Goal: Task Accomplishment & Management: Complete application form

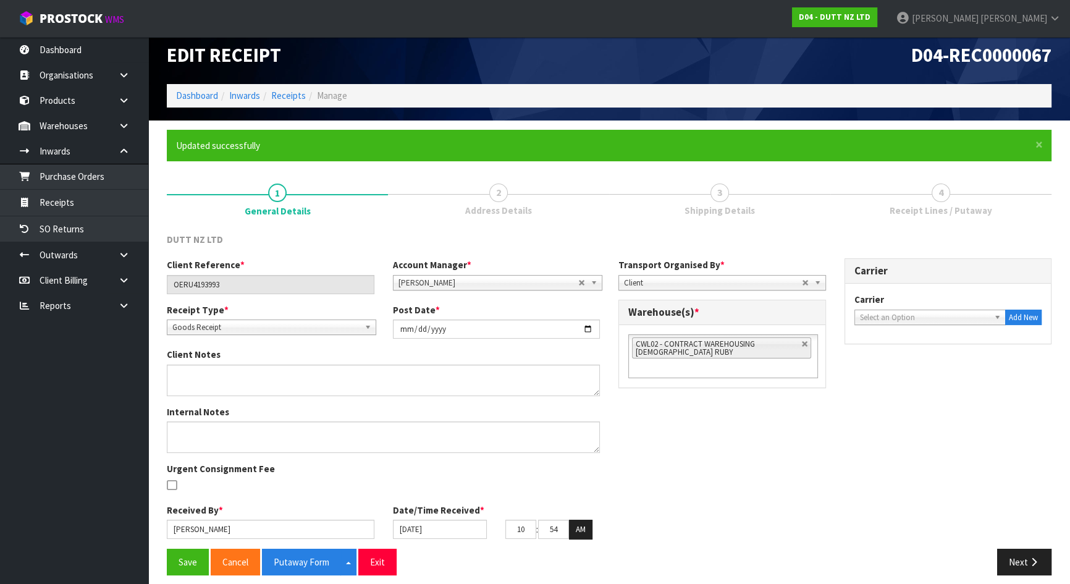
scroll to position [20, 0]
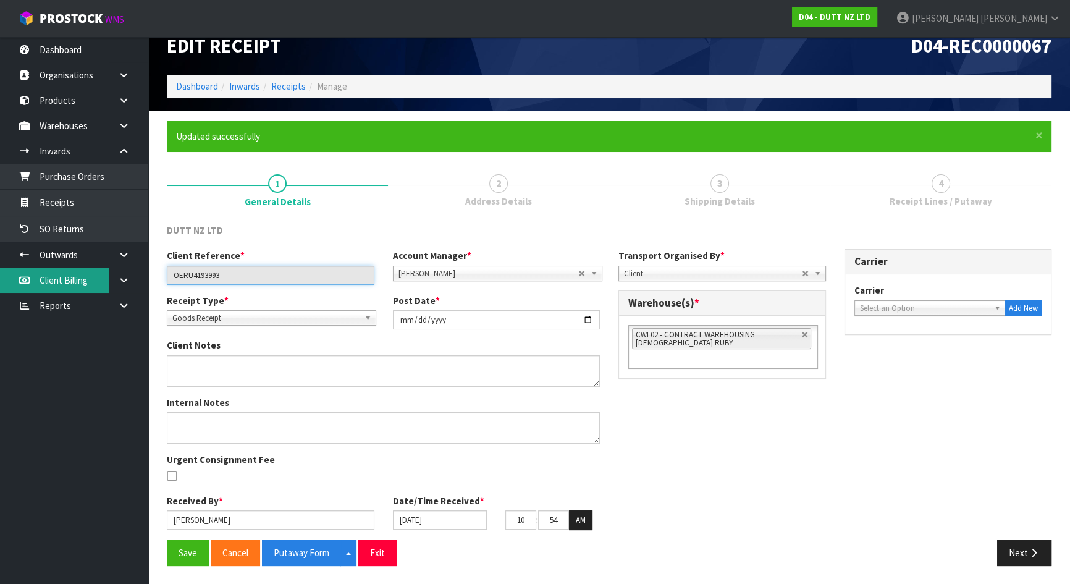
drag, startPoint x: 268, startPoint y: 269, endPoint x: 12, endPoint y: 271, distance: 255.7
click at [15, 271] on body "Toggle navigation ProStock WMS D04 - DUTT NZ LTD Michael Drugan Logout Dashboar…" at bounding box center [535, 272] width 1070 height 584
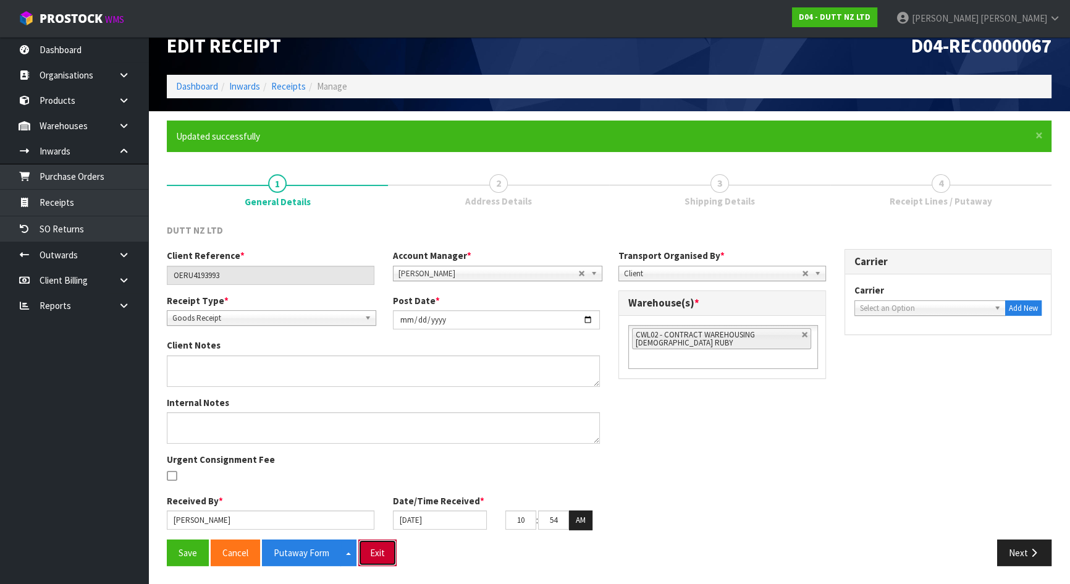
click at [382, 551] on button "Exit" at bounding box center [377, 552] width 38 height 27
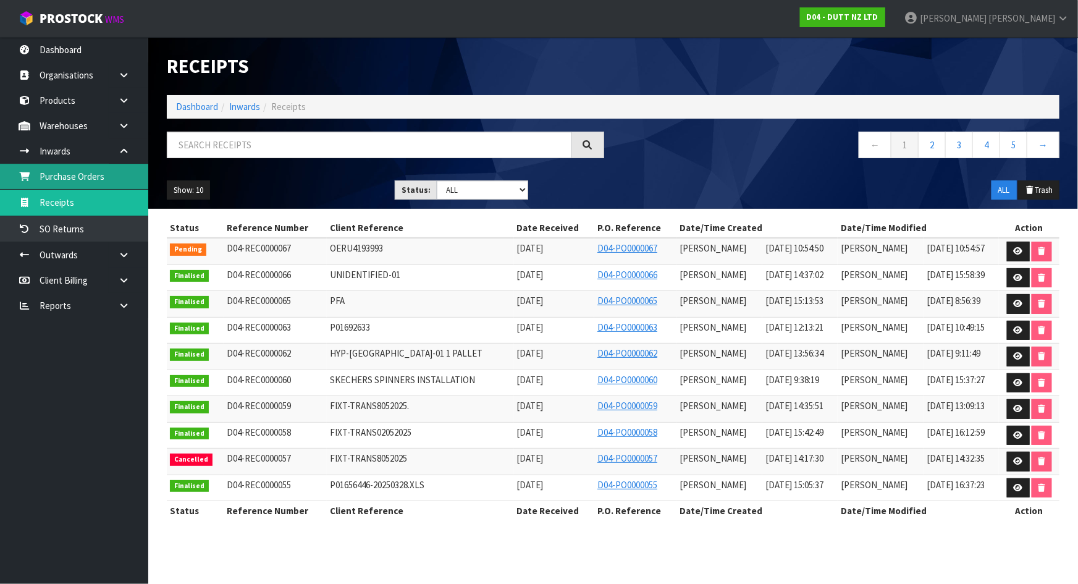
click at [60, 185] on link "Purchase Orders" at bounding box center [74, 176] width 148 height 25
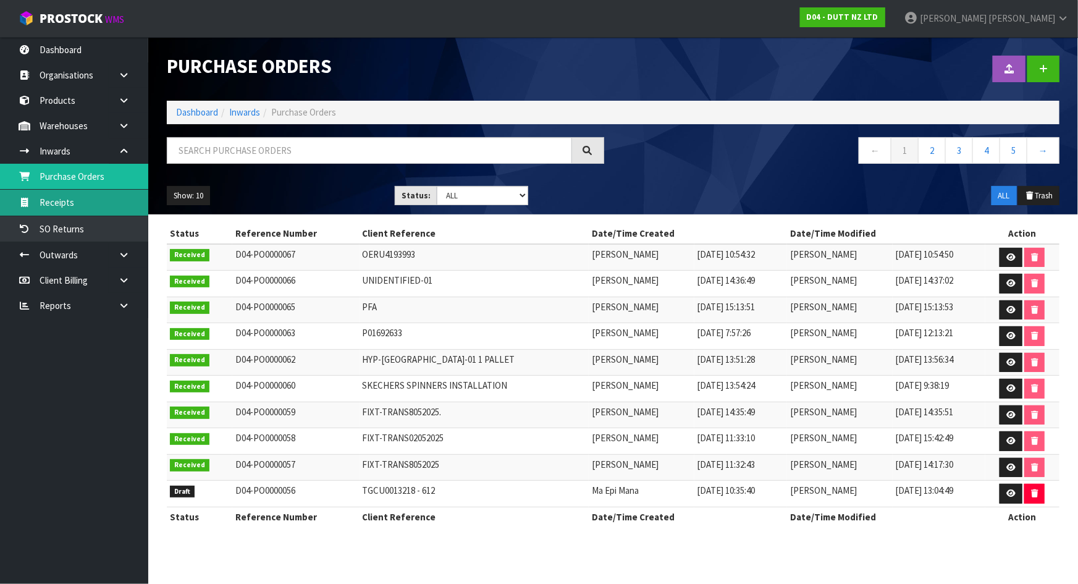
click at [77, 202] on link "Receipts" at bounding box center [74, 202] width 148 height 25
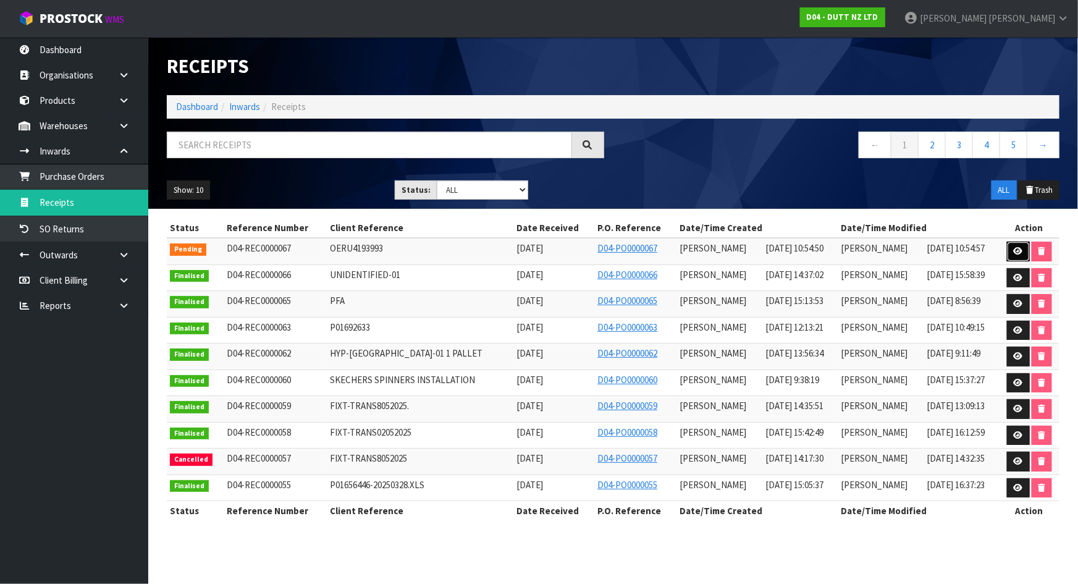
click at [1013, 251] on icon at bounding box center [1017, 251] width 9 height 8
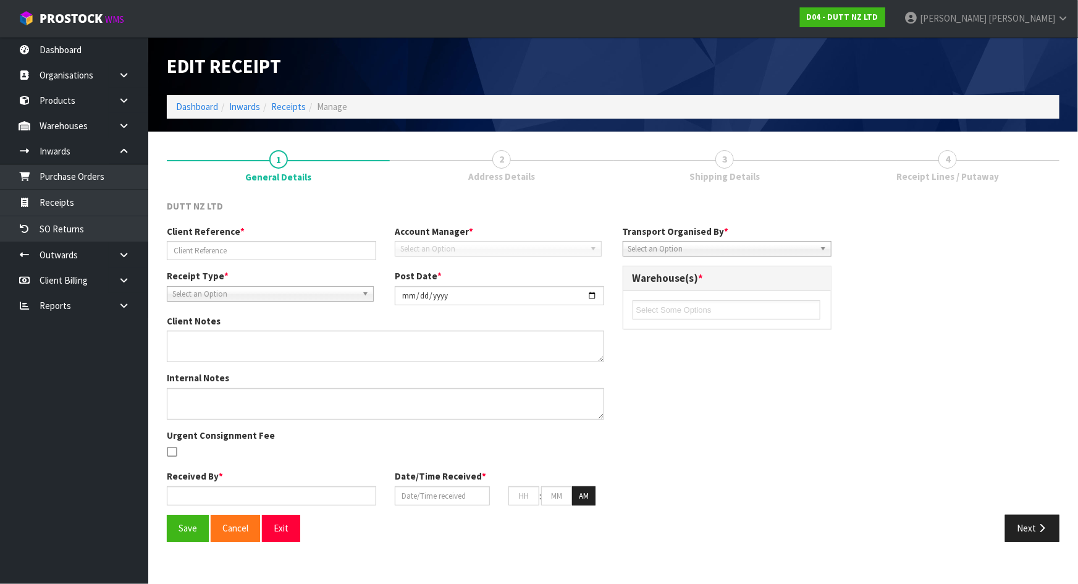
type input "OERU4193993"
type input "2025-08-13"
type input "Michael Drugan"
type input "13/08/2025"
type input "10"
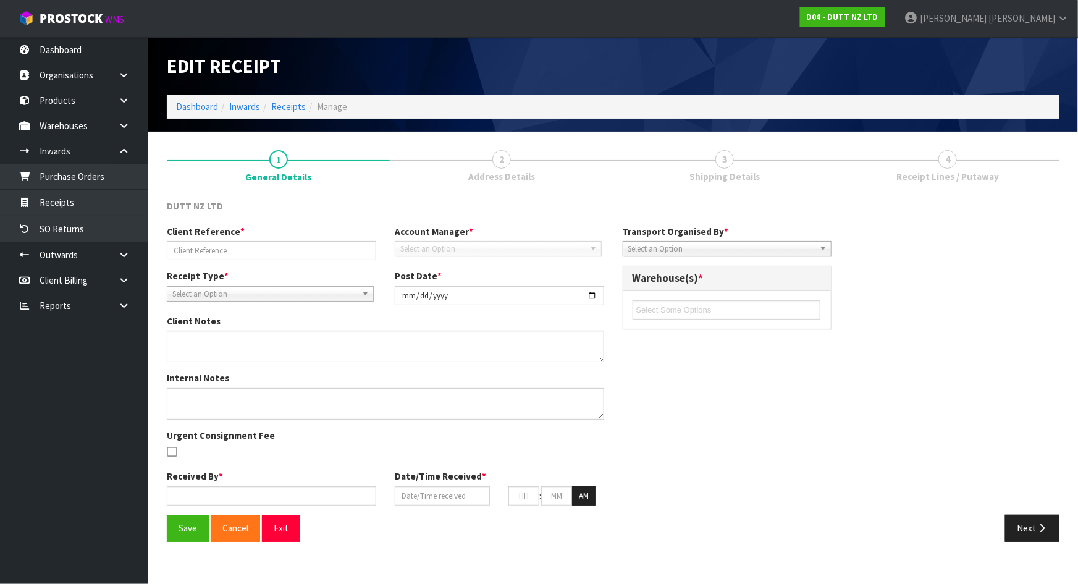
type input "54"
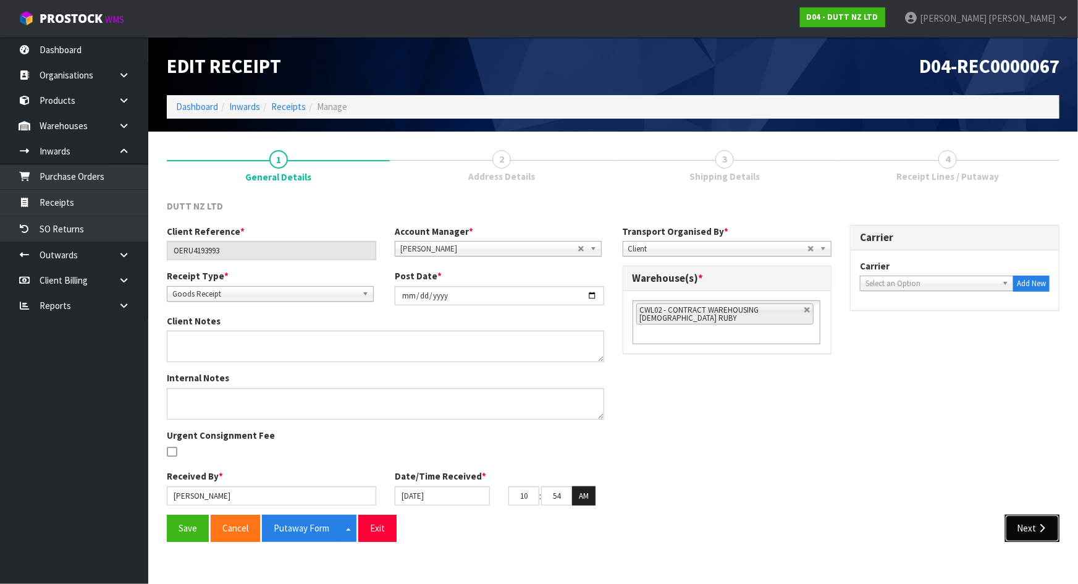
click at [1028, 526] on button "Next" at bounding box center [1032, 527] width 54 height 27
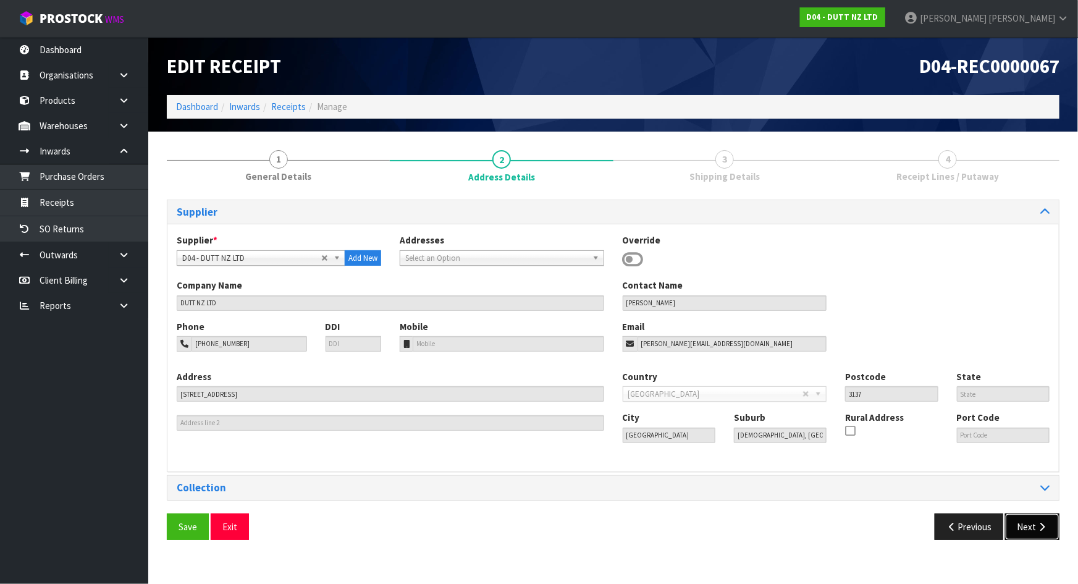
click at [1028, 526] on button "Next" at bounding box center [1032, 526] width 54 height 27
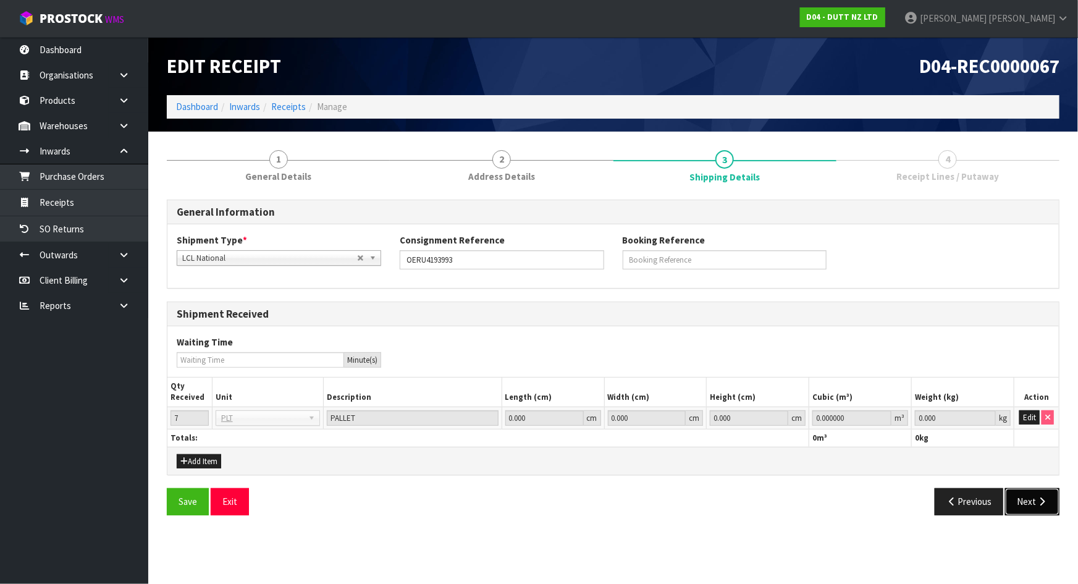
click at [1028, 512] on button "Next" at bounding box center [1032, 501] width 54 height 27
click at [1030, 417] on button "Edit" at bounding box center [1029, 417] width 20 height 15
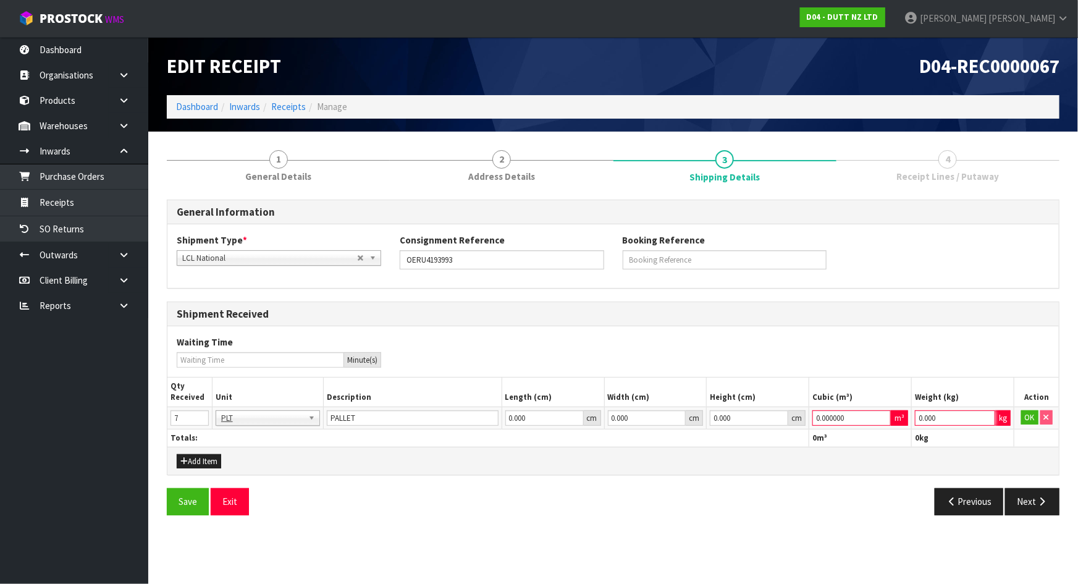
drag, startPoint x: 963, startPoint y: 420, endPoint x: 825, endPoint y: 409, distance: 138.2
click at [825, 409] on tr "7 BAG BAR BSK BIN BTL BOX BDL CAB CGE CTN CSE COI CRA CRT CBE CYL DRM JAR MTR P…" at bounding box center [612, 417] width 891 height 22
type input "1"
drag, startPoint x: 824, startPoint y: 413, endPoint x: 753, endPoint y: 413, distance: 70.4
click at [753, 413] on tr "7 BAG BAR BSK BIN BTL BOX BDL CAB CGE CTN CSE COI CRA CRT CBE CYL DRM JAR MTR P…" at bounding box center [612, 417] width 891 height 22
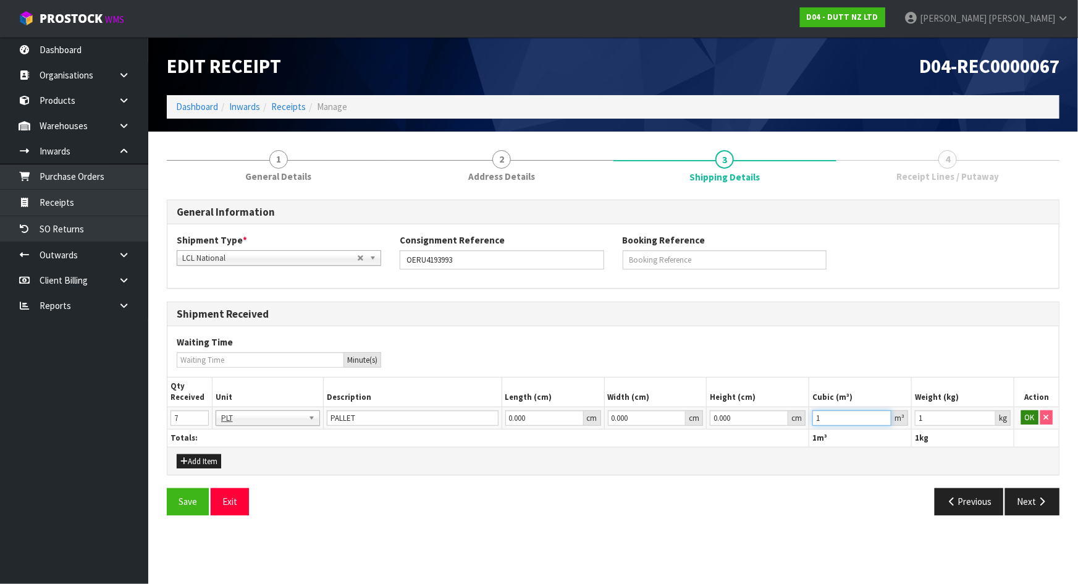
type input "1"
click at [1028, 420] on button "OK" at bounding box center [1029, 417] width 17 height 15
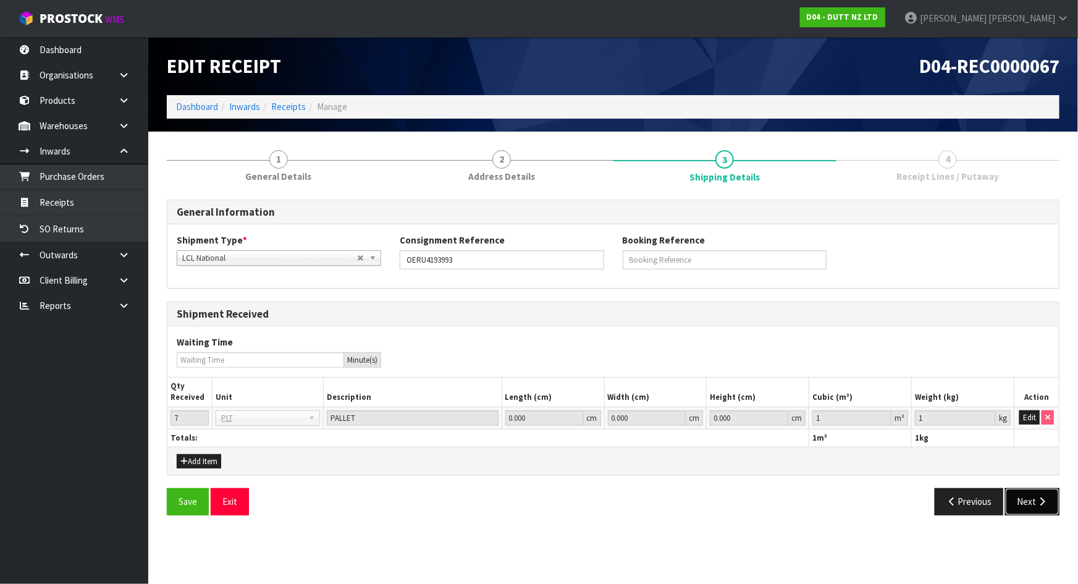
click at [1031, 499] on button "Next" at bounding box center [1032, 501] width 54 height 27
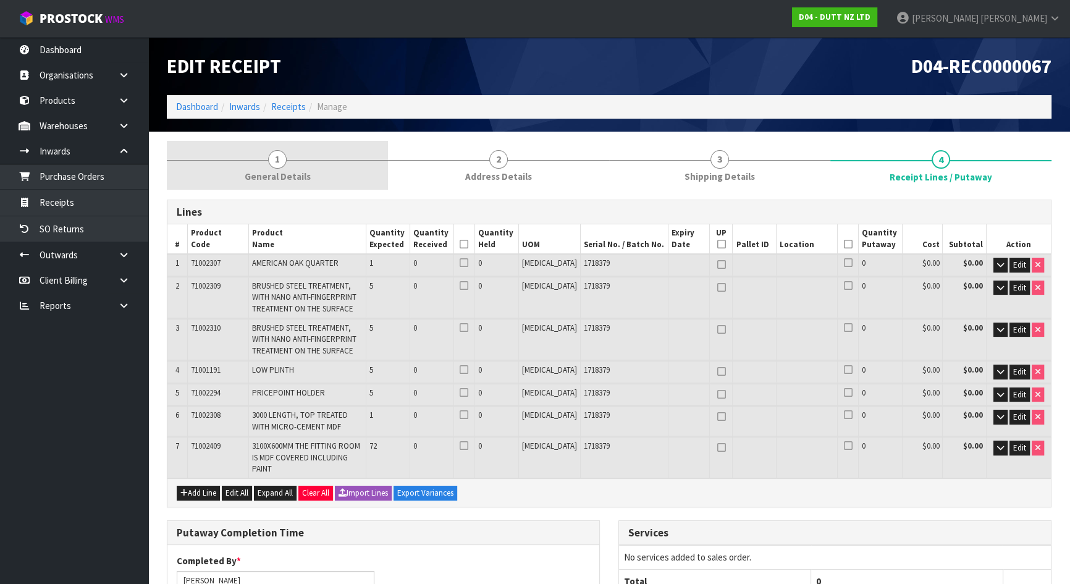
click at [277, 169] on link "1 General Details" at bounding box center [277, 165] width 221 height 49
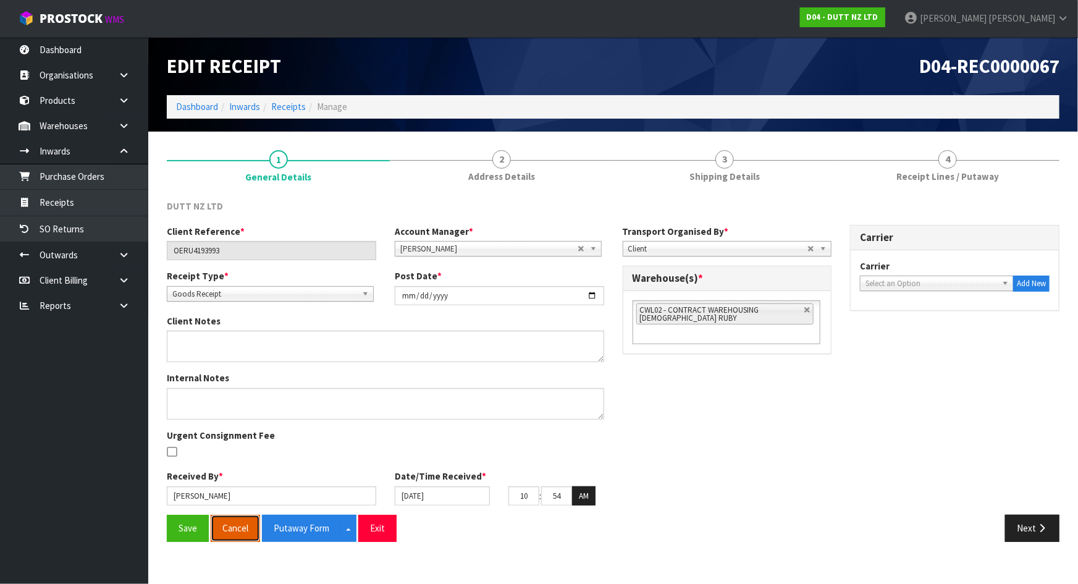
click at [245, 527] on button "Cancel" at bounding box center [235, 527] width 49 height 27
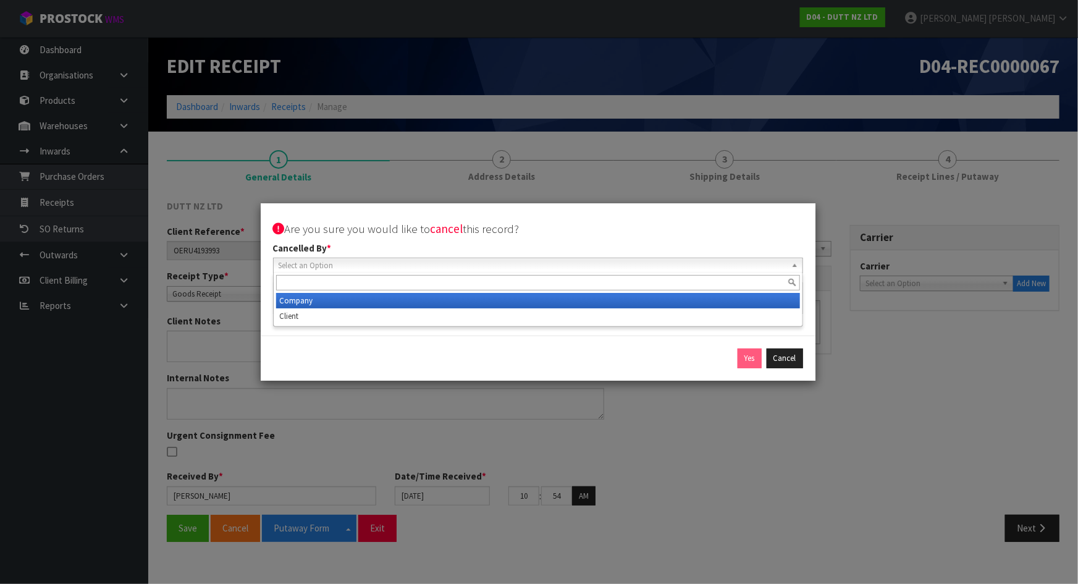
click at [592, 266] on span "Select an Option" at bounding box center [533, 265] width 508 height 15
click at [512, 299] on li "Company" at bounding box center [538, 300] width 524 height 15
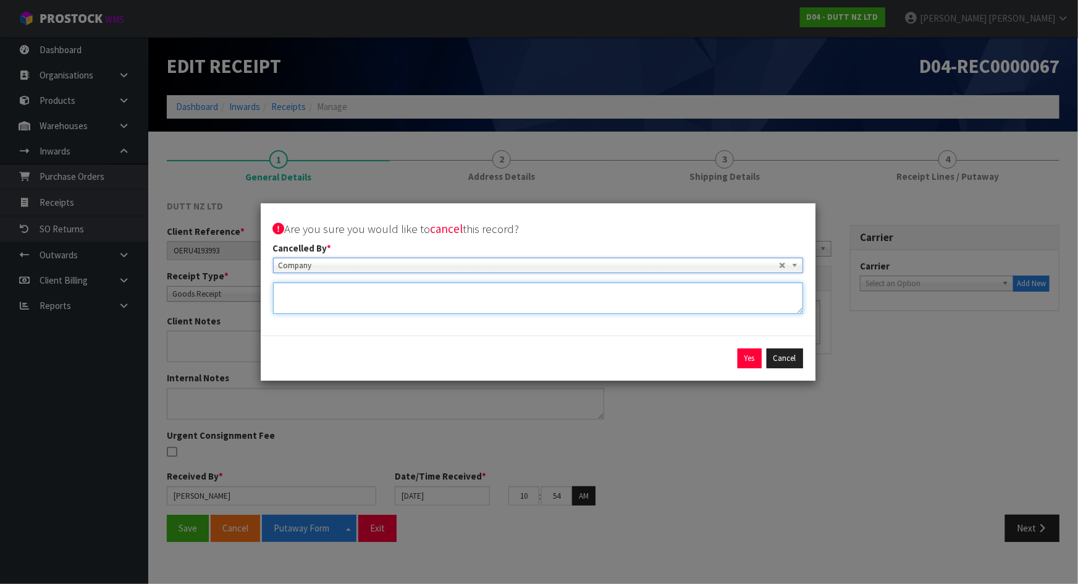
click at [485, 298] on textarea at bounding box center [538, 297] width 530 height 31
type textarea "I"
type textarea "W"
type textarea "NOT FULLY LOADED PO REMAKING"
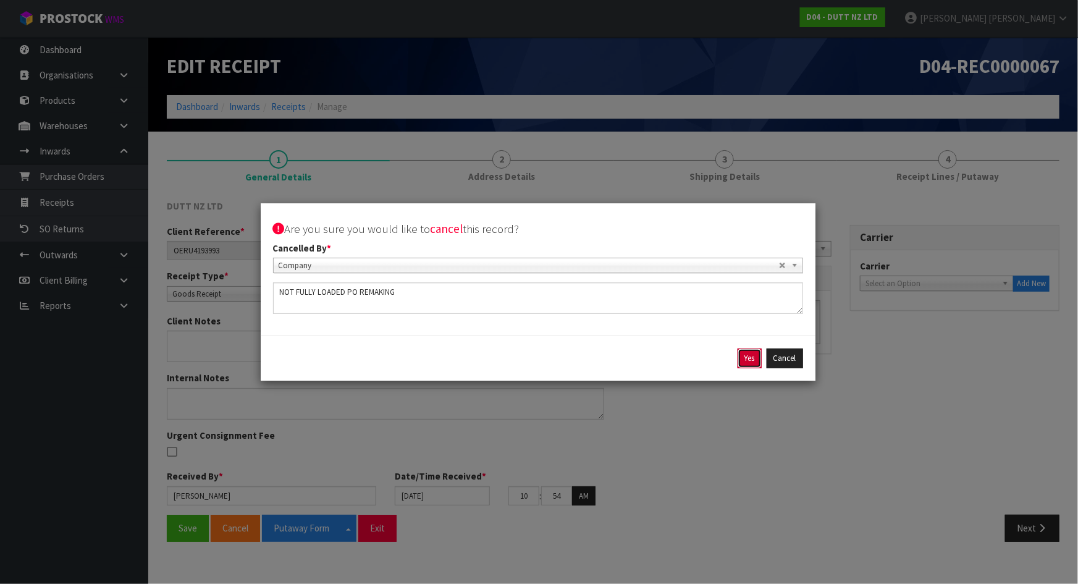
click at [743, 359] on button "Yes" at bounding box center [749, 358] width 24 height 20
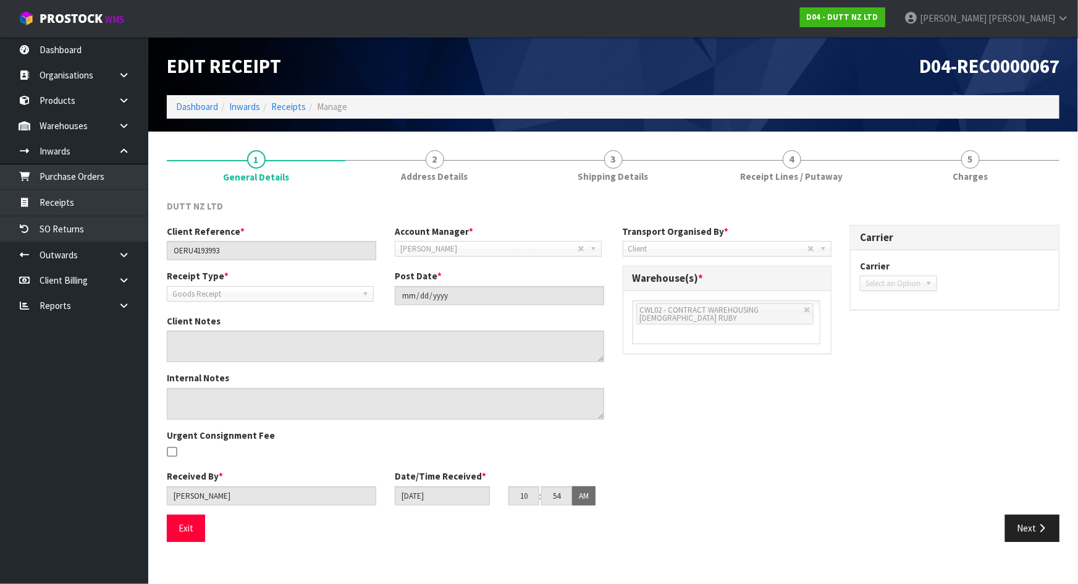
click at [729, 411] on div "Client Reference * OERU4193993 Account Manager * Zubair Moolla Rod Giles Kirsty…" at bounding box center [612, 370] width 911 height 290
click at [67, 170] on link "Purchase Orders" at bounding box center [74, 176] width 148 height 25
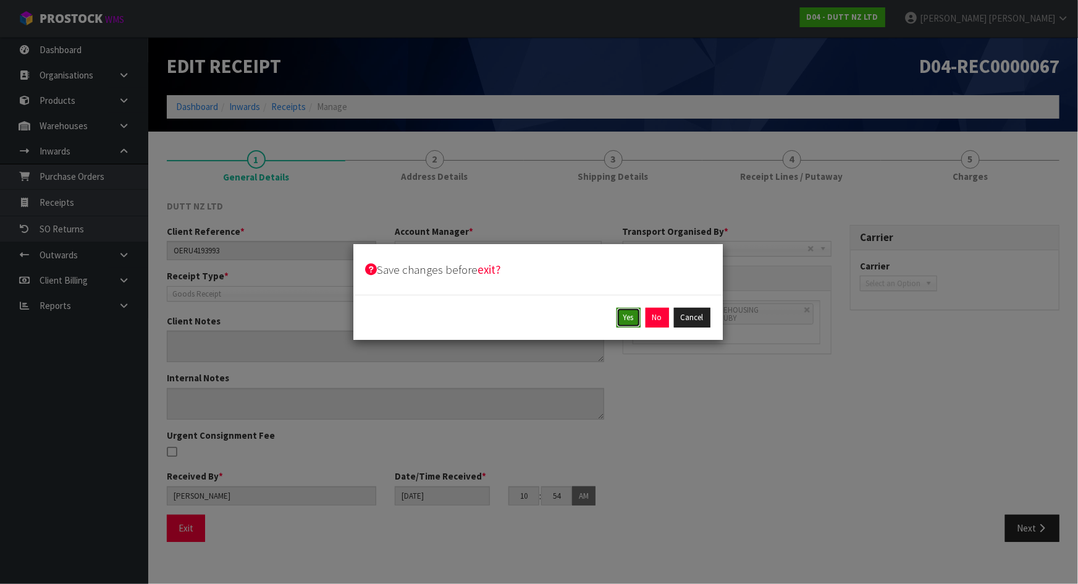
click at [634, 318] on button "Yes" at bounding box center [628, 318] width 24 height 20
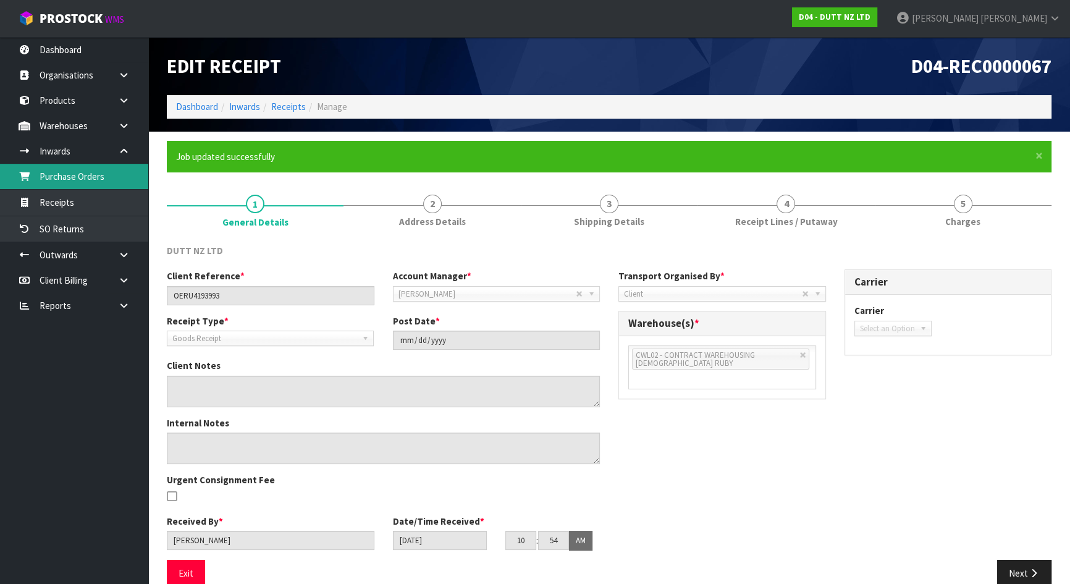
click at [69, 177] on link "Purchase Orders" at bounding box center [74, 176] width 148 height 25
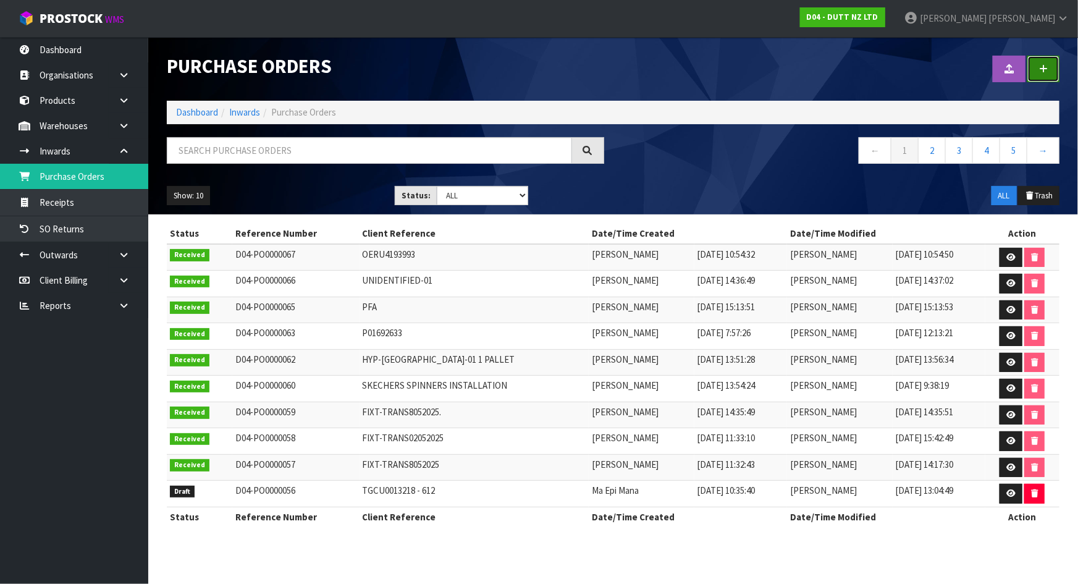
click at [1044, 57] on link at bounding box center [1043, 69] width 32 height 27
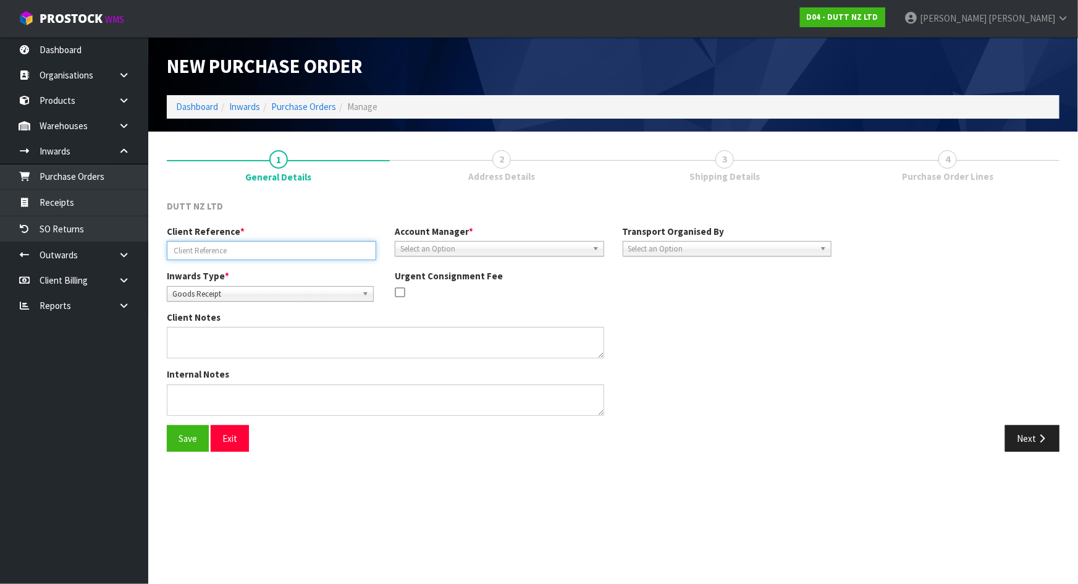
click at [287, 245] on input "text" at bounding box center [271, 250] width 209 height 19
paste input "OERU4193993"
type input "OERU4193993"
click at [738, 341] on div "Client Notes" at bounding box center [498, 339] width 683 height 57
click at [457, 239] on div "Account Manager * Zubair Moolla Rod Giles Kirsty Giles Tracey Retter Vineeta Li…" at bounding box center [499, 240] width 228 height 31
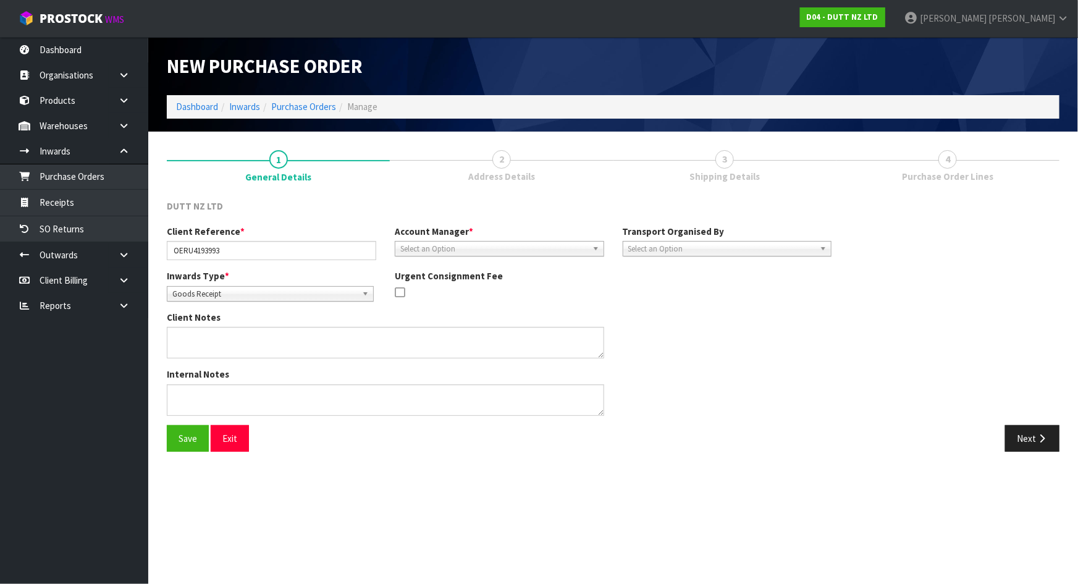
click at [456, 243] on span "Select an Option" at bounding box center [493, 248] width 187 height 15
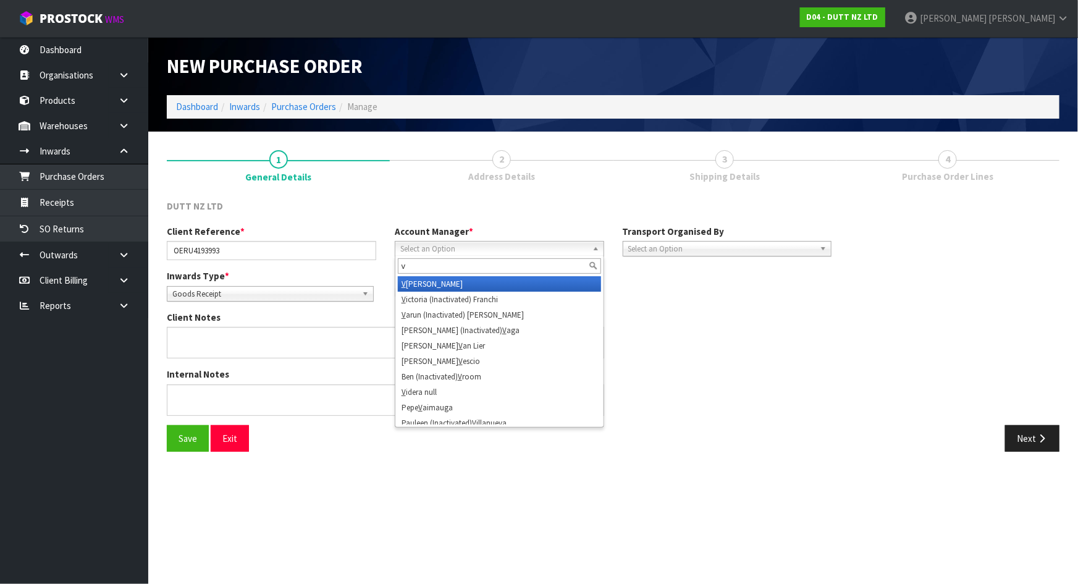
type input "v"
click at [460, 281] on li "V ineeta Lingam" at bounding box center [499, 283] width 203 height 15
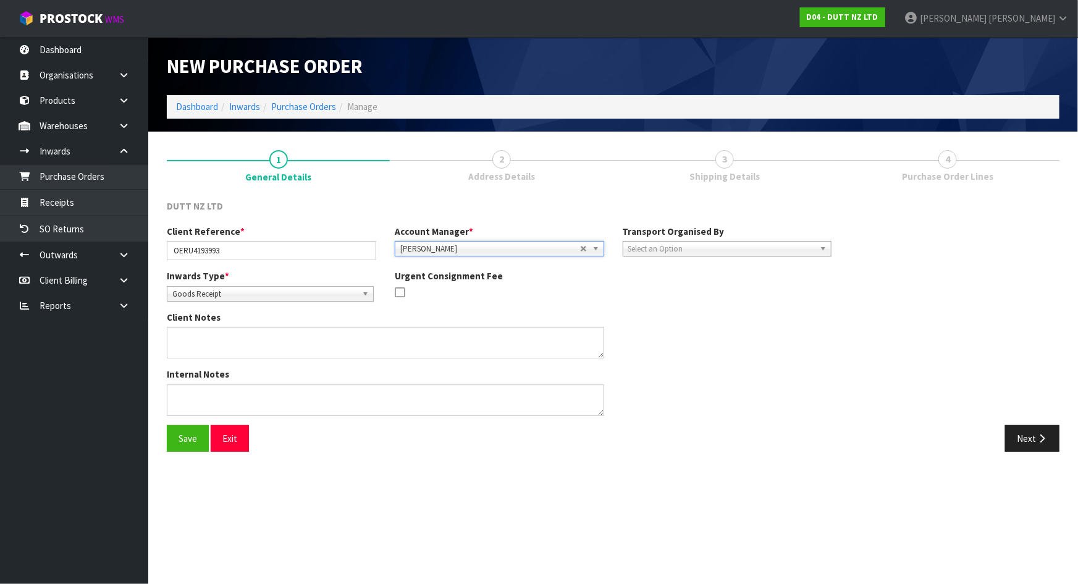
click at [696, 287] on div "Inwards Type * Goods Receipt Goods Returned Goods Receipt Urgent Consignment Fee" at bounding box center [498, 289] width 683 height 41
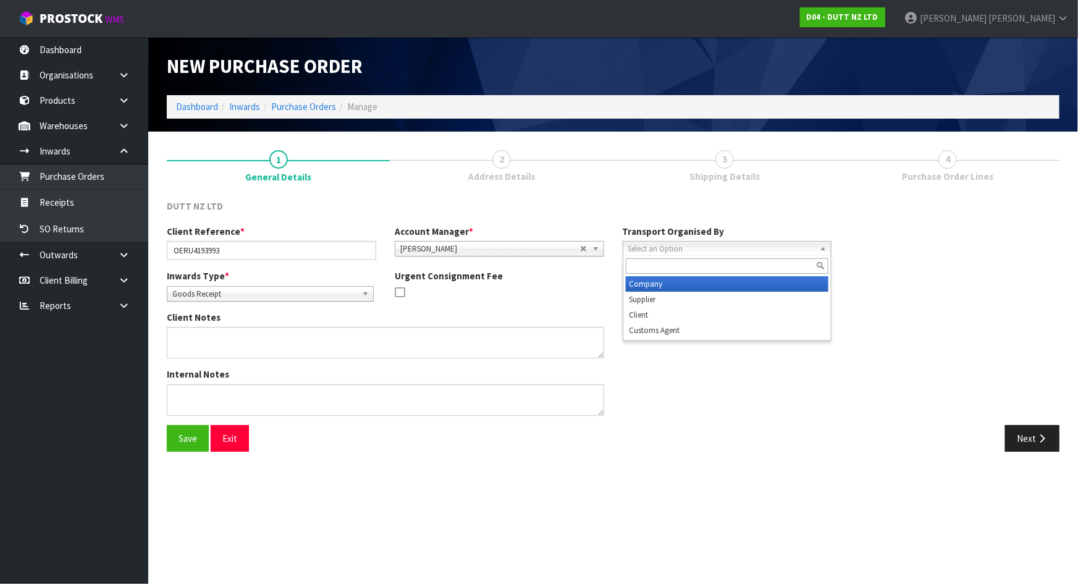
click at [723, 249] on span "Select an Option" at bounding box center [721, 248] width 187 height 15
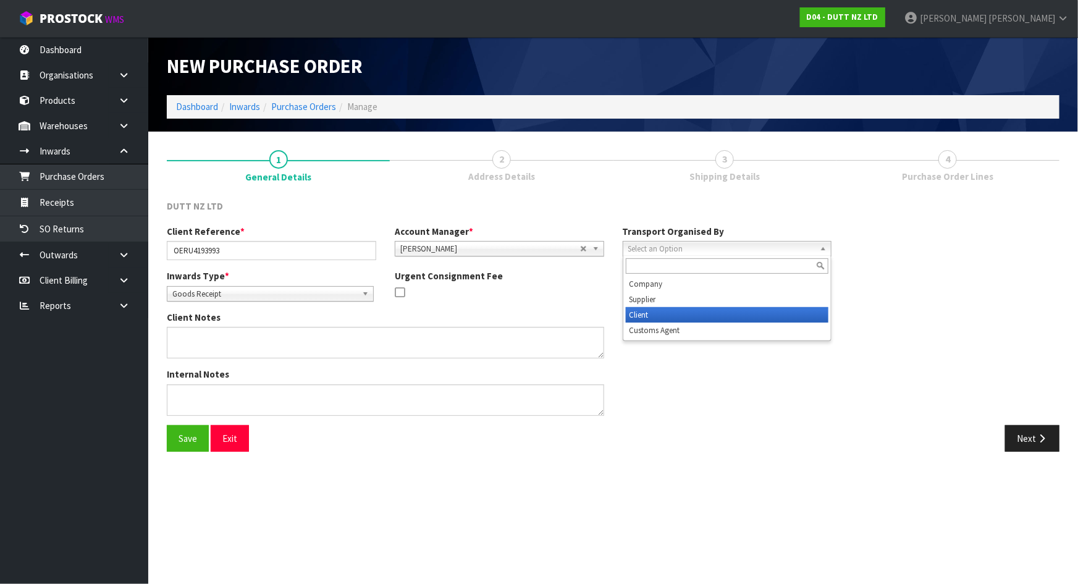
click at [655, 311] on li "Client" at bounding box center [727, 314] width 203 height 15
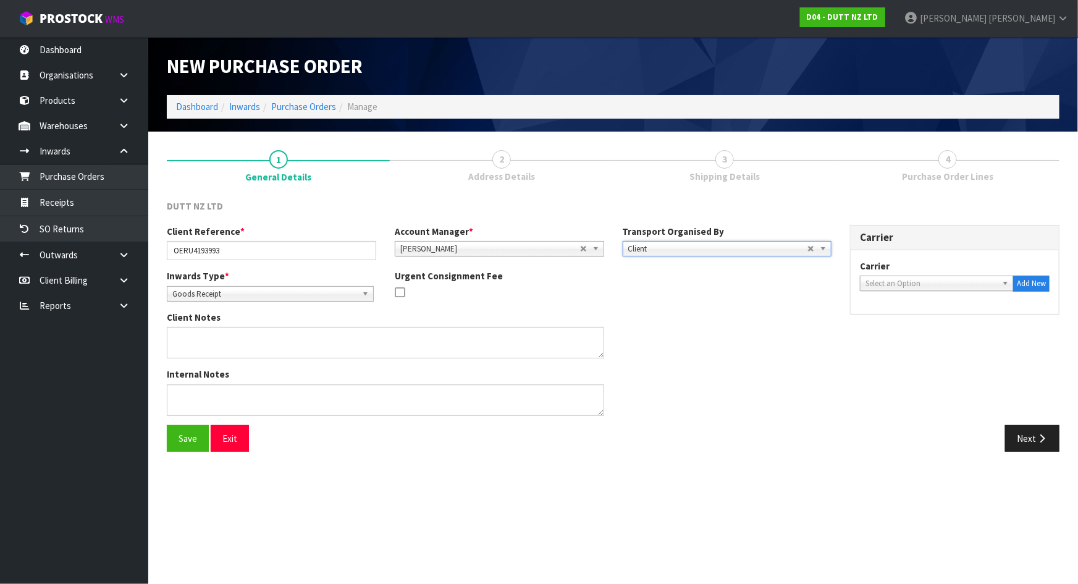
click at [758, 311] on div "Client Notes" at bounding box center [498, 339] width 683 height 57
click at [1025, 443] on button "Next" at bounding box center [1032, 438] width 54 height 27
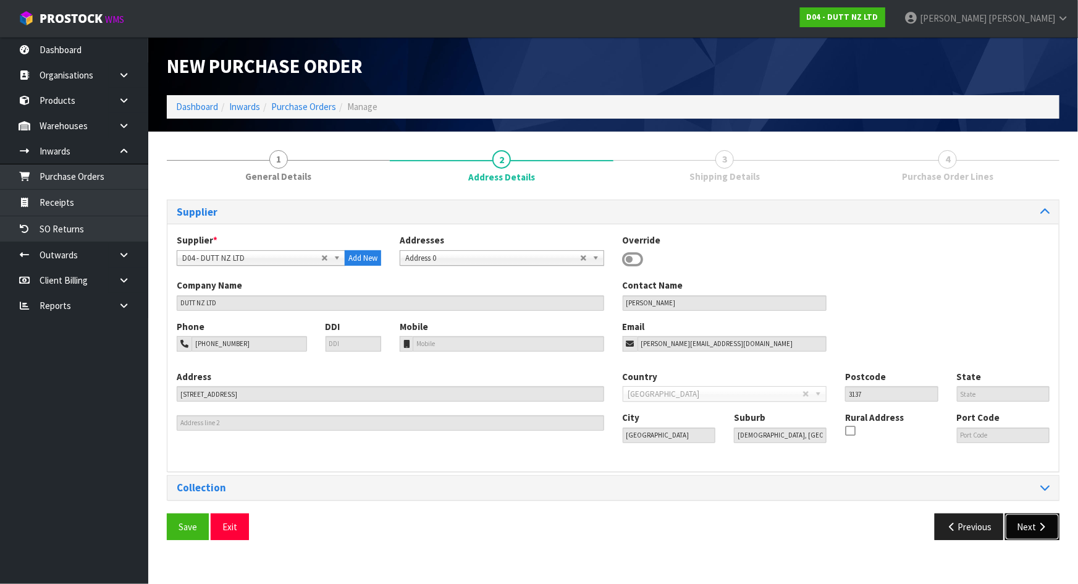
click at [1039, 522] on icon "button" at bounding box center [1042, 526] width 12 height 9
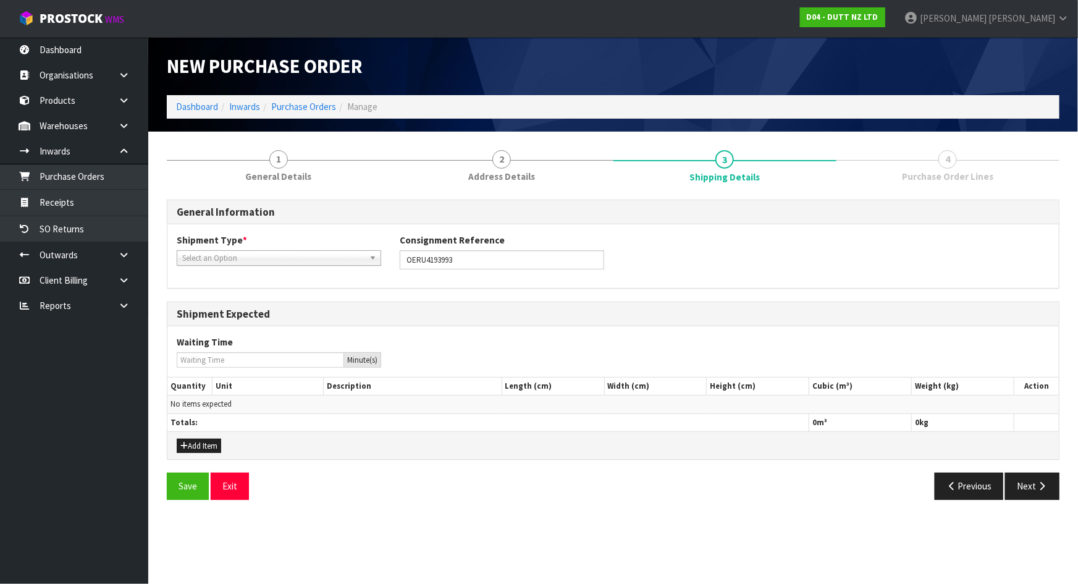
click at [332, 265] on div "Shipment Type * LCL National LCL International FCL-20ft FCL-40ft Select an Opti…" at bounding box center [612, 255] width 891 height 44
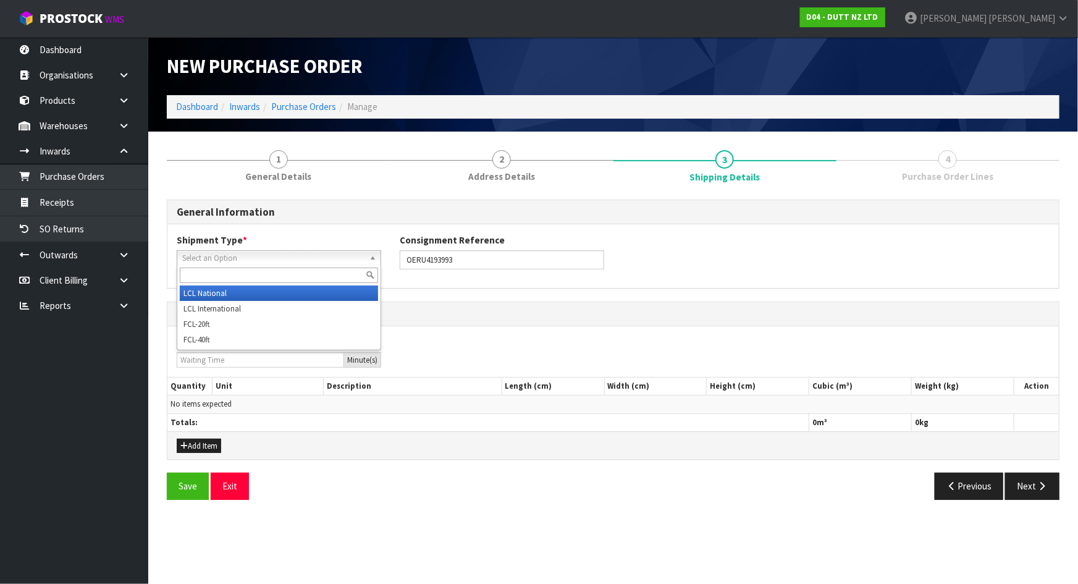
drag, startPoint x: 327, startPoint y: 262, endPoint x: 316, endPoint y: 264, distance: 11.2
click at [326, 262] on span "Select an Option" at bounding box center [273, 258] width 182 height 15
click at [286, 285] on li "LCL National" at bounding box center [279, 292] width 198 height 15
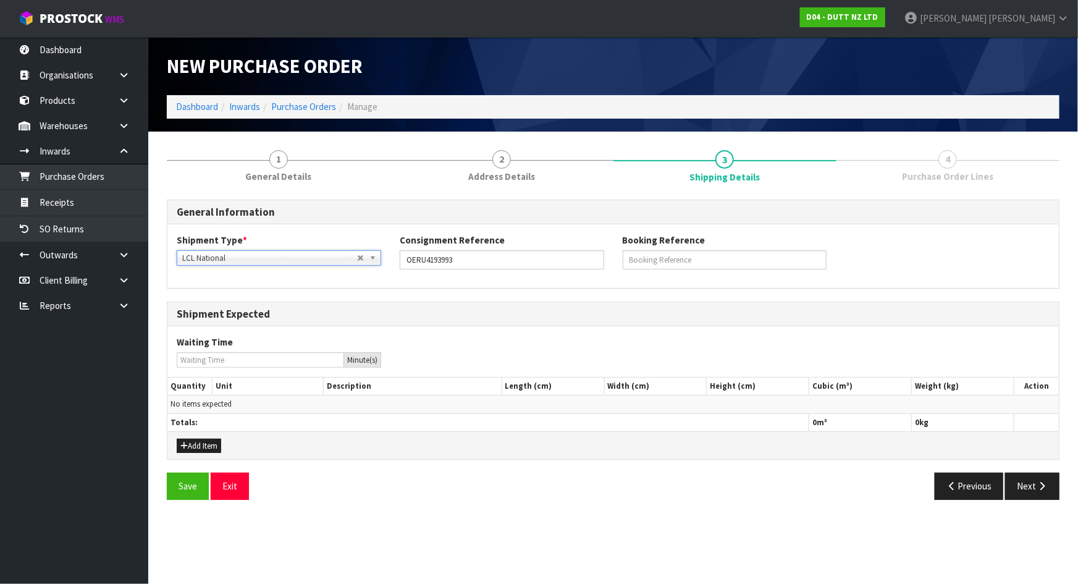
click at [369, 282] on div "Shipment Type * LCL National LCL International FCL-20ft FCL-40ft LCL National L…" at bounding box center [612, 255] width 891 height 63
click at [191, 445] on button "Add Item" at bounding box center [199, 445] width 44 height 15
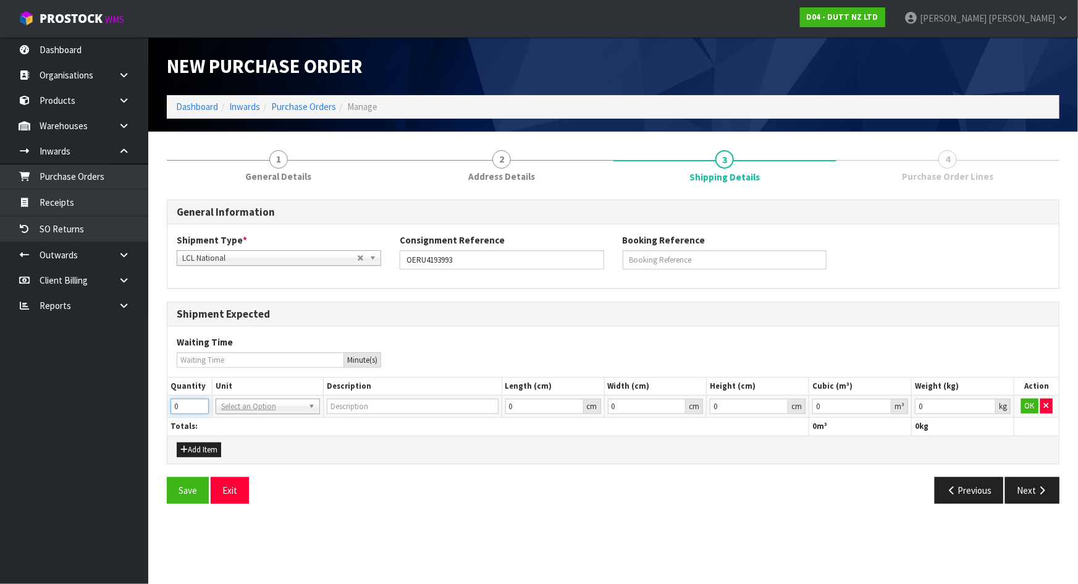
drag, startPoint x: 191, startPoint y: 408, endPoint x: 113, endPoint y: 400, distance: 78.3
click at [113, 400] on body "Toggle navigation ProStock WMS D04 - DUTT NZ LTD Michael Drugan Logout Dashboar…" at bounding box center [539, 292] width 1078 height 584
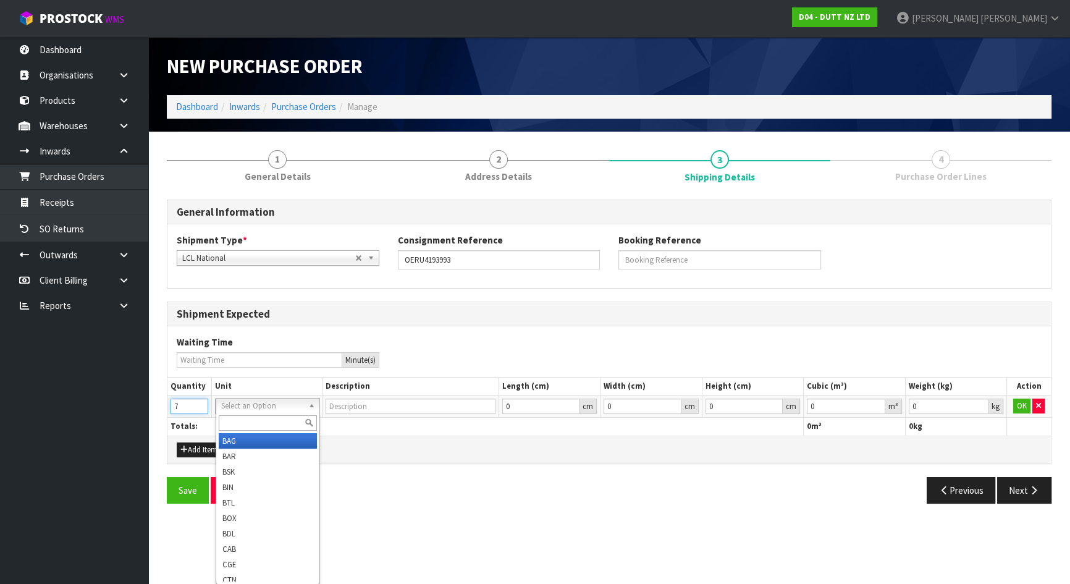
type input "7"
click at [256, 422] on input "text" at bounding box center [268, 422] width 99 height 15
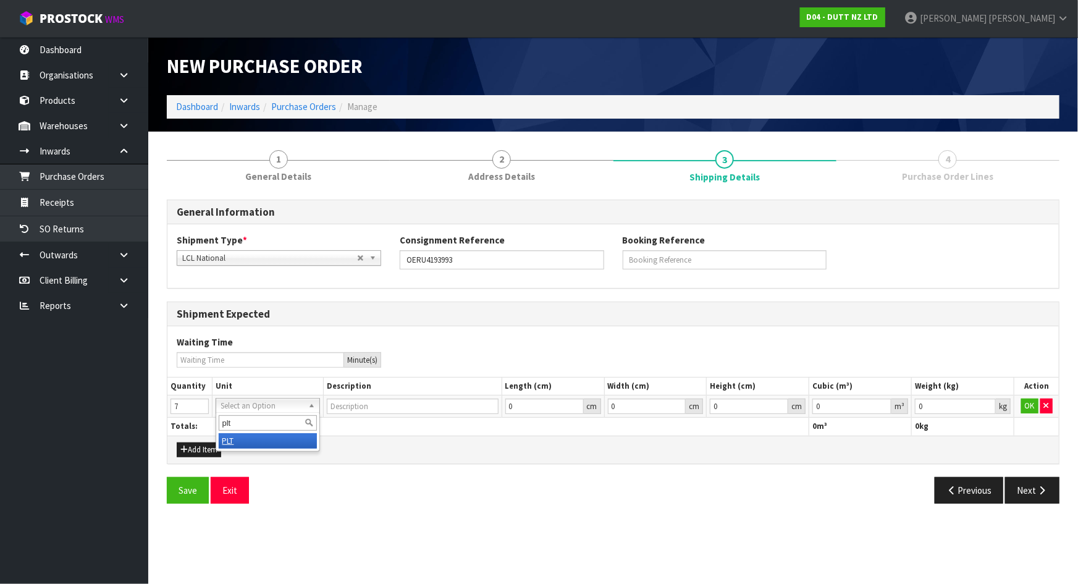
type input "plt"
type input "PALLET"
click at [1033, 404] on button "OK" at bounding box center [1029, 405] width 17 height 15
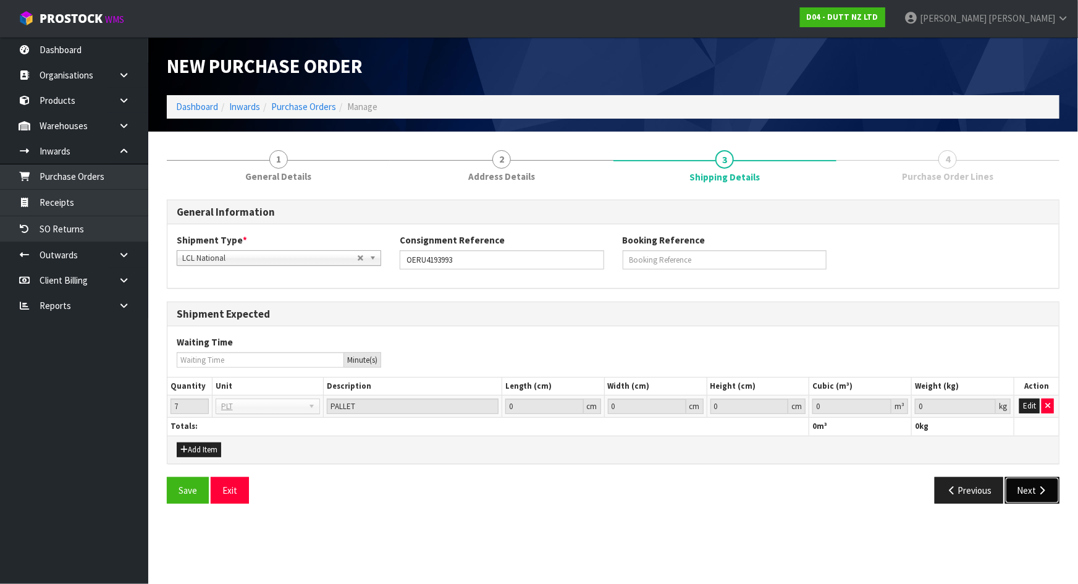
click at [1030, 485] on button "Next" at bounding box center [1032, 490] width 54 height 27
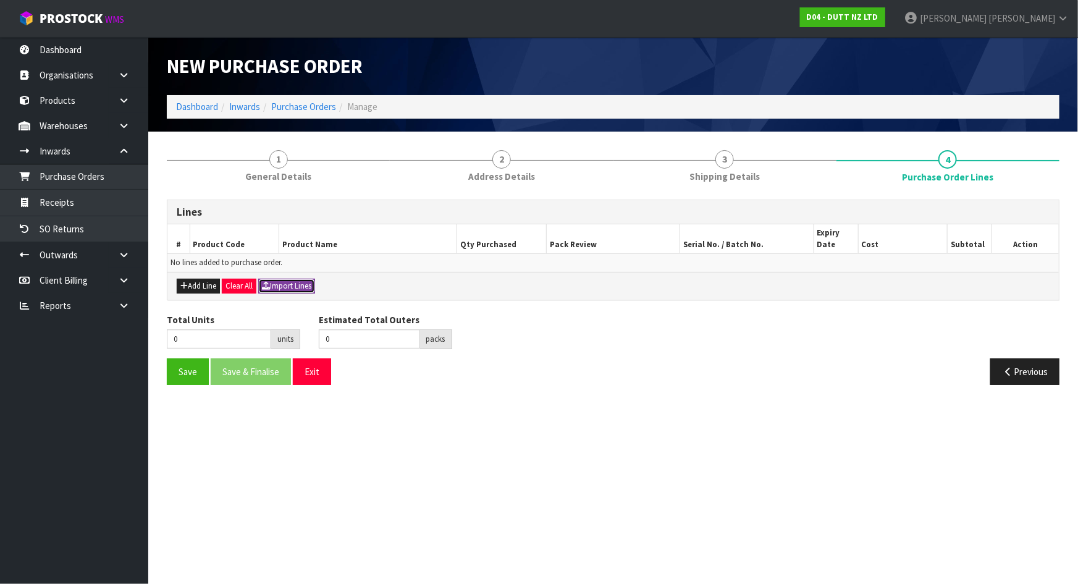
click at [275, 287] on button "Import Lines" at bounding box center [286, 286] width 57 height 15
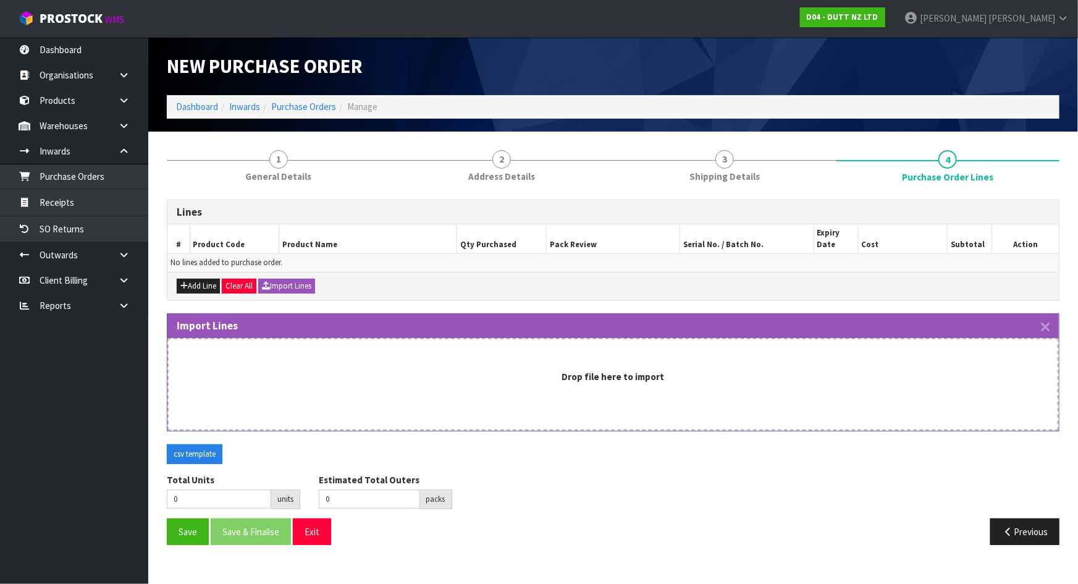
click at [403, 370] on div "Drop file here to import" at bounding box center [613, 376] width 864 height 13
click at [529, 358] on div "Drop file here to import" at bounding box center [612, 384] width 891 height 93
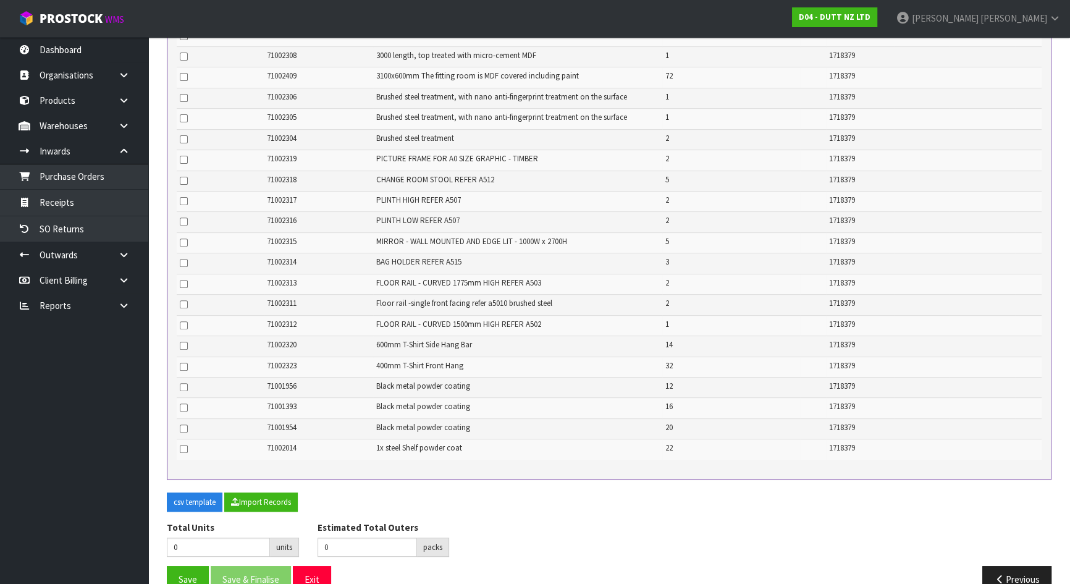
scroll to position [545, 0]
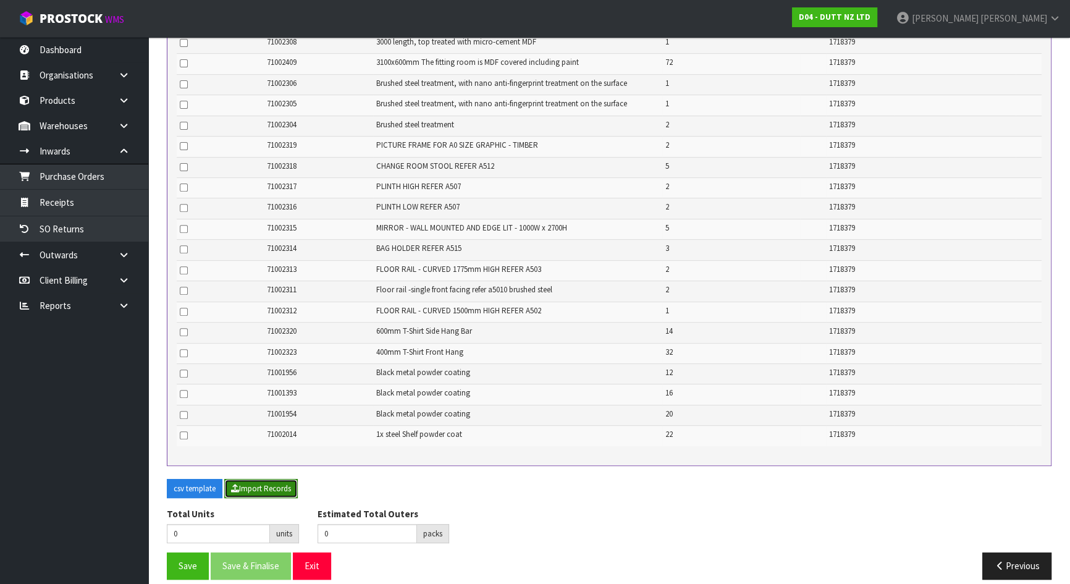
click at [246, 479] on button "Import Records" at bounding box center [260, 489] width 73 height 20
type input "238"
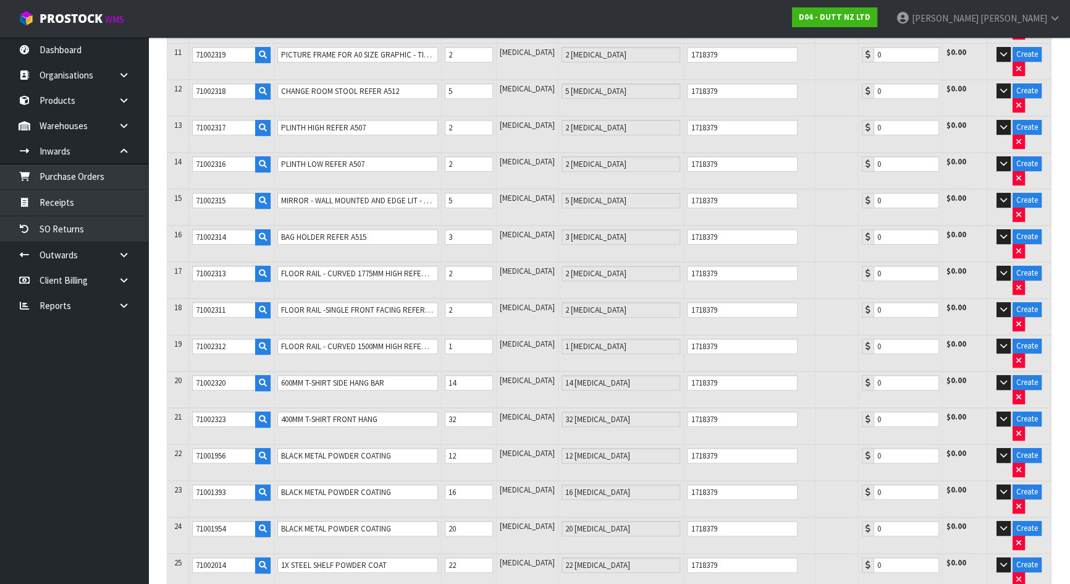
type input "71002307"
type input "AMERICAN OAK QUARTER"
type input "1 [MEDICAL_DATA]"
type input "0.00"
type input "71002309"
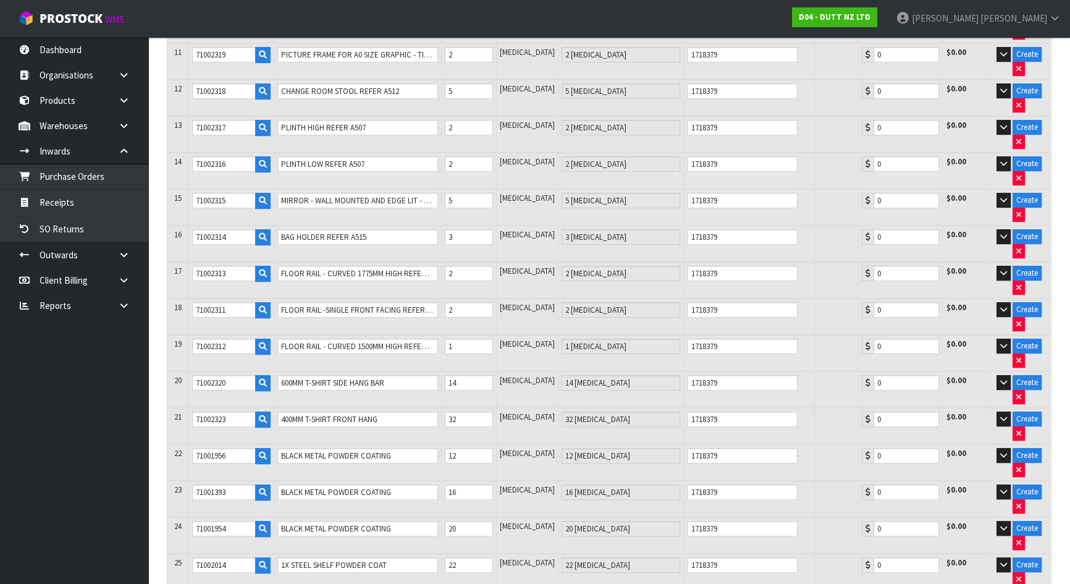
type input "BRUSHED STEEL TREATMENT, WITH NANO ANTI-FINGERPRINT TREATMENT ON THE SURFACE"
type input "5 [MEDICAL_DATA]"
type input "0.00"
type input "71002310"
type input "BRUSHED STEEL TREATMENT, WITH NANO ANTI-FINGERPRINT TREATMENT ON THE SURFACE"
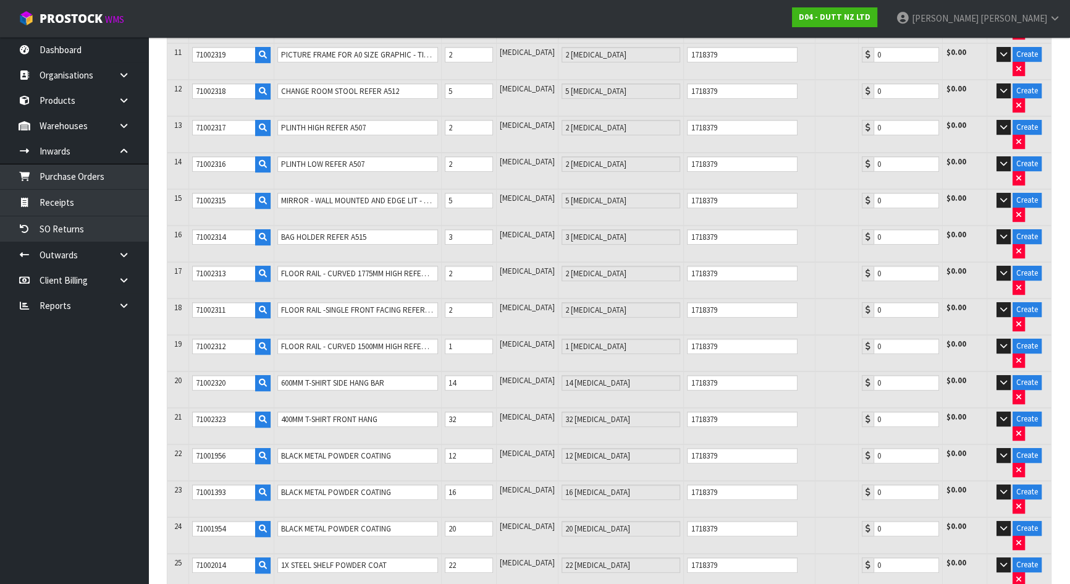
type input "5 [MEDICAL_DATA]"
type input "0.00"
type input "71001191"
type input "LOW PLINTH"
type input "5 [MEDICAL_DATA]"
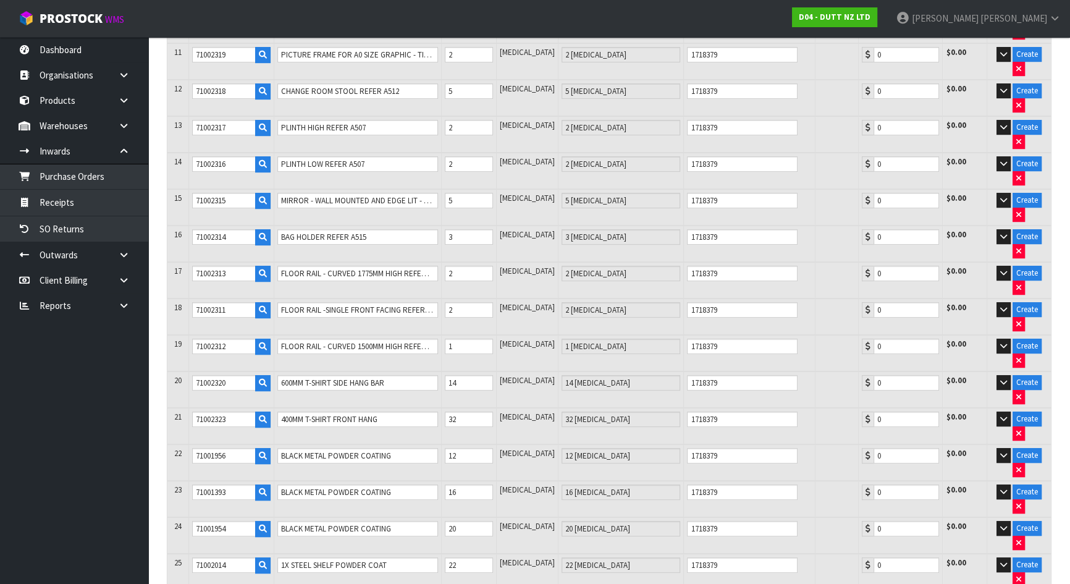
type input "0.00"
type input "71002294"
type input "PRICEPOINT HOLDER"
type input "5 [MEDICAL_DATA]"
type input "0.00"
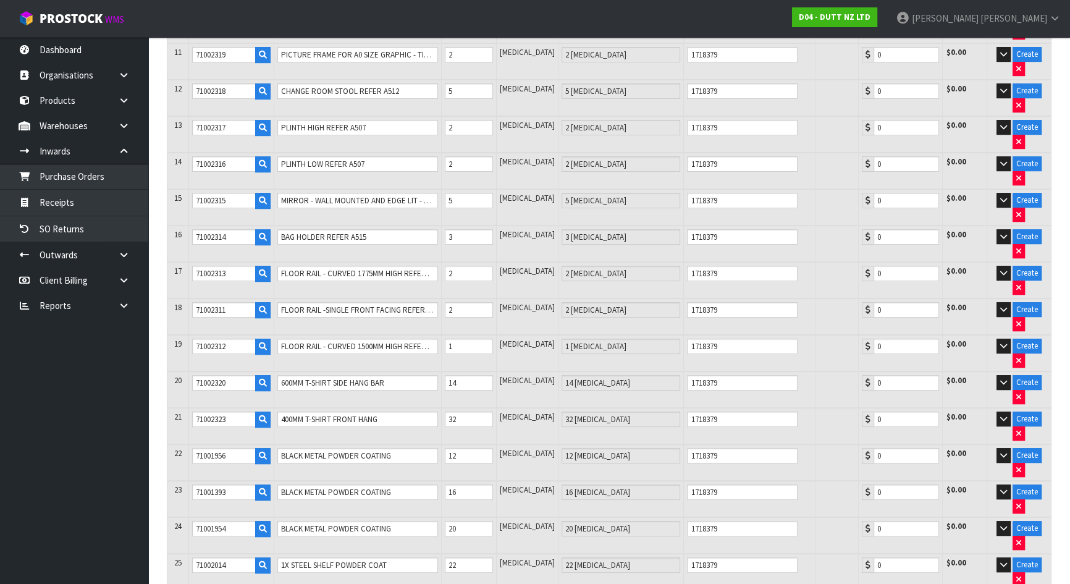
type input "71002308"
type input "3000 LENGTH, TOP TREATED WITH MICRO-CEMENT MDF"
type input "1 [MEDICAL_DATA]"
type input "0.00"
type input "71002409"
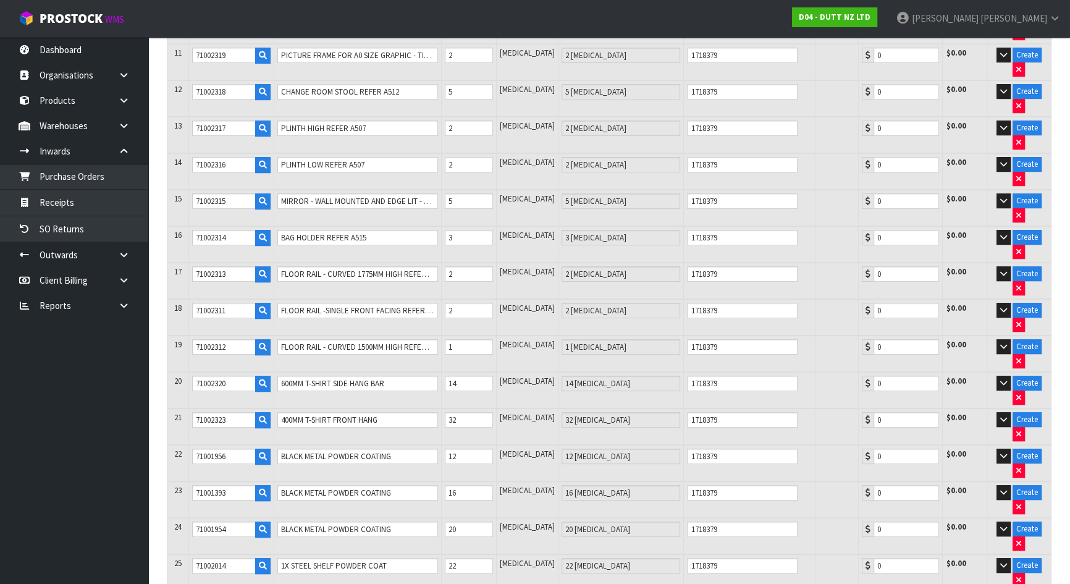
type input "3100X600MM THE FITTING ROOM IS MDF COVERED INCLUDING PAINT"
type input "72 PCE"
type input "0.00"
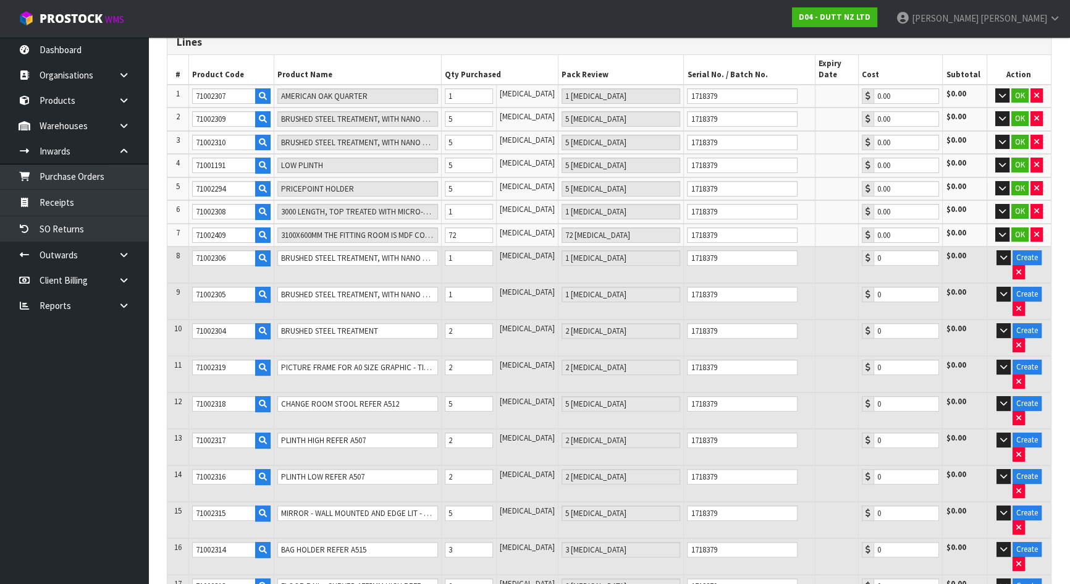
scroll to position [46, 0]
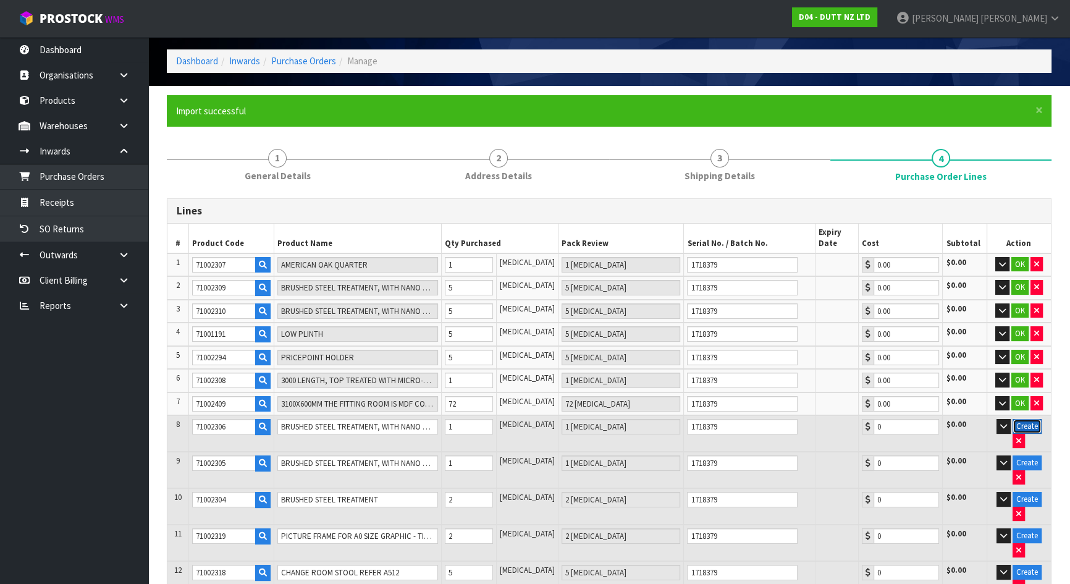
click at [1013, 420] on button "Create" at bounding box center [1026, 426] width 29 height 15
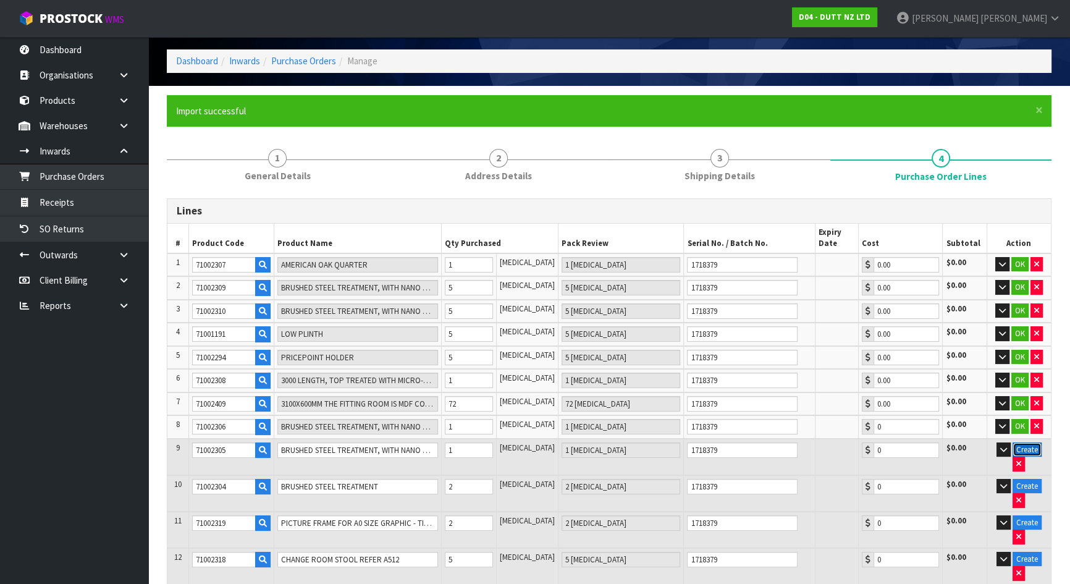
click at [1015, 442] on button "Create" at bounding box center [1026, 449] width 29 height 15
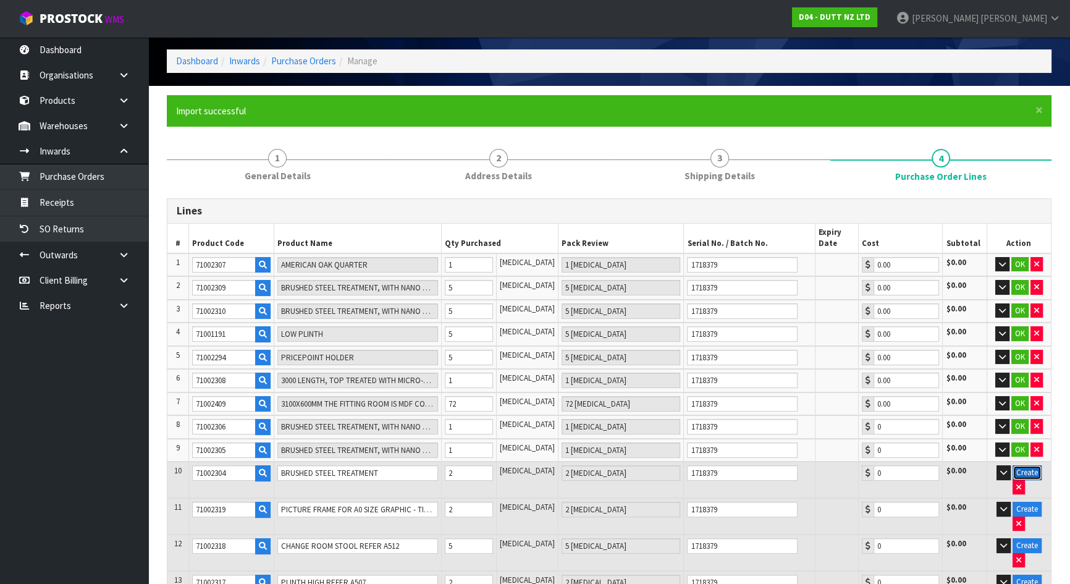
click at [1013, 466] on button "Create" at bounding box center [1026, 472] width 29 height 15
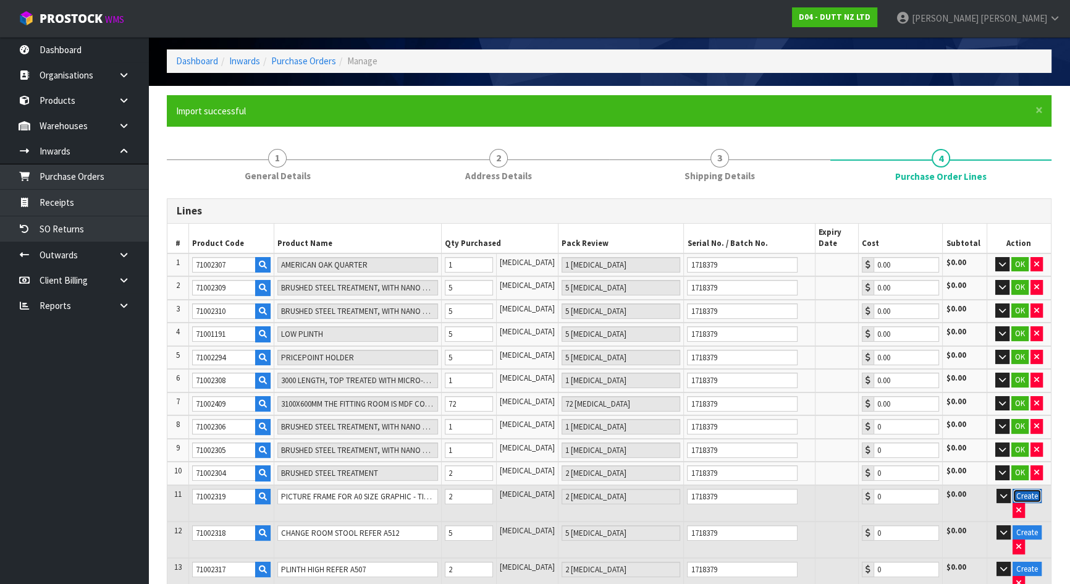
click at [1013, 495] on button "Create" at bounding box center [1026, 496] width 29 height 15
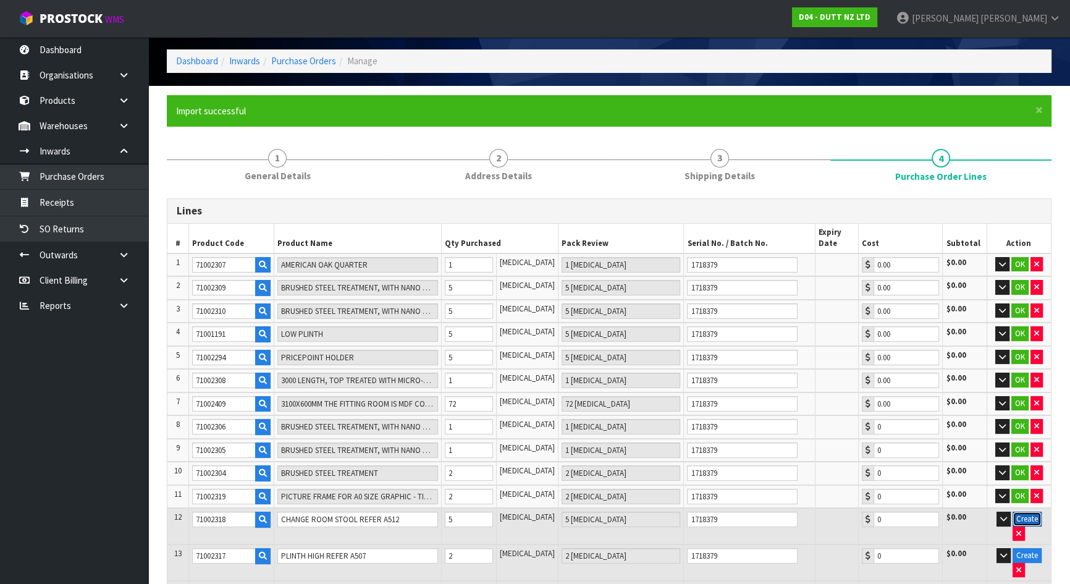
click at [1012, 518] on button "Create" at bounding box center [1026, 518] width 29 height 15
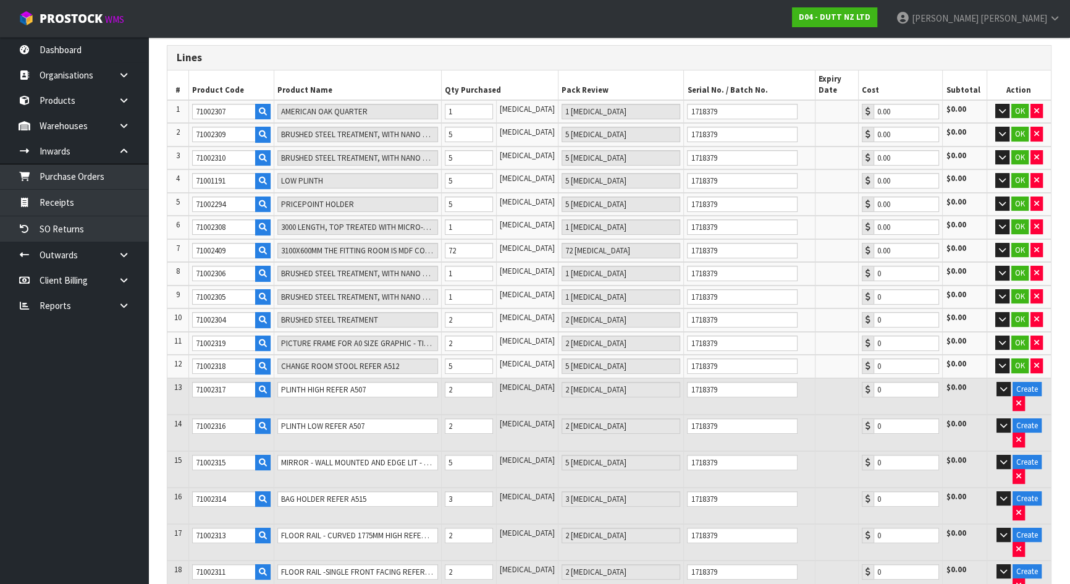
scroll to position [214, 0]
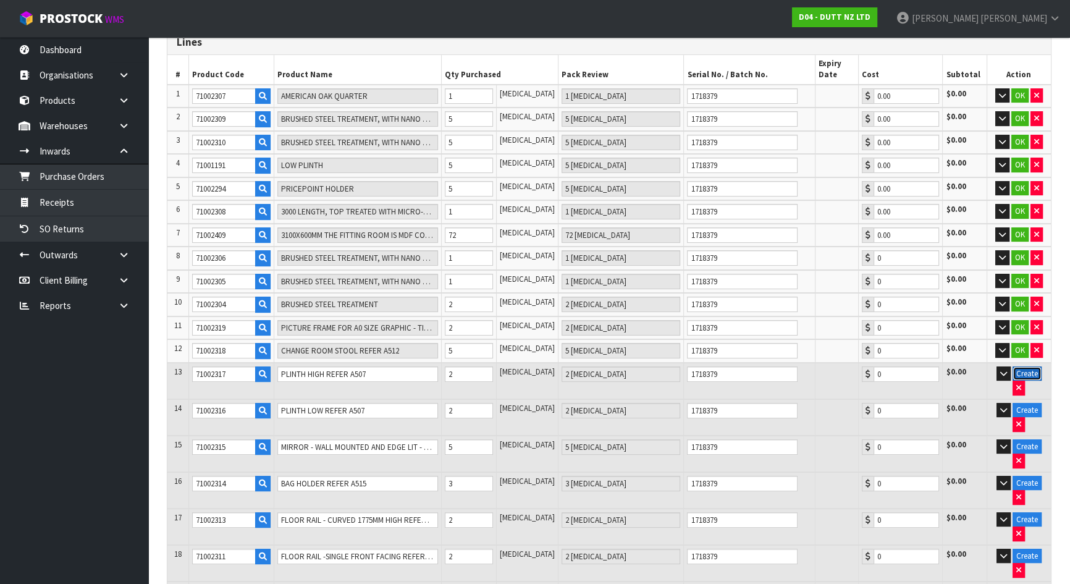
click at [1012, 374] on button "Create" at bounding box center [1026, 373] width 29 height 15
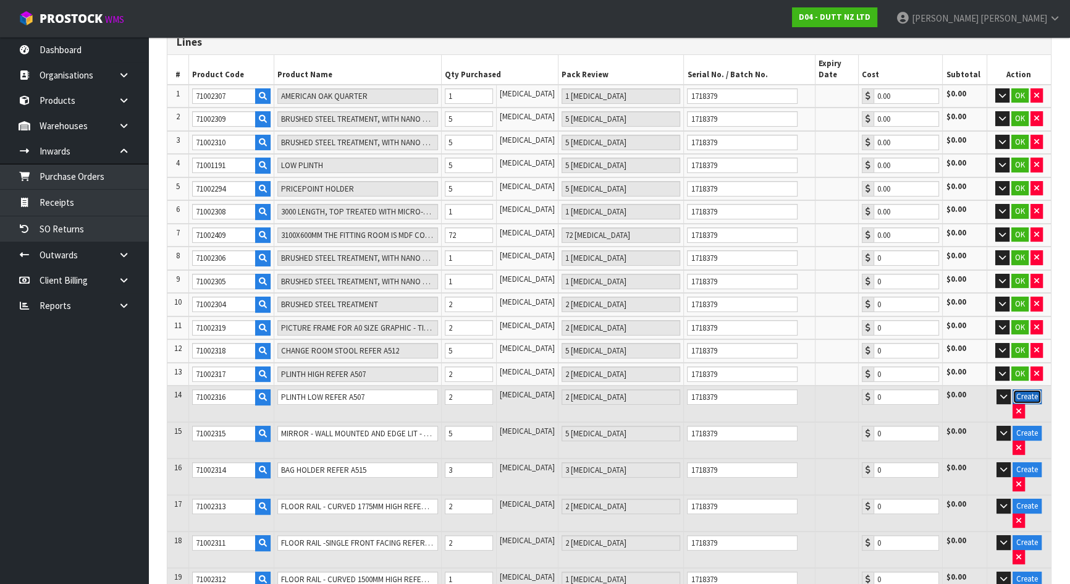
click at [1017, 395] on button "Create" at bounding box center [1026, 396] width 29 height 15
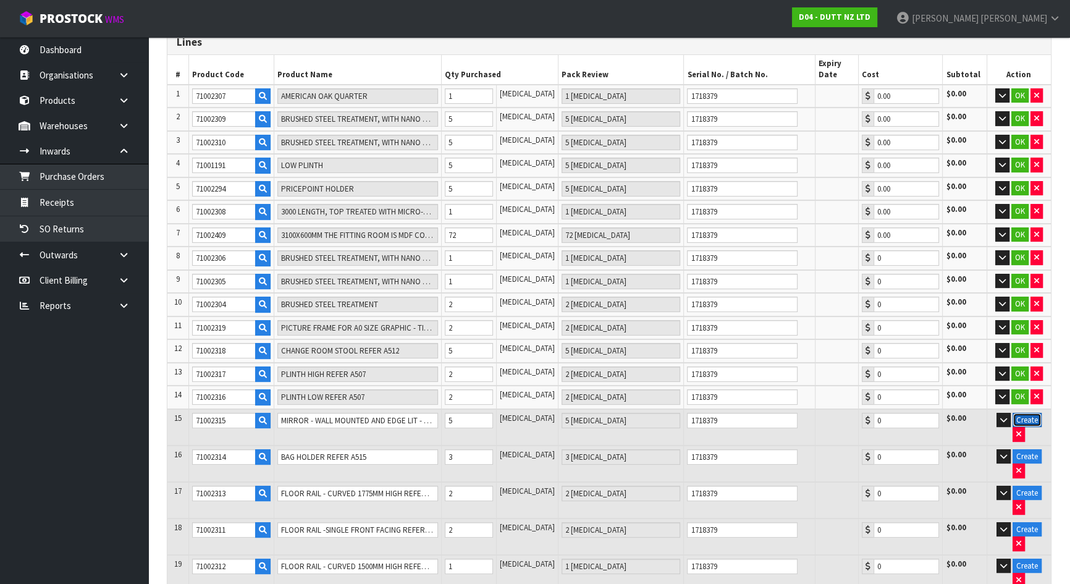
click at [1021, 413] on button "Create" at bounding box center [1026, 420] width 29 height 15
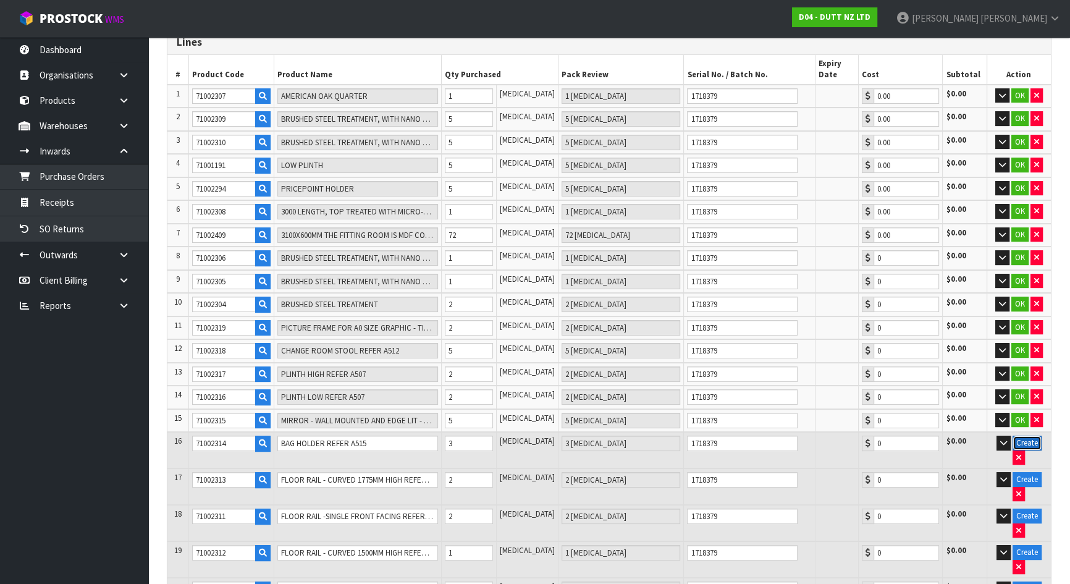
click at [1022, 435] on button "Create" at bounding box center [1026, 442] width 29 height 15
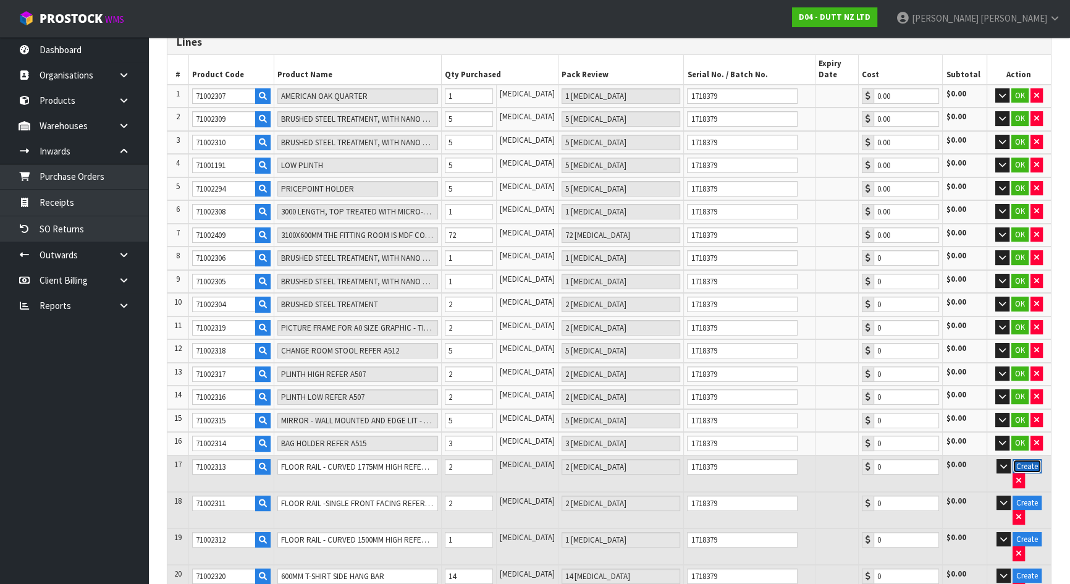
click at [1014, 459] on button "Create" at bounding box center [1026, 466] width 29 height 15
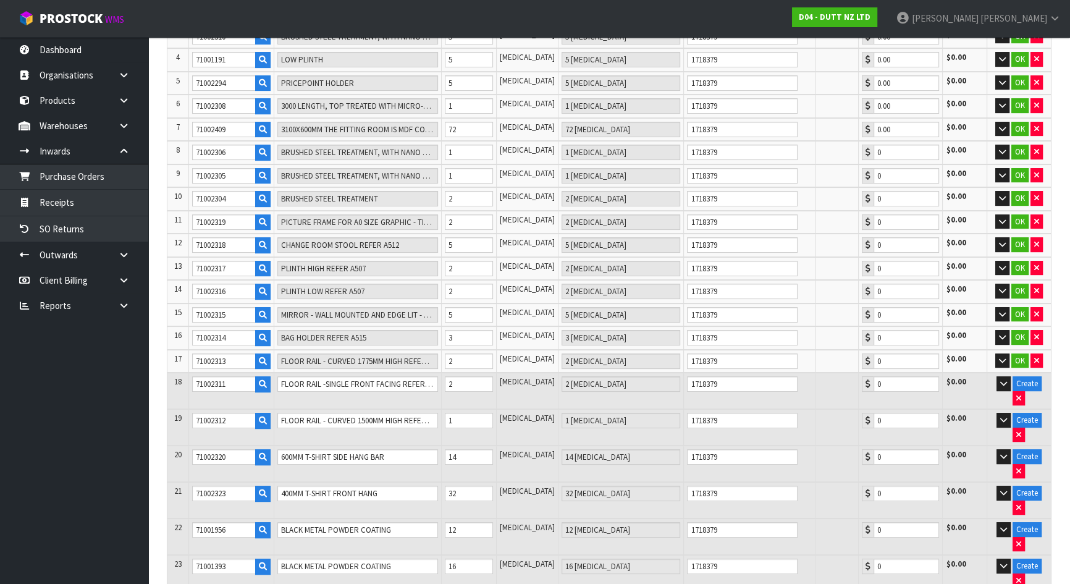
scroll to position [327, 0]
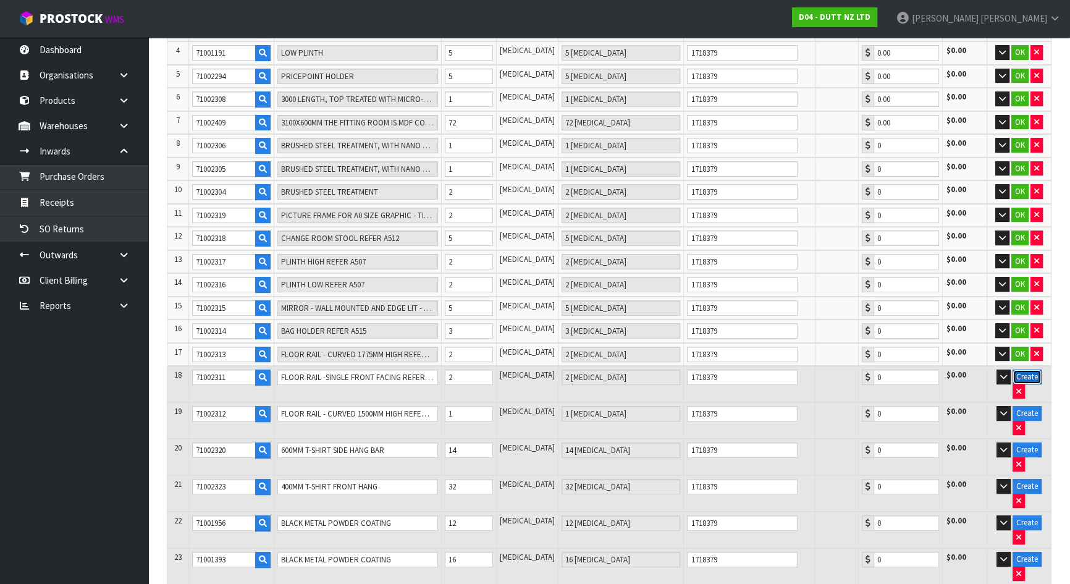
click at [1017, 377] on button "Create" at bounding box center [1026, 376] width 29 height 15
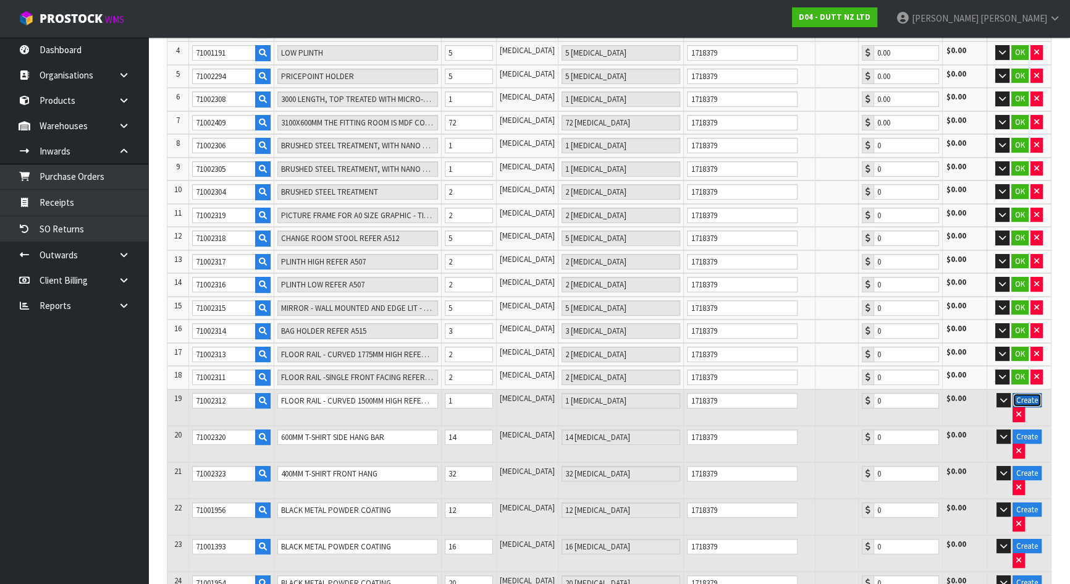
click at [1022, 398] on button "Create" at bounding box center [1026, 400] width 29 height 15
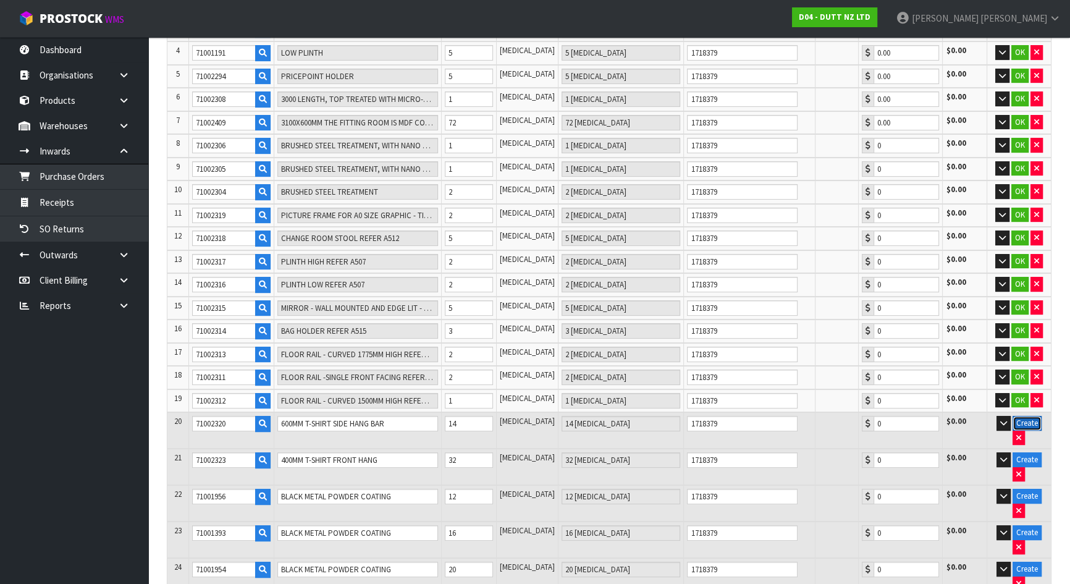
click at [1020, 417] on button "Create" at bounding box center [1026, 423] width 29 height 15
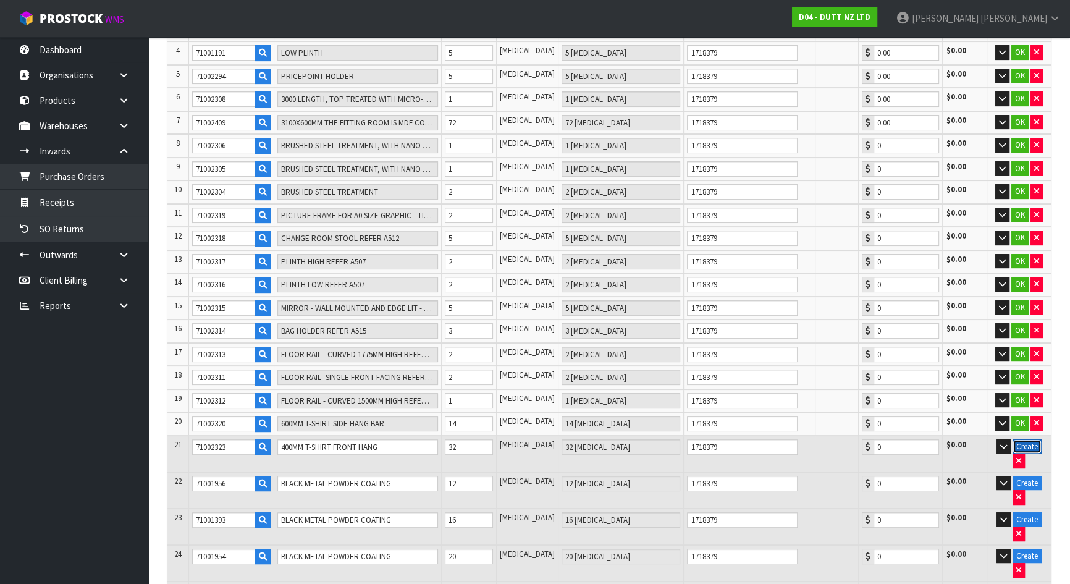
click at [1017, 445] on button "Create" at bounding box center [1026, 446] width 29 height 15
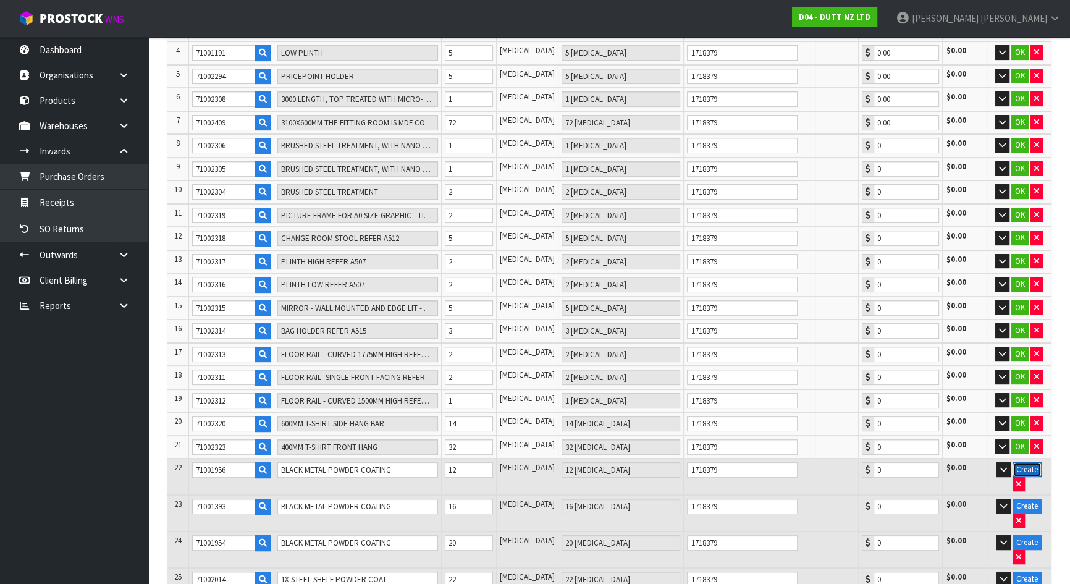
click at [1015, 464] on button "Create" at bounding box center [1026, 469] width 29 height 15
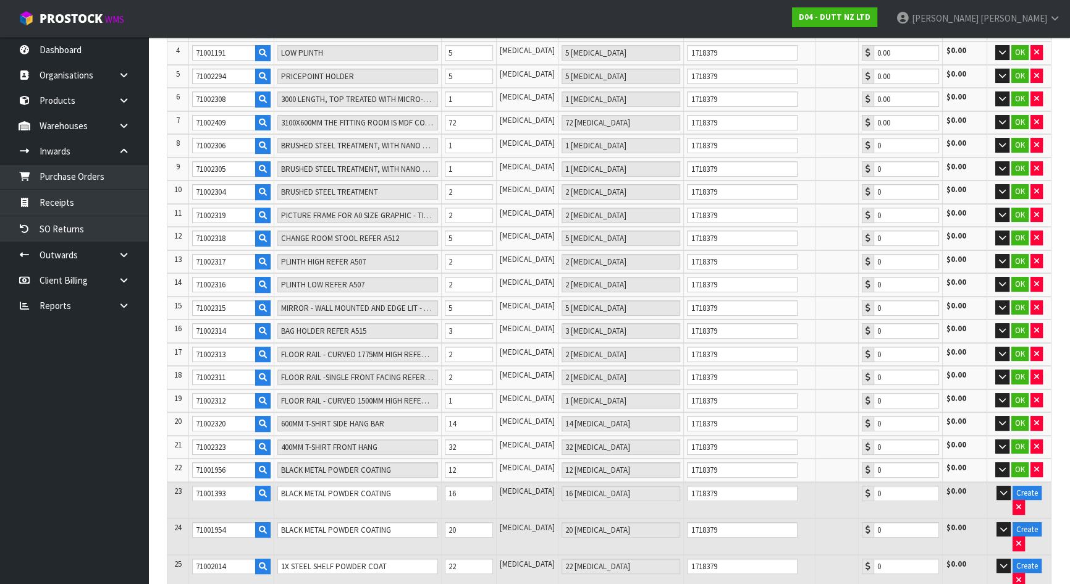
click at [1020, 495] on td "Create" at bounding box center [1018, 500] width 64 height 36
click at [1020, 493] on button "Create" at bounding box center [1026, 492] width 29 height 15
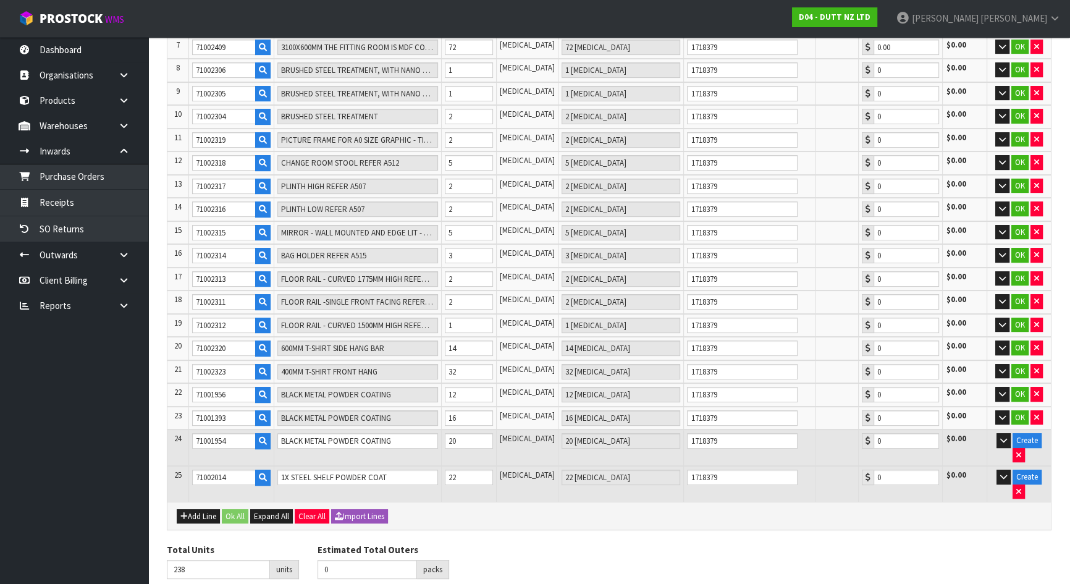
scroll to position [418, 0]
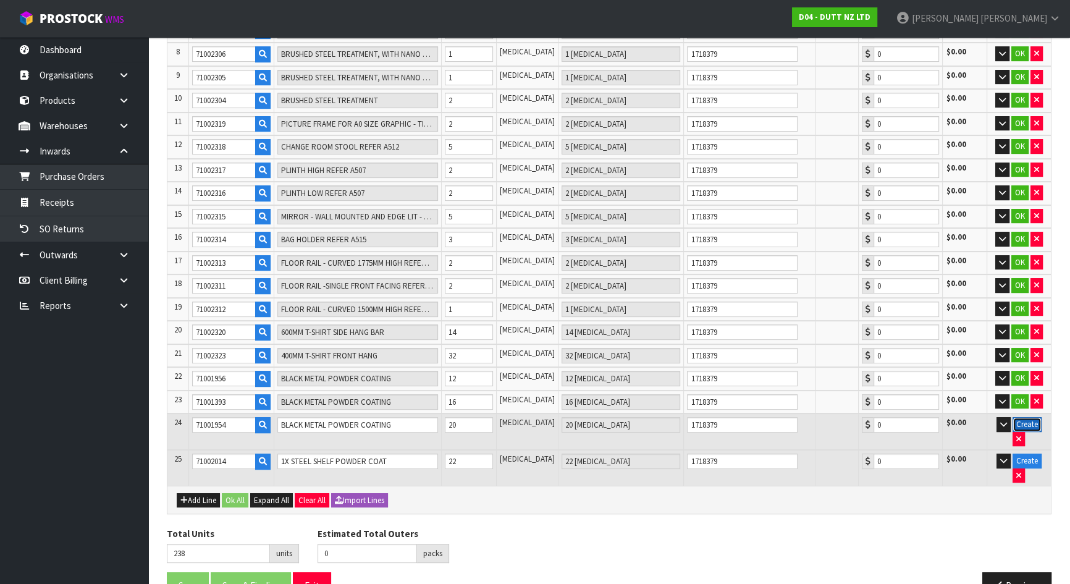
click at [1013, 424] on button "Create" at bounding box center [1026, 424] width 29 height 15
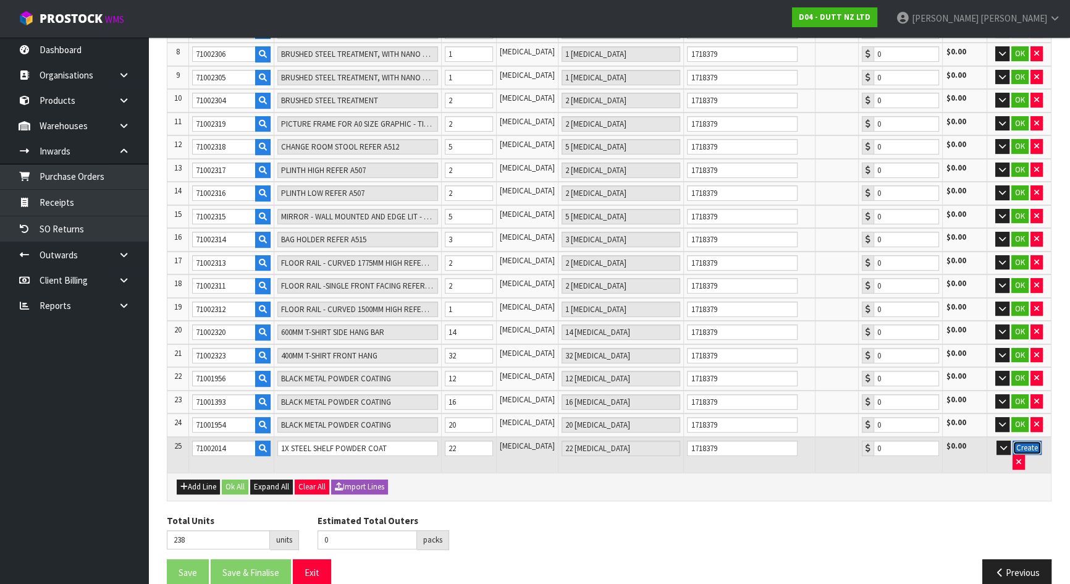
click at [1019, 440] on button "Create" at bounding box center [1026, 447] width 29 height 15
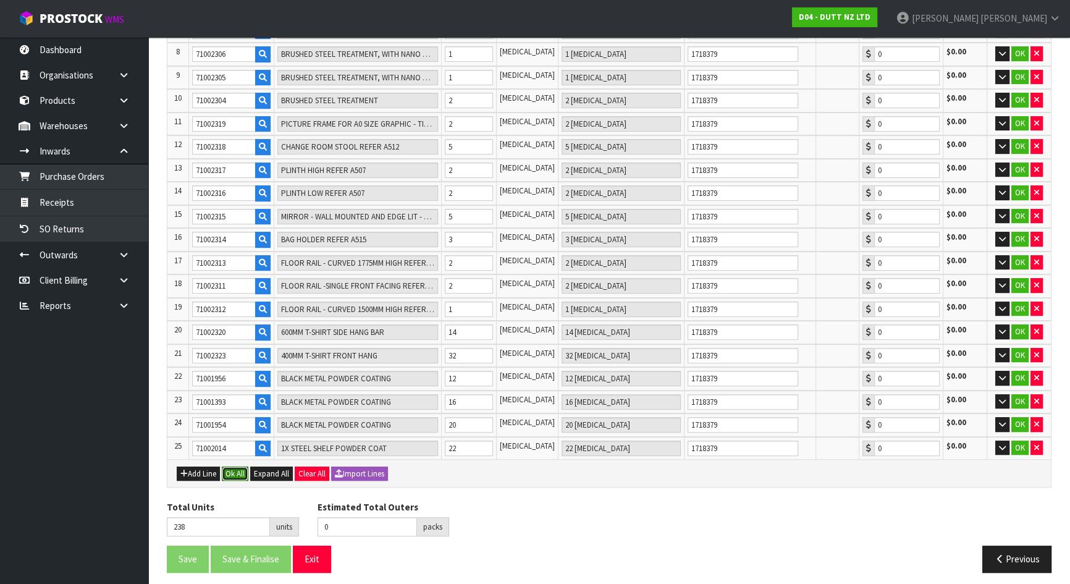
click at [243, 466] on button "Ok All" at bounding box center [235, 473] width 27 height 15
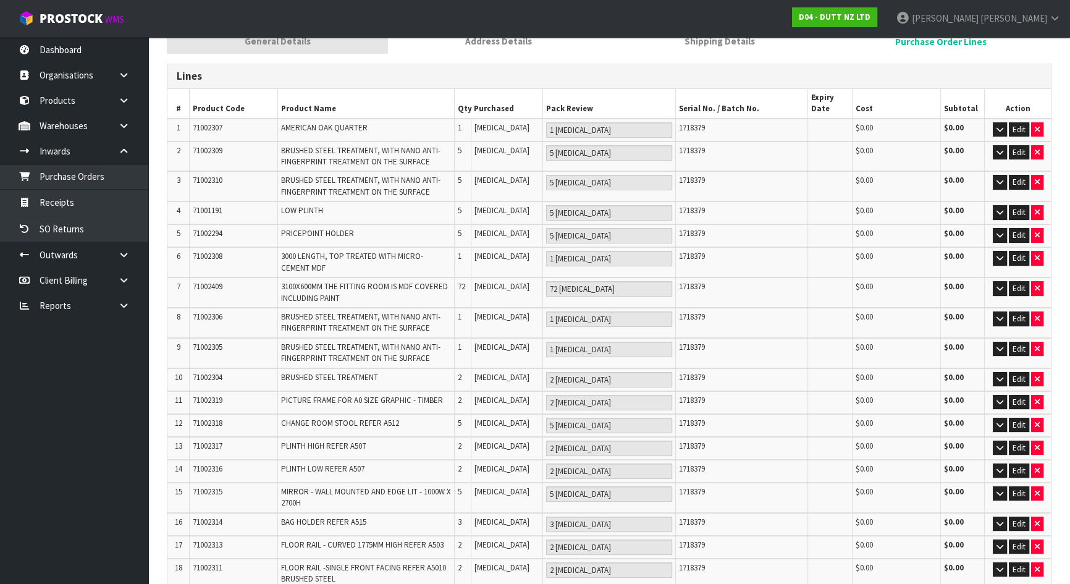
scroll to position [0, 0]
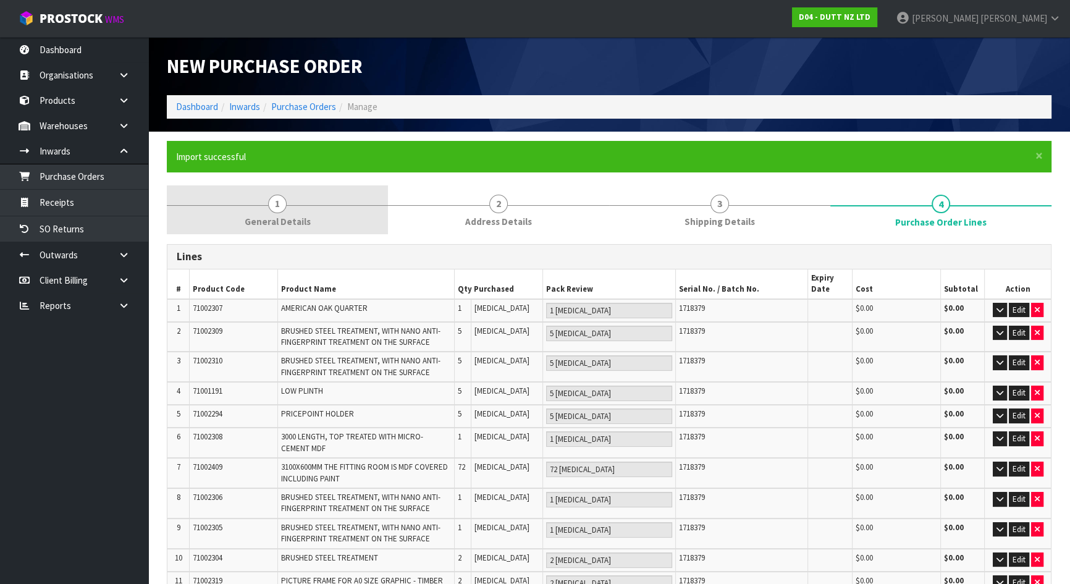
click at [302, 202] on link "1 General Details" at bounding box center [277, 209] width 221 height 49
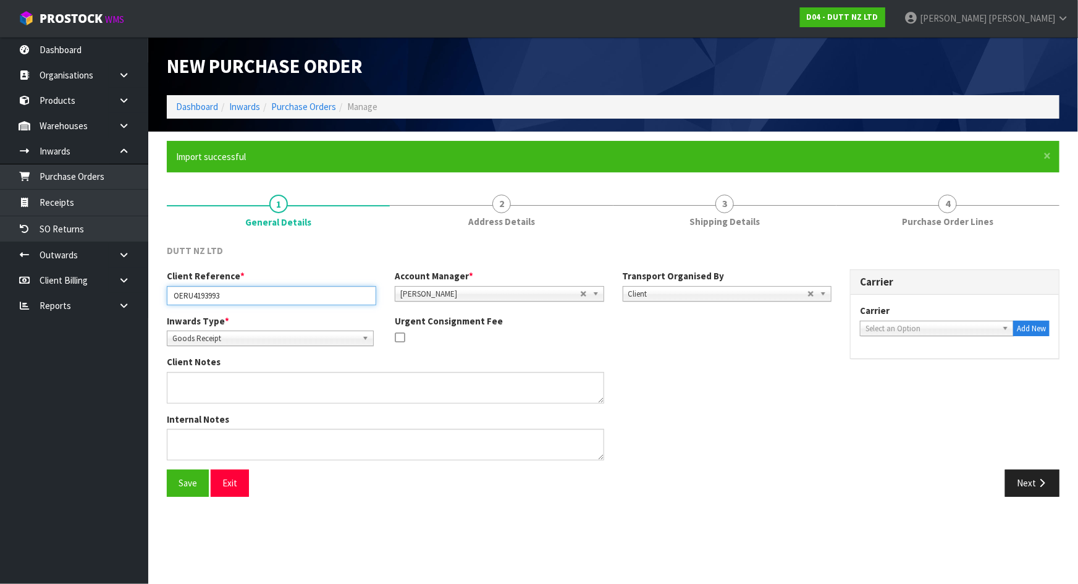
click at [272, 295] on input "OERU4193993" at bounding box center [271, 295] width 209 height 19
type input "OERU4193993 .1"
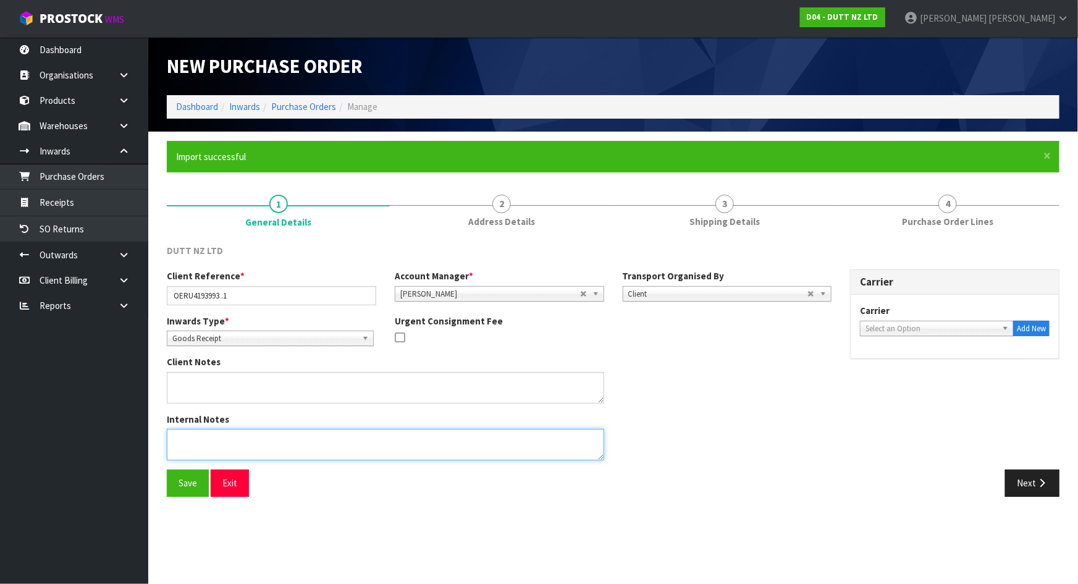
click at [348, 430] on textarea at bounding box center [385, 444] width 437 height 31
click at [750, 459] on div "Internal Notes" at bounding box center [498, 441] width 683 height 57
click at [493, 434] on textarea at bounding box center [385, 444] width 437 height 31
type textarea "REMADE PO FIRST ONE WAS INCOMPLETE."
click at [705, 407] on div "Client Notes" at bounding box center [498, 383] width 683 height 57
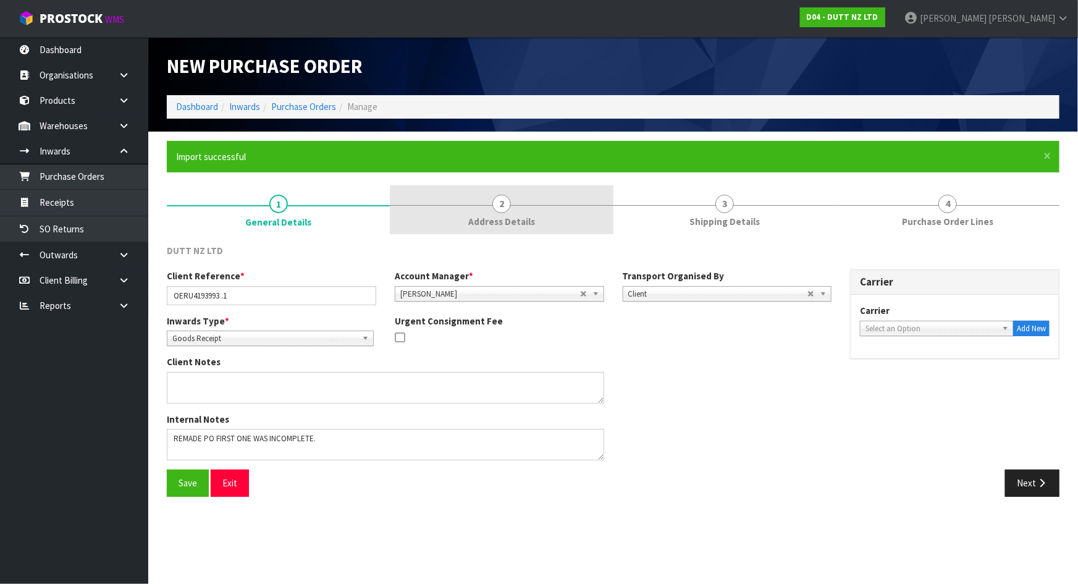
click at [533, 225] on link "2 Address Details" at bounding box center [501, 209] width 223 height 49
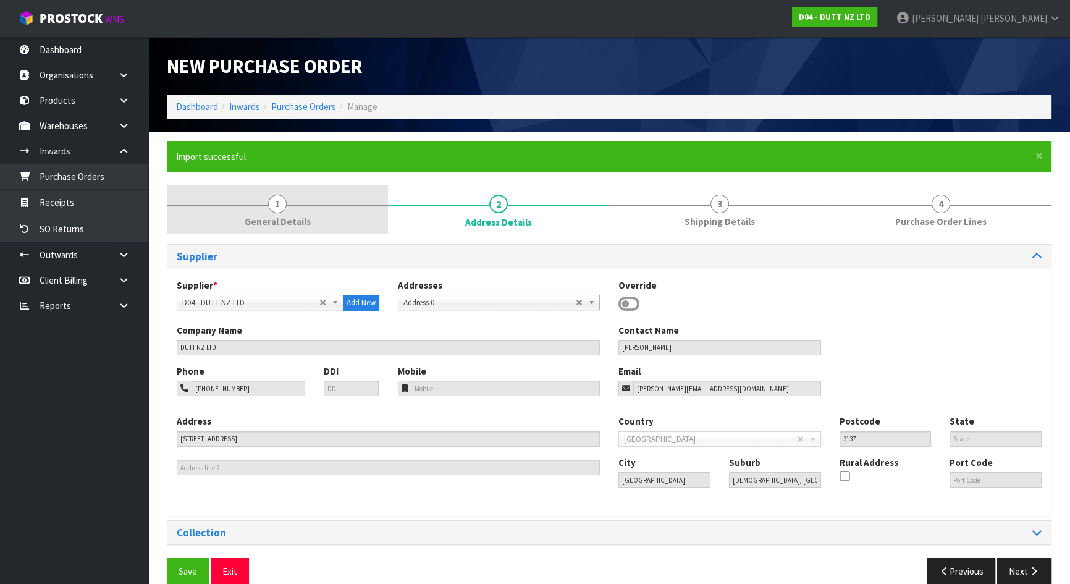
click at [241, 212] on link "1 General Details" at bounding box center [277, 209] width 221 height 49
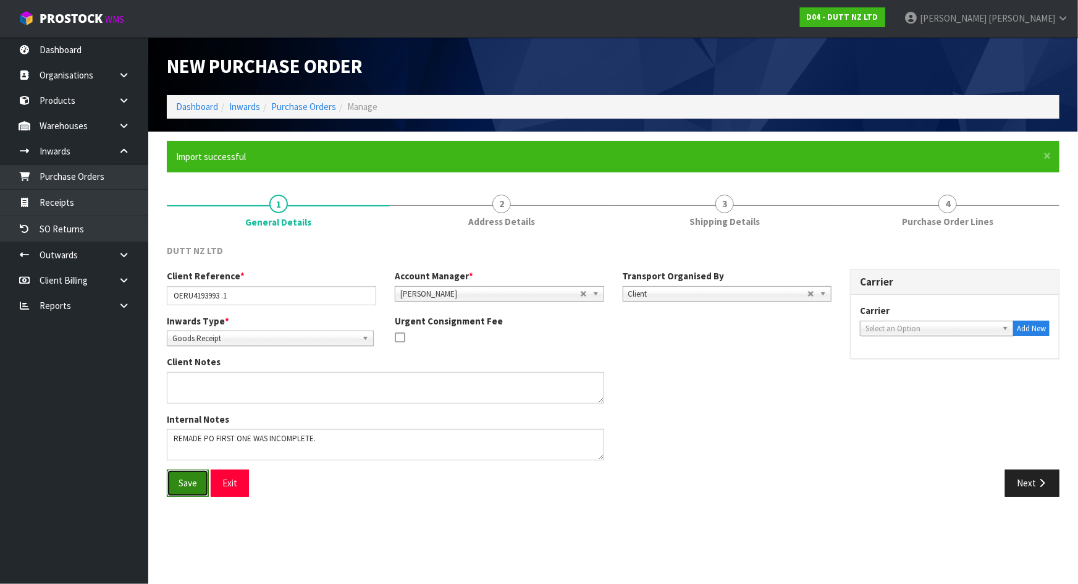
drag, startPoint x: 175, startPoint y: 482, endPoint x: 189, endPoint y: 484, distance: 13.7
click at [176, 482] on button "Save" at bounding box center [188, 482] width 42 height 27
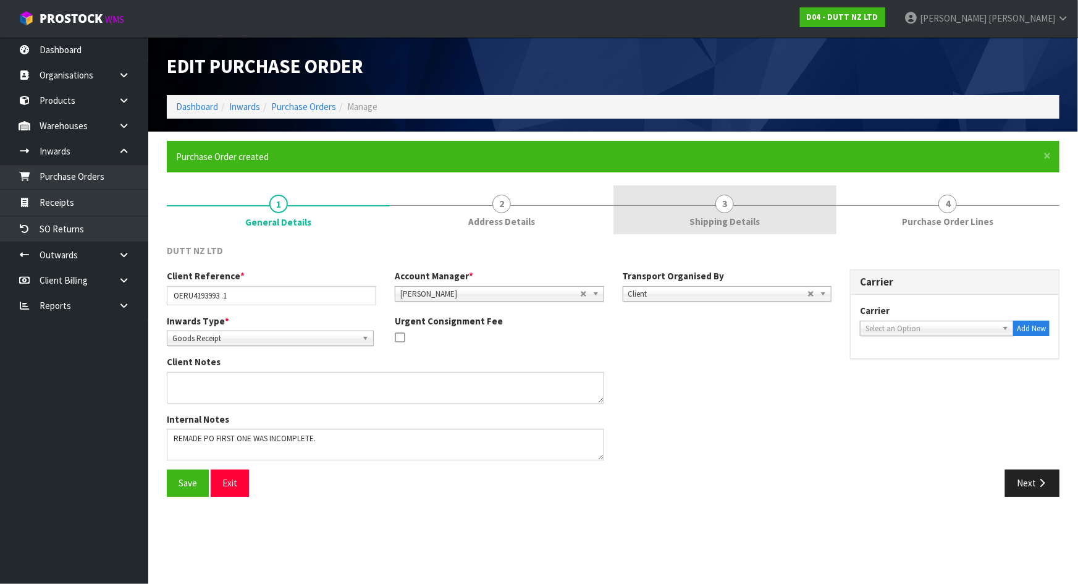
click at [734, 201] on link "3 Shipping Details" at bounding box center [724, 209] width 223 height 49
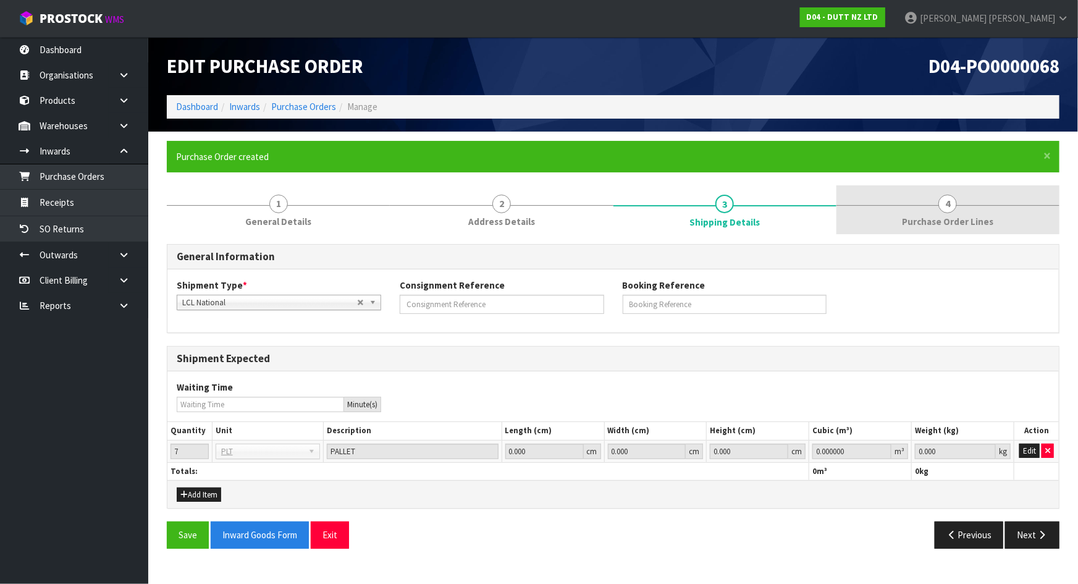
click at [928, 228] on link "4 Purchase Order Lines" at bounding box center [947, 209] width 223 height 49
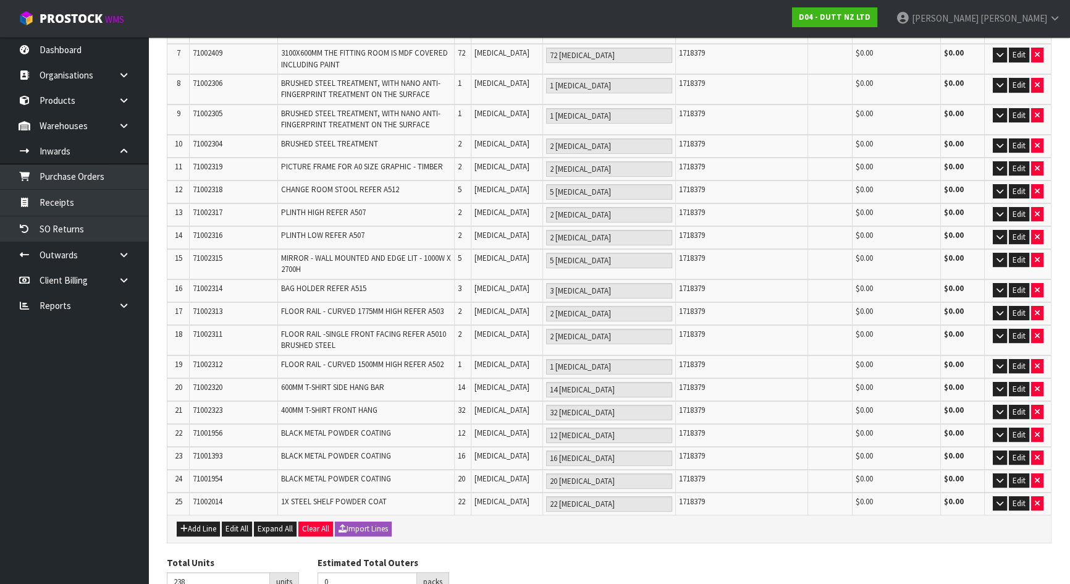
scroll to position [472, 0]
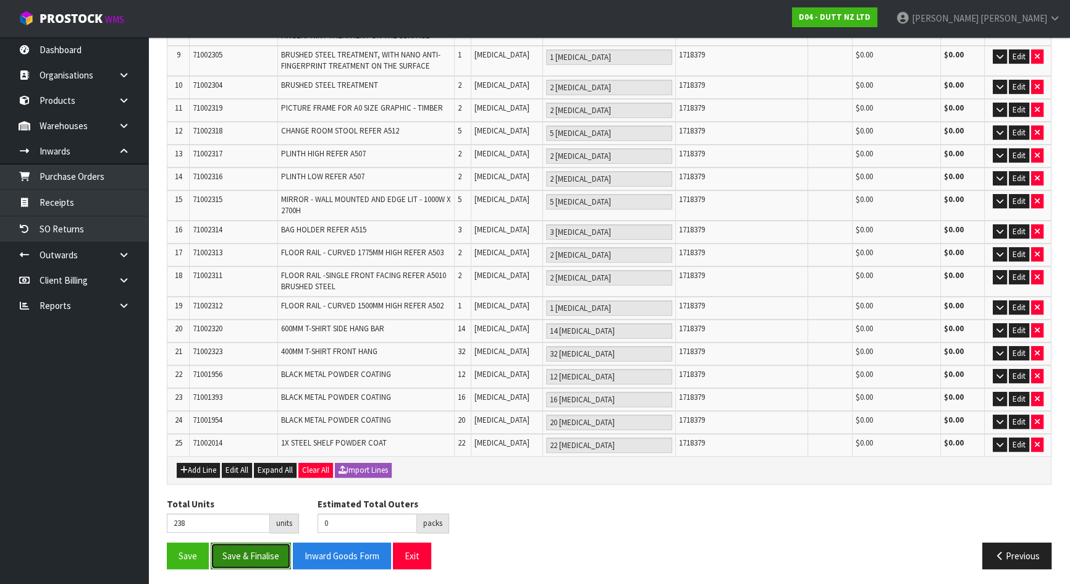
click at [243, 555] on button "Save & Finalise" at bounding box center [251, 555] width 80 height 27
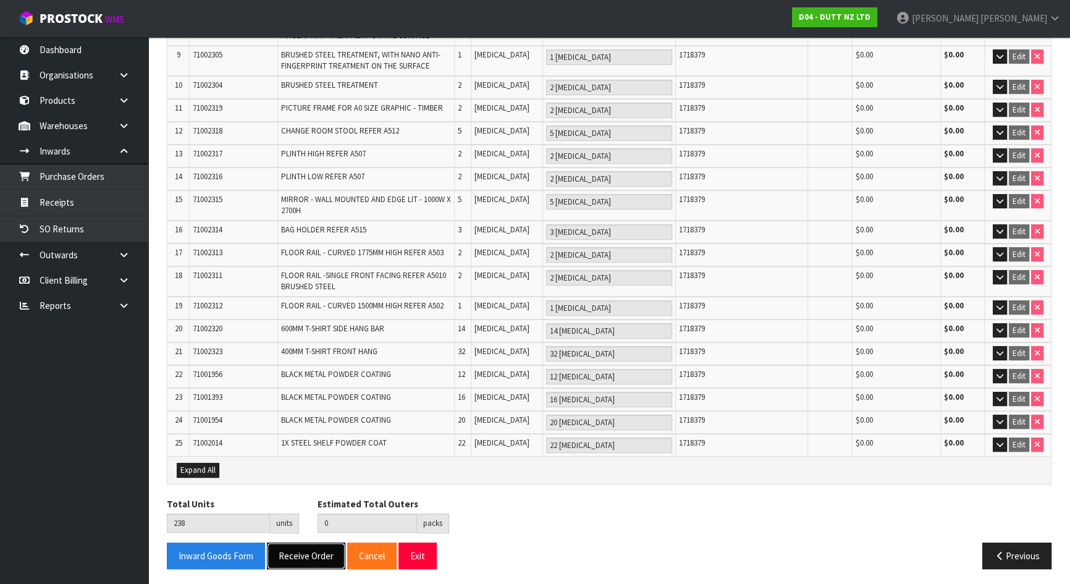
click at [304, 543] on button "Receive Order" at bounding box center [306, 555] width 78 height 27
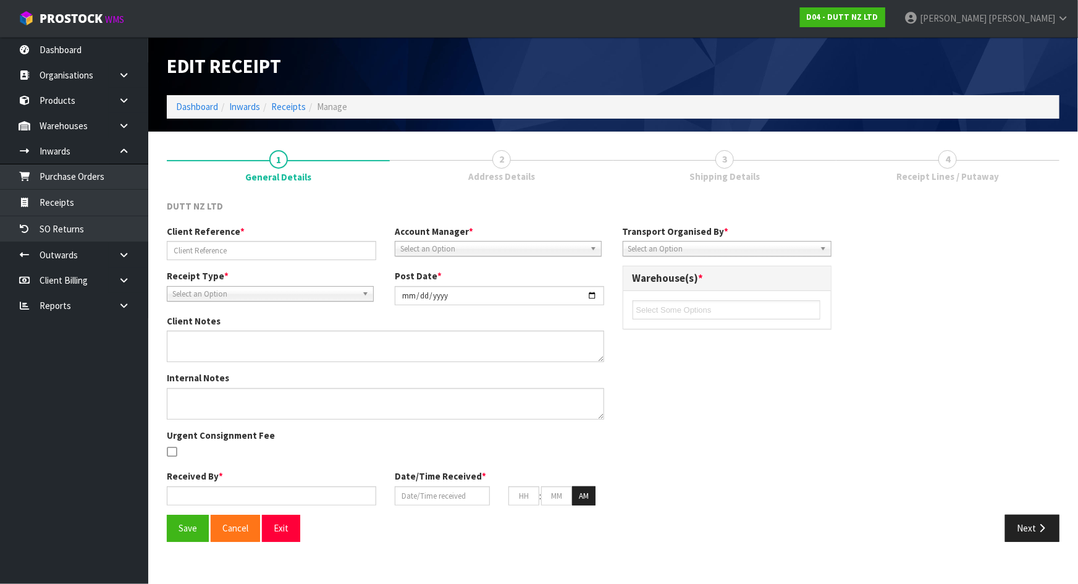
type input "OERU4193993 .1"
type input "[DATE]"
type textarea "REMADE PO FIRST ONE WAS INCOMPLETE."
type input "[PERSON_NAME]"
type input "[DATE]"
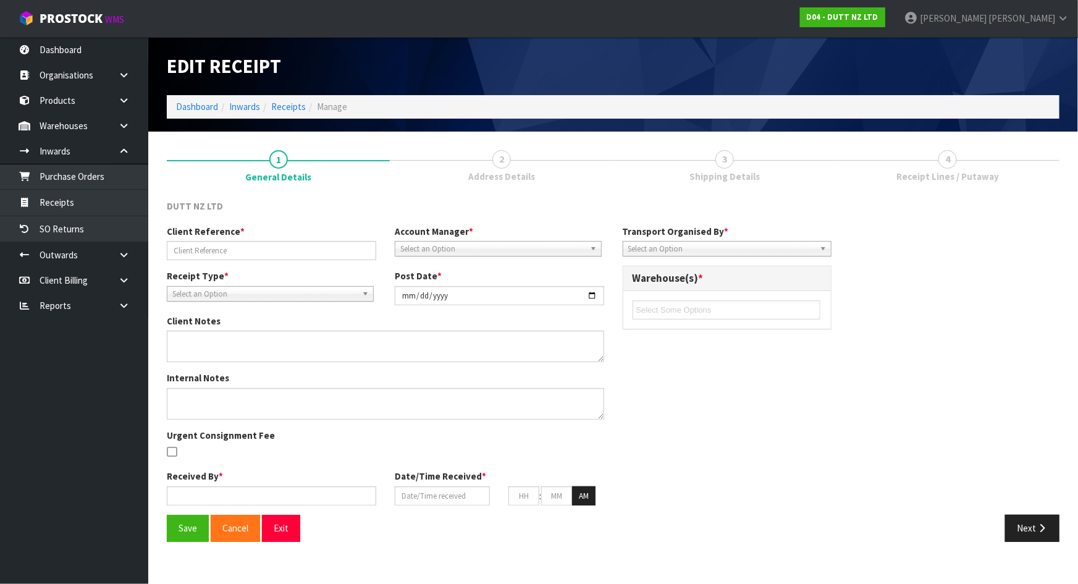
type input "11"
type input "59"
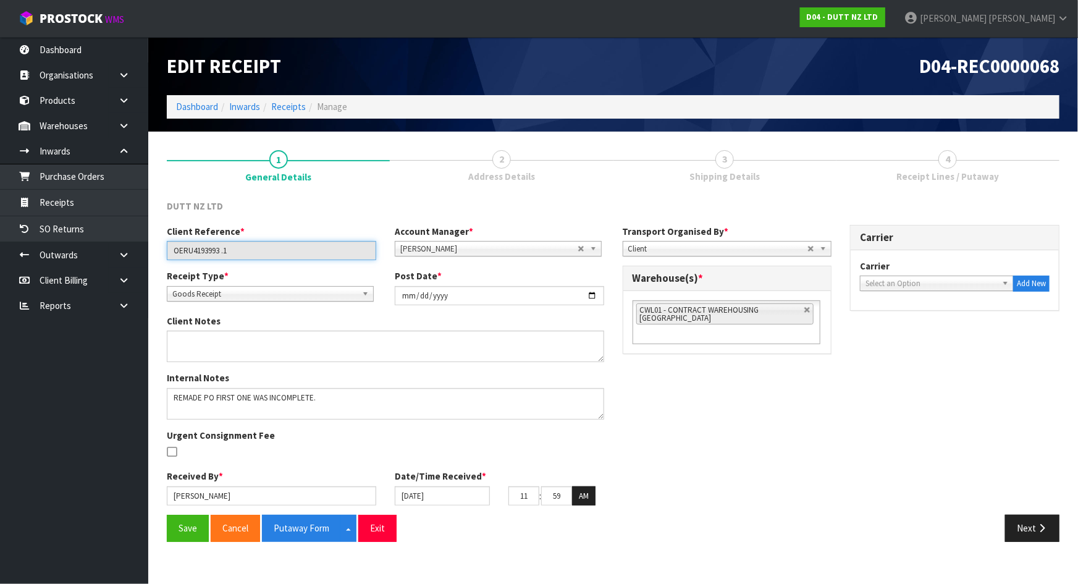
click at [340, 249] on input "OERU4193993 .1" at bounding box center [271, 250] width 209 height 19
click at [803, 426] on div "Client Reference * OERU4193993 .1 Account Manager * Zubair Moolla Rod Giles Kir…" at bounding box center [612, 370] width 911 height 290
click at [807, 312] on link at bounding box center [806, 309] width 7 height 7
type input "Select Some Options"
click at [795, 314] on ul at bounding box center [726, 309] width 188 height 19
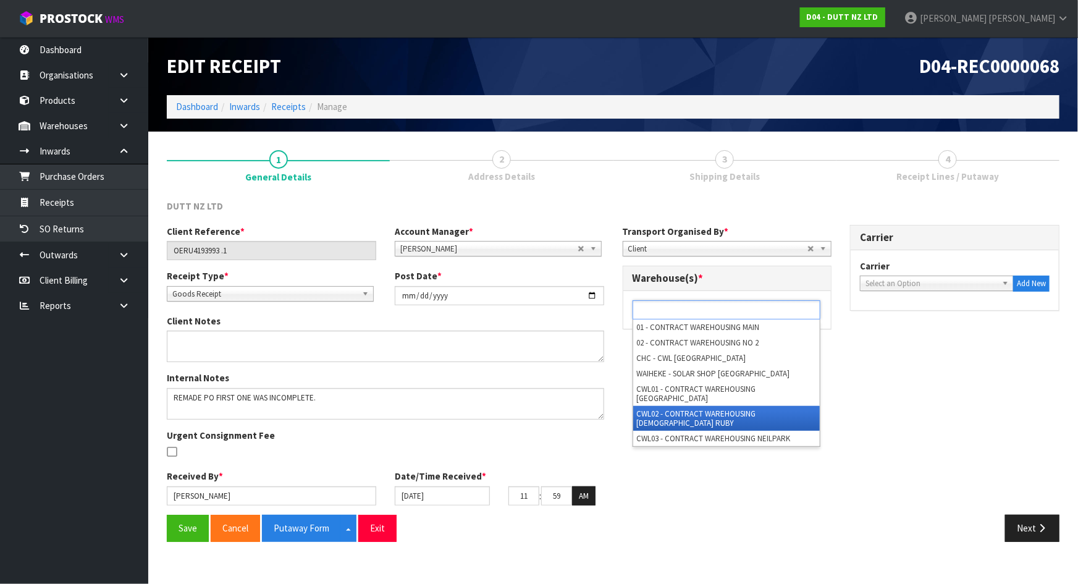
click at [686, 406] on li "CWL02 - CONTRACT WAREHOUSING [DEMOGRAPHIC_DATA] RUBY" at bounding box center [726, 418] width 187 height 25
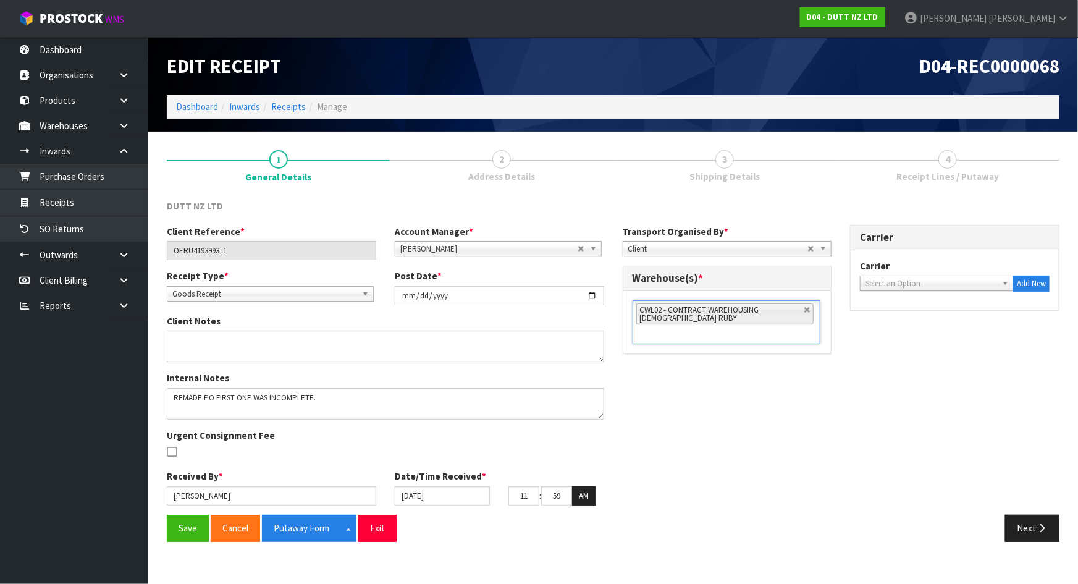
click at [716, 453] on div "Client Reference * OERU4193993 .1 Account Manager * Zubair Moolla Rod Giles Kir…" at bounding box center [612, 370] width 911 height 290
click at [187, 527] on button "Save" at bounding box center [188, 527] width 42 height 27
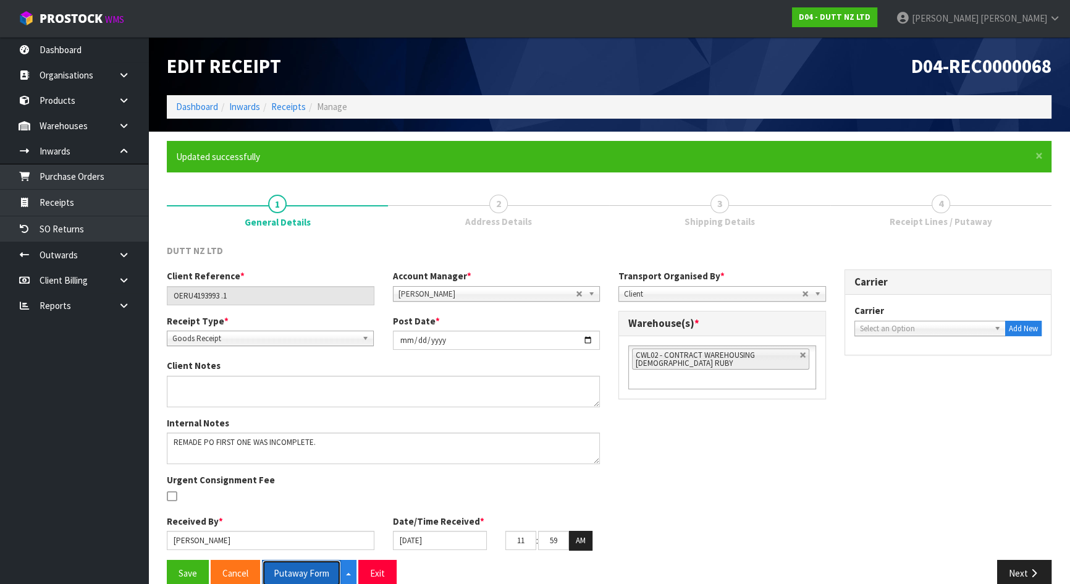
click at [309, 570] on button "Putaway Form" at bounding box center [301, 573] width 79 height 27
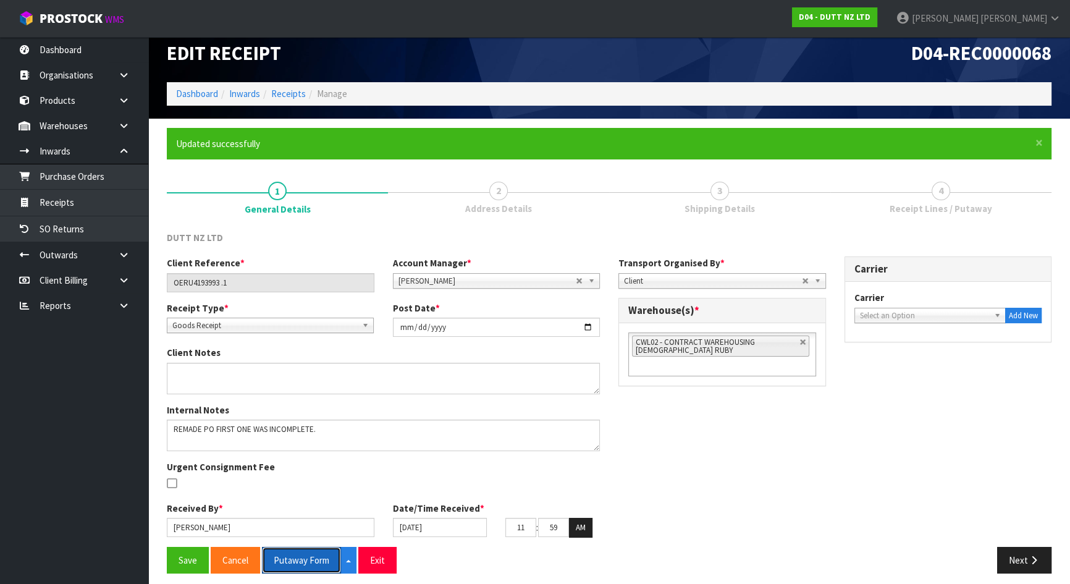
scroll to position [20, 0]
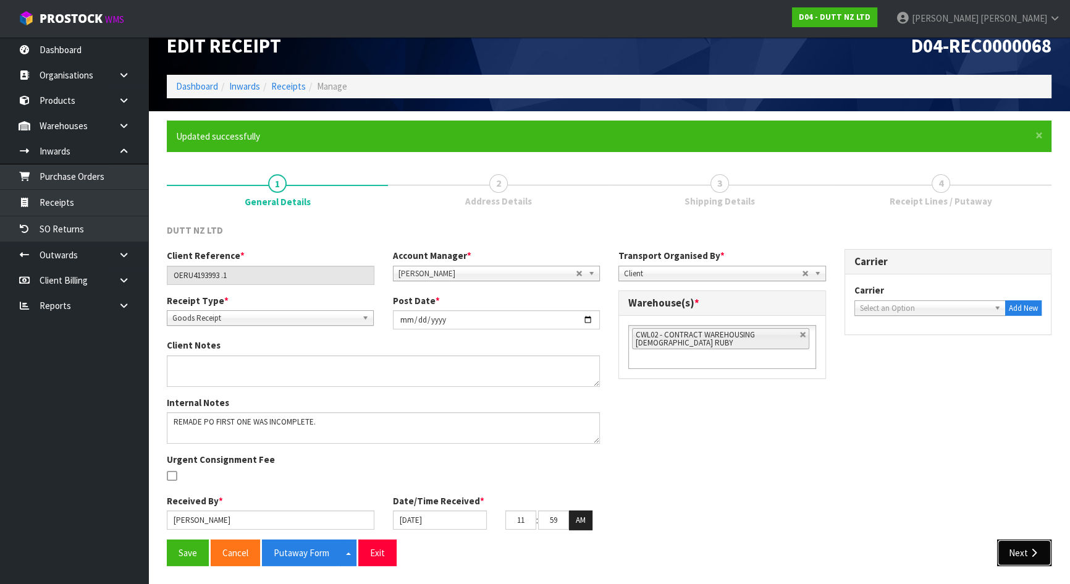
click at [1008, 542] on button "Next" at bounding box center [1024, 552] width 54 height 27
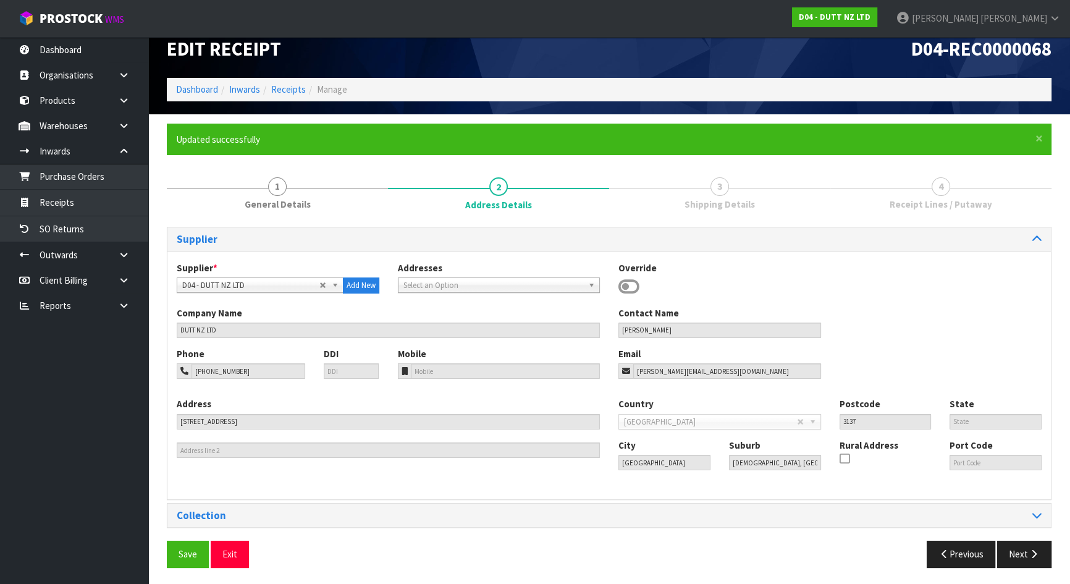
scroll to position [19, 0]
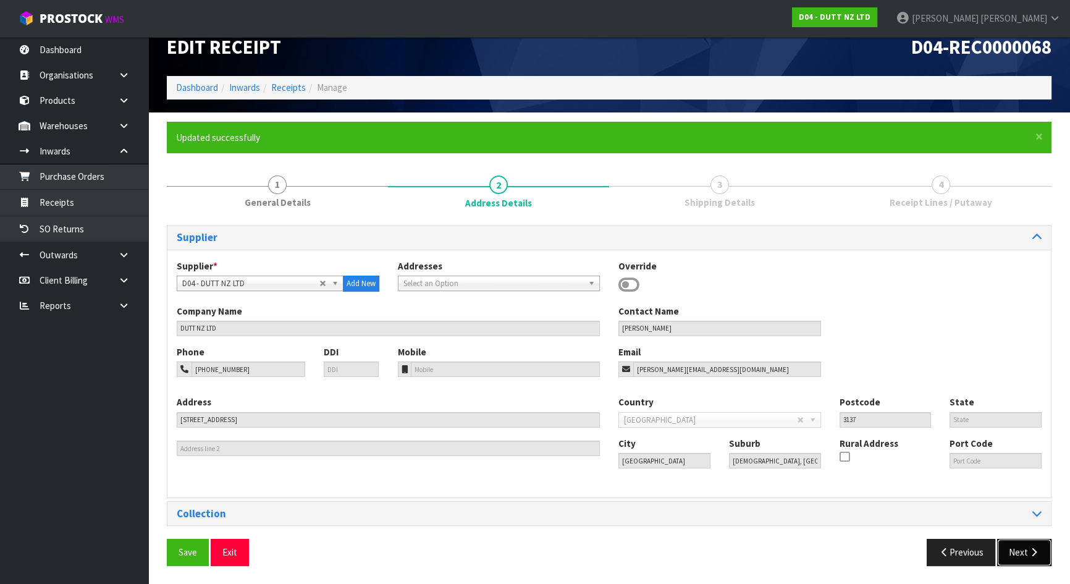
click at [1013, 545] on button "Next" at bounding box center [1024, 552] width 54 height 27
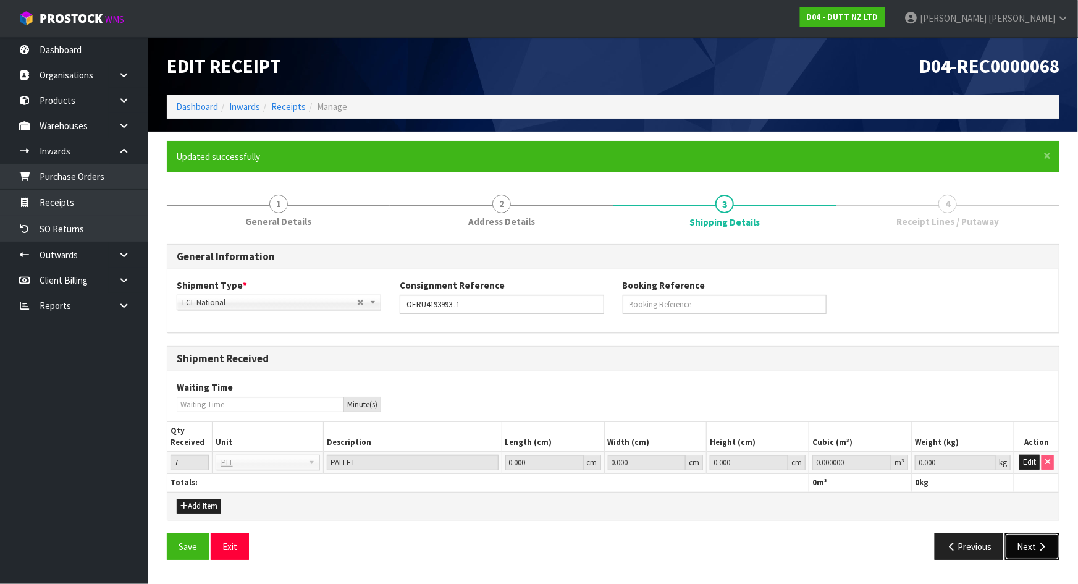
click at [1025, 540] on button "Next" at bounding box center [1032, 546] width 54 height 27
click at [1024, 464] on button "Edit" at bounding box center [1029, 462] width 20 height 15
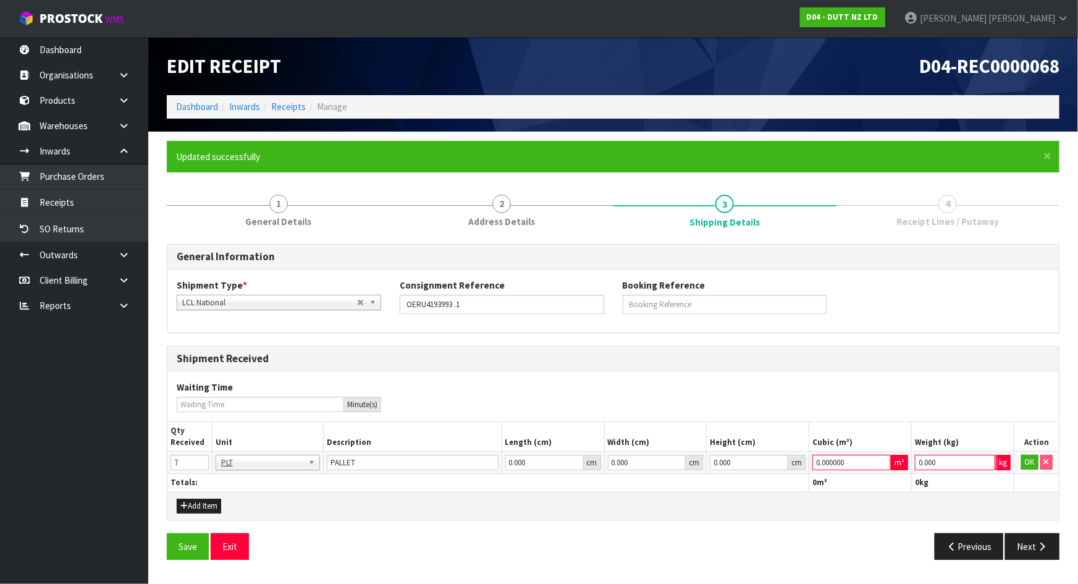
drag, startPoint x: 941, startPoint y: 463, endPoint x: 779, endPoint y: 440, distance: 163.3
click at [790, 441] on table "Qty Received Unit Description Length (cm) Width (cm) Height (cm) Cubic (m³) Wei…" at bounding box center [612, 456] width 891 height 69
type input "1"
click at [791, 457] on tr "7 BAG BAR BSK BIN BTL BOX BDL CAB CGE CTN CSE COI CRA CRT CBE CYL DRM JAR MTR P…" at bounding box center [612, 462] width 891 height 22
type input "1"
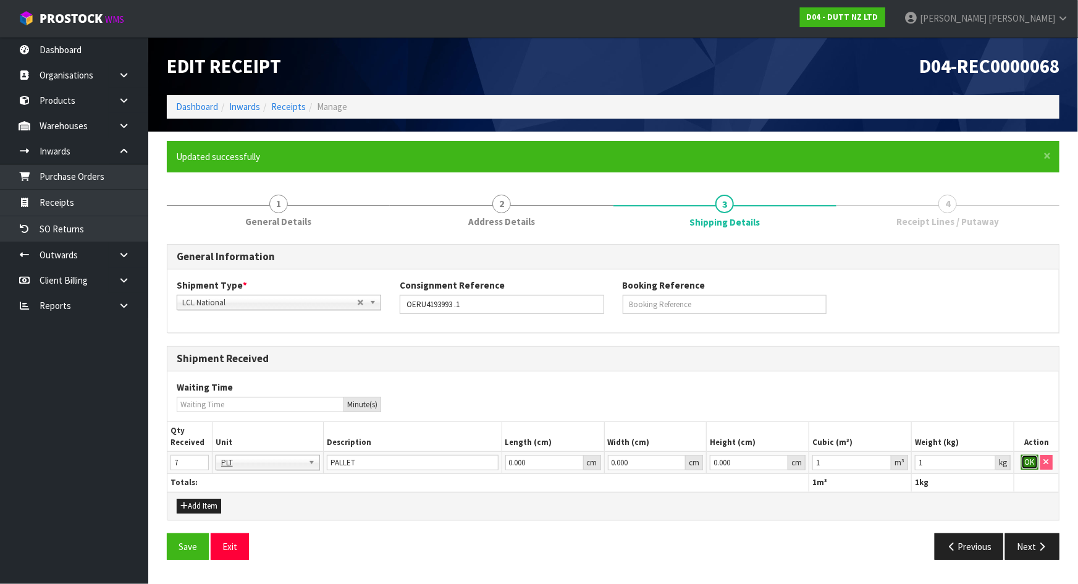
click at [1029, 464] on button "OK" at bounding box center [1029, 462] width 17 height 15
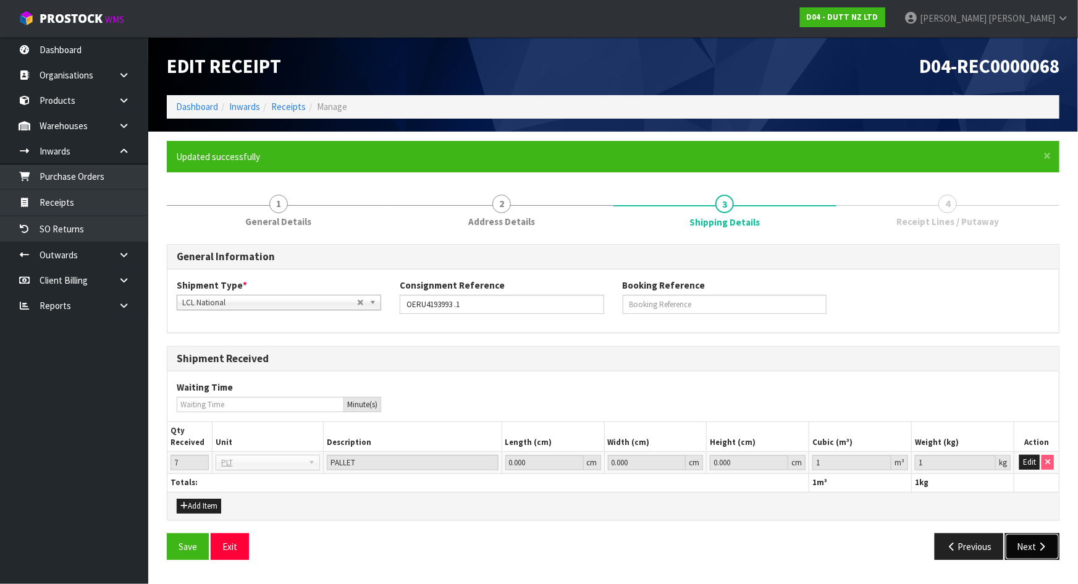
click at [1028, 540] on button "Next" at bounding box center [1032, 546] width 54 height 27
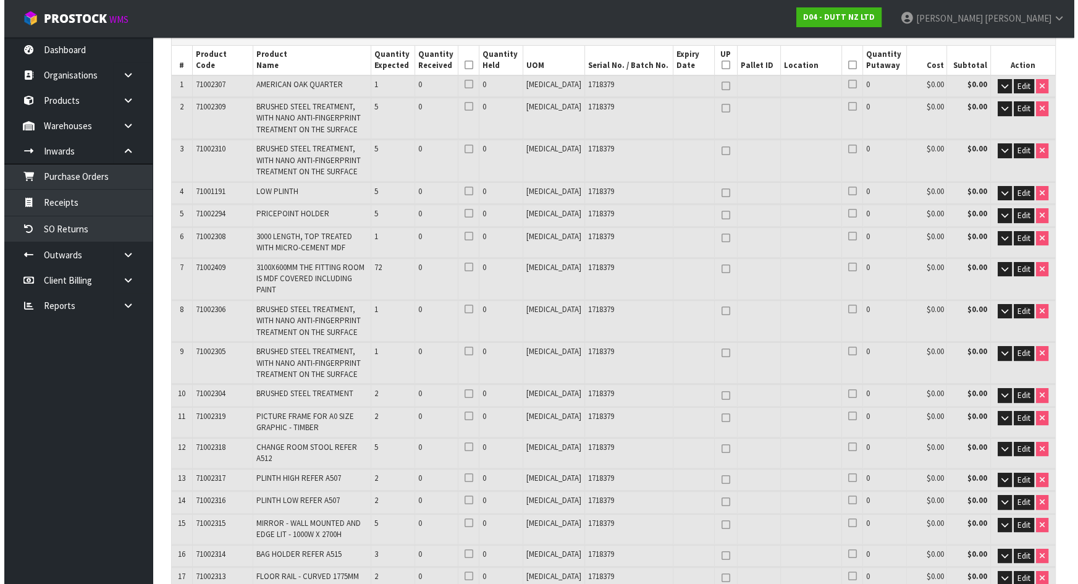
scroll to position [224, 0]
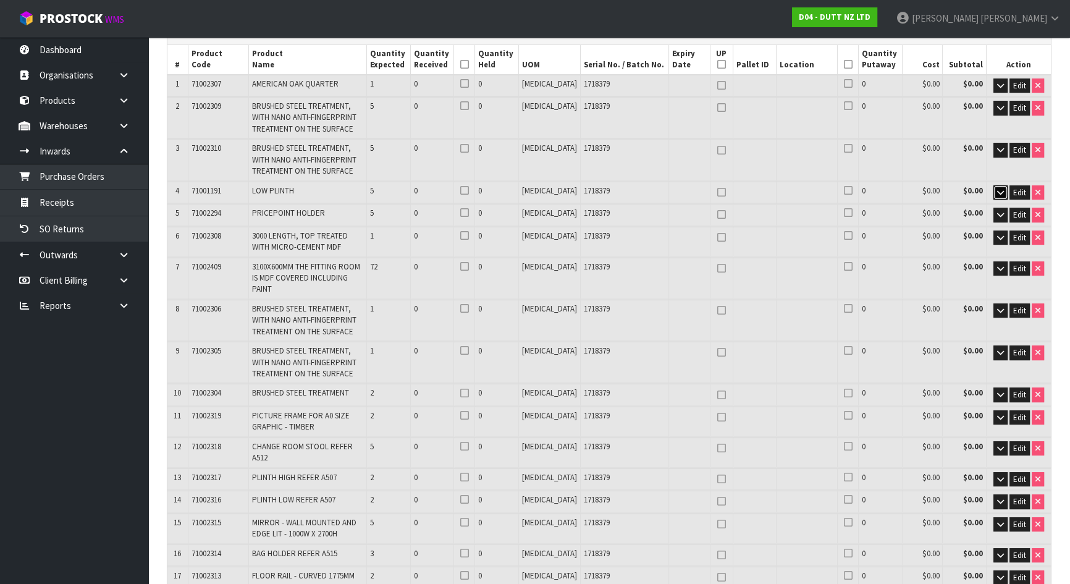
click at [1001, 192] on icon "button" at bounding box center [1000, 192] width 7 height 8
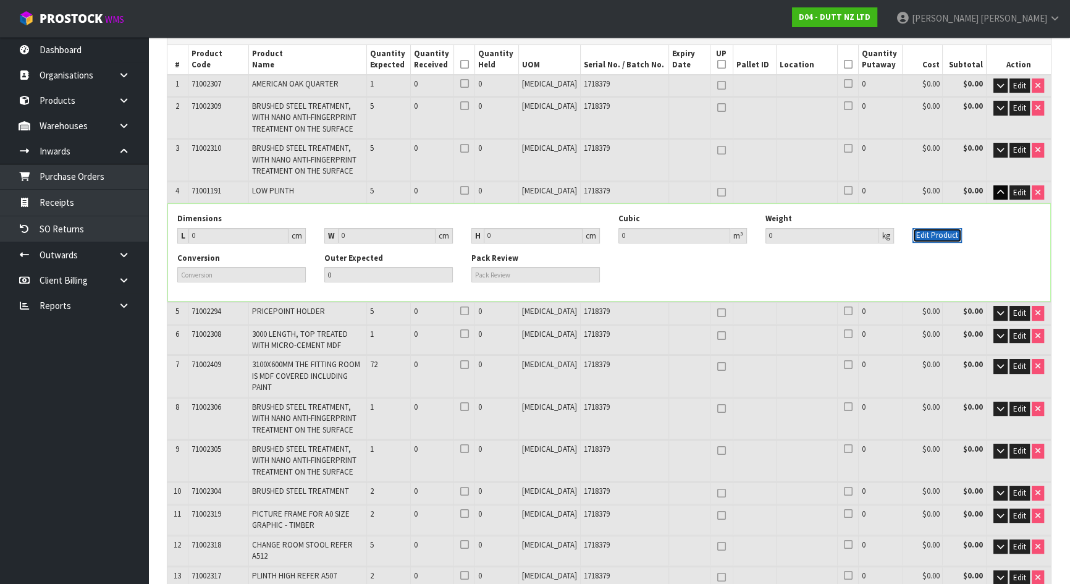
click at [937, 232] on button "Edit Product" at bounding box center [936, 235] width 49 height 15
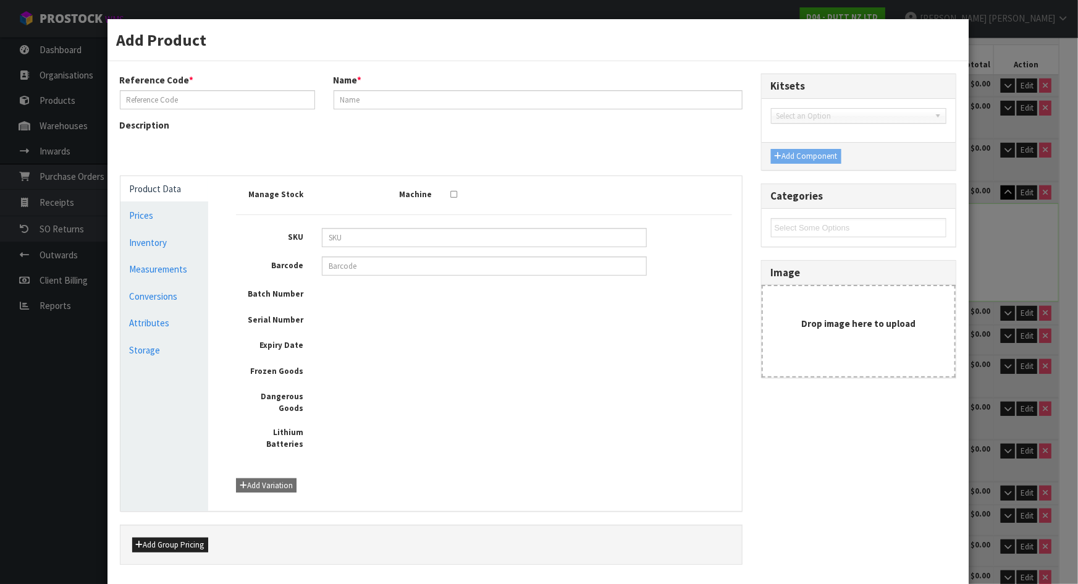
type input "71001191"
type input "LOW PLINTH"
type input "0"
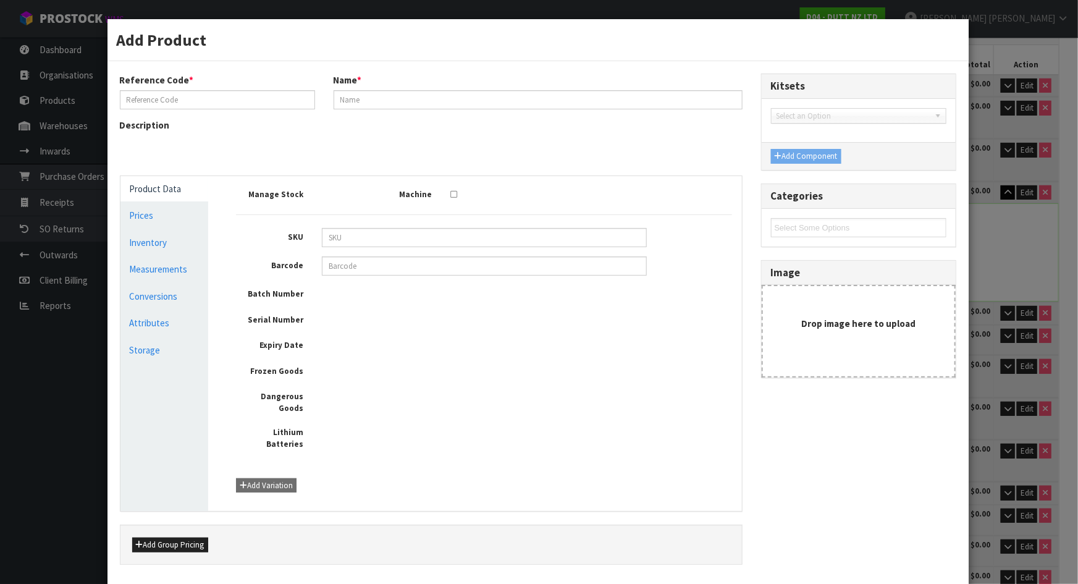
type input "0"
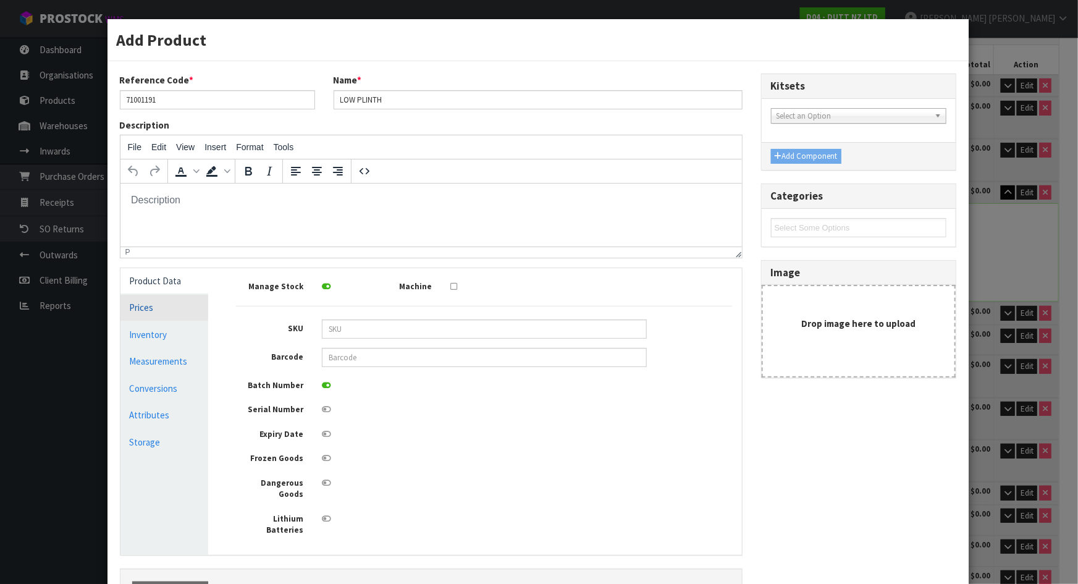
scroll to position [0, 0]
click at [166, 362] on link "Measurements" at bounding box center [164, 360] width 88 height 25
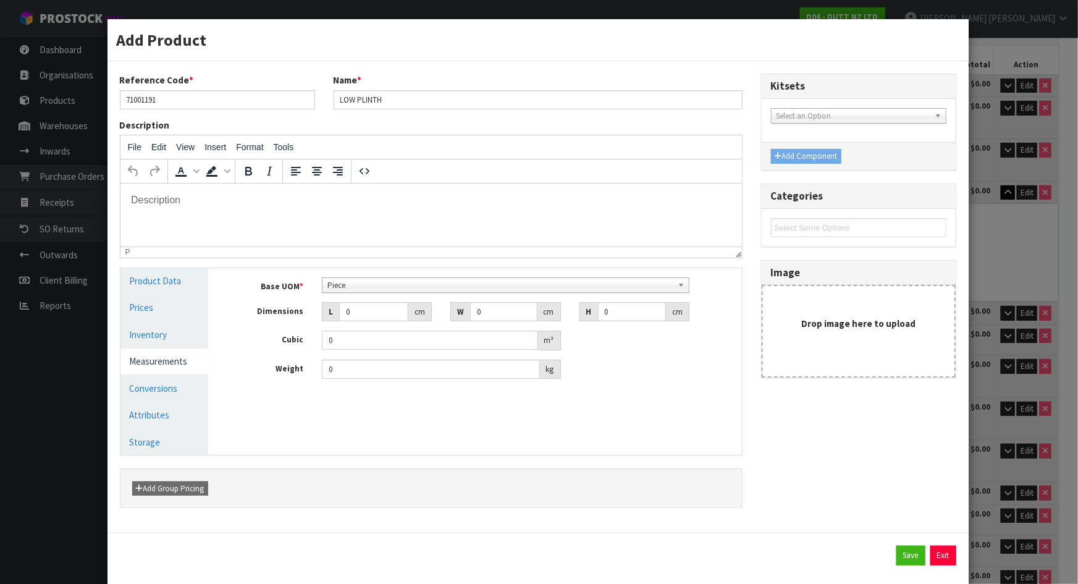
click at [363, 283] on span "Piece" at bounding box center [499, 285] width 345 height 15
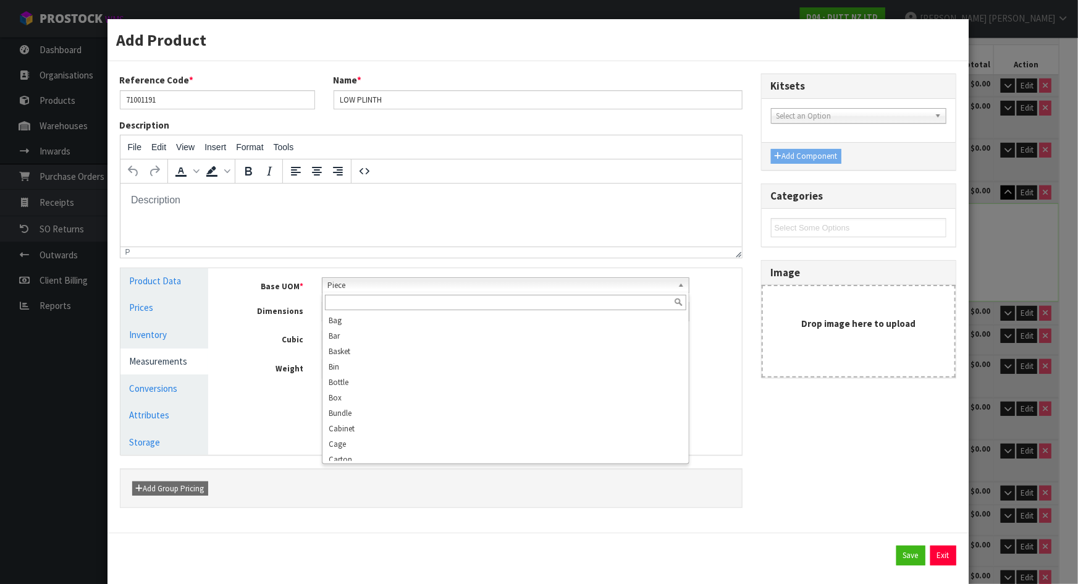
scroll to position [222, 0]
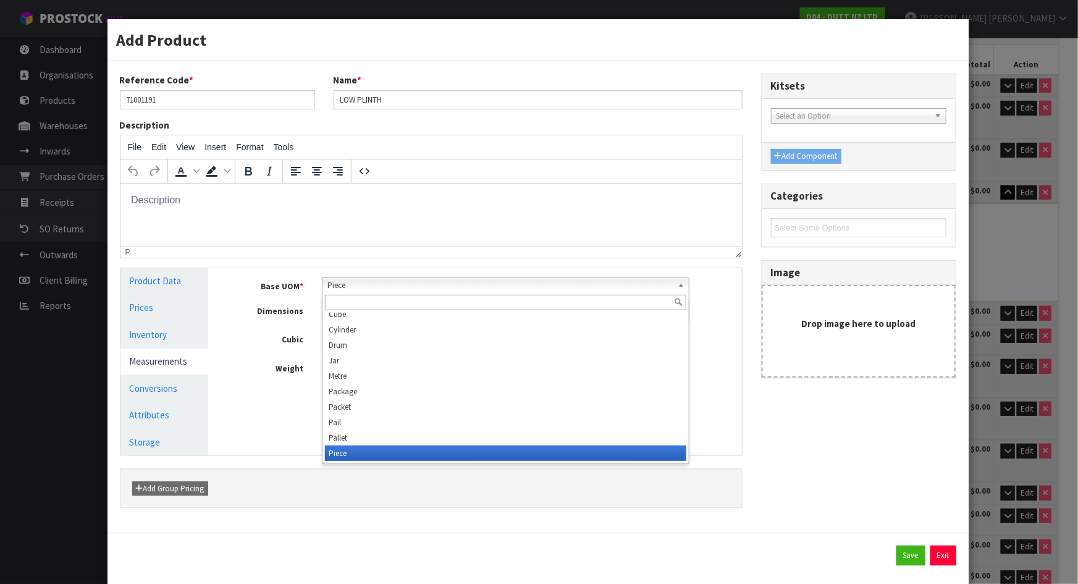
click at [363, 283] on span "Piece" at bounding box center [499, 285] width 345 height 15
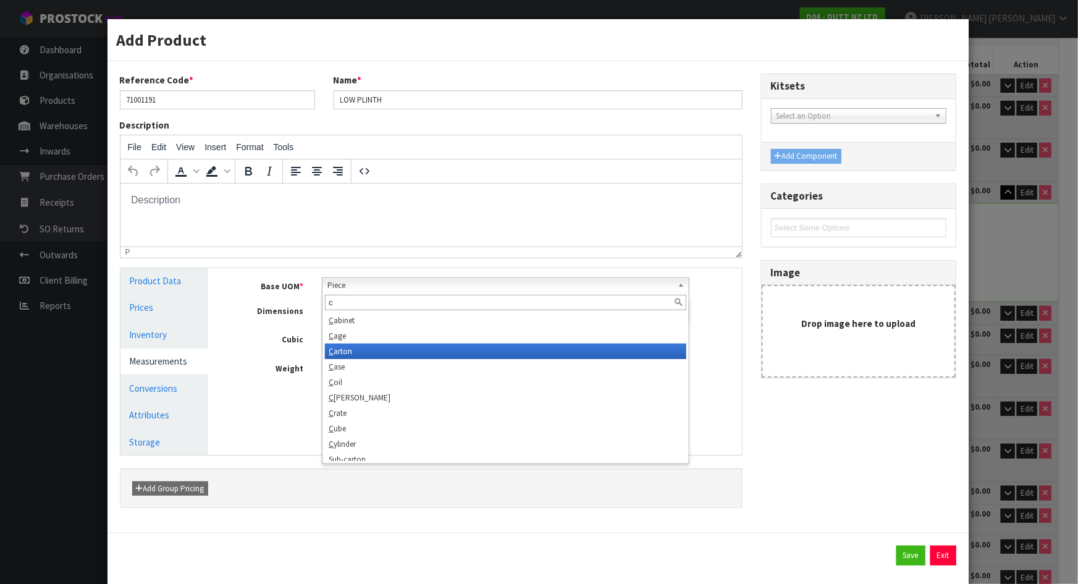
type input "c"
click at [346, 349] on li "C arton" at bounding box center [505, 350] width 361 height 15
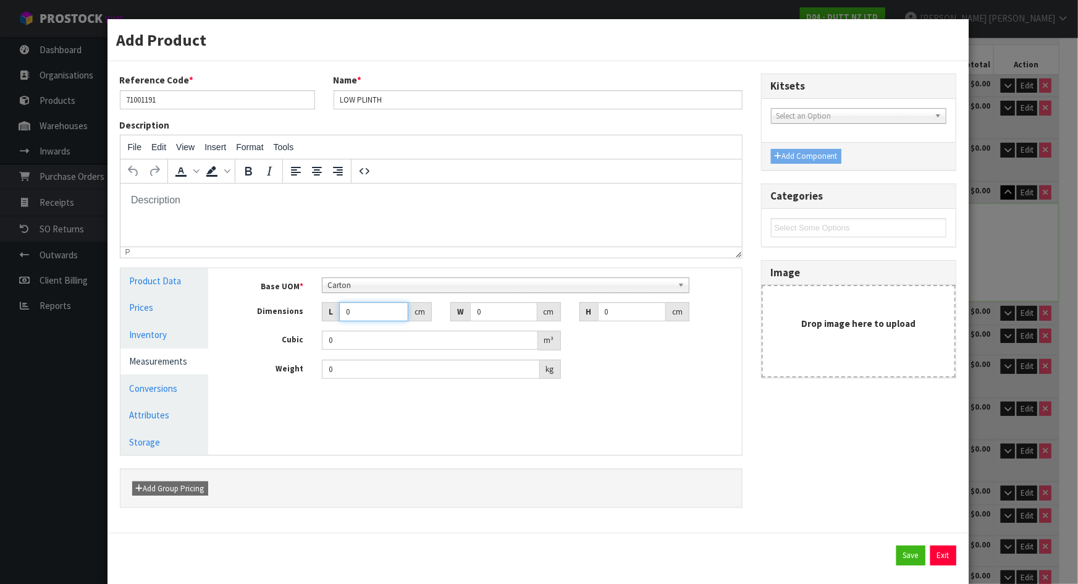
drag, startPoint x: 363, startPoint y: 311, endPoint x: 328, endPoint y: 316, distance: 34.9
click at [328, 316] on div "L 0 cm" at bounding box center [377, 312] width 110 height 20
type input "5"
type input "0.000001"
type input "56"
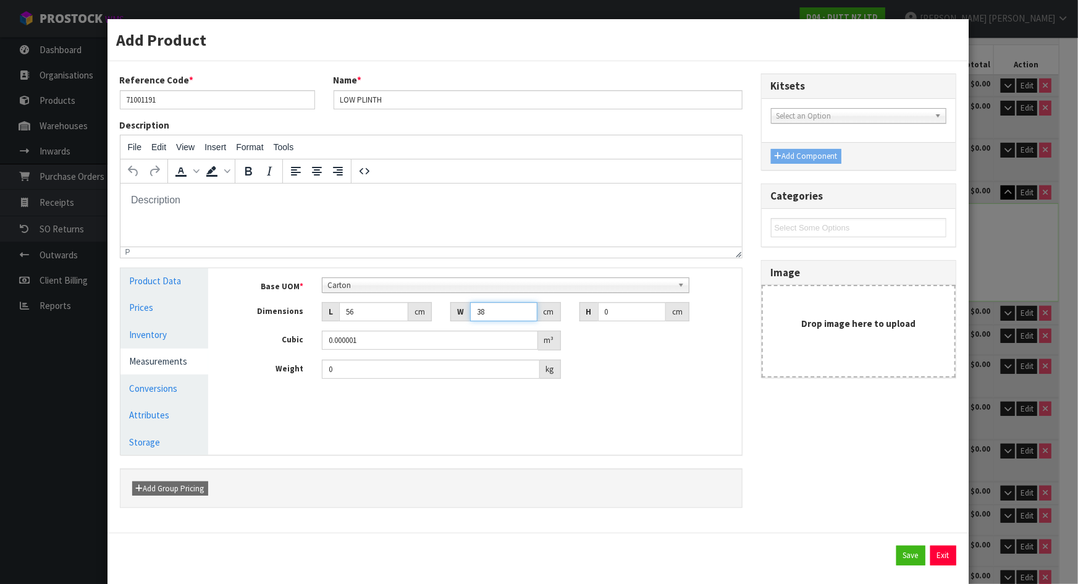
type input "38"
type input "1"
type input "0.002128"
type input "10"
type input "0.02128"
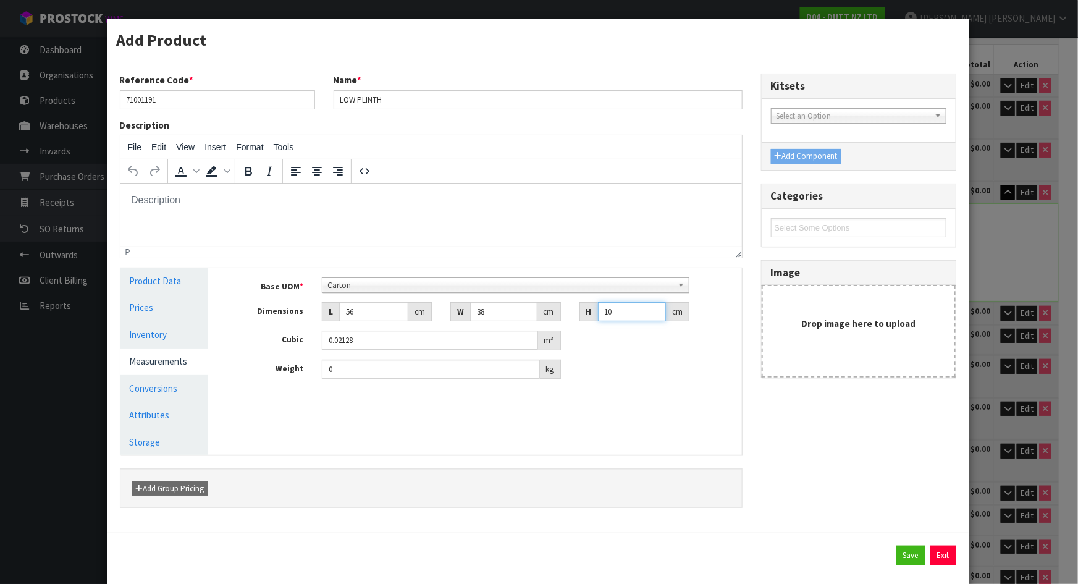
type input "10"
type input "5"
click at [382, 421] on div "Manage Stock Machine SKU Barcode Batch Number Serial Number Expiry Date Frozen …" at bounding box center [483, 361] width 533 height 187
click at [902, 558] on button "Save" at bounding box center [910, 555] width 29 height 20
type input "56"
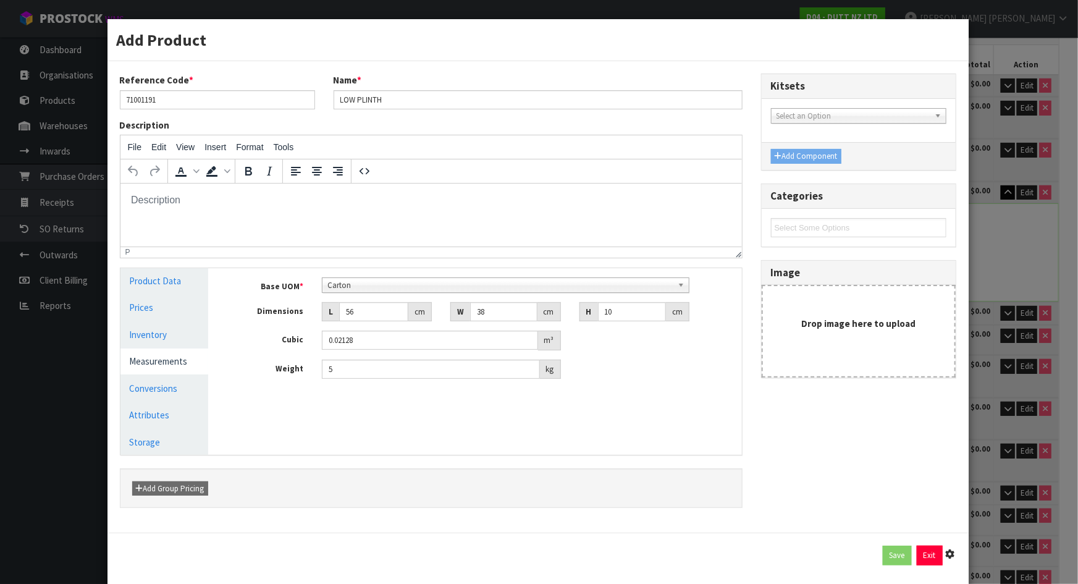
type input "38"
type input "10"
type input "0.02128"
type input "5"
type input "1 PCE x CTN"
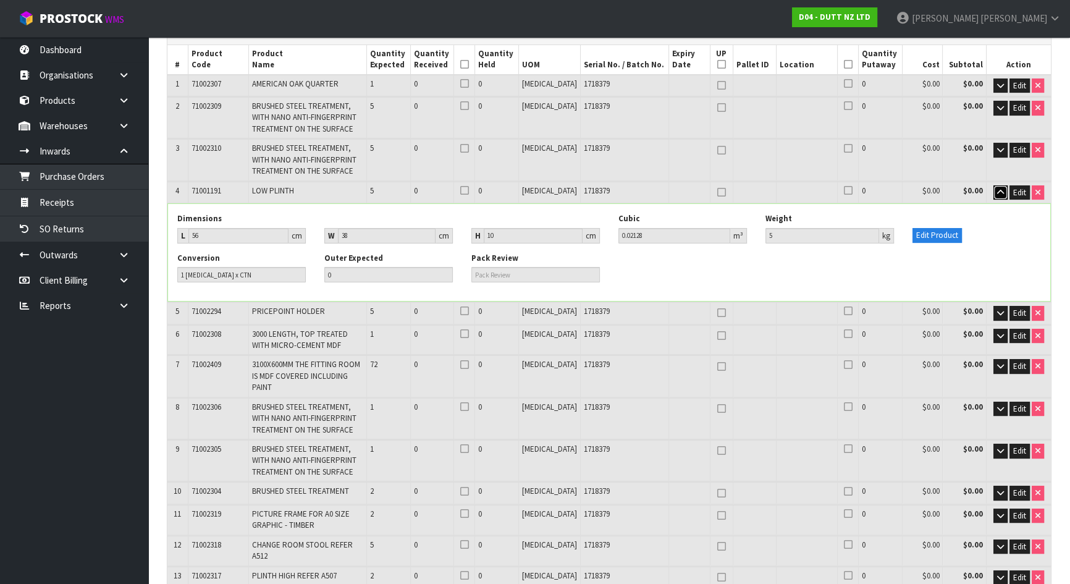
click at [997, 188] on icon "button" at bounding box center [1000, 192] width 7 height 8
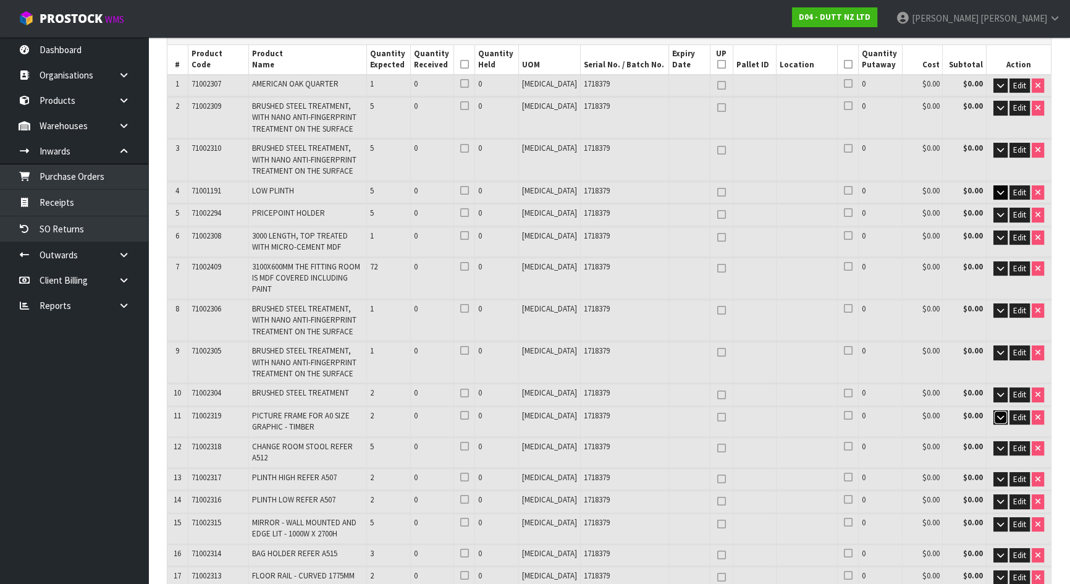
click at [1002, 413] on icon "button" at bounding box center [1000, 417] width 7 height 8
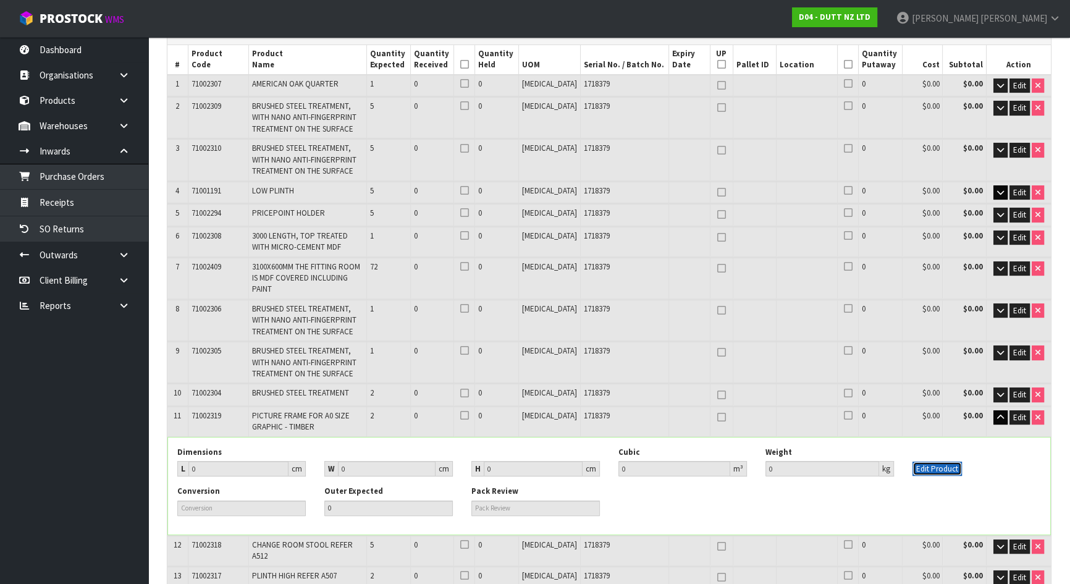
click at [952, 461] on button "Edit Product" at bounding box center [936, 468] width 49 height 15
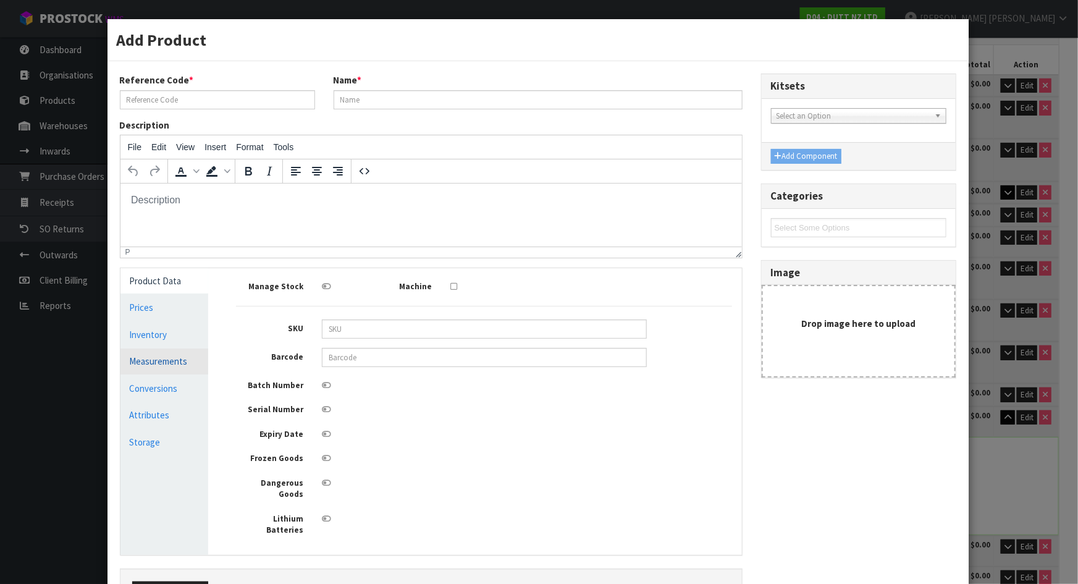
type input "71002319"
type input "PICTURE FRAME FOR A0 SIZE GRAPHIC - TIMBER"
type input "0"
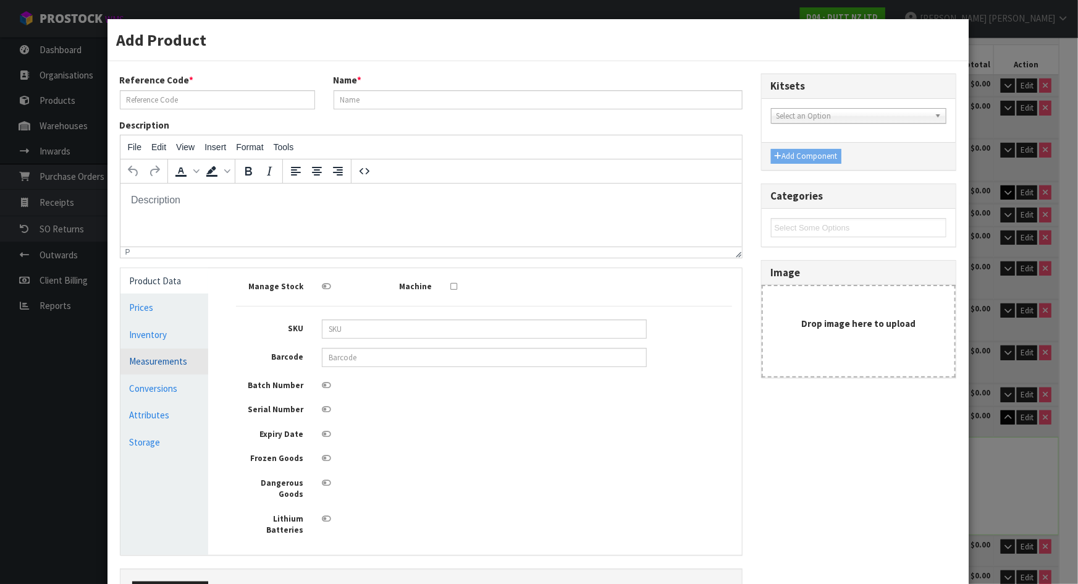
type input "0"
click at [190, 358] on link "Measurements" at bounding box center [164, 360] width 88 height 25
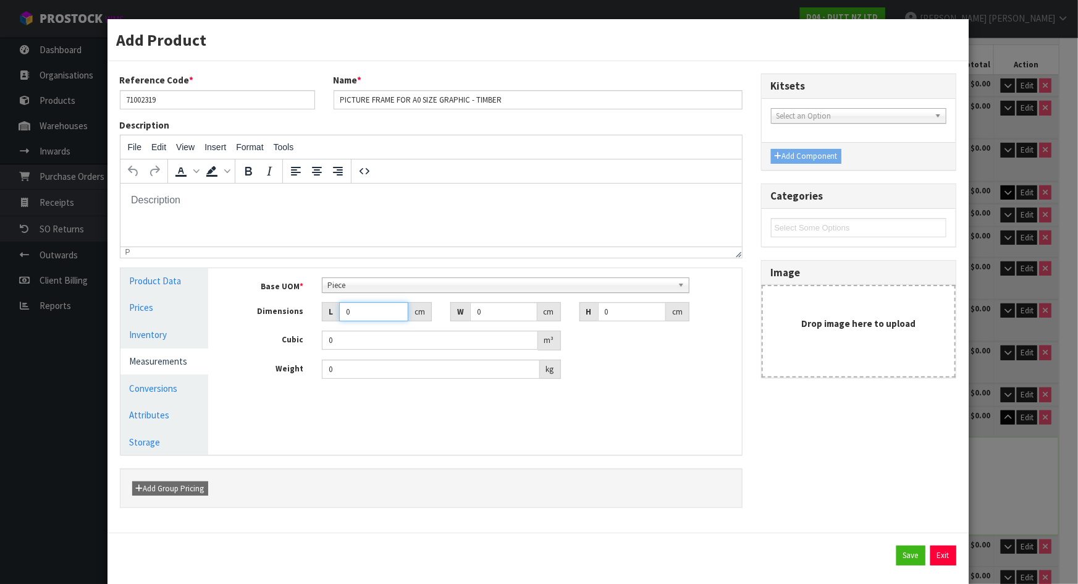
click at [376, 309] on input "0" at bounding box center [373, 311] width 69 height 19
drag, startPoint x: 372, startPoint y: 313, endPoint x: 301, endPoint y: 314, distance: 71.0
click at [313, 314] on div "L 0 cm" at bounding box center [377, 312] width 128 height 20
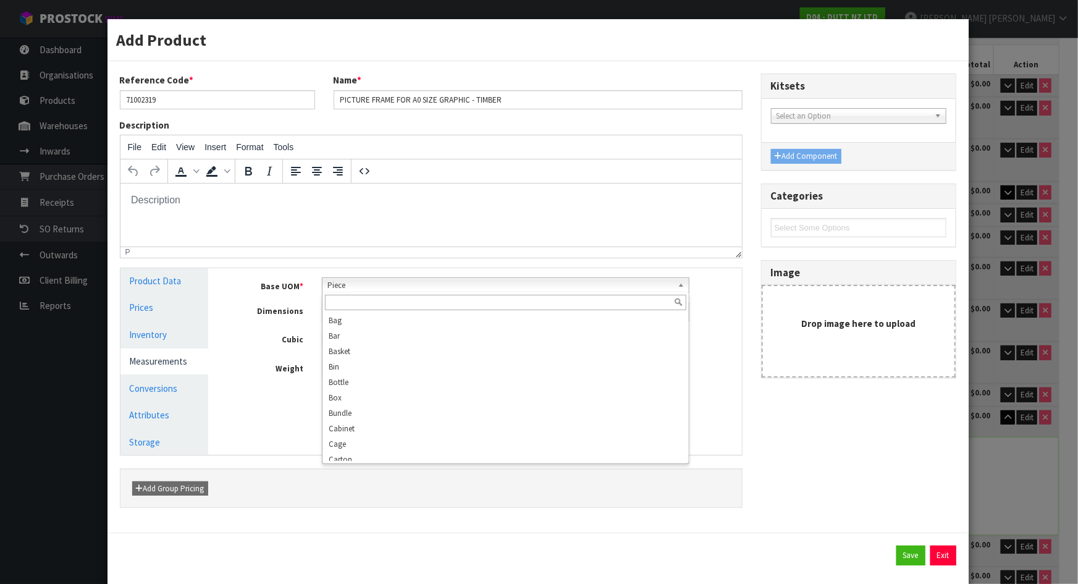
scroll to position [222, 0]
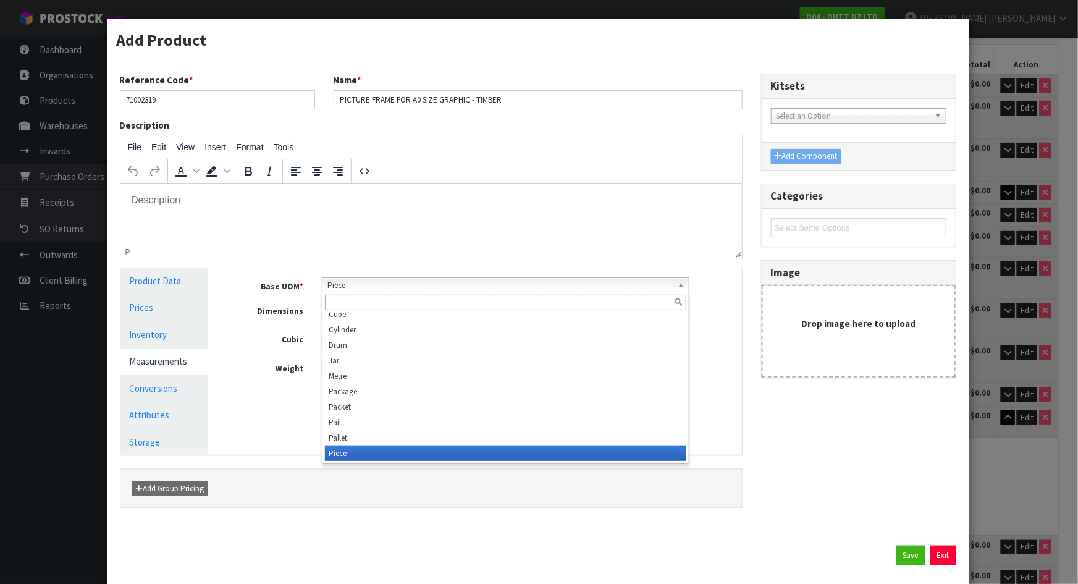
click at [384, 285] on span "Piece" at bounding box center [499, 285] width 345 height 15
click at [383, 298] on input "text" at bounding box center [505, 302] width 361 height 15
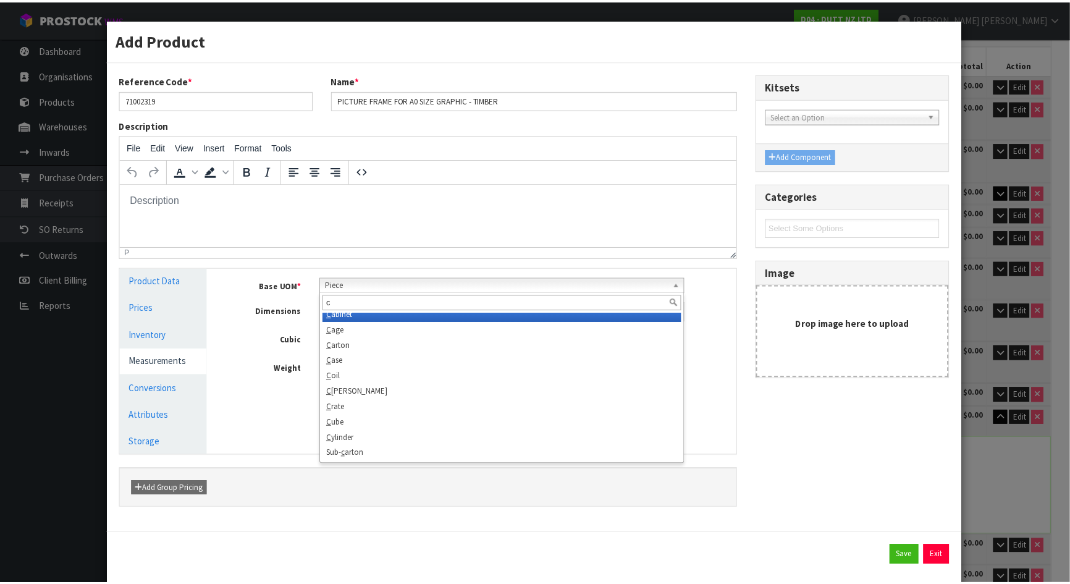
scroll to position [0, 0]
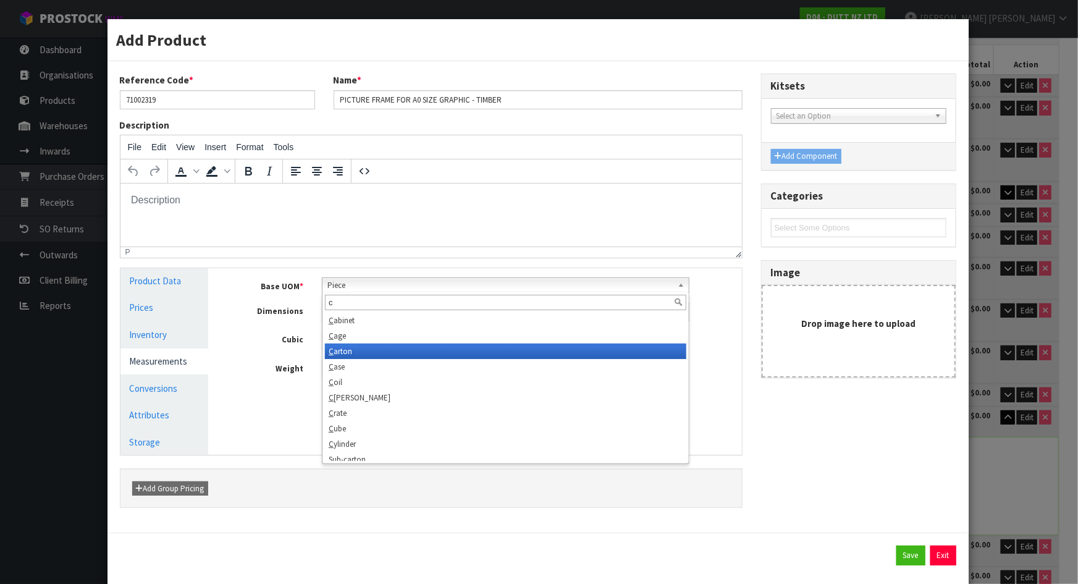
type input "c"
click at [427, 353] on li "C arton" at bounding box center [505, 350] width 361 height 15
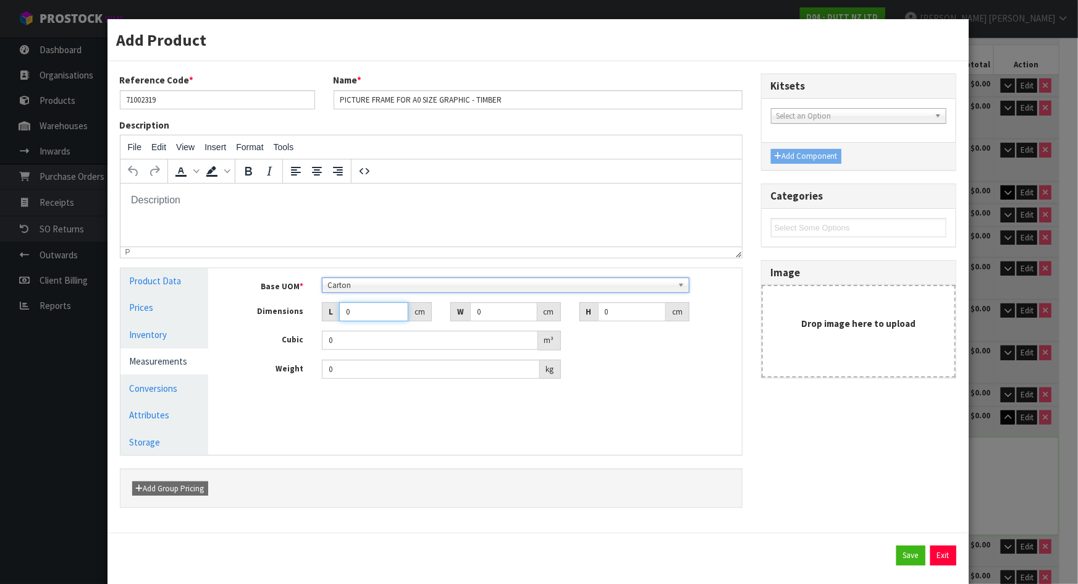
drag, startPoint x: 361, startPoint y: 310, endPoint x: 313, endPoint y: 301, distance: 48.9
click at [313, 302] on div "L 0 cm" at bounding box center [377, 312] width 128 height 20
type input "1"
type input "0.000001"
type input "129"
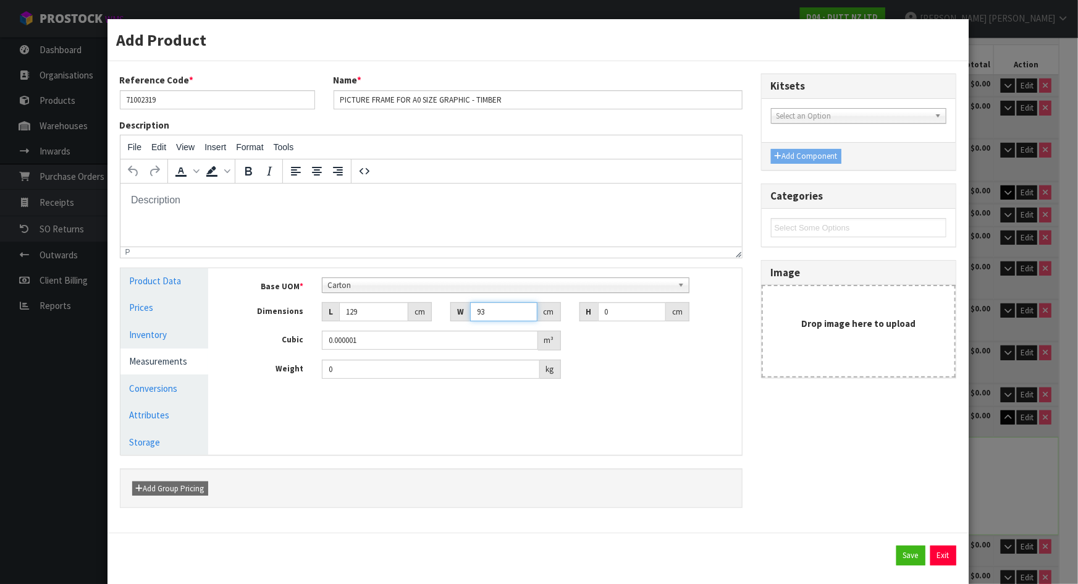
type input "93"
type input "1"
type input "0.011997"
type input "10"
type input "0.11997"
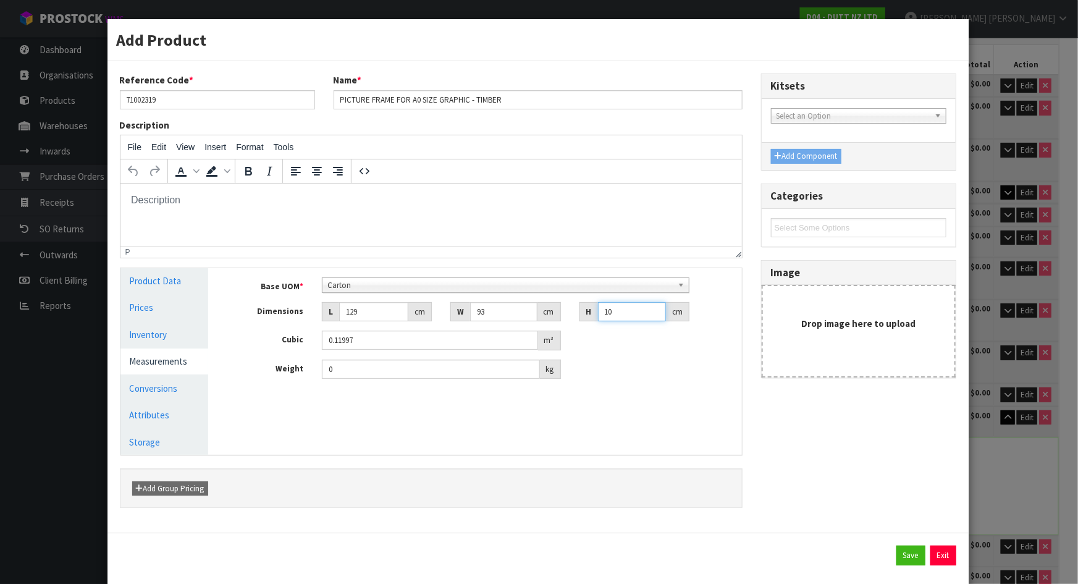
type input "10"
type input "33"
click at [899, 562] on button "Save" at bounding box center [910, 555] width 29 height 20
type input "129"
type input "93"
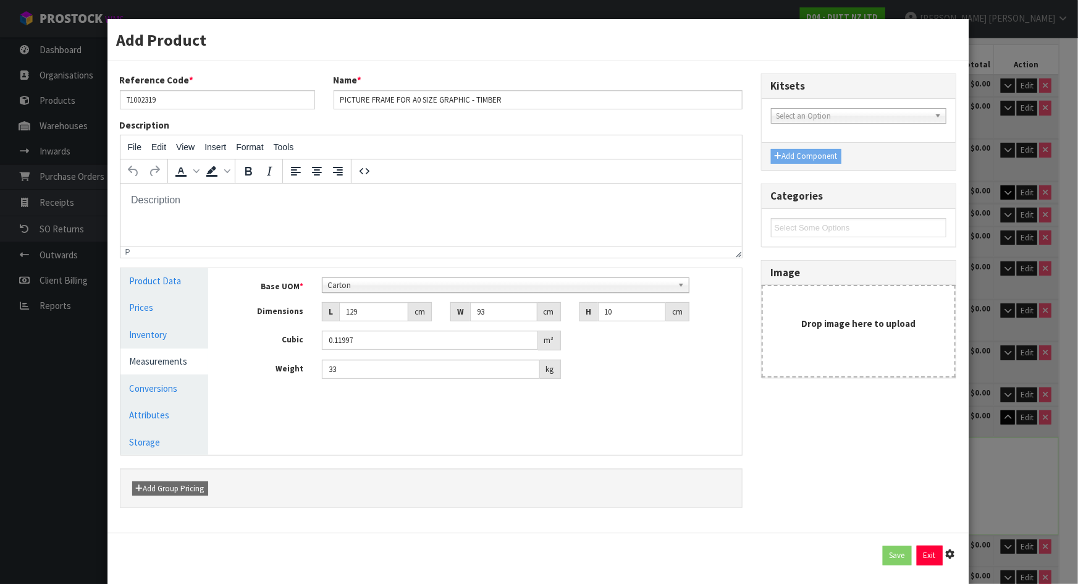
type input "10"
type input "0.11997"
type input "33"
type input "1 PCE x CTN"
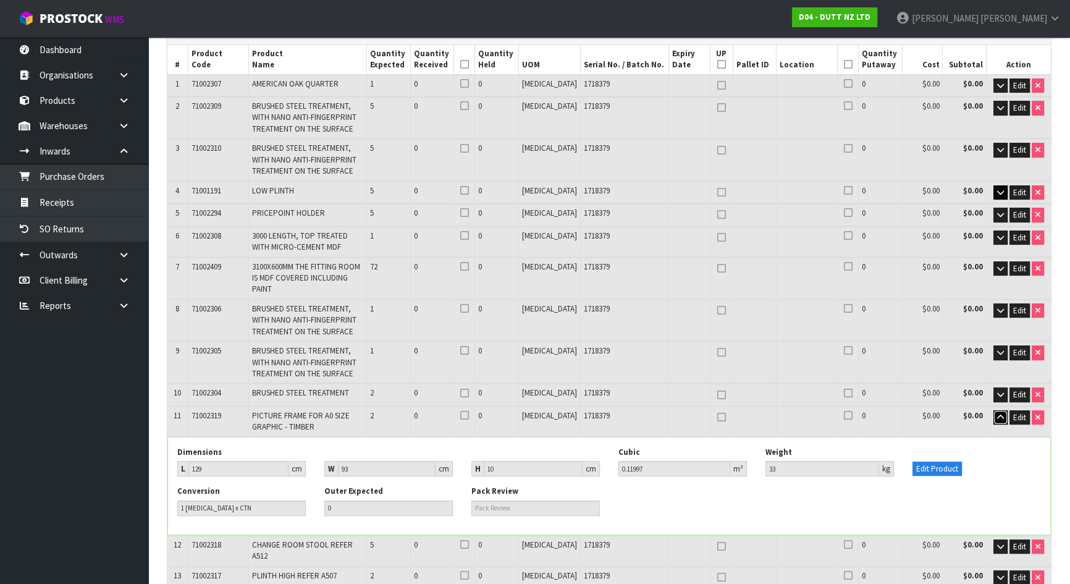
click at [997, 413] on icon "button" at bounding box center [1000, 417] width 7 height 8
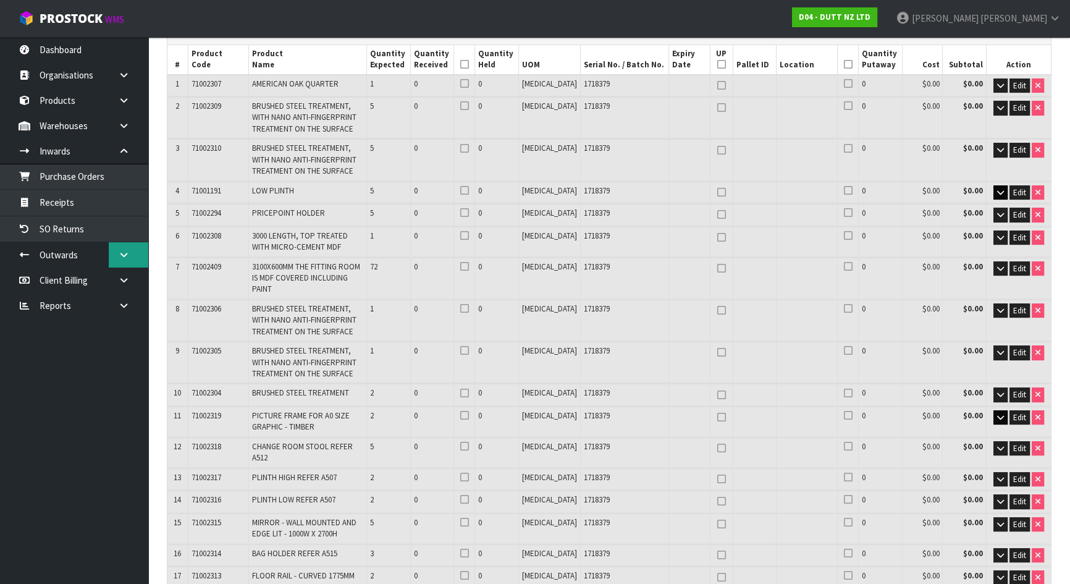
click at [124, 249] on link at bounding box center [129, 254] width 40 height 25
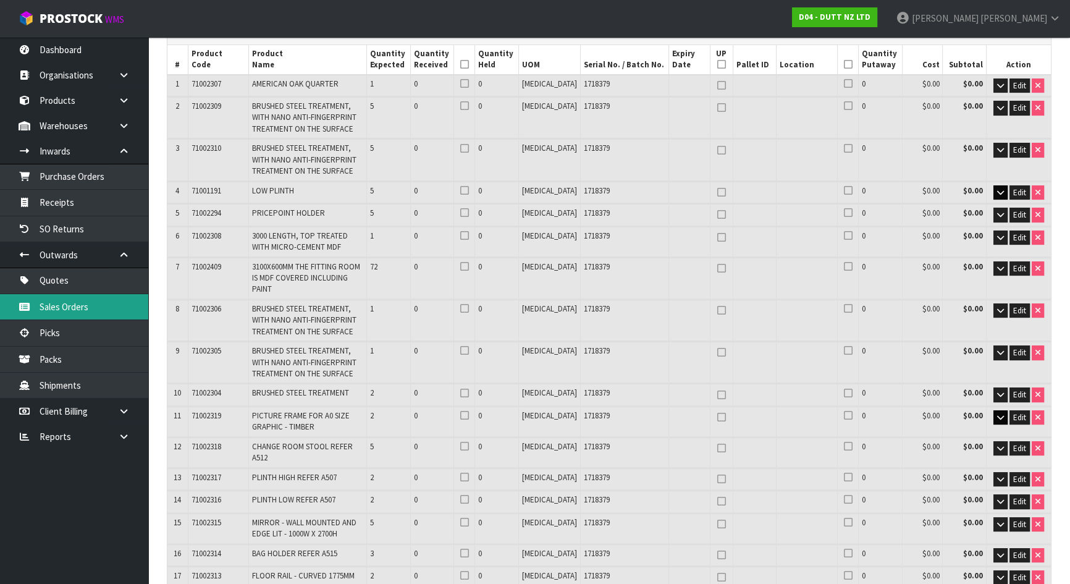
click at [117, 309] on link "Sales Orders" at bounding box center [74, 306] width 148 height 25
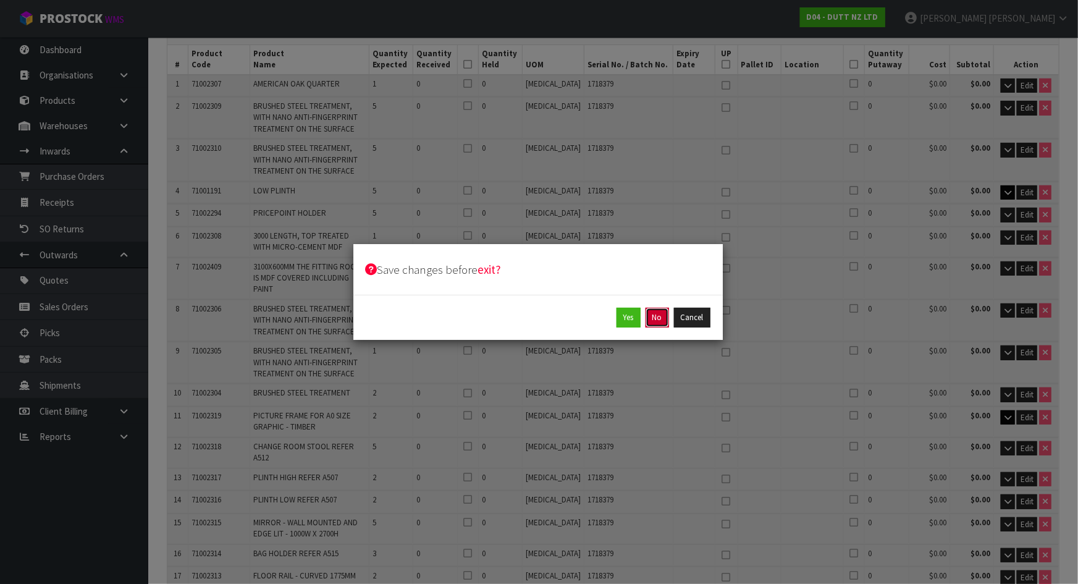
click at [650, 315] on button "No" at bounding box center [656, 318] width 23 height 20
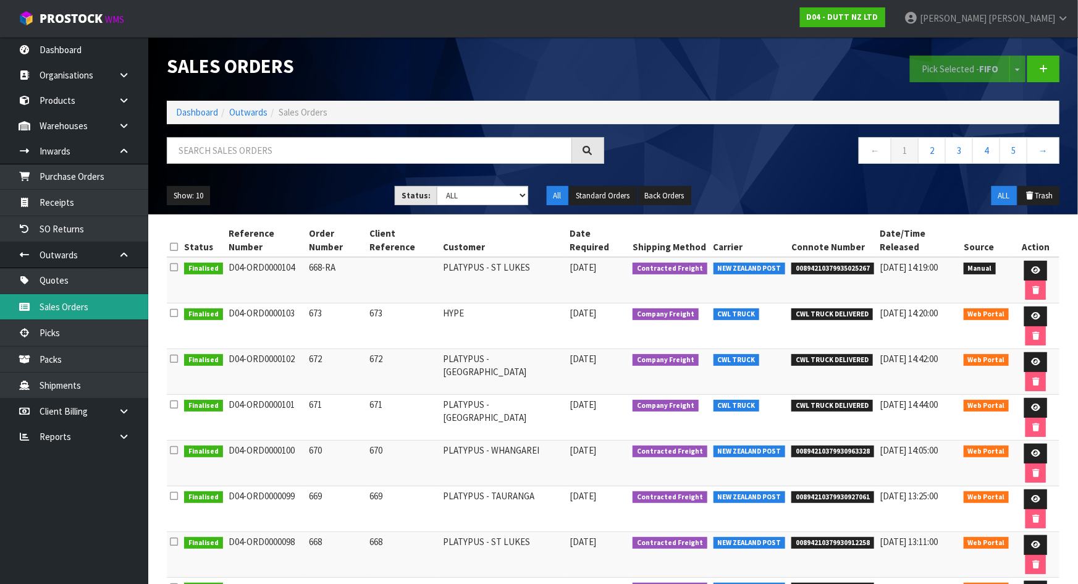
click at [67, 297] on link "Sales Orders" at bounding box center [74, 306] width 148 height 25
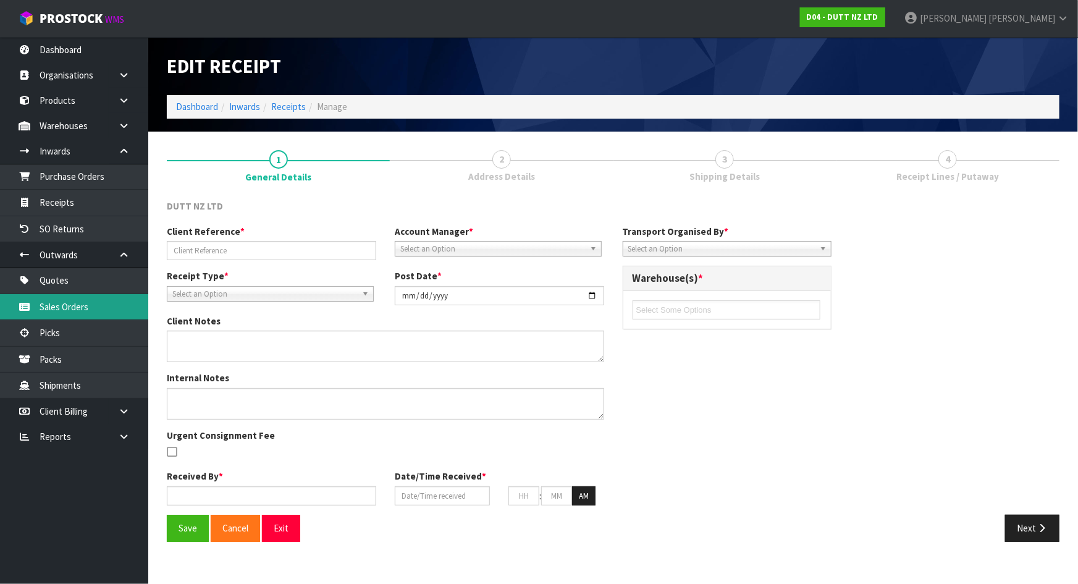
type input "OERU4193993 .1"
type input "[DATE]"
type textarea "REMADE PO FIRST ONE WAS INCOMPLETE."
type input "[PERSON_NAME]"
type input "[DATE]"
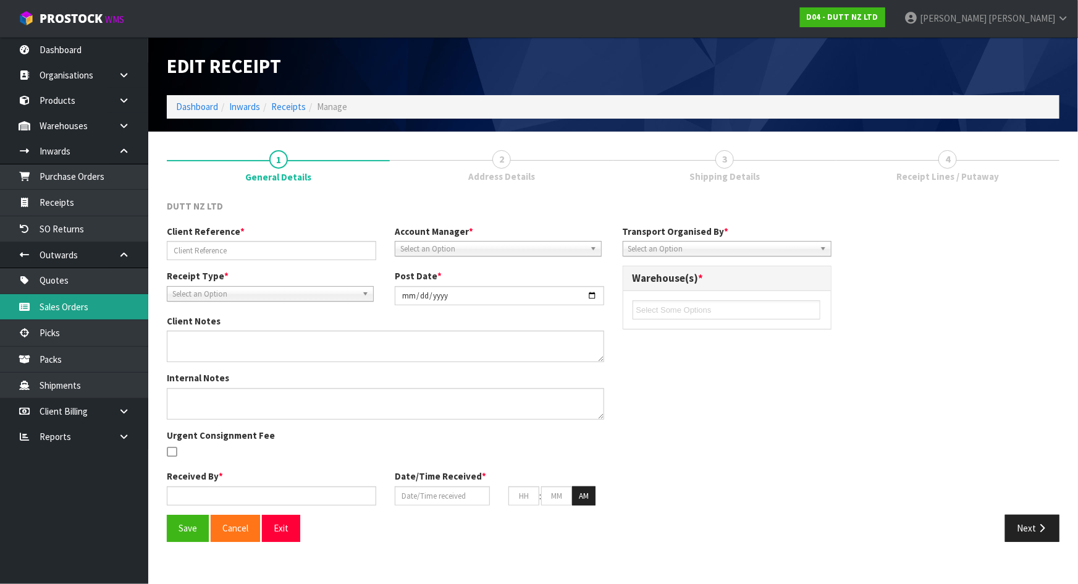
type input "11"
type input "59"
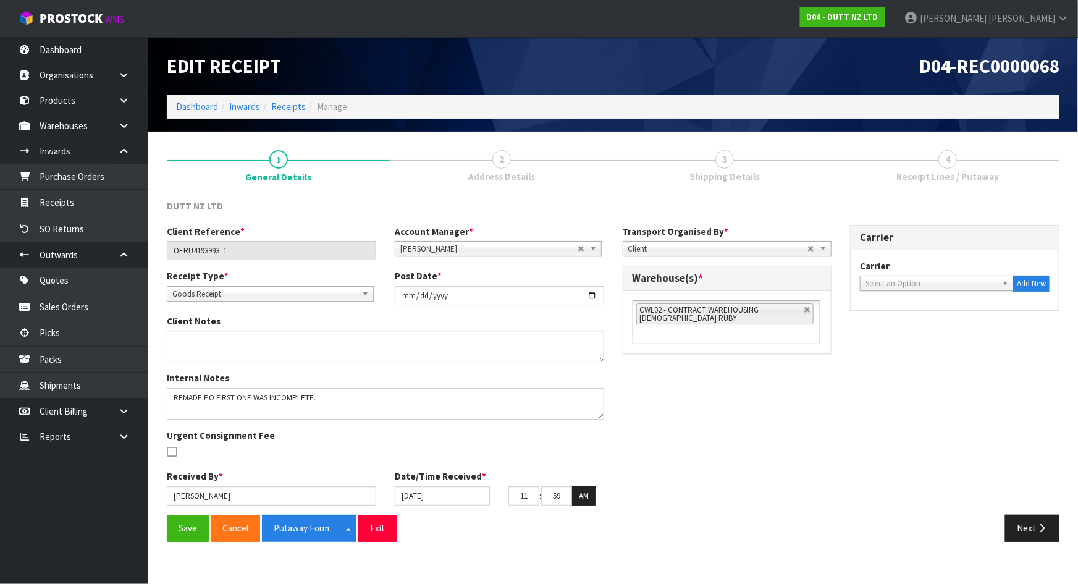
click at [905, 165] on link "4 Receipt Lines / Putaway" at bounding box center [947, 165] width 223 height 49
click at [773, 162] on link "3 Shipping Details" at bounding box center [724, 165] width 223 height 49
click at [1031, 527] on button "Next" at bounding box center [1032, 527] width 54 height 27
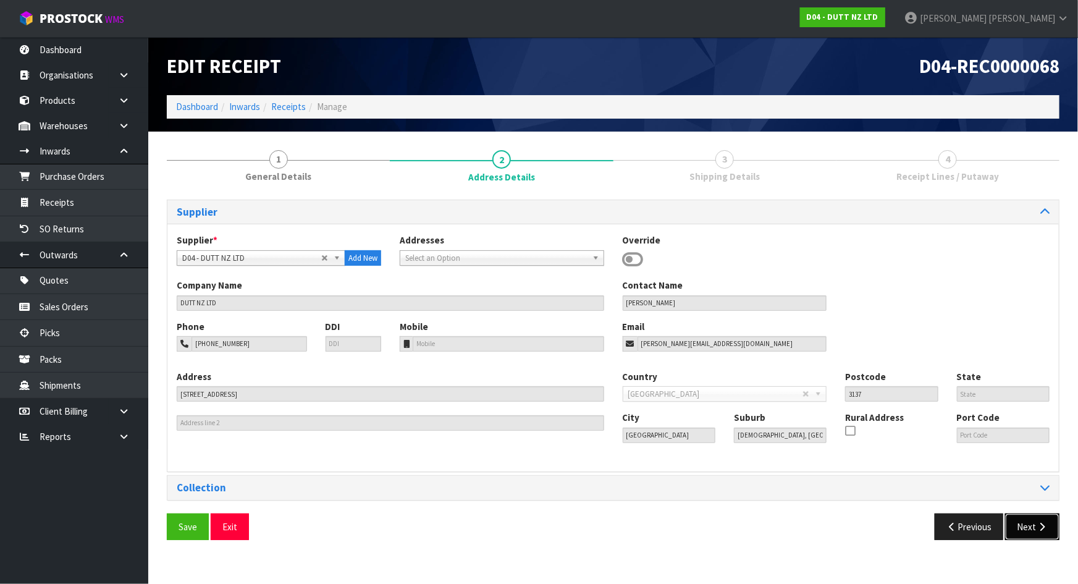
click at [1031, 527] on button "Next" at bounding box center [1032, 526] width 54 height 27
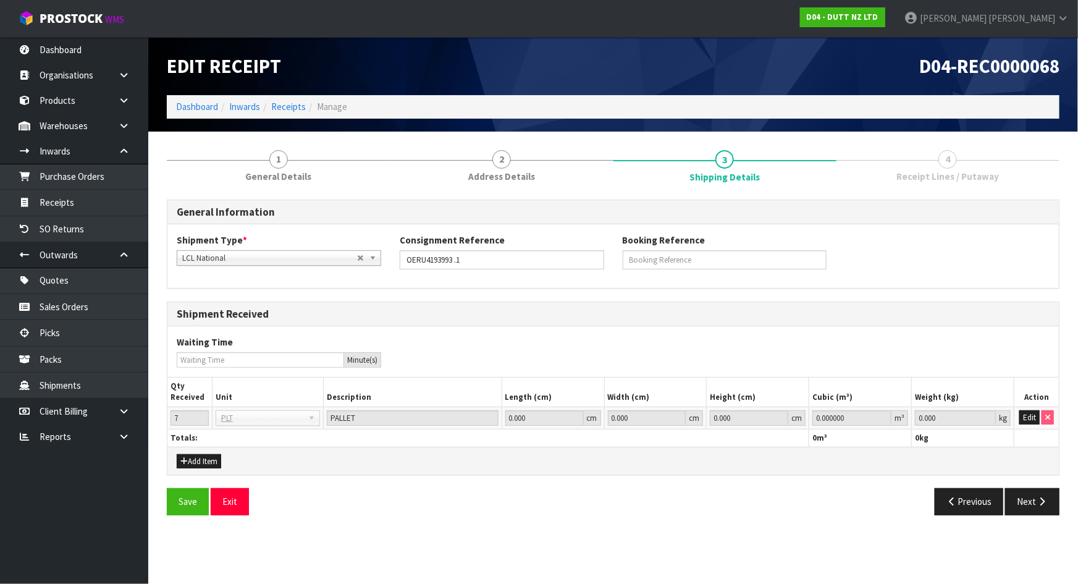
click at [1031, 527] on section "1 General Details 2 Address Details 3 Shipping Details 4 Receipt Lines / Putawa…" at bounding box center [612, 333] width 929 height 402
click at [1034, 503] on button "Next" at bounding box center [1032, 501] width 54 height 27
click at [1037, 412] on button "Edit" at bounding box center [1029, 417] width 20 height 15
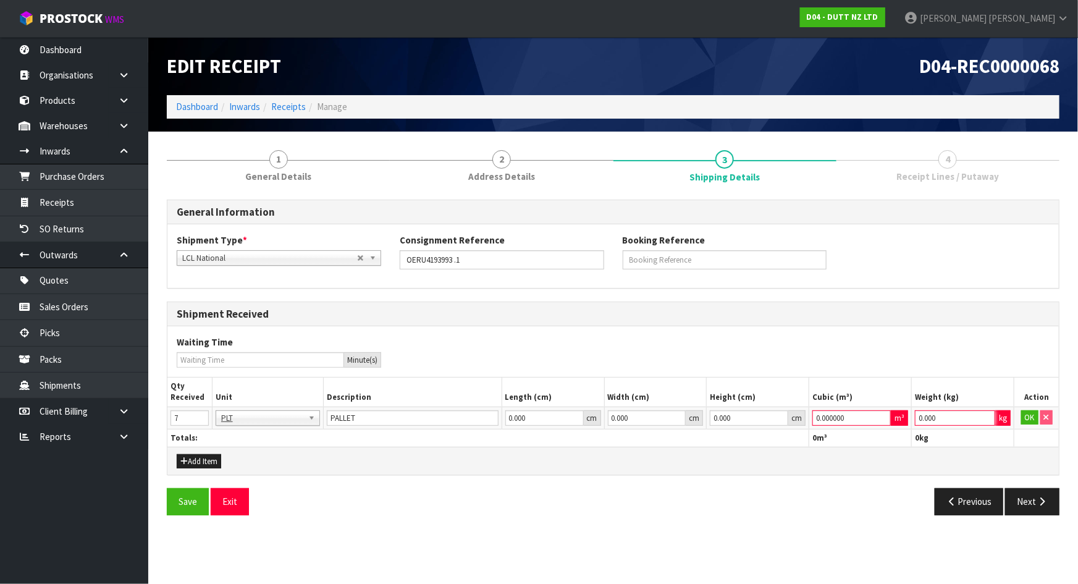
drag, startPoint x: 959, startPoint y: 409, endPoint x: 821, endPoint y: 432, distance: 139.0
click at [821, 431] on table "Qty Received Unit Description Length (cm) Width (cm) Height (cm) Cubic (m³) Wei…" at bounding box center [612, 411] width 891 height 69
type input "1"
drag, startPoint x: 861, startPoint y: 419, endPoint x: 469, endPoint y: 421, distance: 391.6
click at [723, 419] on tr "7 BAG BAR BSK BIN BTL BOX BDL CAB CGE CTN CSE COI CRA CRT CBE CYL DRM JAR MTR P…" at bounding box center [612, 417] width 891 height 22
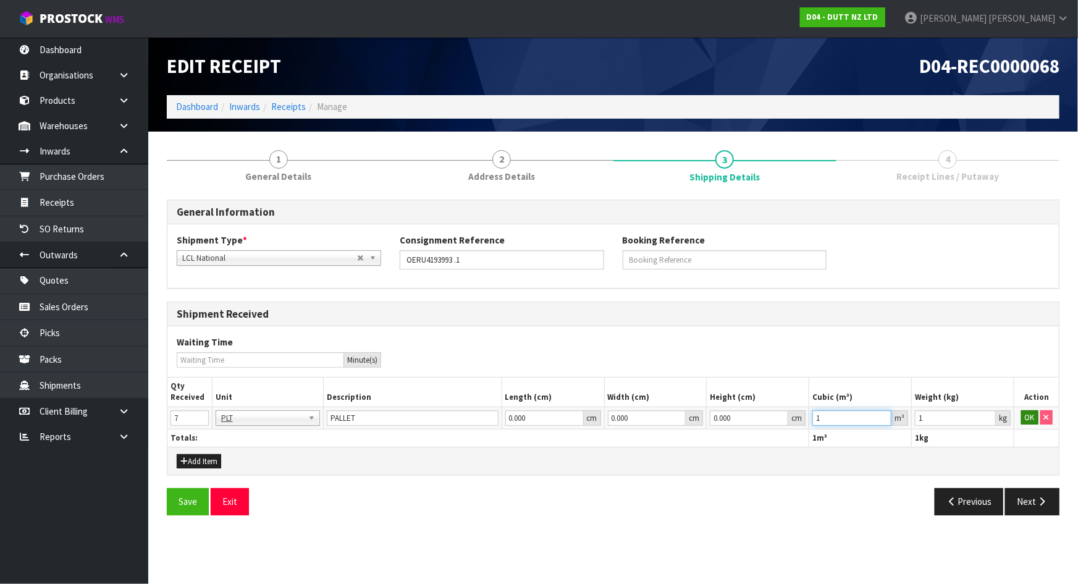
type input "1"
click at [1025, 414] on button "OK" at bounding box center [1029, 417] width 17 height 15
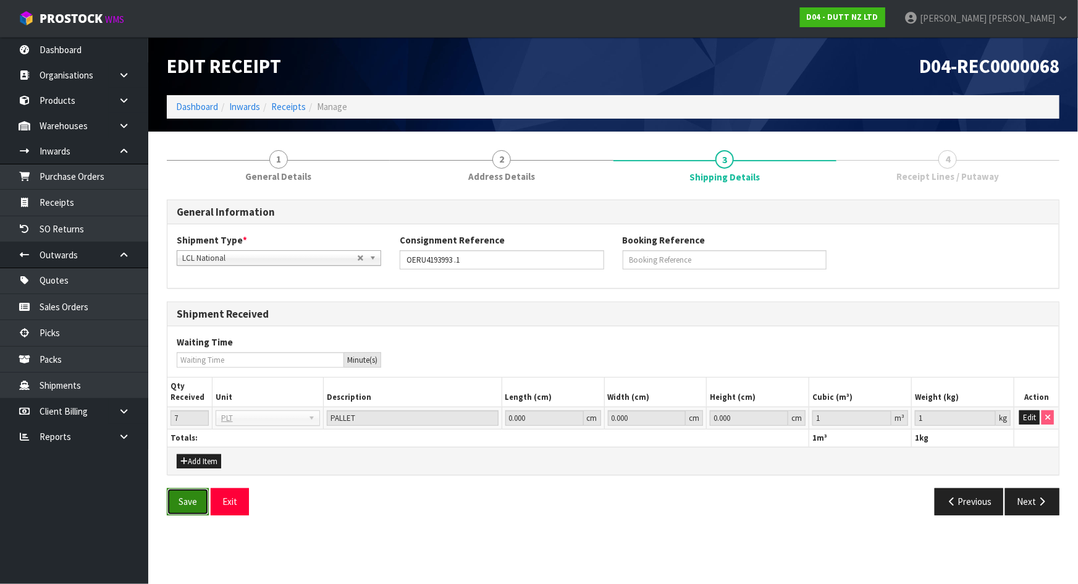
click at [198, 494] on button "Save" at bounding box center [188, 501] width 42 height 27
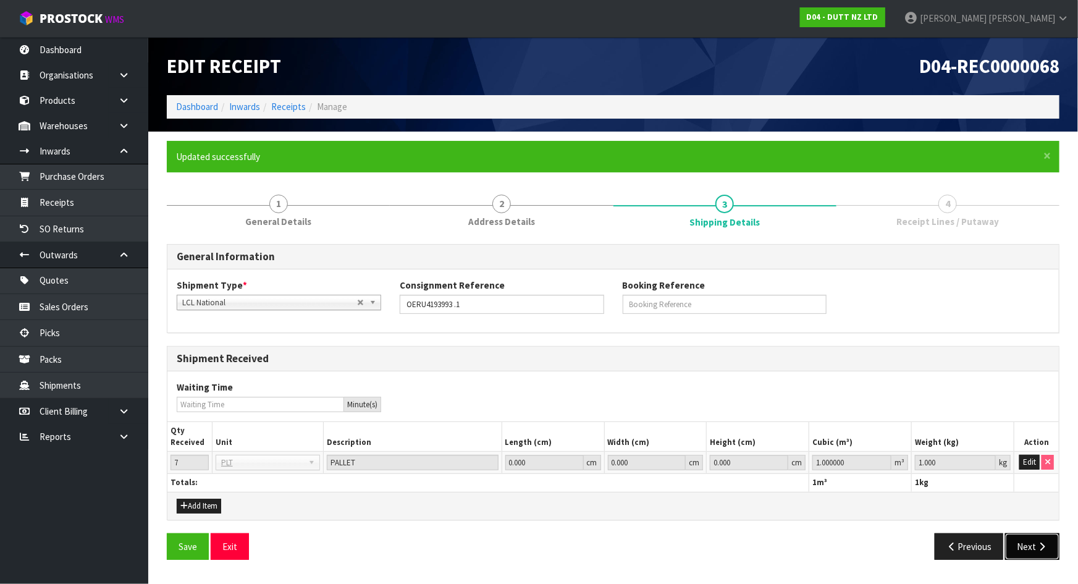
click at [1044, 547] on icon "button" at bounding box center [1042, 546] width 12 height 9
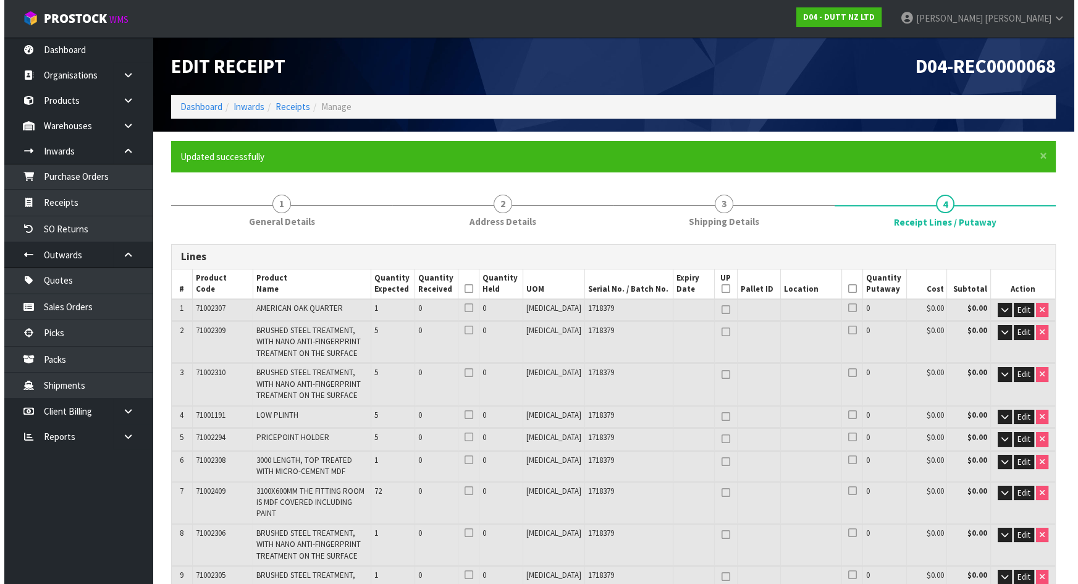
scroll to position [546, 0]
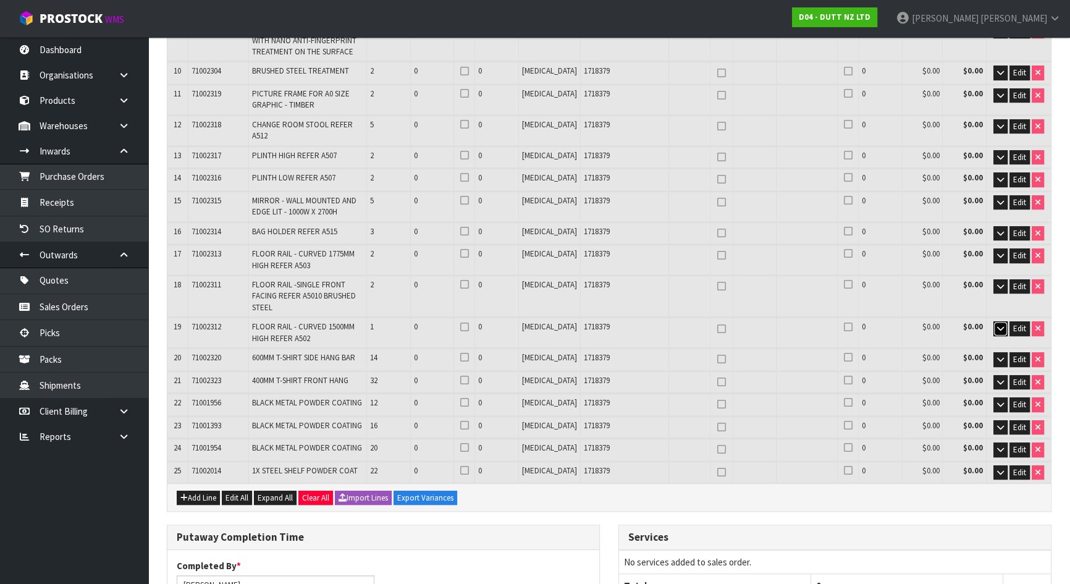
click at [997, 324] on icon "button" at bounding box center [1000, 328] width 7 height 8
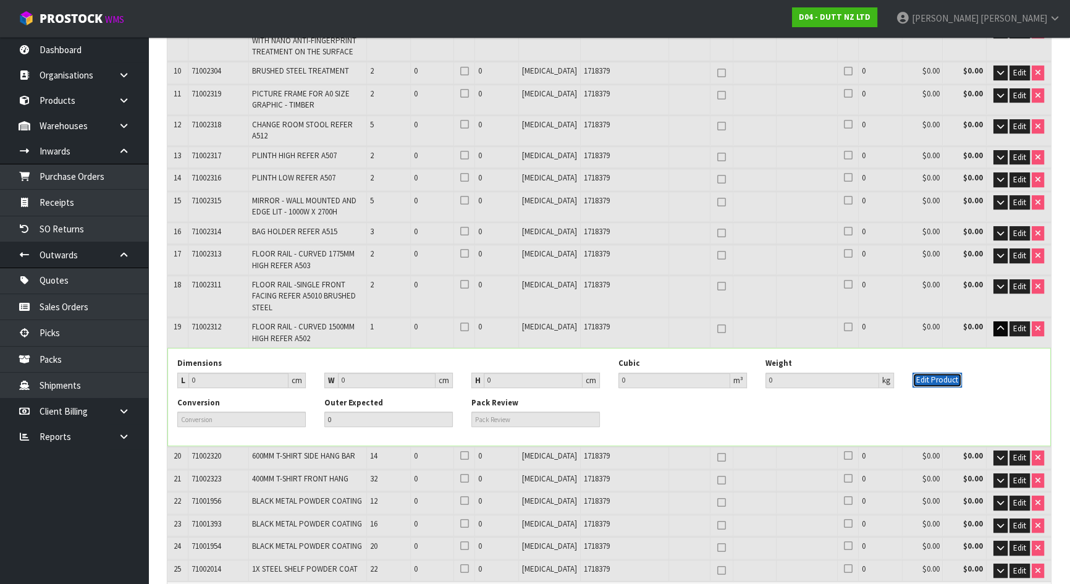
click at [936, 372] on button "Edit Product" at bounding box center [936, 379] width 49 height 15
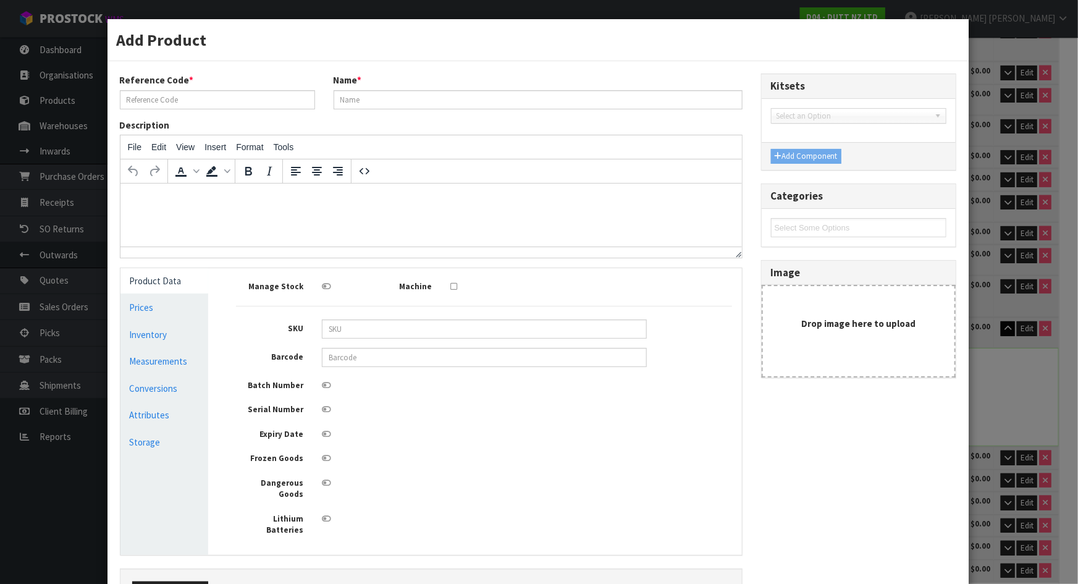
type input "71002312"
type input "FLOOR RAIL - CURVED 1500MM HIGH REFER A502"
type input "0"
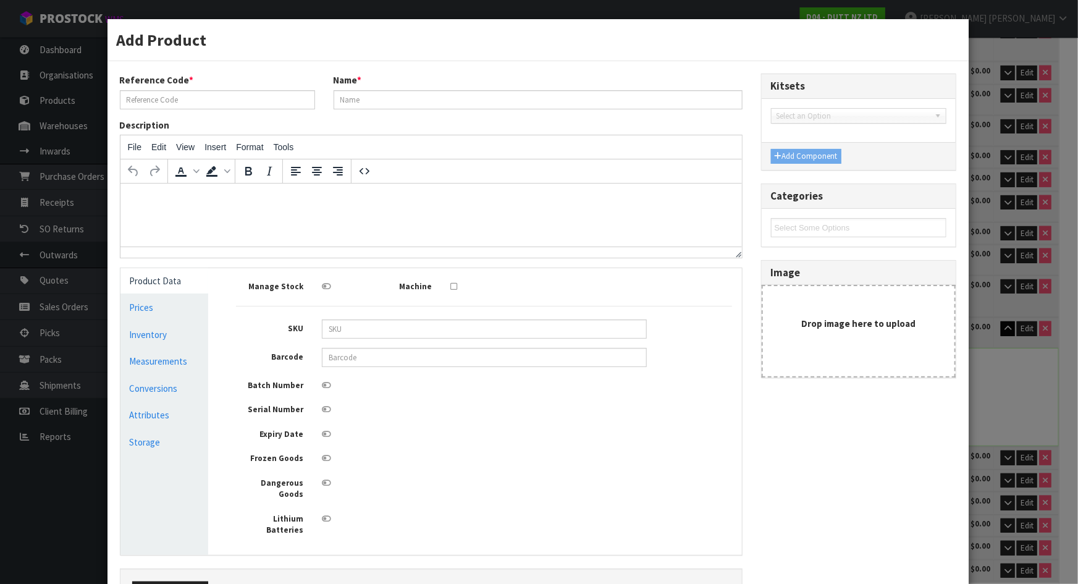
type input "0"
click at [163, 360] on link "Measurements" at bounding box center [164, 360] width 88 height 25
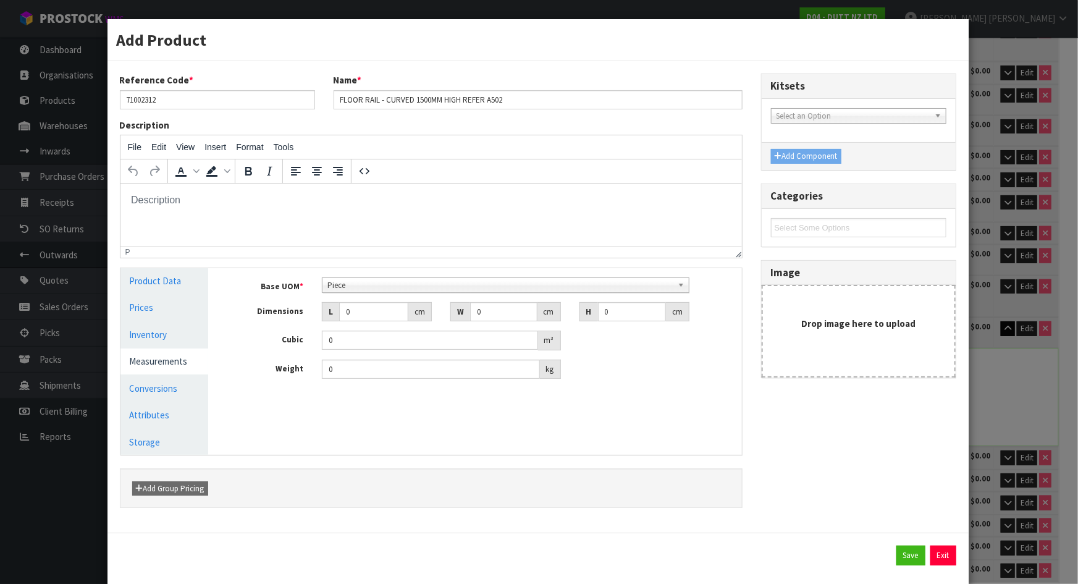
scroll to position [222, 0]
click at [369, 283] on span "Piece" at bounding box center [499, 285] width 345 height 15
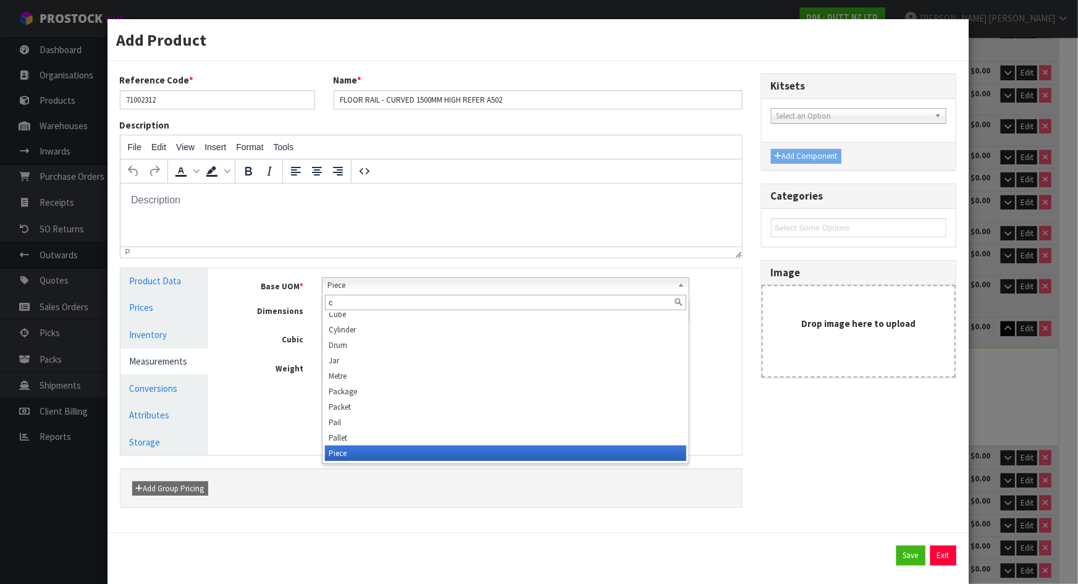
scroll to position [0, 0]
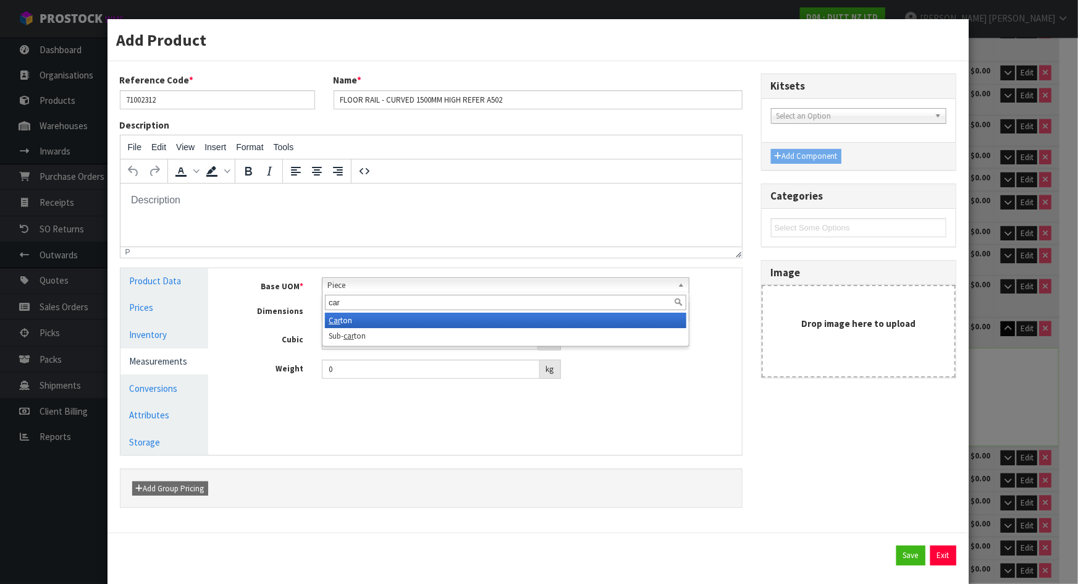
type input "car"
click at [369, 314] on li "Car ton" at bounding box center [505, 320] width 361 height 15
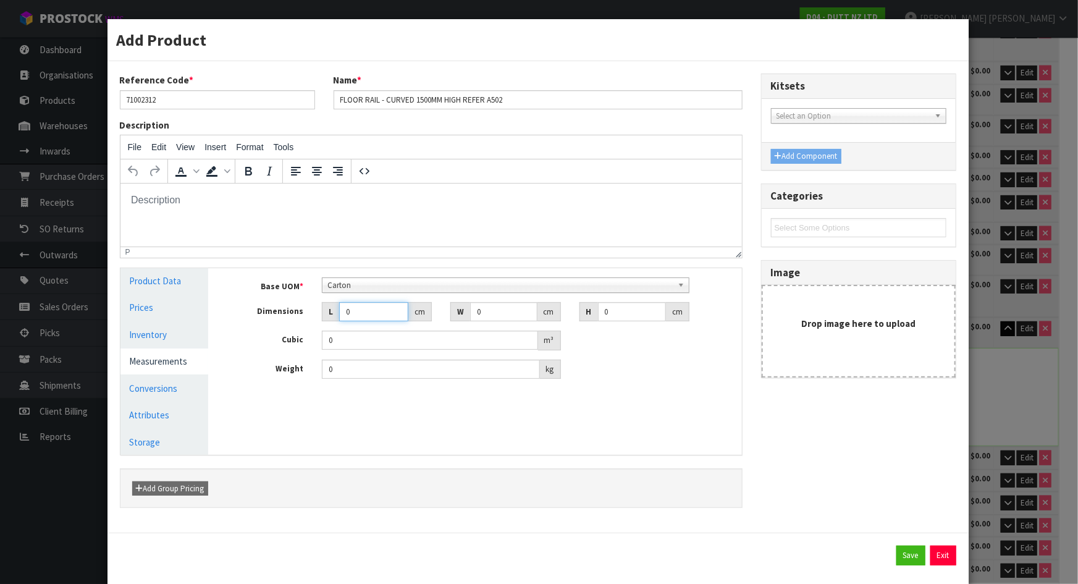
drag, startPoint x: 355, startPoint y: 310, endPoint x: 295, endPoint y: 316, distance: 60.2
click at [295, 316] on div "Dimensions L 0 cm W 0 cm H 0 cm" at bounding box center [484, 312] width 514 height 20
type input "1"
type input "0.000001"
type input "192"
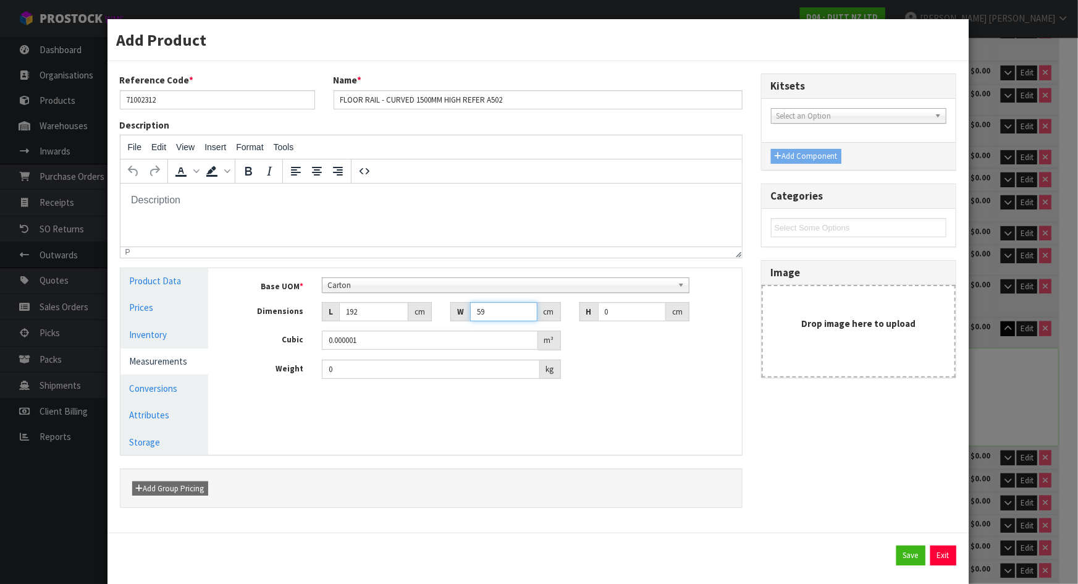
type input "59"
type input "1"
type input "0.011328"
type input "16"
type input "0.181248"
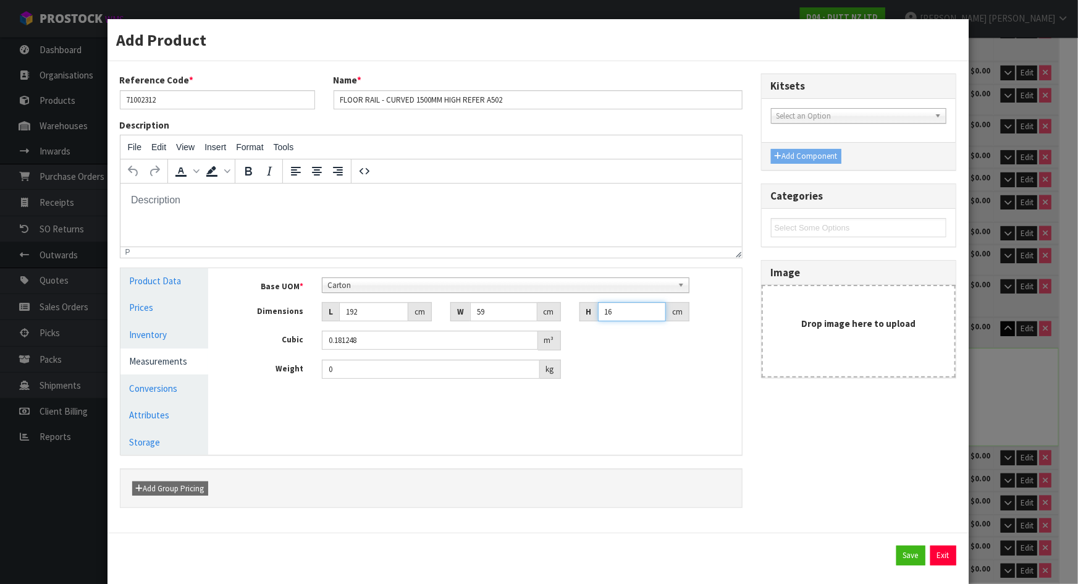
type input "16"
type input "2"
click at [939, 557] on button "Exit" at bounding box center [943, 555] width 26 height 20
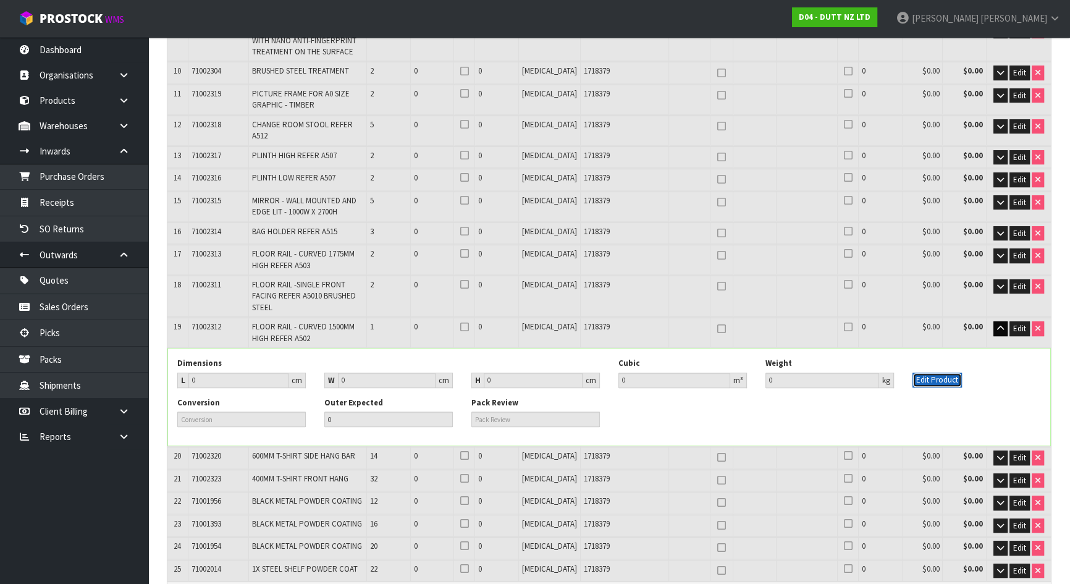
click at [933, 372] on button "Edit Product" at bounding box center [936, 379] width 49 height 15
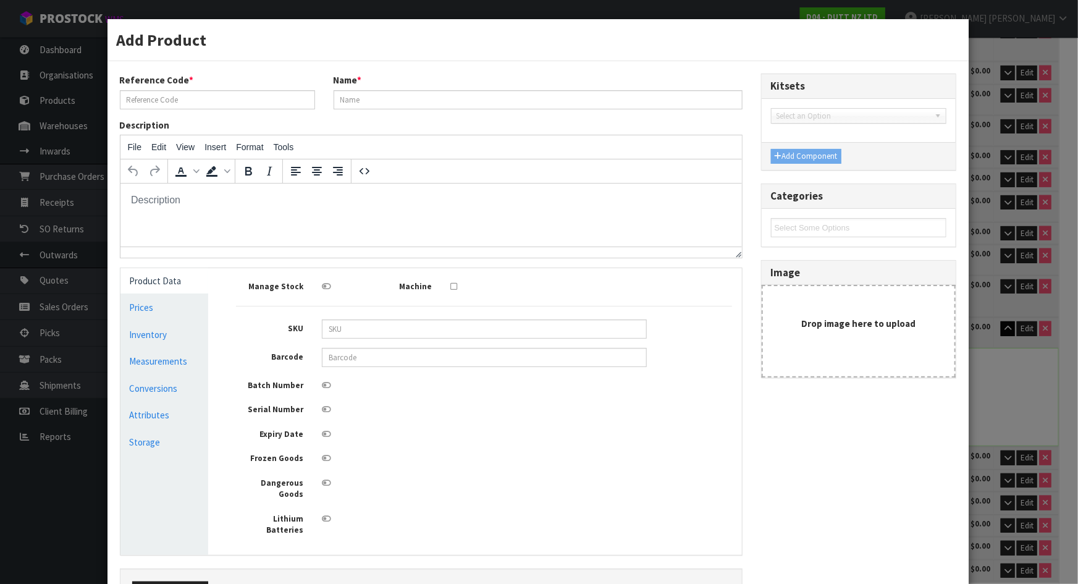
type input "71002312"
type input "FLOOR RAIL - CURVED 1500MM HIGH REFER A502"
click at [182, 361] on link "Measurements" at bounding box center [164, 360] width 88 height 25
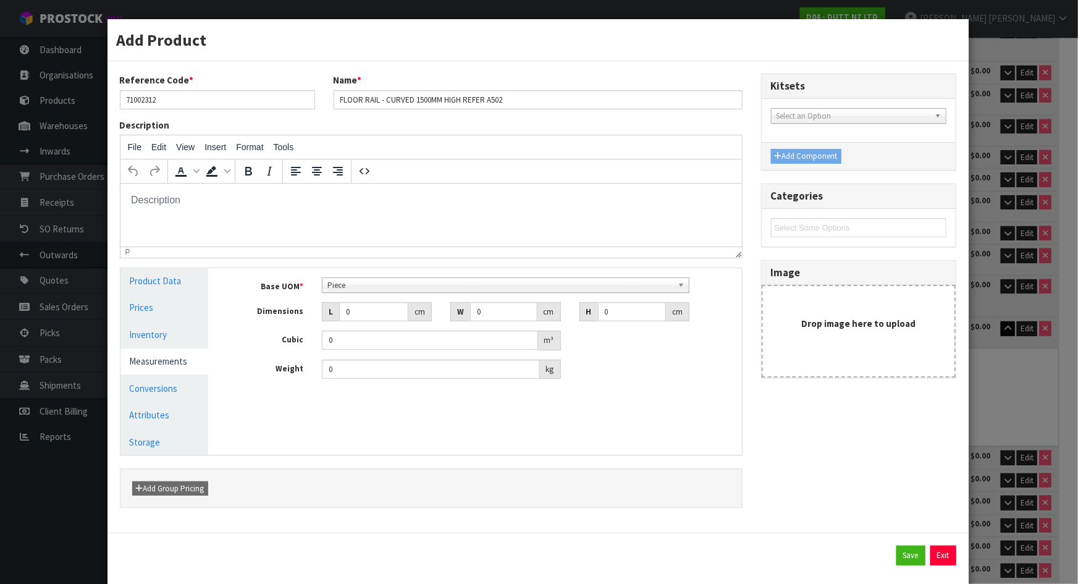
click at [364, 283] on span "Piece" at bounding box center [499, 285] width 345 height 15
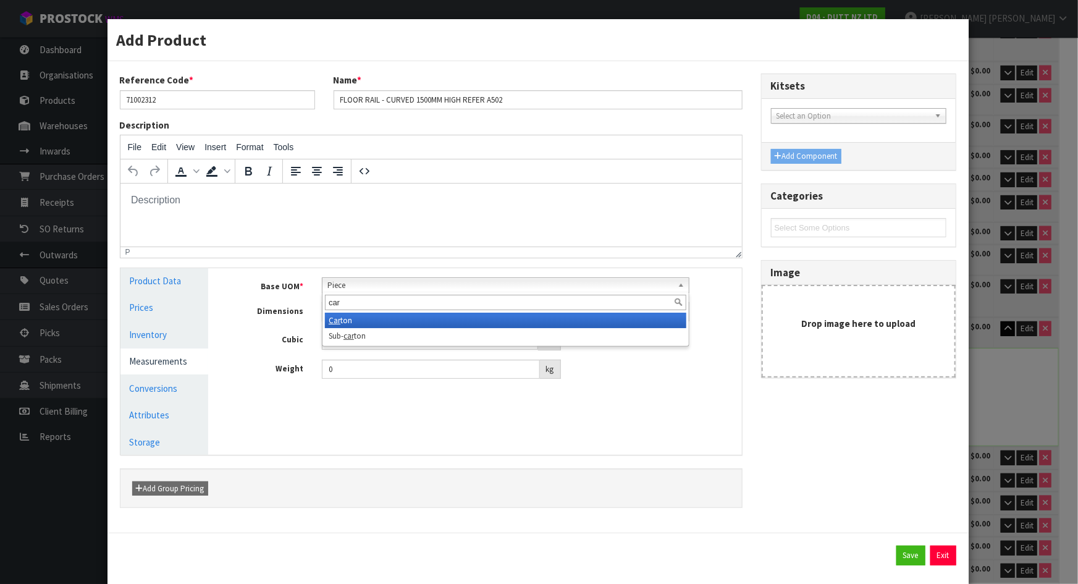
type input "car"
click at [356, 316] on li "Car ton" at bounding box center [505, 320] width 361 height 15
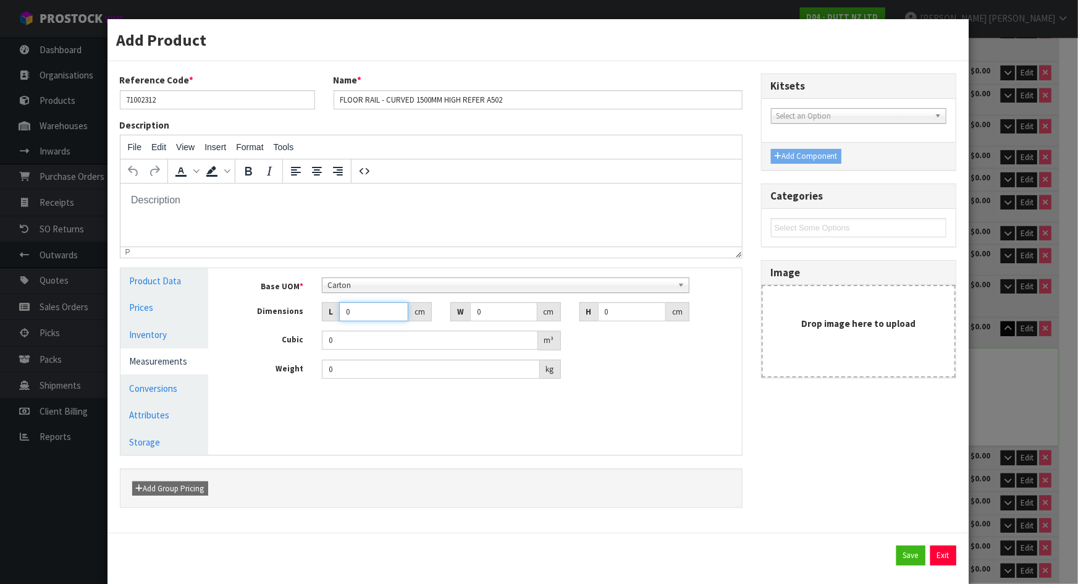
drag, startPoint x: 356, startPoint y: 308, endPoint x: 296, endPoint y: 308, distance: 59.9
click at [296, 308] on div "Dimensions L 0 cm W 0 cm H 0 cm" at bounding box center [484, 312] width 514 height 20
type input "1"
type input "0.000001"
type input "192"
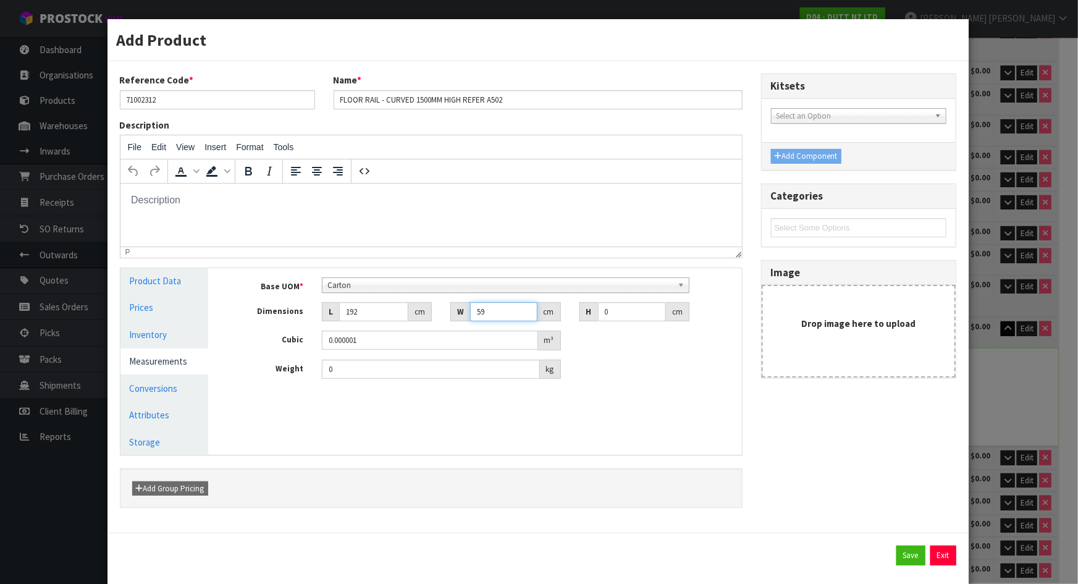
type input "59"
type input "1"
type input "0.011328"
type input "16"
type input "0.181248"
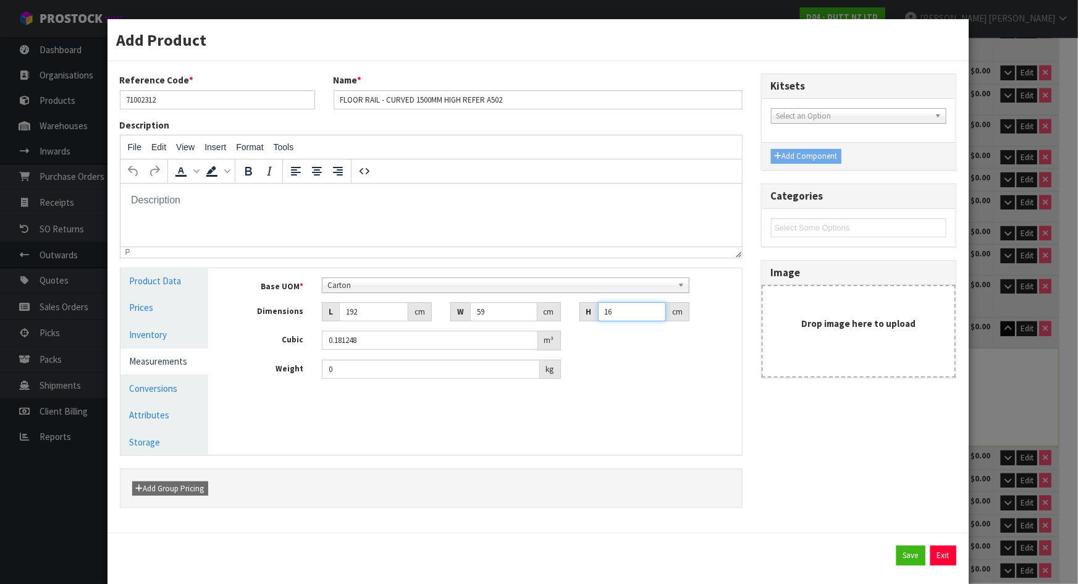
type input "16"
type input "20"
click at [898, 550] on button "Save" at bounding box center [910, 555] width 29 height 20
type input "192"
type input "59"
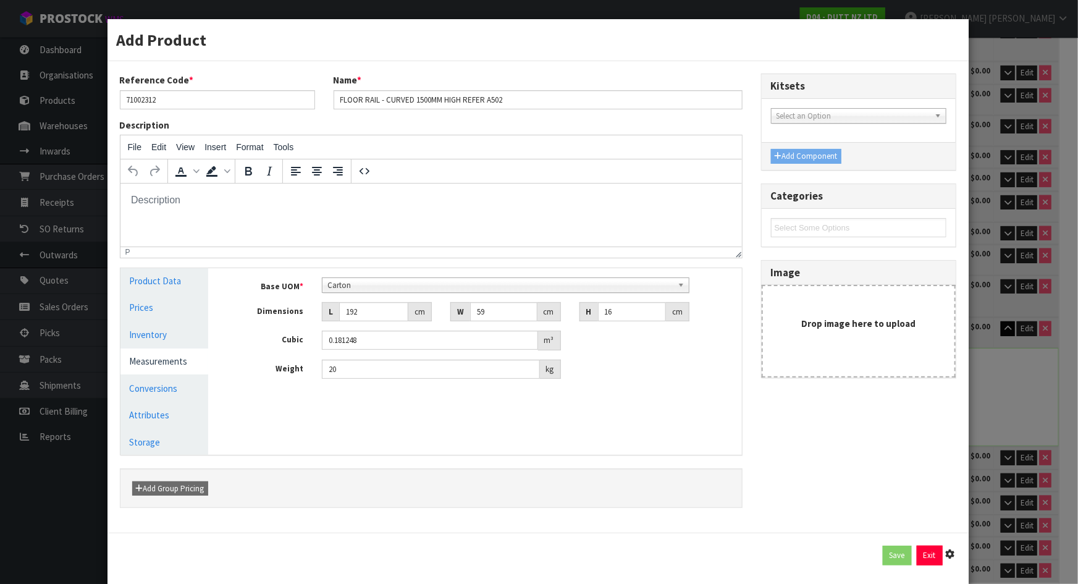
type input "16"
type input "0.181248"
type input "20"
type input "1 PCE x CTN"
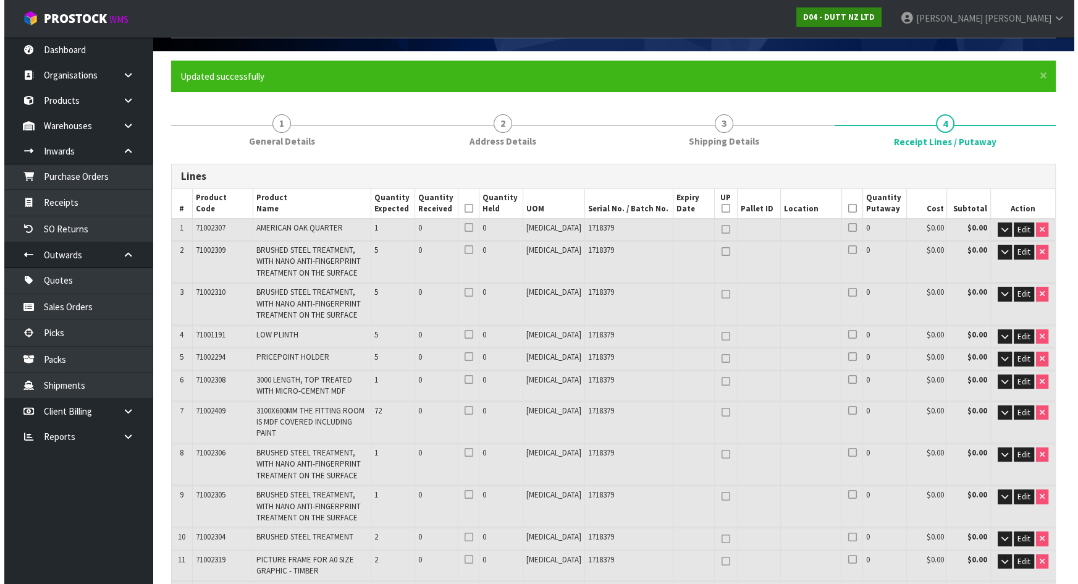
scroll to position [485, 0]
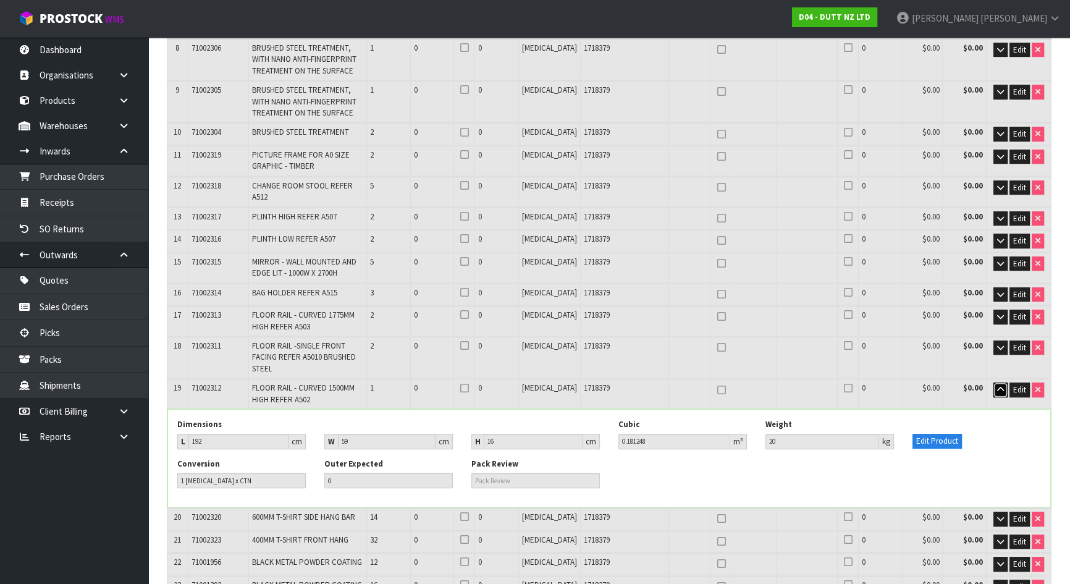
click at [994, 382] on button "button" at bounding box center [1000, 389] width 14 height 15
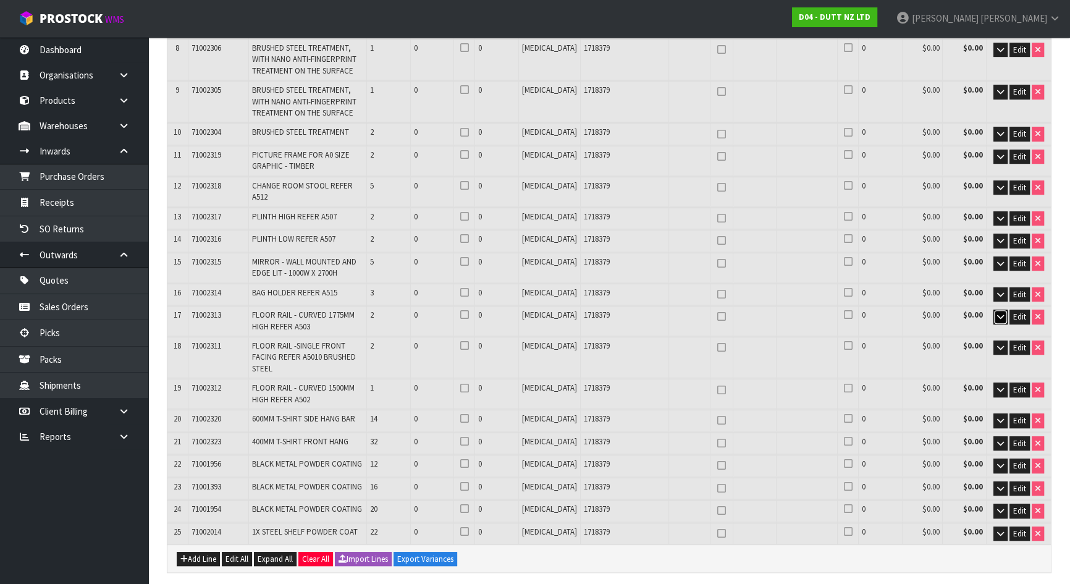
click at [1001, 313] on icon "button" at bounding box center [1000, 317] width 7 height 8
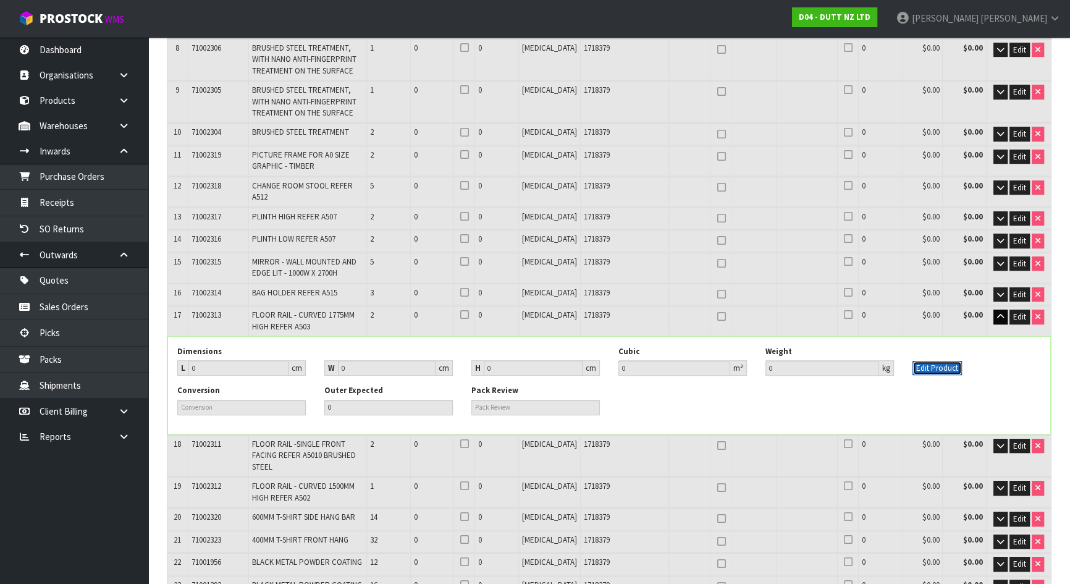
click at [944, 361] on button "Edit Product" at bounding box center [936, 368] width 49 height 15
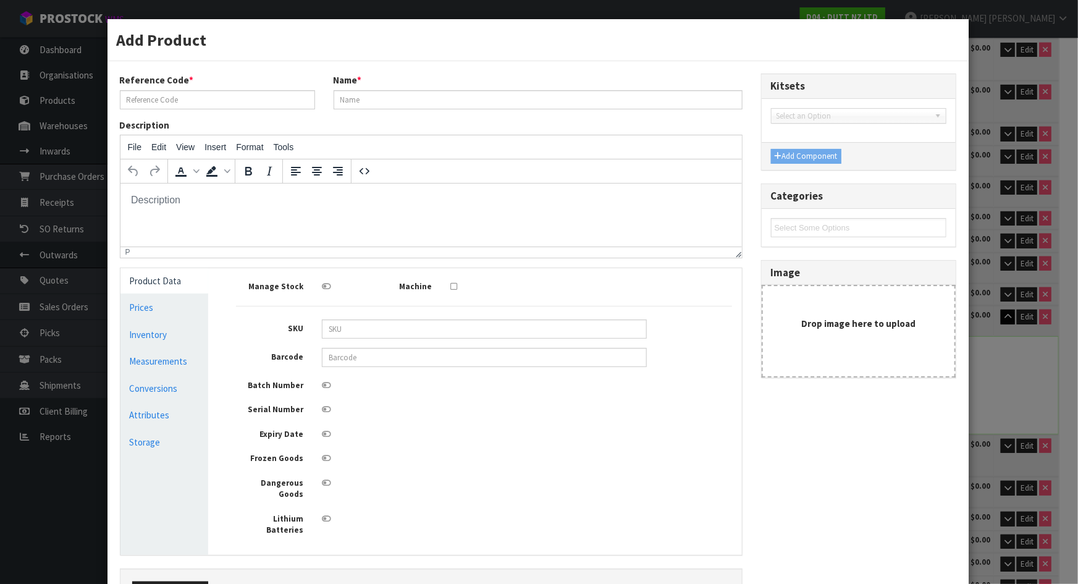
scroll to position [0, 0]
type input "71002313"
type input "FLOOR RAIL - CURVED 1775MM HIGH REFER A503"
type input "0"
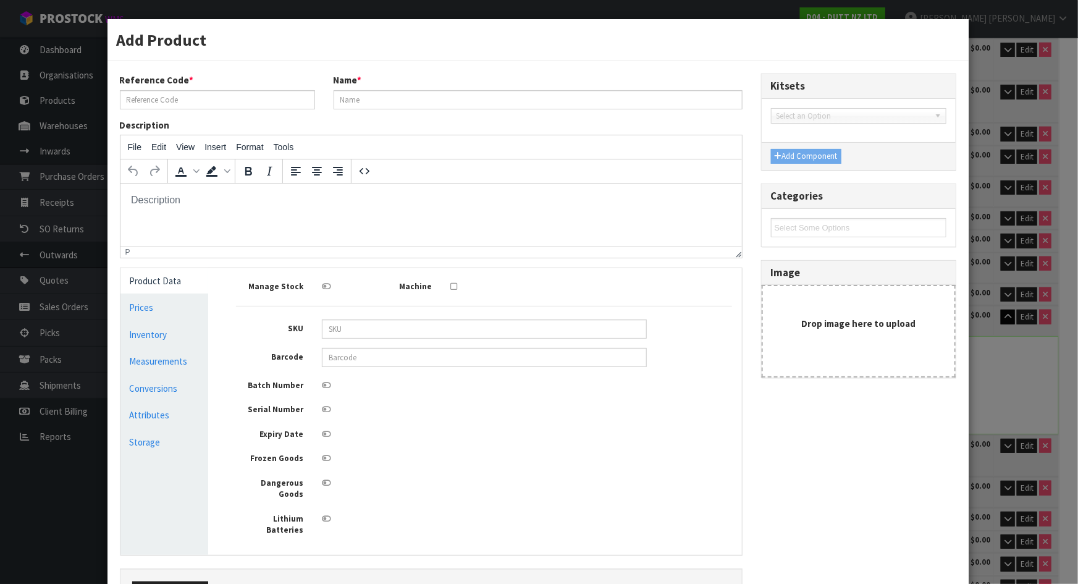
type input "0"
click at [192, 366] on link "Measurements" at bounding box center [164, 360] width 88 height 25
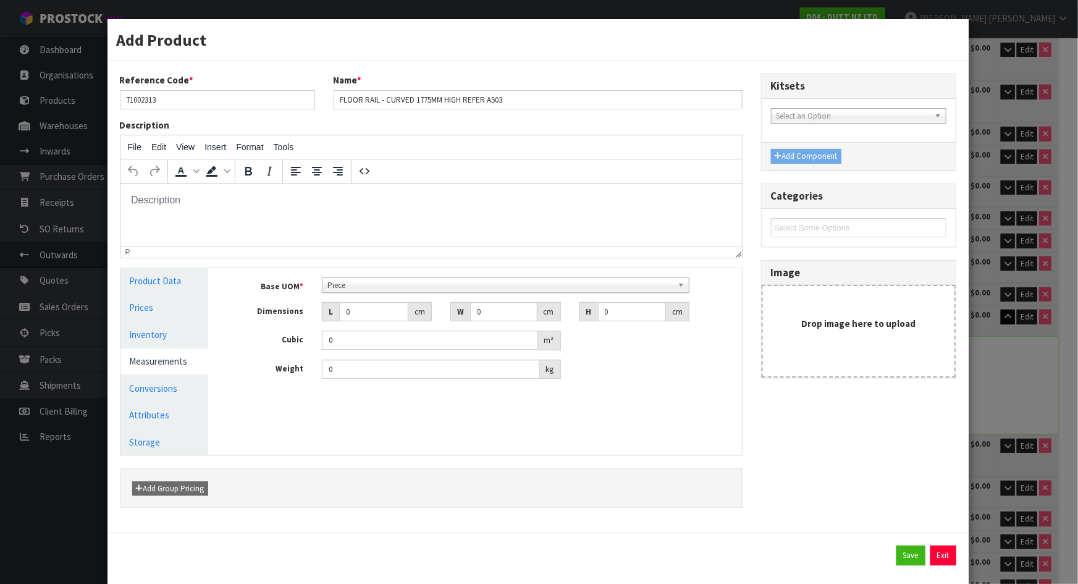
click at [396, 288] on span "Piece" at bounding box center [499, 285] width 345 height 15
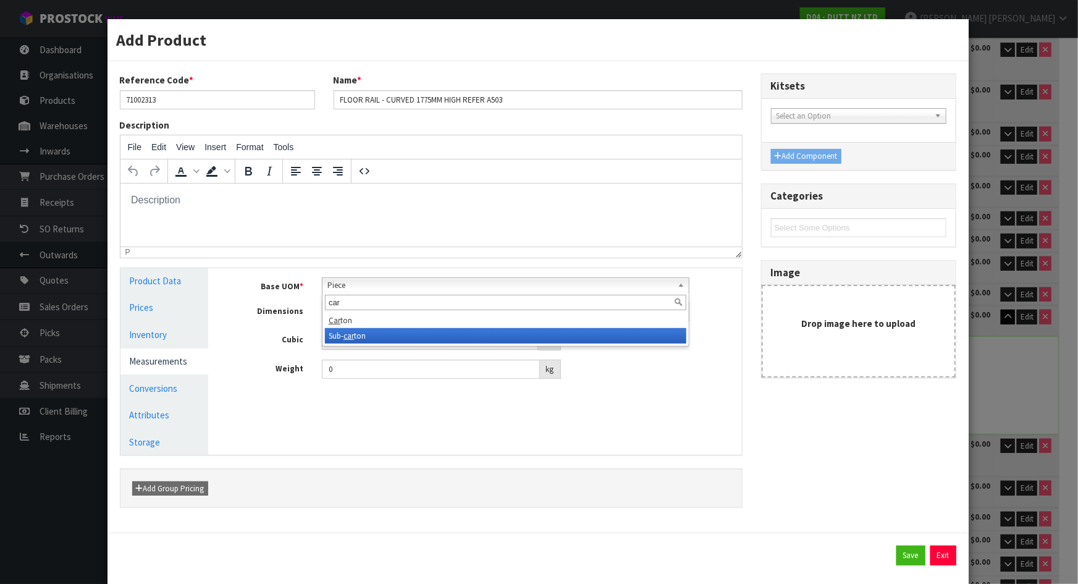
type input "car"
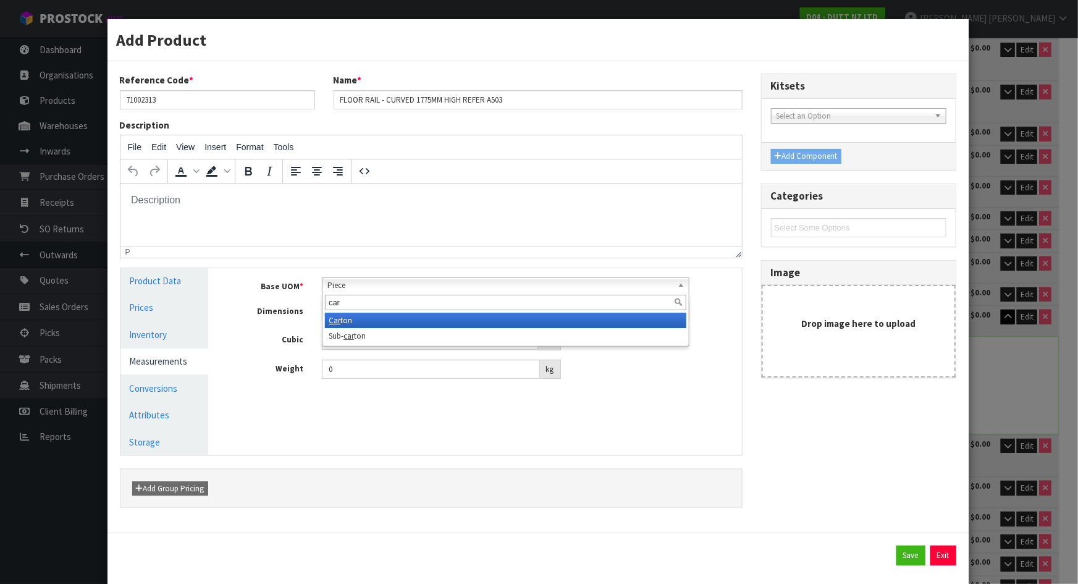
click at [377, 321] on li "Car ton" at bounding box center [505, 320] width 361 height 15
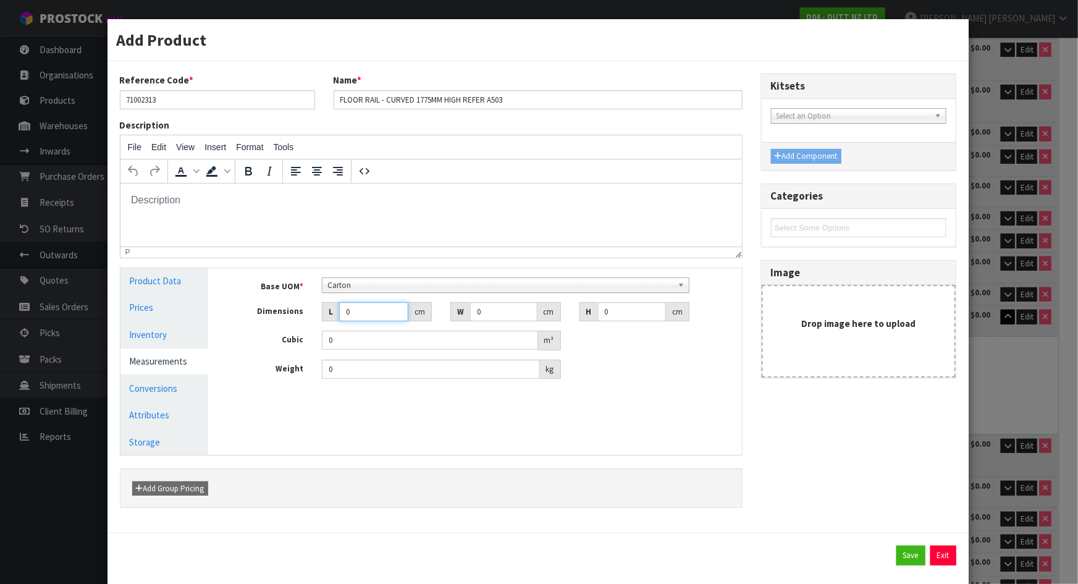
drag, startPoint x: 377, startPoint y: 314, endPoint x: 309, endPoint y: 319, distance: 67.5
click at [313, 319] on div "L 0 cm" at bounding box center [377, 312] width 128 height 20
type input "1"
type input "0.000001"
type input "192"
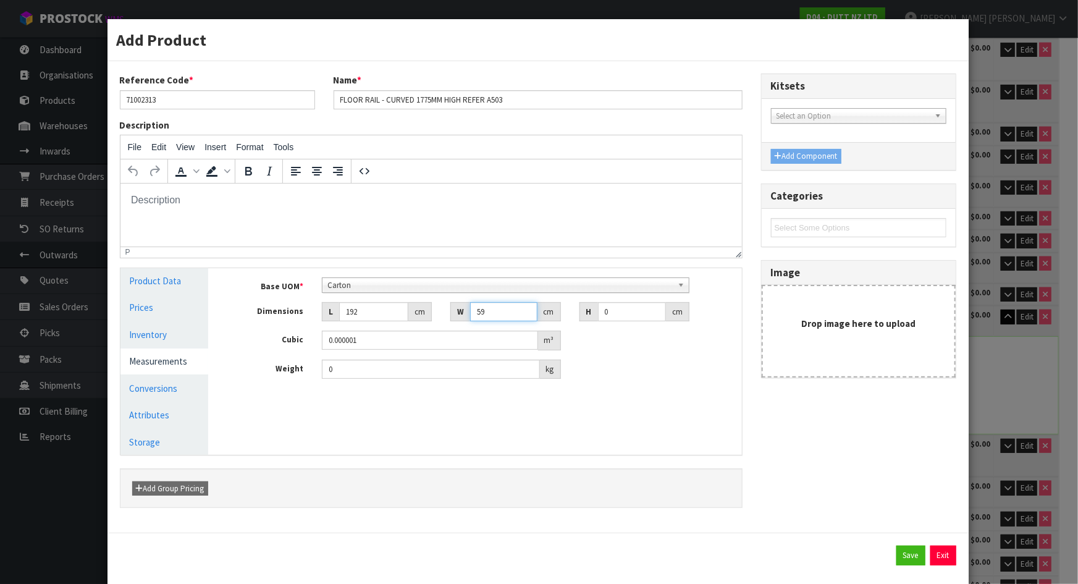
type input "59"
type input "1"
type input "0.011328"
type input "15"
type input "0.16992"
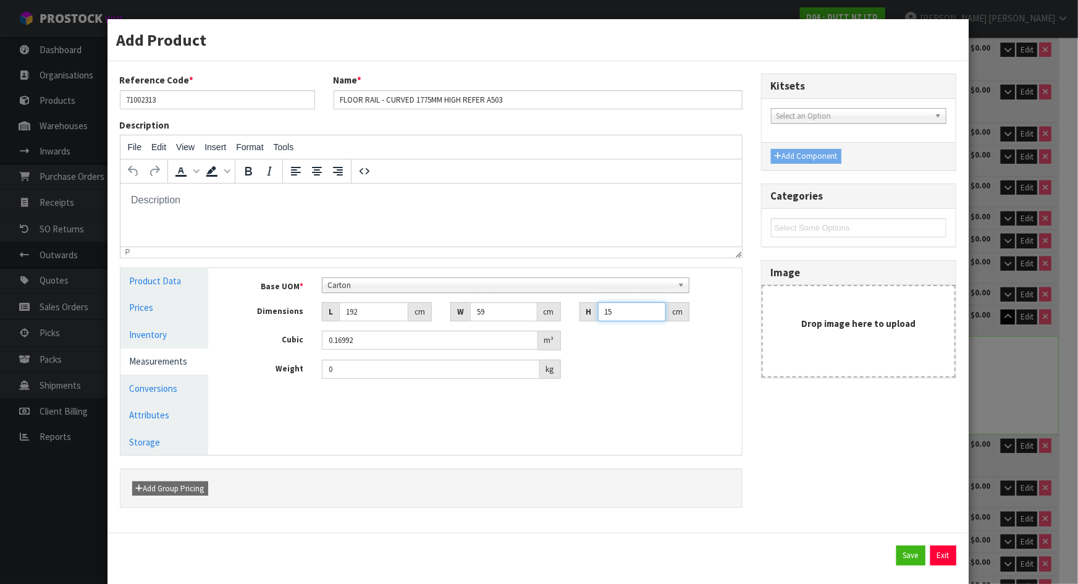
type input "15"
type input "20"
click at [778, 476] on div "Reference Code * 71002313 Name * FLOOR RAIL - CURVED 1775MM HIGH REFER A503 Des…" at bounding box center [538, 296] width 855 height 447
click at [905, 553] on button "Save" at bounding box center [910, 555] width 29 height 20
type input "192"
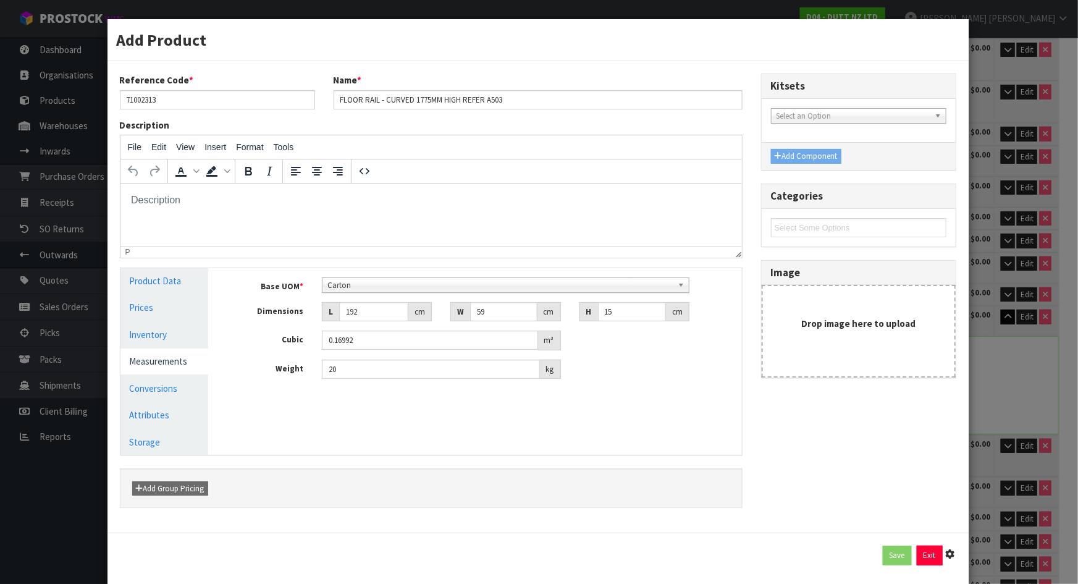
type input "59"
type input "15"
type input "0.16992"
type input "20"
type input "1 PCE x CTN"
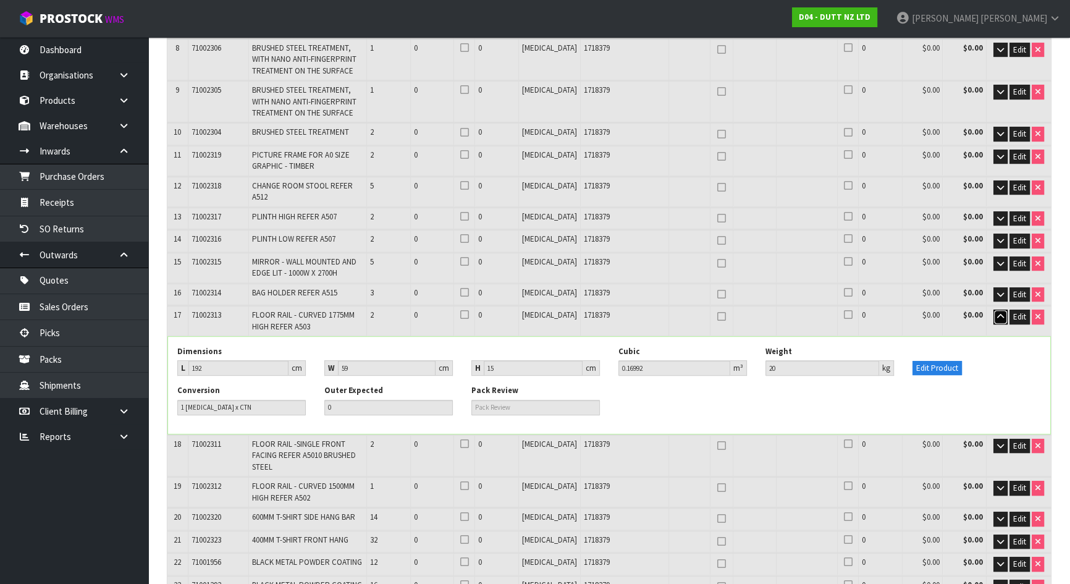
click at [1001, 313] on icon "button" at bounding box center [1000, 317] width 7 height 8
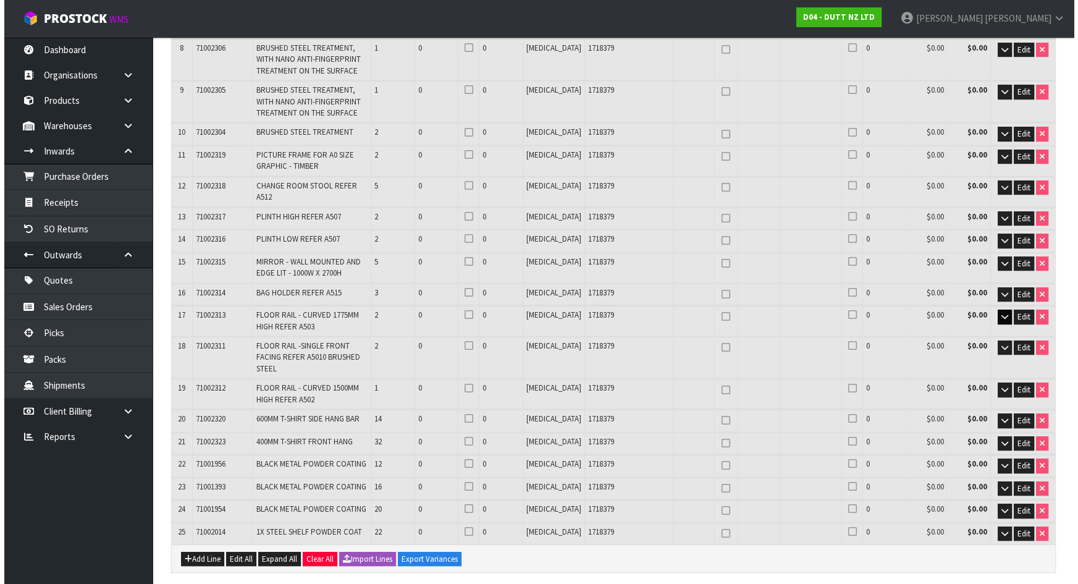
scroll to position [80, 0]
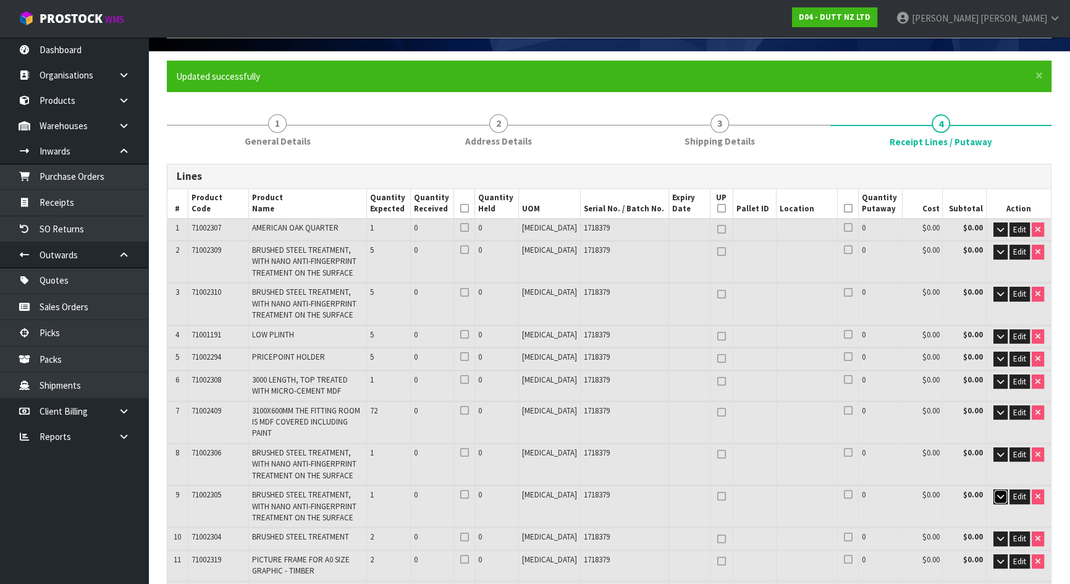
click at [997, 492] on icon "button" at bounding box center [1000, 496] width 7 height 8
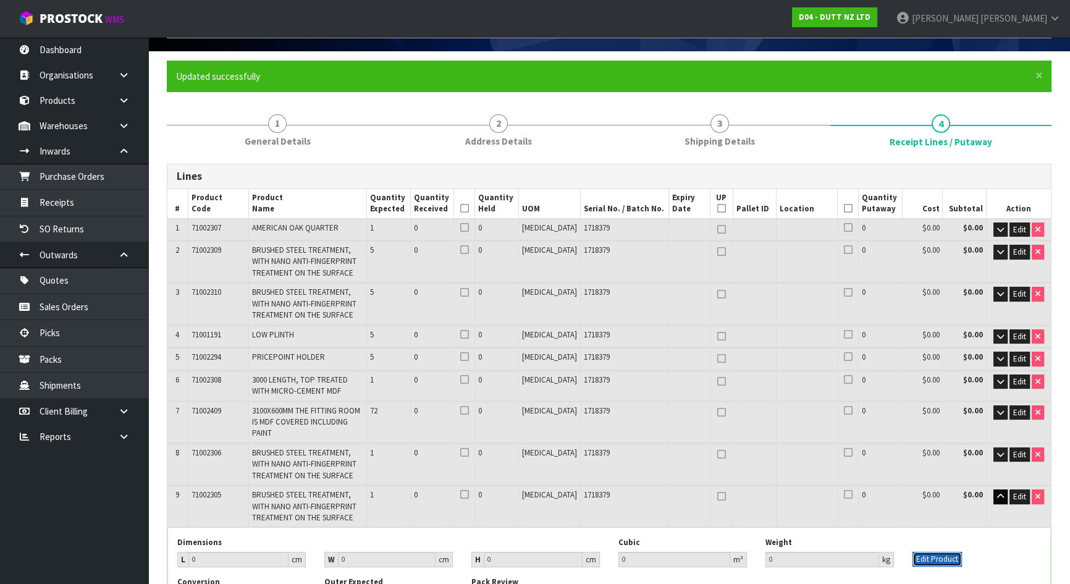
click at [928, 552] on button "Edit Product" at bounding box center [936, 559] width 49 height 15
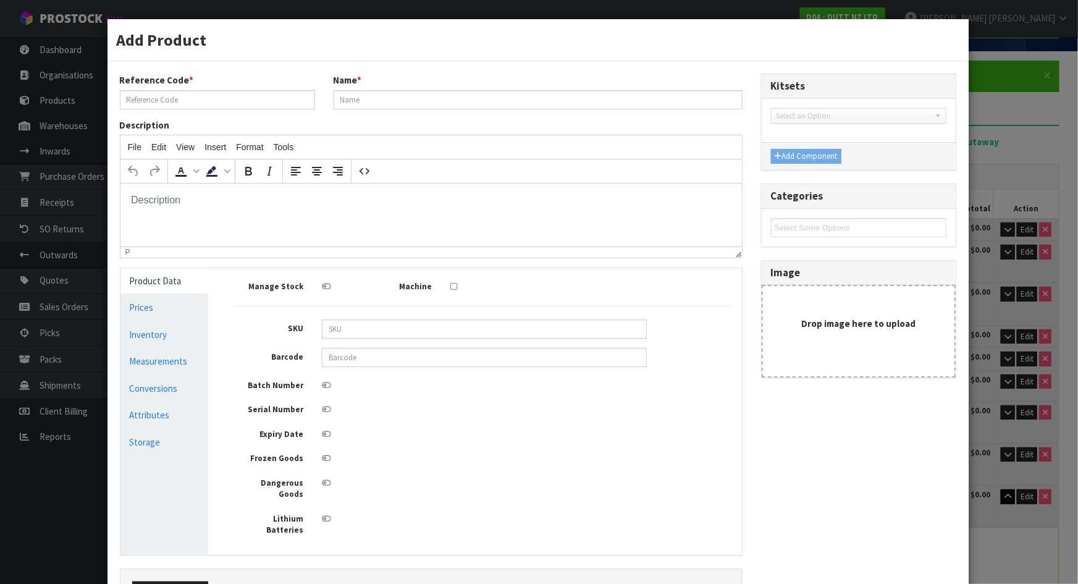
scroll to position [0, 0]
type input "71002305"
type input "BRUSHED STEEL TREATMENT, WITH NANO ANTI-FINGERPRINT TREATMENT ON THE SURFACE"
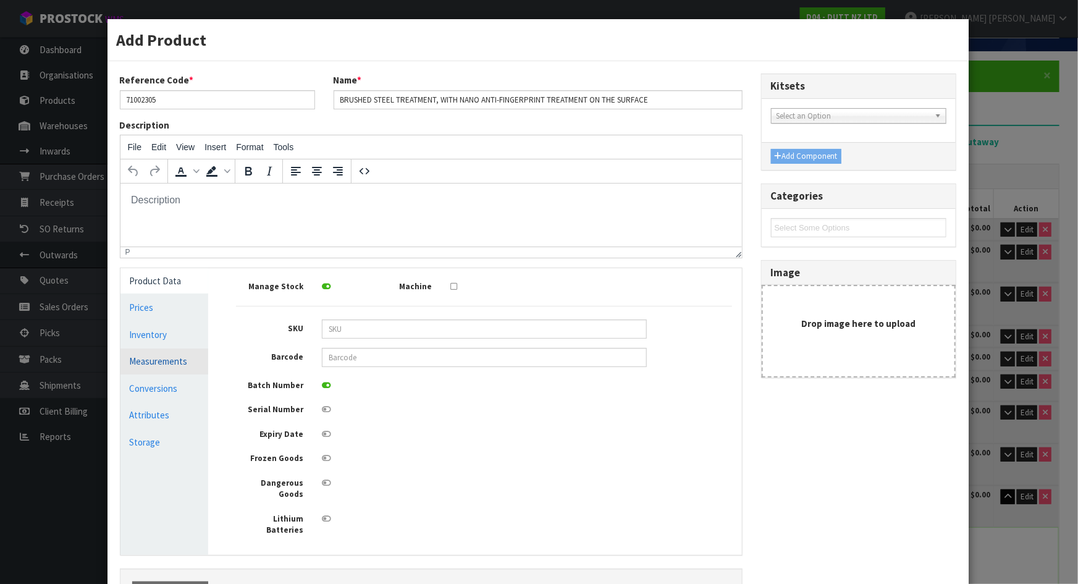
click at [162, 356] on link "Measurements" at bounding box center [164, 360] width 88 height 25
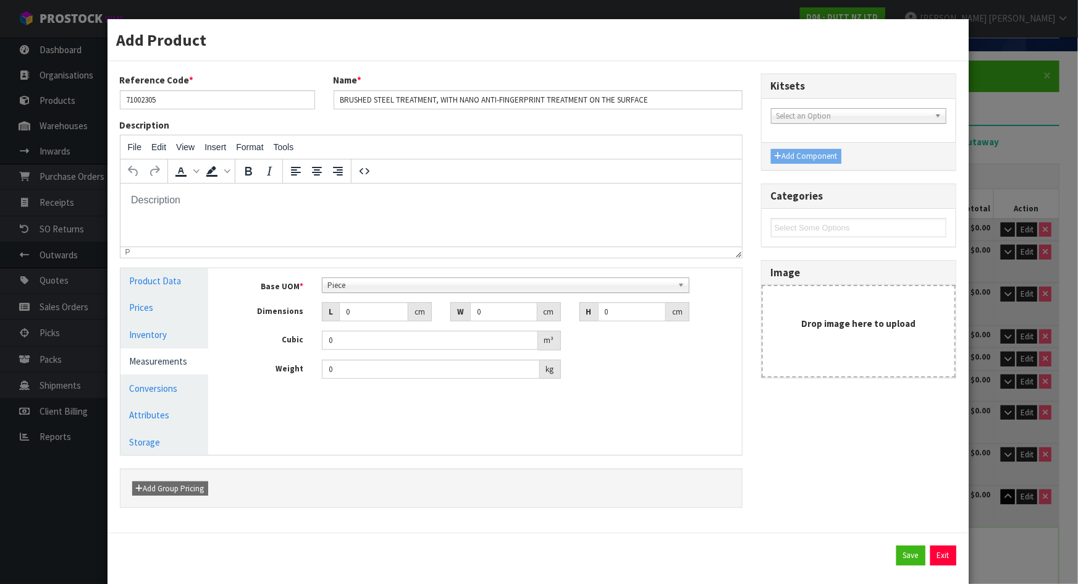
click at [376, 285] on span "Piece" at bounding box center [499, 285] width 345 height 15
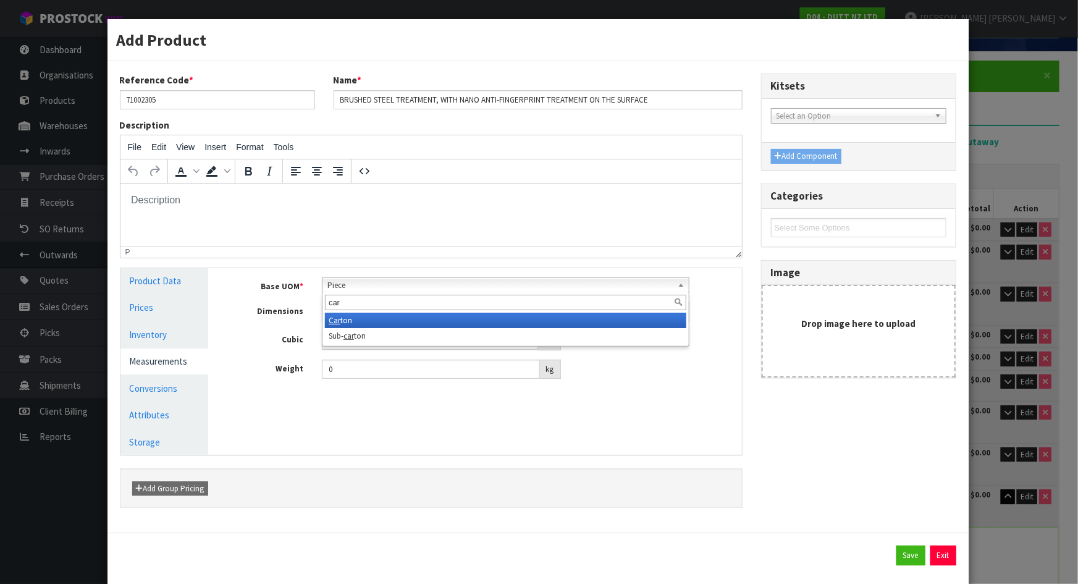
type input "car"
click at [340, 316] on li "Car ton" at bounding box center [505, 320] width 361 height 15
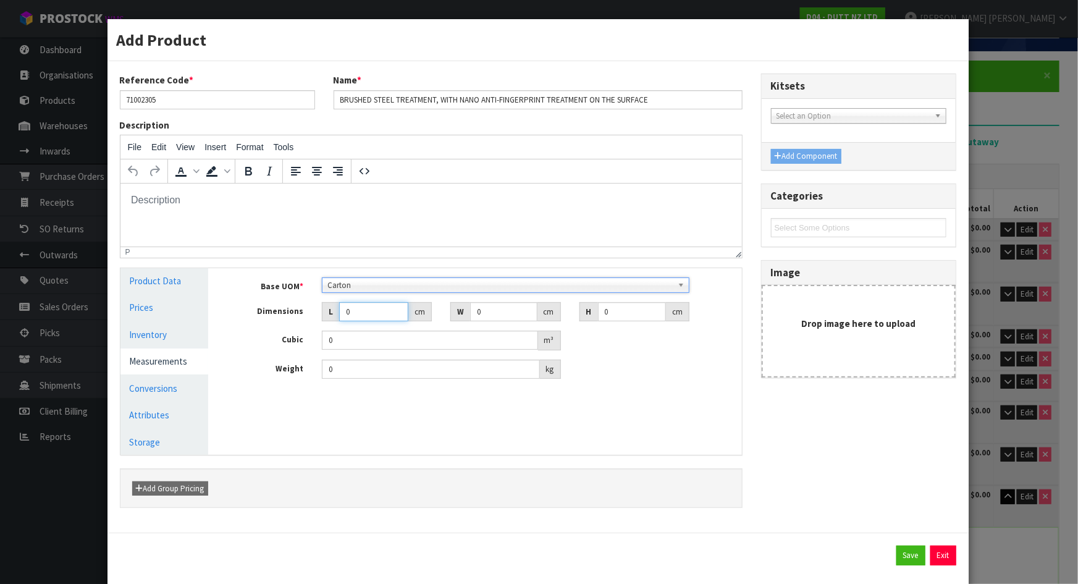
drag, startPoint x: 344, startPoint y: 312, endPoint x: 311, endPoint y: 312, distance: 33.4
click at [313, 312] on div "L 0 cm" at bounding box center [377, 312] width 128 height 20
type input "9"
type input "0.000001"
type input "99"
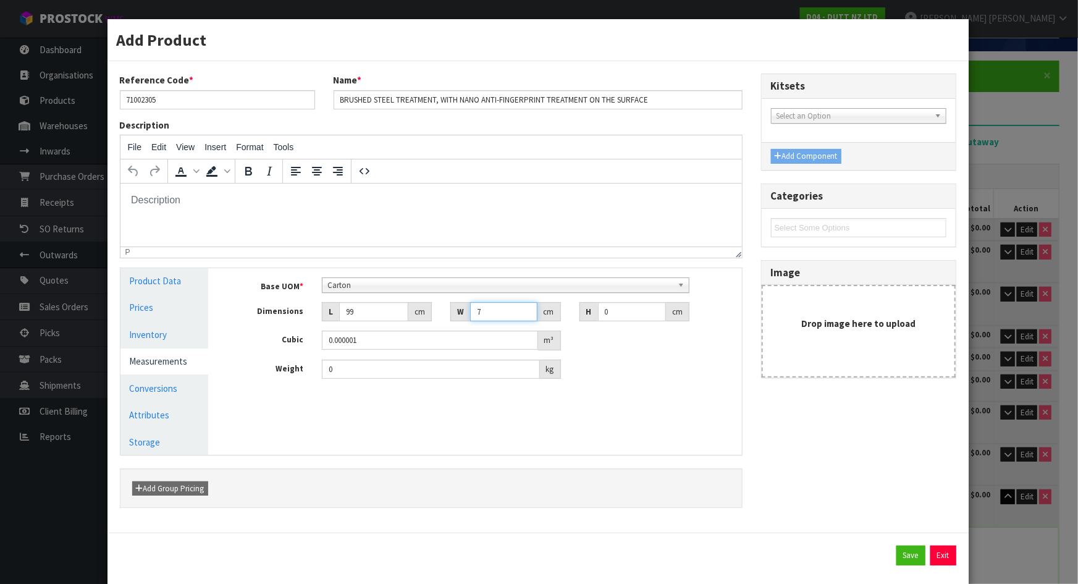
type input "7"
type input "0.004851"
type input "7"
type input "1.2"
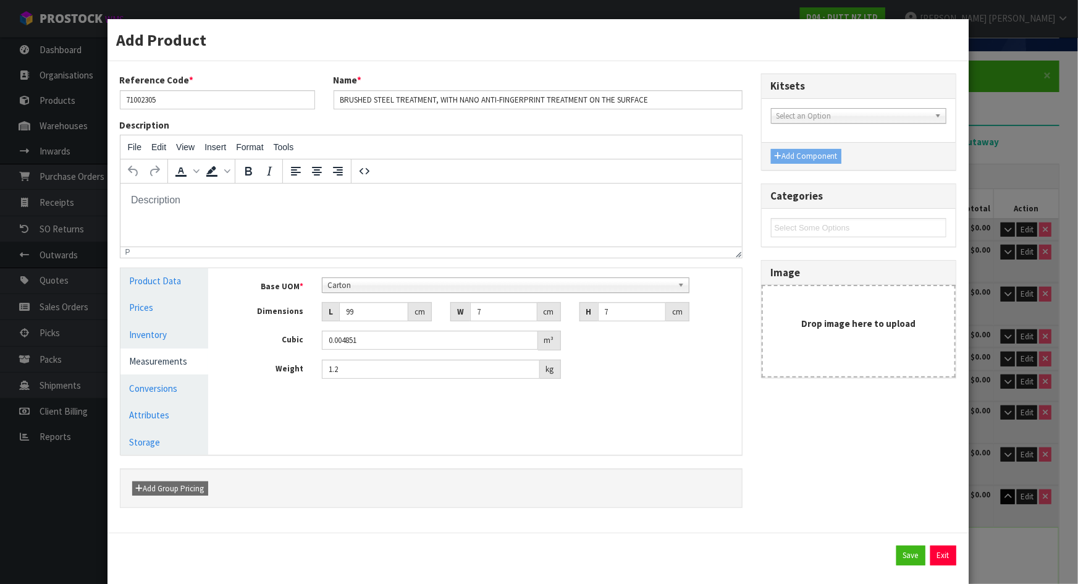
click at [675, 409] on div "Manage Stock Machine SKU Barcode Batch Number Serial Number Expiry Date Frozen …" at bounding box center [483, 361] width 533 height 187
click at [896, 555] on button "Save" at bounding box center [910, 555] width 29 height 20
type input "99"
type input "7"
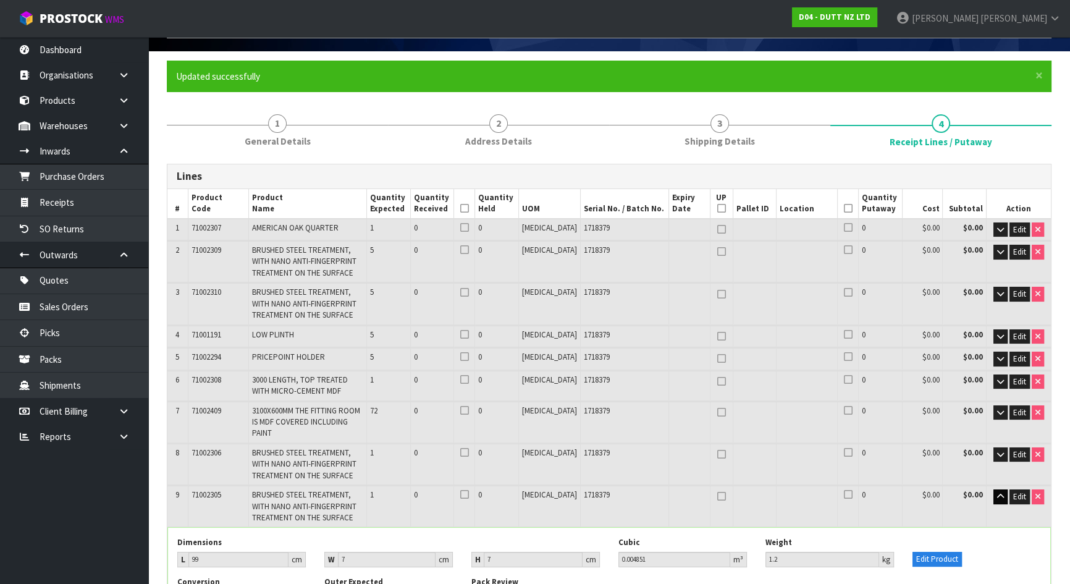
click at [711, 492] on td at bounding box center [721, 505] width 23 height 41
click at [999, 492] on icon "button" at bounding box center [1000, 496] width 7 height 8
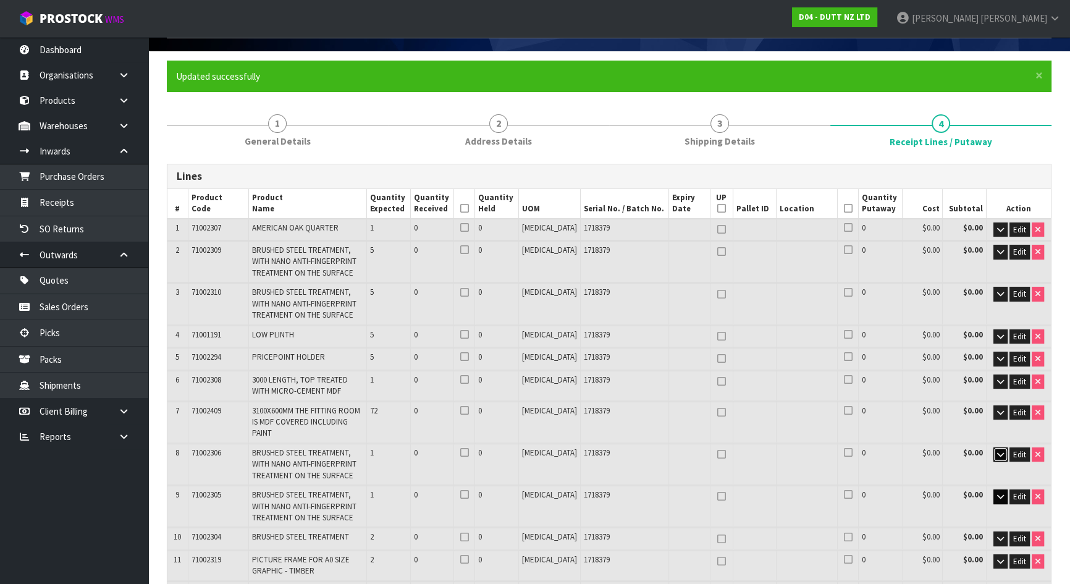
click at [997, 450] on icon "button" at bounding box center [1000, 454] width 7 height 8
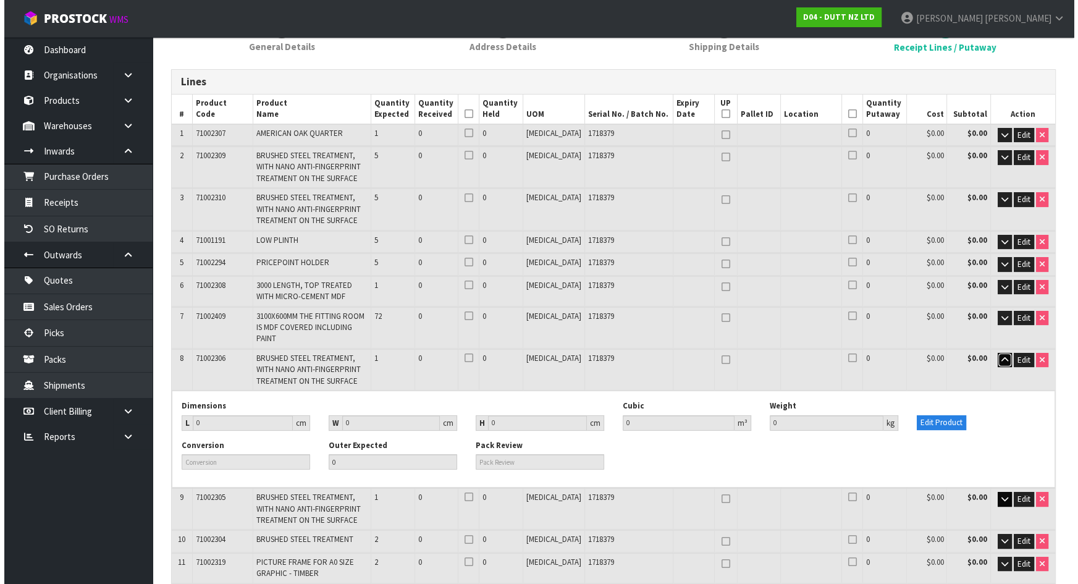
scroll to position [178, 0]
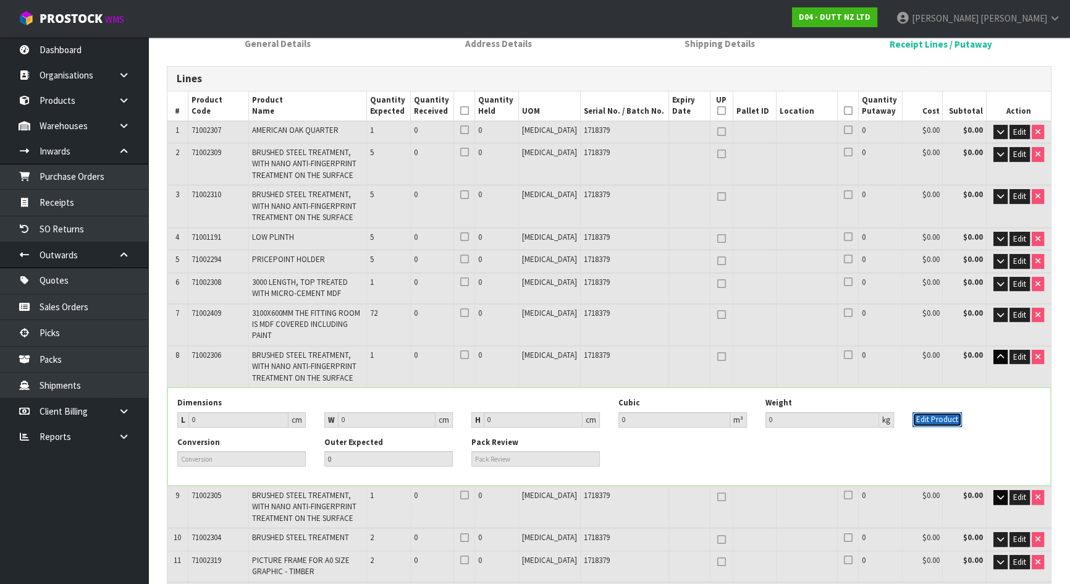
click at [936, 412] on button "Edit Product" at bounding box center [936, 419] width 49 height 15
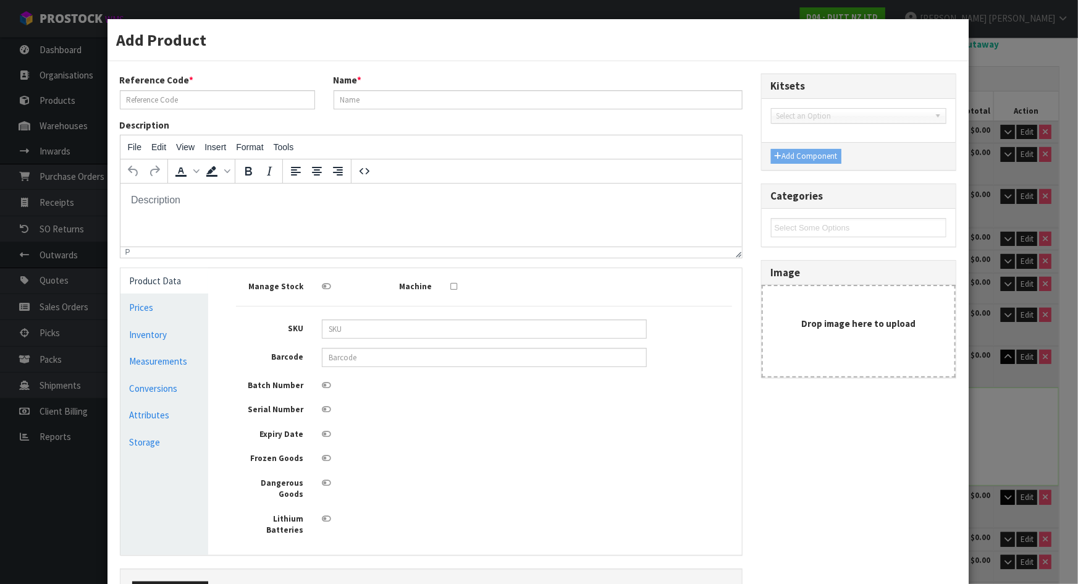
scroll to position [0, 0]
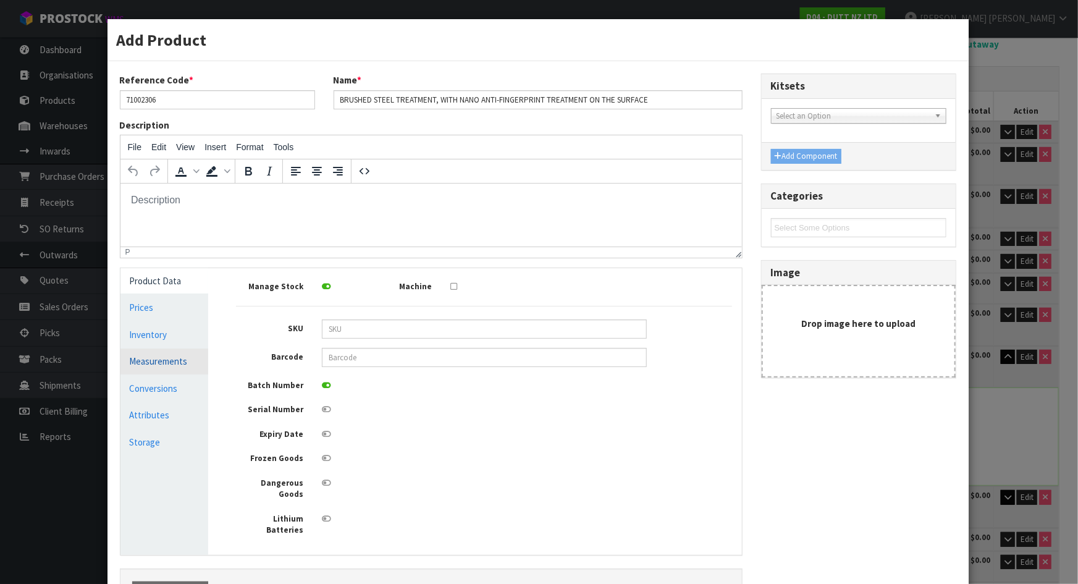
click at [158, 370] on link "Measurements" at bounding box center [164, 360] width 88 height 25
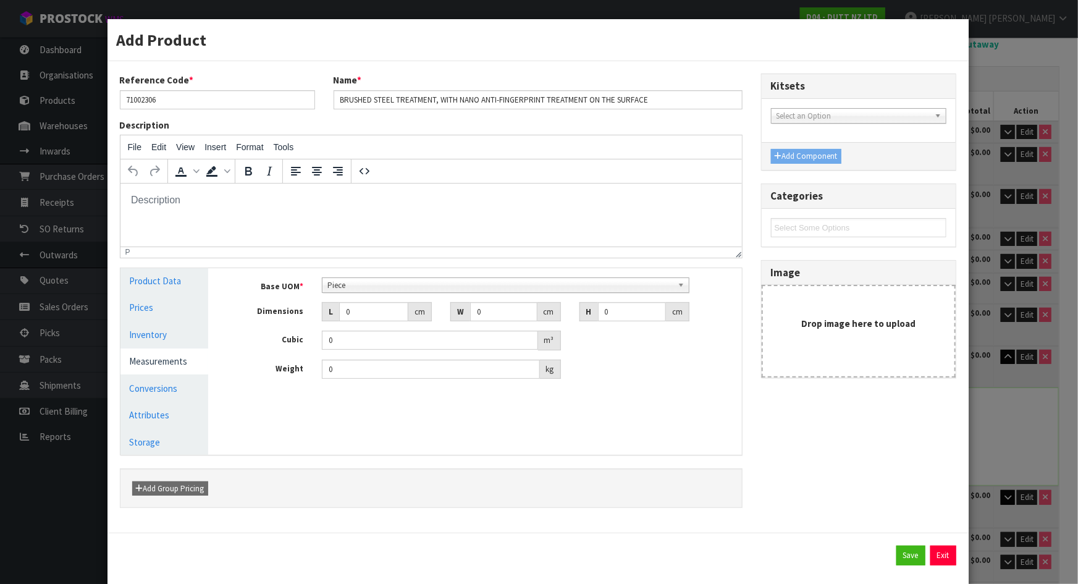
scroll to position [222, 0]
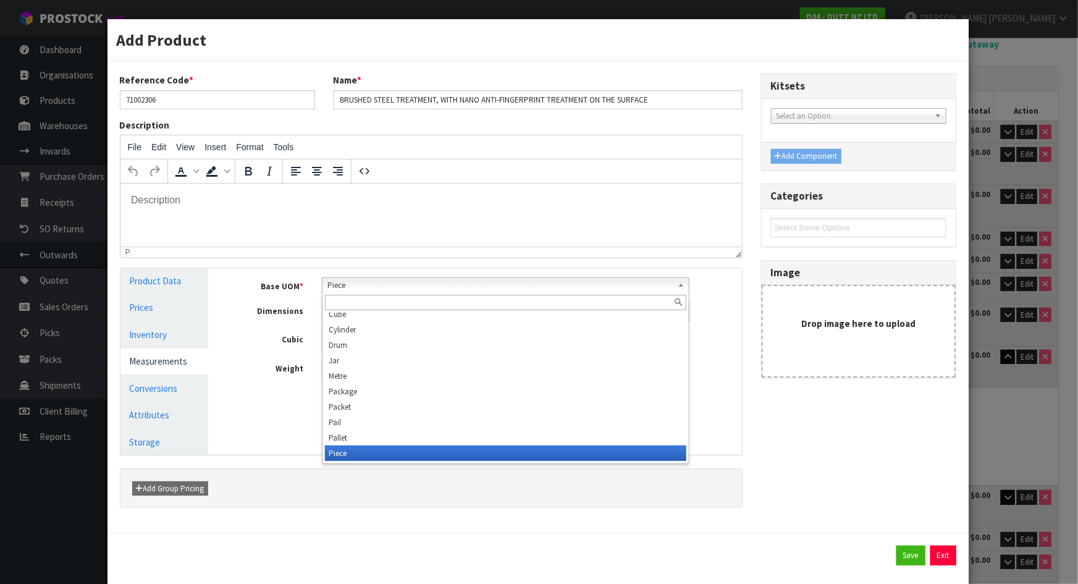
click at [359, 285] on span "Piece" at bounding box center [499, 285] width 345 height 15
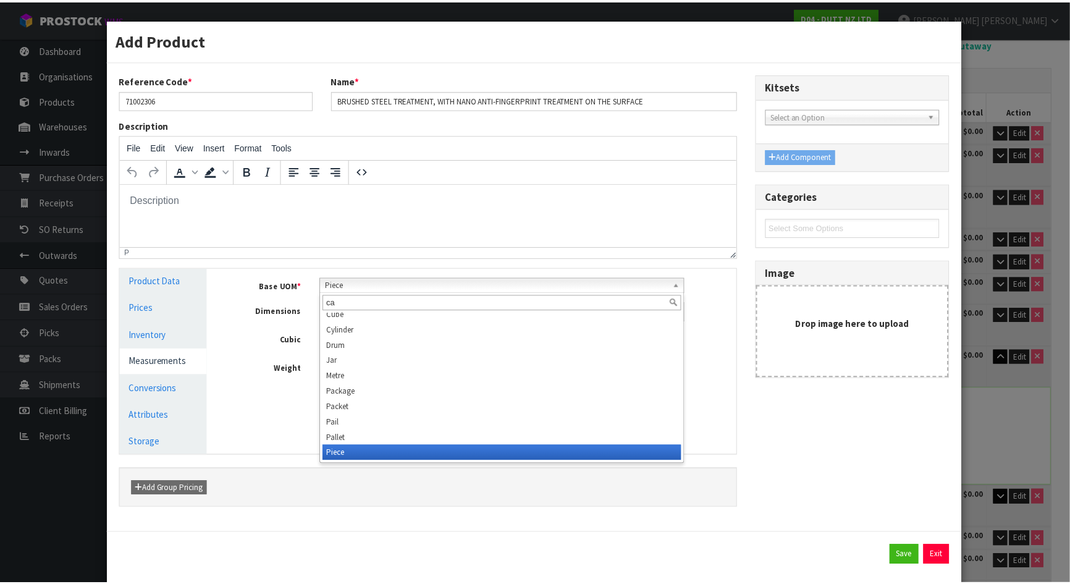
scroll to position [0, 0]
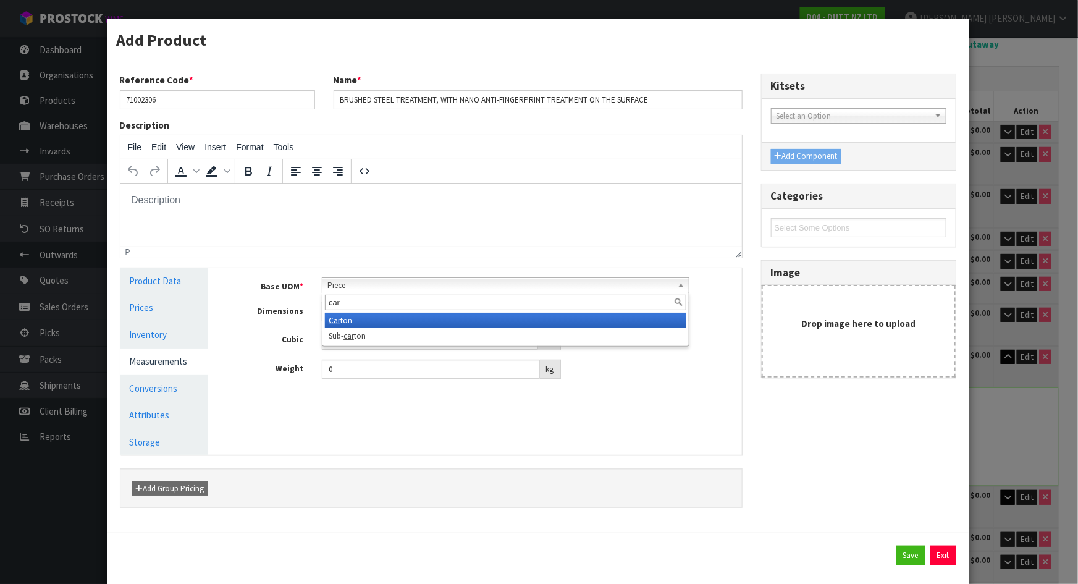
click at [348, 321] on li "Car ton" at bounding box center [505, 320] width 361 height 15
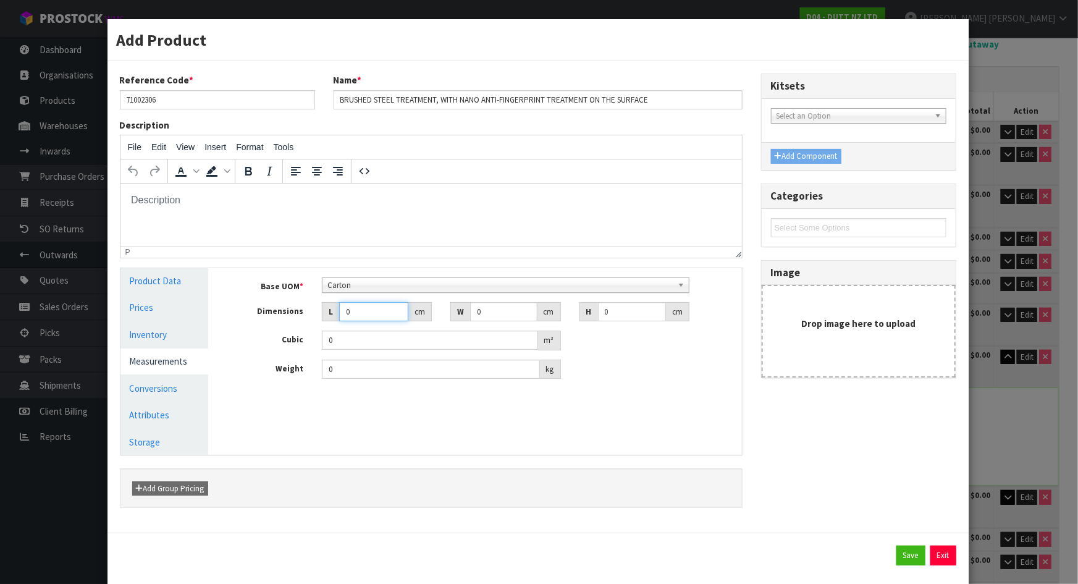
drag, startPoint x: 359, startPoint y: 314, endPoint x: 302, endPoint y: 308, distance: 57.8
click at [302, 308] on div "Dimensions L 0 cm W 0 cm H 0 cm" at bounding box center [484, 312] width 514 height 20
click at [896, 547] on button "Save" at bounding box center [910, 555] width 29 height 20
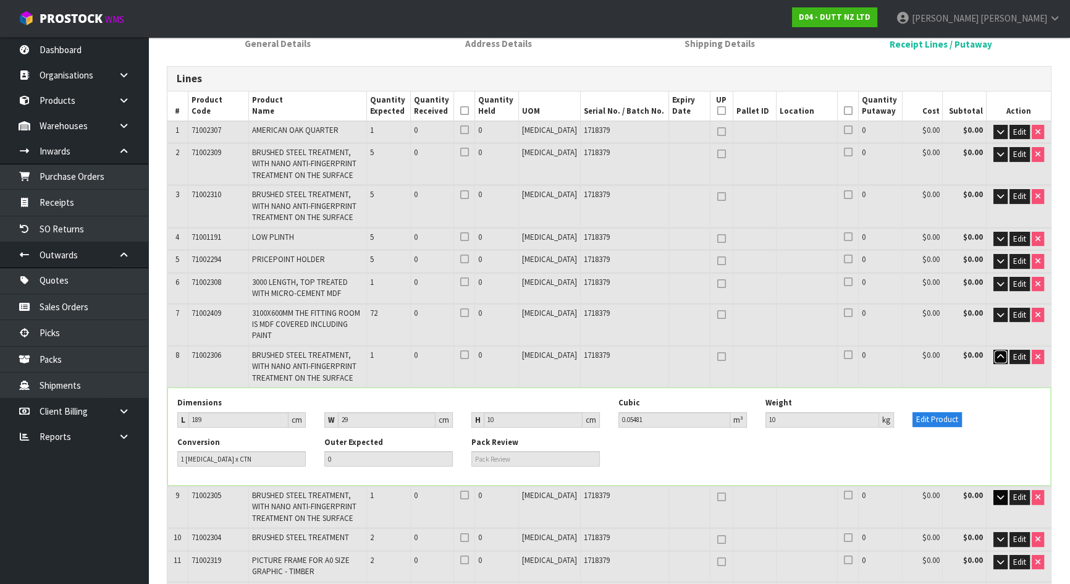
click at [998, 353] on icon "button" at bounding box center [1000, 357] width 7 height 8
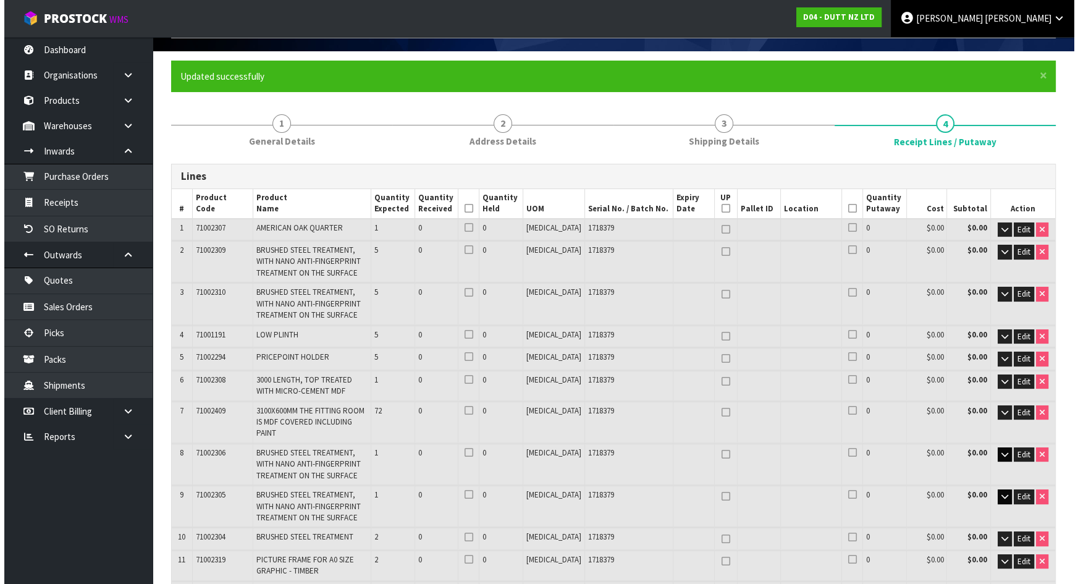
scroll to position [515, 0]
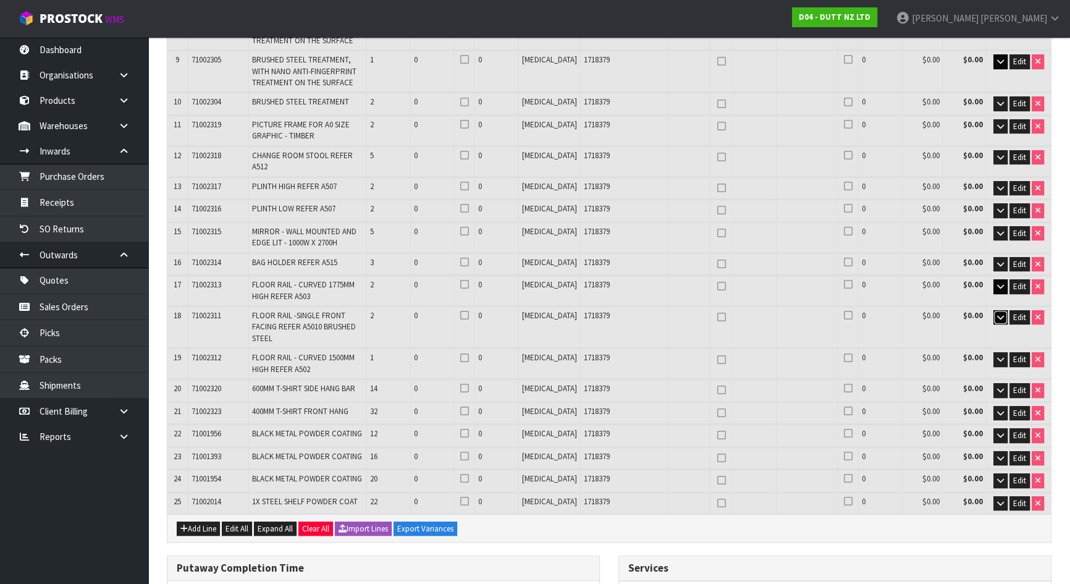
click at [995, 310] on button "button" at bounding box center [1000, 317] width 14 height 15
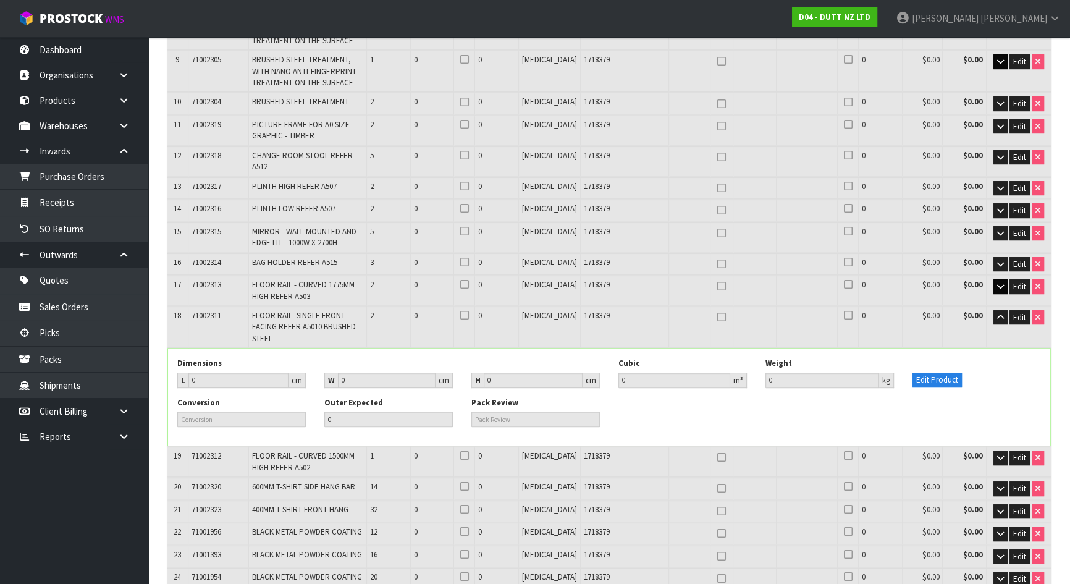
click at [948, 358] on div "Dimensions L 0 cm W 0 cm H 0 cm Cubic 0 m³ Weight 0 kg Edit Product" at bounding box center [609, 377] width 882 height 39
click at [945, 372] on button "Edit Product" at bounding box center [936, 379] width 49 height 15
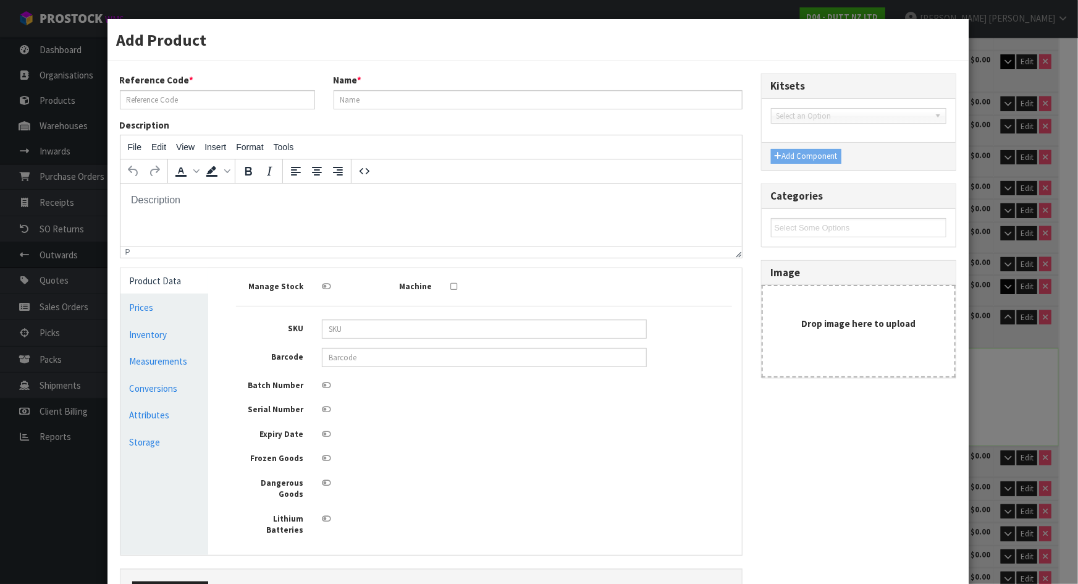
scroll to position [0, 0]
click at [166, 367] on link "Measurements" at bounding box center [164, 360] width 88 height 25
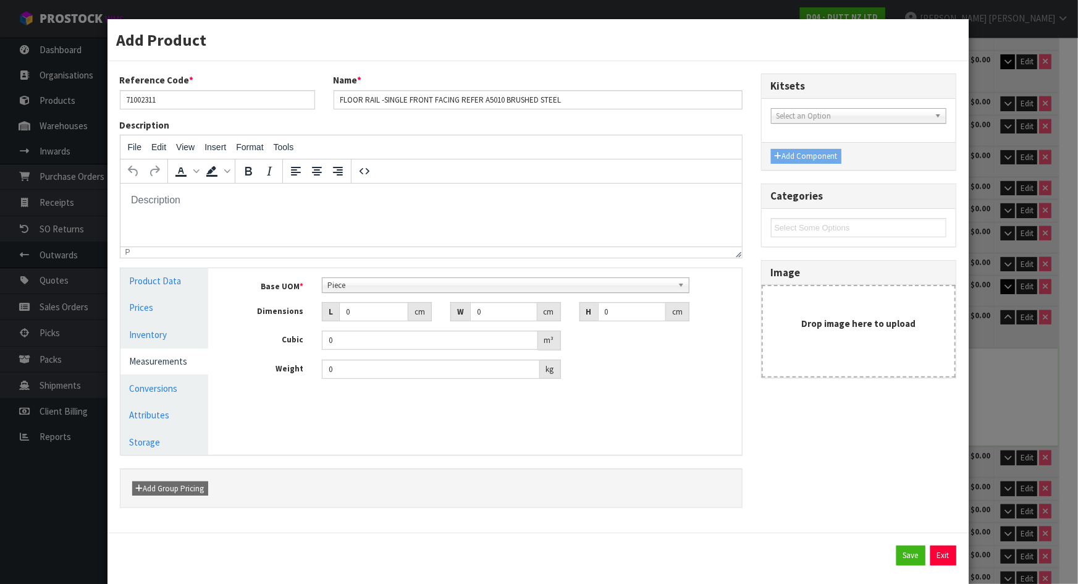
click at [452, 288] on span "Piece" at bounding box center [499, 285] width 345 height 15
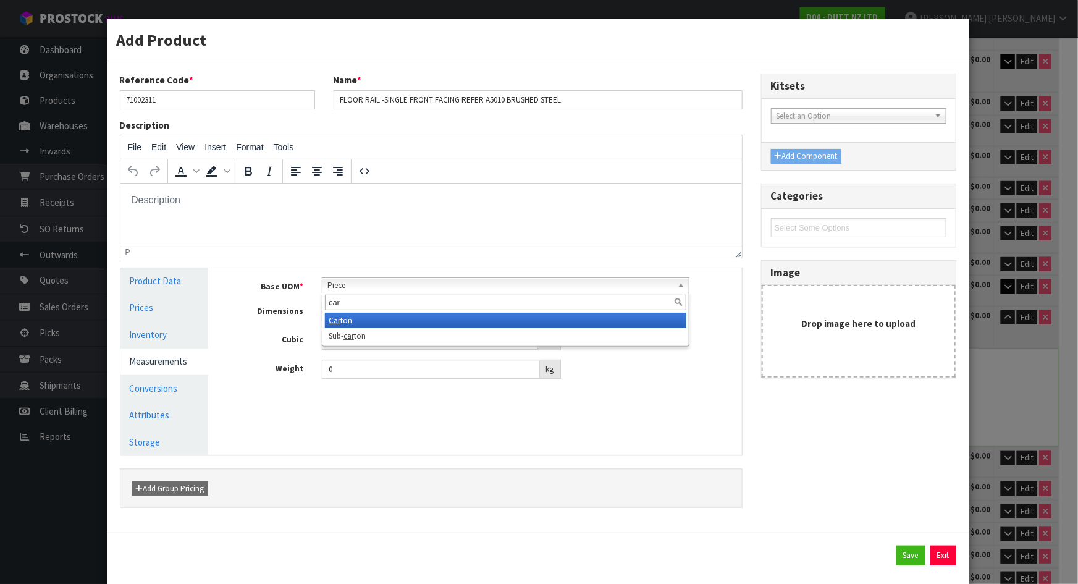
click at [393, 316] on li "Car ton" at bounding box center [505, 320] width 361 height 15
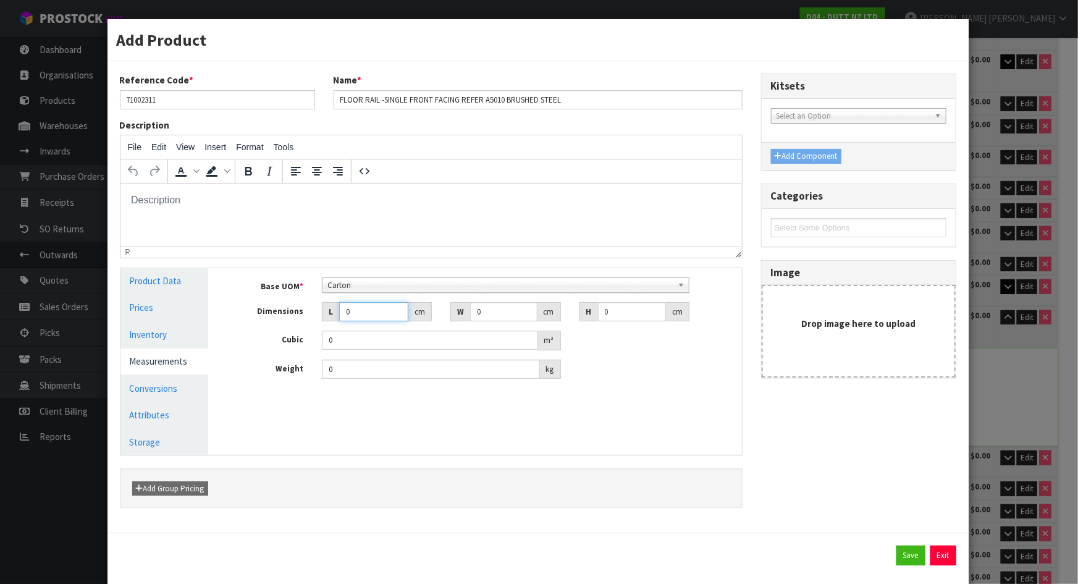
drag, startPoint x: 366, startPoint y: 317, endPoint x: 271, endPoint y: 321, distance: 95.2
click at [271, 321] on div "Base UOM * Bag Bar Basket Bin Bottle Box Bundle Cabinet Cage Carton Case Coil C…" at bounding box center [484, 328] width 496 height 102
click at [906, 547] on button "Save" at bounding box center [910, 555] width 29 height 20
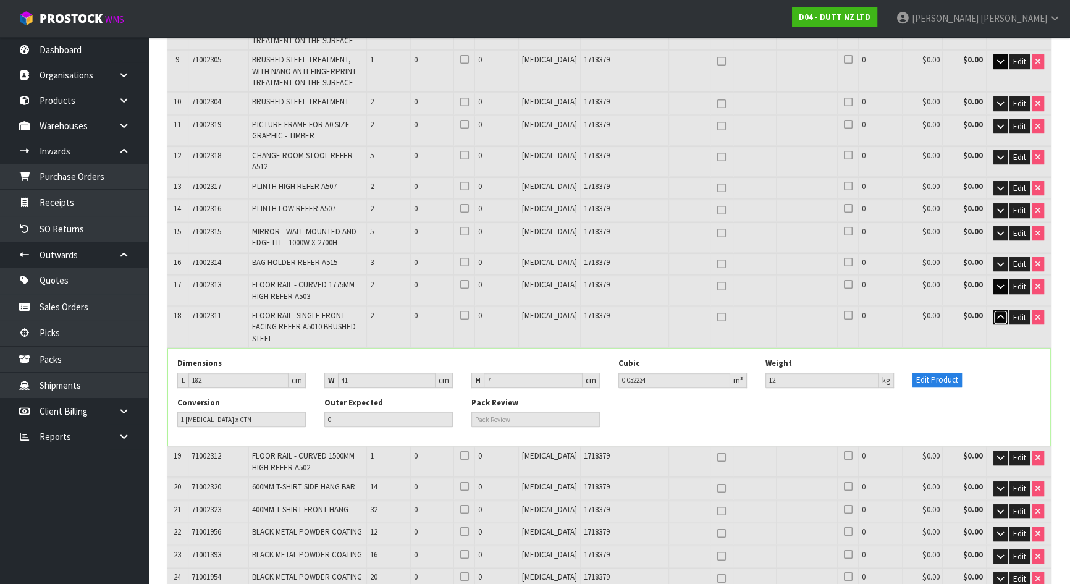
click at [997, 313] on icon "button" at bounding box center [1000, 317] width 7 height 8
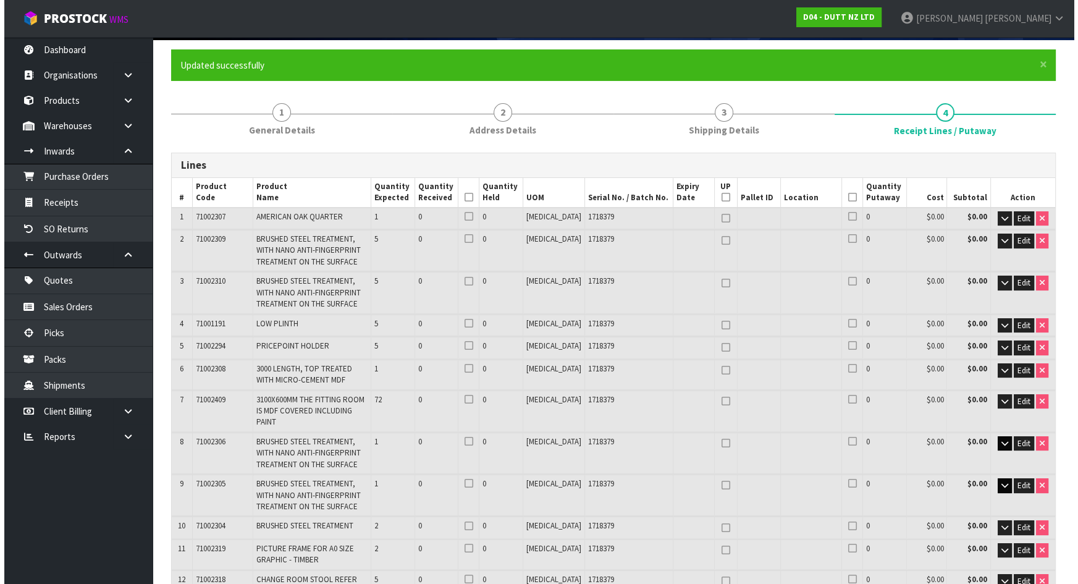
scroll to position [194, 0]
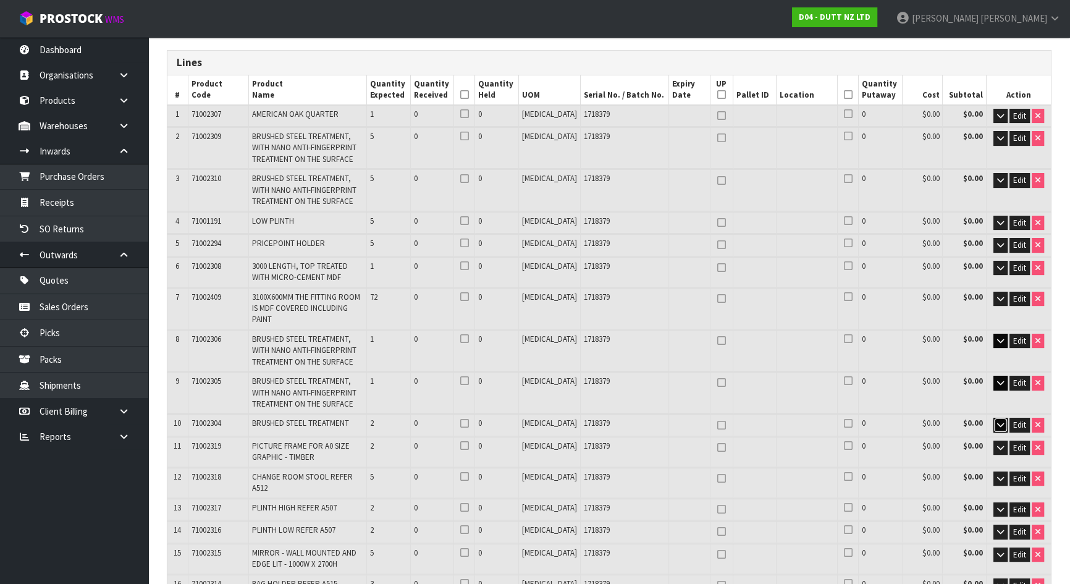
click at [994, 417] on button "button" at bounding box center [1000, 424] width 14 height 15
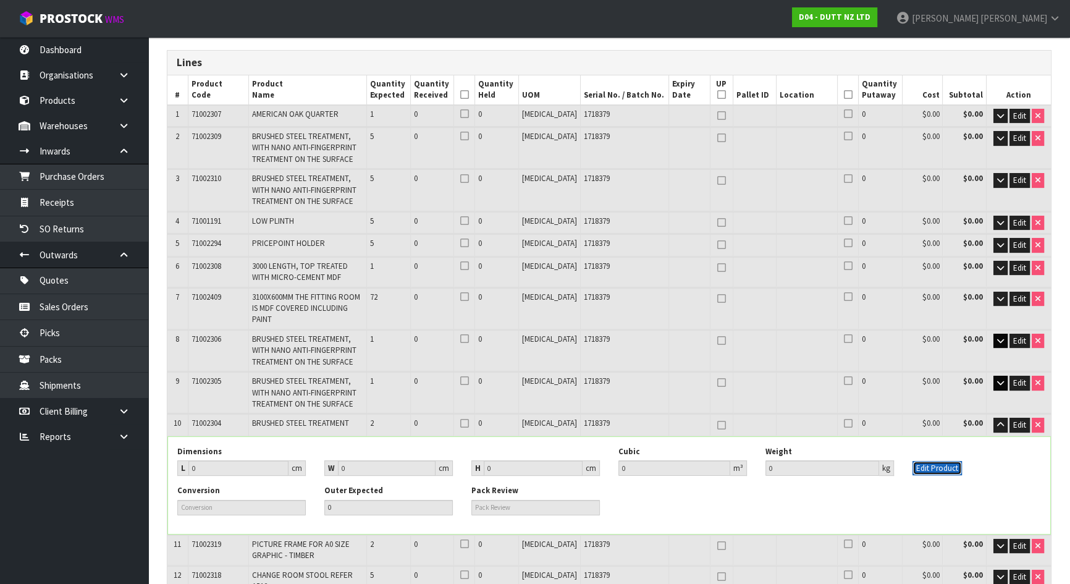
click at [955, 461] on button "Edit Product" at bounding box center [936, 468] width 49 height 15
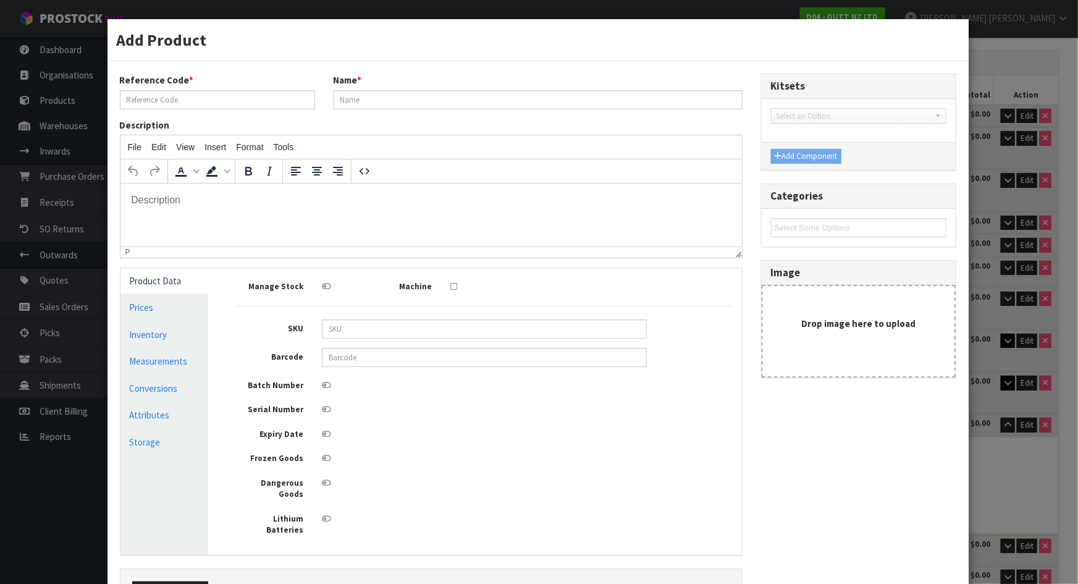
scroll to position [0, 0]
click at [172, 356] on link "Measurements" at bounding box center [164, 360] width 88 height 25
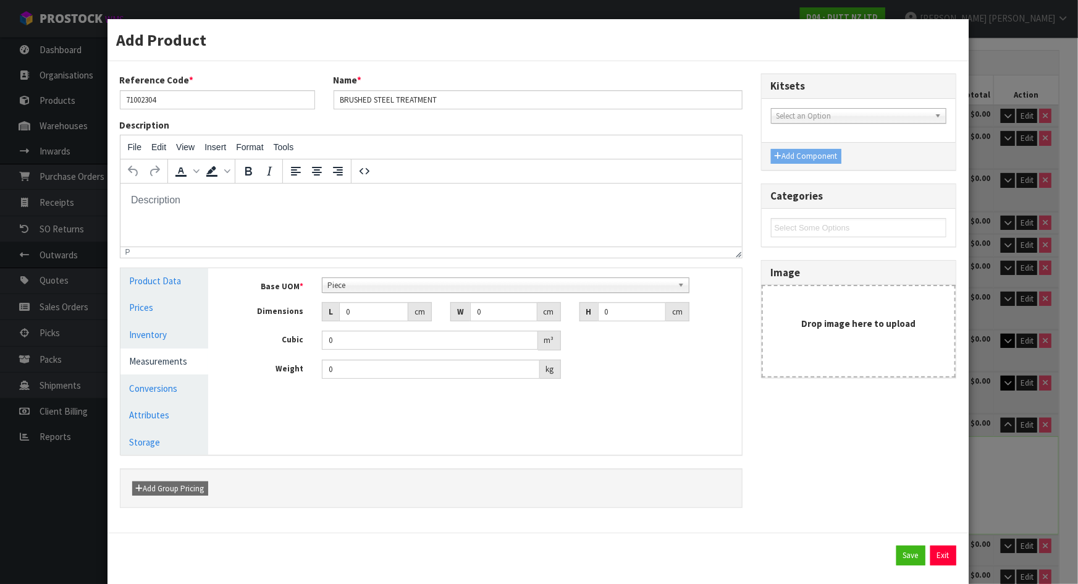
scroll to position [222, 0]
click at [377, 286] on span "Piece" at bounding box center [499, 285] width 345 height 15
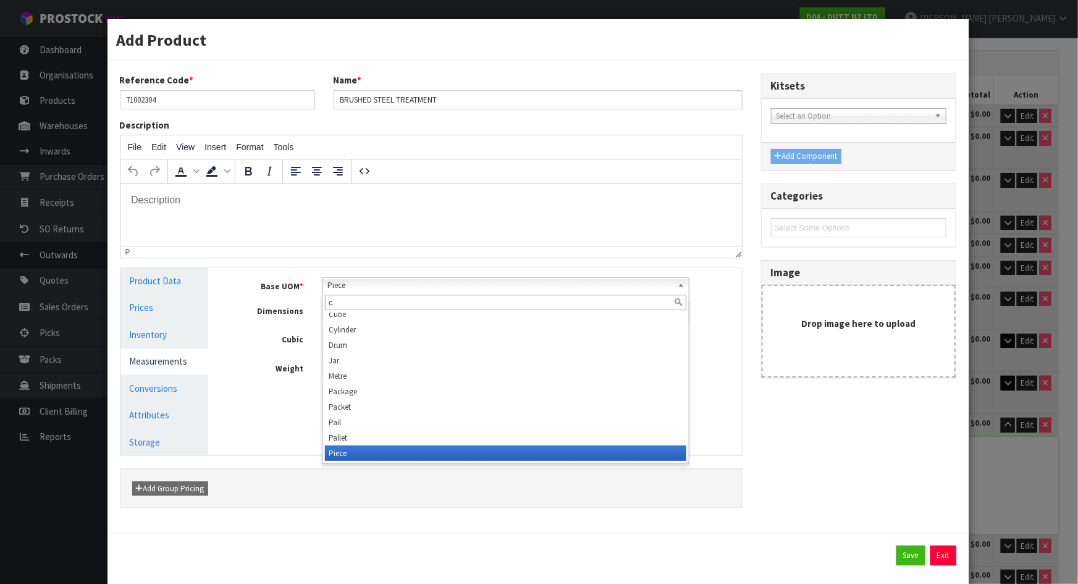
scroll to position [0, 0]
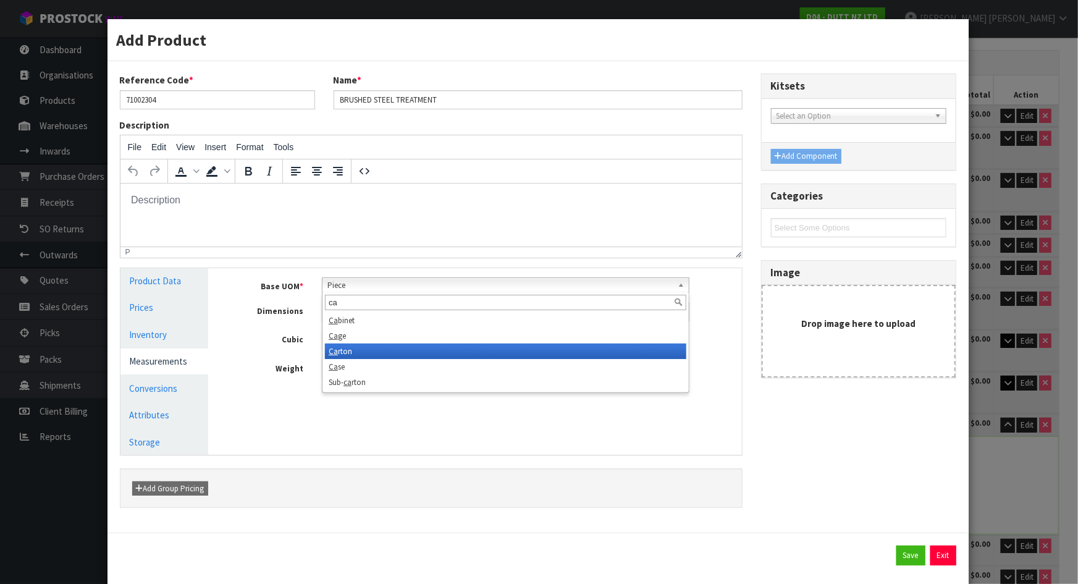
click at [352, 346] on li "Ca rton" at bounding box center [505, 350] width 361 height 15
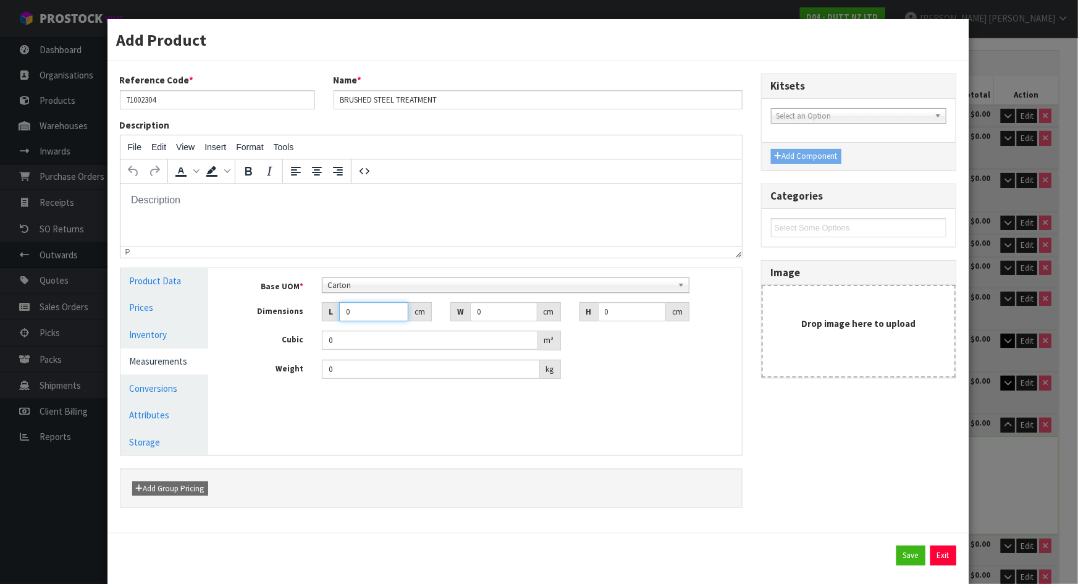
drag, startPoint x: 368, startPoint y: 310, endPoint x: 299, endPoint y: 311, distance: 69.2
click at [299, 311] on div "Dimensions L 0 cm W 0 cm H 0 cm" at bounding box center [484, 312] width 514 height 20
click at [913, 558] on button "Save" at bounding box center [910, 555] width 29 height 20
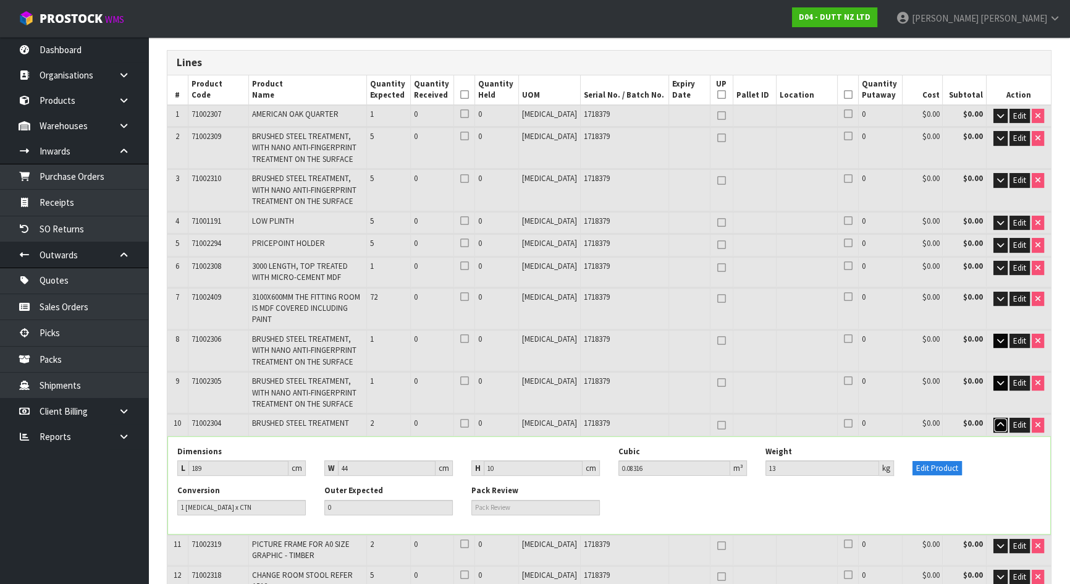
click at [1001, 421] on icon "button" at bounding box center [1000, 425] width 7 height 8
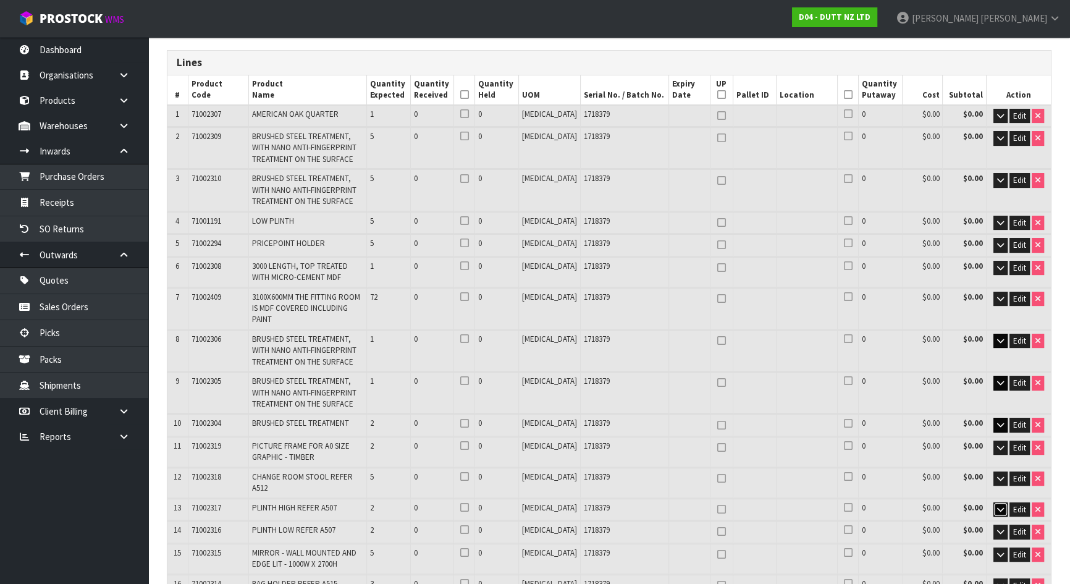
click at [994, 502] on button "button" at bounding box center [1000, 509] width 14 height 15
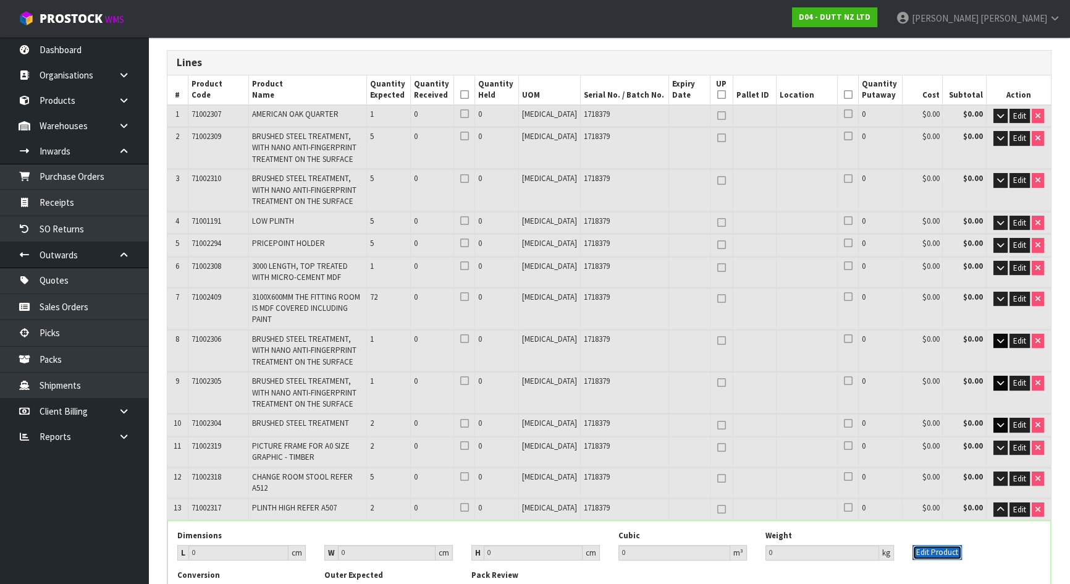
click at [939, 545] on button "Edit Product" at bounding box center [936, 552] width 49 height 15
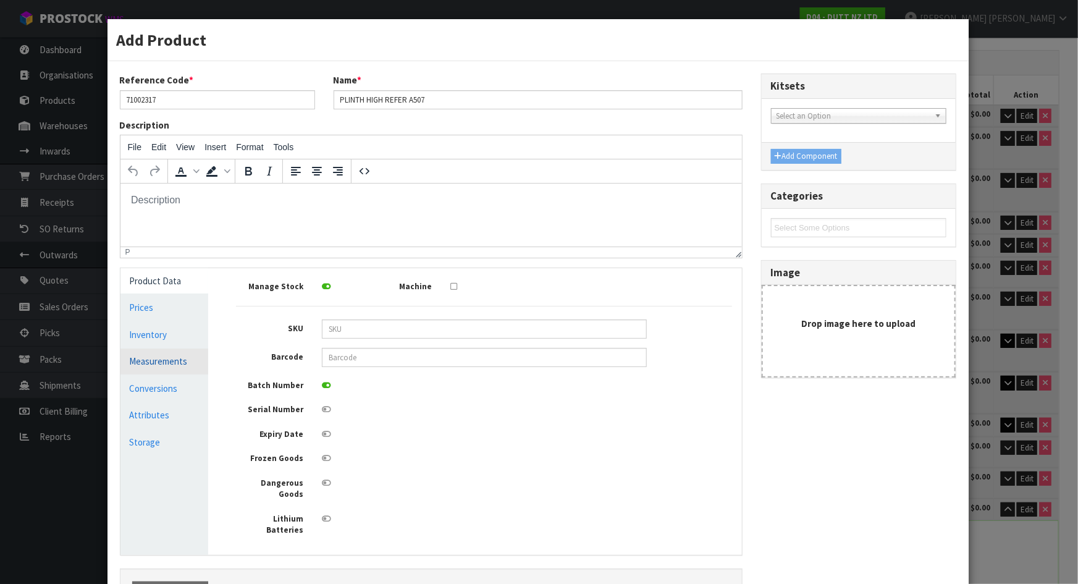
click at [185, 355] on link "Measurements" at bounding box center [164, 360] width 88 height 25
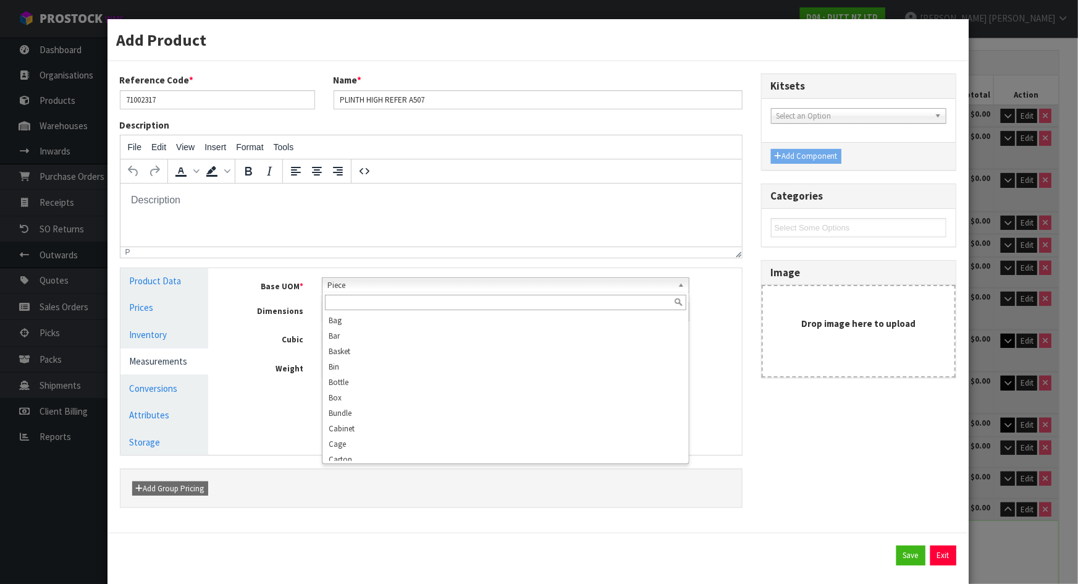
click at [358, 287] on span "Piece" at bounding box center [499, 285] width 345 height 15
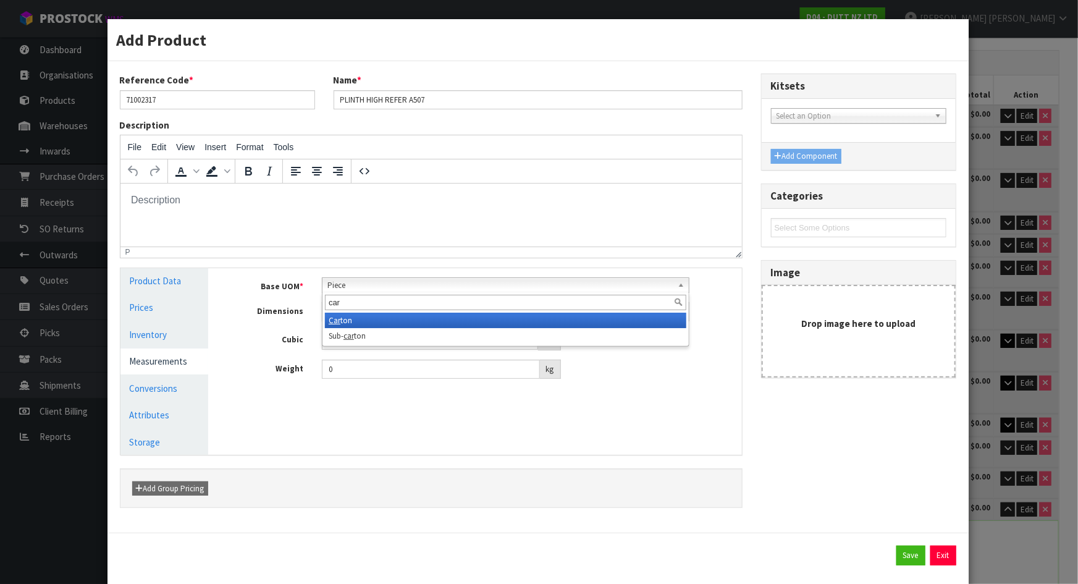
click at [342, 321] on li "Car ton" at bounding box center [505, 320] width 361 height 15
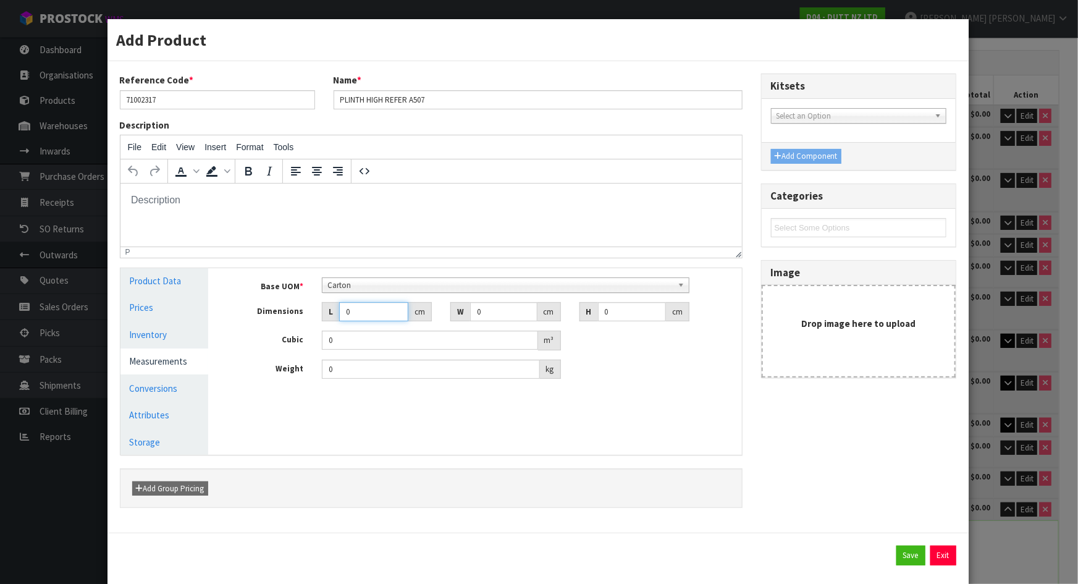
drag, startPoint x: 366, startPoint y: 304, endPoint x: 314, endPoint y: 313, distance: 51.9
click at [314, 313] on div "L 0 cm" at bounding box center [377, 312] width 128 height 20
click at [905, 551] on button "Save" at bounding box center [910, 555] width 29 height 20
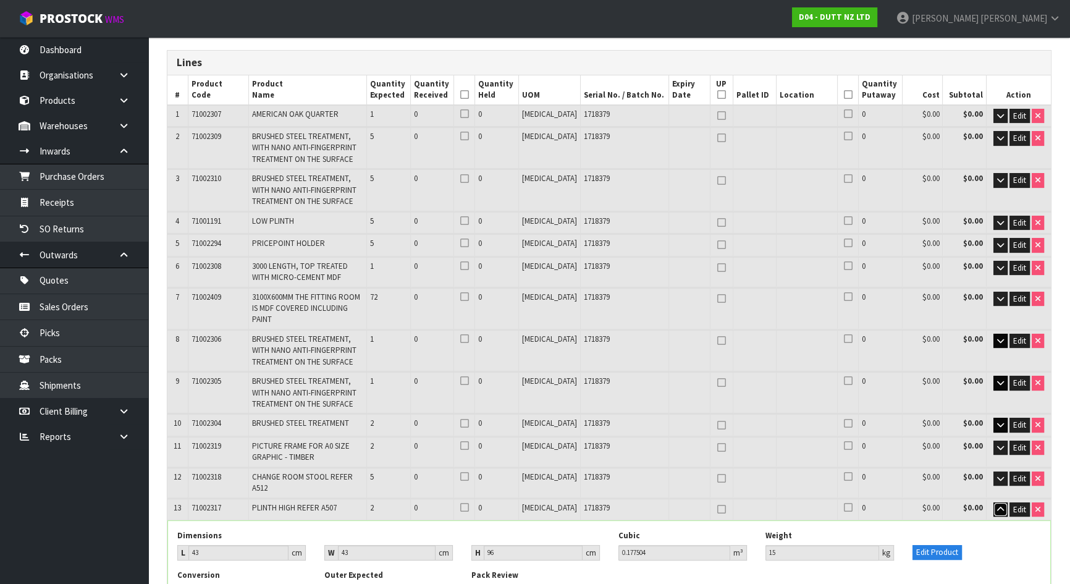
click at [999, 505] on icon "button" at bounding box center [1000, 509] width 7 height 8
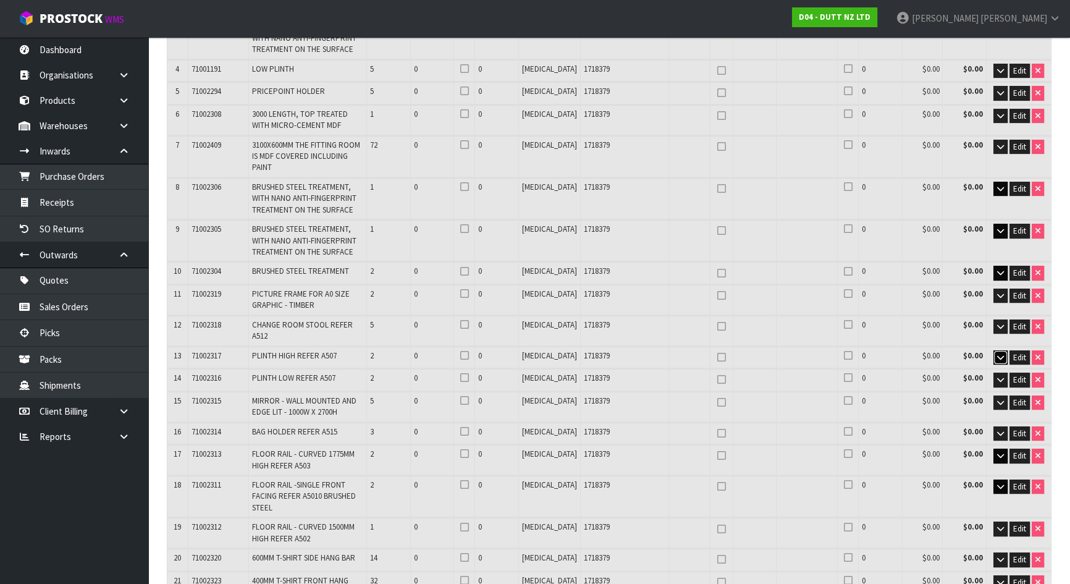
scroll to position [363, 0]
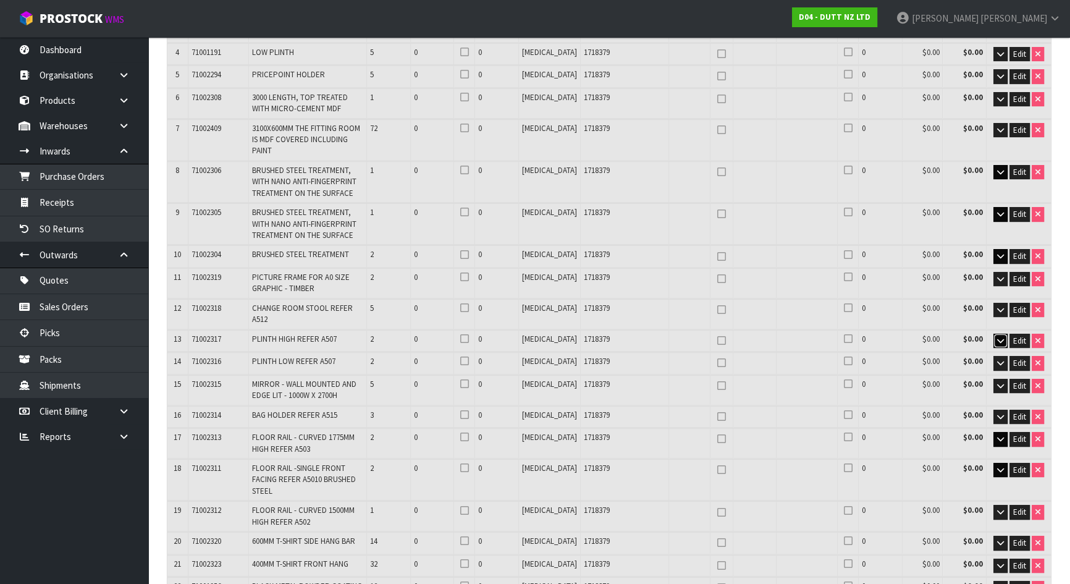
click at [1000, 337] on icon "button" at bounding box center [1000, 341] width 7 height 8
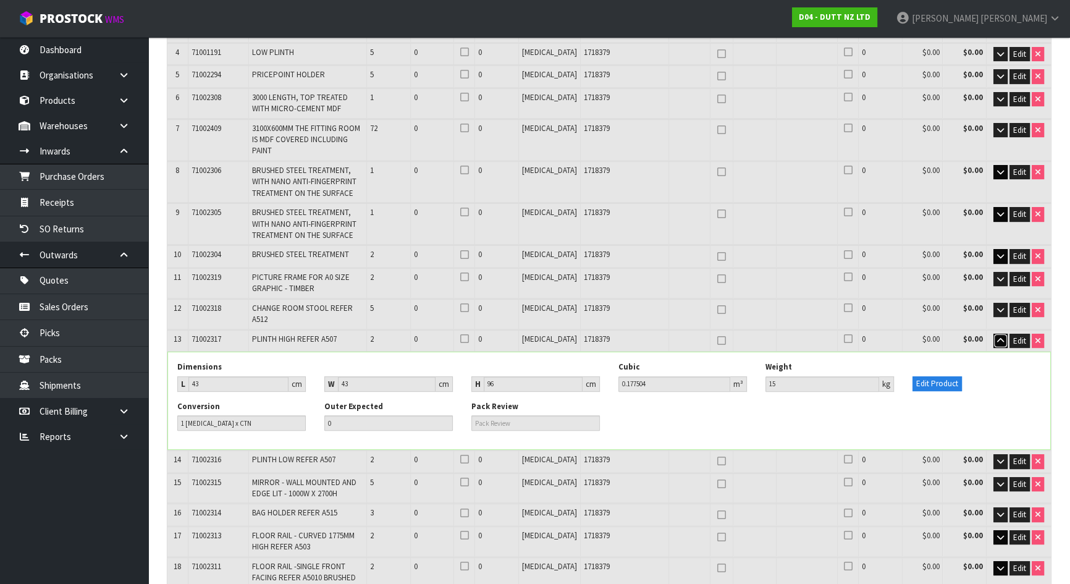
click at [1000, 337] on icon "button" at bounding box center [1000, 341] width 7 height 8
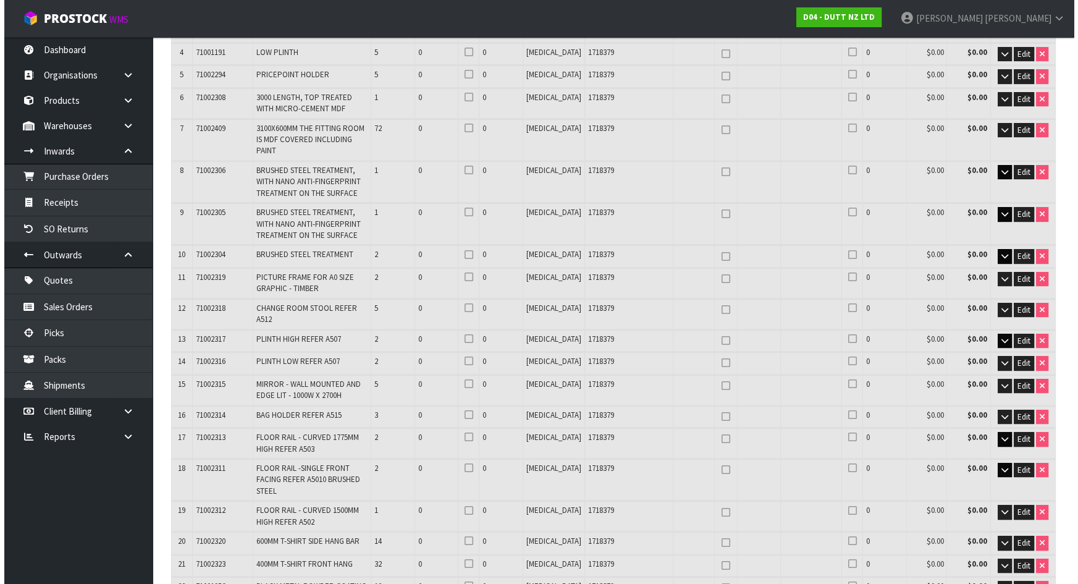
scroll to position [15, 0]
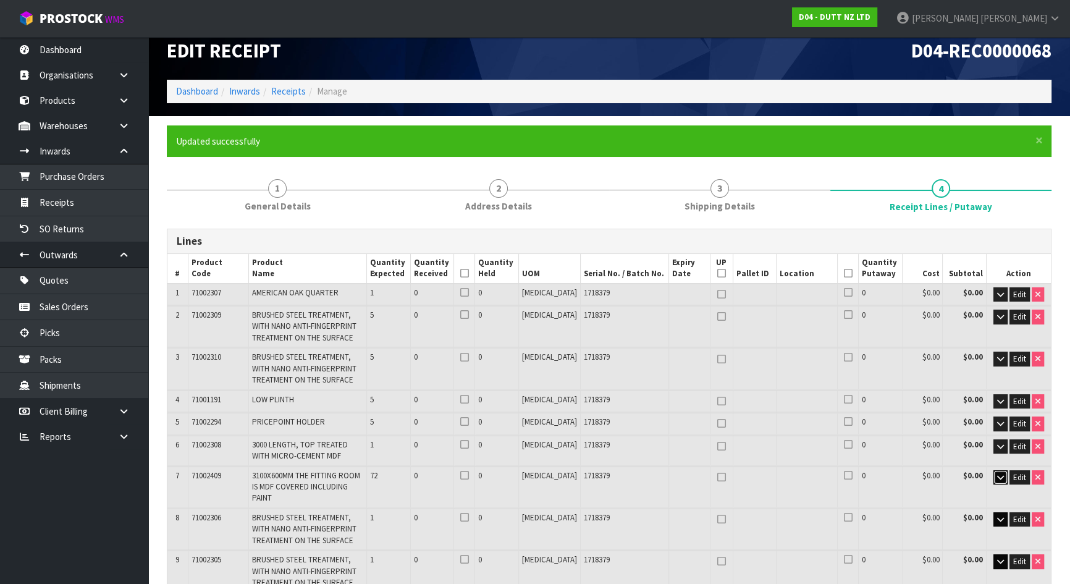
click at [999, 476] on icon "button" at bounding box center [1000, 477] width 7 height 8
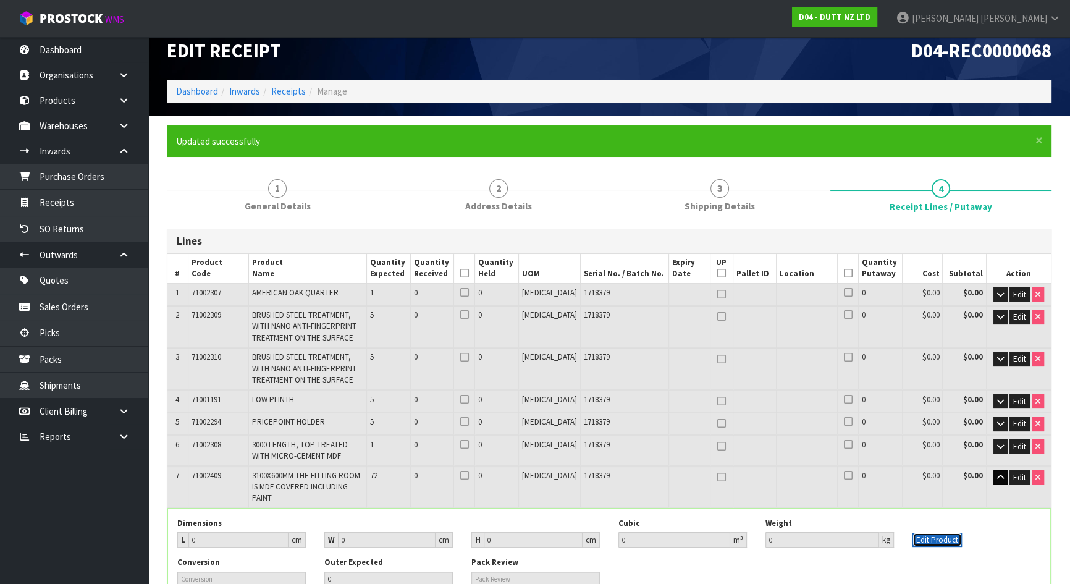
click at [931, 532] on button "Edit Product" at bounding box center [936, 539] width 49 height 15
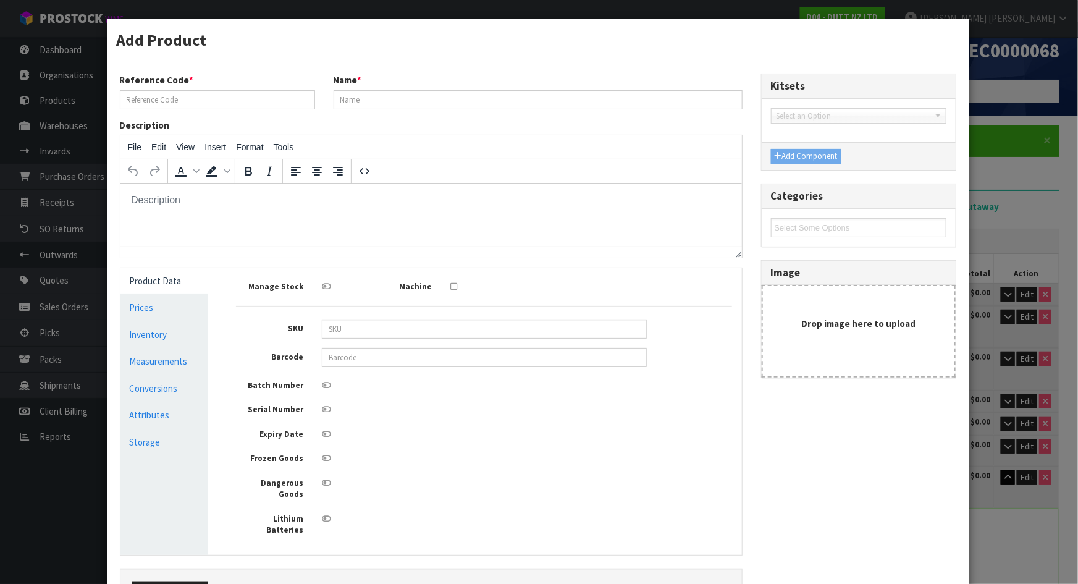
scroll to position [0, 0]
click at [189, 363] on link "Measurements" at bounding box center [164, 360] width 88 height 25
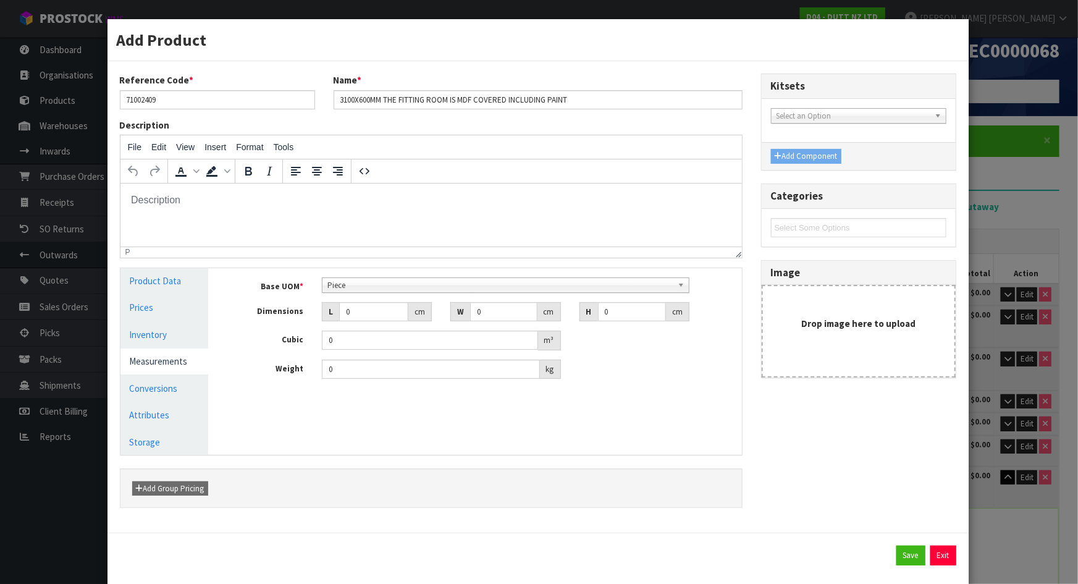
click at [395, 285] on span "Piece" at bounding box center [499, 285] width 345 height 15
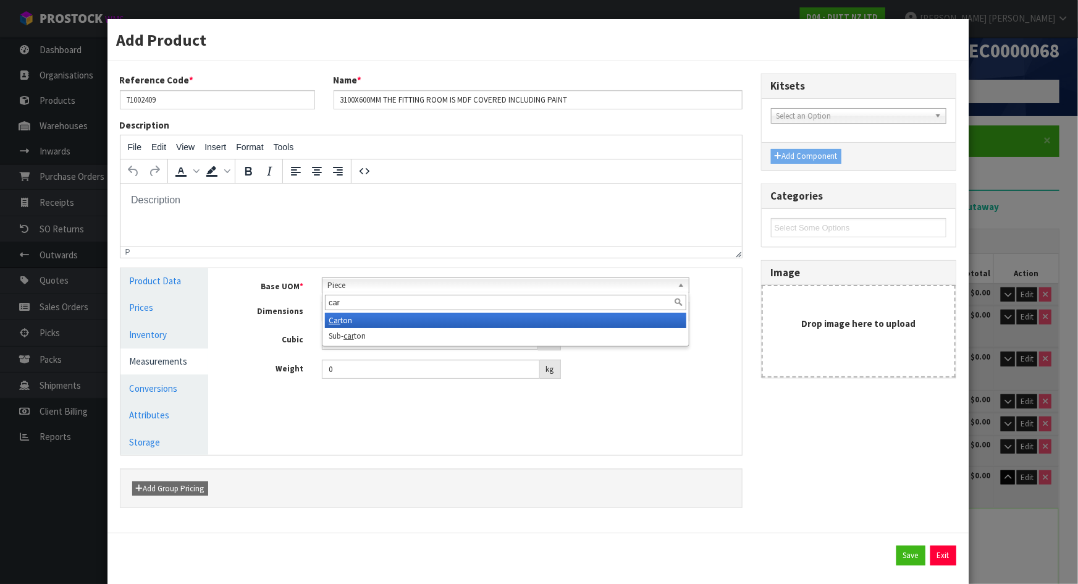
click at [354, 322] on li "Car ton" at bounding box center [505, 320] width 361 height 15
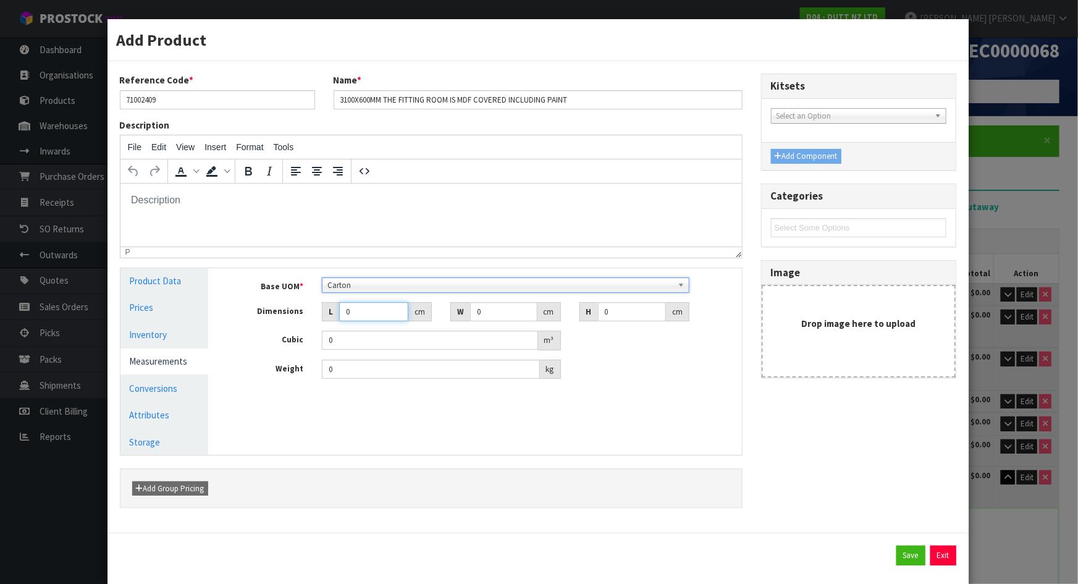
drag, startPoint x: 366, startPoint y: 309, endPoint x: 296, endPoint y: 308, distance: 69.8
click at [296, 308] on div "Dimensions L 0 cm W 0 cm H 0 cm" at bounding box center [484, 312] width 514 height 20
click at [696, 411] on div "Manage Stock Machine SKU Barcode Batch Number Serial Number Expiry Date Frozen …" at bounding box center [483, 361] width 533 height 187
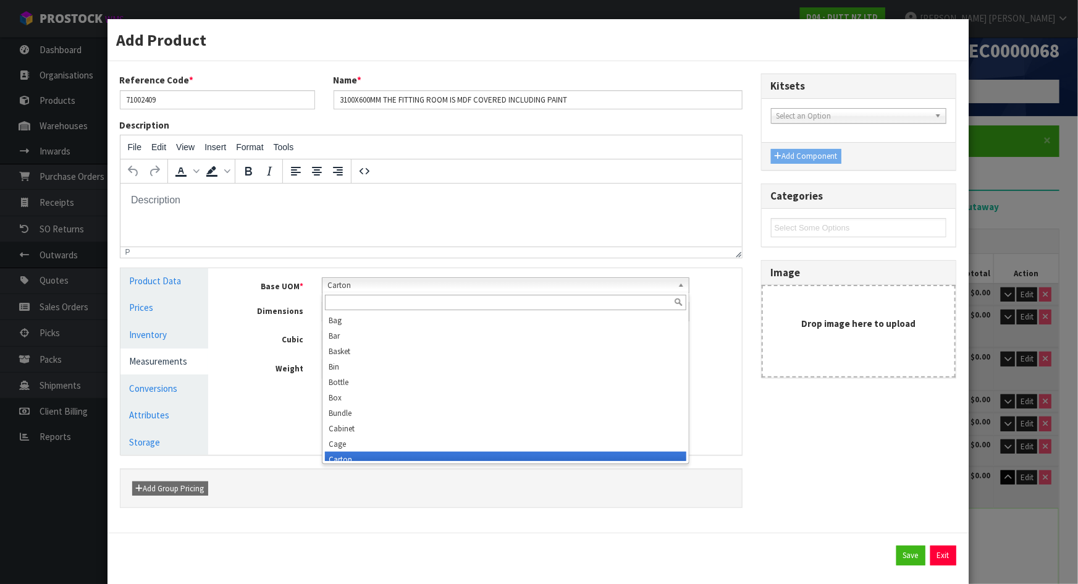
click at [561, 284] on span "Carton" at bounding box center [499, 285] width 345 height 15
click at [513, 296] on input "text" at bounding box center [505, 302] width 361 height 15
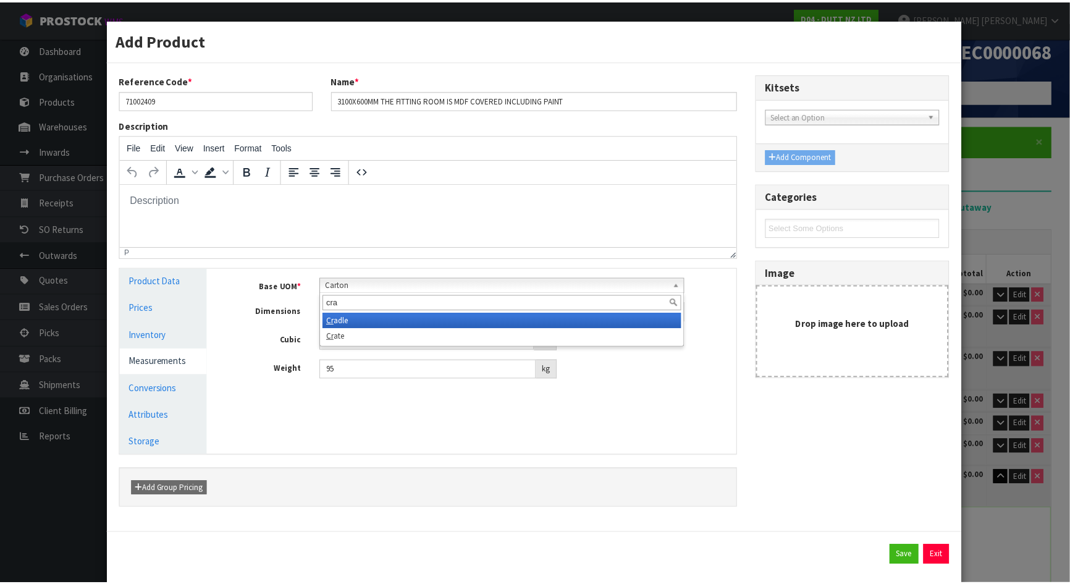
scroll to position [0, 0]
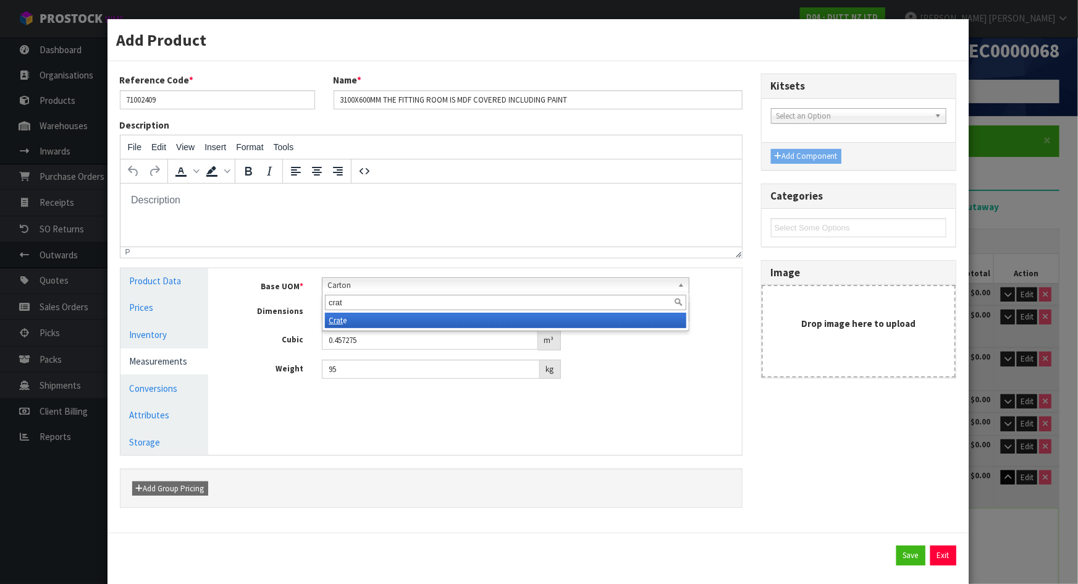
click at [473, 315] on li "Crat e" at bounding box center [505, 320] width 361 height 15
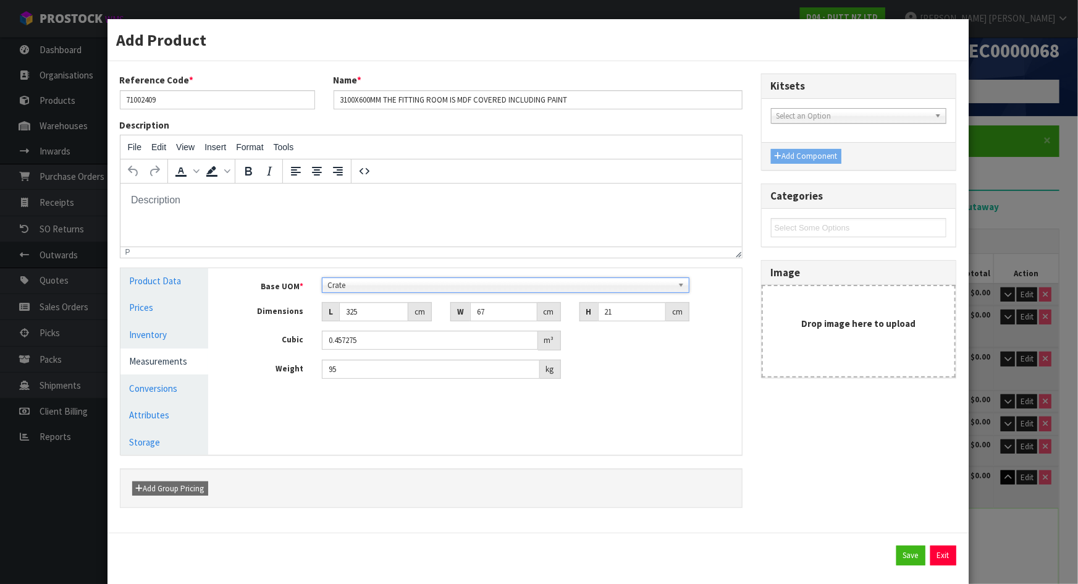
click at [728, 403] on div "Manage Stock Machine SKU Barcode Batch Number Serial Number Expiry Date Frozen …" at bounding box center [483, 361] width 533 height 187
click at [896, 555] on button "Save" at bounding box center [910, 555] width 29 height 20
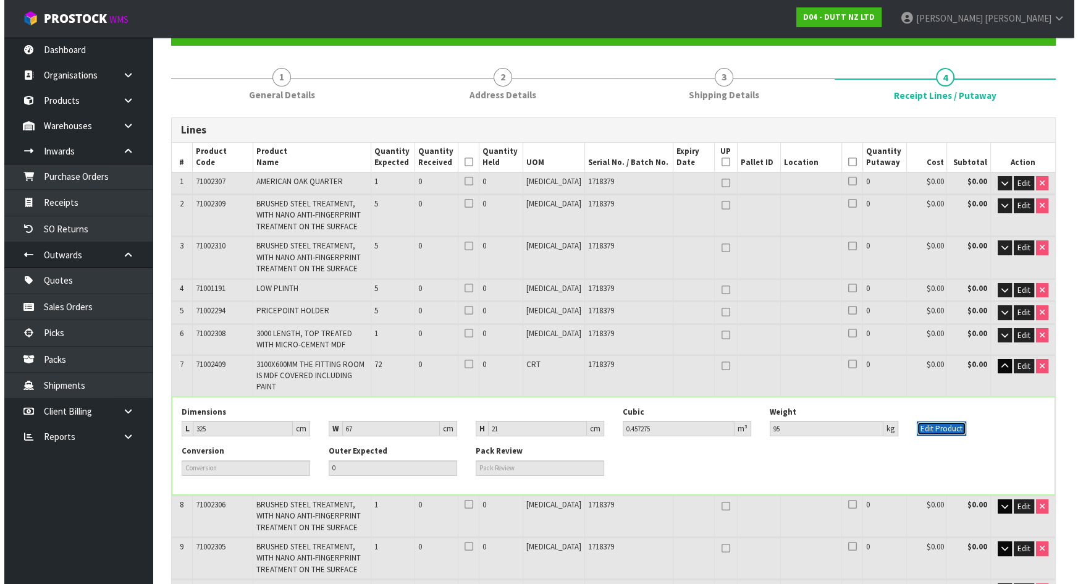
scroll to position [128, 0]
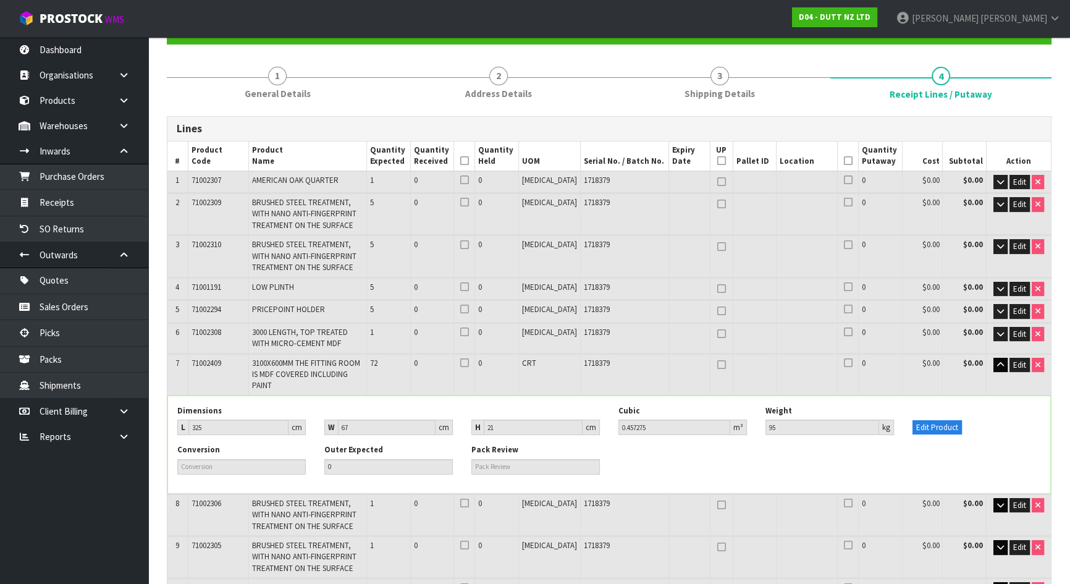
click at [924, 406] on div "Edit Product" at bounding box center [976, 420] width 147 height 30
click at [929, 420] on button "Edit Product" at bounding box center [936, 427] width 49 height 15
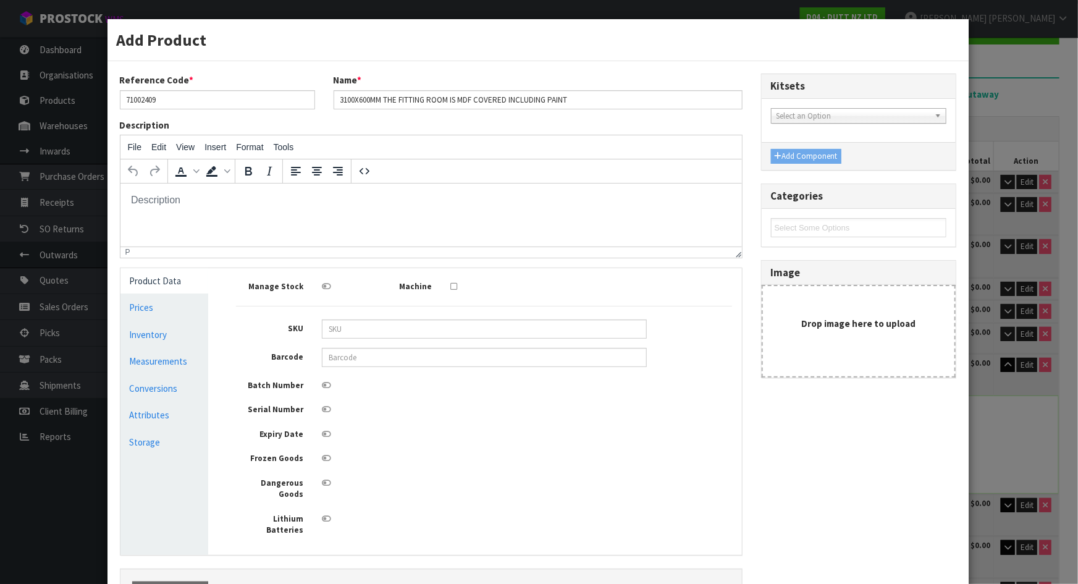
scroll to position [0, 0]
click at [182, 373] on link "Measurements" at bounding box center [164, 360] width 88 height 25
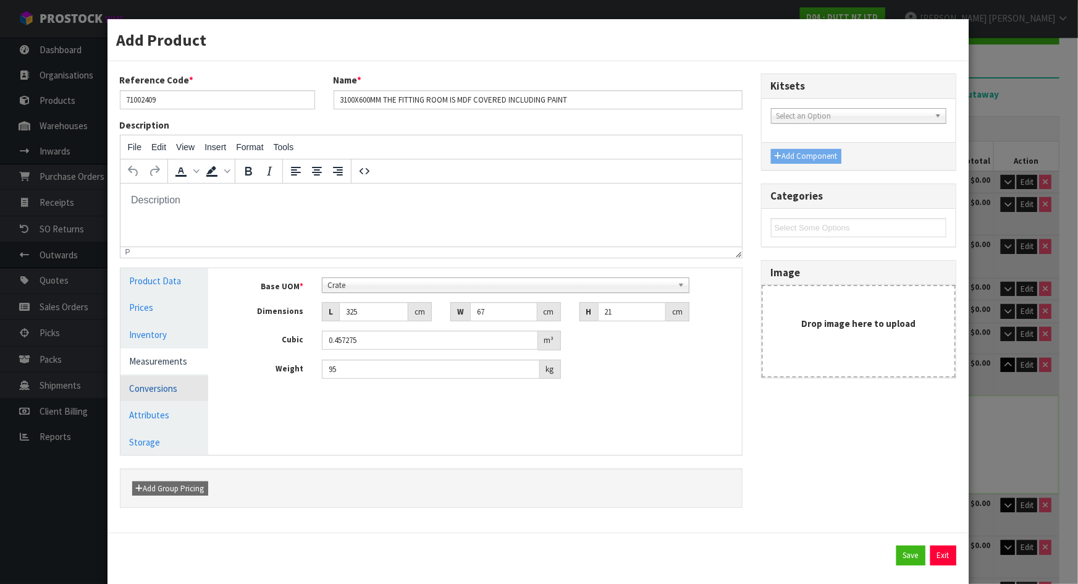
click at [182, 384] on link "Conversions" at bounding box center [164, 388] width 88 height 25
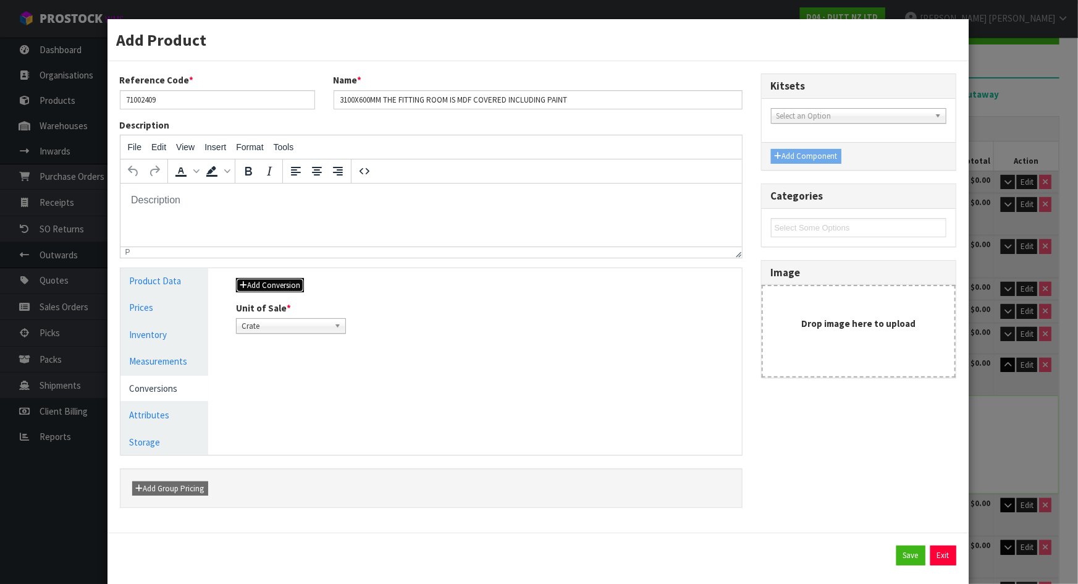
click at [292, 285] on button "Add Conversion" at bounding box center [270, 285] width 68 height 15
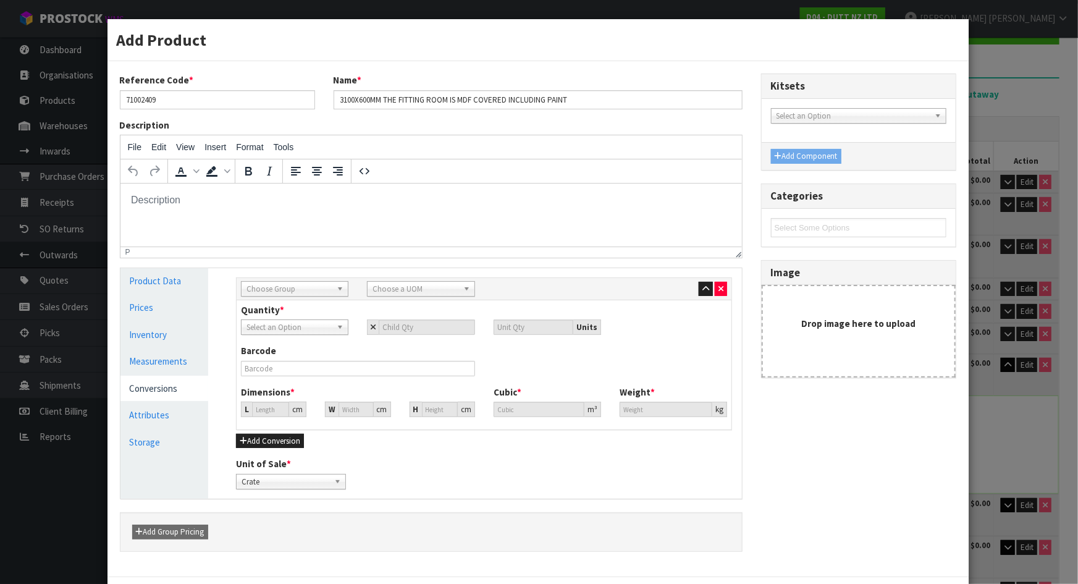
click at [293, 291] on span "Choose Group" at bounding box center [288, 289] width 85 height 15
click at [281, 348] on li "Outer" at bounding box center [294, 354] width 101 height 15
click at [382, 290] on span "Choose a UOM" at bounding box center [414, 289] width 85 height 15
click at [490, 303] on div "Quantity * Crate Select an Option Units" at bounding box center [484, 318] width 505 height 31
click at [321, 330] on span "Select an Option" at bounding box center [288, 327] width 85 height 15
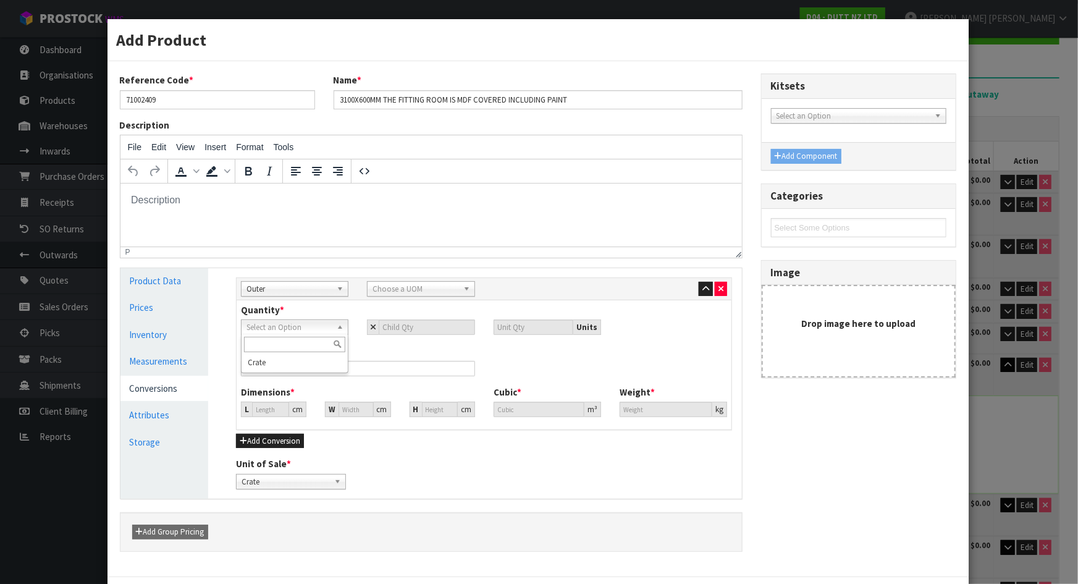
click at [335, 304] on div "Quantity * Crate Select an Option Crate Units" at bounding box center [484, 318] width 505 height 31
click at [399, 285] on span "Choose a UOM" at bounding box center [414, 289] width 85 height 15
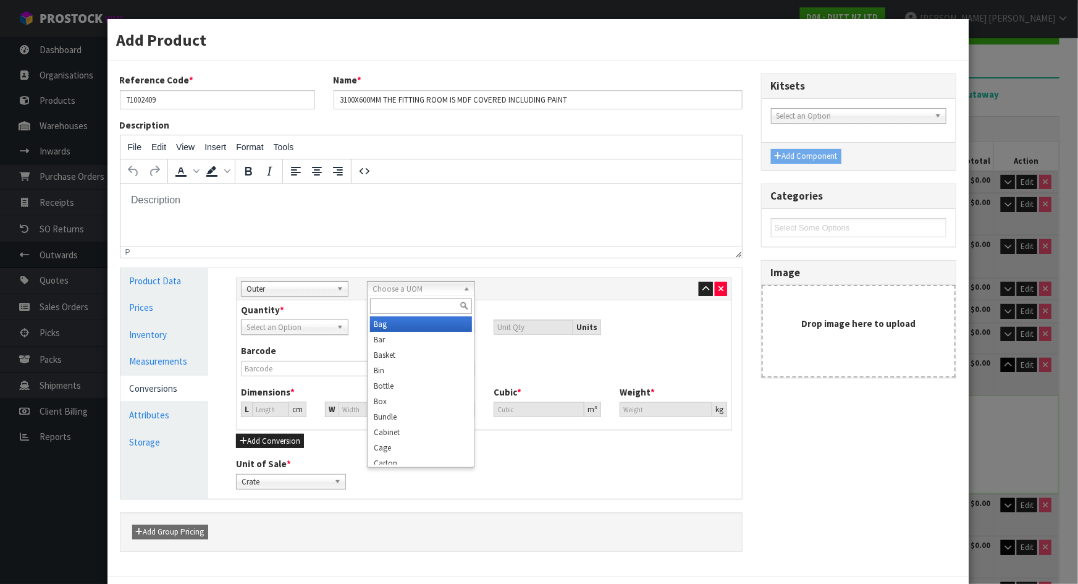
click at [403, 301] on input "text" at bounding box center [420, 305] width 101 height 15
click at [337, 290] on b at bounding box center [342, 289] width 11 height 14
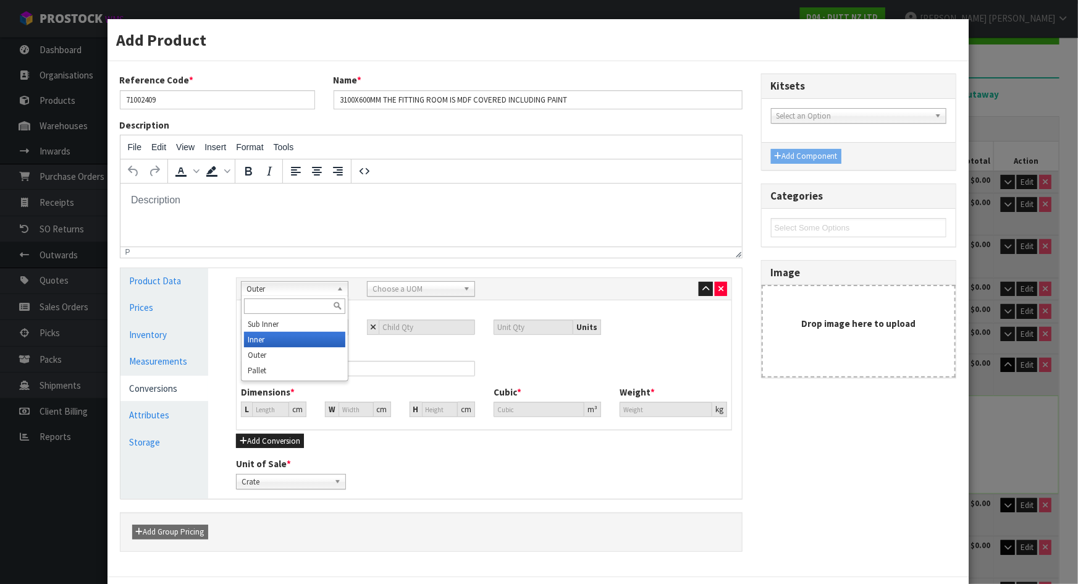
click at [295, 332] on li "Inner" at bounding box center [294, 339] width 101 height 15
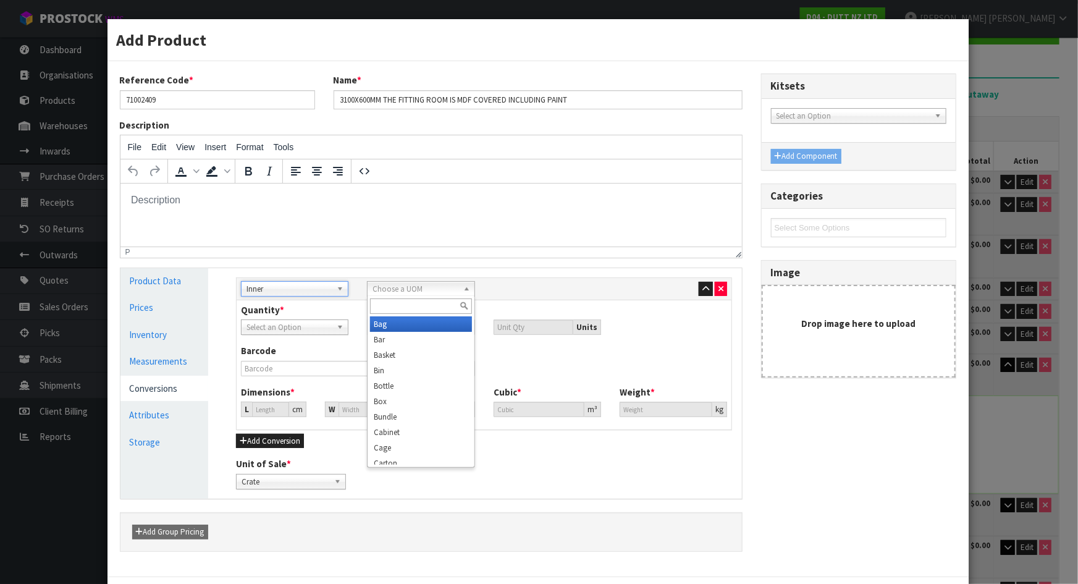
click at [401, 282] on span "Choose a UOM" at bounding box center [414, 289] width 85 height 15
click at [405, 308] on input "text" at bounding box center [420, 305] width 101 height 15
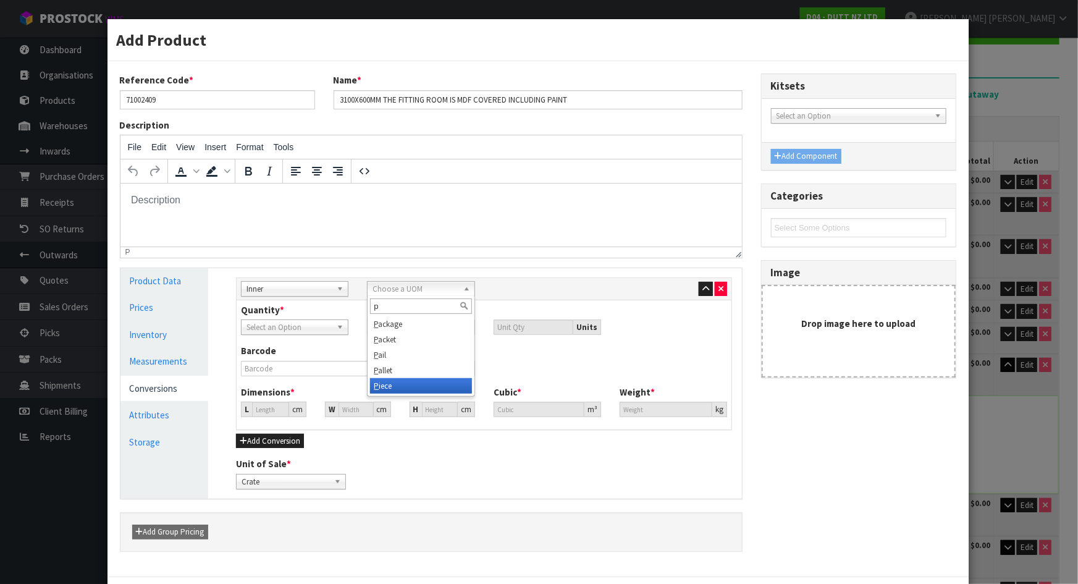
click at [407, 381] on li "P iece" at bounding box center [420, 385] width 101 height 15
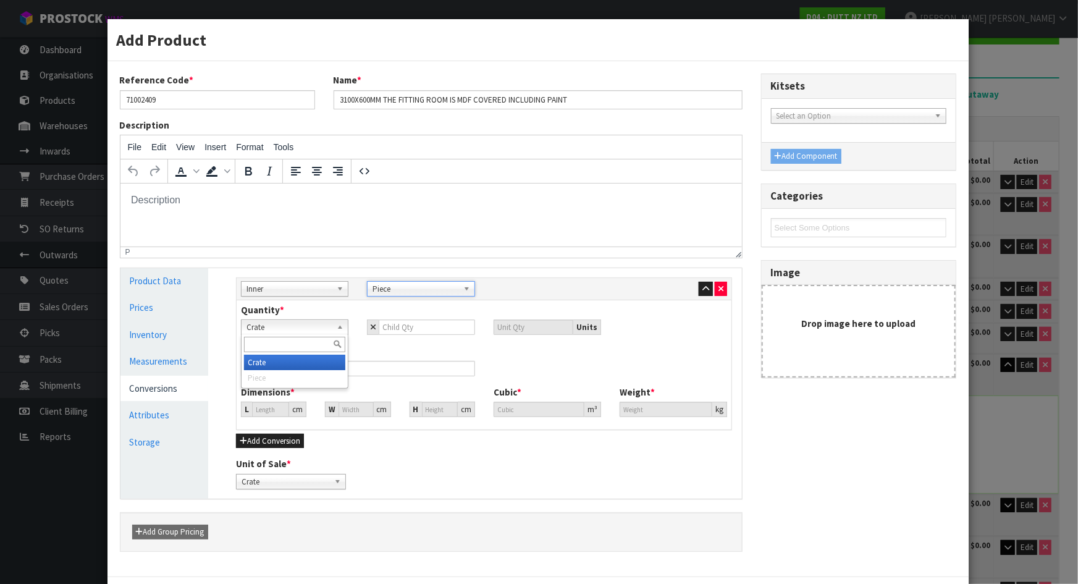
click at [333, 324] on link "Crate" at bounding box center [294, 326] width 107 height 15
click at [351, 304] on div "Quantity * Crate Piece Crate Crate Piece Units" at bounding box center [484, 318] width 505 height 31
click at [342, 285] on b at bounding box center [342, 289] width 11 height 14
click at [312, 348] on li "Outer" at bounding box center [294, 354] width 101 height 15
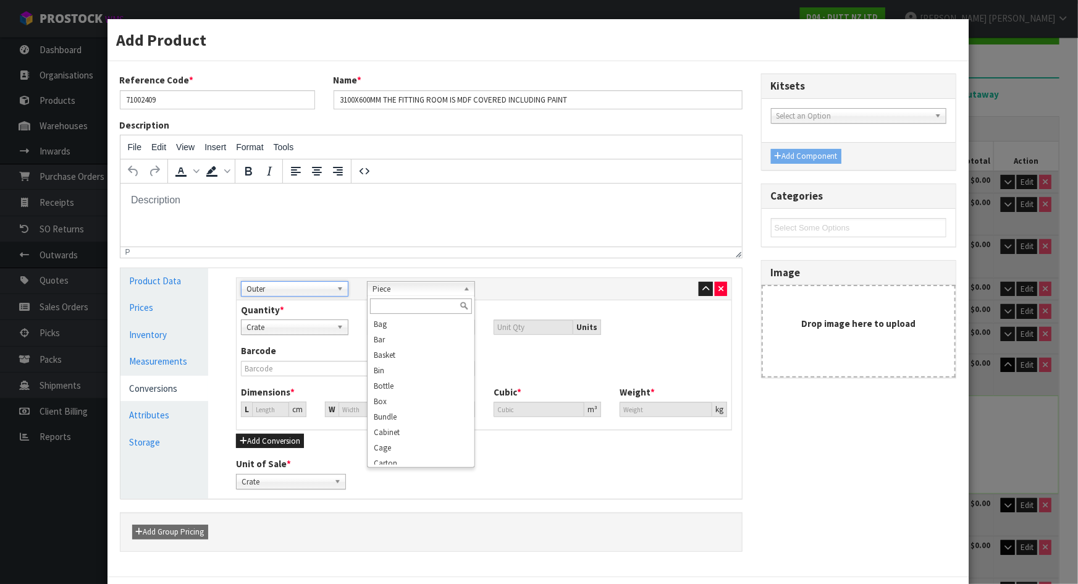
click at [419, 285] on span "Piece" at bounding box center [414, 289] width 85 height 15
click at [416, 305] on input "text" at bounding box center [420, 305] width 101 height 15
click at [595, 216] on html at bounding box center [430, 199] width 621 height 33
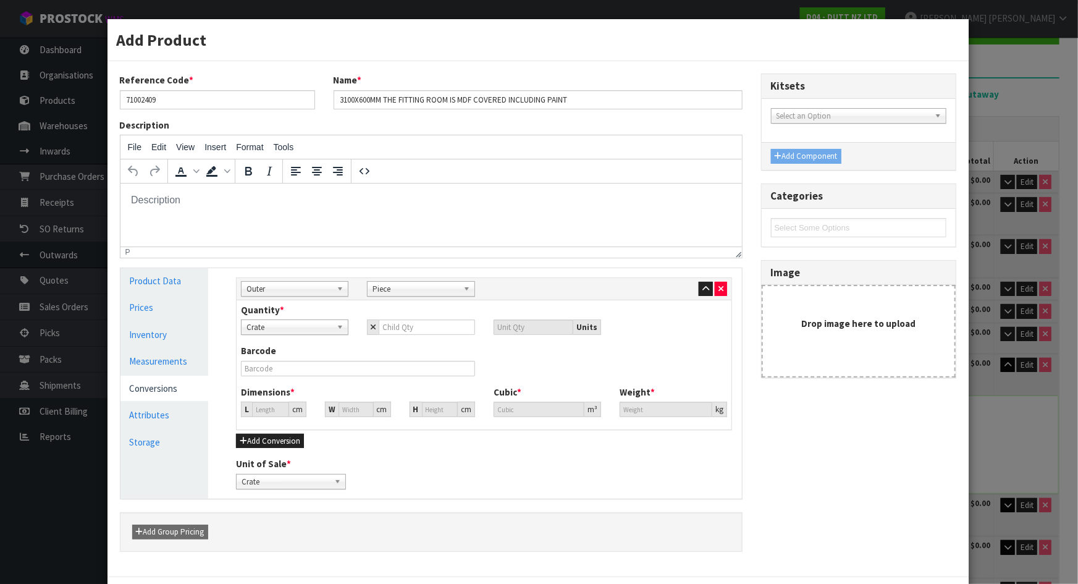
click at [313, 487] on div "Crate" at bounding box center [291, 481] width 110 height 15
click at [288, 525] on li "Piece" at bounding box center [291, 531] width 104 height 15
click at [423, 289] on span "Piece" at bounding box center [414, 289] width 85 height 15
drag, startPoint x: 513, startPoint y: 290, endPoint x: 528, endPoint y: 290, distance: 15.4
click at [515, 290] on div "Sub Inner Inner Outer Pallet Outer Sub Inner Inner Outer Pallet Bag Bar Basket …" at bounding box center [484, 288] width 505 height 15
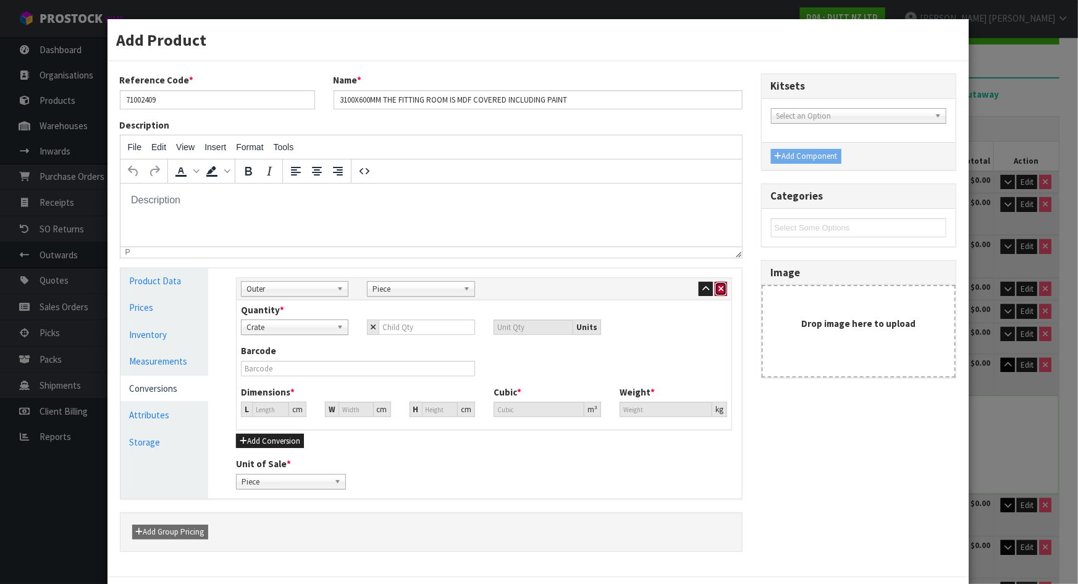
click at [718, 289] on icon "button" at bounding box center [720, 289] width 5 height 8
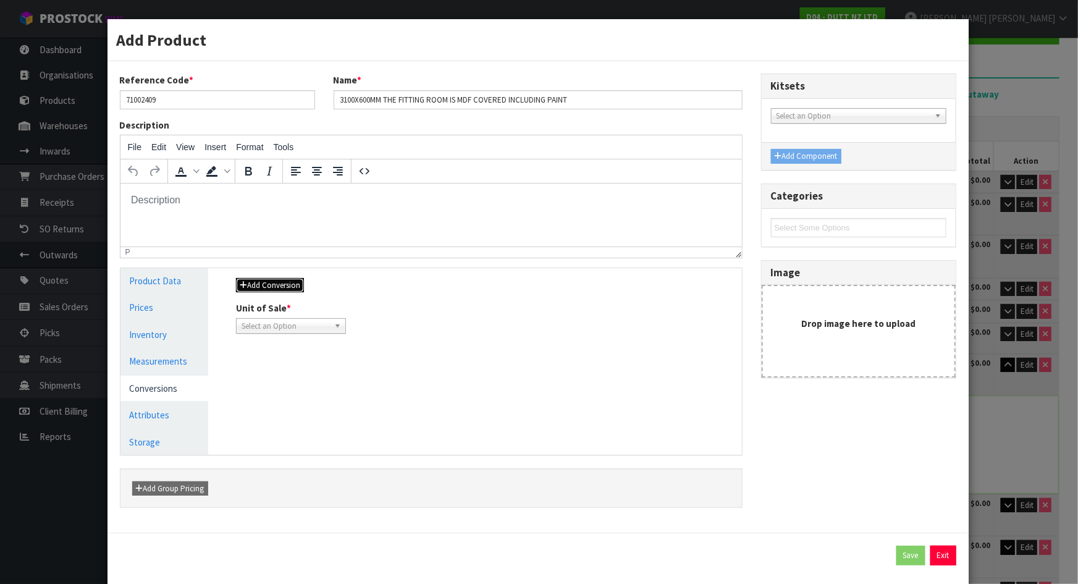
click at [287, 283] on button "Add Conversion" at bounding box center [270, 285] width 68 height 15
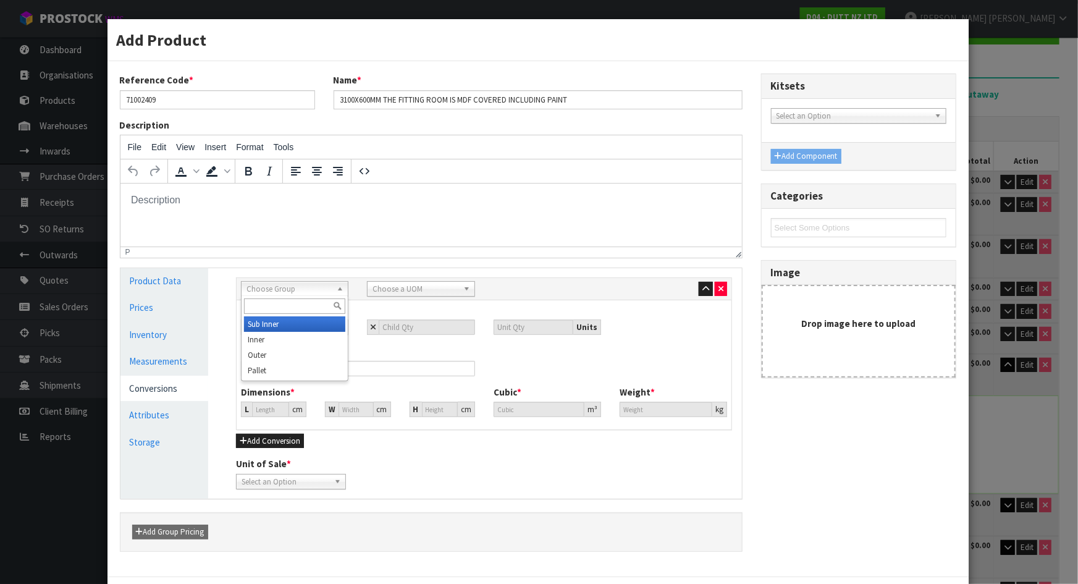
click at [299, 293] on span "Choose Group" at bounding box center [288, 289] width 85 height 15
click at [279, 353] on li "Outer" at bounding box center [294, 354] width 101 height 15
click at [396, 285] on span "Choose a UOM" at bounding box center [414, 289] width 85 height 15
click at [513, 304] on div "Quantity * Crate Select an Option Units" at bounding box center [484, 318] width 505 height 31
click at [445, 293] on span "Choose a UOM" at bounding box center [414, 289] width 85 height 15
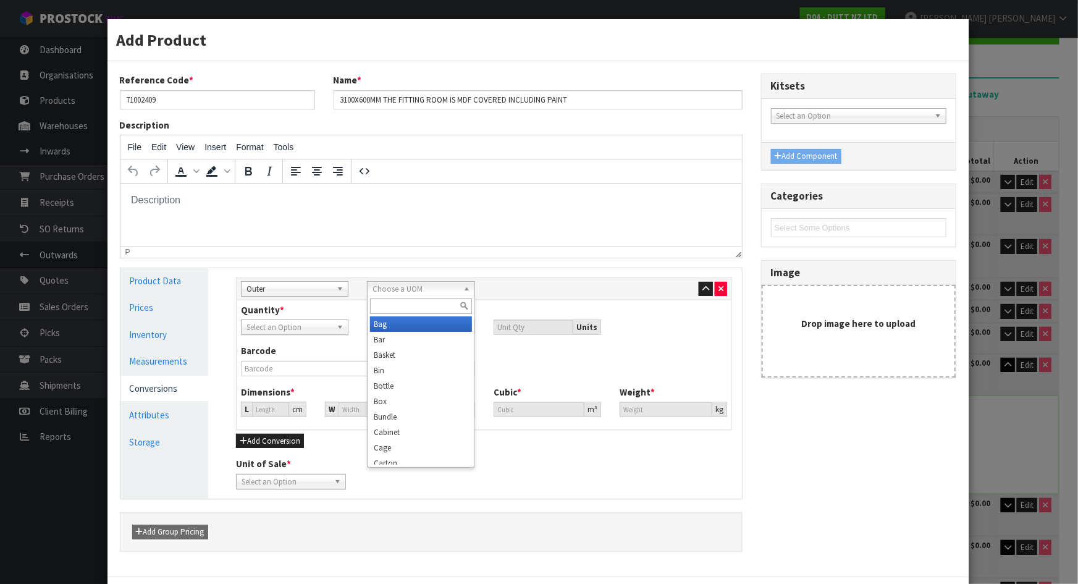
click at [398, 310] on input "text" at bounding box center [420, 305] width 101 height 15
click at [322, 293] on span "Outer" at bounding box center [288, 289] width 85 height 15
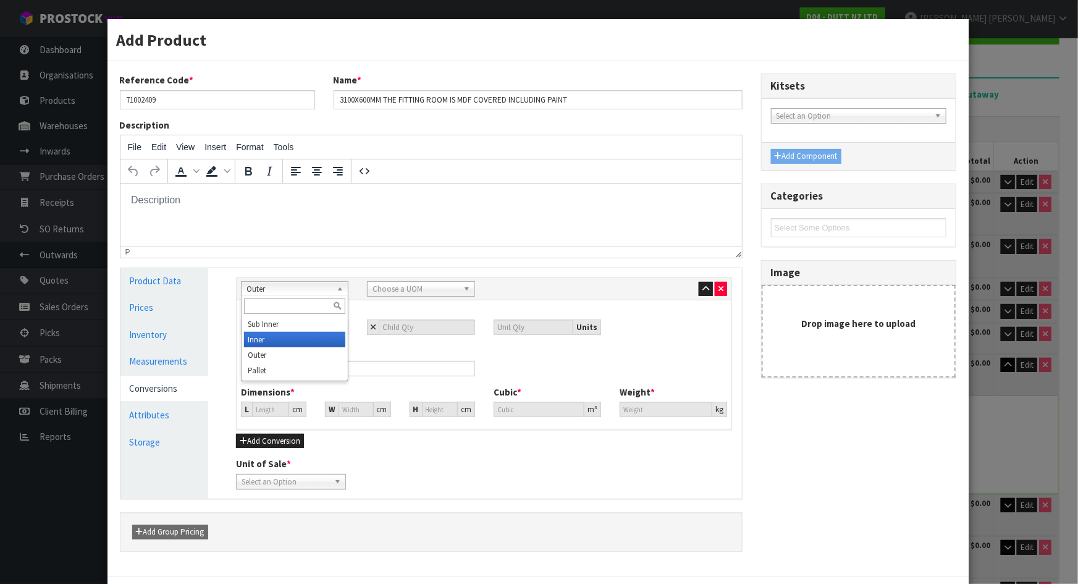
click at [295, 338] on li "Inner" at bounding box center [294, 339] width 101 height 15
click at [411, 290] on span "Choose a UOM" at bounding box center [414, 289] width 85 height 15
click at [542, 288] on div "Sub Inner Inner Outer Pallet Inner Sub Inner Inner Outer Pallet Bag Bar Basket …" at bounding box center [484, 288] width 505 height 15
click at [329, 327] on link "Select an Option" at bounding box center [294, 326] width 107 height 15
click at [347, 310] on div "Quantity * Crate Select an Option Crate Units" at bounding box center [484, 318] width 505 height 31
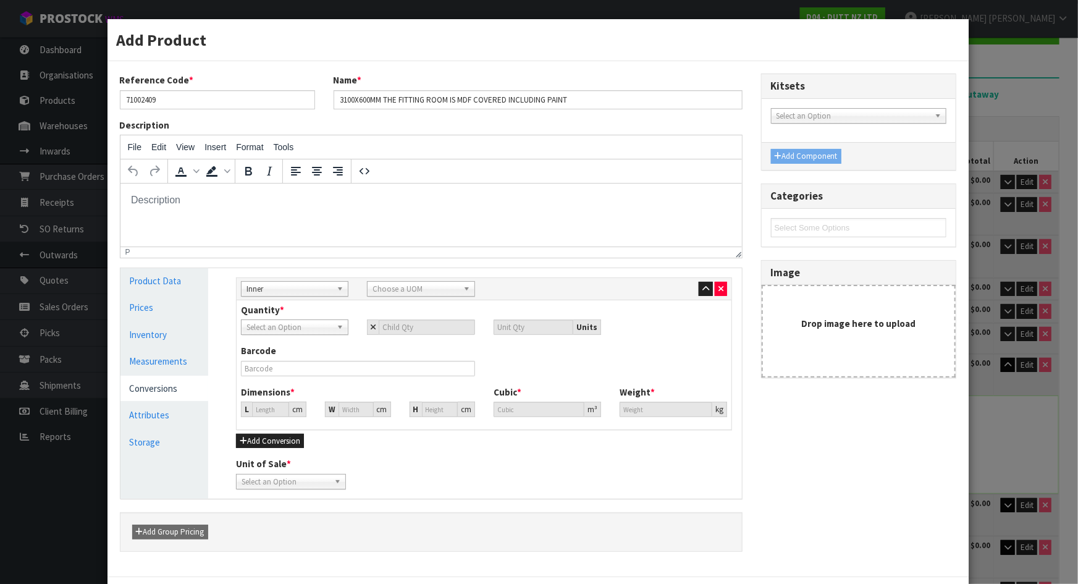
click at [403, 295] on div "Choose a UOM Cr adle Cr ate" at bounding box center [420, 288] width 107 height 15
click at [404, 303] on input "text" at bounding box center [420, 305] width 101 height 15
click at [406, 322] on li "Pie ce" at bounding box center [420, 323] width 101 height 15
click at [290, 321] on span "Crate" at bounding box center [288, 327] width 85 height 15
click at [272, 374] on li "Piece" at bounding box center [294, 377] width 101 height 15
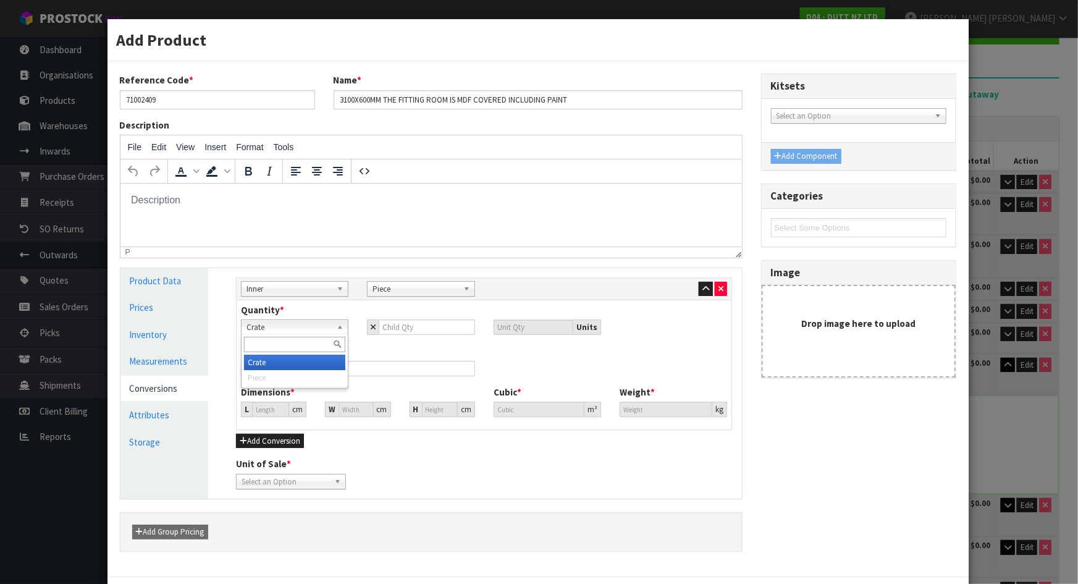
click at [276, 363] on li "Crate" at bounding box center [294, 362] width 101 height 15
click at [321, 489] on div "Sub Inner Inner Outer Pallet Inner Sub Inner Inner Outer Pallet Bag Bar Basket …" at bounding box center [484, 383] width 514 height 230
click at [307, 481] on span "Select an Option" at bounding box center [285, 481] width 88 height 15
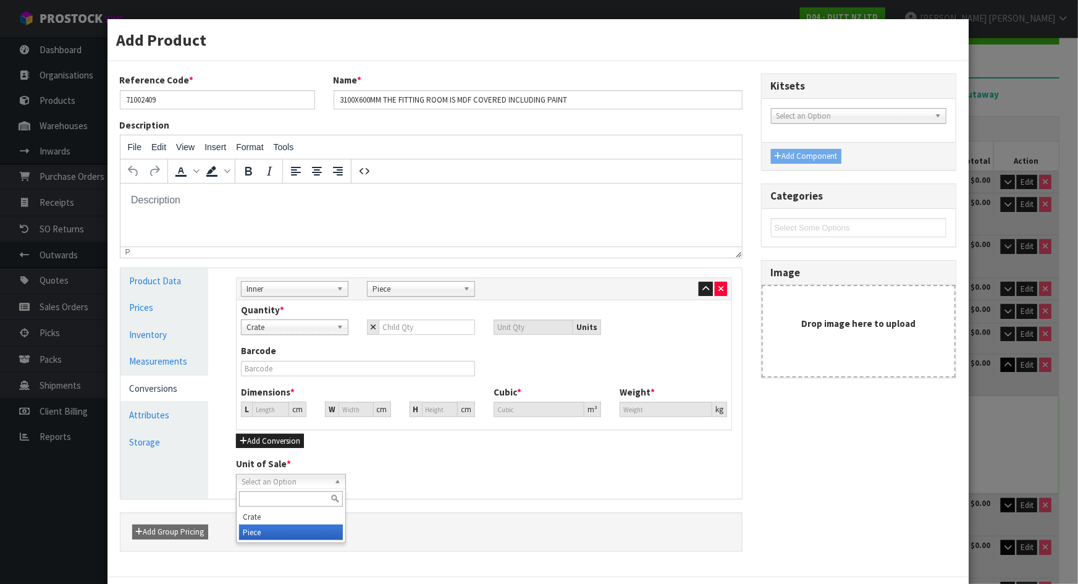
click at [272, 525] on li "Piece" at bounding box center [291, 531] width 104 height 15
click at [481, 463] on div "Unit of Sale * Crate Piece Piece Crate Piece" at bounding box center [484, 472] width 514 height 31
click at [308, 290] on span "Inner" at bounding box center [288, 289] width 85 height 15
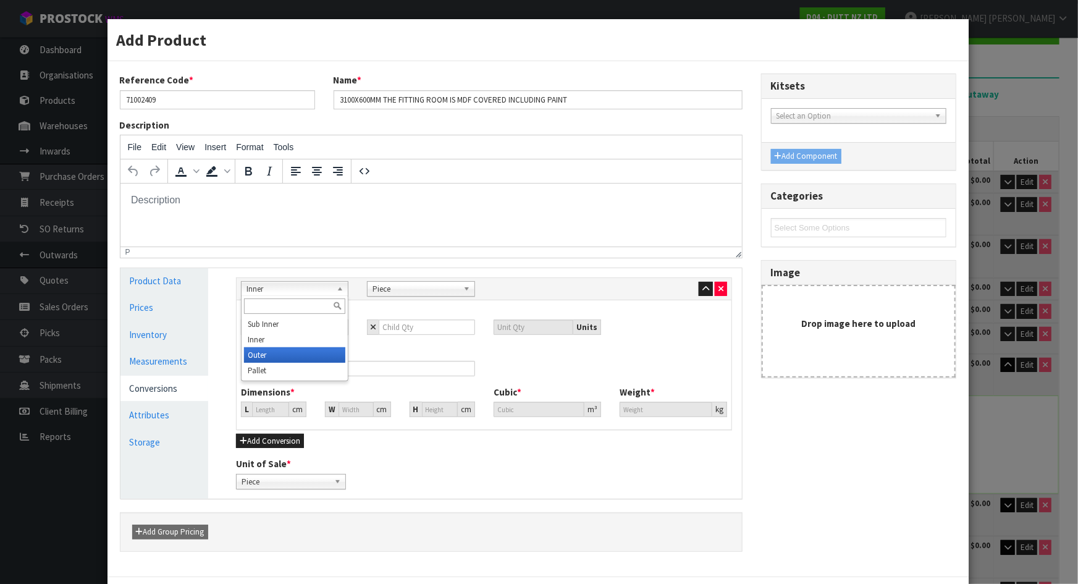
click at [272, 357] on li "Outer" at bounding box center [294, 354] width 101 height 15
click at [168, 358] on link "Measurements" at bounding box center [164, 360] width 88 height 25
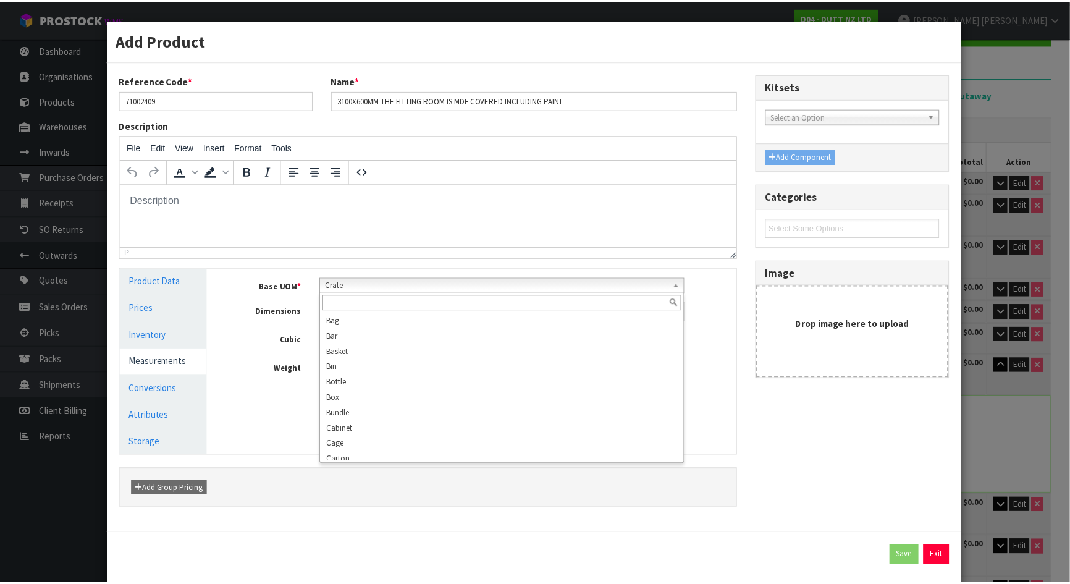
scroll to position [68, 0]
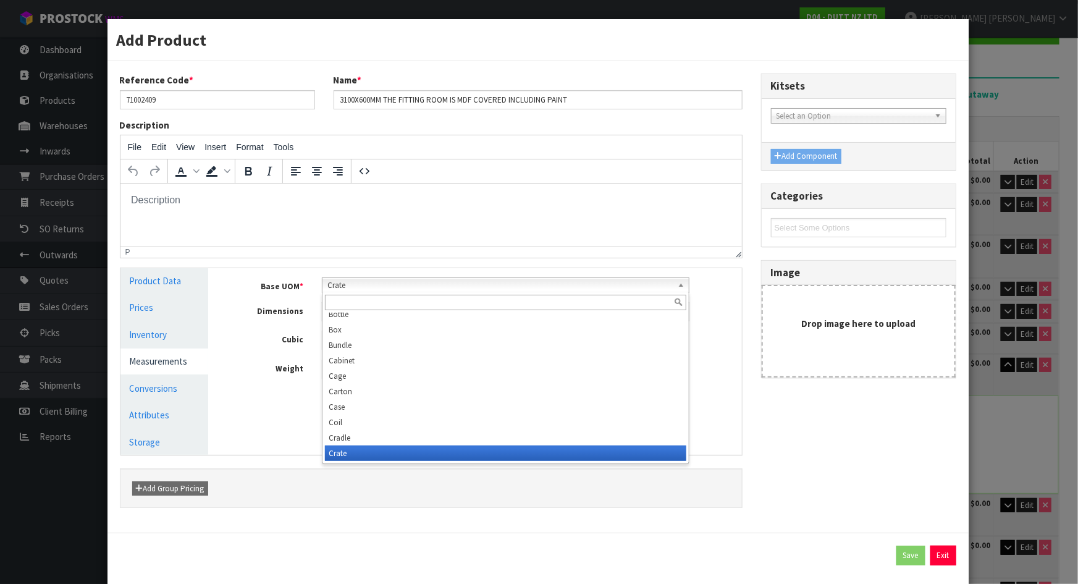
click at [343, 285] on span "Crate" at bounding box center [499, 285] width 345 height 15
click at [345, 287] on span "Crate" at bounding box center [499, 285] width 345 height 15
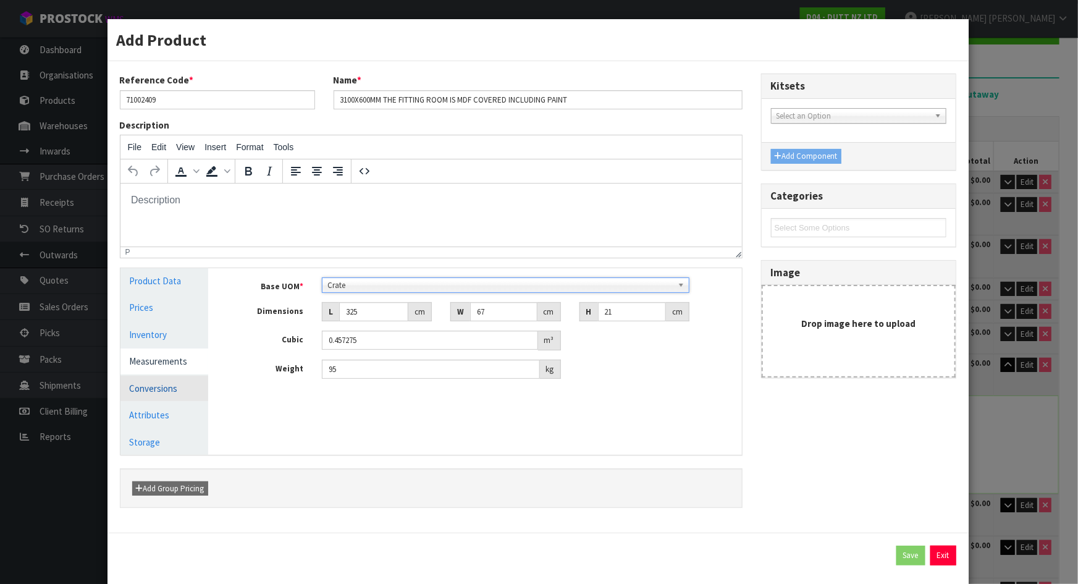
click at [167, 380] on link "Conversions" at bounding box center [164, 388] width 88 height 25
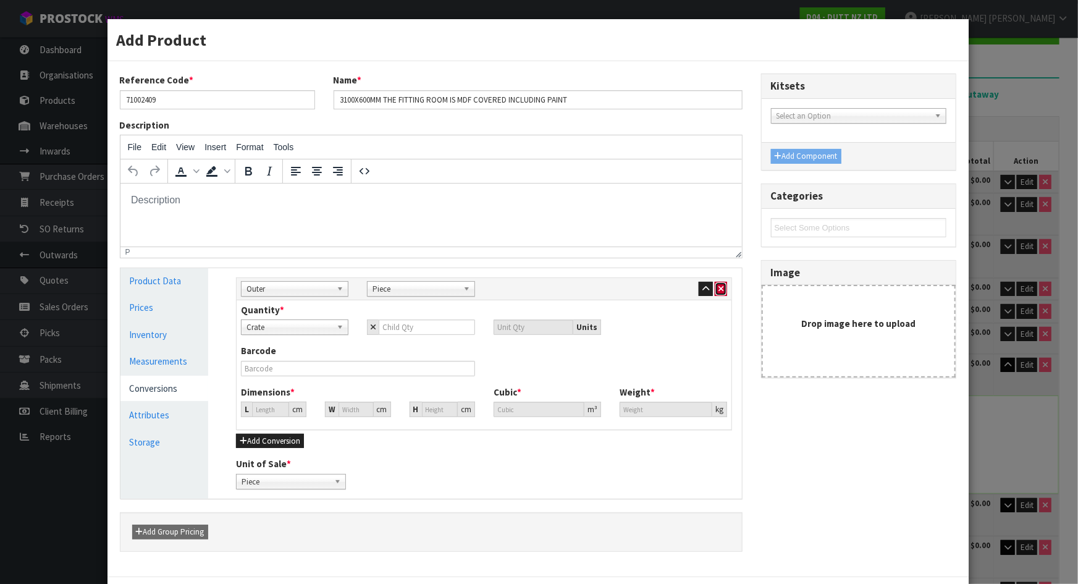
click at [719, 287] on button "button" at bounding box center [721, 289] width 12 height 15
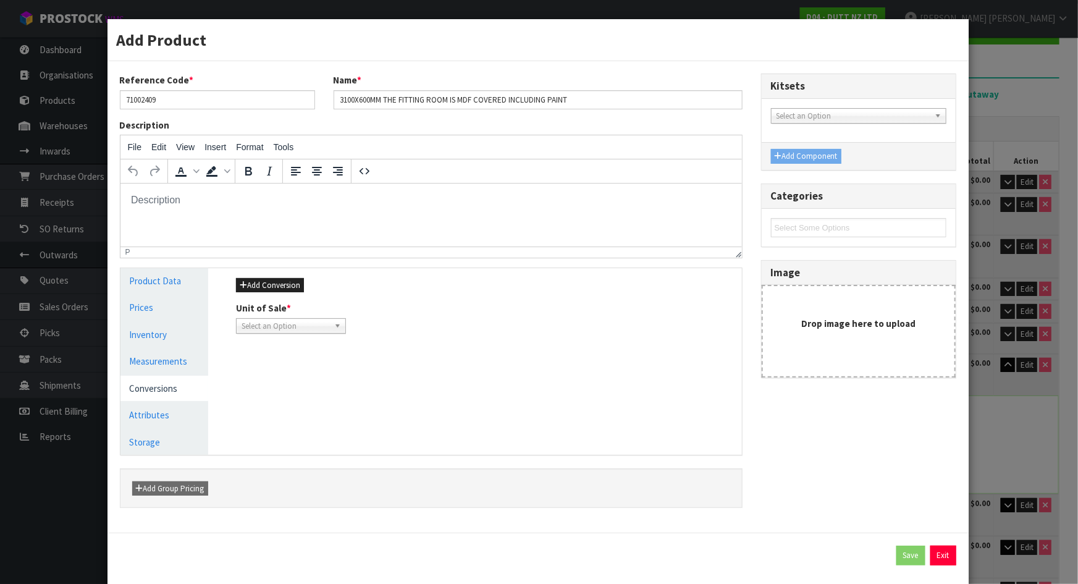
click at [808, 481] on div "Reference Code * 71002409 Name * 3100X600MM THE FITTING ROOM IS MDF COVERED INC…" at bounding box center [538, 296] width 855 height 447
click at [173, 362] on link "Measurements" at bounding box center [164, 360] width 88 height 25
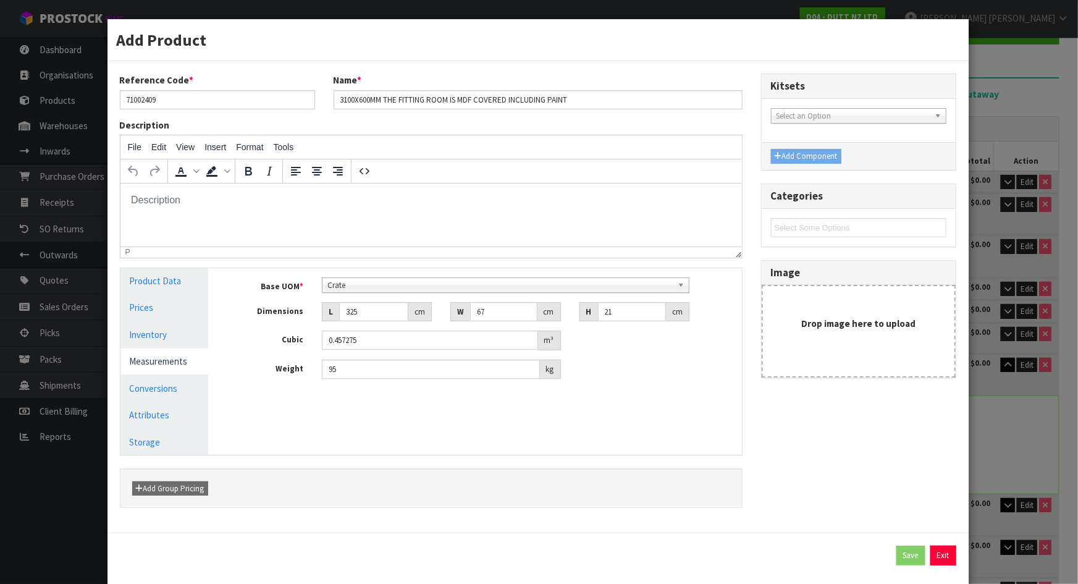
click at [850, 511] on div "Reference Code * 71002409 Name * 3100X600MM THE FITTING ROOM IS MDF COVERED INC…" at bounding box center [538, 296] width 855 height 447
drag, startPoint x: 385, startPoint y: 371, endPoint x: 332, endPoint y: 371, distance: 53.1
click at [332, 371] on input "95" at bounding box center [431, 368] width 218 height 19
click at [745, 415] on div "Manage Stock Machine SKU Barcode Batch Number Serial Number Expiry Date Frozen …" at bounding box center [483, 361] width 533 height 187
click at [939, 552] on button "Exit" at bounding box center [943, 555] width 26 height 20
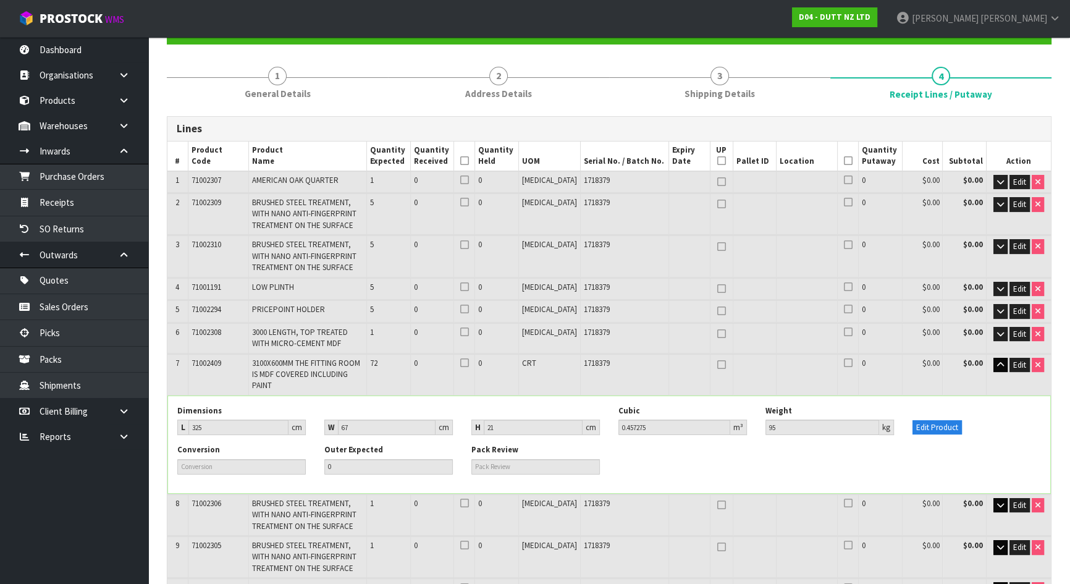
click at [998, 405] on div "Edit Product" at bounding box center [976, 420] width 147 height 30
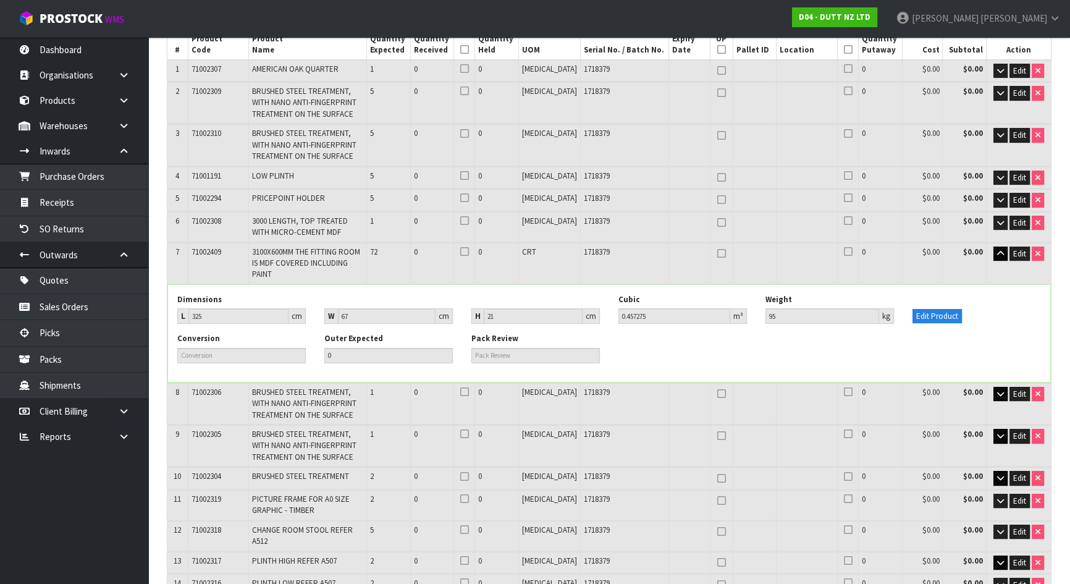
scroll to position [240, 0]
click at [739, 353] on div "Conversion Outer Expected 0 Pack Review" at bounding box center [609, 351] width 882 height 39
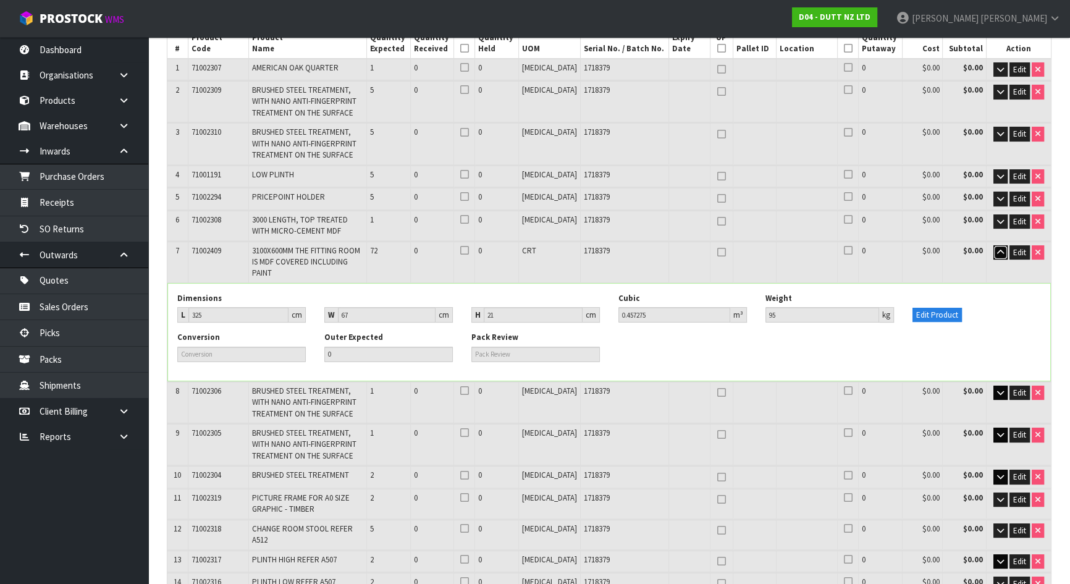
click at [994, 251] on button "button" at bounding box center [1000, 252] width 14 height 15
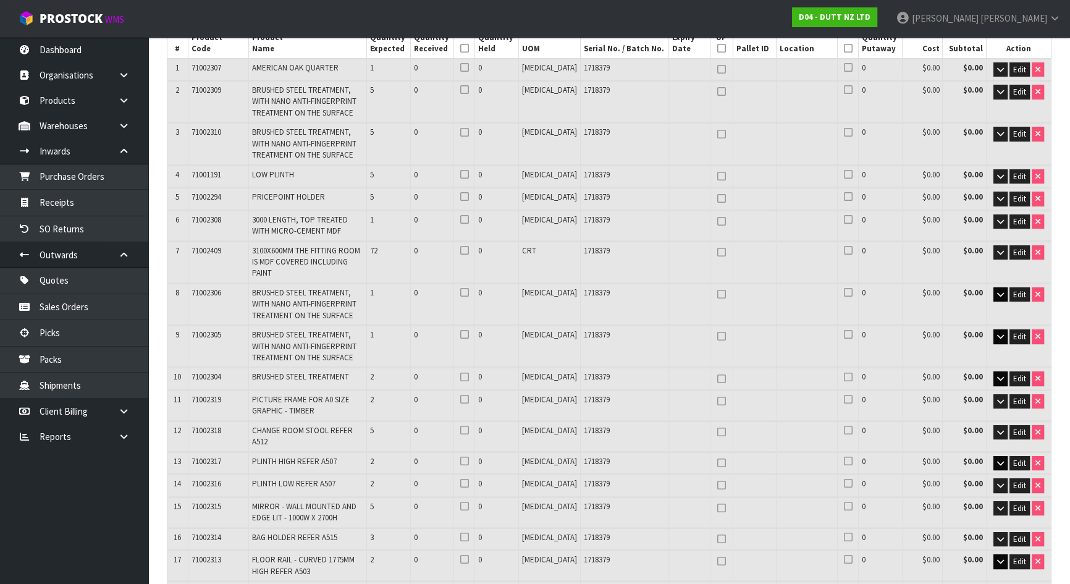
click at [710, 334] on td at bounding box center [721, 345] width 23 height 41
click at [360, 249] on span "3100X600MM THE FITTING ROOM IS MDF COVERED INCLUDING PAINT" at bounding box center [306, 261] width 108 height 33
click at [994, 248] on button "button" at bounding box center [1000, 252] width 14 height 15
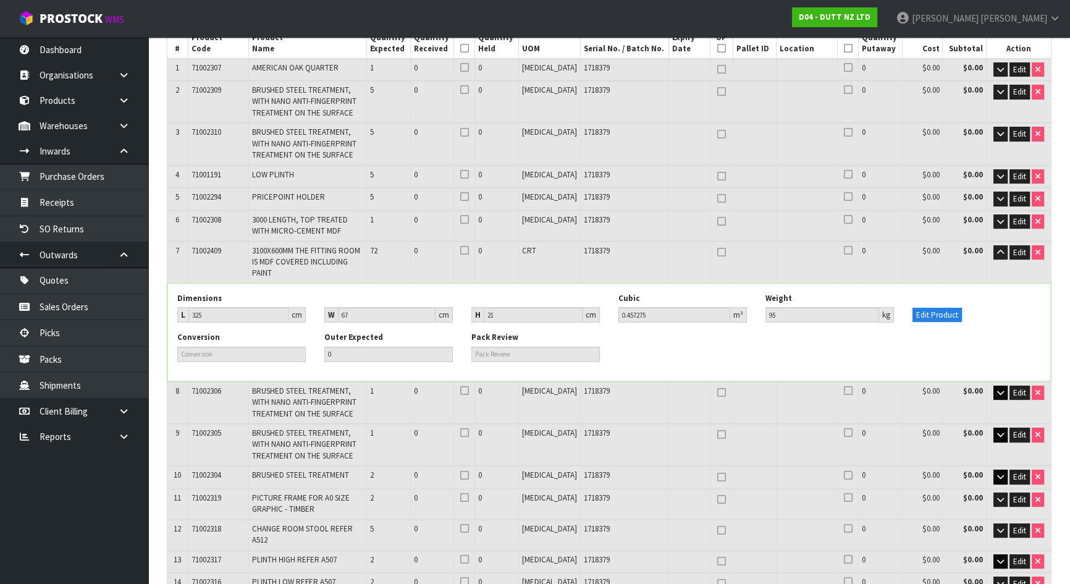
click at [934, 332] on div "Conversion Outer Expected 0 Pack Review" at bounding box center [609, 351] width 882 height 39
drag, startPoint x: 650, startPoint y: 326, endPoint x: 660, endPoint y: 326, distance: 9.3
click at [660, 332] on div "Conversion Outer Expected 0 Pack Review" at bounding box center [609, 351] width 882 height 39
click at [997, 251] on icon "button" at bounding box center [1000, 252] width 7 height 8
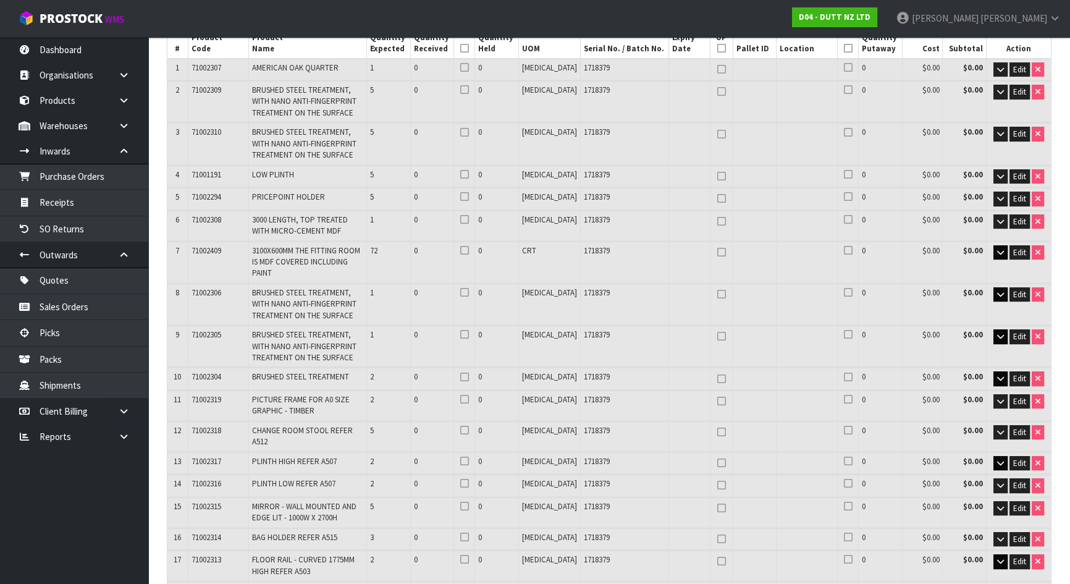
click at [454, 259] on td "0" at bounding box center [432, 261] width 44 height 41
click at [1001, 248] on icon "button" at bounding box center [1000, 252] width 7 height 8
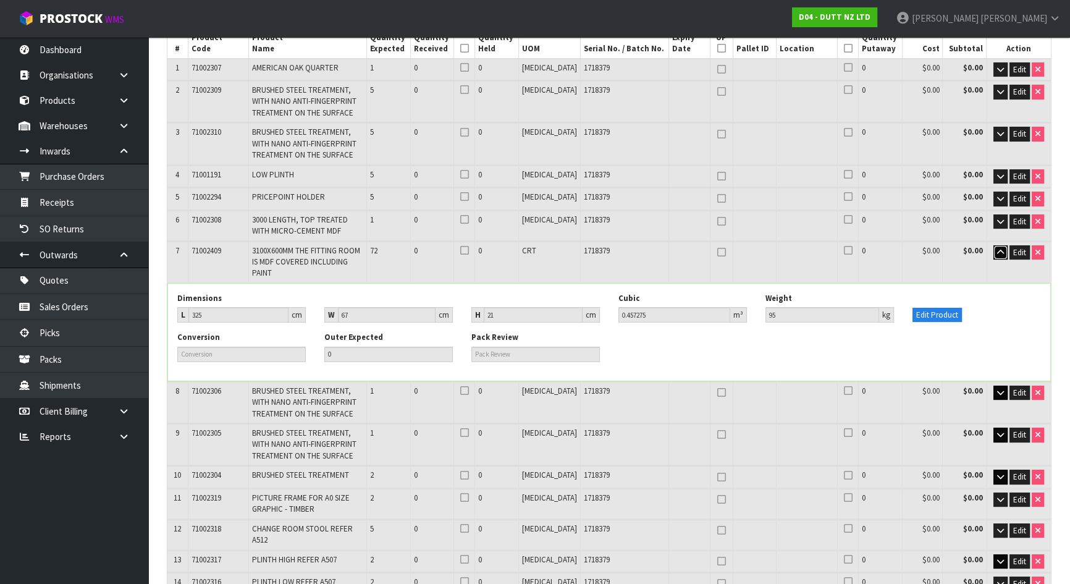
click at [1001, 248] on icon "button" at bounding box center [1000, 252] width 7 height 8
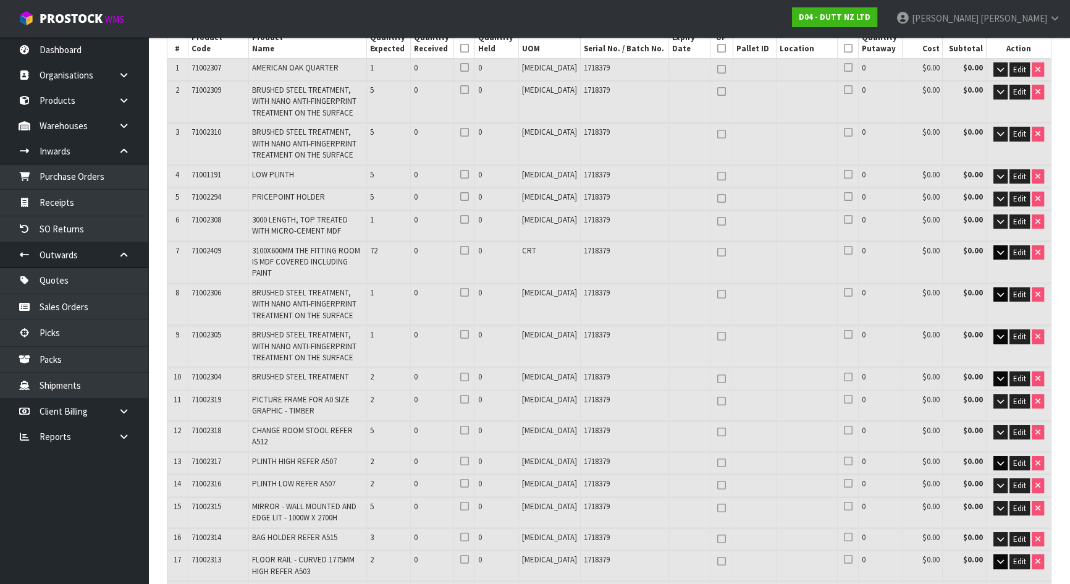
click at [454, 254] on td "0" at bounding box center [432, 261] width 44 height 41
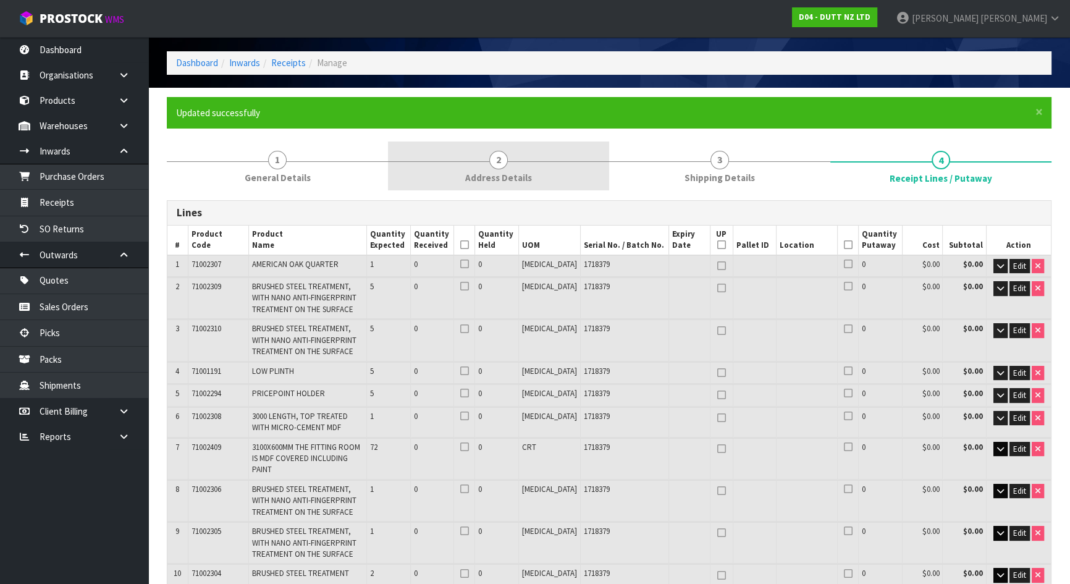
scroll to position [0, 0]
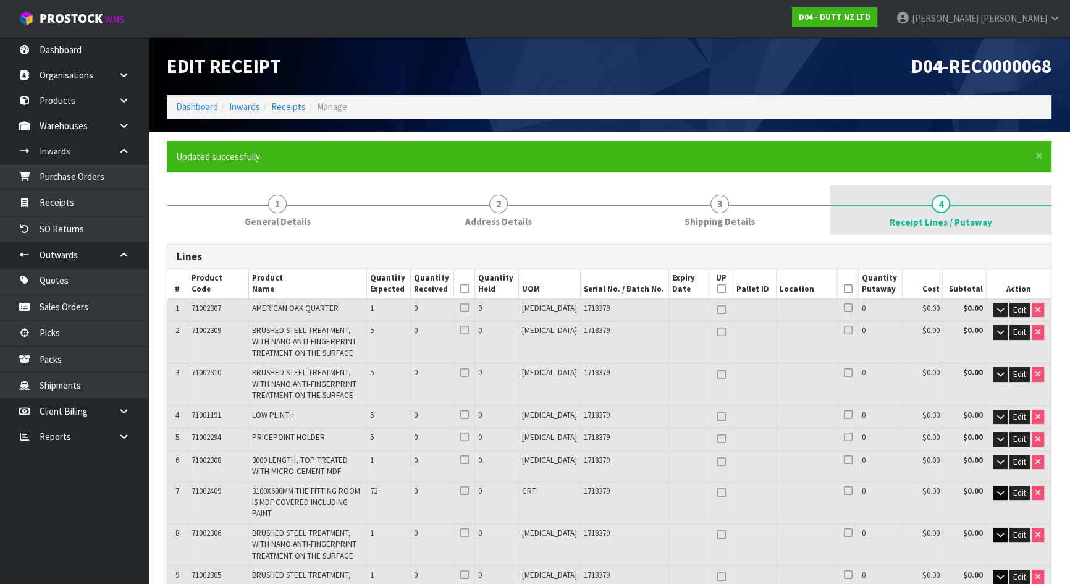
drag, startPoint x: 934, startPoint y: 210, endPoint x: 928, endPoint y: 208, distance: 7.2
click at [934, 210] on span "4" at bounding box center [940, 204] width 19 height 19
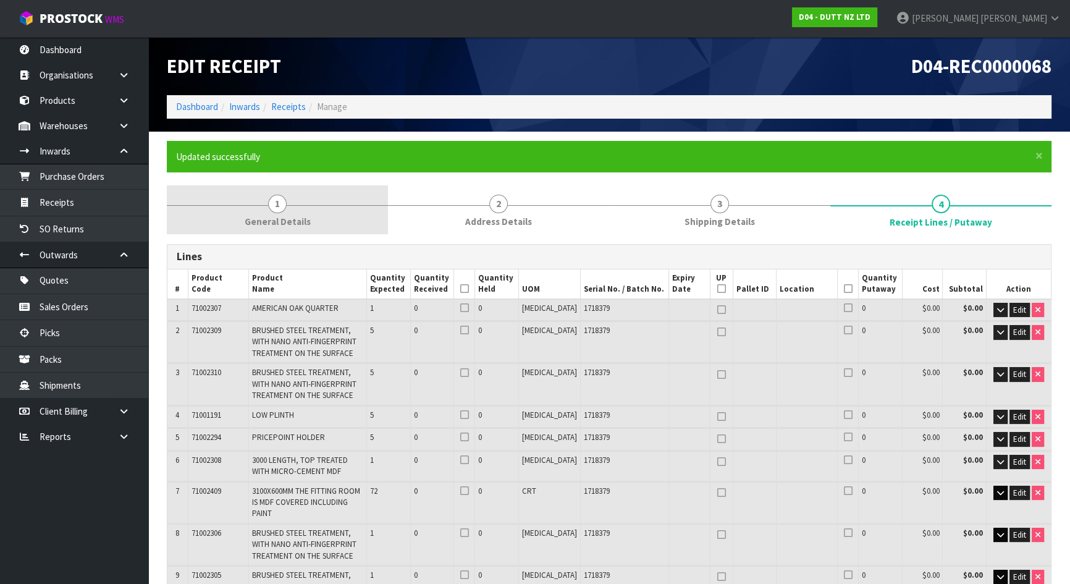
click at [290, 222] on span "General Details" at bounding box center [278, 221] width 66 height 13
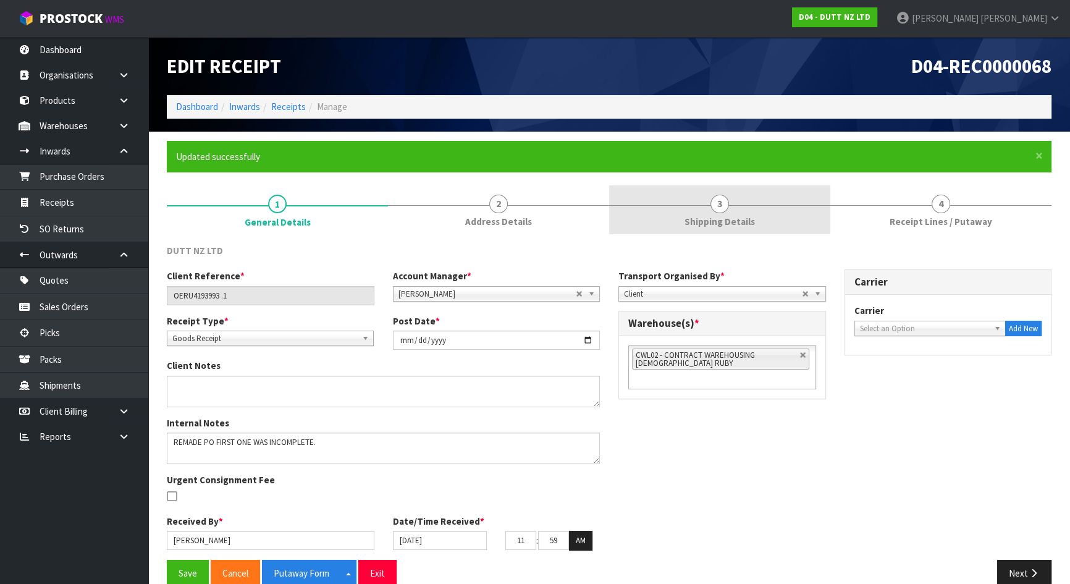
click at [716, 217] on span "Shipping Details" at bounding box center [719, 221] width 70 height 13
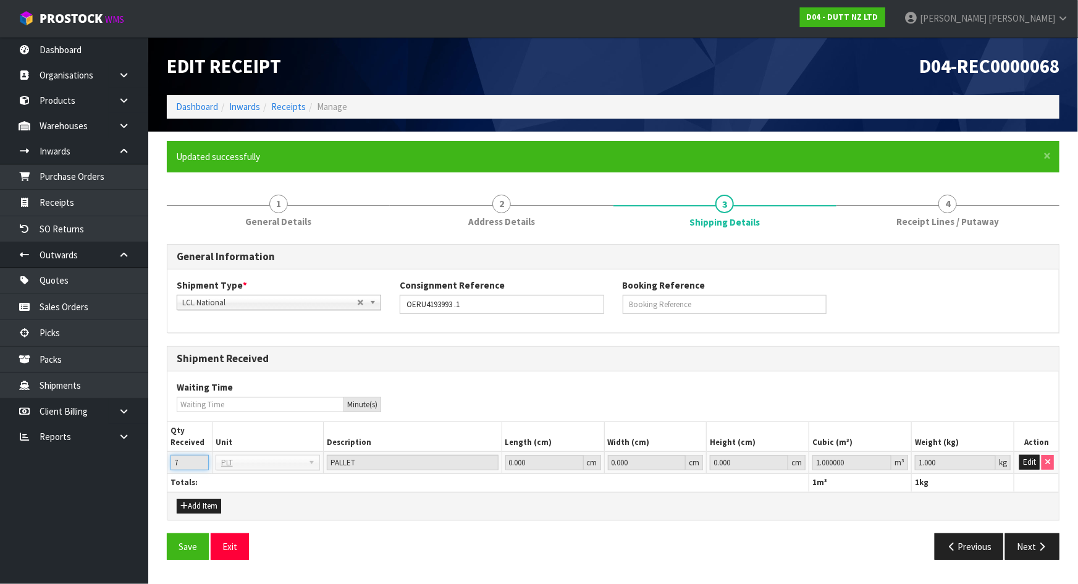
drag, startPoint x: 185, startPoint y: 458, endPoint x: 145, endPoint y: 458, distance: 40.8
click at [145, 458] on body "Toggle navigation ProStock WMS D04 - DUTT NZ LTD Michael Drugan Logout Dashboar…" at bounding box center [539, 292] width 1078 height 584
click at [334, 511] on div "Add Item" at bounding box center [278, 505] width 223 height 15
click at [1026, 460] on button "Edit" at bounding box center [1029, 462] width 20 height 15
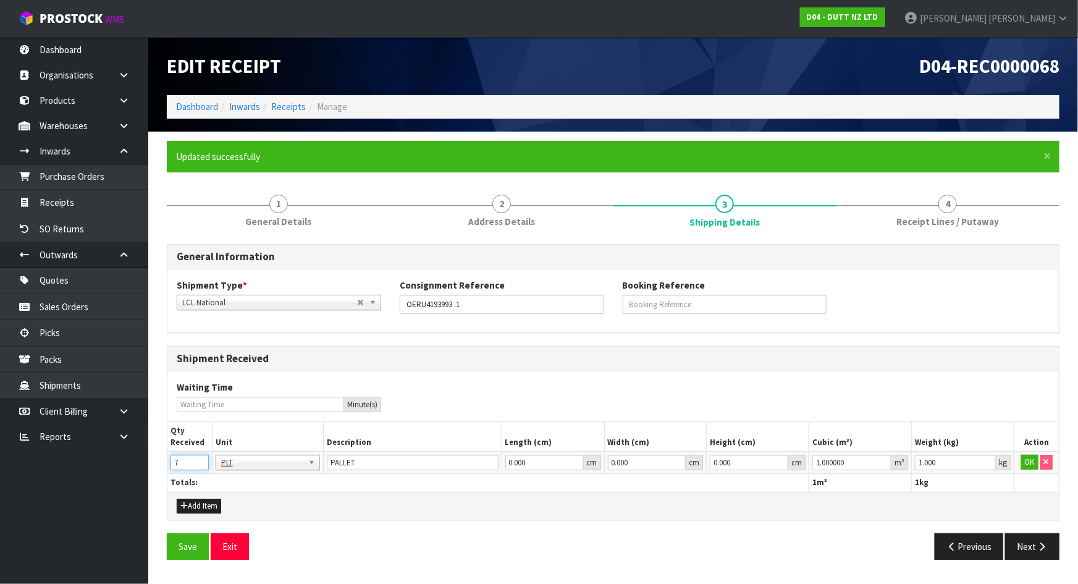
drag, startPoint x: 186, startPoint y: 461, endPoint x: 132, endPoint y: 457, distance: 53.9
click at [133, 457] on body "Toggle navigation ProStock WMS D04 - DUTT NZ LTD Michael Drugan Logout Dashboar…" at bounding box center [539, 292] width 1078 height 584
click at [1031, 466] on button "OK" at bounding box center [1029, 462] width 17 height 15
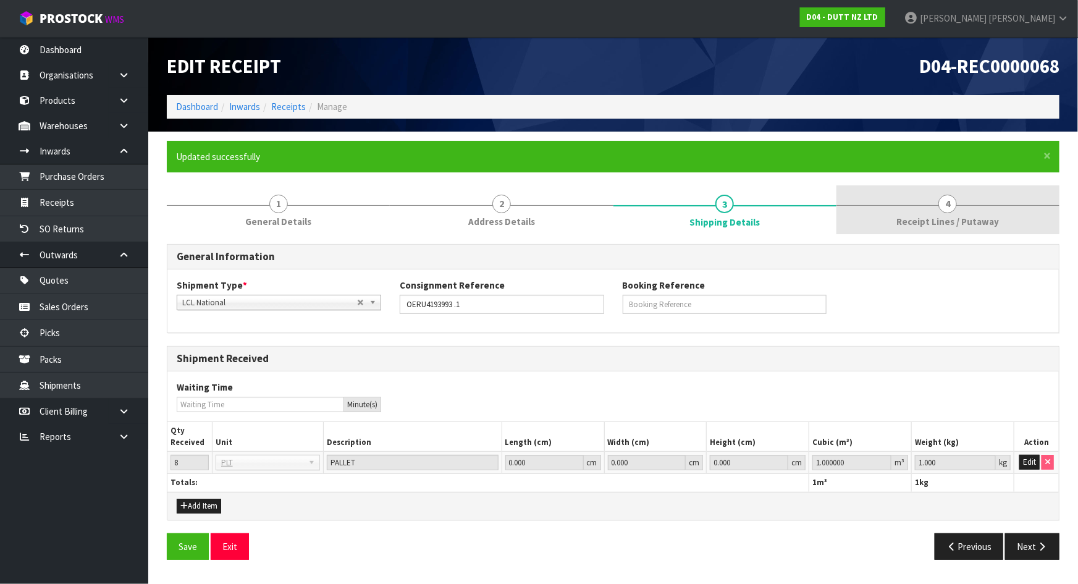
click at [887, 206] on link "4 Receipt Lines / Putaway" at bounding box center [947, 209] width 223 height 49
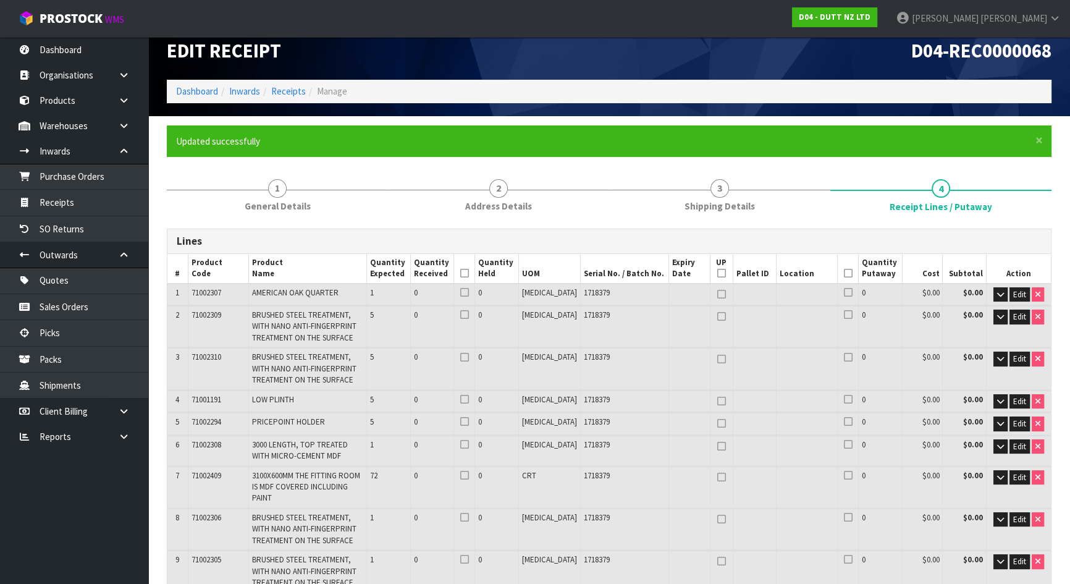
scroll to position [576, 0]
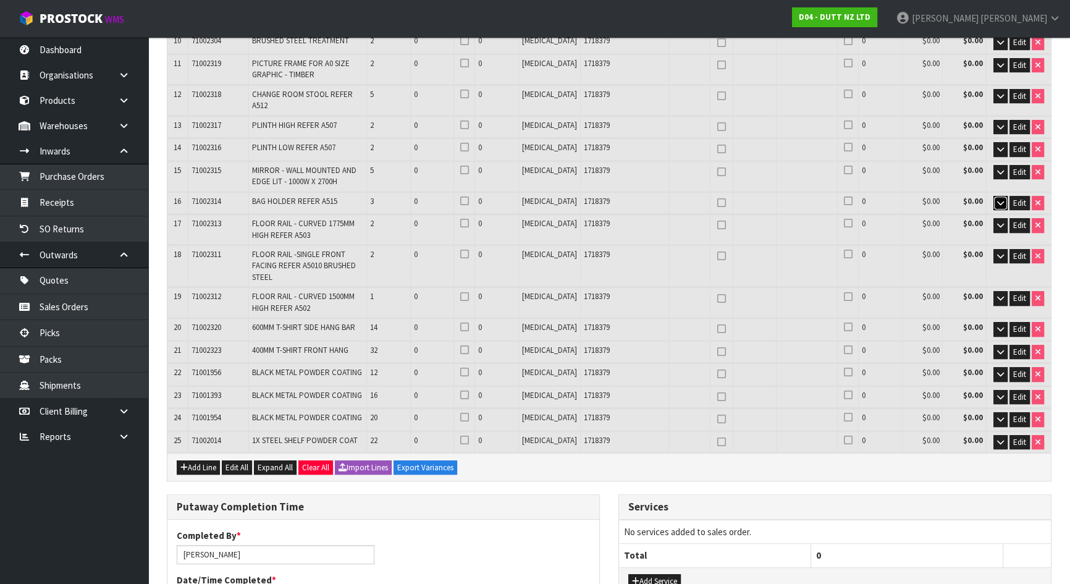
click at [1002, 199] on icon "button" at bounding box center [1000, 203] width 7 height 8
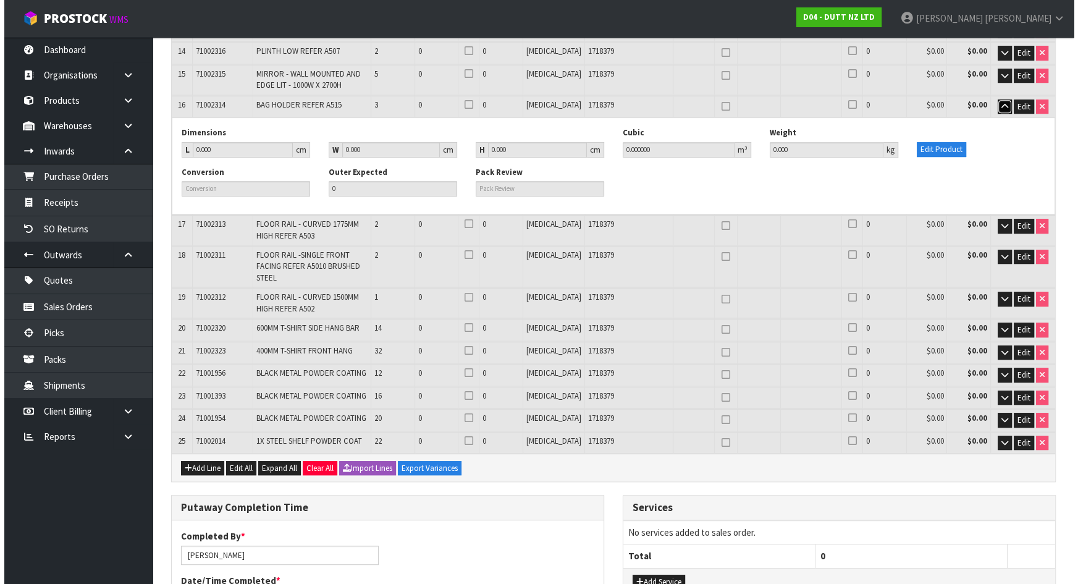
scroll to position [674, 0]
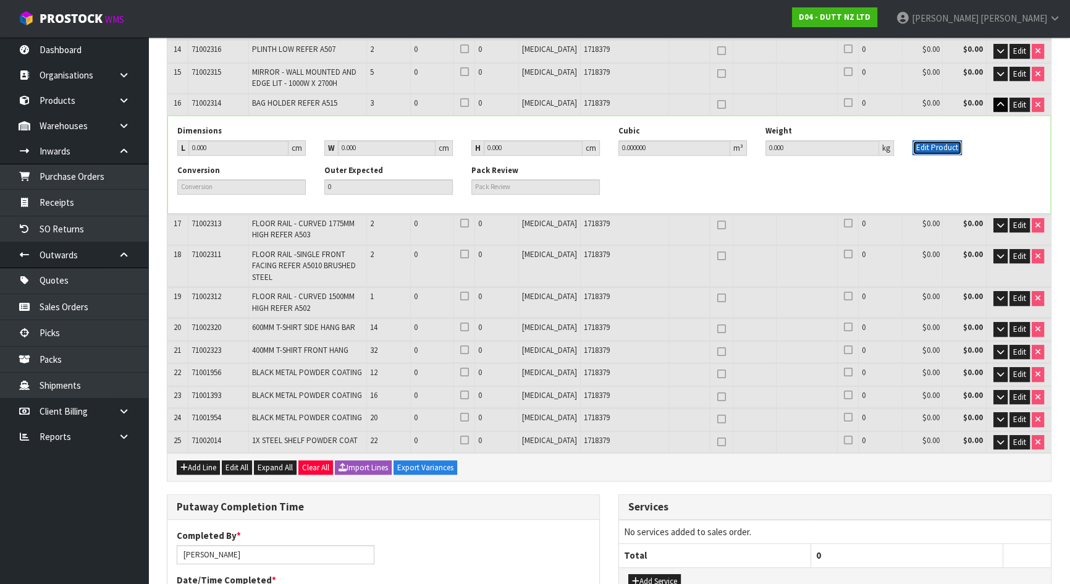
click at [933, 140] on button "Edit Product" at bounding box center [936, 147] width 49 height 15
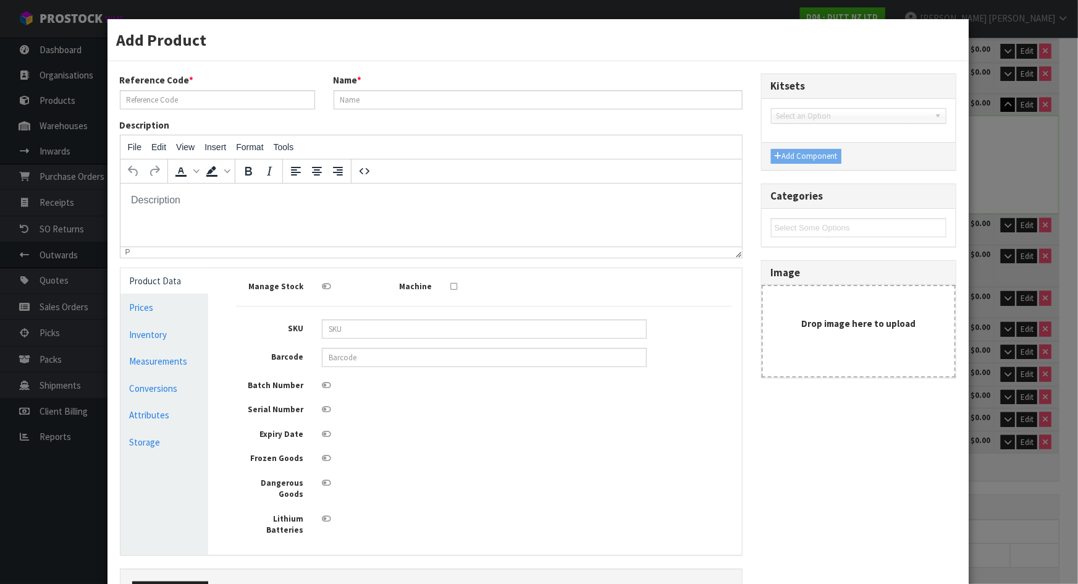
scroll to position [0, 0]
click at [174, 356] on link "Measurements" at bounding box center [164, 360] width 88 height 25
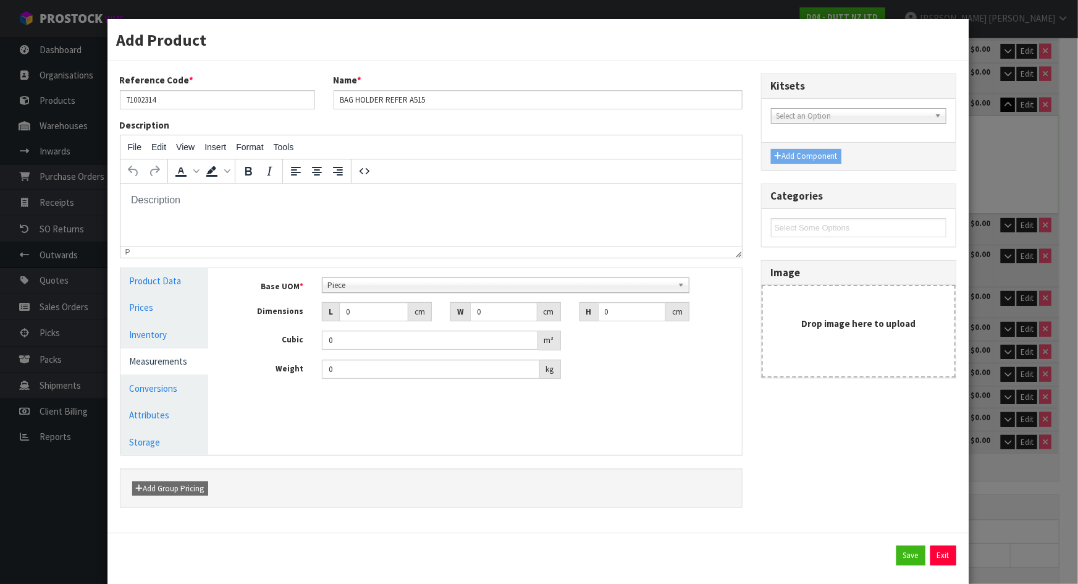
scroll to position [222, 0]
click at [384, 288] on span "Piece" at bounding box center [499, 285] width 345 height 15
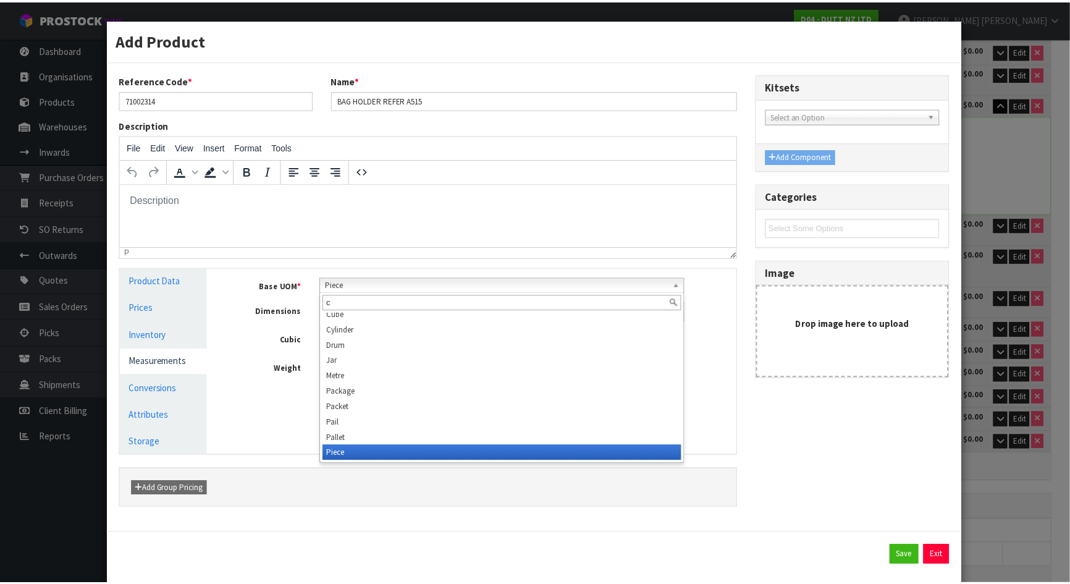
scroll to position [0, 0]
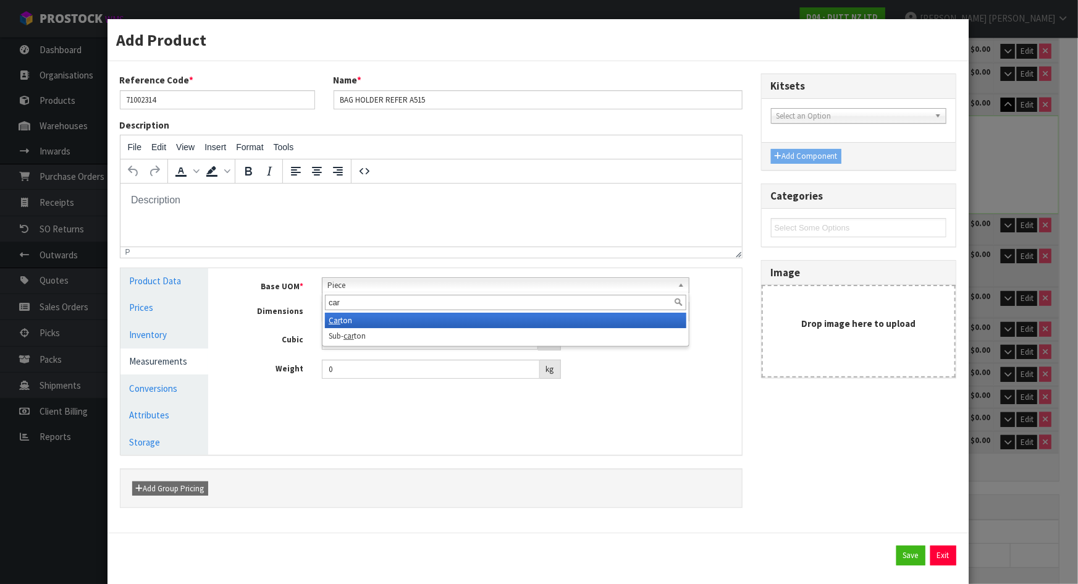
click at [353, 321] on li "Car ton" at bounding box center [505, 320] width 361 height 15
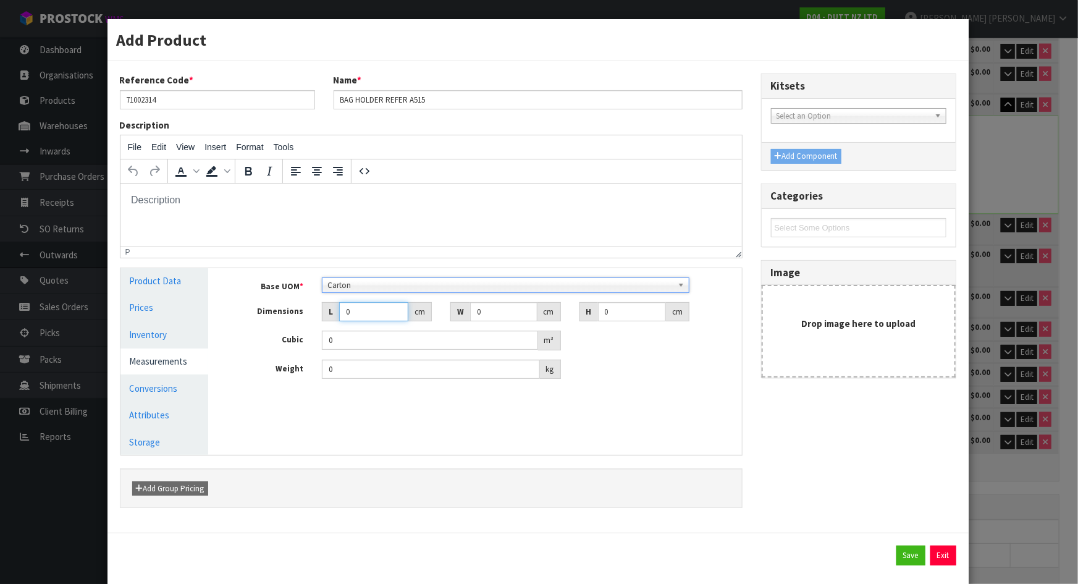
drag, startPoint x: 362, startPoint y: 314, endPoint x: 308, endPoint y: 314, distance: 53.7
click at [308, 314] on div "Dimensions L 0 cm W 0 cm H 0 cm" at bounding box center [484, 312] width 514 height 20
click at [907, 549] on button "Save" at bounding box center [910, 555] width 29 height 20
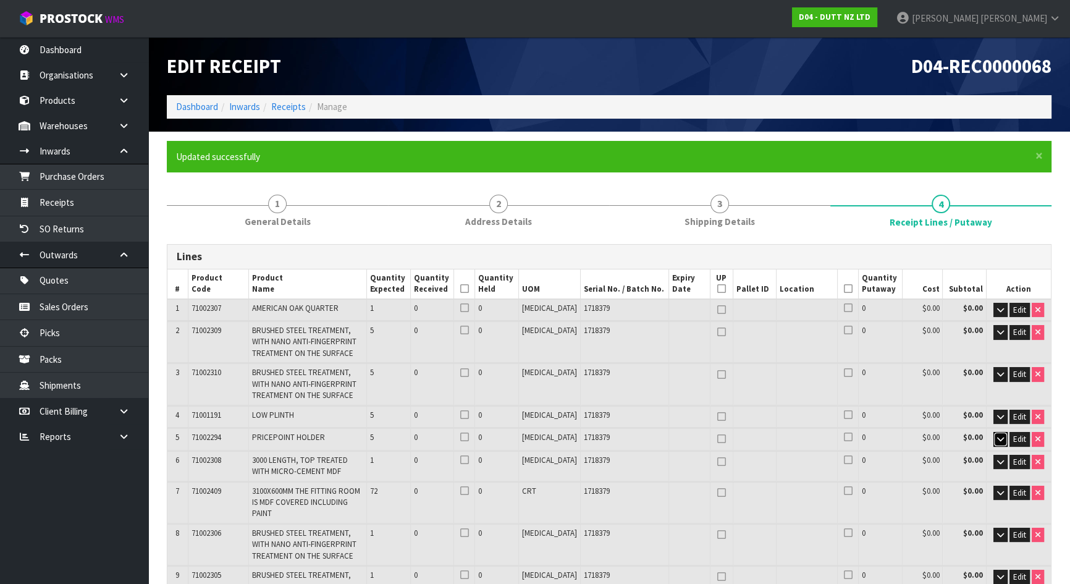
click at [998, 438] on icon "button" at bounding box center [1000, 439] width 7 height 8
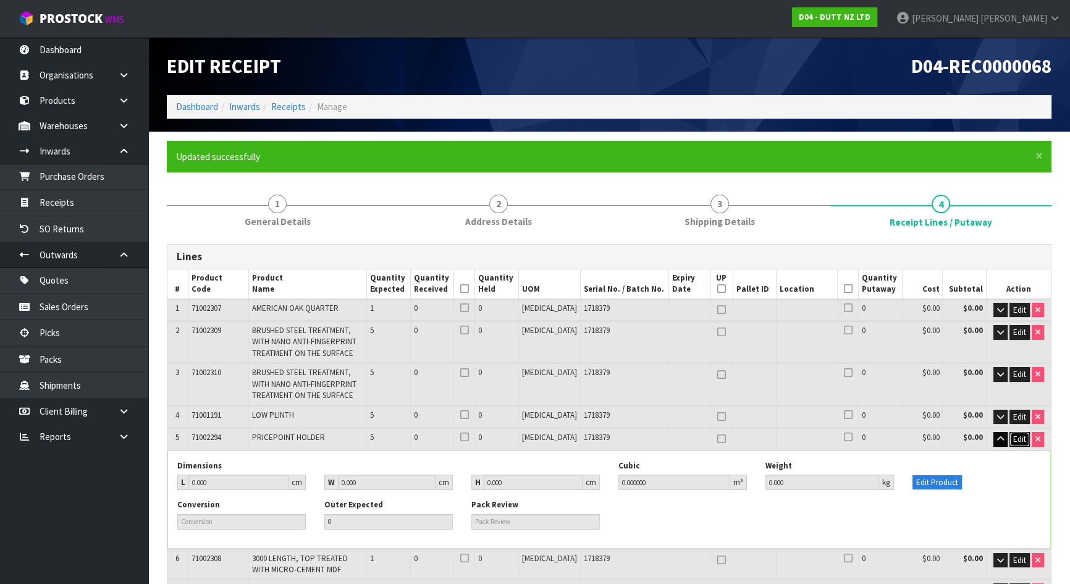
drag, startPoint x: 1010, startPoint y: 438, endPoint x: 988, endPoint y: 466, distance: 35.1
click at [990, 466] on tbody "5 71002294 PRICEPOINT HOLDER 5 0 0 PCE 1718379 0 $0.00 $0.00 Edit Dimensions L …" at bounding box center [608, 488] width 883 height 120
click at [930, 482] on button "Edit Product" at bounding box center [936, 482] width 49 height 15
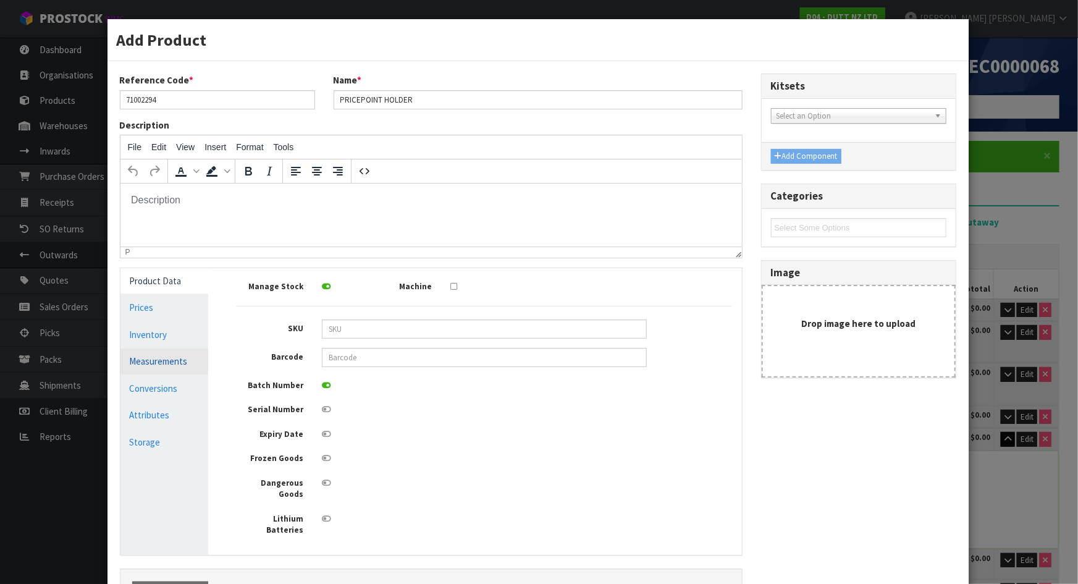
click at [133, 361] on link "Measurements" at bounding box center [164, 360] width 88 height 25
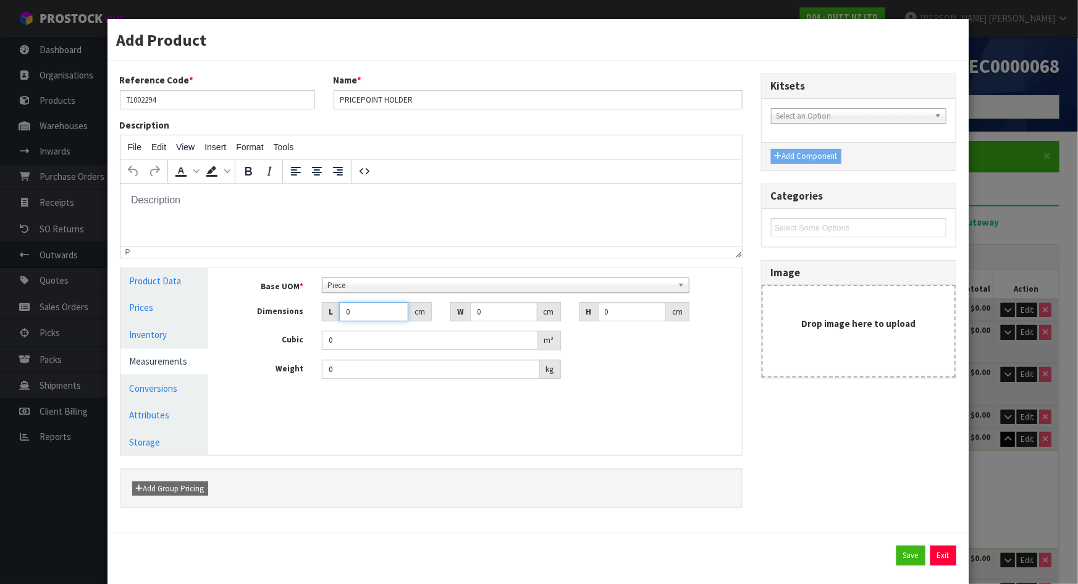
drag, startPoint x: 377, startPoint y: 310, endPoint x: 369, endPoint y: 303, distance: 11.4
click at [369, 308] on input "0" at bounding box center [373, 311] width 69 height 19
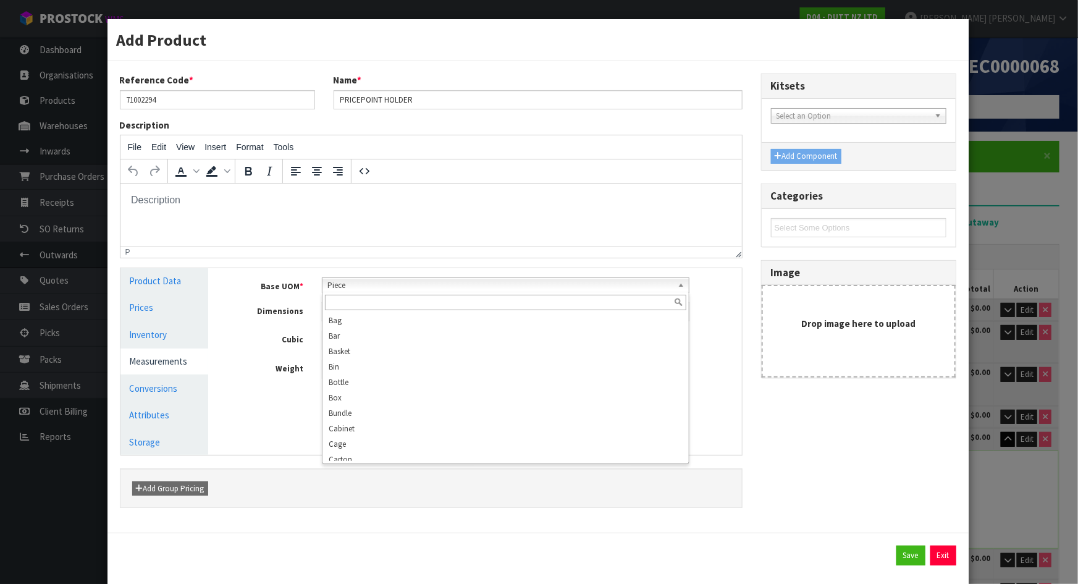
scroll to position [222, 0]
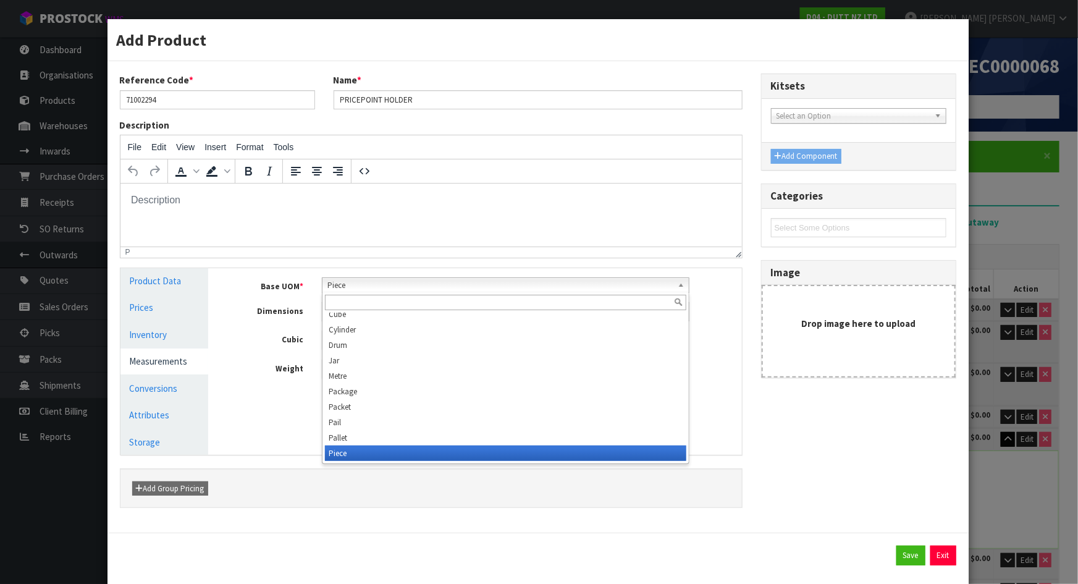
click at [372, 285] on span "Piece" at bounding box center [499, 285] width 345 height 15
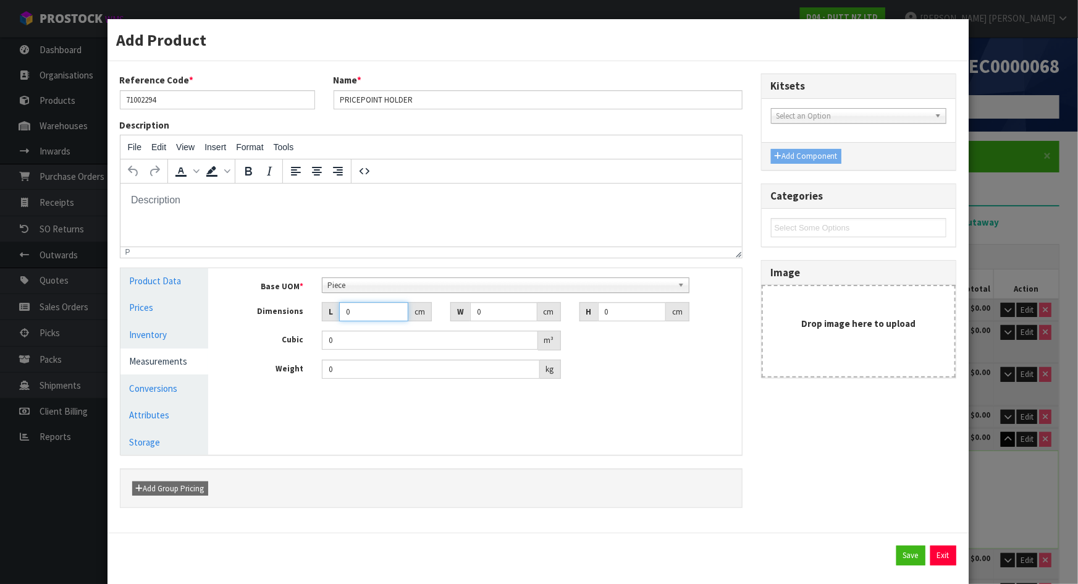
drag, startPoint x: 363, startPoint y: 309, endPoint x: 271, endPoint y: 308, distance: 91.4
click at [271, 308] on div "Dimensions L 0 cm W 0 cm H 0 cm" at bounding box center [484, 312] width 514 height 20
drag, startPoint x: 496, startPoint y: 311, endPoint x: 422, endPoint y: 308, distance: 74.2
click at [422, 308] on div "Dimensions L 19 cm W 0 cm H 0 cm" at bounding box center [484, 312] width 514 height 20
drag, startPoint x: 613, startPoint y: 315, endPoint x: 560, endPoint y: 316, distance: 53.1
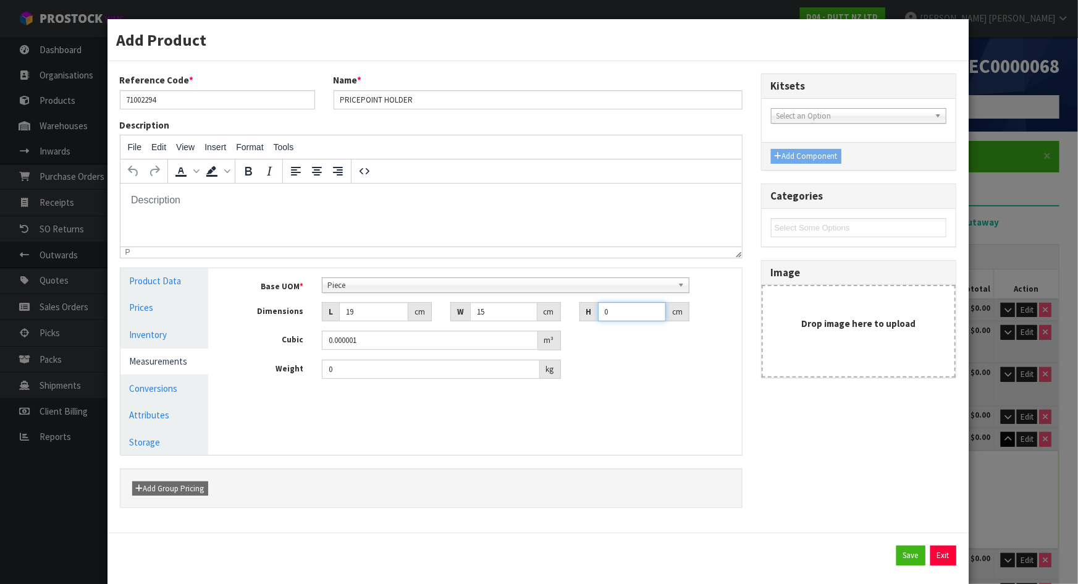
click at [560, 316] on div "Dimensions L 19 cm W 15 cm H 0 cm" at bounding box center [484, 312] width 514 height 20
click at [188, 385] on link "Conversions" at bounding box center [164, 388] width 88 height 25
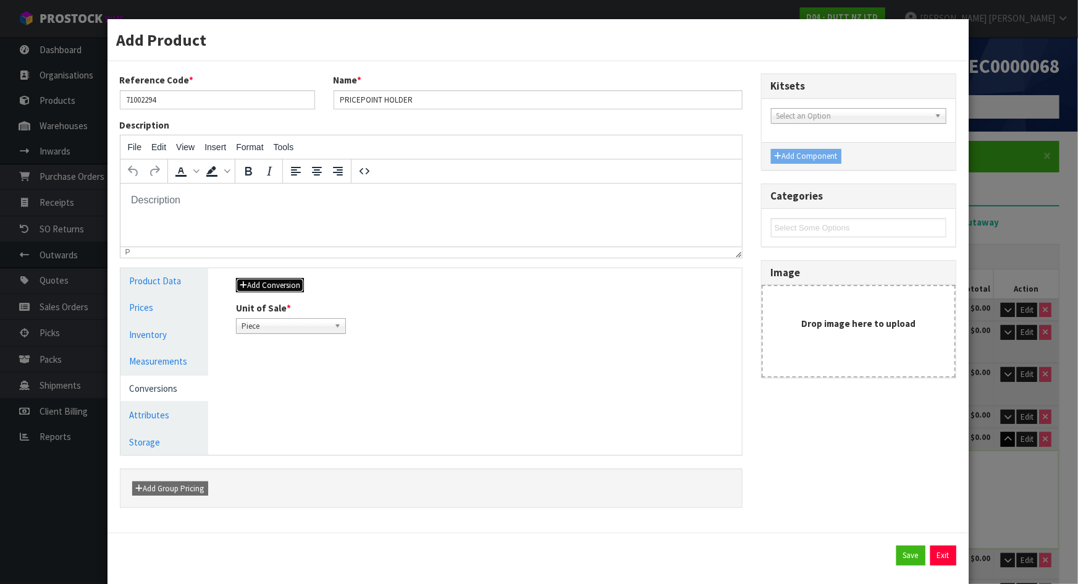
click at [272, 283] on button "Add Conversion" at bounding box center [270, 285] width 68 height 15
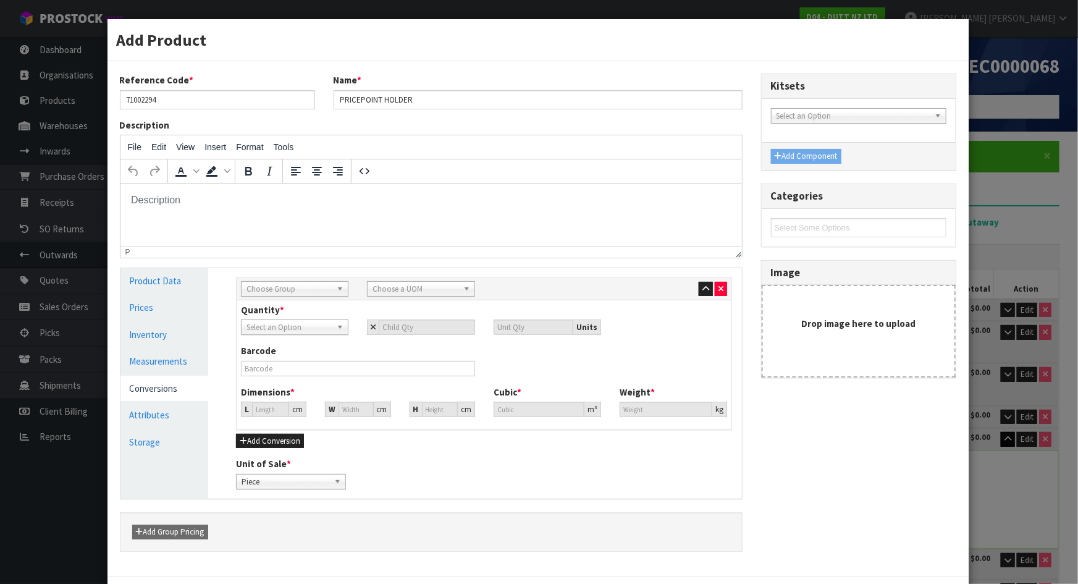
click at [325, 286] on span "Choose Group" at bounding box center [288, 289] width 85 height 15
click at [283, 352] on li "Outer" at bounding box center [294, 354] width 101 height 15
click at [414, 288] on span "Choose a UOM" at bounding box center [414, 289] width 85 height 15
click at [406, 347] on li "Ca rton" at bounding box center [420, 354] width 101 height 15
click at [416, 321] on input "number" at bounding box center [427, 326] width 96 height 15
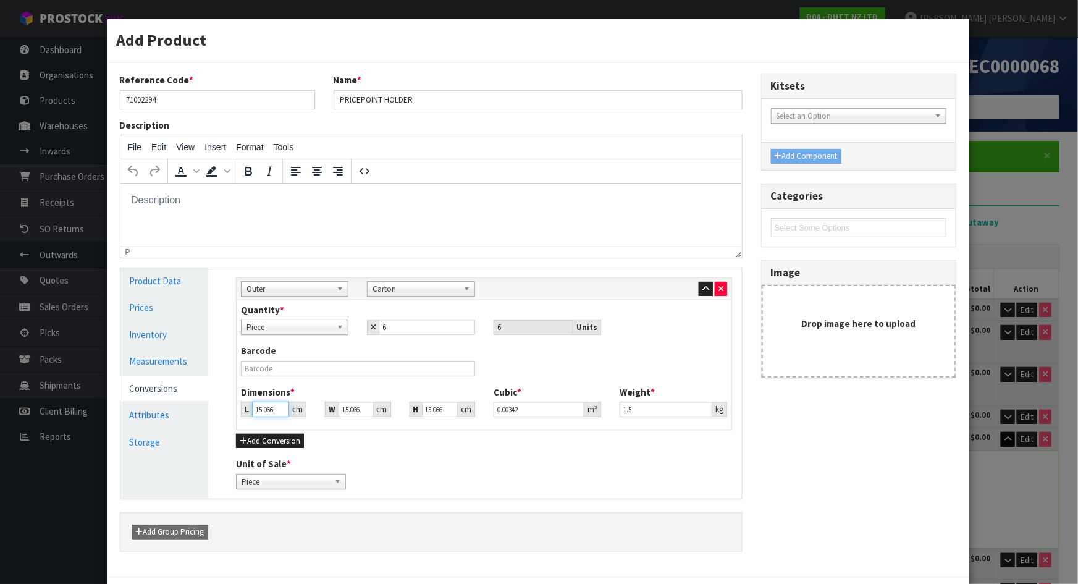
click at [254, 409] on input "15.066" at bounding box center [270, 408] width 37 height 15
drag, startPoint x: 253, startPoint y: 408, endPoint x: 274, endPoint y: 409, distance: 20.5
click at [274, 409] on input "15.066" at bounding box center [270, 408] width 37 height 15
click at [604, 364] on div "Barcode" at bounding box center [484, 364] width 505 height 41
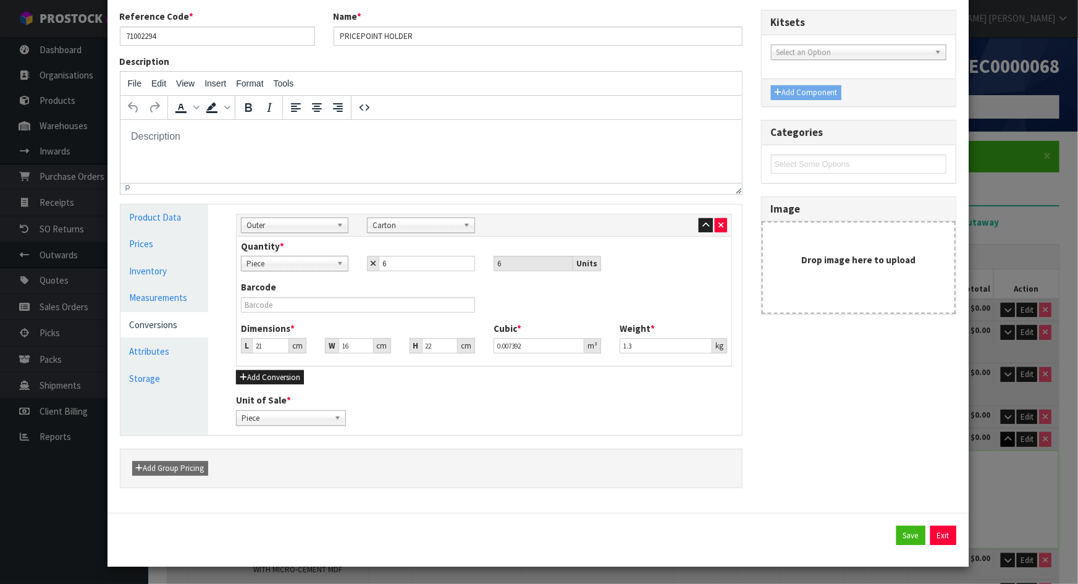
scroll to position [64, 0]
click at [900, 536] on button "Save" at bounding box center [910, 535] width 29 height 20
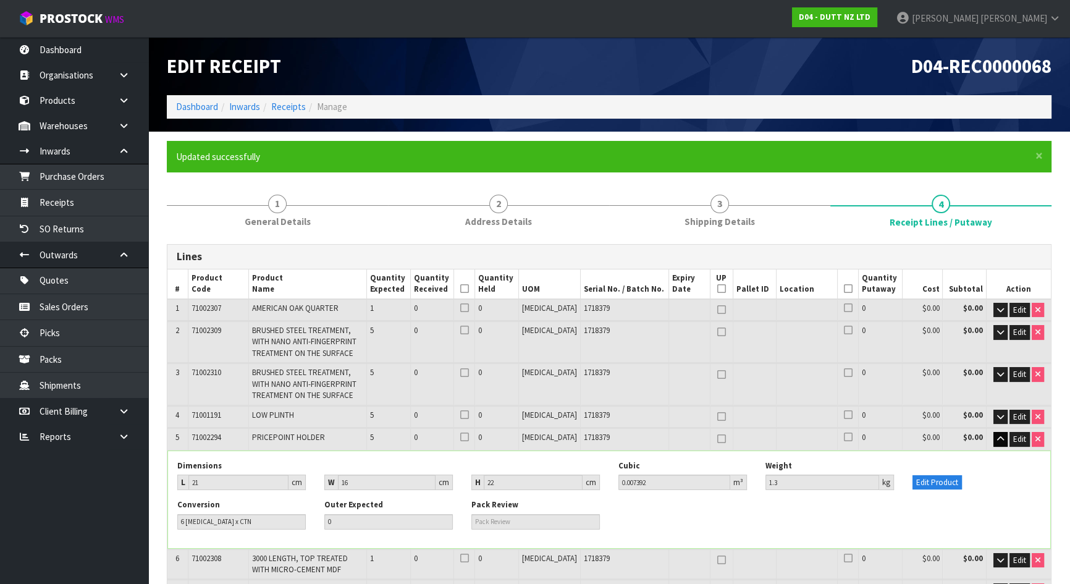
click at [936, 522] on div "Conversion 6 PCE x CTN Outer Expected 0 Pack Review" at bounding box center [609, 518] width 882 height 39
click at [953, 485] on button "Edit Product" at bounding box center [936, 482] width 49 height 15
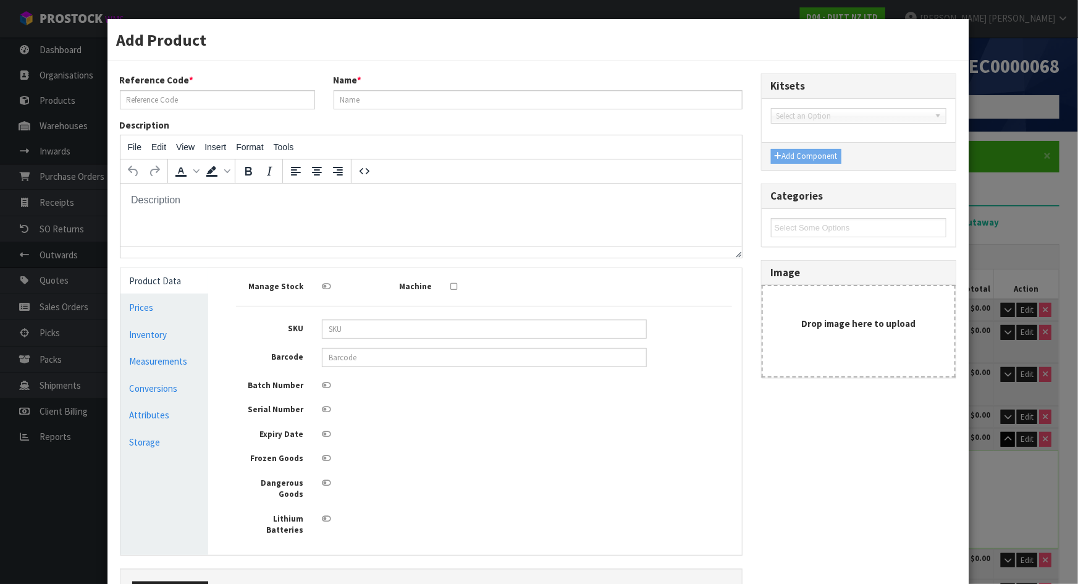
scroll to position [0, 0]
click at [158, 382] on link "Conversions" at bounding box center [164, 388] width 88 height 25
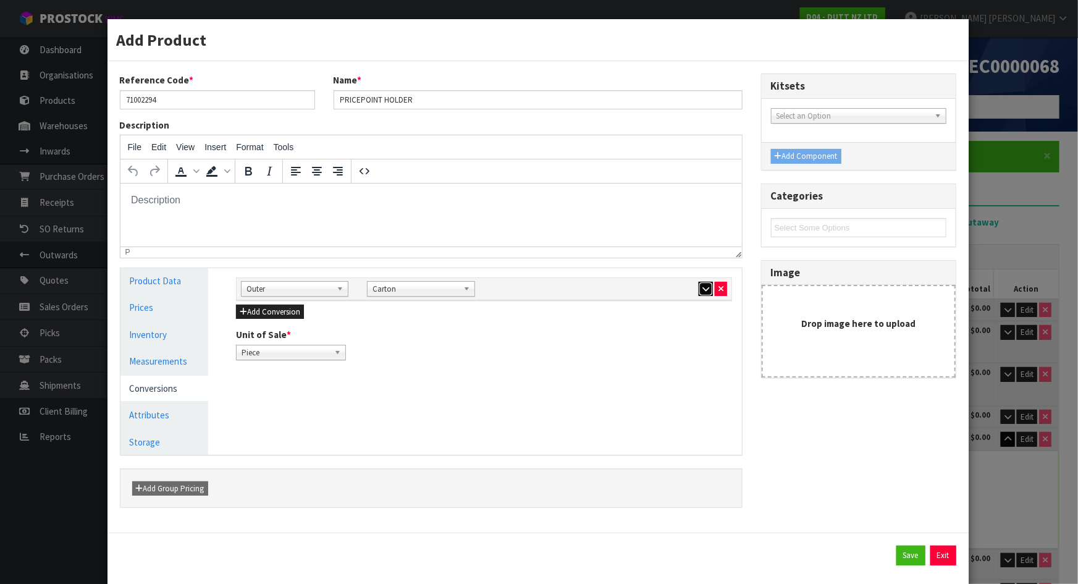
click at [702, 285] on icon "button" at bounding box center [705, 289] width 7 height 8
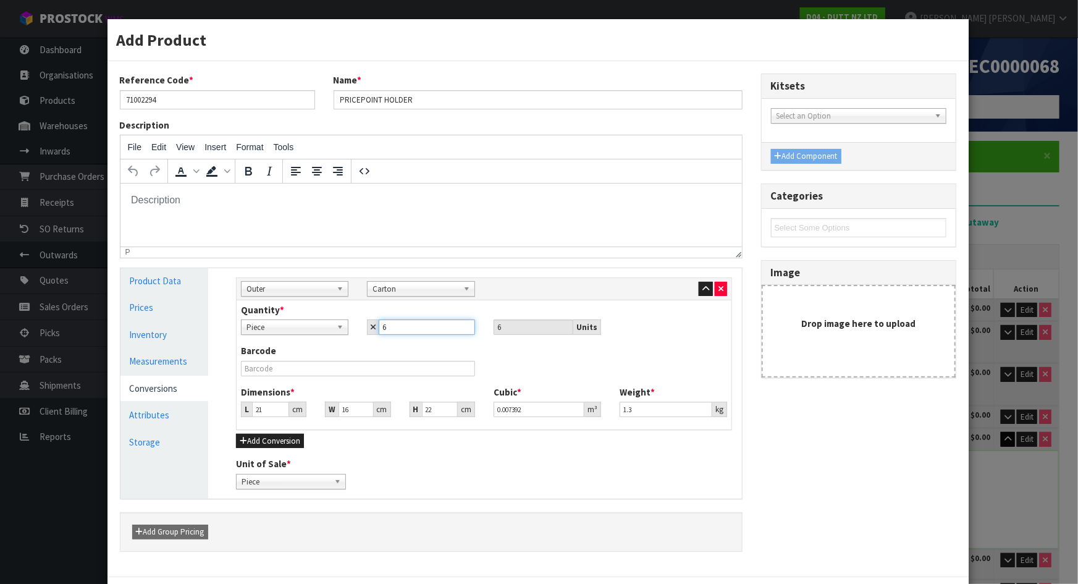
drag, startPoint x: 409, startPoint y: 329, endPoint x: 342, endPoint y: 329, distance: 67.3
click at [342, 329] on div "Piece Carton Piece 6 6 Units" at bounding box center [484, 326] width 505 height 15
click at [609, 366] on div "Barcode" at bounding box center [484, 364] width 505 height 41
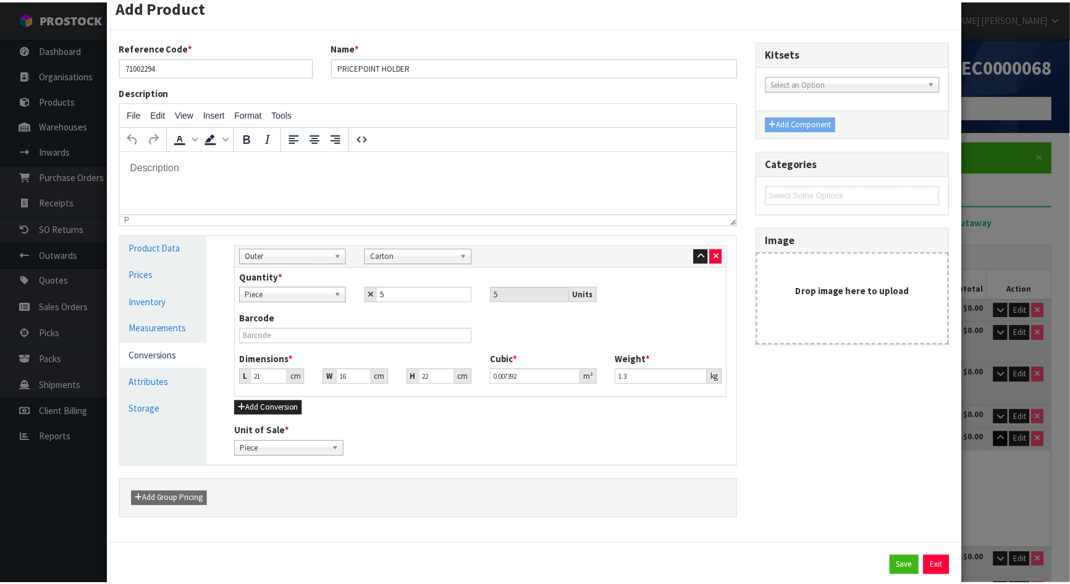
scroll to position [64, 0]
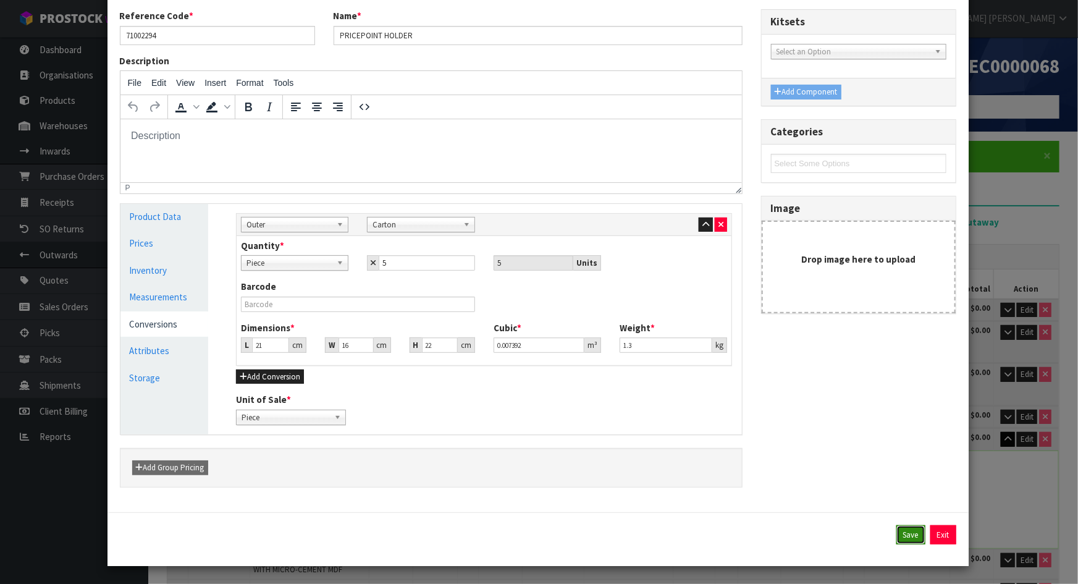
click at [898, 529] on button "Save" at bounding box center [910, 535] width 29 height 20
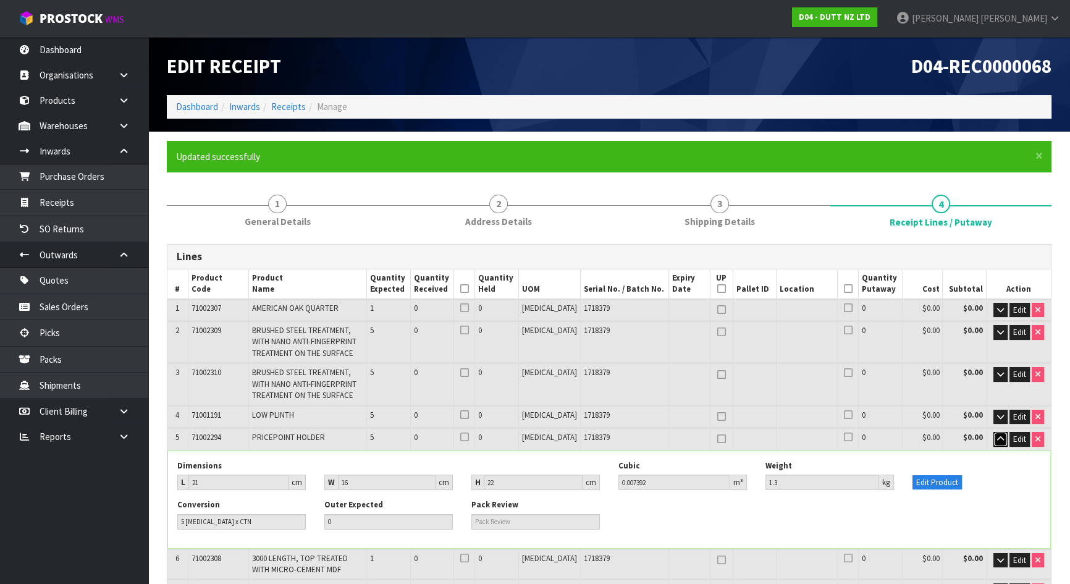
click at [999, 438] on icon "button" at bounding box center [1000, 439] width 7 height 8
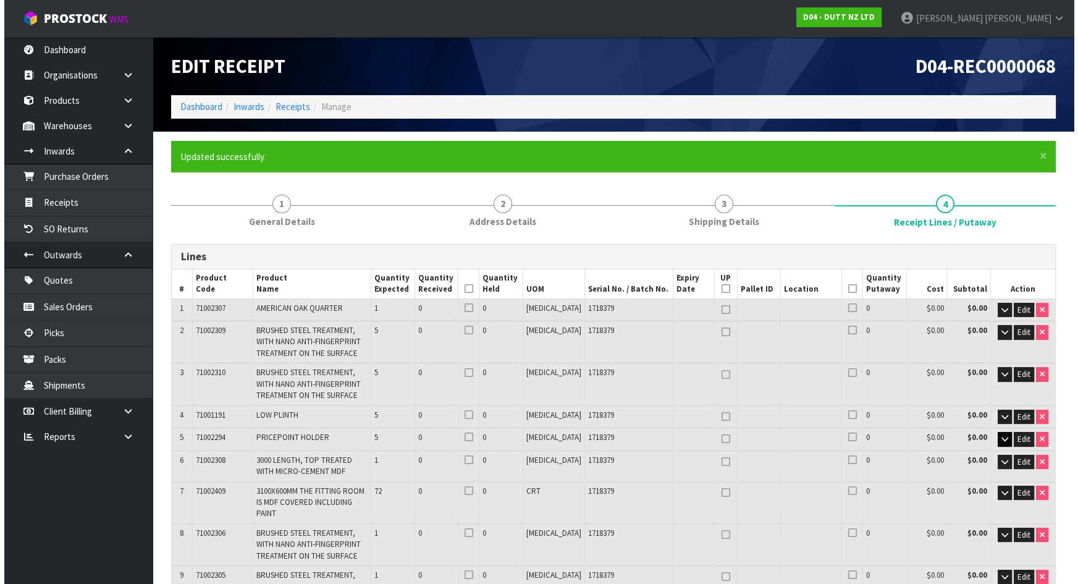
scroll to position [364, 0]
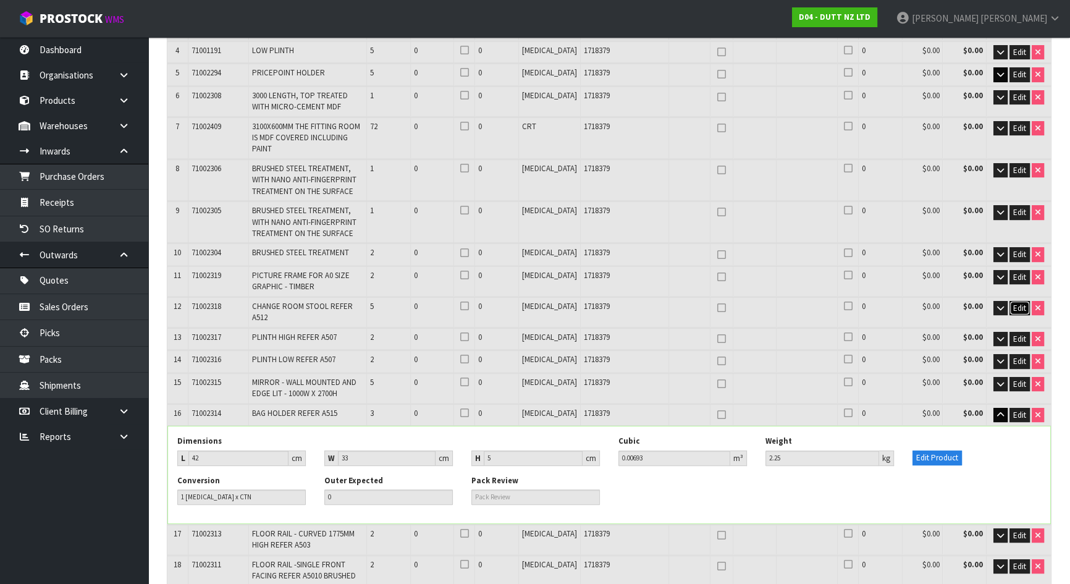
click at [1009, 301] on button "Edit" at bounding box center [1019, 308] width 20 height 15
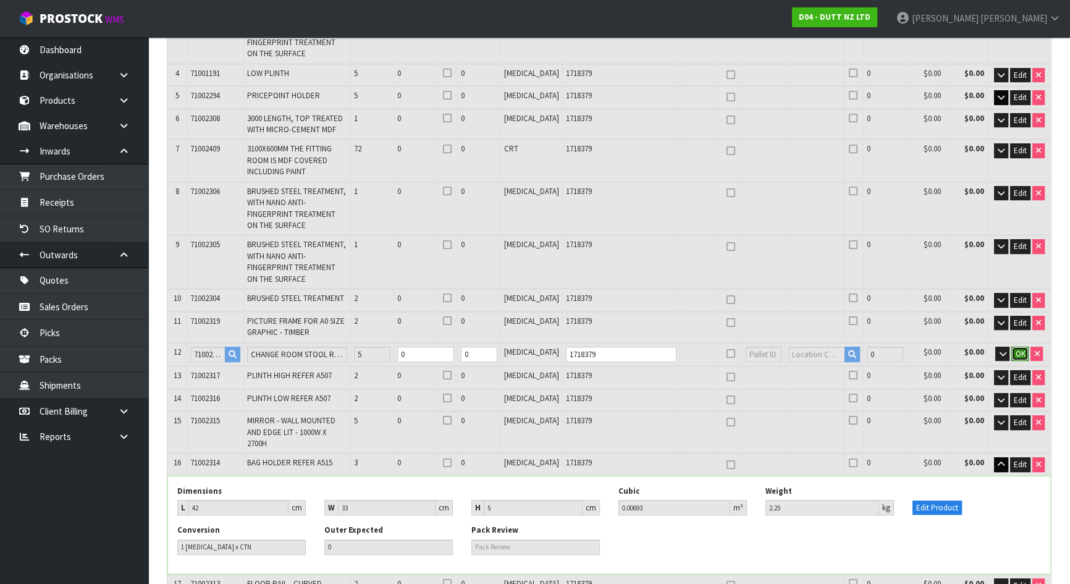
click at [1022, 348] on span "OK" at bounding box center [1020, 353] width 10 height 10
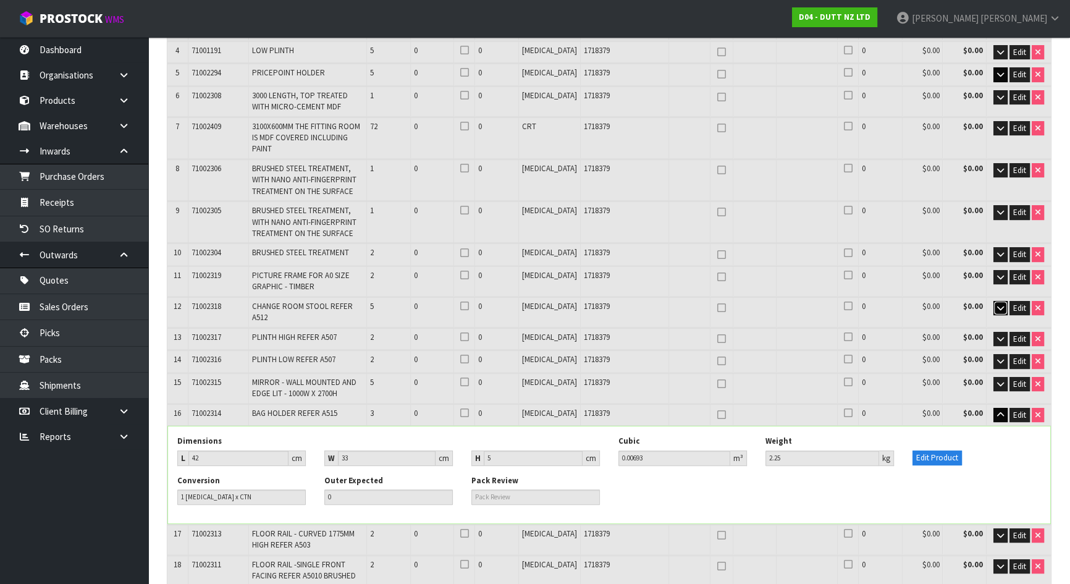
click at [1005, 301] on button "button" at bounding box center [1000, 308] width 14 height 15
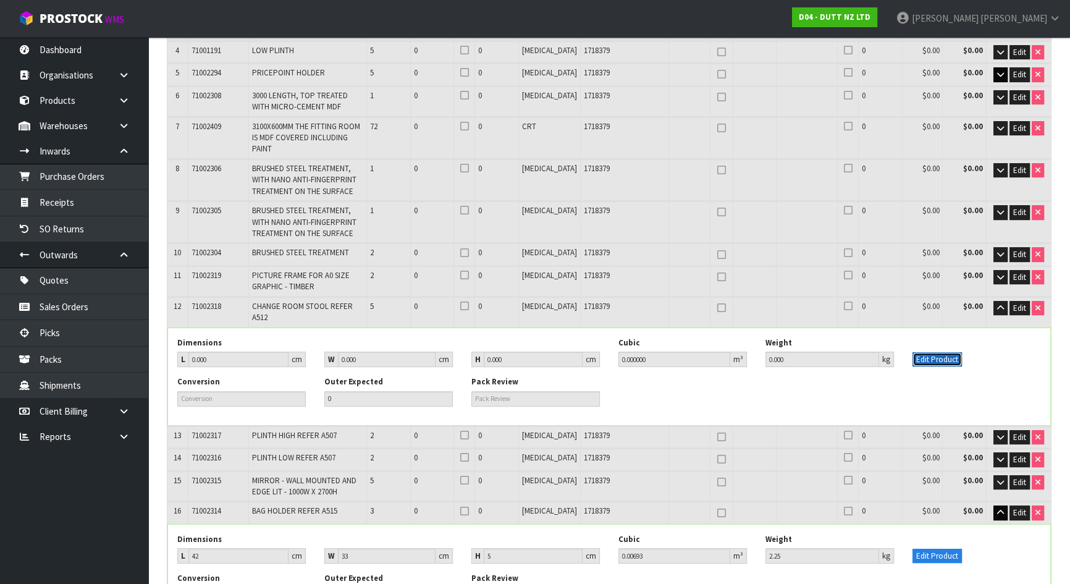
click at [952, 352] on button "Edit Product" at bounding box center [936, 359] width 49 height 15
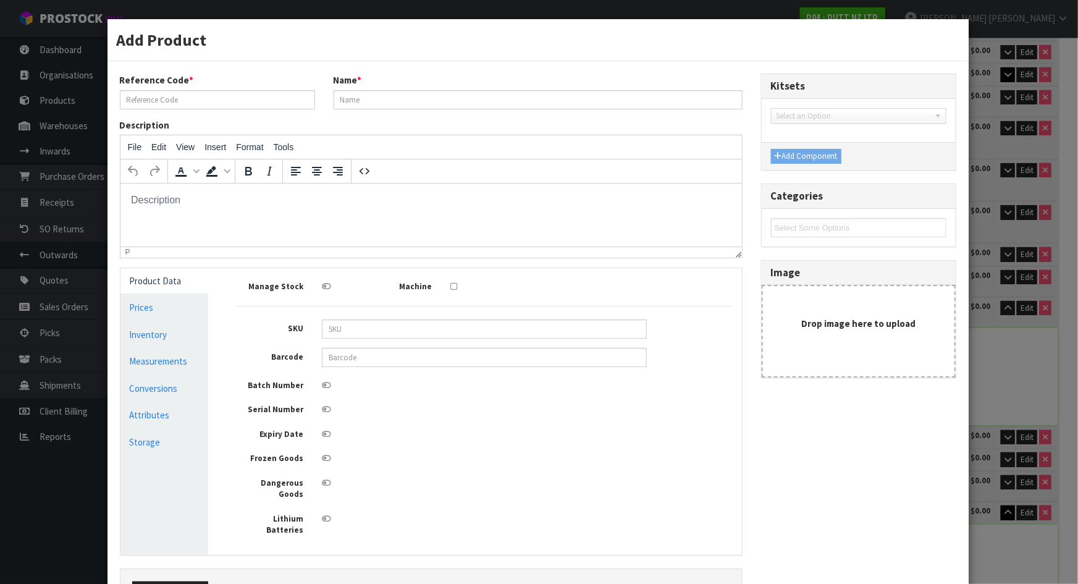
scroll to position [0, 0]
click at [167, 358] on link "Measurements" at bounding box center [164, 360] width 88 height 25
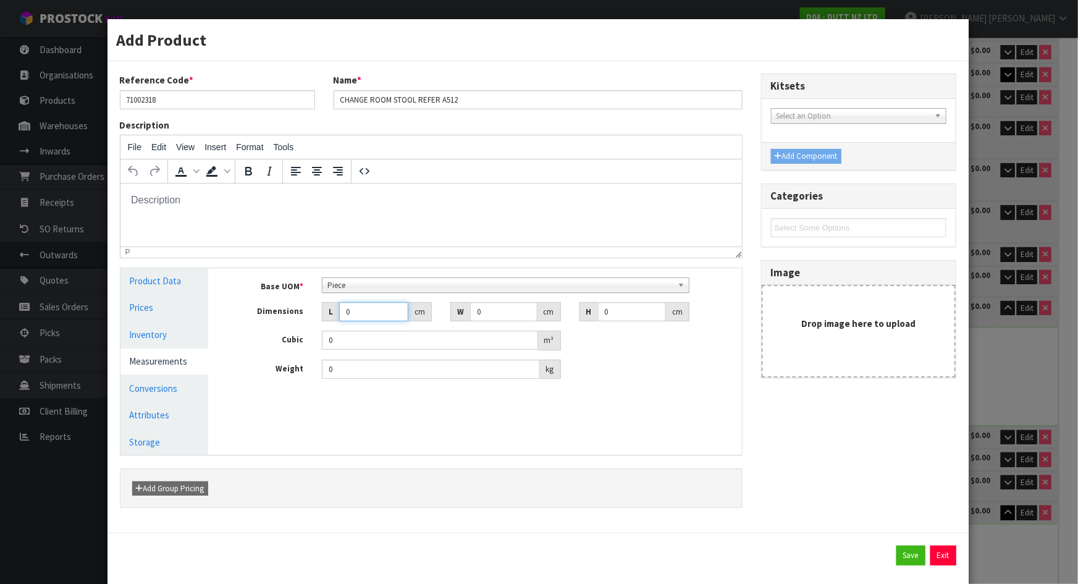
drag, startPoint x: 369, startPoint y: 314, endPoint x: 316, endPoint y: 314, distance: 53.1
click at [316, 314] on div "L 0 cm" at bounding box center [377, 312] width 128 height 20
drag, startPoint x: 507, startPoint y: 308, endPoint x: 435, endPoint y: 308, distance: 71.6
click at [435, 308] on div "Dimensions L 33 cm W 0 cm H 0 cm" at bounding box center [484, 312] width 514 height 20
click at [403, 287] on span "Piece" at bounding box center [499, 285] width 345 height 15
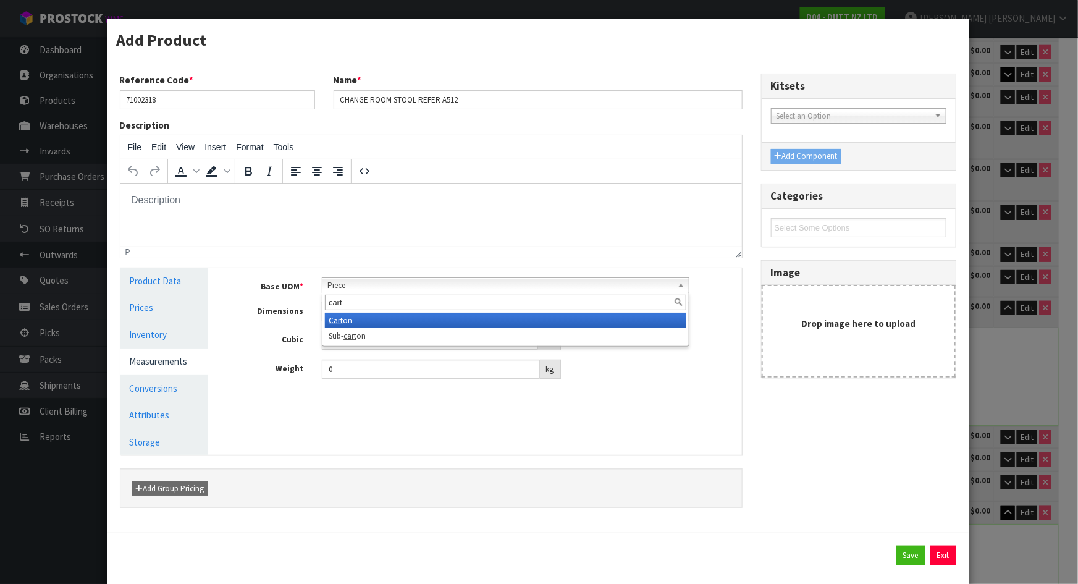
click at [375, 317] on li "Cart on" at bounding box center [505, 320] width 361 height 15
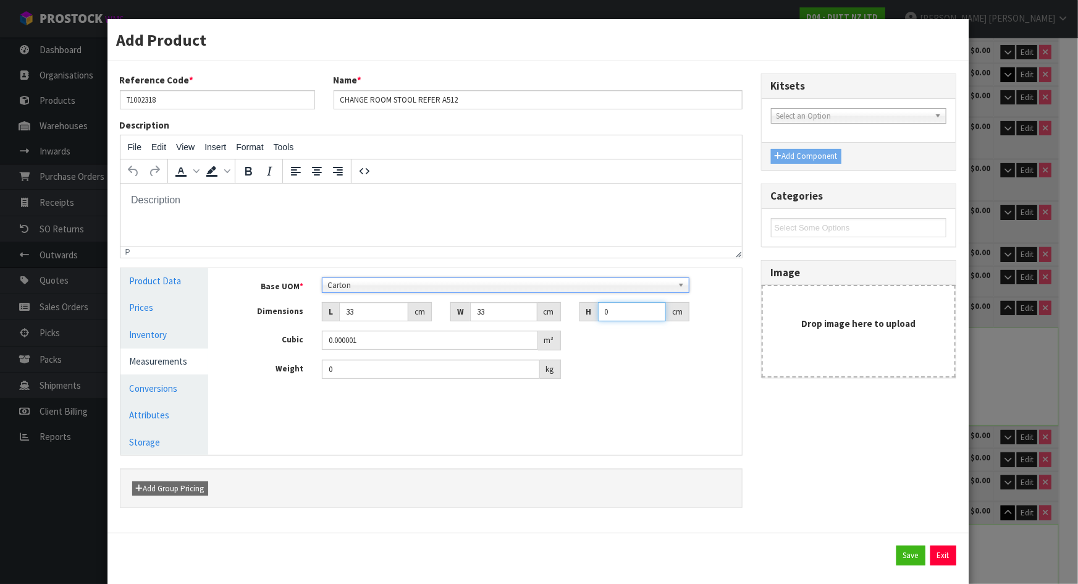
drag, startPoint x: 624, startPoint y: 309, endPoint x: 539, endPoint y: 306, distance: 85.3
click at [547, 304] on div "Dimensions L 33 cm W 33 cm H 0 cm" at bounding box center [484, 312] width 514 height 20
drag, startPoint x: 433, startPoint y: 369, endPoint x: 182, endPoint y: 378, distance: 251.5
click at [182, 378] on div "Product Data Prices Inventory Measurements Conversions Attributes Storage Manag…" at bounding box center [431, 361] width 640 height 187
click at [479, 423] on div "Manage Stock Machine SKU Barcode Batch Number Serial Number Expiry Date Frozen …" at bounding box center [483, 361] width 533 height 187
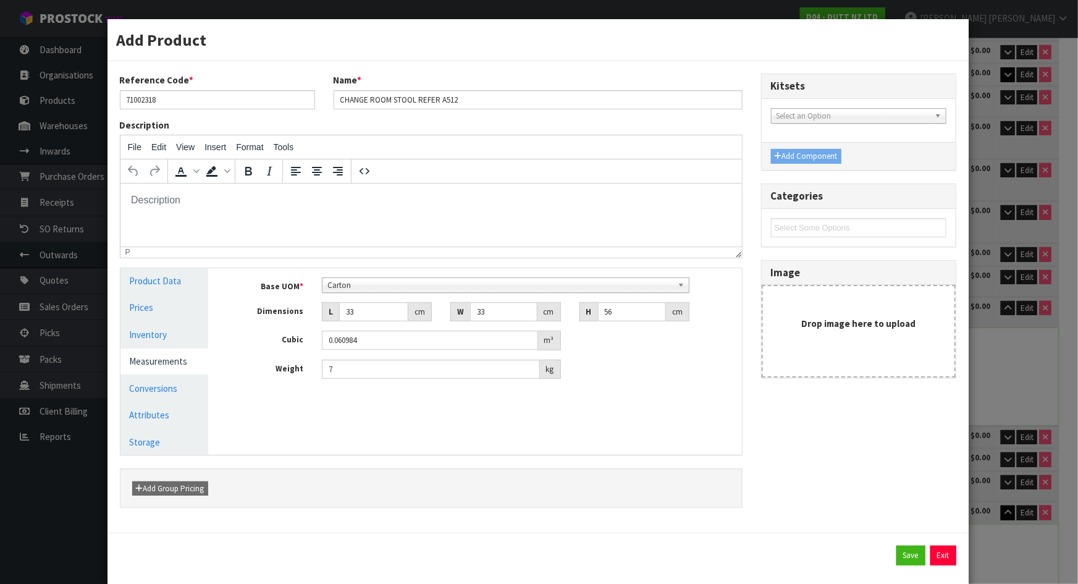
drag, startPoint x: 876, startPoint y: 469, endPoint x: 889, endPoint y: 511, distance: 44.1
click at [876, 472] on div "Reference Code * 71002318 Name * CHANGE ROOM STOOL REFER A512 Description File …" at bounding box center [538, 296] width 855 height 447
click at [908, 552] on button "Save" at bounding box center [910, 555] width 29 height 20
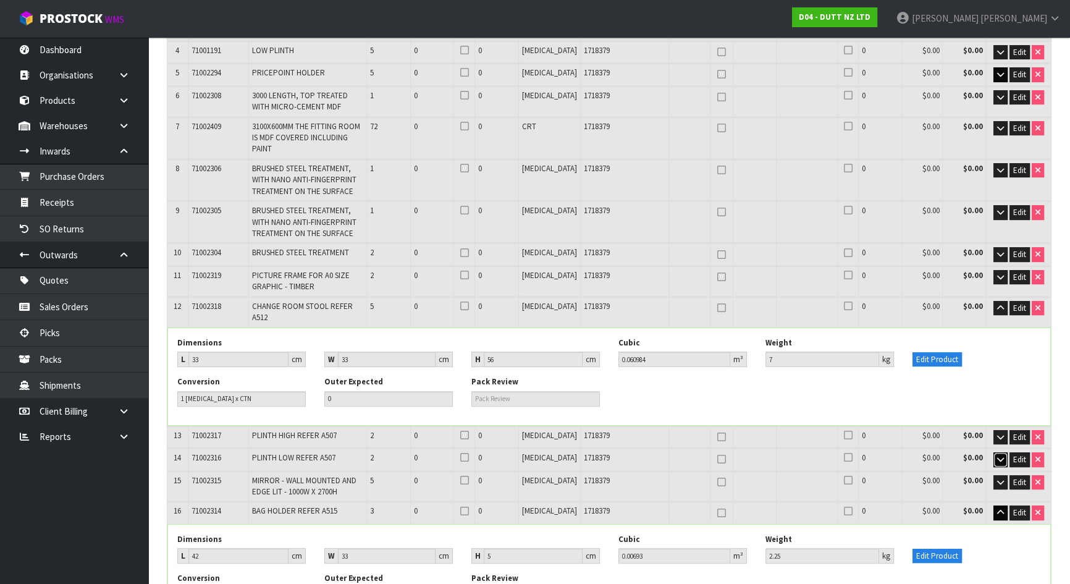
click at [1000, 452] on button "button" at bounding box center [1000, 459] width 14 height 15
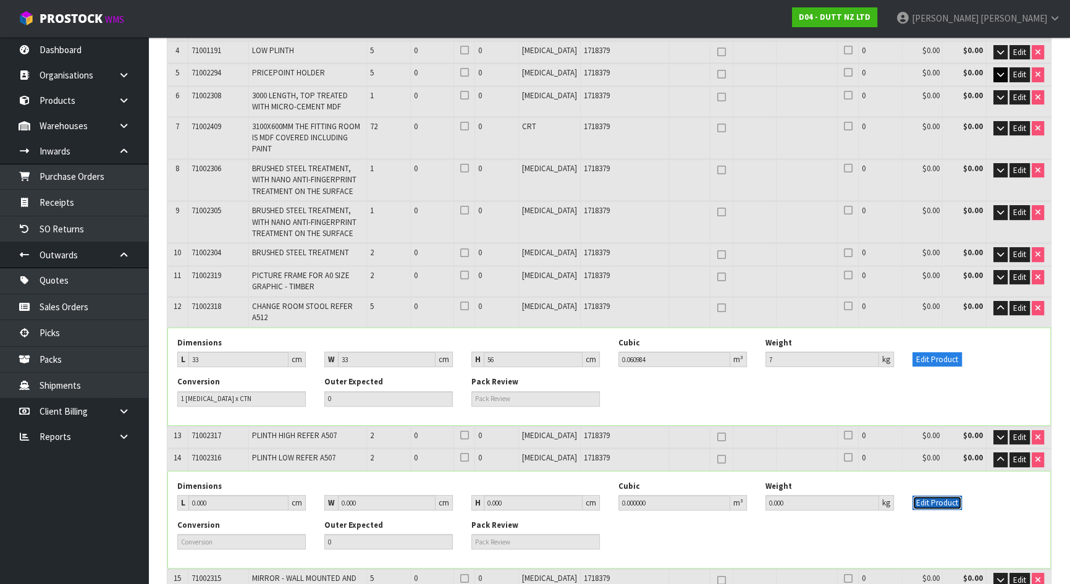
click at [955, 495] on button "Edit Product" at bounding box center [936, 502] width 49 height 15
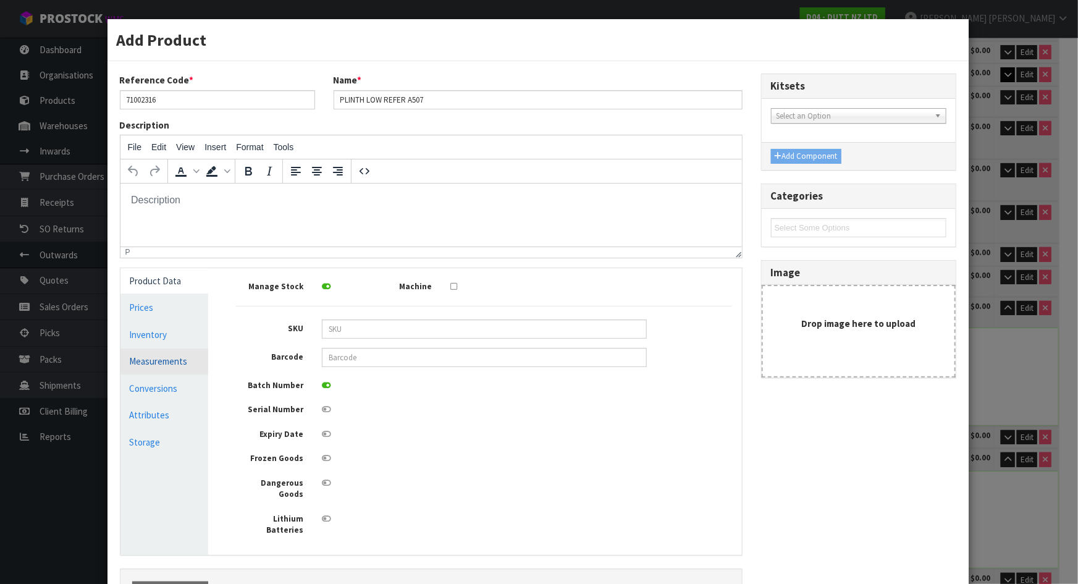
click at [164, 364] on link "Measurements" at bounding box center [164, 360] width 88 height 25
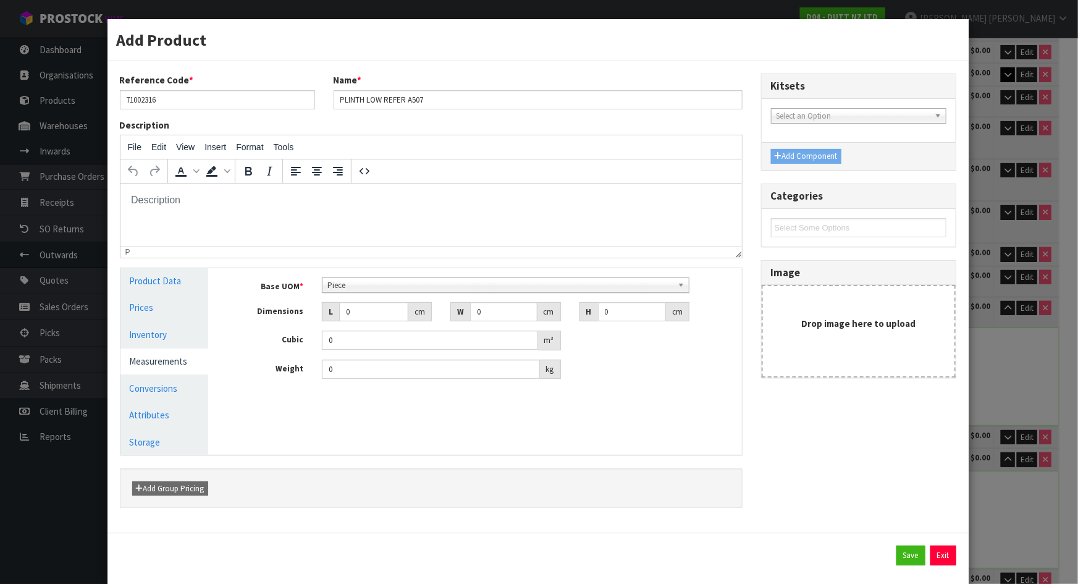
scroll to position [222, 0]
click at [374, 284] on span "Piece" at bounding box center [499, 285] width 345 height 15
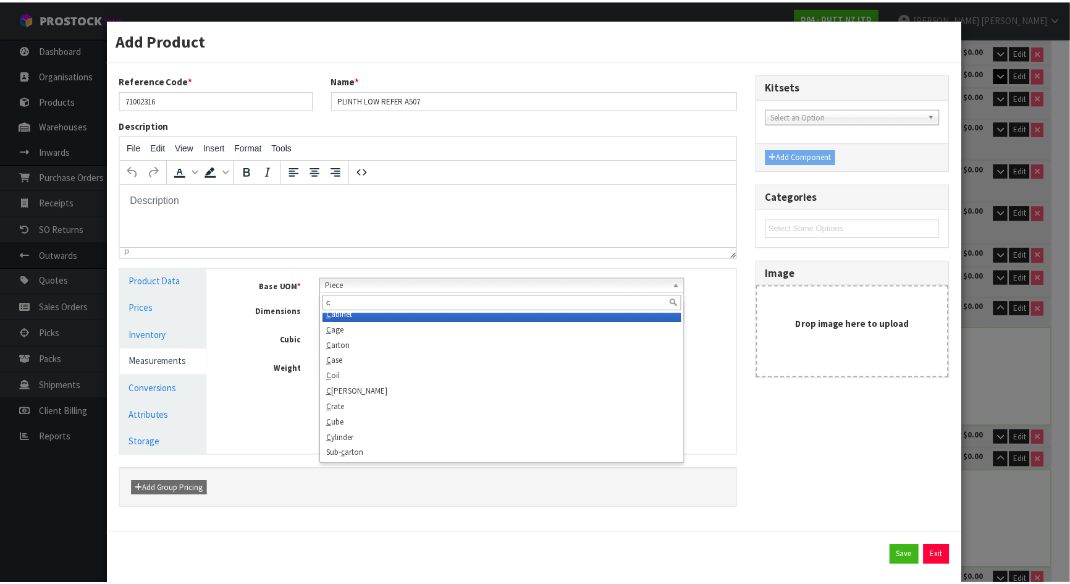
scroll to position [0, 0]
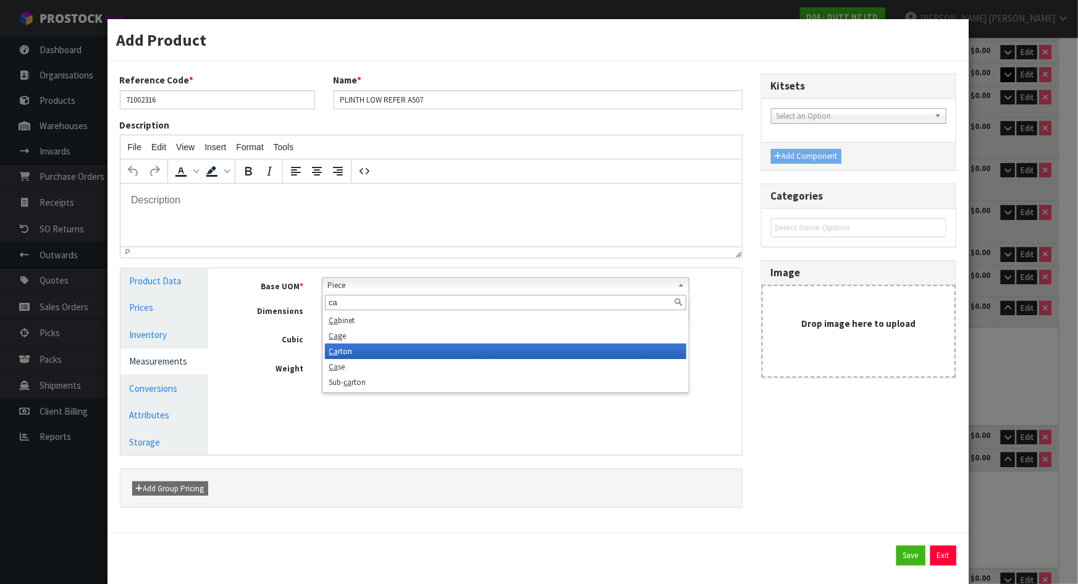
click at [358, 348] on li "Ca rton" at bounding box center [505, 350] width 361 height 15
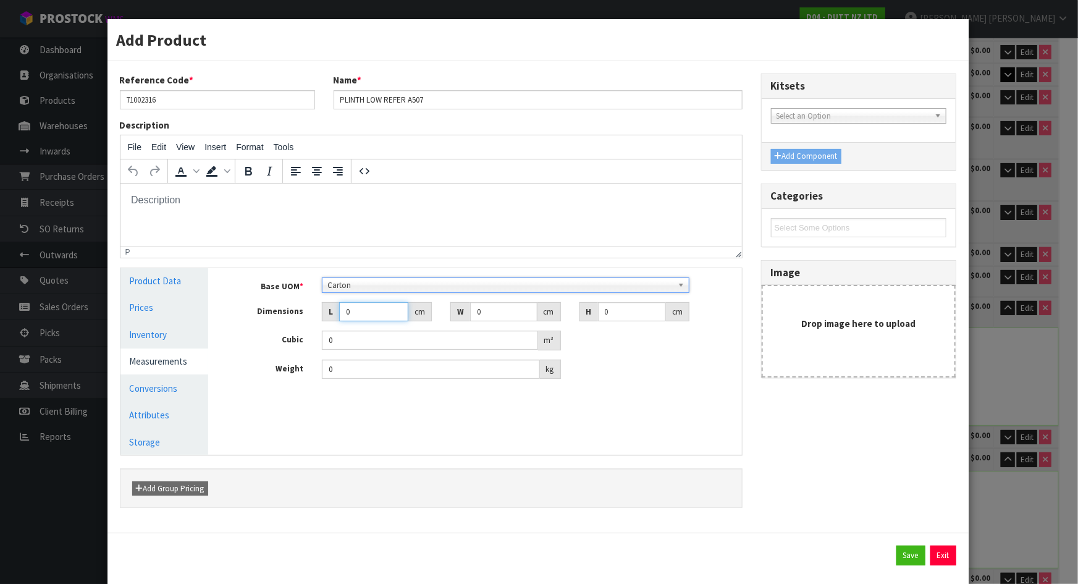
drag, startPoint x: 361, startPoint y: 311, endPoint x: 296, endPoint y: 313, distance: 64.9
click at [296, 313] on div "Dimensions L 0 cm W 0 cm H 0 cm" at bounding box center [484, 312] width 514 height 20
drag, startPoint x: 359, startPoint y: 309, endPoint x: 292, endPoint y: 311, distance: 66.7
click at [292, 311] on div "Dimensions L 35 cm W 32 cm H 59 cm" at bounding box center [484, 312] width 514 height 20
drag, startPoint x: 500, startPoint y: 314, endPoint x: 468, endPoint y: 314, distance: 32.1
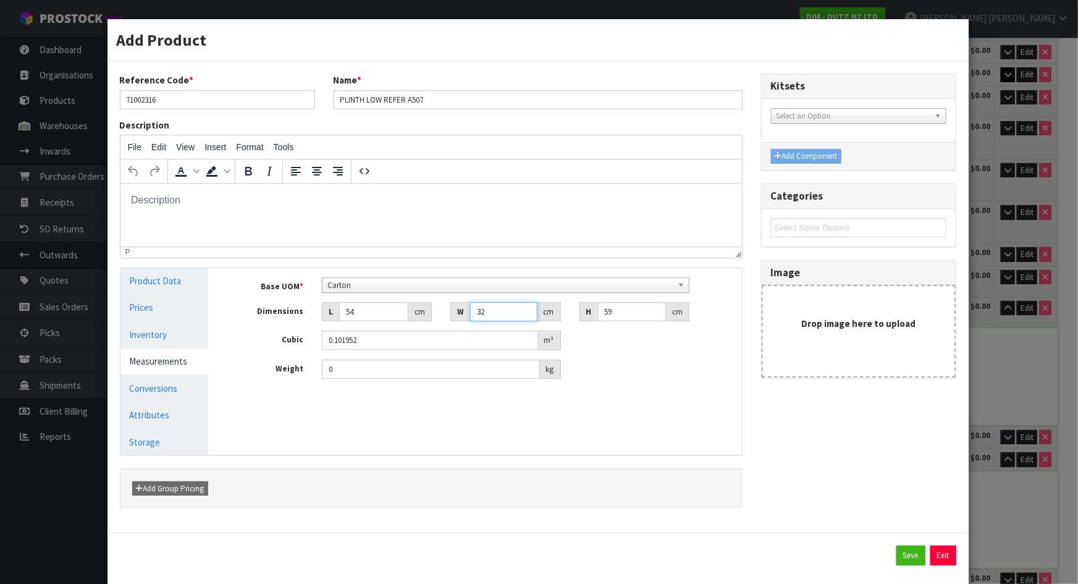
click at [470, 314] on input "32" at bounding box center [503, 311] width 67 height 19
click at [897, 558] on button "Save" at bounding box center [910, 555] width 29 height 20
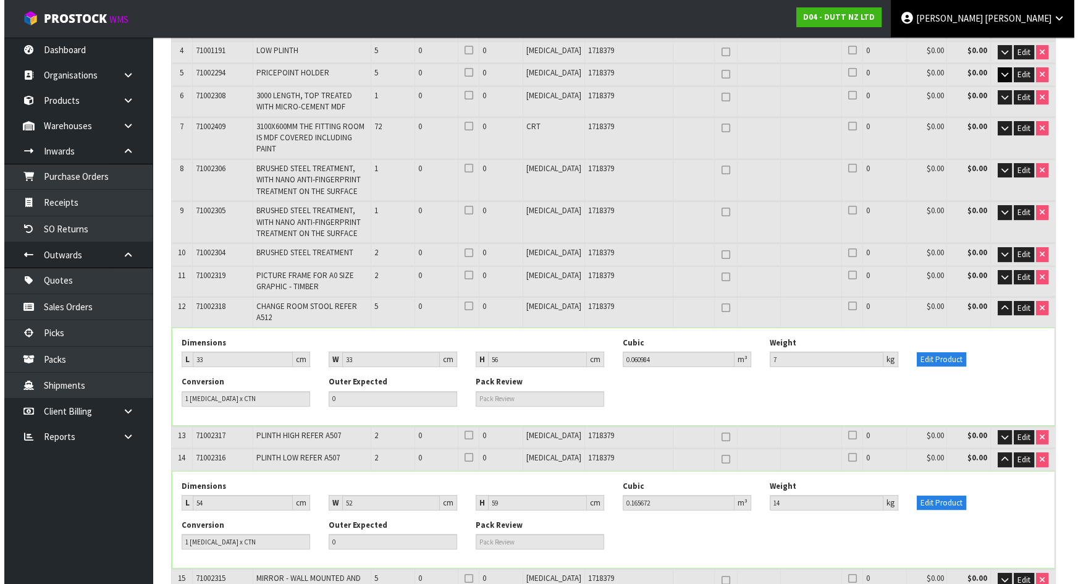
scroll to position [15, 0]
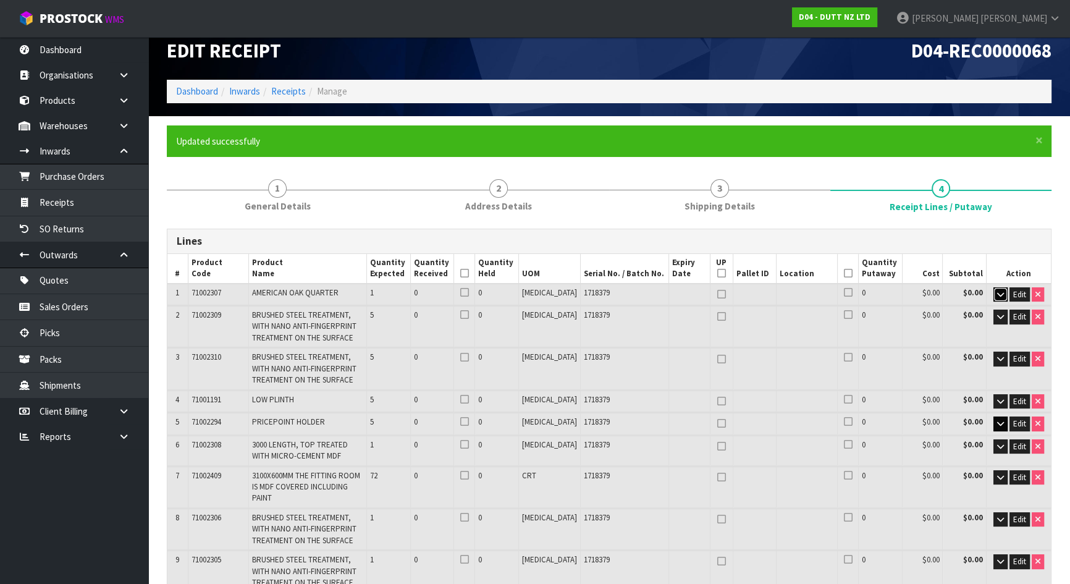
click at [1001, 296] on icon "button" at bounding box center [1000, 294] width 7 height 8
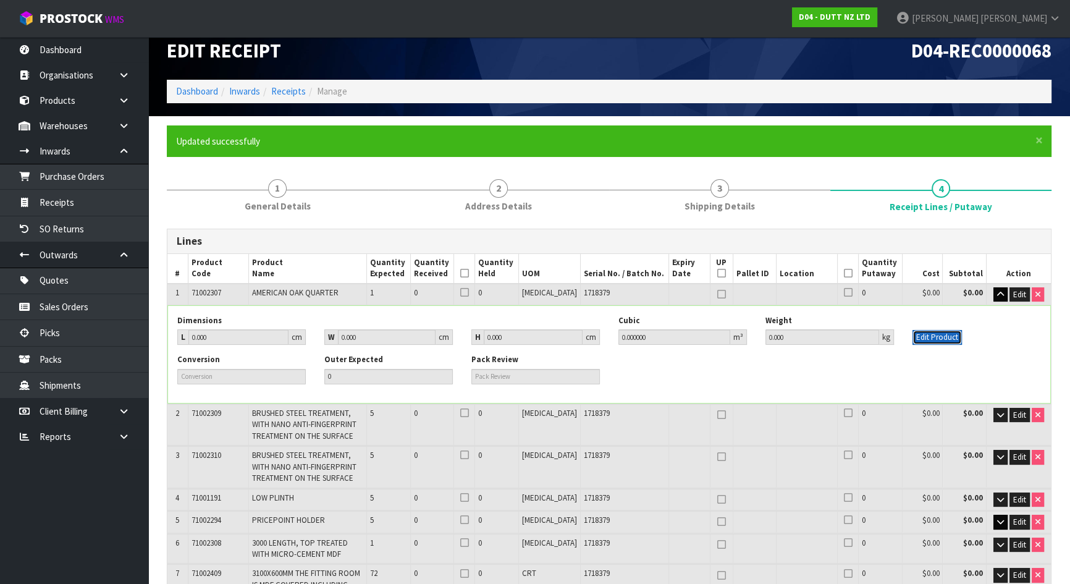
click at [953, 335] on button "Edit Product" at bounding box center [936, 337] width 49 height 15
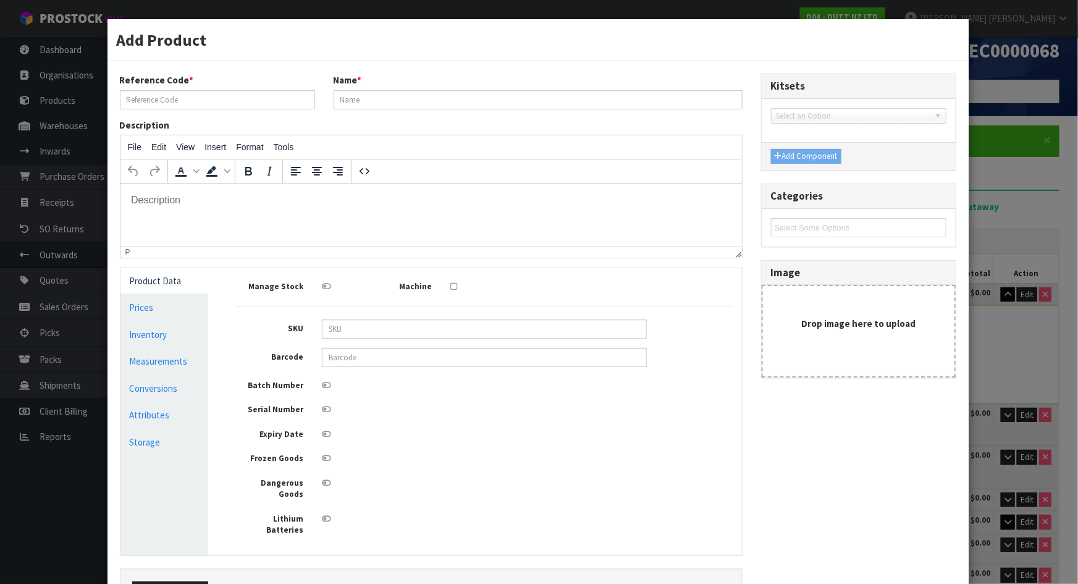
scroll to position [0, 0]
click at [173, 353] on link "Measurements" at bounding box center [164, 360] width 88 height 25
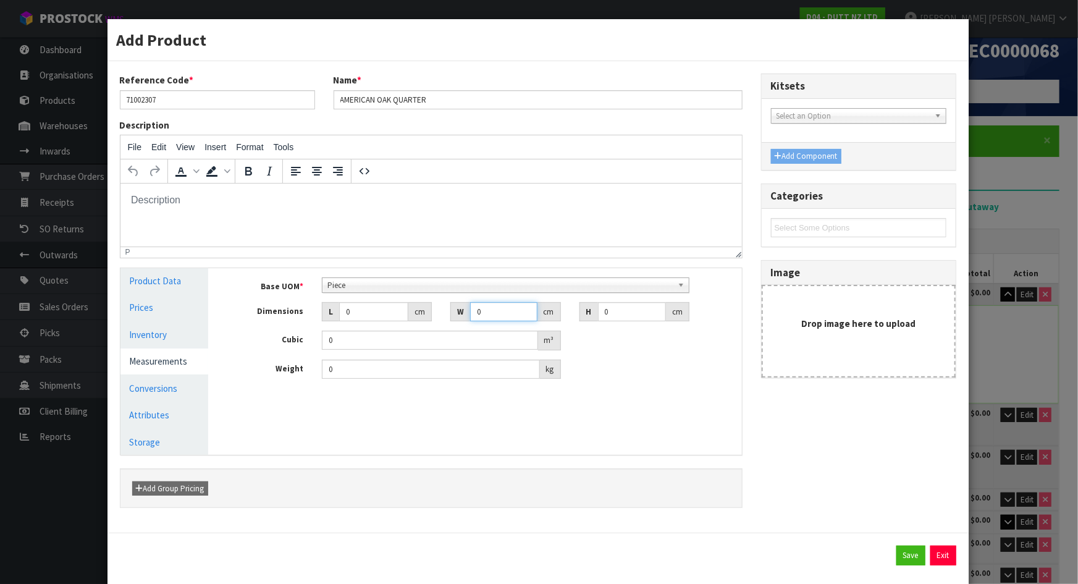
drag, startPoint x: 498, startPoint y: 316, endPoint x: 439, endPoint y: 316, distance: 59.3
click at [441, 316] on div "W 0 cm" at bounding box center [505, 312] width 128 height 20
drag, startPoint x: 367, startPoint y: 312, endPoint x: 194, endPoint y: 288, distance: 174.6
click at [202, 290] on div "Product Data Prices Inventory Measurements Conversions Attributes Storage Manag…" at bounding box center [431, 361] width 640 height 187
click at [358, 287] on span "Piece" at bounding box center [499, 285] width 345 height 15
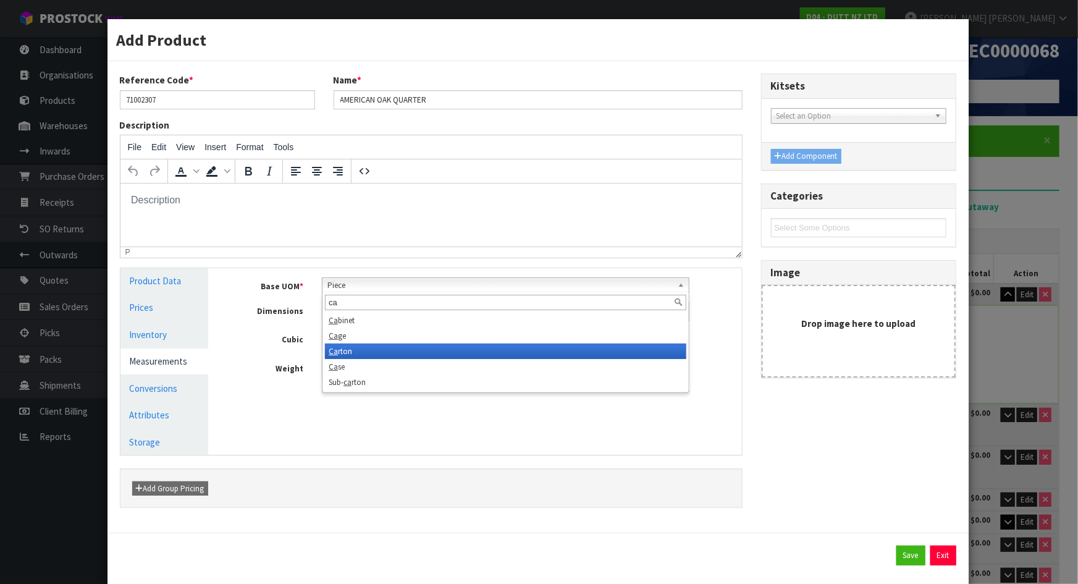
click at [351, 346] on li "Ca rton" at bounding box center [505, 350] width 361 height 15
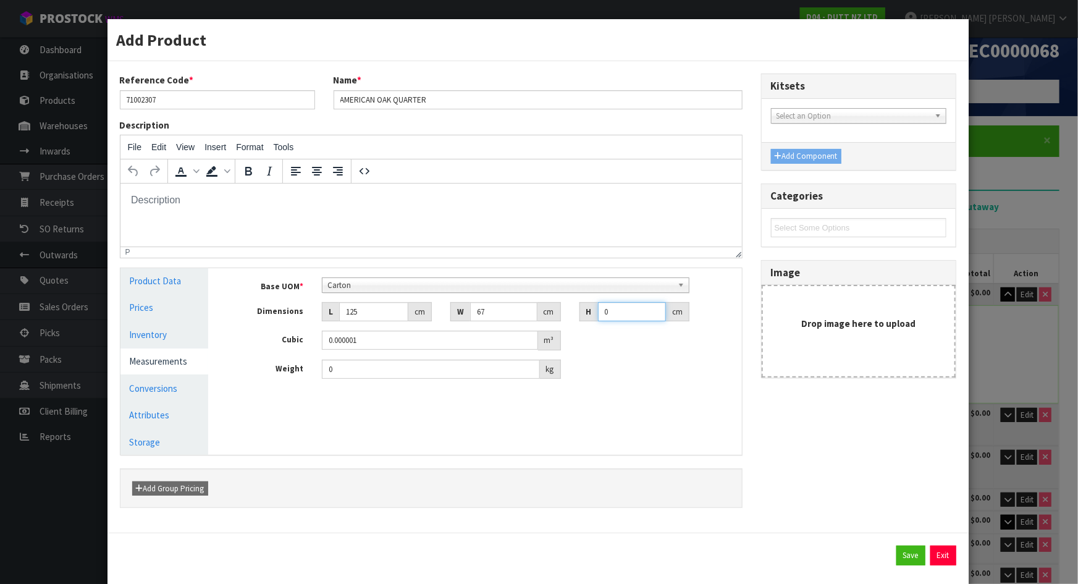
drag, startPoint x: 613, startPoint y: 311, endPoint x: 534, endPoint y: 313, distance: 78.5
click at [534, 313] on div "Dimensions L 125 cm W 67 cm H 0 cm" at bounding box center [484, 312] width 514 height 20
drag, startPoint x: 257, startPoint y: 382, endPoint x: 238, endPoint y: 382, distance: 19.2
click at [238, 382] on div "Base UOM * Bag Bar Basket Bin Bottle Box Bundle Cabinet Cage Carton Case Coil C…" at bounding box center [484, 333] width 514 height 130
click at [902, 561] on button "Save" at bounding box center [910, 555] width 29 height 20
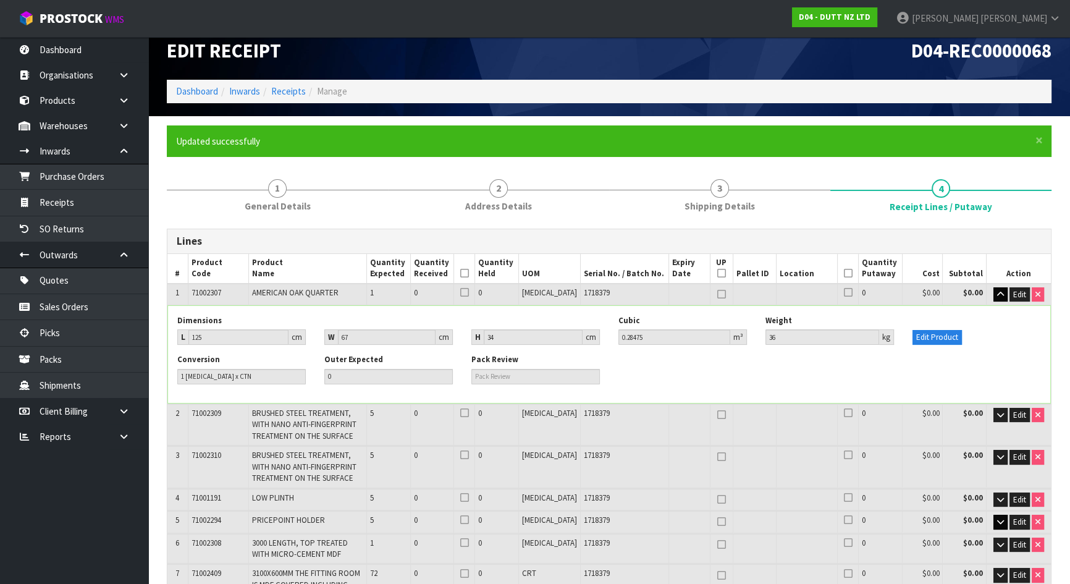
click at [986, 325] on div "Edit Product" at bounding box center [976, 330] width 147 height 30
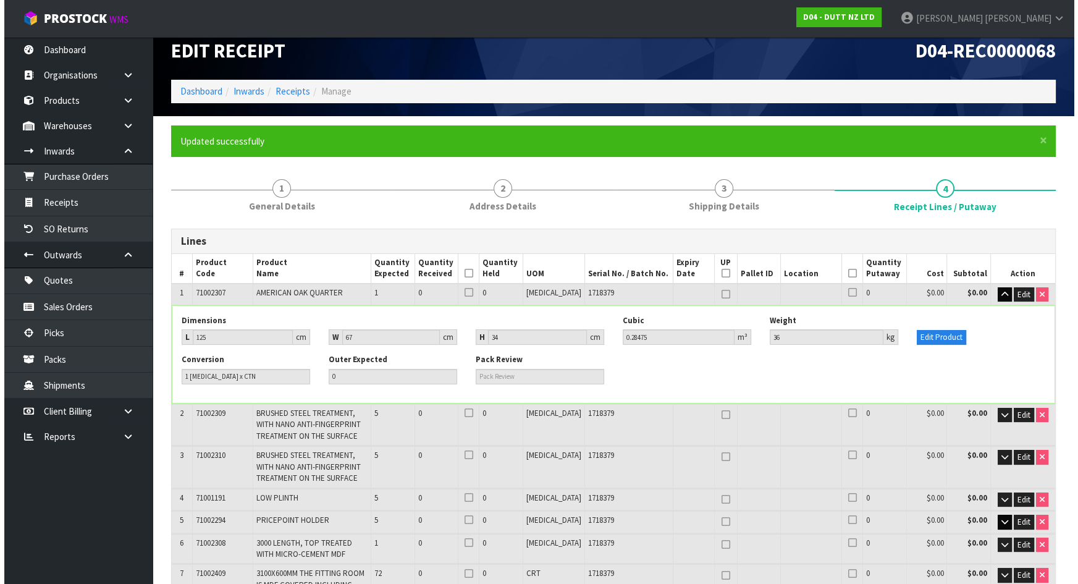
scroll to position [726, 0]
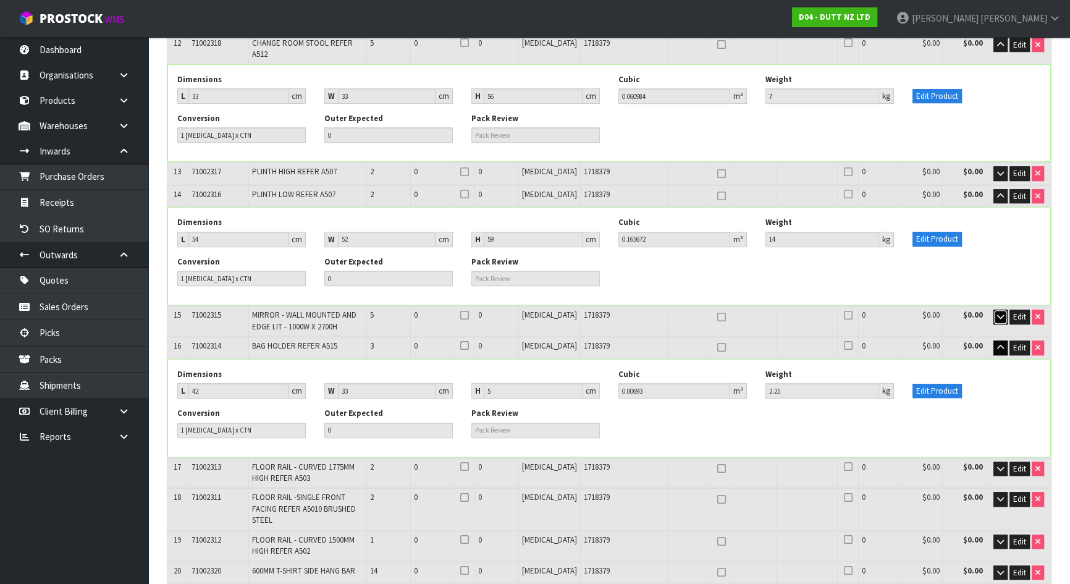
click at [1005, 309] on button "button" at bounding box center [1000, 316] width 14 height 15
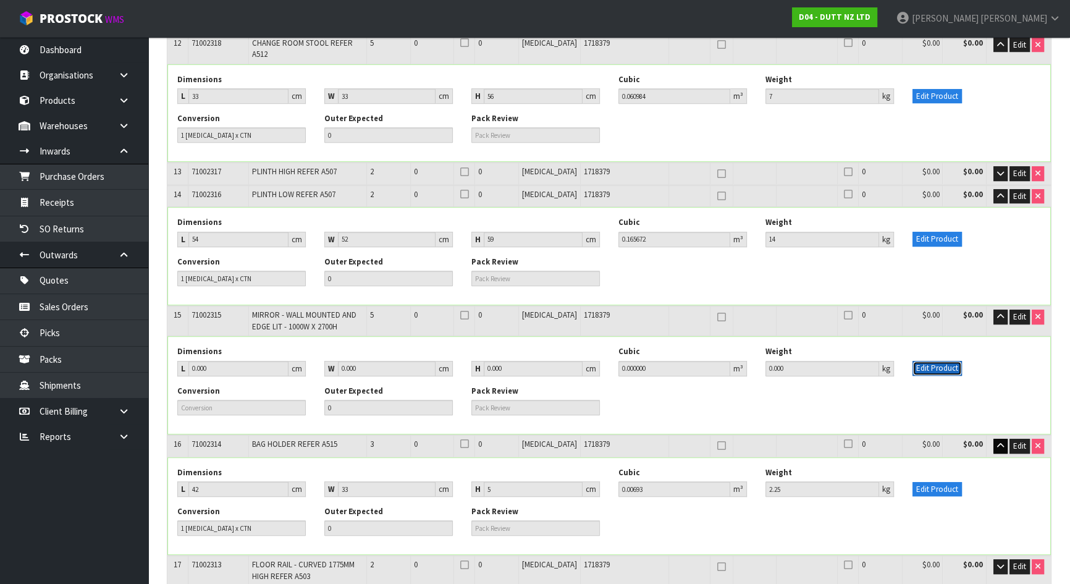
click at [954, 361] on button "Edit Product" at bounding box center [936, 368] width 49 height 15
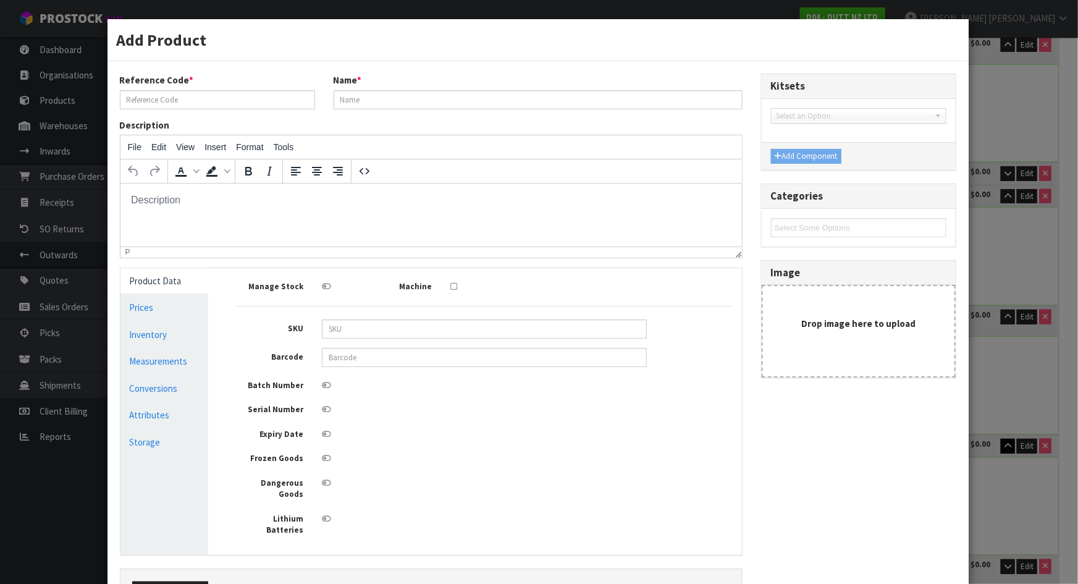
scroll to position [0, 0]
click at [159, 358] on link "Measurements" at bounding box center [164, 360] width 88 height 25
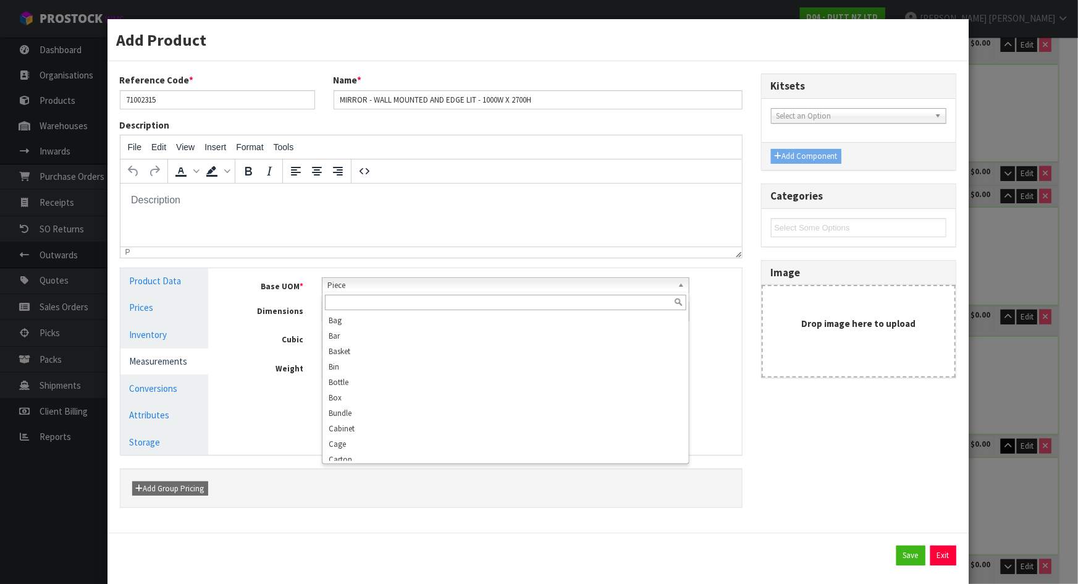
click at [375, 290] on span "Piece" at bounding box center [499, 285] width 345 height 15
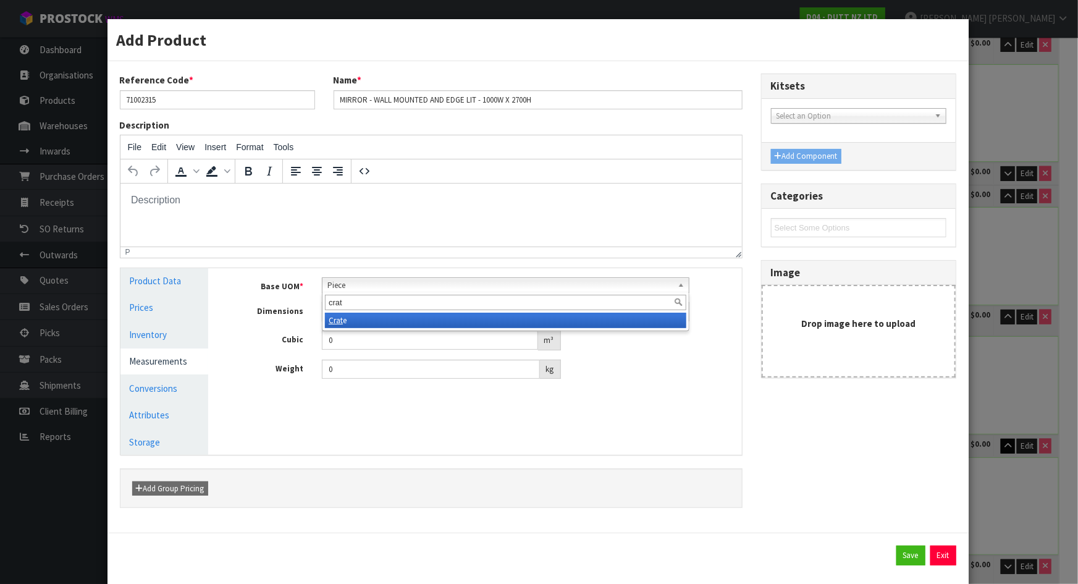
click at [357, 322] on li "Crat e" at bounding box center [505, 320] width 361 height 15
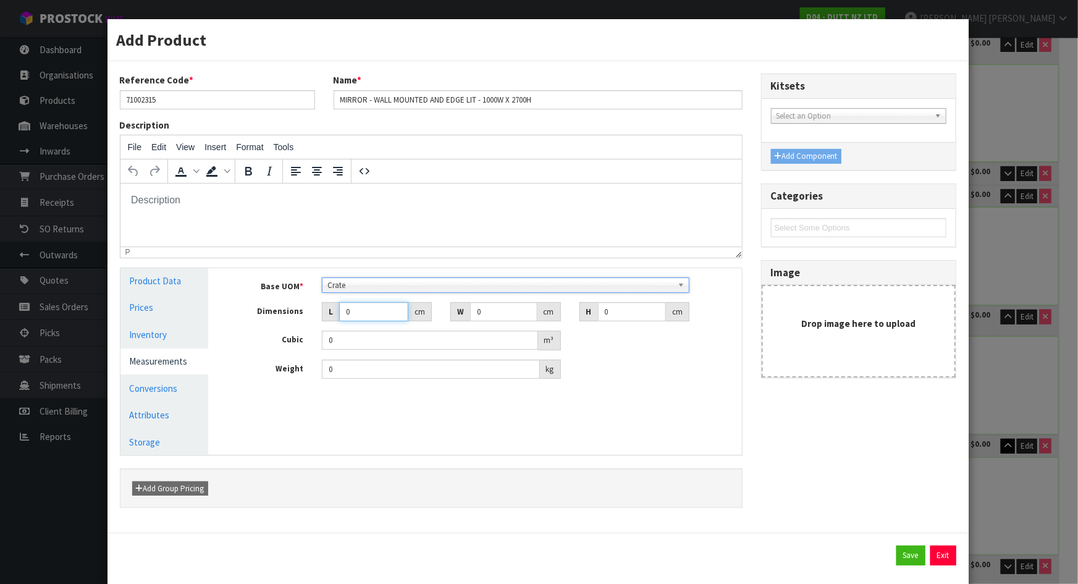
drag, startPoint x: 365, startPoint y: 313, endPoint x: 271, endPoint y: 313, distance: 93.9
click at [271, 313] on div "Dimensions L 0 cm W 0 cm H 0 cm" at bounding box center [484, 312] width 514 height 20
click at [907, 550] on button "Save" at bounding box center [910, 555] width 29 height 20
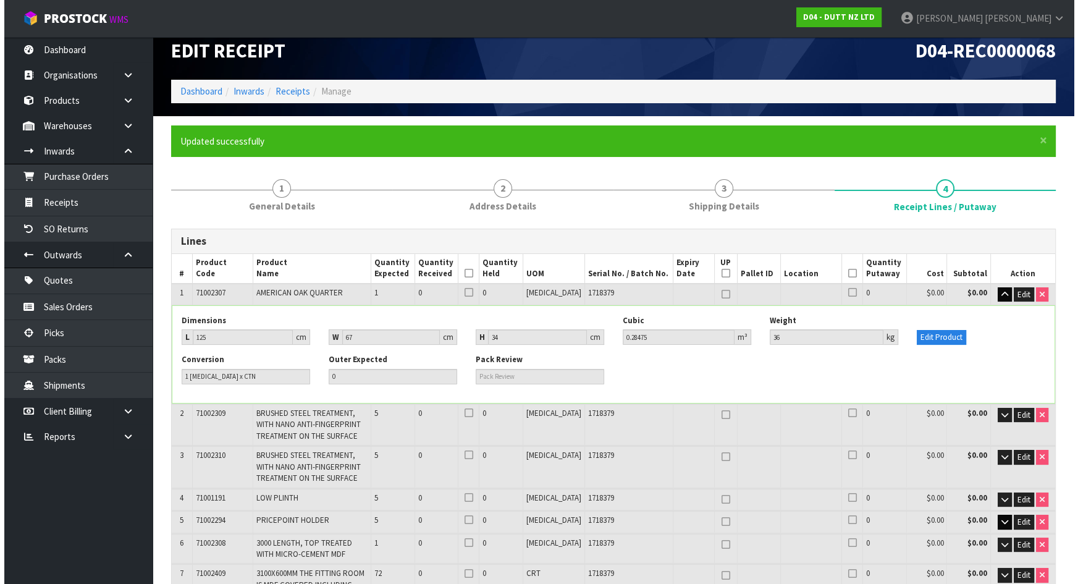
scroll to position [1112, 0]
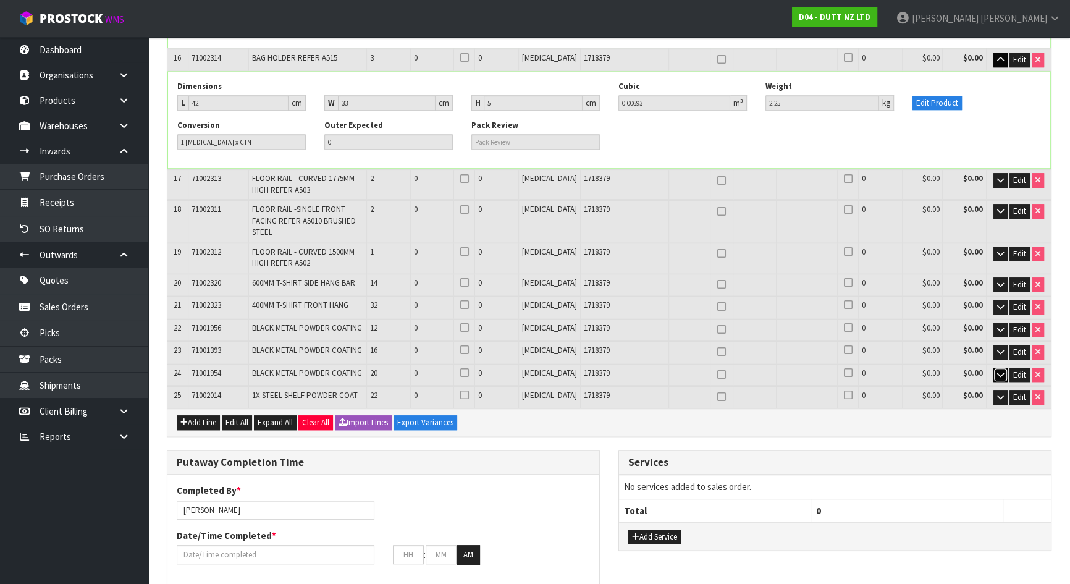
click at [1001, 367] on button "button" at bounding box center [1000, 374] width 14 height 15
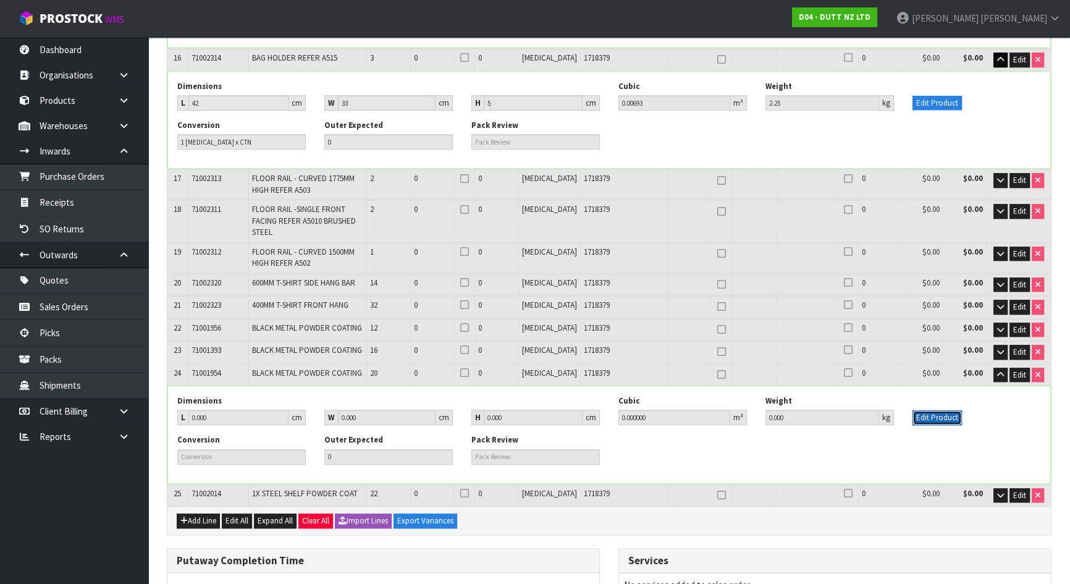
click at [919, 410] on button "Edit Product" at bounding box center [936, 417] width 49 height 15
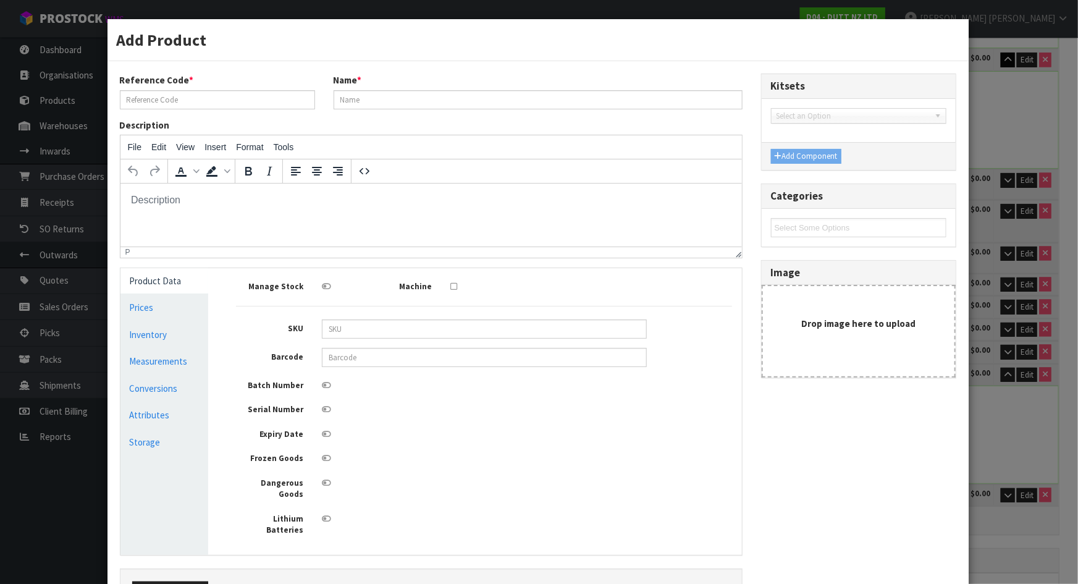
scroll to position [0, 0]
click at [151, 372] on link "Measurements" at bounding box center [164, 360] width 88 height 25
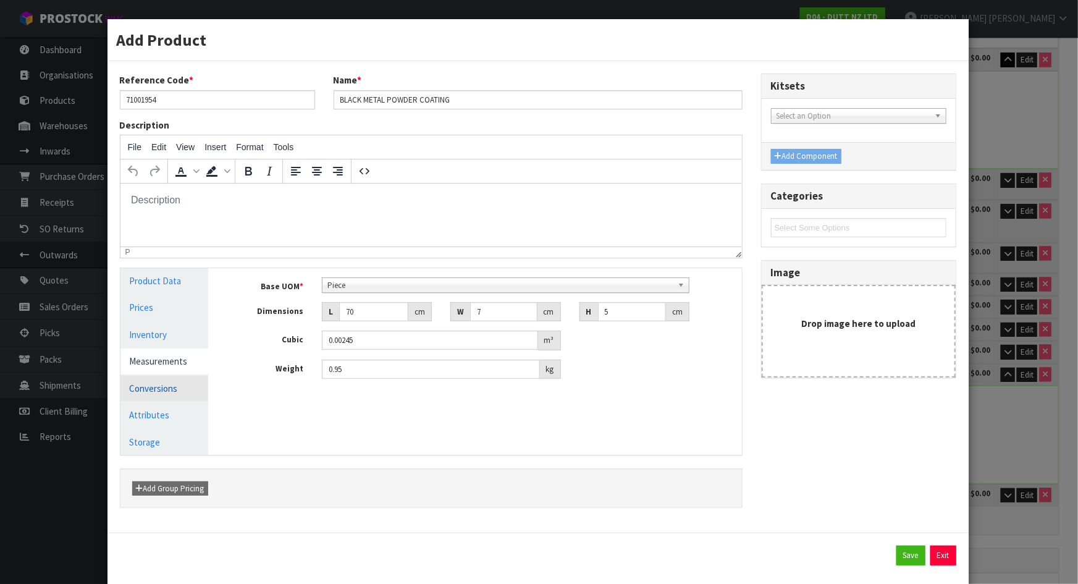
click at [165, 392] on link "Conversions" at bounding box center [164, 388] width 88 height 25
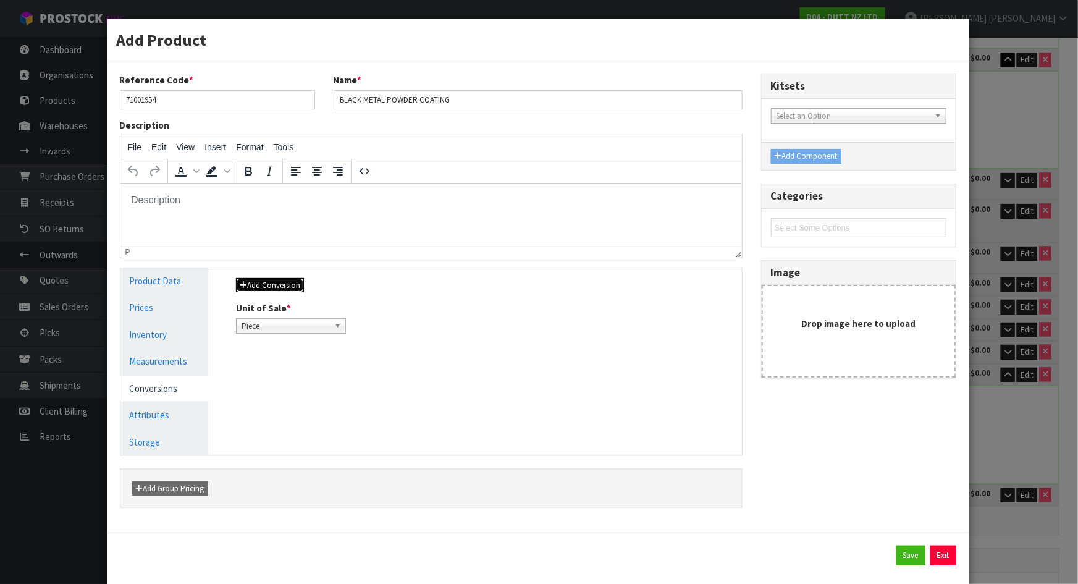
click at [259, 288] on button "Add Conversion" at bounding box center [270, 285] width 68 height 15
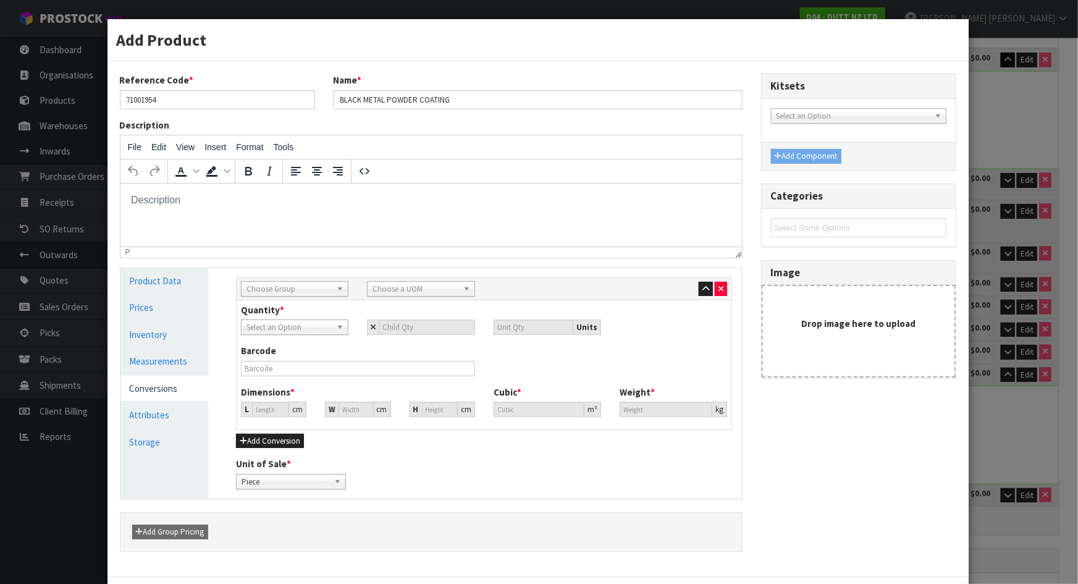
click at [304, 290] on span "Choose Group" at bounding box center [288, 289] width 85 height 15
click at [281, 357] on li "Outer" at bounding box center [294, 354] width 101 height 15
click at [381, 285] on span "Choose a UOM" at bounding box center [414, 289] width 85 height 15
click at [407, 353] on li "Ca rton" at bounding box center [420, 354] width 101 height 15
click at [400, 321] on input "number" at bounding box center [427, 326] width 96 height 15
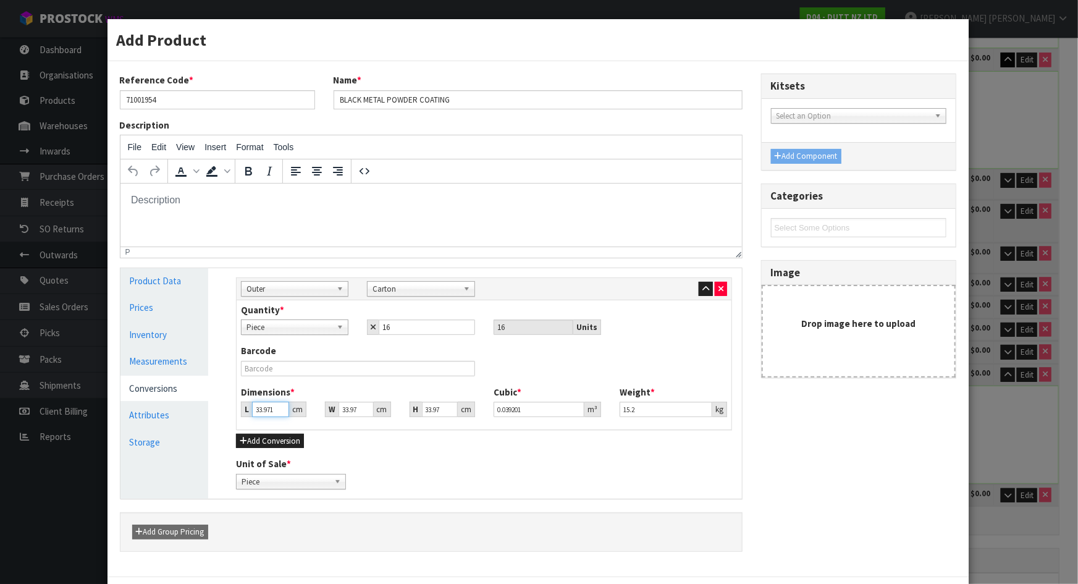
click at [274, 405] on input "33.971" at bounding box center [270, 408] width 37 height 15
drag, startPoint x: 269, startPoint y: 406, endPoint x: 162, endPoint y: 426, distance: 108.0
click at [162, 426] on div "Product Data Prices Inventory Measurements Conversions Attributes Storage Manag…" at bounding box center [431, 383] width 640 height 230
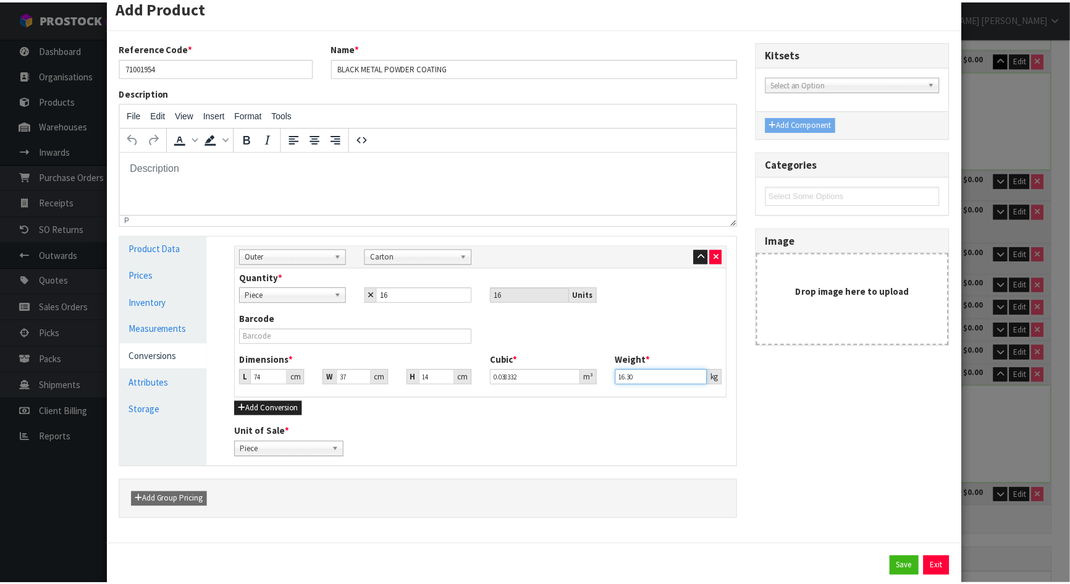
scroll to position [64, 0]
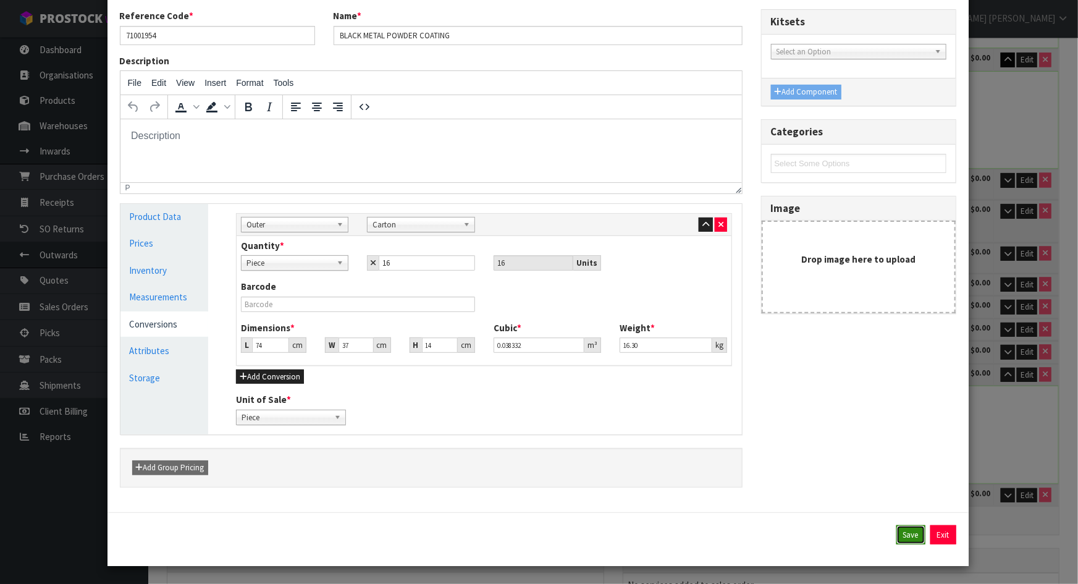
click at [896, 530] on button "Save" at bounding box center [910, 535] width 29 height 20
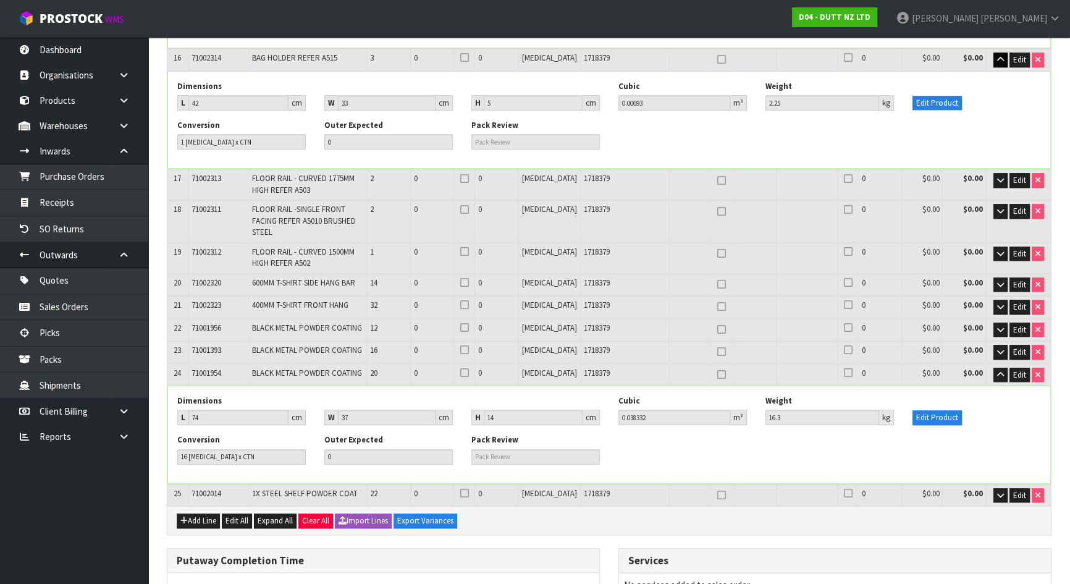
click at [813, 434] on div "Conversion 16 PCE x CTN Outer Expected 0 Pack Review" at bounding box center [609, 453] width 882 height 39
click at [606, 386] on div "Dimensions L 74 cm W 37 cm H 14 cm Cubic 0.038332 m³ Weight 16.3 kg Edit Produc…" at bounding box center [609, 434] width 882 height 97
click at [398, 386] on div "Dimensions L 74 cm W 37 cm H 14 cm Cubic 0.038332 m³ Weight 16.3 kg Edit Produc…" at bounding box center [609, 434] width 882 height 97
click at [1002, 280] on icon "button" at bounding box center [1000, 284] width 7 height 8
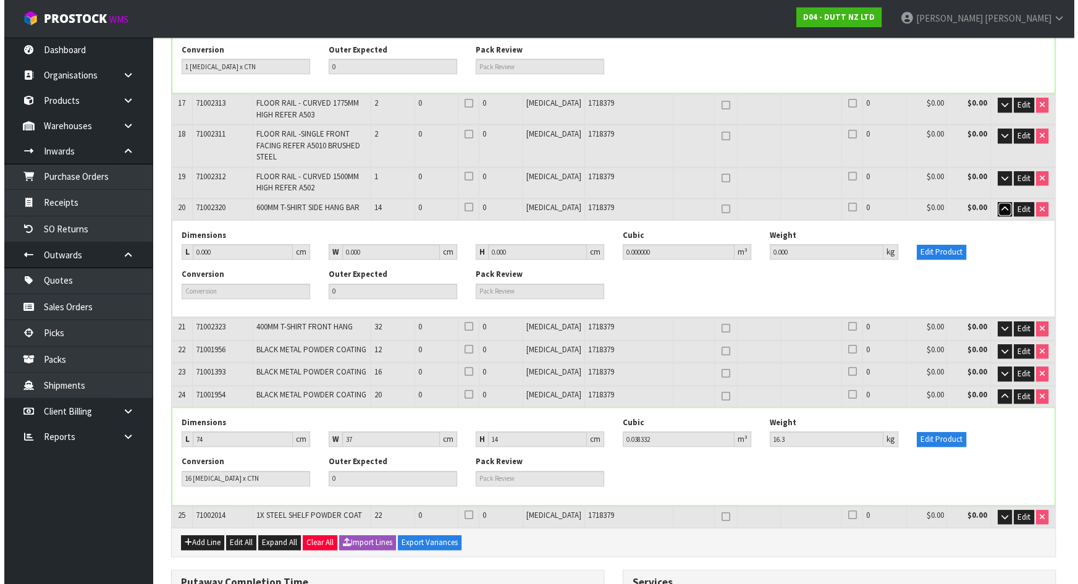
scroll to position [1210, 0]
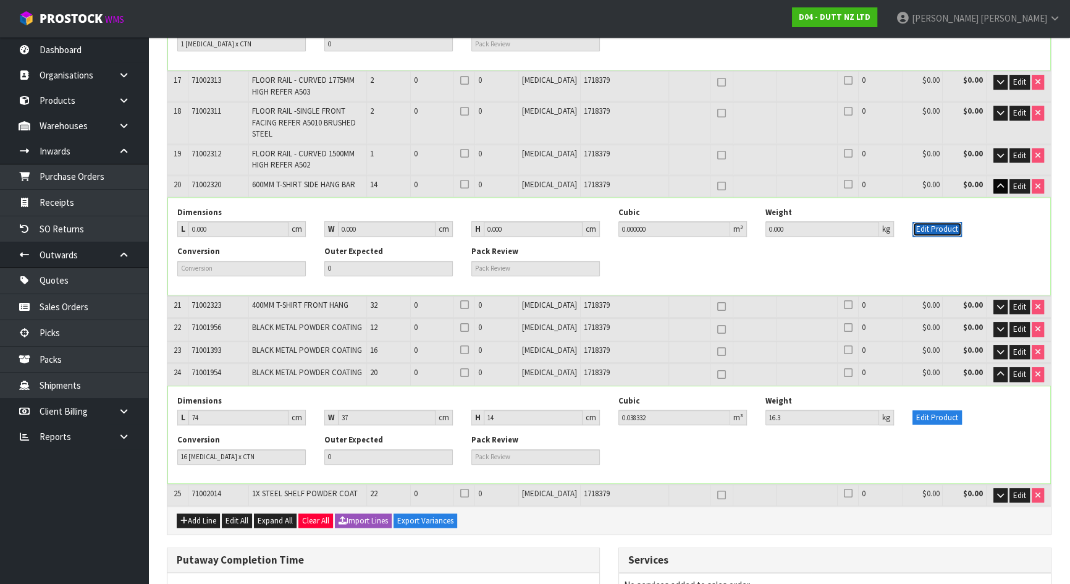
click at [934, 222] on button "Edit Product" at bounding box center [936, 229] width 49 height 15
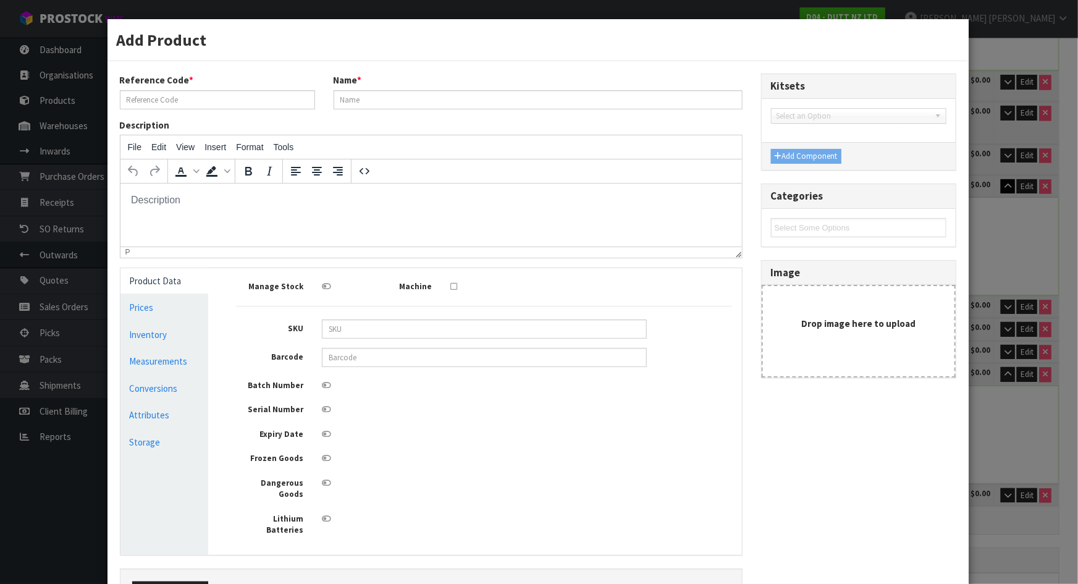
scroll to position [0, 0]
click at [168, 360] on link "Measurements" at bounding box center [164, 360] width 88 height 25
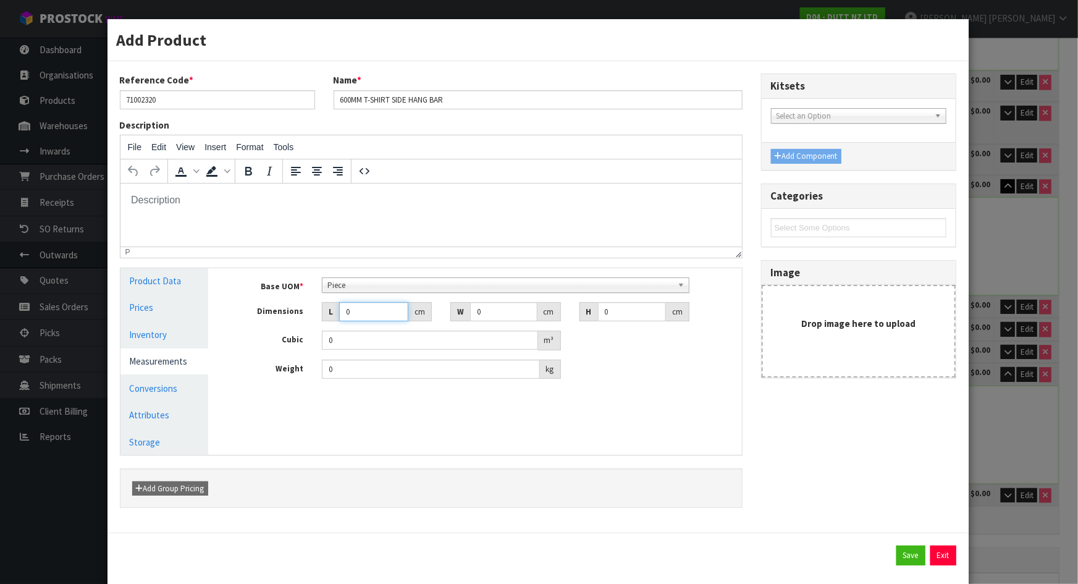
drag, startPoint x: 367, startPoint y: 306, endPoint x: 267, endPoint y: 306, distance: 100.7
click at [263, 307] on div "Dimensions L 0 cm W 0 cm H 0 cm" at bounding box center [484, 312] width 514 height 20
click at [179, 379] on link "Conversions" at bounding box center [164, 388] width 88 height 25
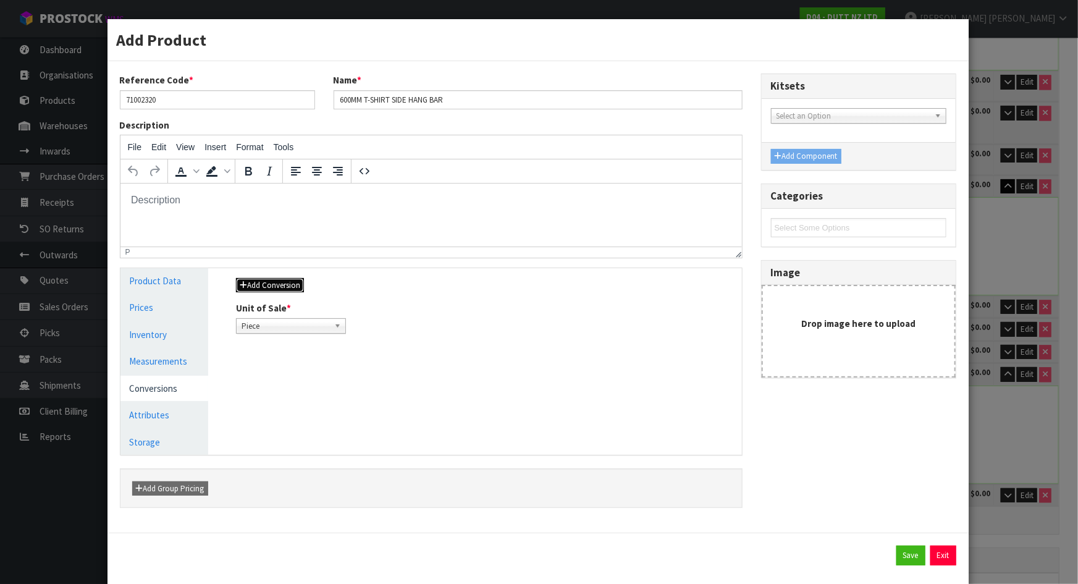
click at [258, 280] on button "Add Conversion" at bounding box center [270, 285] width 68 height 15
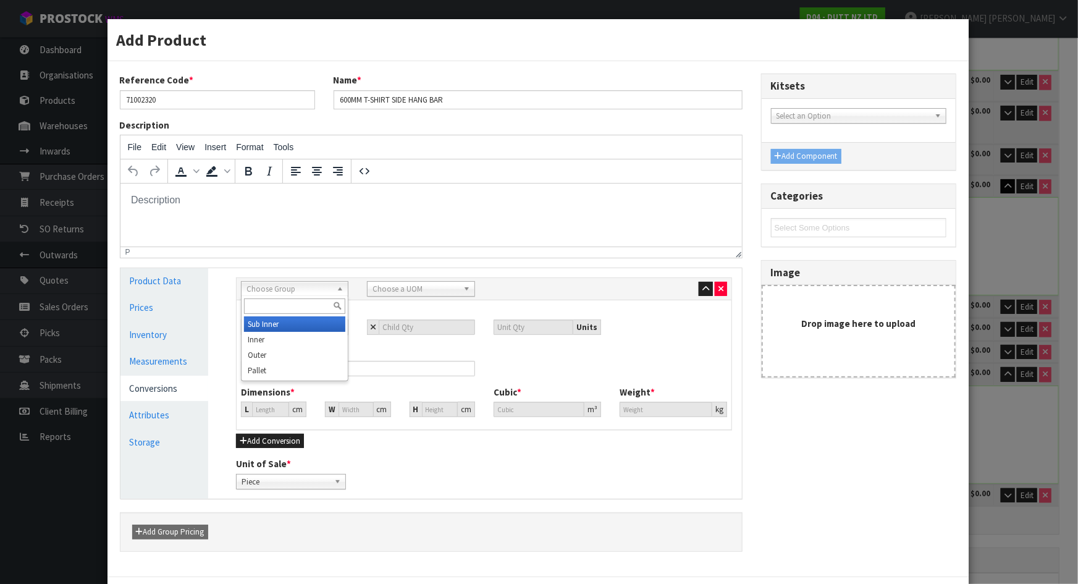
click at [327, 289] on span "Choose Group" at bounding box center [288, 289] width 85 height 15
click at [274, 356] on li "Outer" at bounding box center [294, 354] width 101 height 15
click at [400, 290] on span "Choose a UOM" at bounding box center [414, 289] width 85 height 15
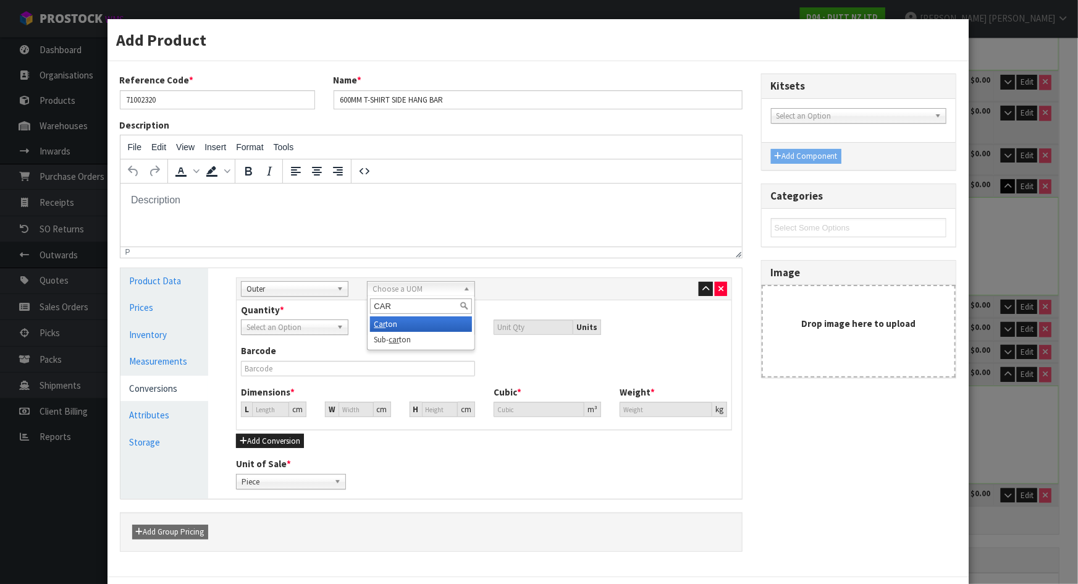
click at [400, 324] on li "Car ton" at bounding box center [420, 323] width 101 height 15
click at [416, 325] on input "number" at bounding box center [427, 326] width 96 height 15
click at [264, 409] on input "23.146" at bounding box center [270, 408] width 37 height 15
drag, startPoint x: 269, startPoint y: 409, endPoint x: 246, endPoint y: 413, distance: 23.1
click at [246, 413] on div "L 23.146 cm" at bounding box center [273, 408] width 65 height 15
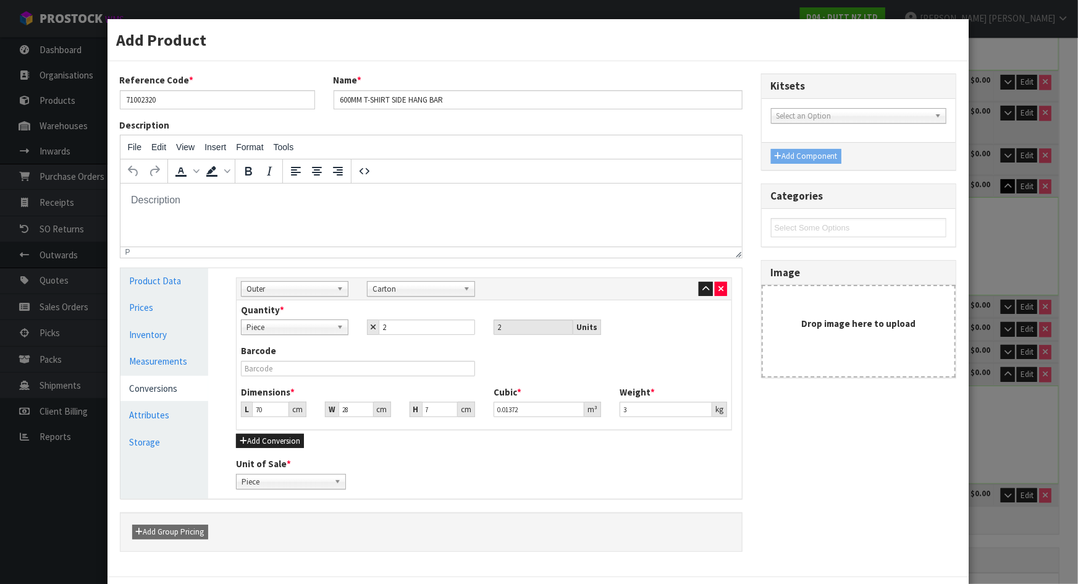
click at [505, 482] on div "Unit of Sale * Piece Carton Piece" at bounding box center [484, 472] width 514 height 31
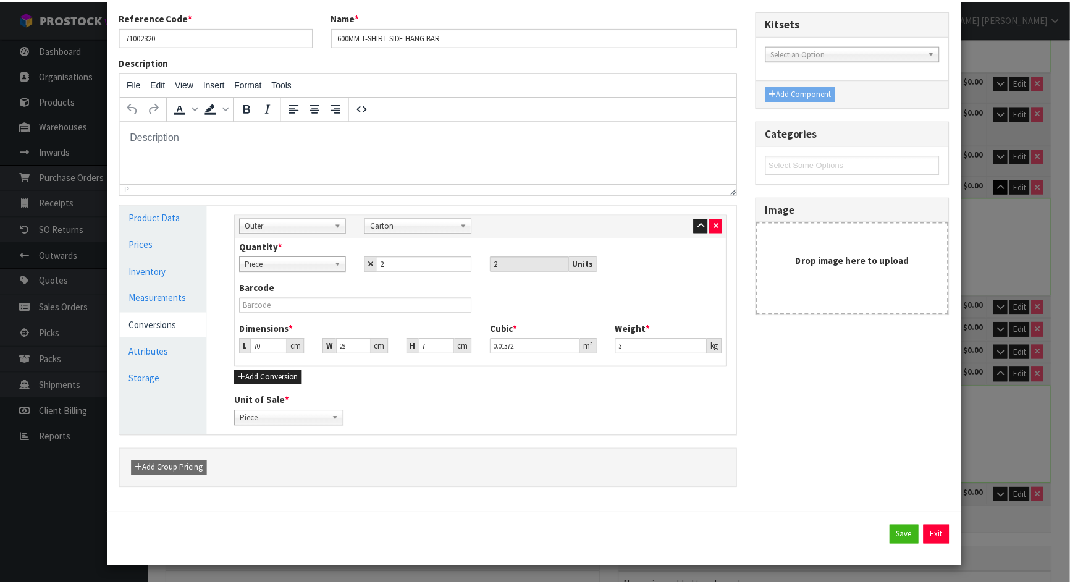
scroll to position [64, 0]
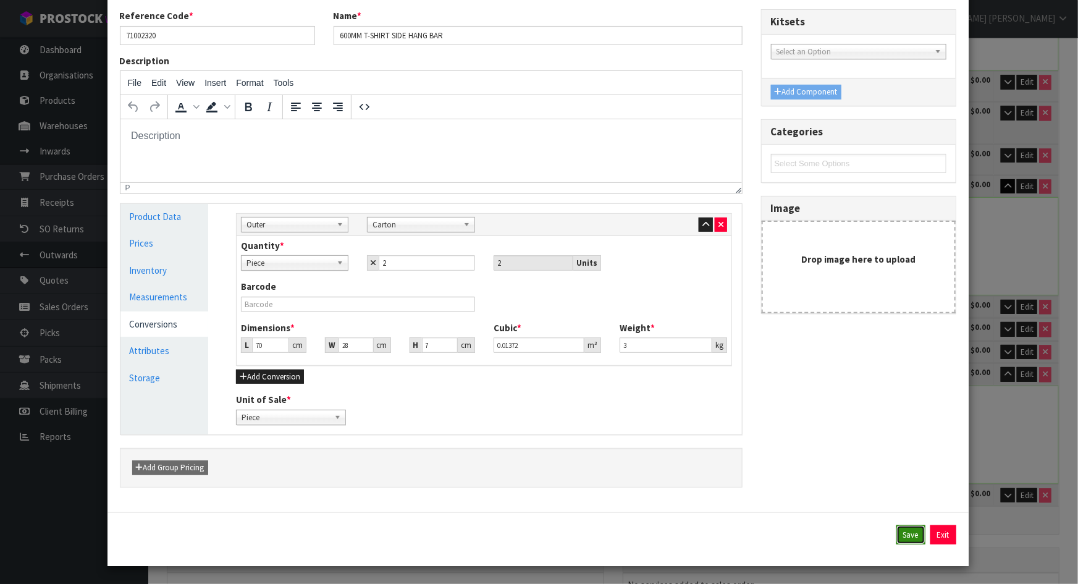
click at [897, 531] on button "Save" at bounding box center [910, 535] width 29 height 20
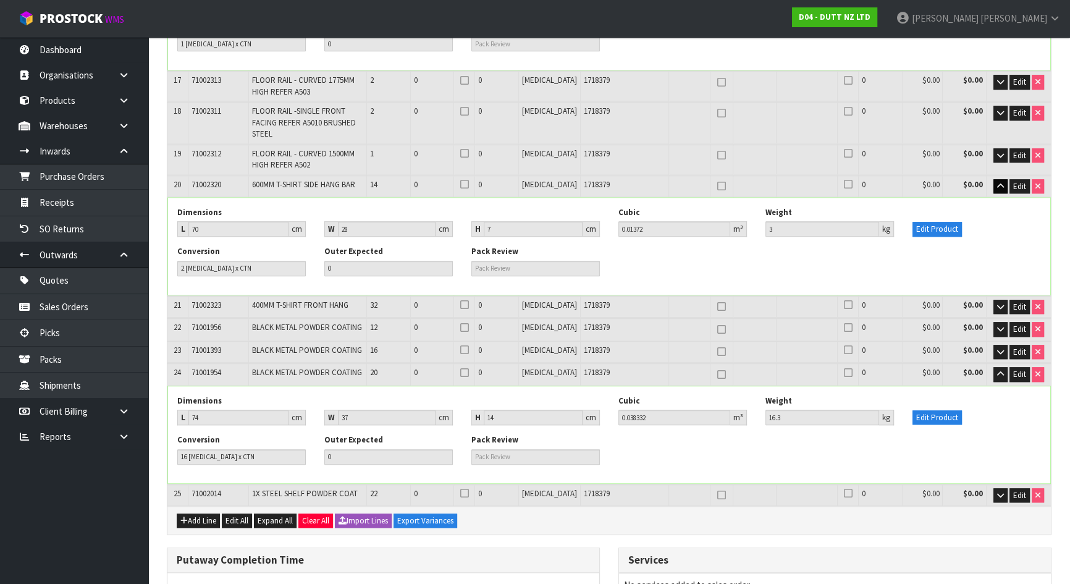
scroll to position [507, 0]
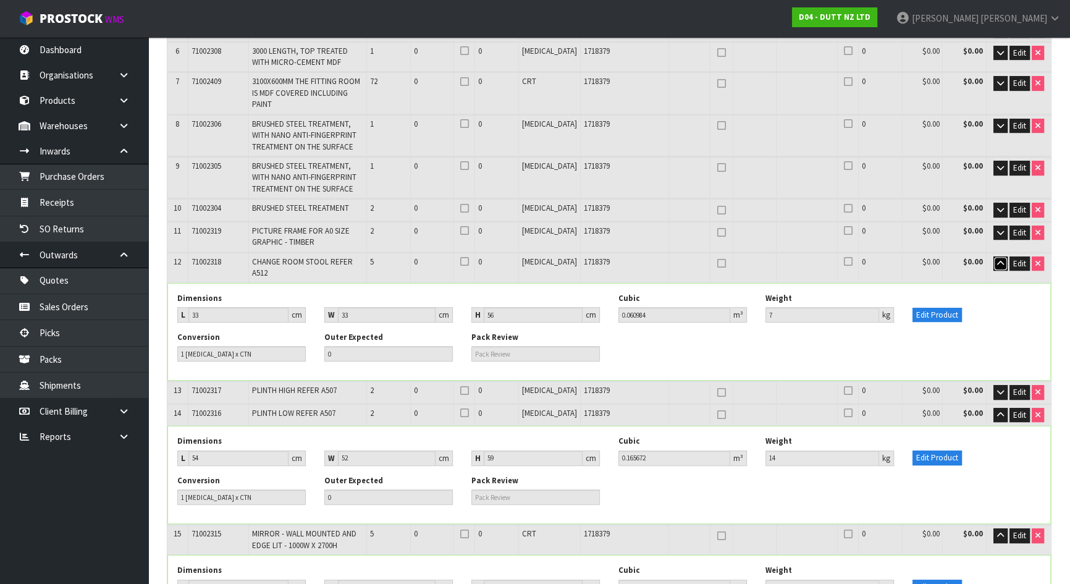
click at [1001, 259] on icon "button" at bounding box center [1000, 263] width 7 height 8
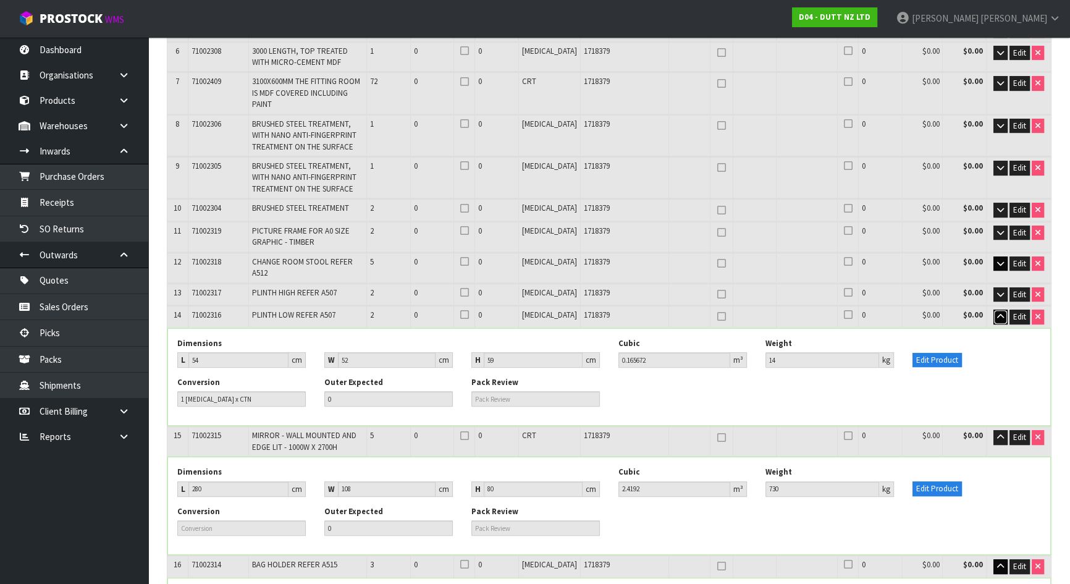
click at [997, 313] on icon "button" at bounding box center [1000, 317] width 7 height 8
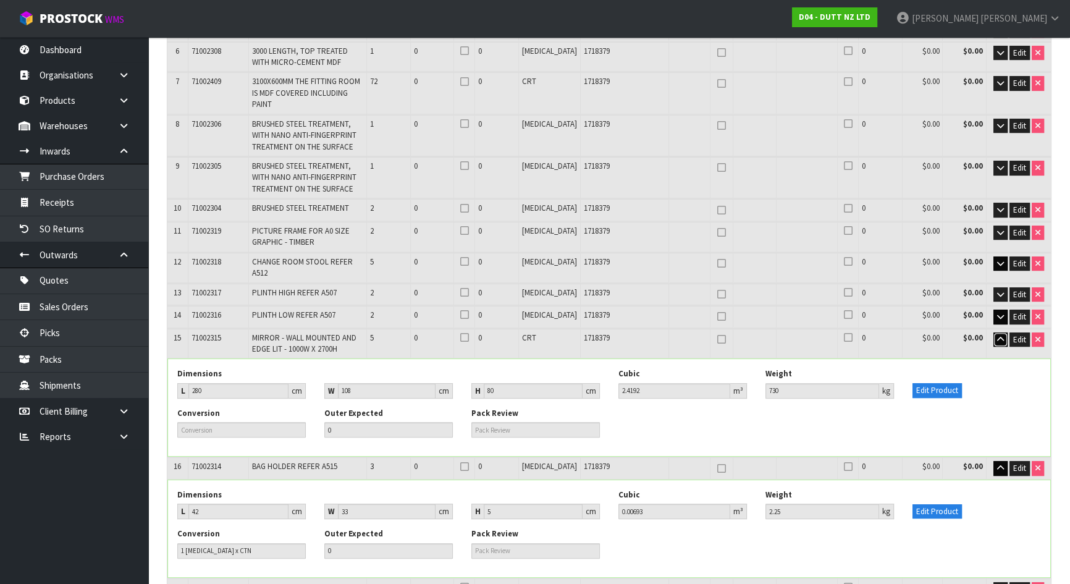
click at [994, 332] on button "button" at bounding box center [1000, 339] width 14 height 15
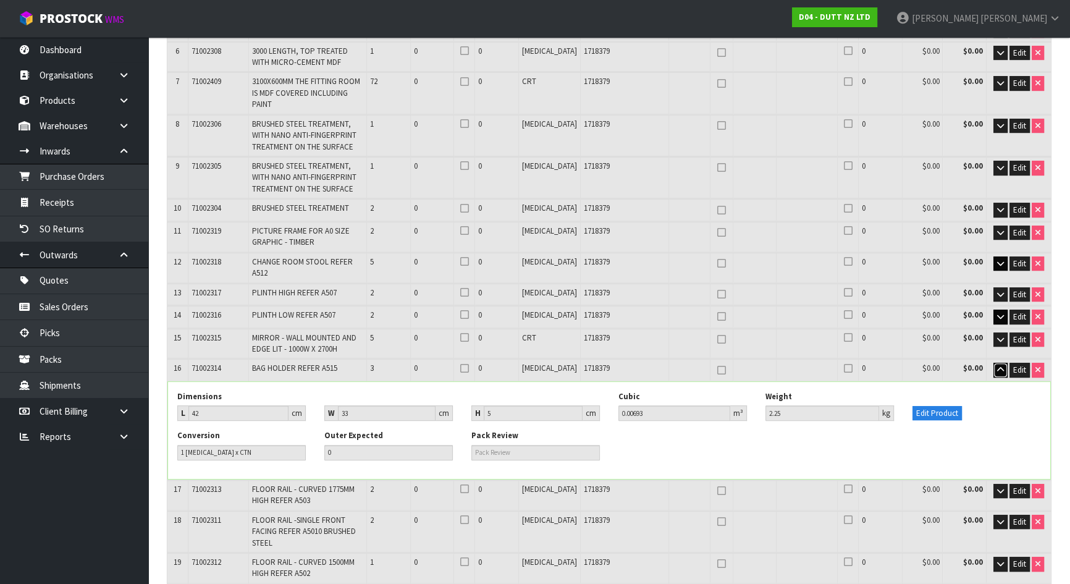
click at [998, 366] on icon "button" at bounding box center [1000, 370] width 7 height 8
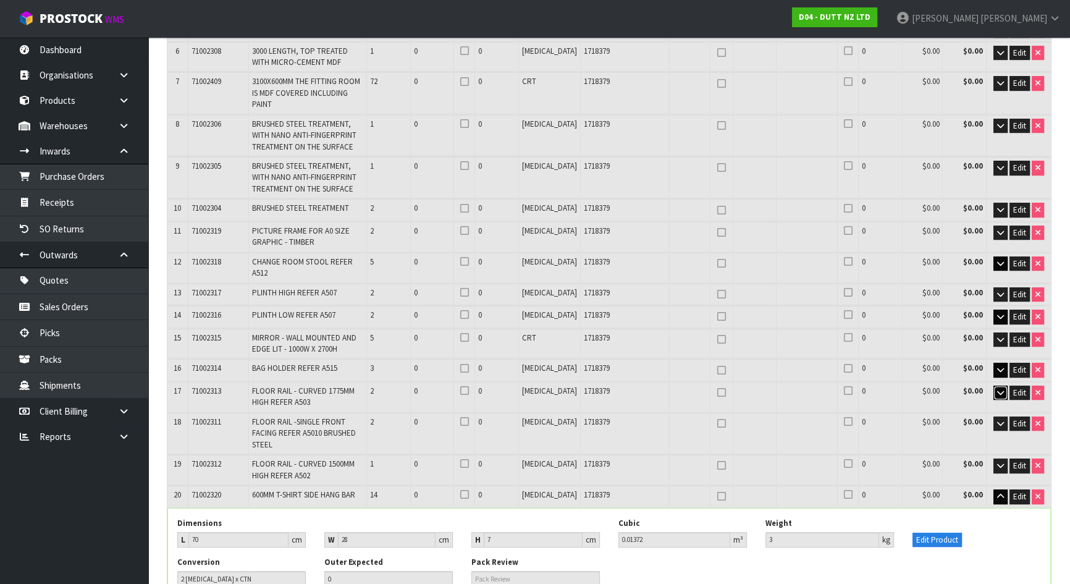
click at [999, 385] on button "button" at bounding box center [1000, 392] width 14 height 15
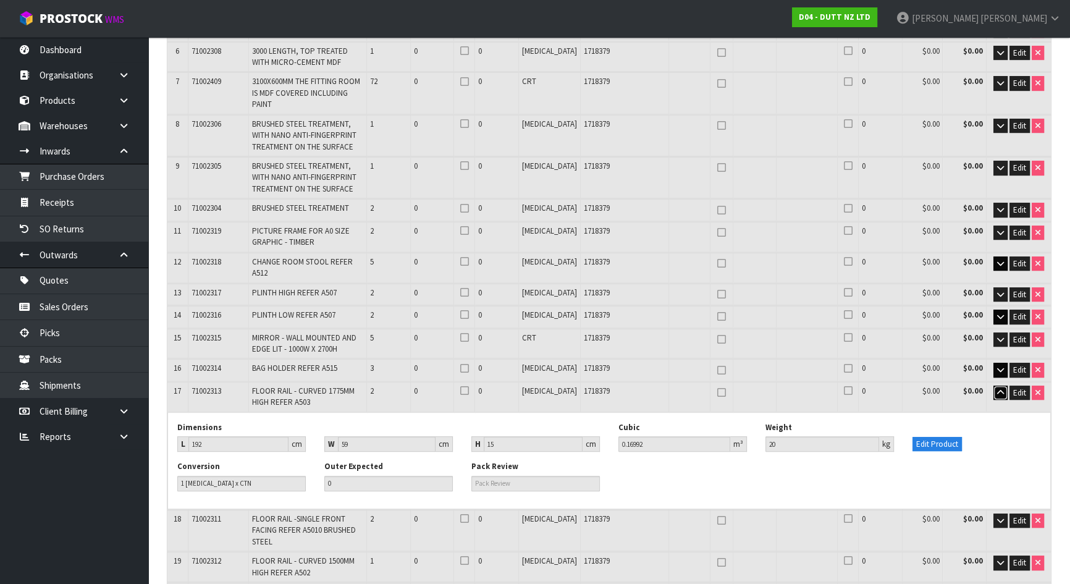
click at [999, 385] on button "button" at bounding box center [1000, 392] width 14 height 15
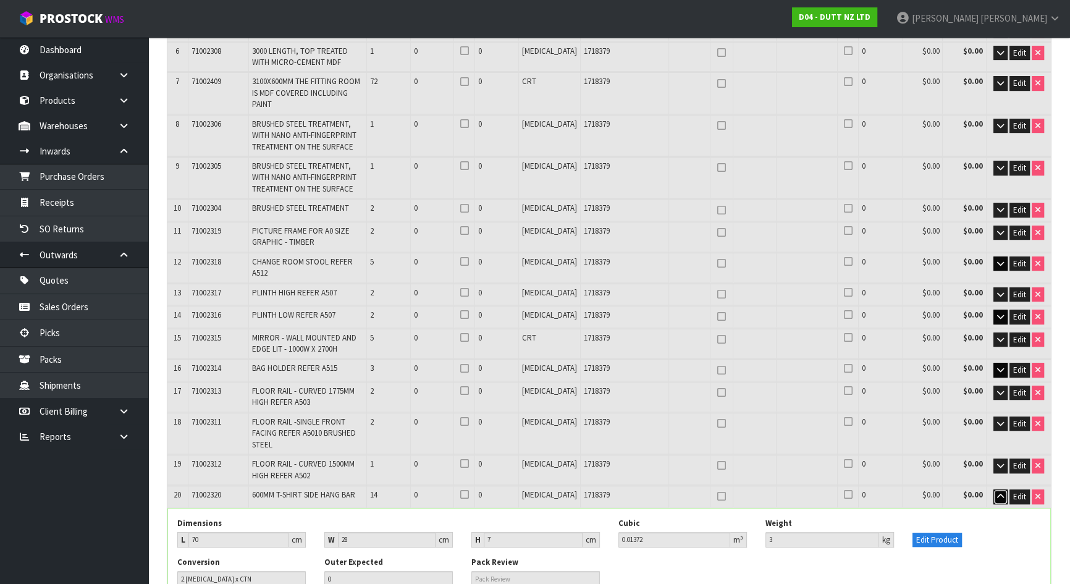
click at [998, 492] on icon "button" at bounding box center [1000, 496] width 7 height 8
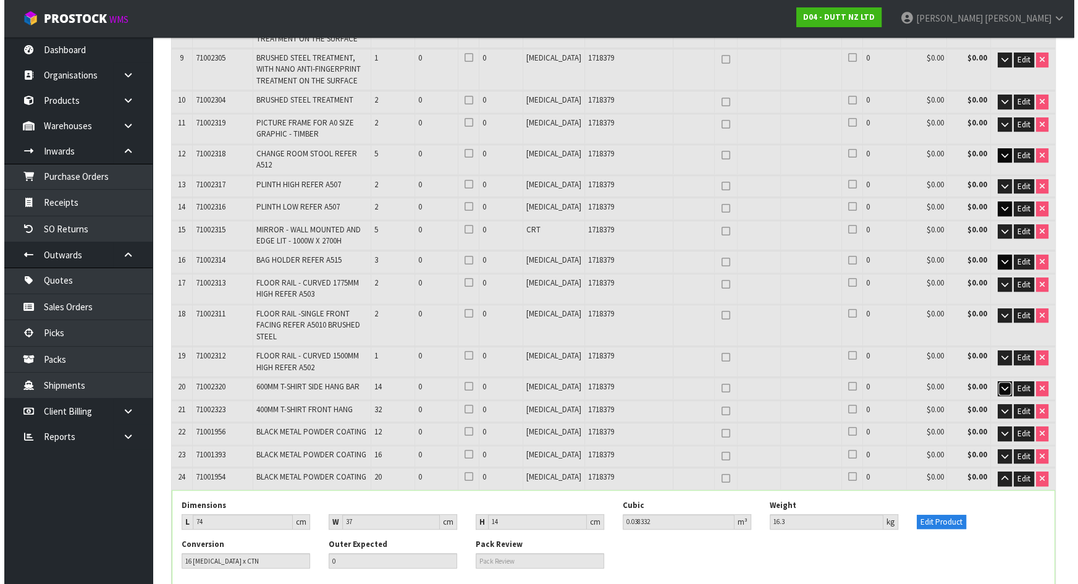
scroll to position [619, 0]
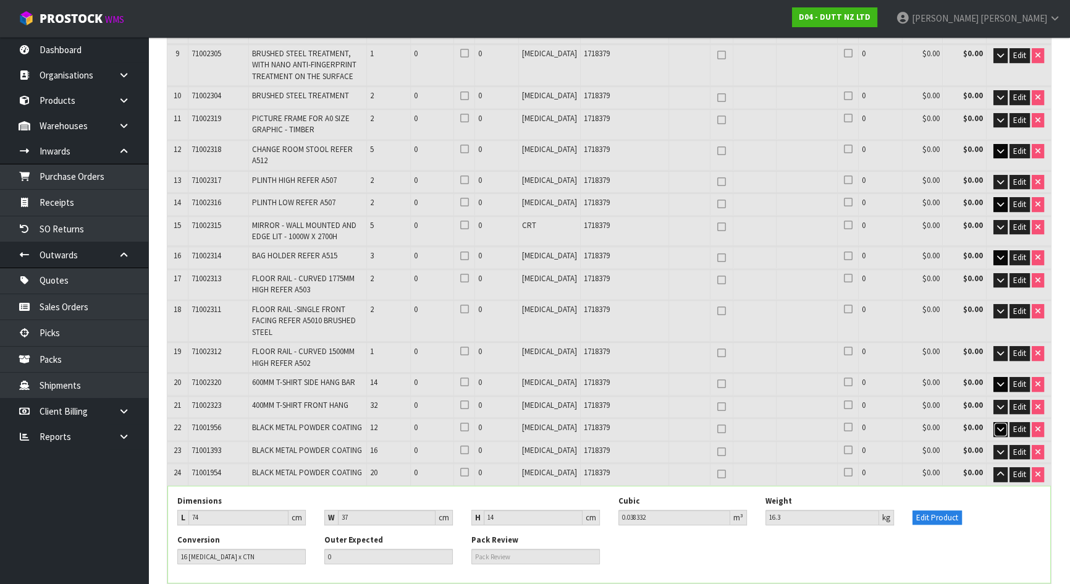
click at [998, 425] on icon "button" at bounding box center [1000, 429] width 7 height 8
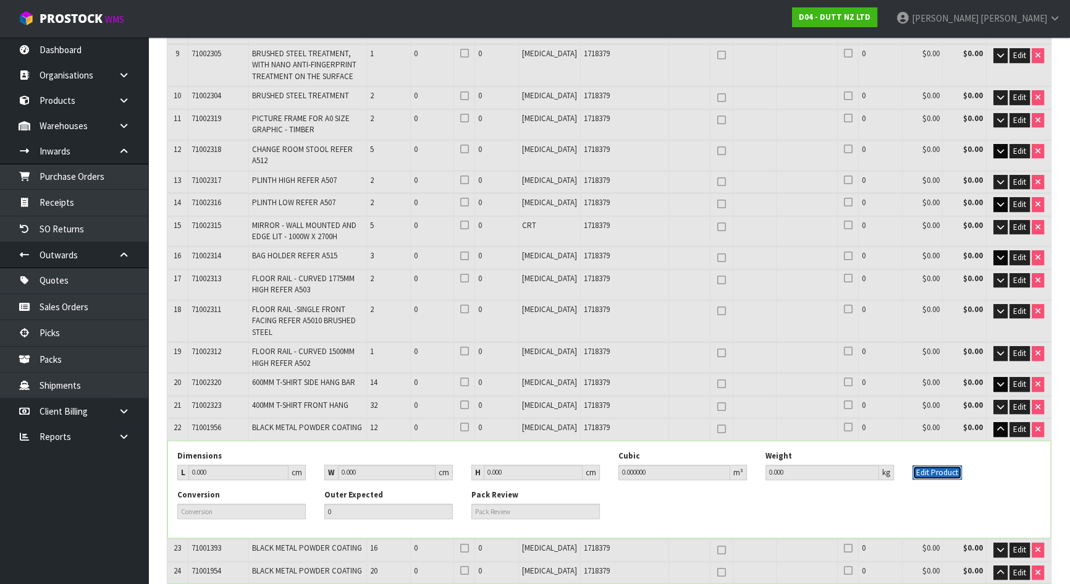
click at [936, 465] on button "Edit Product" at bounding box center [936, 472] width 49 height 15
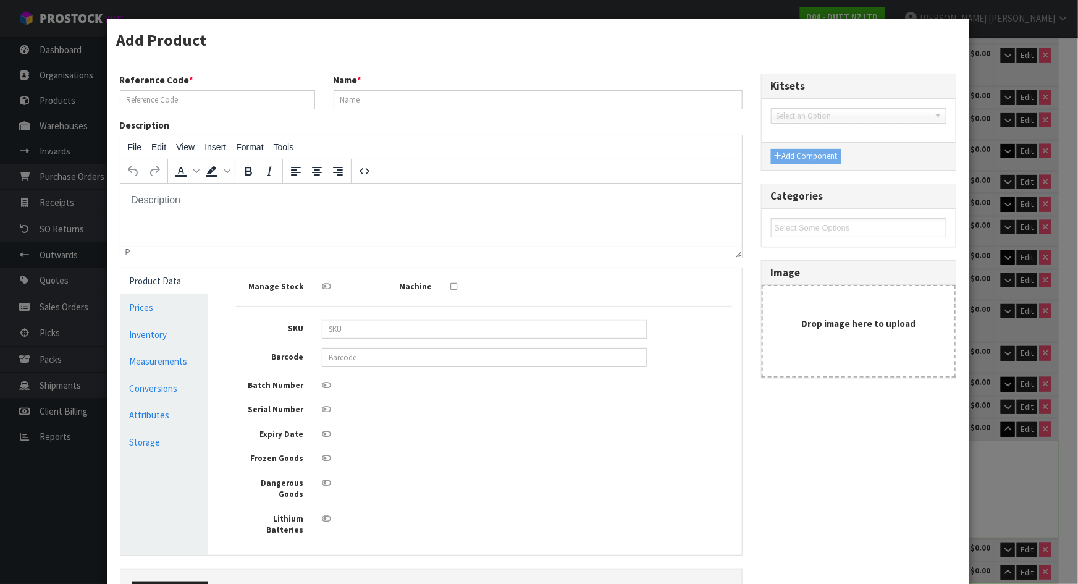
scroll to position [0, 0]
drag, startPoint x: 157, startPoint y: 366, endPoint x: 177, endPoint y: 366, distance: 19.8
click at [158, 366] on link "Measurements" at bounding box center [164, 360] width 88 height 25
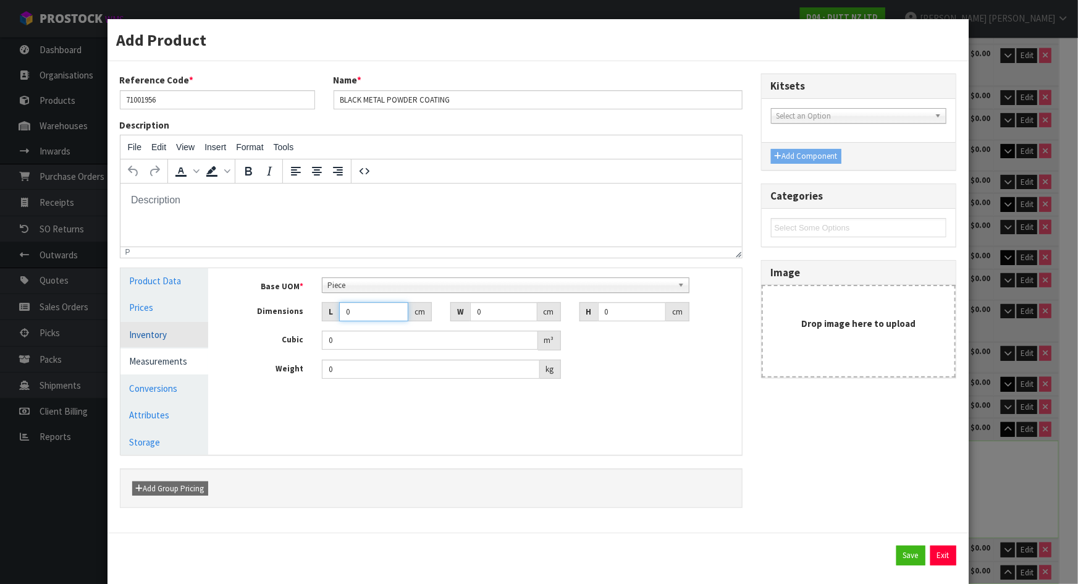
drag, startPoint x: 364, startPoint y: 308, endPoint x: 168, endPoint y: 324, distance: 197.1
click at [168, 324] on div "Product Data Prices Inventory Measurements Conversions Attributes Storage Manag…" at bounding box center [431, 361] width 640 height 187
click at [191, 388] on link "Conversions" at bounding box center [164, 388] width 88 height 25
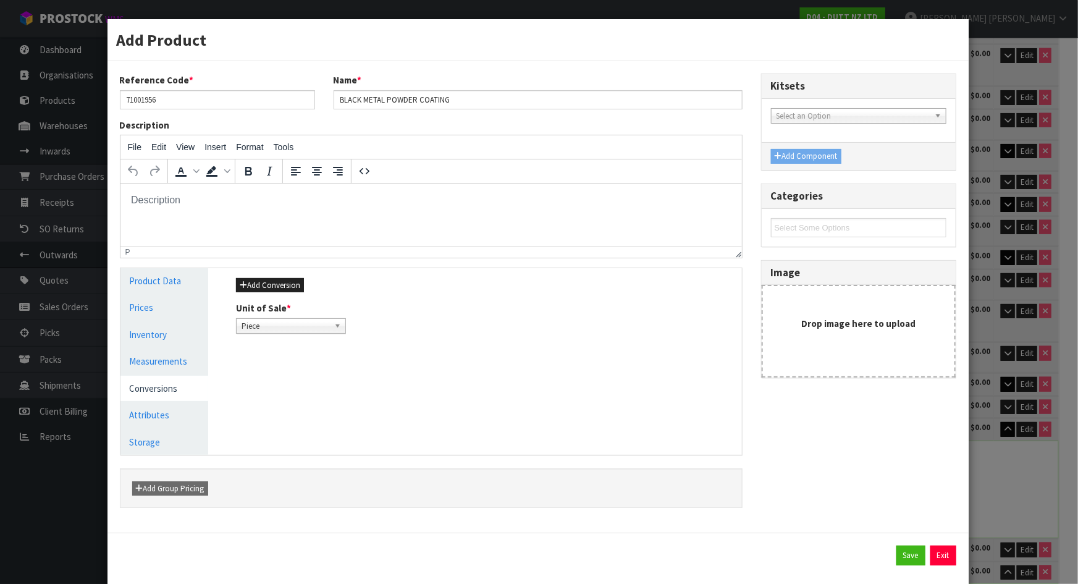
click at [283, 274] on div "Add Conversion Unit of Sale * Piece Piece" at bounding box center [484, 305] width 514 height 75
click at [285, 282] on button "Add Conversion" at bounding box center [270, 285] width 68 height 15
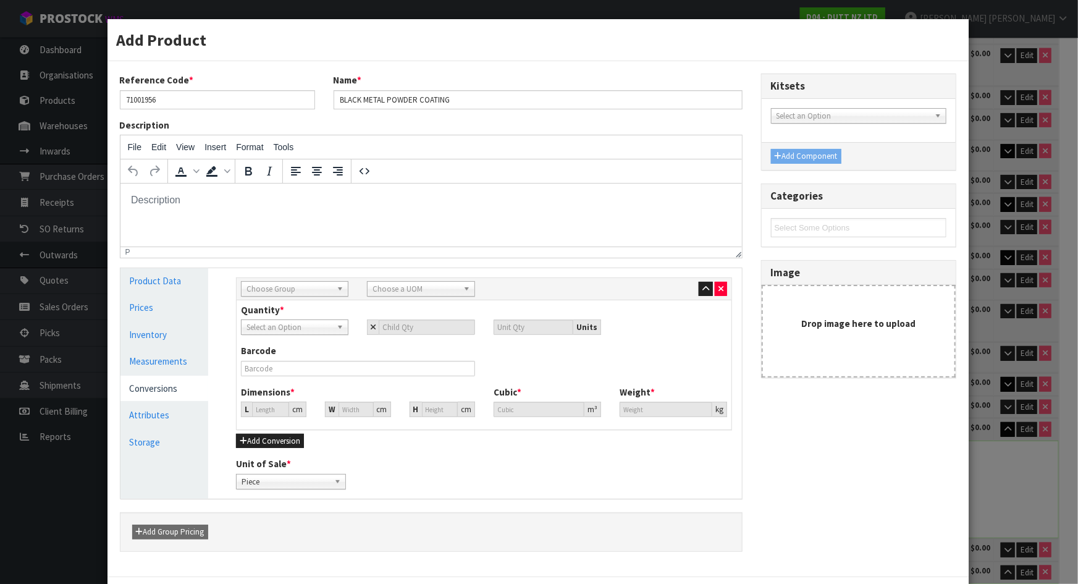
click at [306, 287] on span "Choose Group" at bounding box center [288, 289] width 85 height 15
click at [275, 353] on li "Outer" at bounding box center [294, 354] width 101 height 15
click at [416, 296] on div "Sub Inner Inner Outer Pallet Outer Sub Inner Inner Outer Pallet Bag Bar Basket …" at bounding box center [484, 289] width 495 height 22
click at [416, 295] on div "Choose a UOM Bag Bar Basket Bin Bottle Box Bundle Cabinet Cage Carton Case Coil…" at bounding box center [420, 288] width 107 height 15
click at [403, 355] on li "Ca rton" at bounding box center [420, 354] width 101 height 15
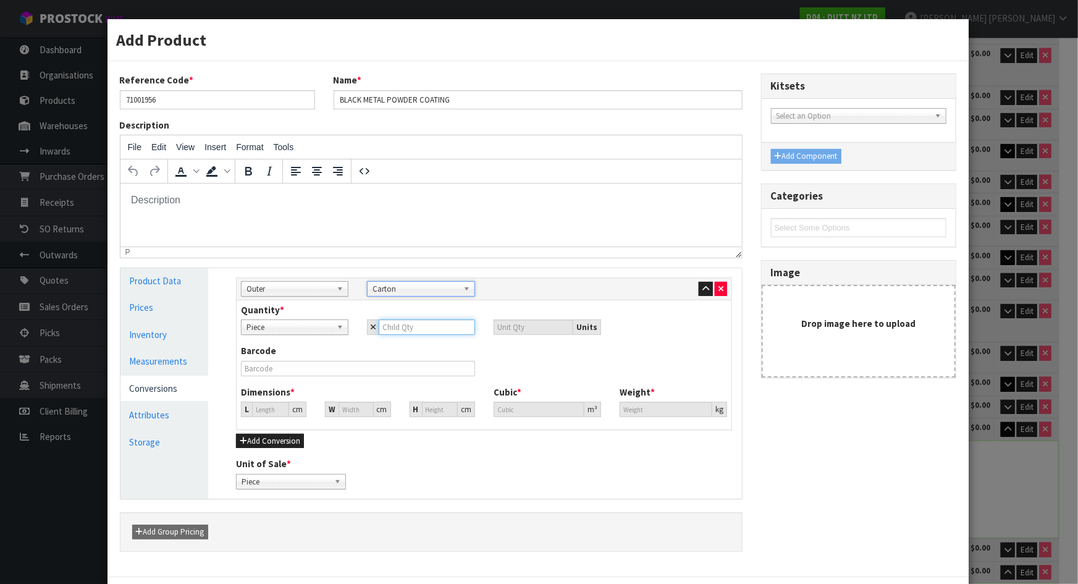
click at [421, 333] on input "number" at bounding box center [427, 326] width 96 height 15
click at [264, 408] on input "26.637" at bounding box center [270, 408] width 37 height 15
click at [461, 457] on div "Unit of Sale * Piece Carton Piece" at bounding box center [484, 472] width 514 height 31
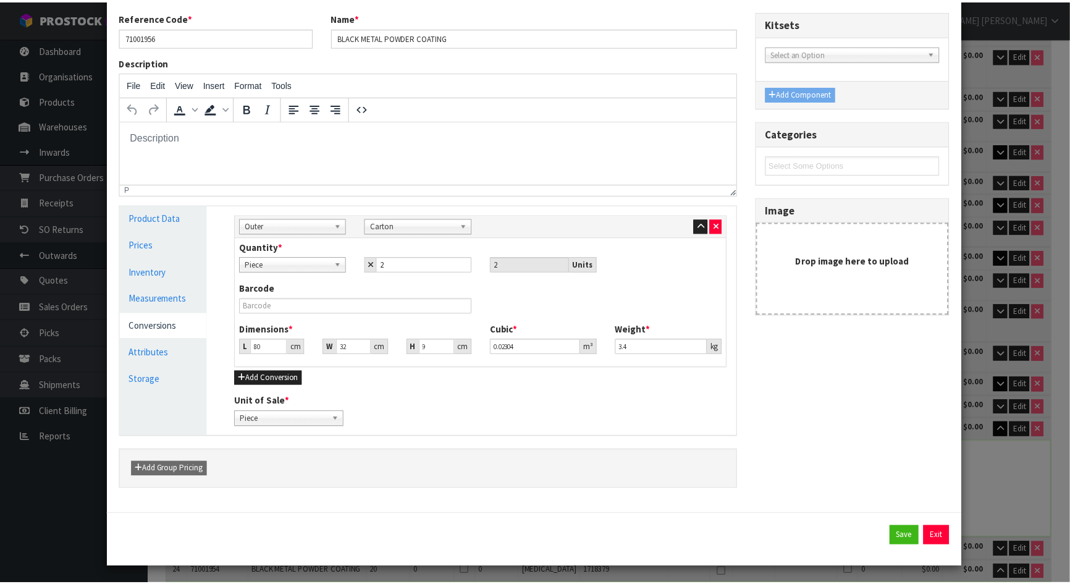
scroll to position [64, 0]
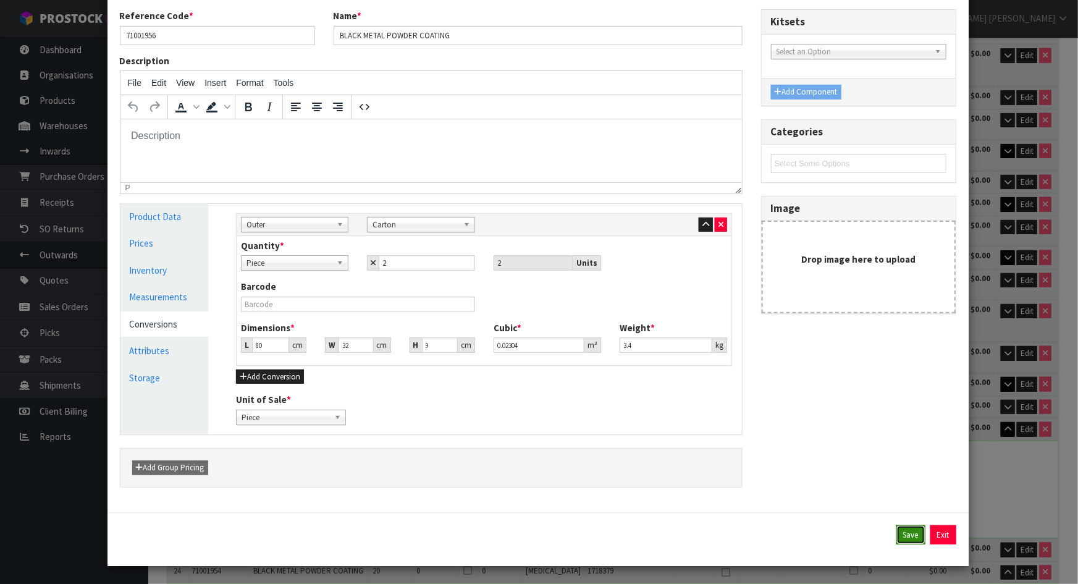
click at [901, 529] on button "Save" at bounding box center [910, 535] width 29 height 20
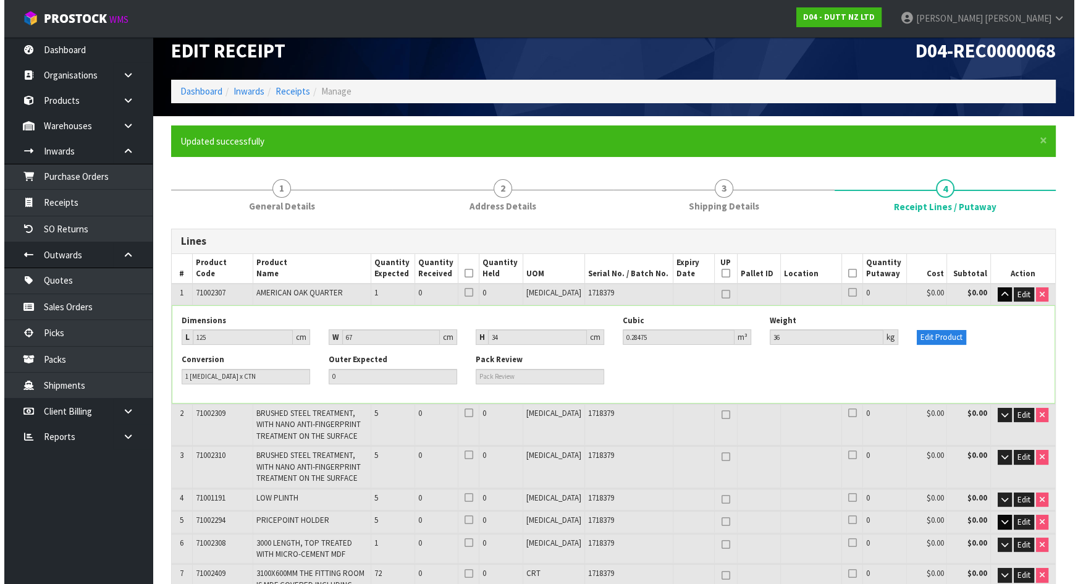
scroll to position [840, 0]
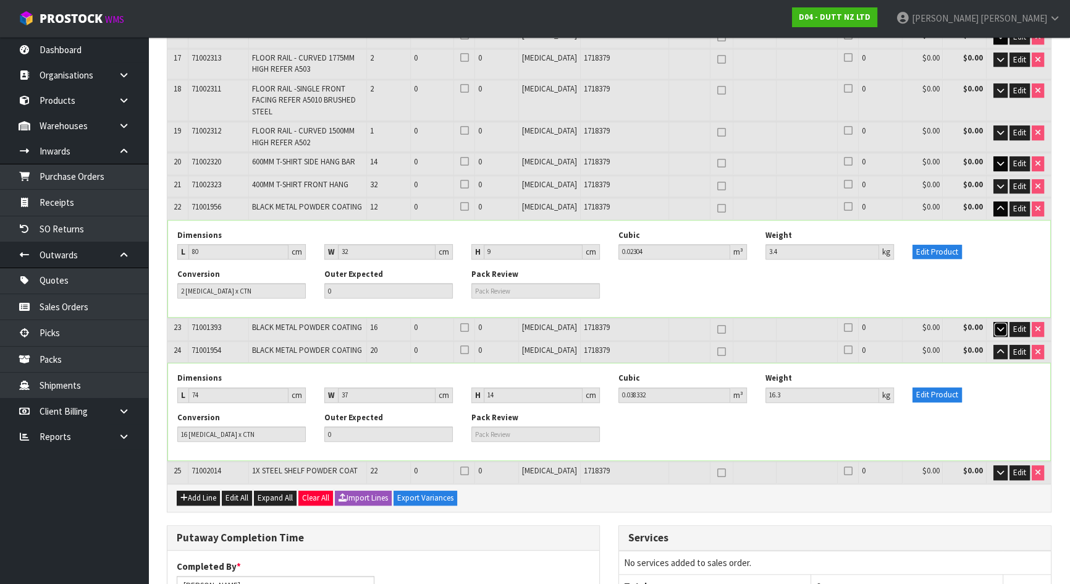
click at [997, 322] on button "button" at bounding box center [1000, 329] width 14 height 15
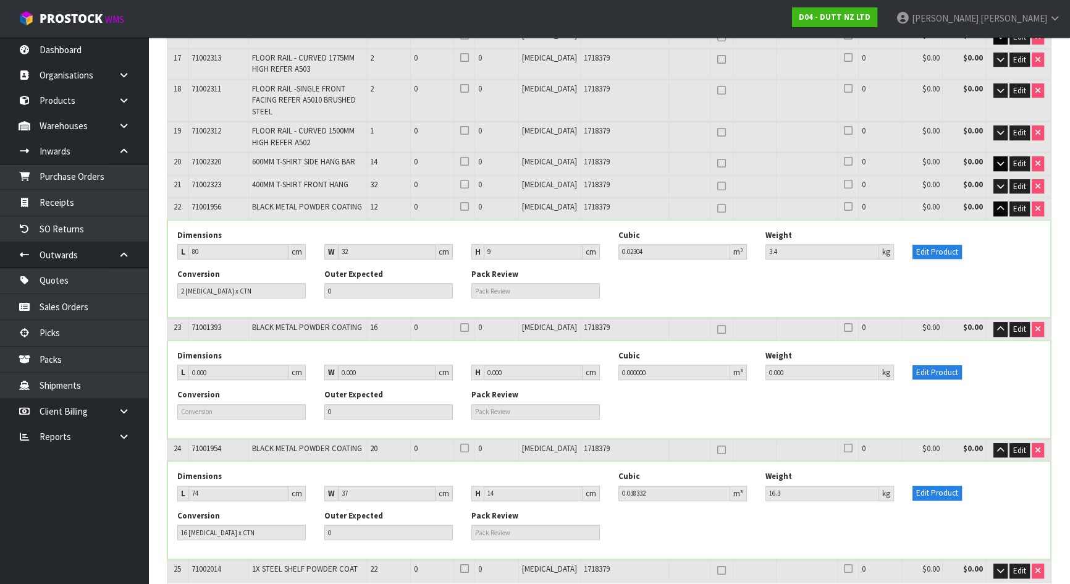
click at [944, 350] on div "Dimensions L 0.000 cm W 0.000 cm H 0.000 cm Cubic 0.000000 m³ Weight 0.000 kg E…" at bounding box center [609, 369] width 882 height 39
click at [944, 365] on button "Edit Product" at bounding box center [936, 372] width 49 height 15
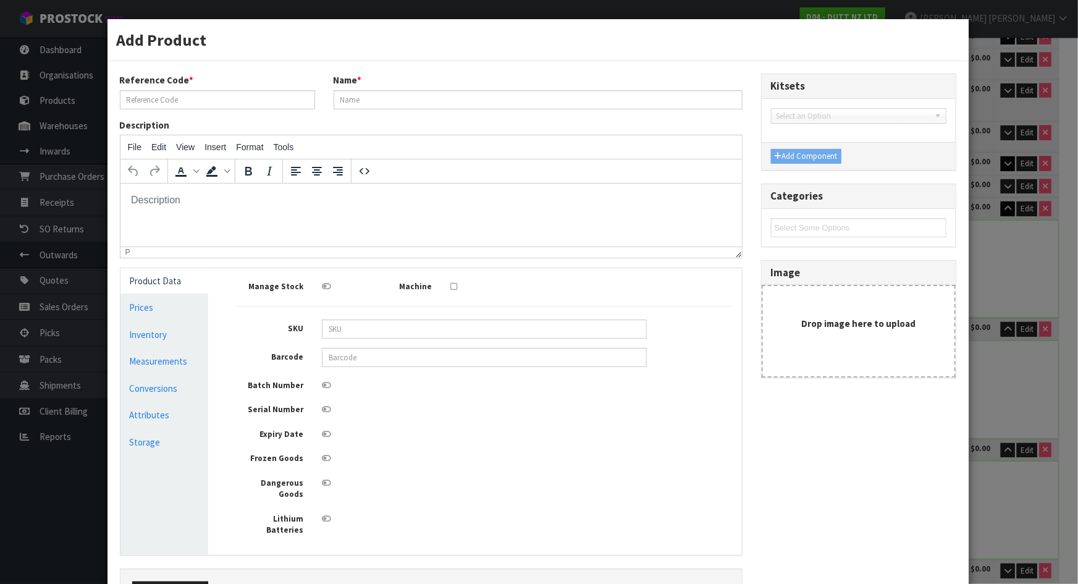
scroll to position [0, 0]
click at [172, 350] on link "Measurements" at bounding box center [164, 360] width 88 height 25
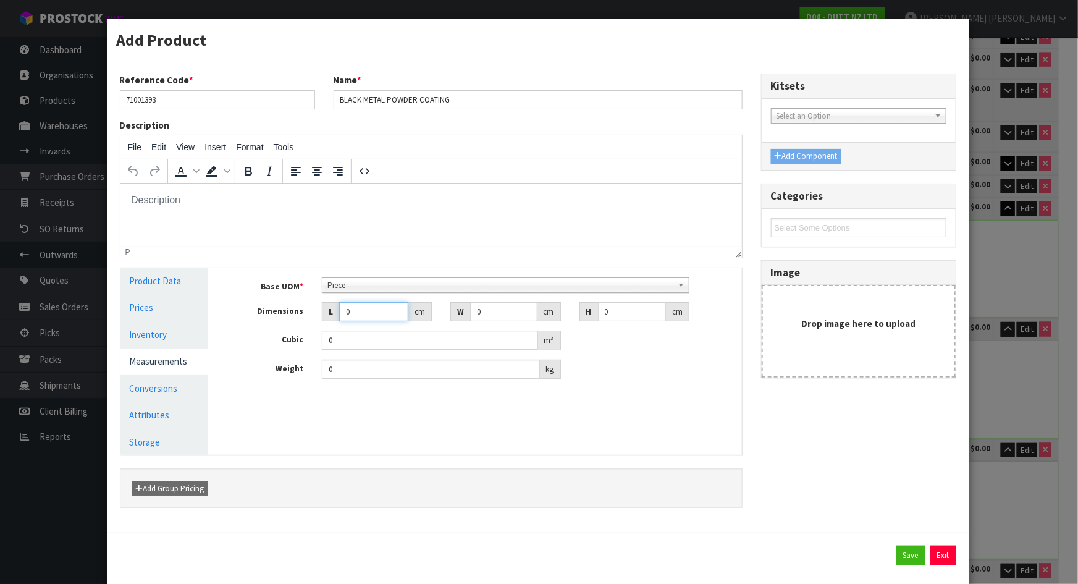
drag, startPoint x: 382, startPoint y: 315, endPoint x: 306, endPoint y: 319, distance: 76.1
click at [306, 319] on div "Dimensions L 0 cm W 0 cm H 0 cm" at bounding box center [484, 312] width 514 height 20
click at [161, 388] on link "Conversions" at bounding box center [164, 388] width 88 height 25
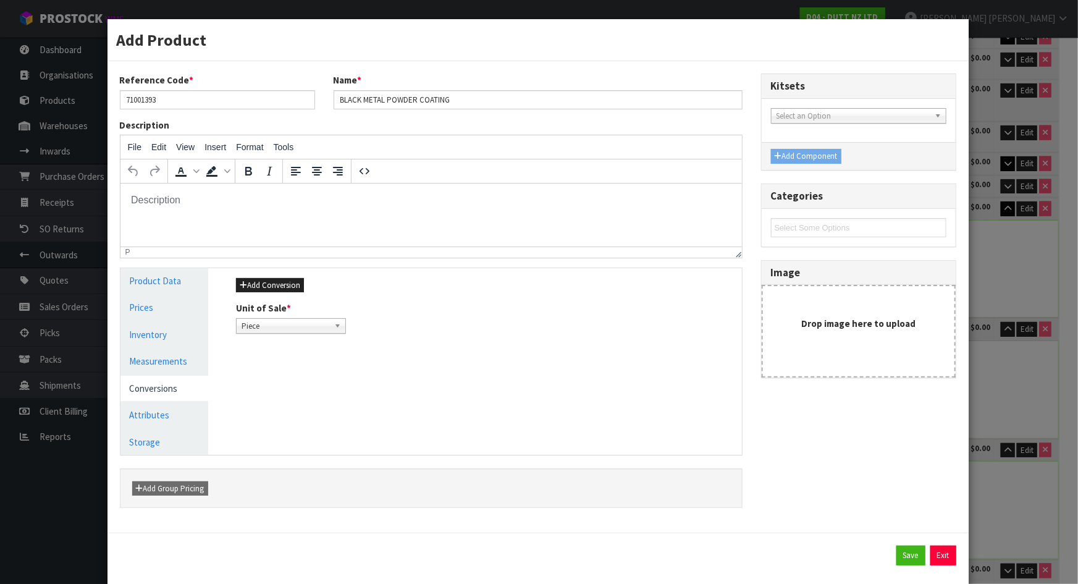
click at [284, 295] on div "Add Conversion Unit of Sale * Piece Piece" at bounding box center [484, 305] width 514 height 75
click at [292, 288] on button "Add Conversion" at bounding box center [270, 285] width 68 height 15
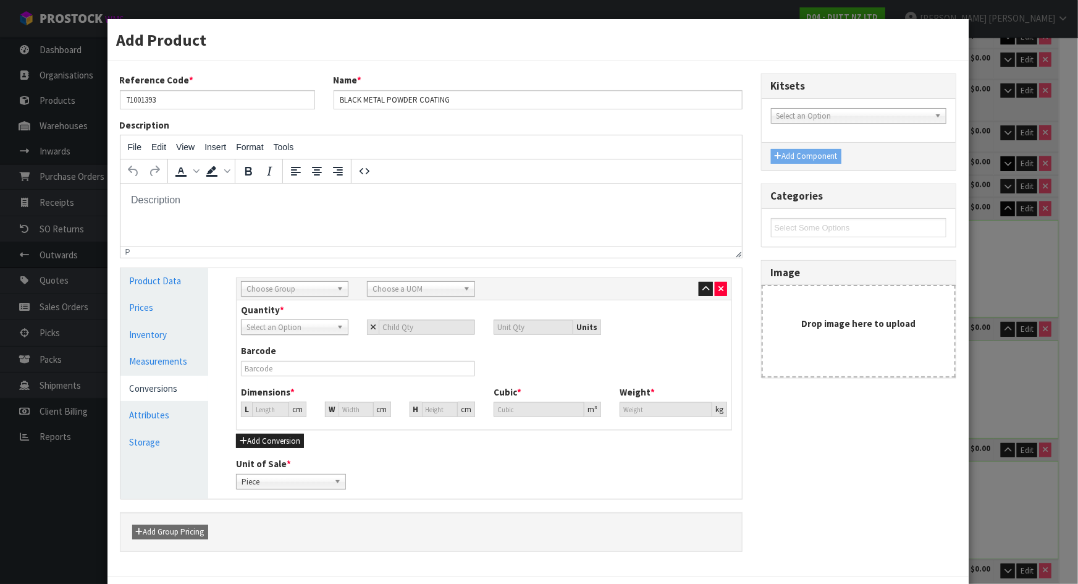
click at [303, 296] on div "Sub Inner Inner Outer Pallet Choose Group Bag Bar Basket Bin Bottle Box Bundle …" at bounding box center [484, 289] width 495 height 22
click at [302, 290] on span "Choose Group" at bounding box center [288, 289] width 85 height 15
click at [265, 350] on li "Outer" at bounding box center [294, 354] width 101 height 15
click at [419, 284] on span "Choose a UOM" at bounding box center [414, 289] width 85 height 15
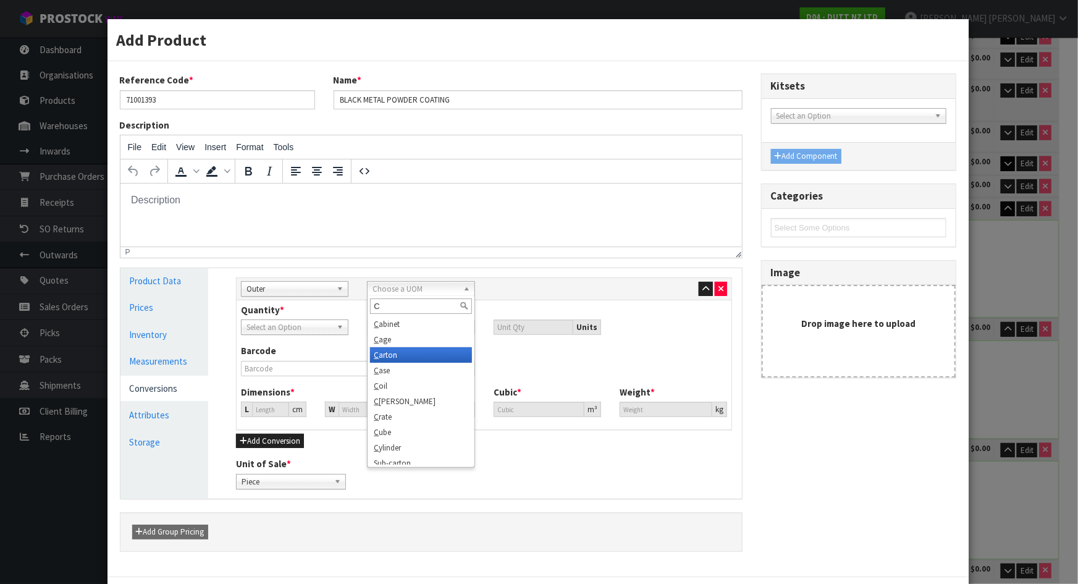
click at [397, 359] on li "C arton" at bounding box center [420, 354] width 101 height 15
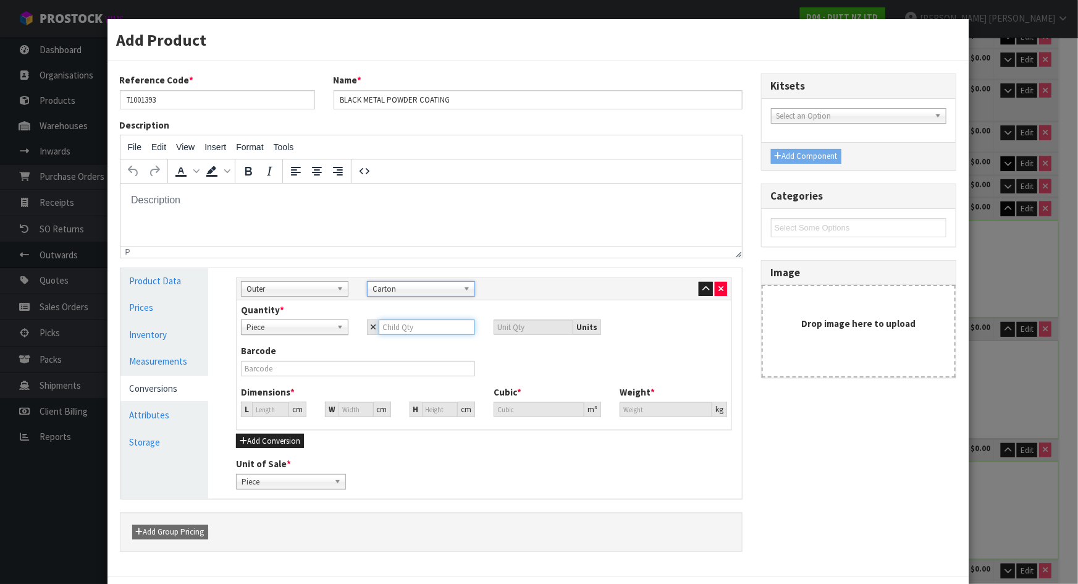
click at [400, 325] on input "number" at bounding box center [427, 326] width 96 height 15
drag, startPoint x: 445, startPoint y: 415, endPoint x: 377, endPoint y: 424, distance: 67.9
click at [377, 424] on div "Dimensions * L 50 cm W 28 cm H 21.772 cm Cubic * 0.030481 m³ Weight * 6.4 kg" at bounding box center [484, 405] width 505 height 41
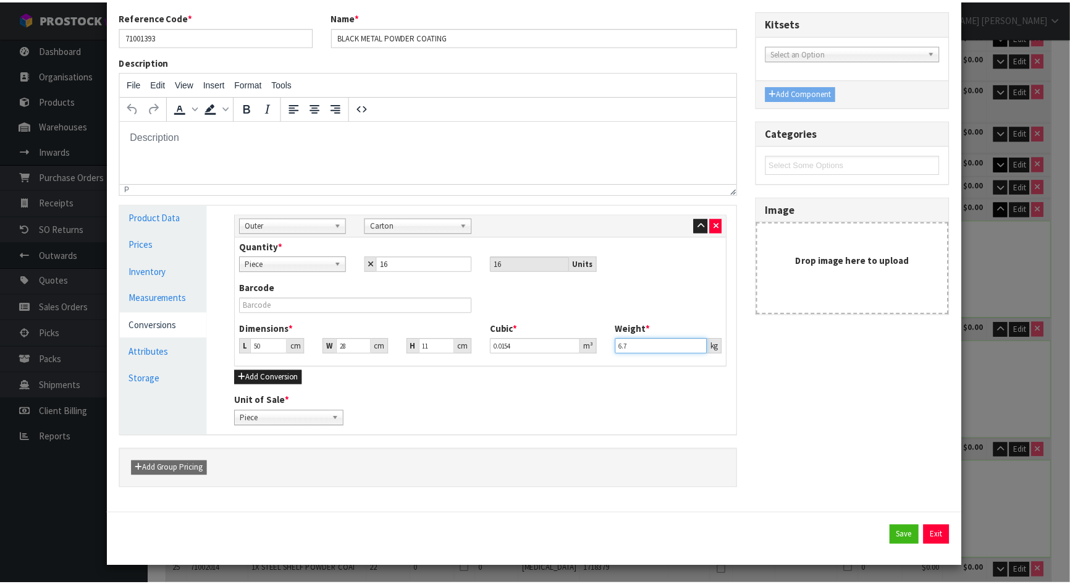
scroll to position [64, 0]
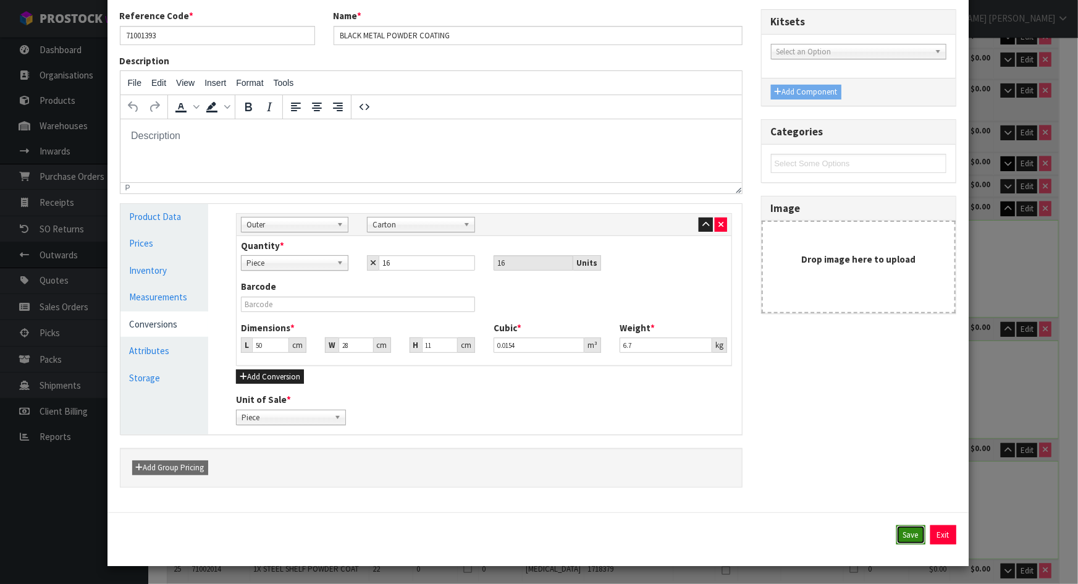
click at [896, 532] on button "Save" at bounding box center [910, 535] width 29 height 20
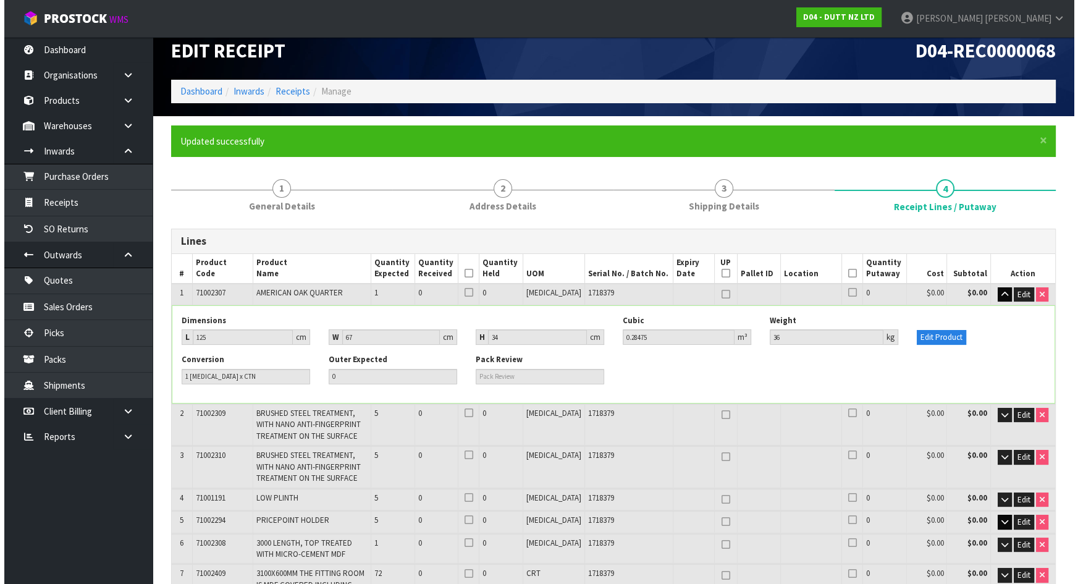
scroll to position [697, 0]
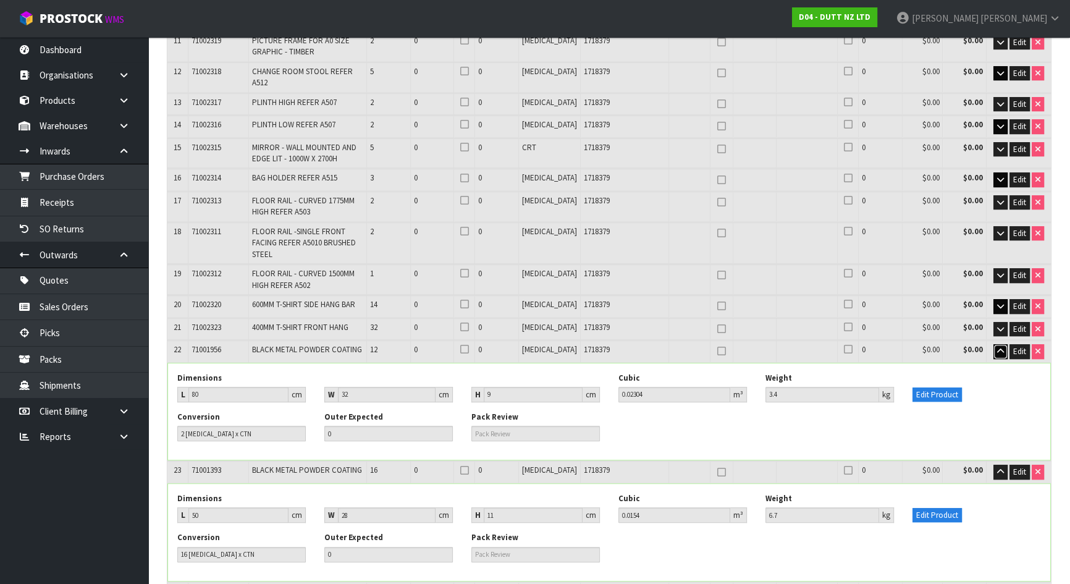
click at [994, 344] on button "button" at bounding box center [1000, 351] width 14 height 15
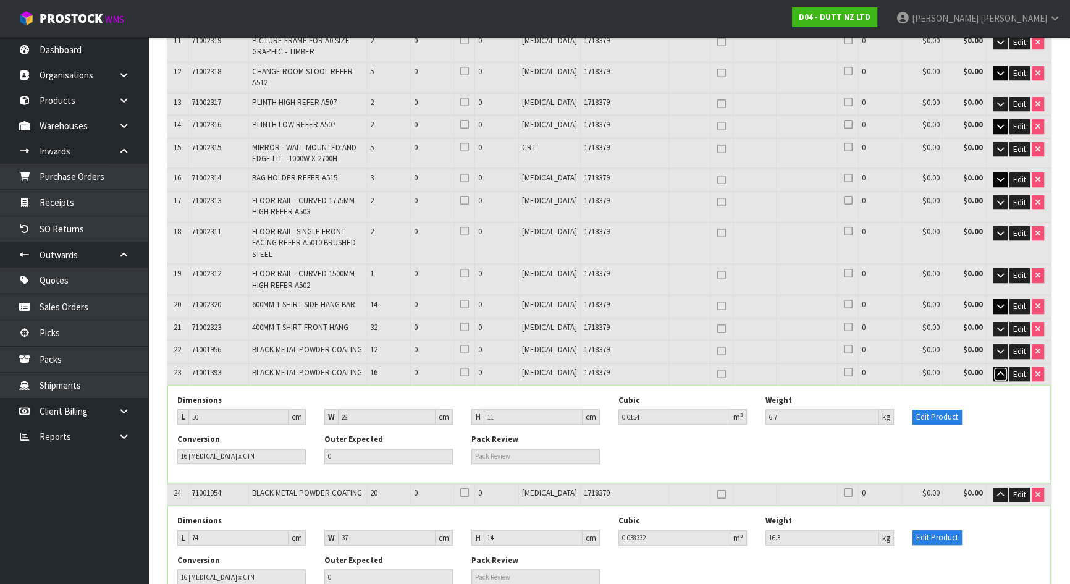
click at [999, 367] on button "button" at bounding box center [1000, 374] width 14 height 15
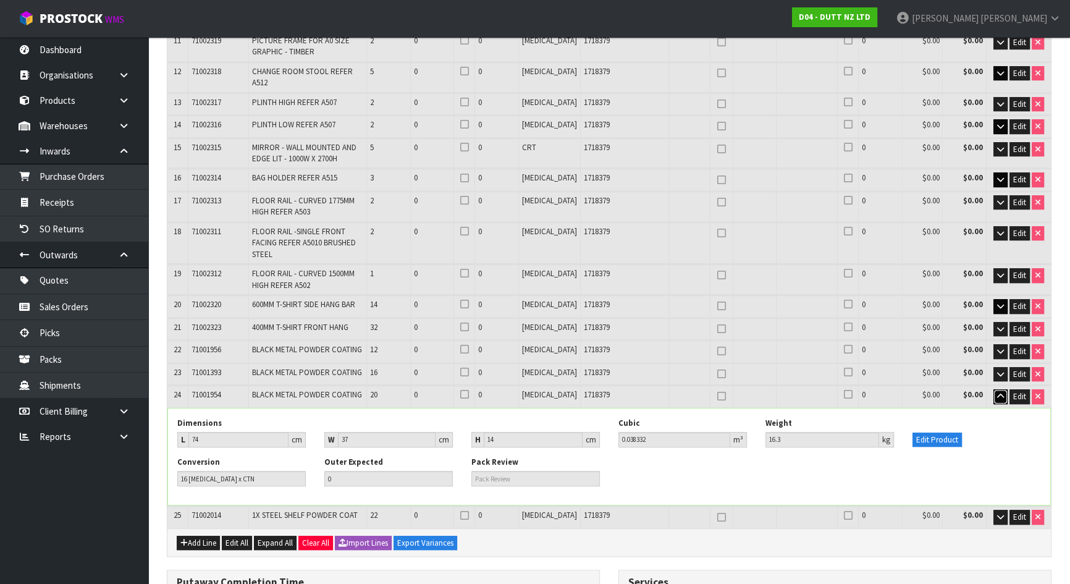
click at [999, 392] on icon "button" at bounding box center [1000, 396] width 7 height 8
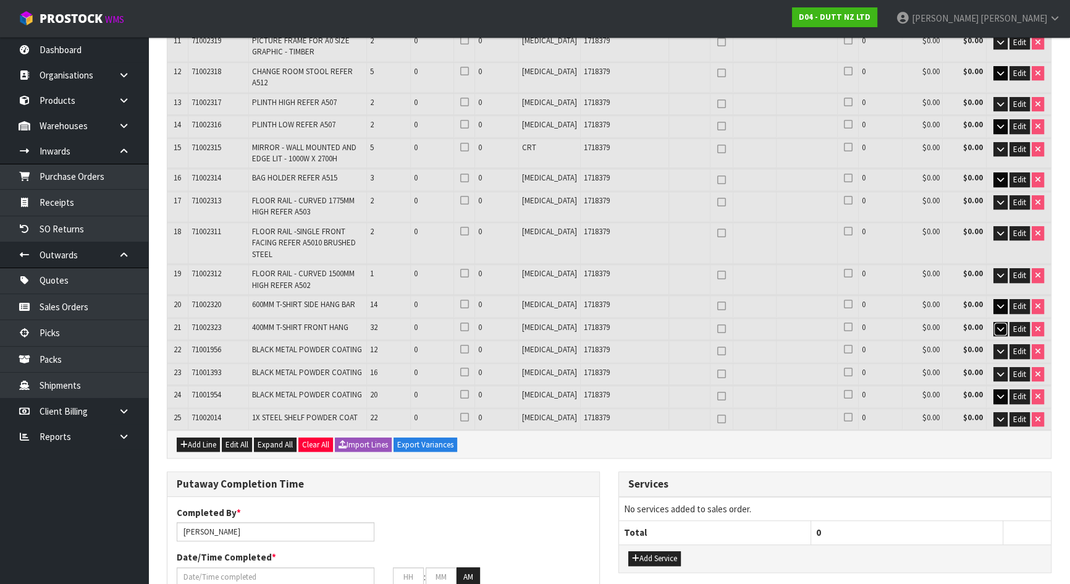
click at [997, 325] on icon "button" at bounding box center [1000, 329] width 7 height 8
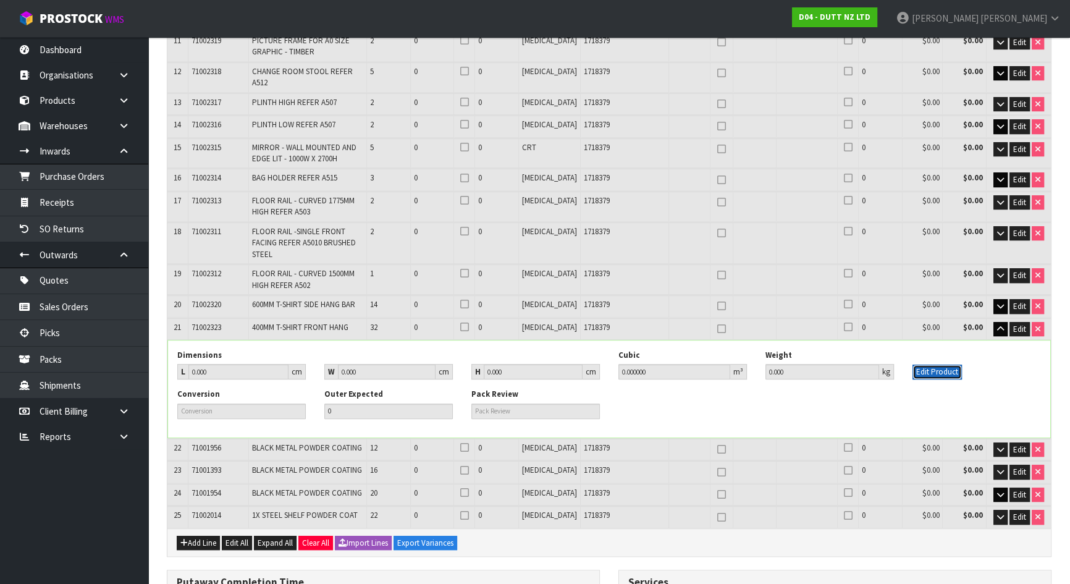
click at [923, 364] on button "Edit Product" at bounding box center [936, 371] width 49 height 15
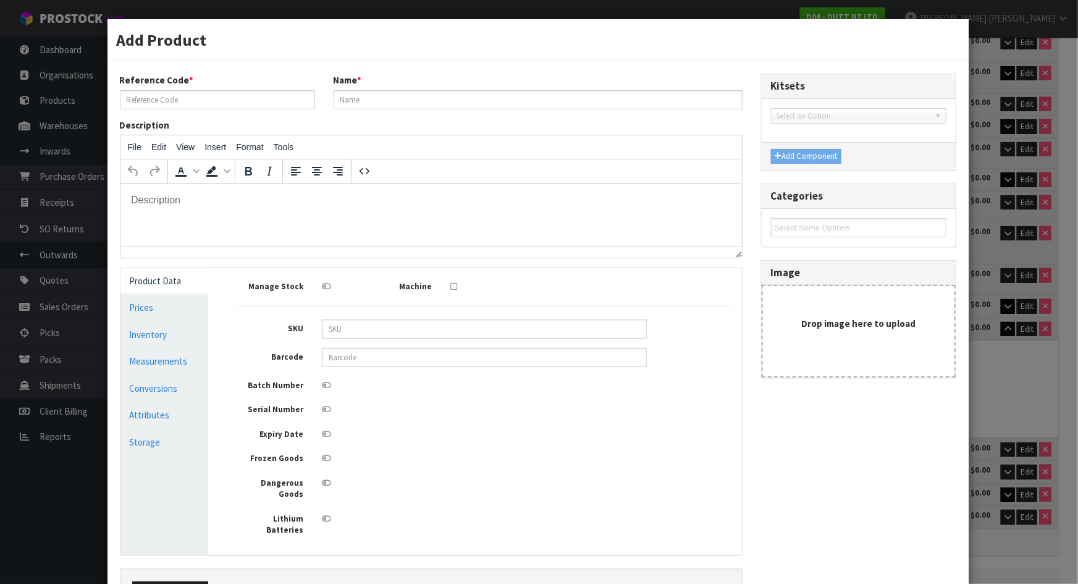
scroll to position [0, 0]
click at [151, 361] on link "Measurements" at bounding box center [164, 360] width 88 height 25
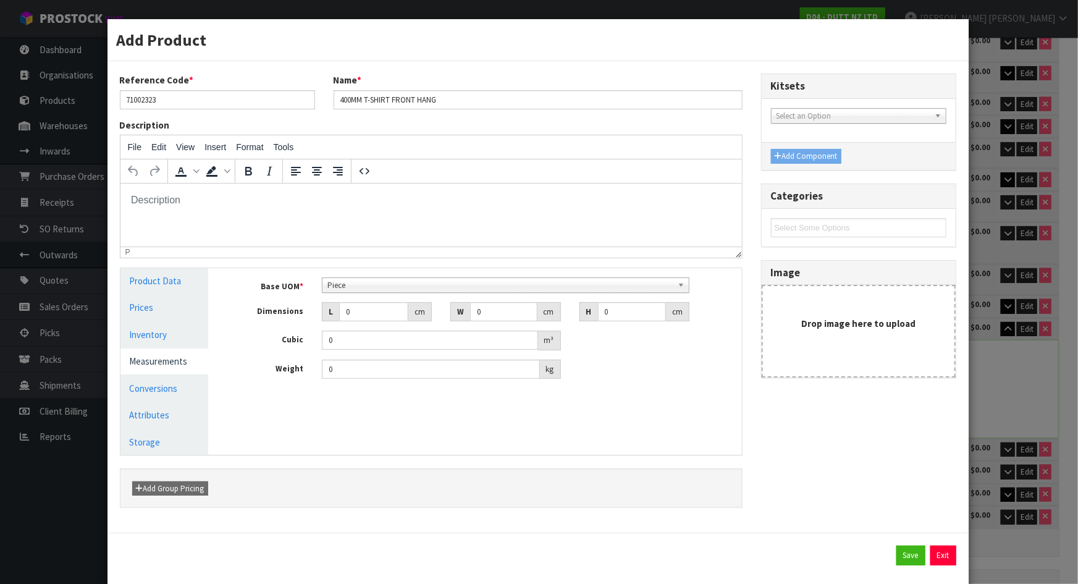
click at [385, 288] on span "Piece" at bounding box center [499, 285] width 345 height 15
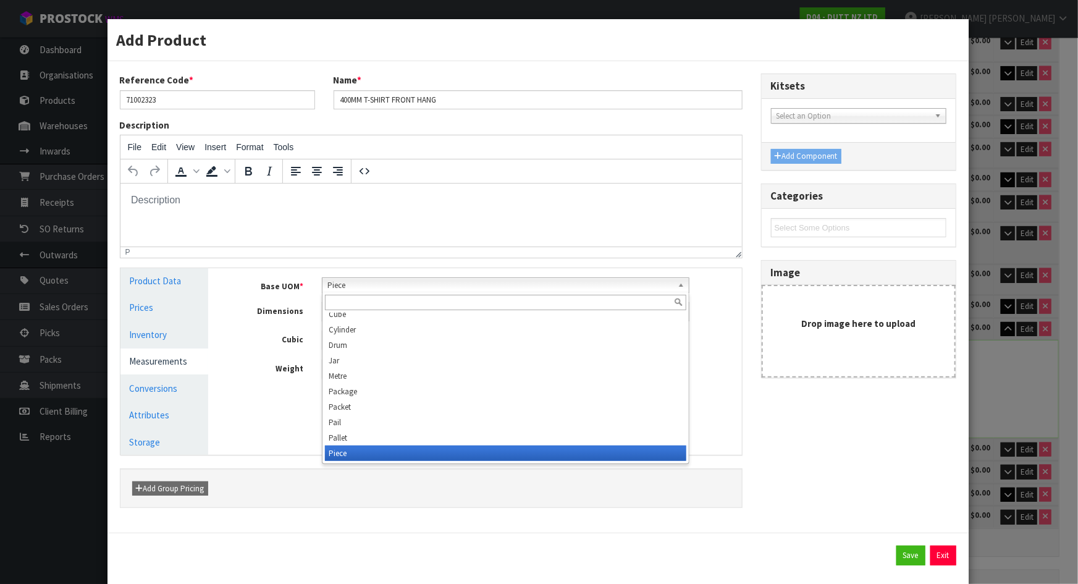
scroll to position [216, 0]
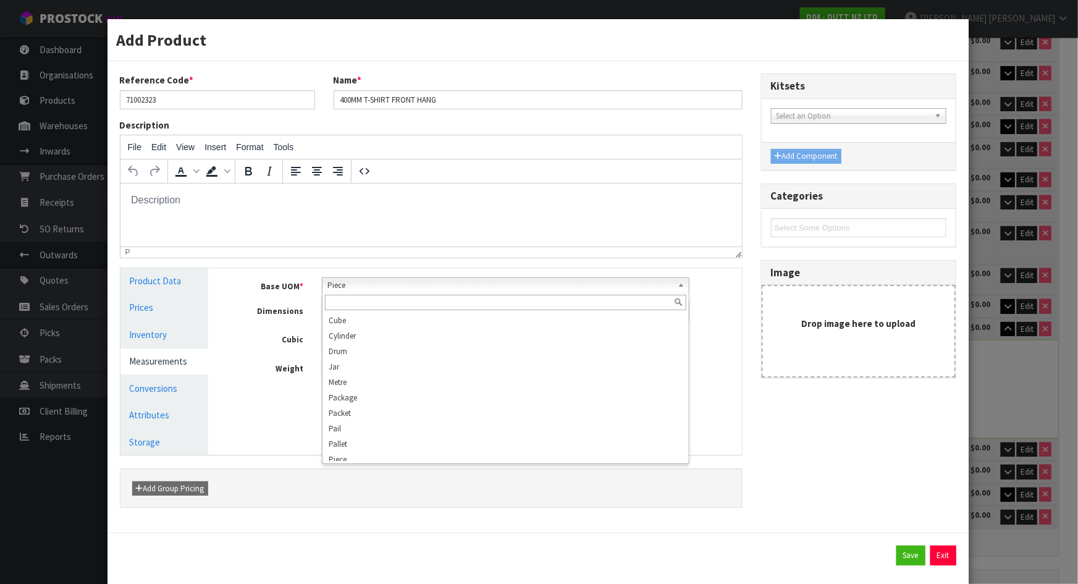
click at [758, 399] on div "Reference Code * 71002323 Name * 400MM T-SHIRT FRONT HANG Description File Edit…" at bounding box center [538, 296] width 855 height 447
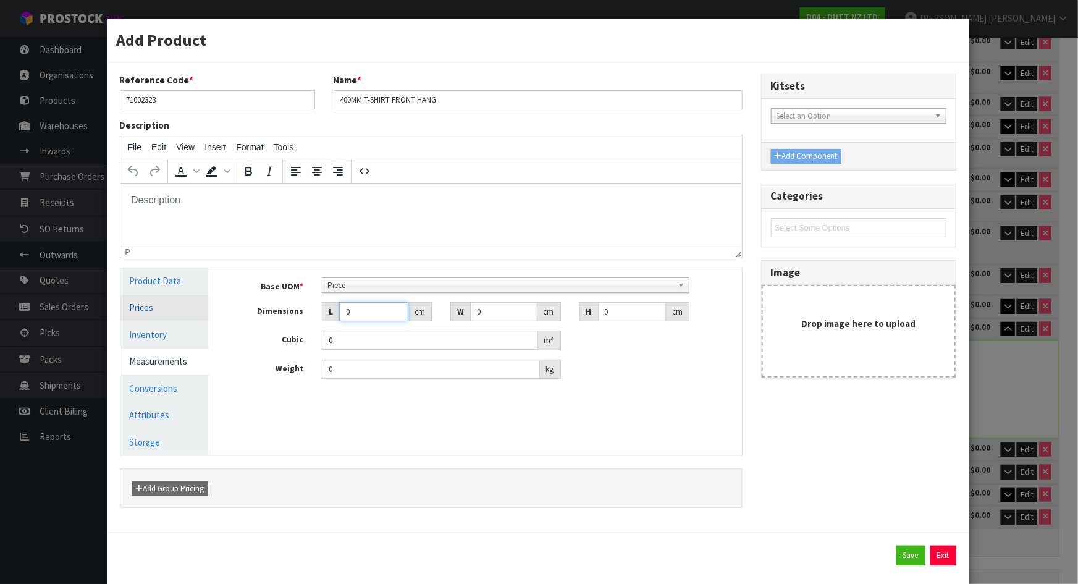
drag, startPoint x: 372, startPoint y: 305, endPoint x: 195, endPoint y: 308, distance: 177.9
click at [196, 308] on div "Product Data Prices Inventory Measurements Conversions Attributes Storage Manag…" at bounding box center [431, 361] width 640 height 187
click at [150, 391] on link "Conversions" at bounding box center [164, 388] width 88 height 25
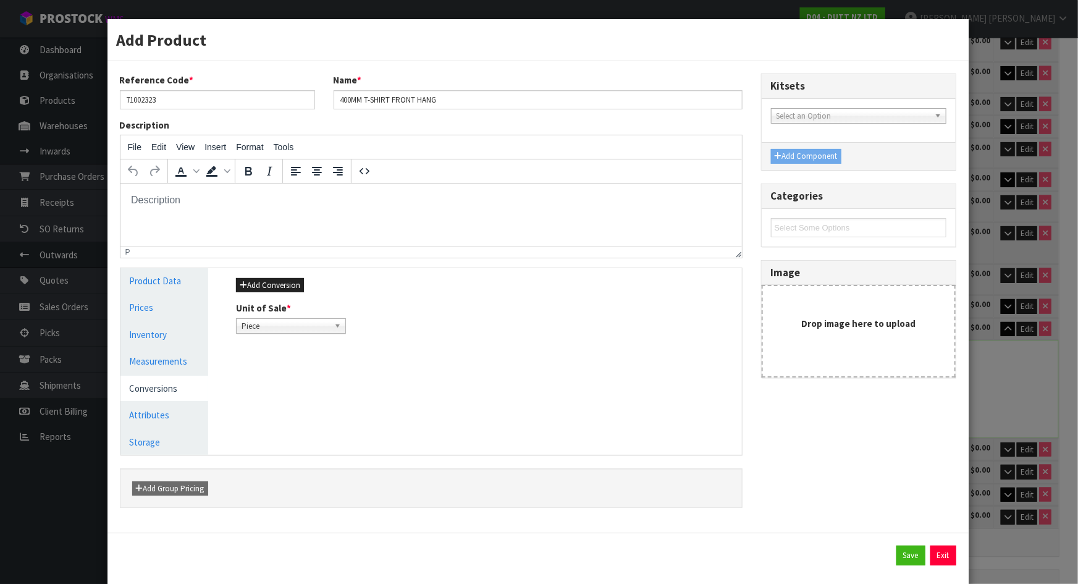
click at [291, 275] on div "Add Conversion Unit of Sale * Piece Piece" at bounding box center [484, 305] width 514 height 75
click at [292, 280] on button "Add Conversion" at bounding box center [270, 285] width 68 height 15
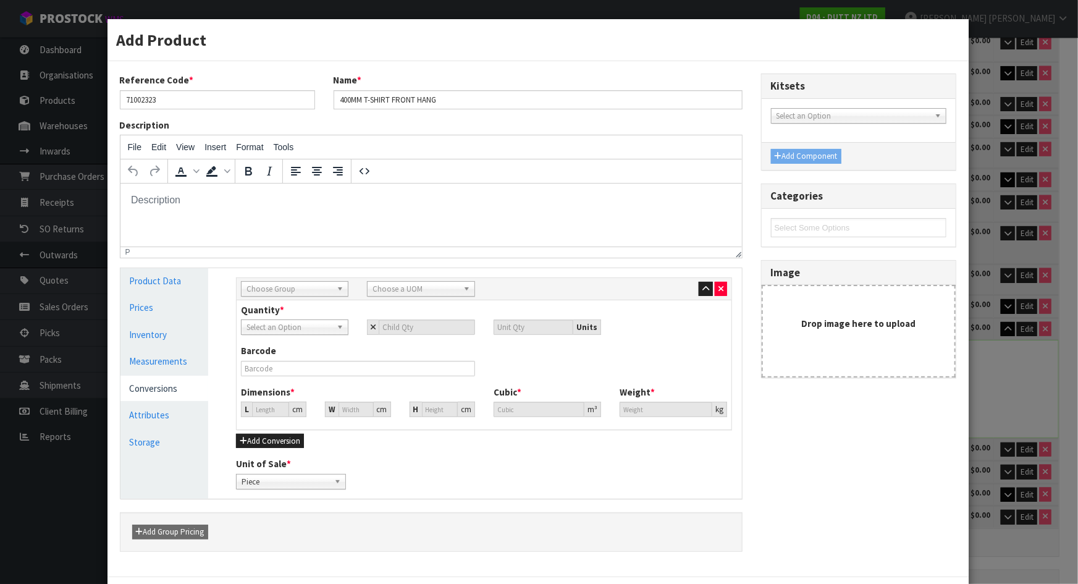
click at [337, 288] on b at bounding box center [342, 289] width 11 height 14
click at [265, 347] on li "Outer" at bounding box center [294, 354] width 101 height 15
click at [393, 282] on span "Choose a UOM" at bounding box center [414, 289] width 85 height 15
click at [392, 325] on li "Car ton" at bounding box center [420, 323] width 101 height 15
click at [440, 321] on input "number" at bounding box center [427, 326] width 96 height 15
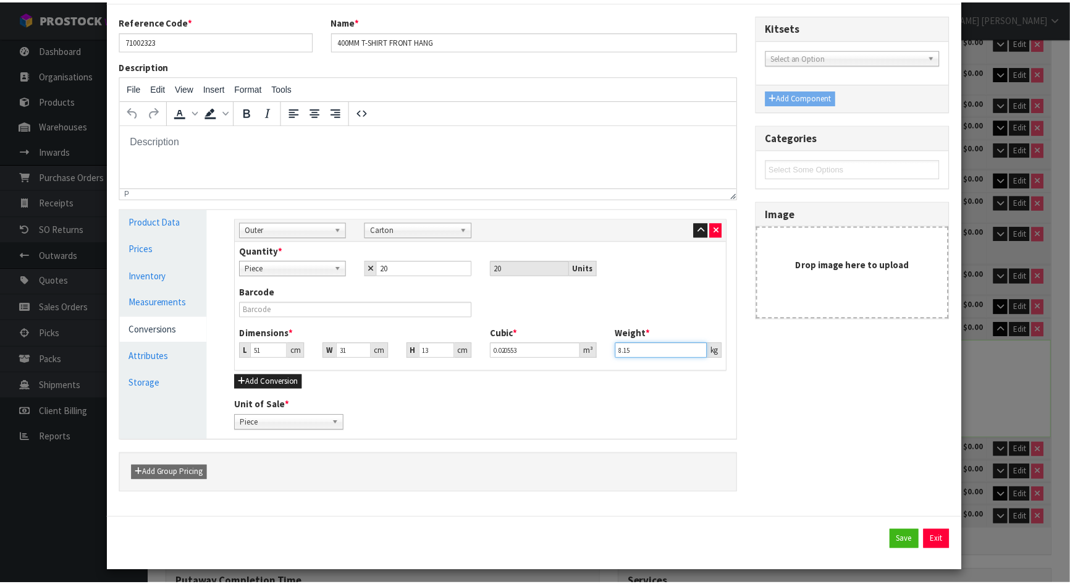
scroll to position [64, 0]
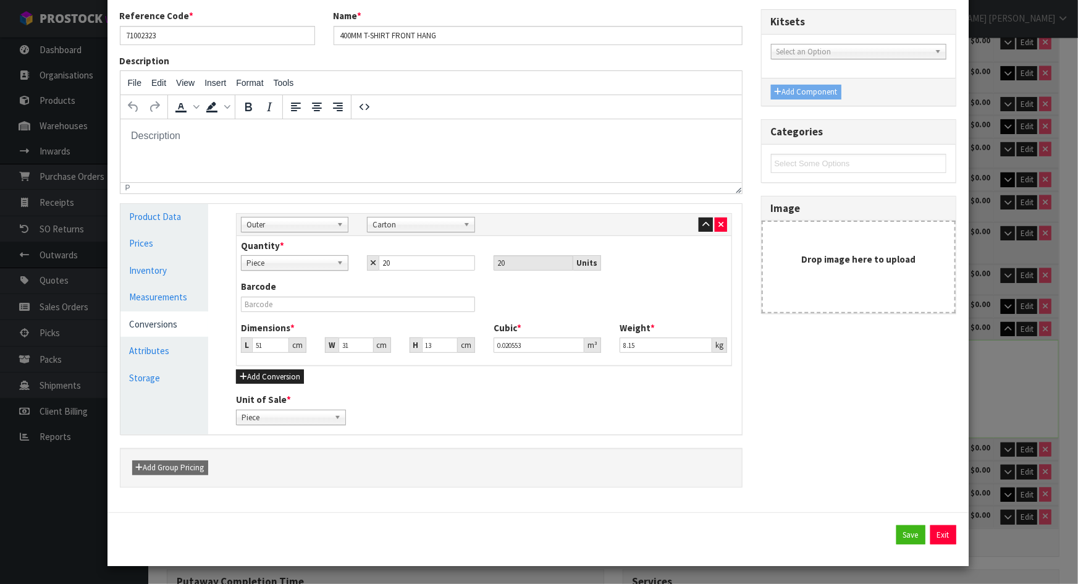
click at [769, 443] on div "Reference Code * 71002323 Name * 400MM T-SHIRT FRONT HANG Description File Edit…" at bounding box center [538, 254] width 855 height 490
click at [868, 471] on div "Reference Code * 71002323 Name * 400MM T-SHIRT FRONT HANG Description File Edit…" at bounding box center [538, 254] width 855 height 490
click at [907, 534] on button "Save" at bounding box center [910, 535] width 29 height 20
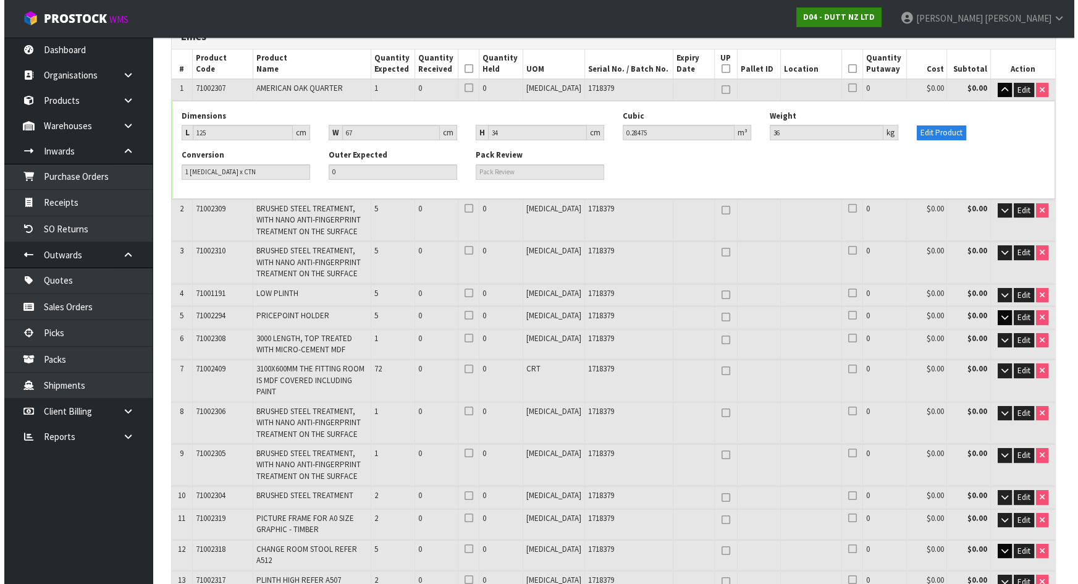
scroll to position [884, 0]
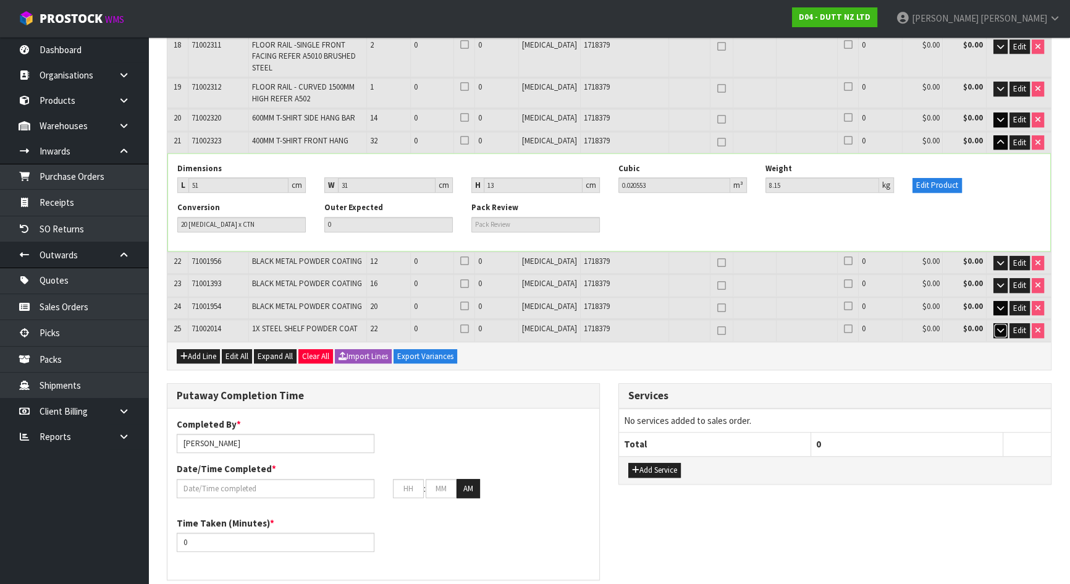
click at [1001, 326] on icon "button" at bounding box center [1000, 330] width 7 height 8
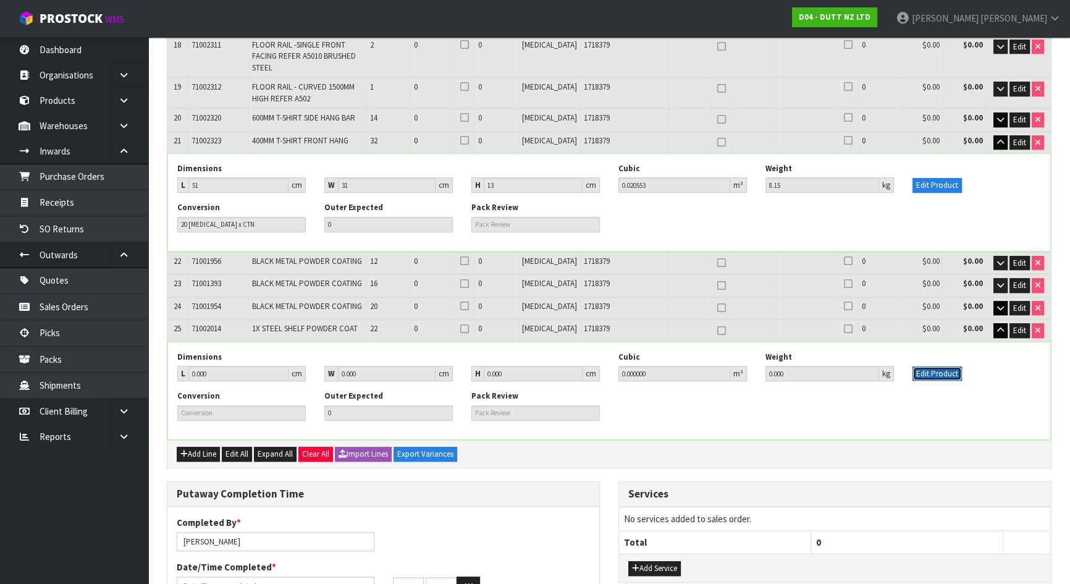
click at [933, 366] on button "Edit Product" at bounding box center [936, 373] width 49 height 15
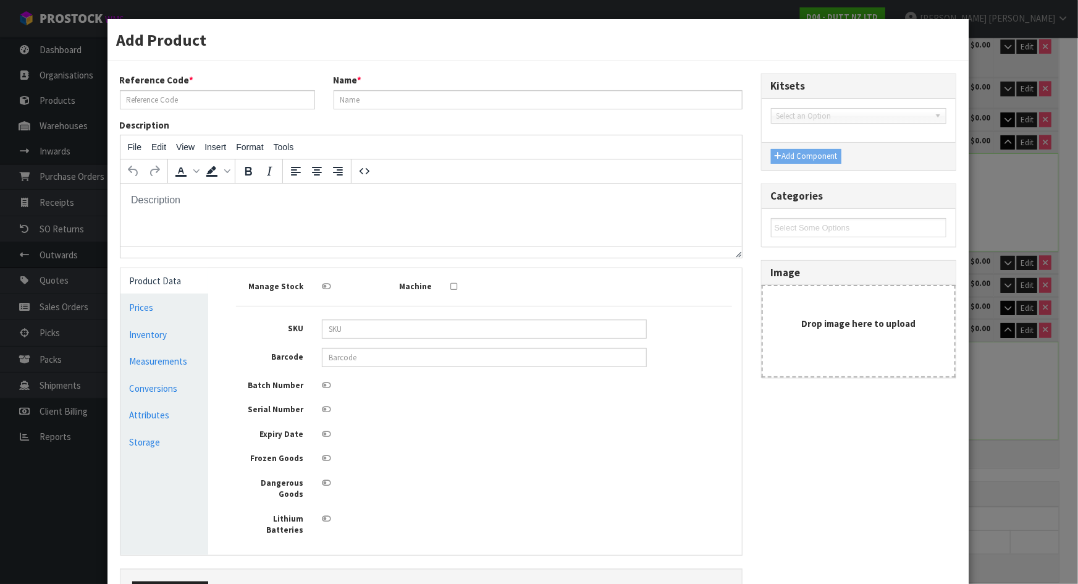
scroll to position [0, 0]
click at [177, 367] on link "Measurements" at bounding box center [164, 360] width 88 height 25
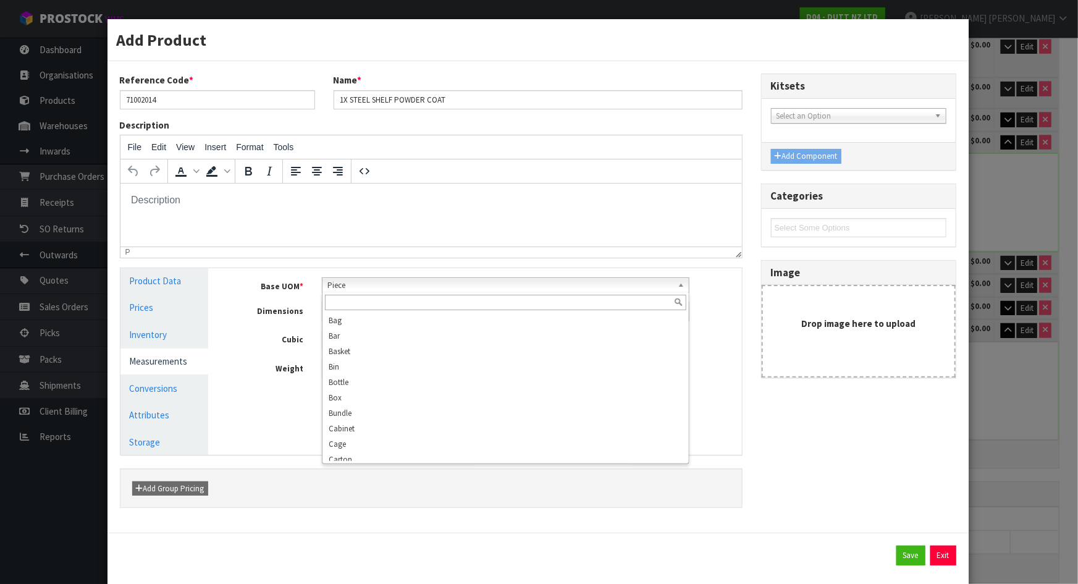
scroll to position [222, 0]
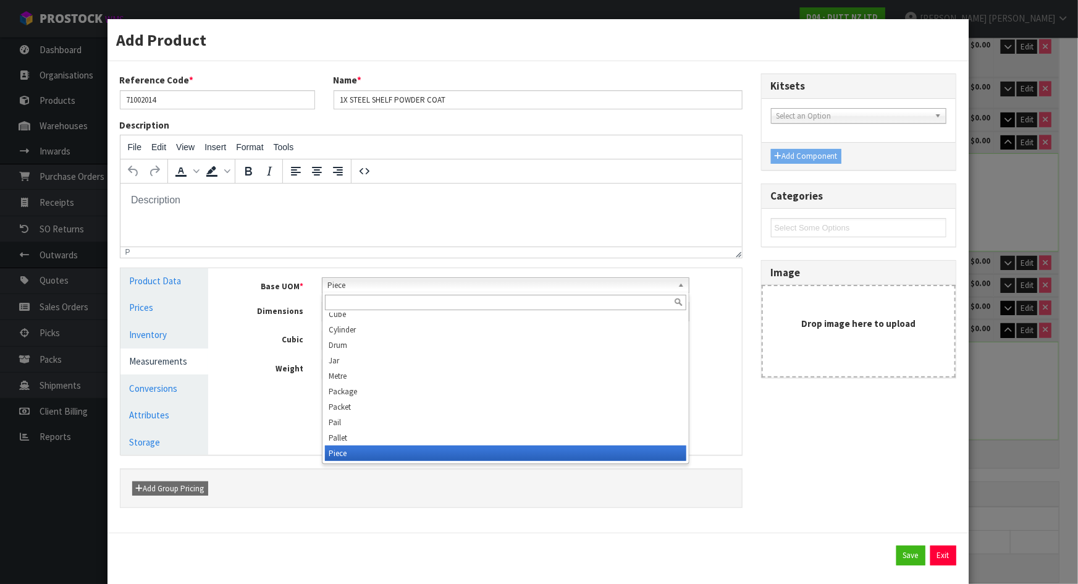
click at [374, 282] on span "Piece" at bounding box center [499, 285] width 345 height 15
click at [375, 302] on input "text" at bounding box center [505, 302] width 361 height 15
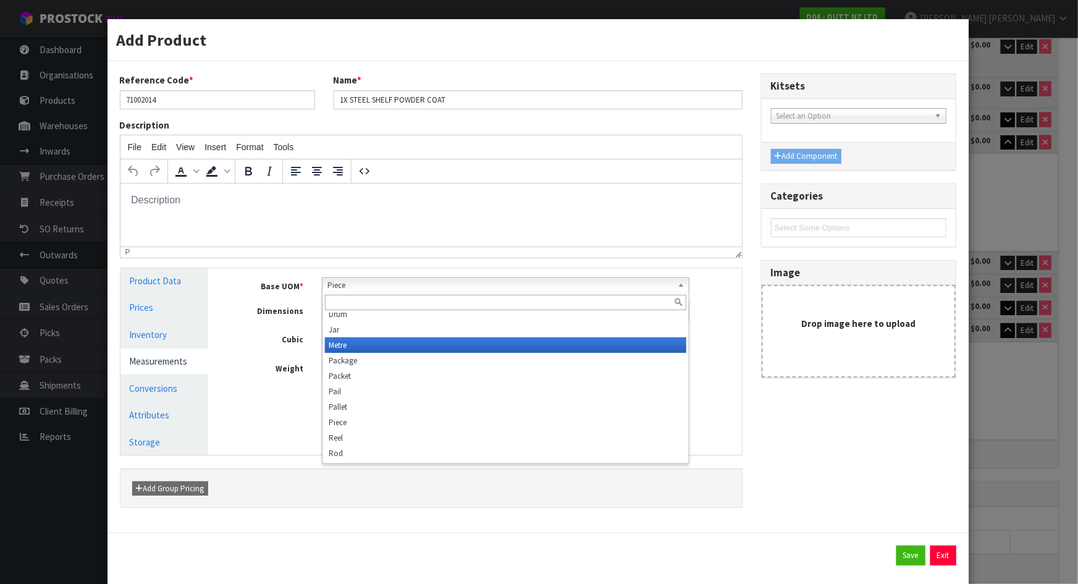
scroll to position [247, 0]
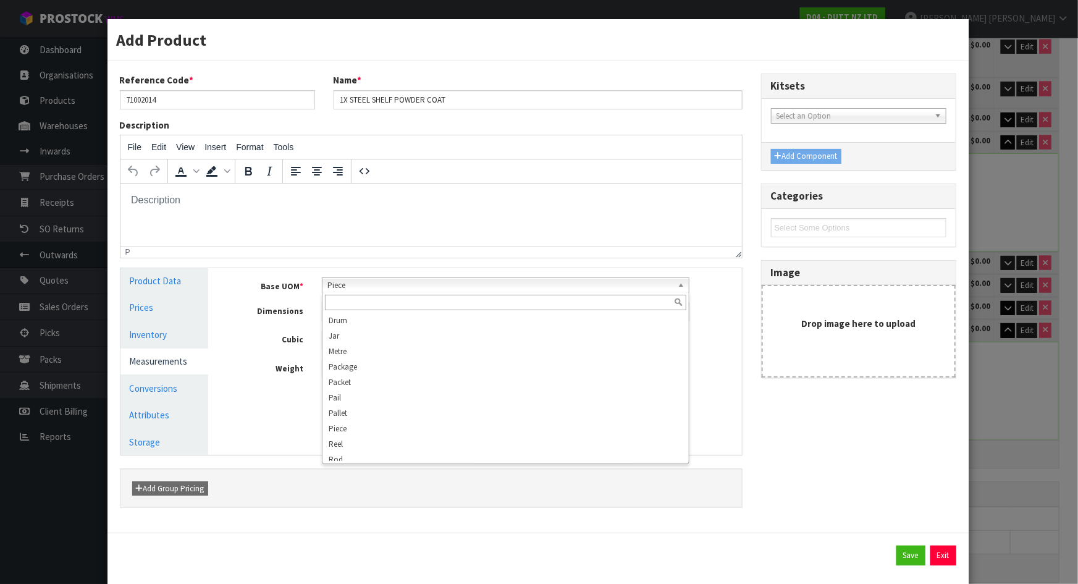
click at [251, 307] on label "Dimensions" at bounding box center [270, 309] width 86 height 15
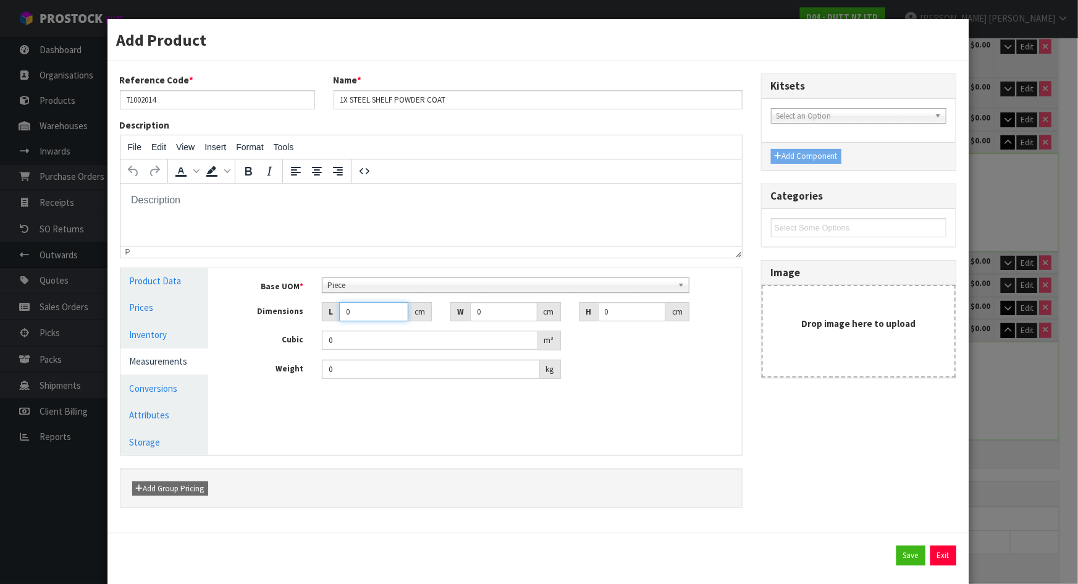
drag, startPoint x: 364, startPoint y: 308, endPoint x: 271, endPoint y: 304, distance: 94.0
click at [271, 304] on div "Dimensions L 0 cm W 0 cm H 0 cm" at bounding box center [484, 312] width 514 height 20
click at [174, 386] on link "Conversions" at bounding box center [164, 388] width 88 height 25
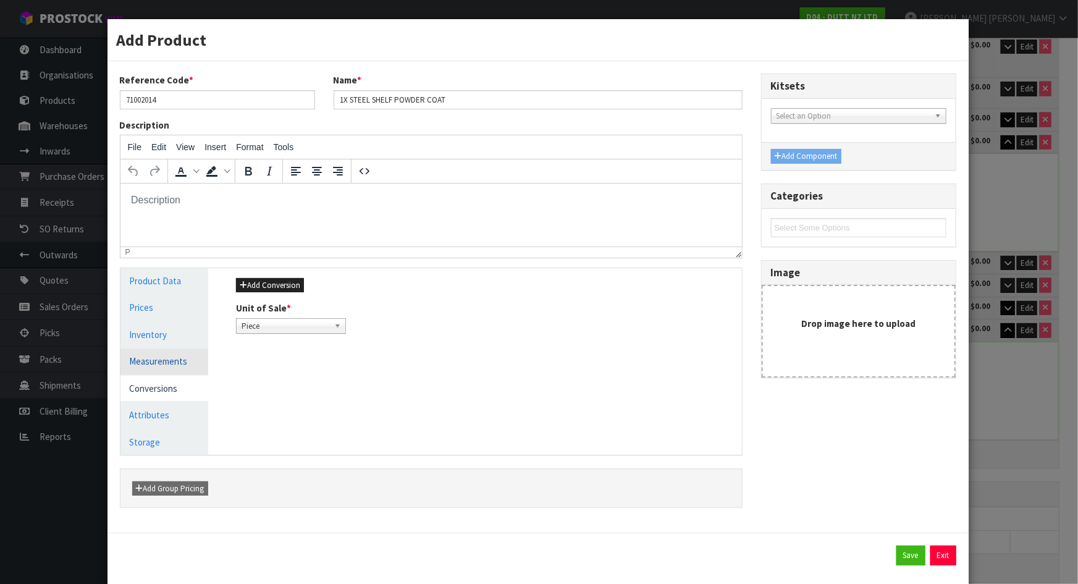
click at [170, 361] on link "Measurements" at bounding box center [164, 360] width 88 height 25
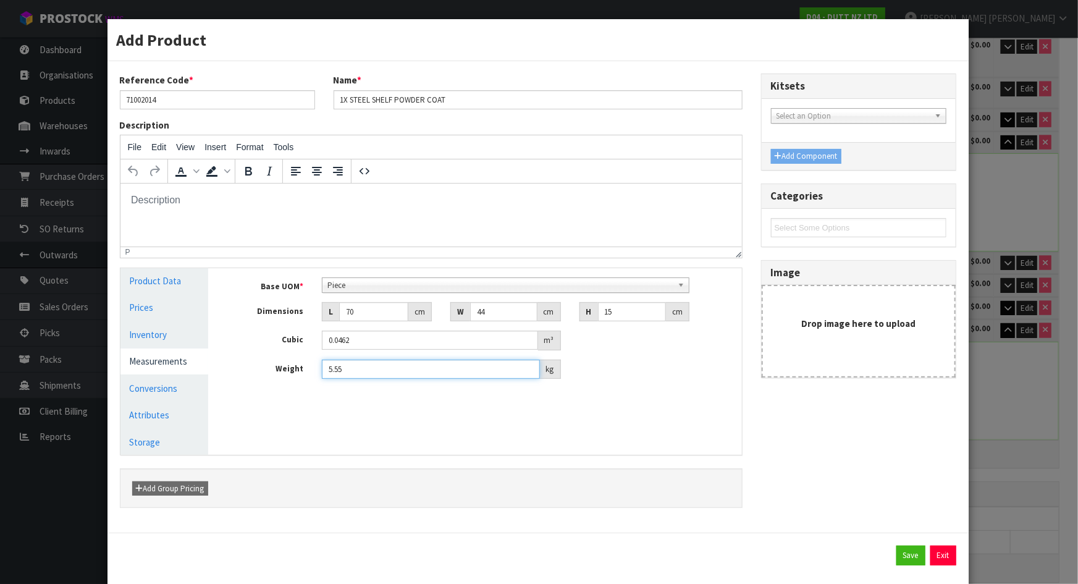
drag, startPoint x: 359, startPoint y: 364, endPoint x: 333, endPoint y: 367, distance: 26.7
click at [333, 367] on input "5.55" at bounding box center [431, 368] width 218 height 19
click at [326, 395] on div "Base UOM * Bag Bar Basket Bin Bottle Box Bundle Cabinet Cage Carton Case Coil C…" at bounding box center [484, 333] width 514 height 130
click at [185, 386] on link "Conversions" at bounding box center [164, 388] width 88 height 25
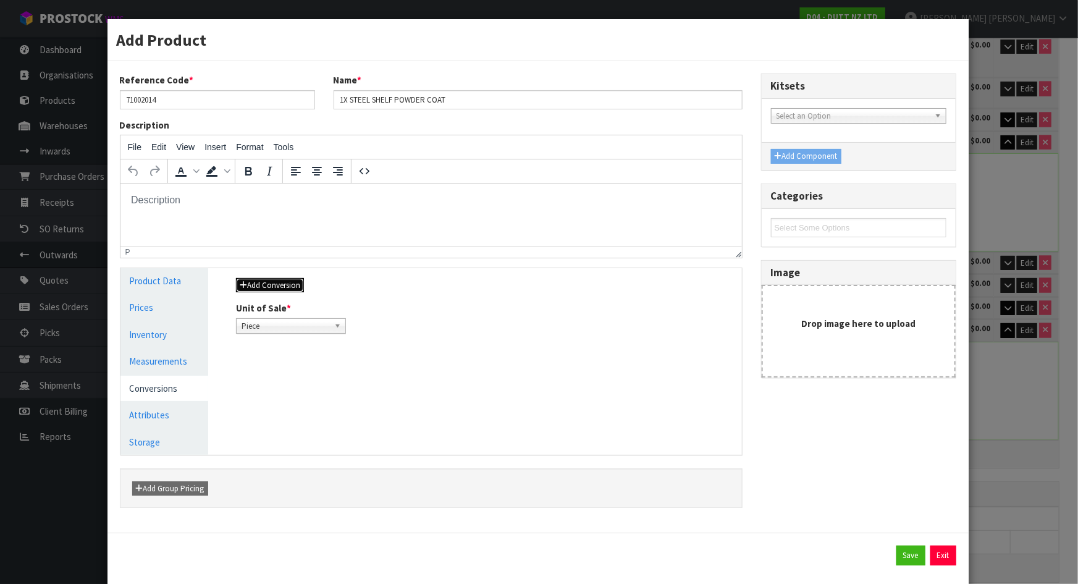
click at [294, 285] on button "Add Conversion" at bounding box center [270, 285] width 68 height 15
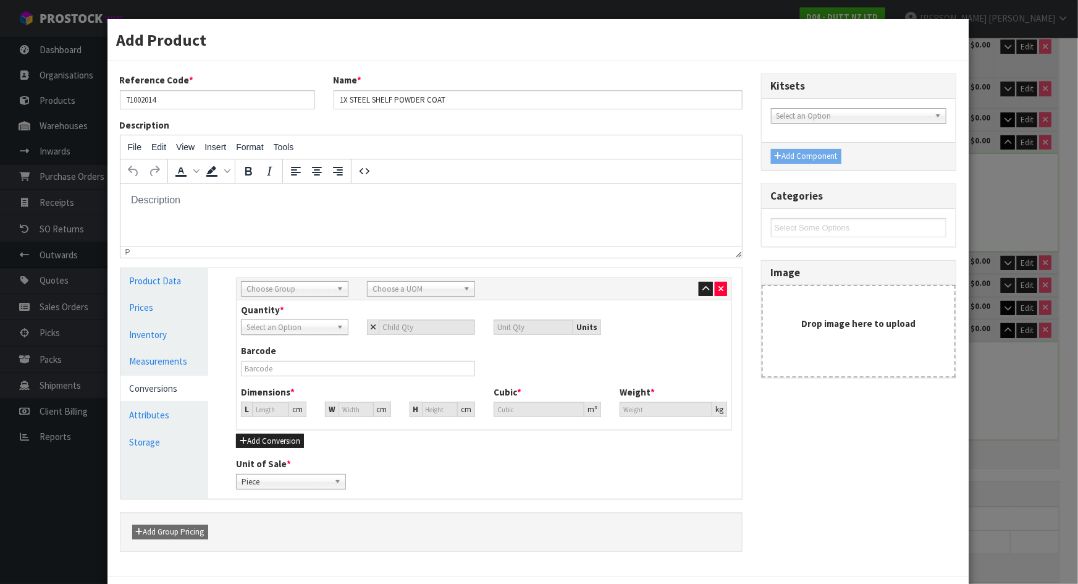
click at [296, 287] on span "Choose Group" at bounding box center [288, 289] width 85 height 15
click at [283, 351] on li "Outer" at bounding box center [294, 354] width 101 height 15
click at [414, 282] on span "Choose a UOM" at bounding box center [414, 289] width 85 height 15
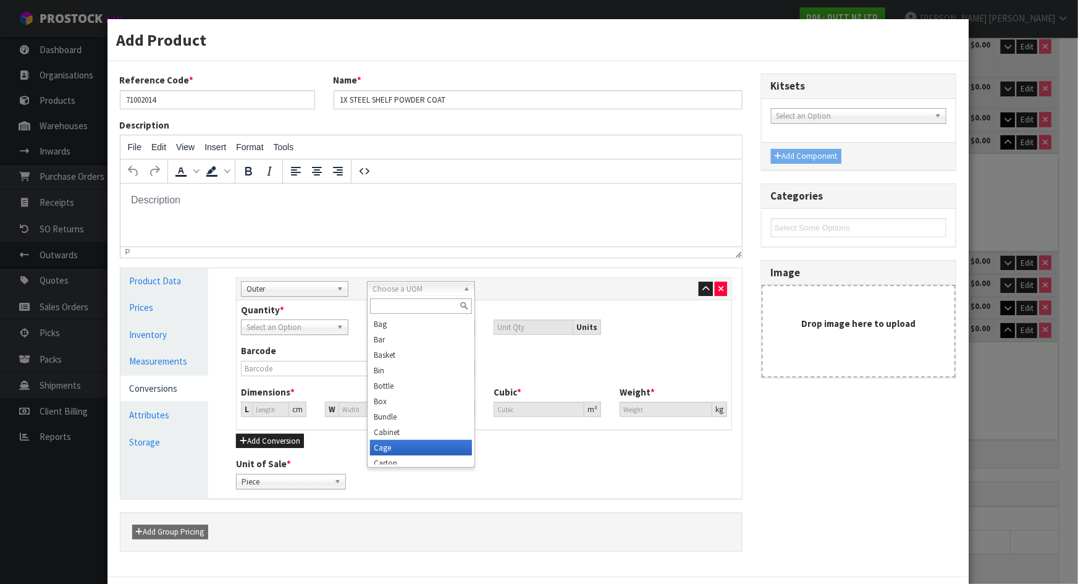
scroll to position [6, 0]
click at [404, 450] on li "Carton" at bounding box center [420, 456] width 101 height 15
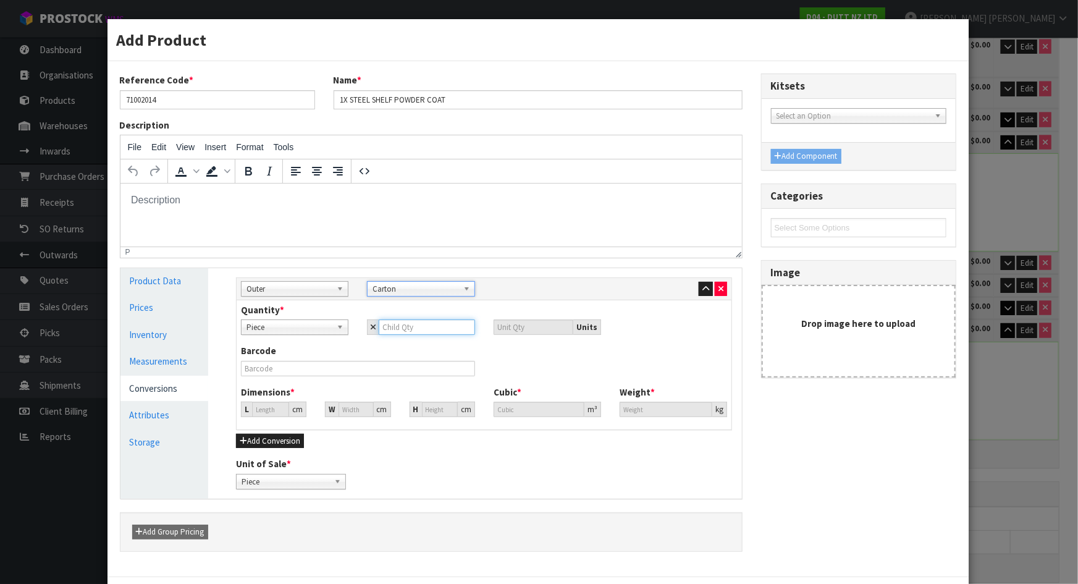
click at [395, 334] on input "number" at bounding box center [427, 326] width 96 height 15
click at [313, 383] on div "Barcode" at bounding box center [484, 364] width 505 height 41
click at [275, 409] on input "45.203" at bounding box center [270, 408] width 37 height 15
drag, startPoint x: 274, startPoint y: 408, endPoint x: 241, endPoint y: 407, distance: 32.8
click at [252, 407] on input "45.21" at bounding box center [270, 408] width 37 height 15
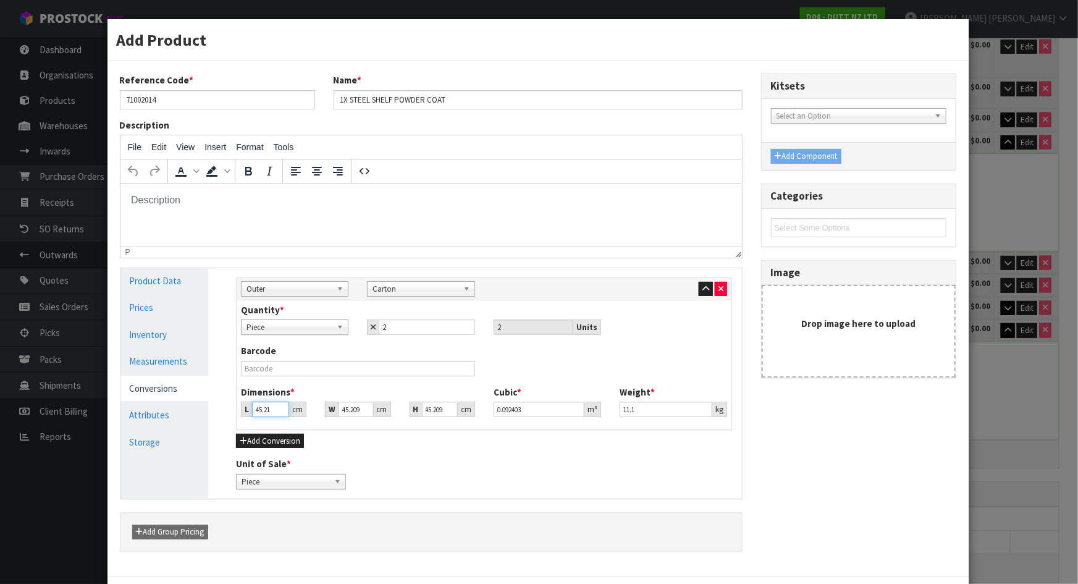
drag, startPoint x: 254, startPoint y: 411, endPoint x: 272, endPoint y: 408, distance: 18.7
click at [272, 408] on input "45.21" at bounding box center [270, 408] width 37 height 15
click at [434, 413] on input "45.209" at bounding box center [440, 408] width 36 height 15
drag, startPoint x: 438, startPoint y: 408, endPoint x: 408, endPoint y: 401, distance: 31.2
click at [409, 401] on div "H 45.209 cm" at bounding box center [441, 408] width 65 height 15
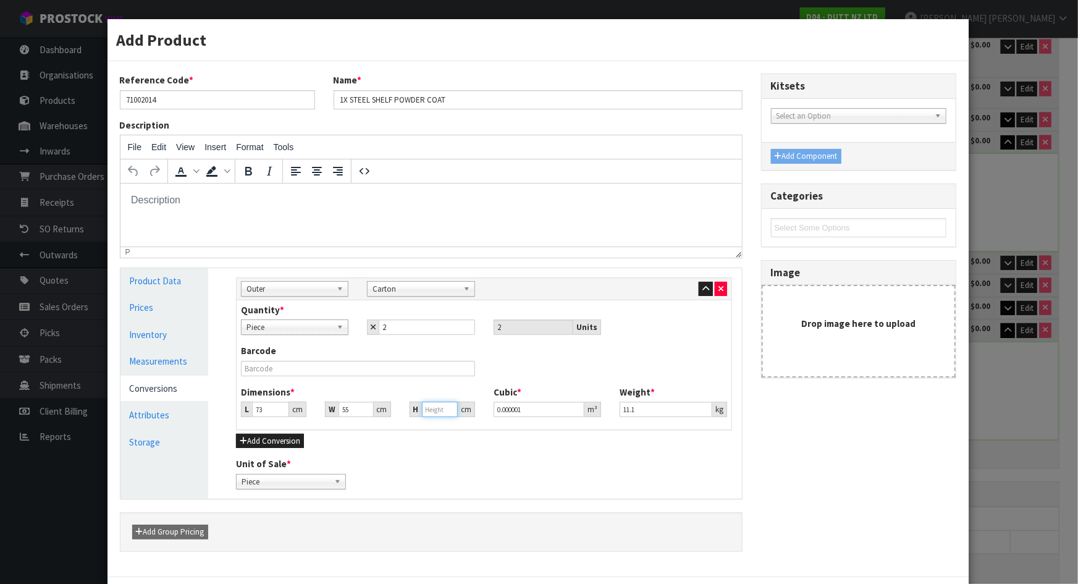
click at [423, 409] on input "number" at bounding box center [440, 408] width 36 height 15
click at [497, 445] on div "Add Conversion" at bounding box center [484, 440] width 496 height 15
click at [612, 439] on div "Add Conversion" at bounding box center [484, 440] width 496 height 15
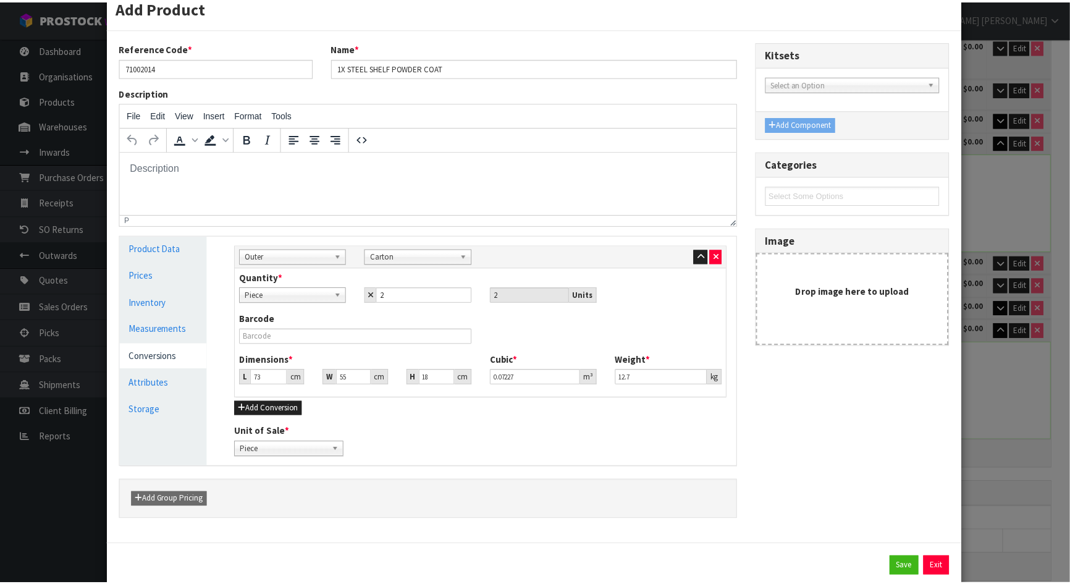
scroll to position [64, 0]
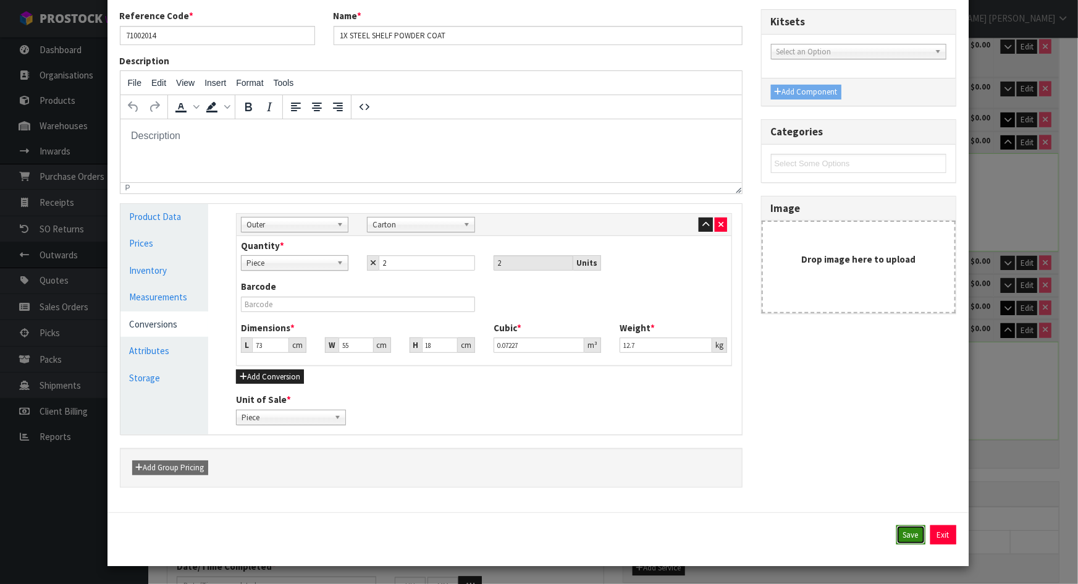
click at [905, 526] on button "Save" at bounding box center [910, 535] width 29 height 20
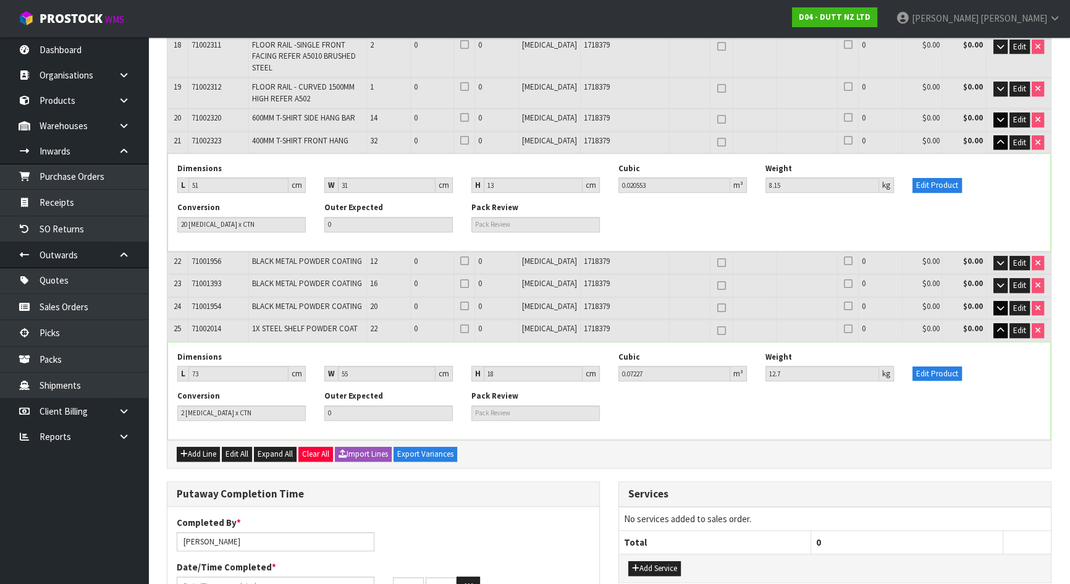
click at [761, 440] on div "Add Line Edit All Expand All Clear All Import Lines Export Variances" at bounding box center [608, 454] width 883 height 28
click at [1001, 323] on button "button" at bounding box center [1000, 330] width 14 height 15
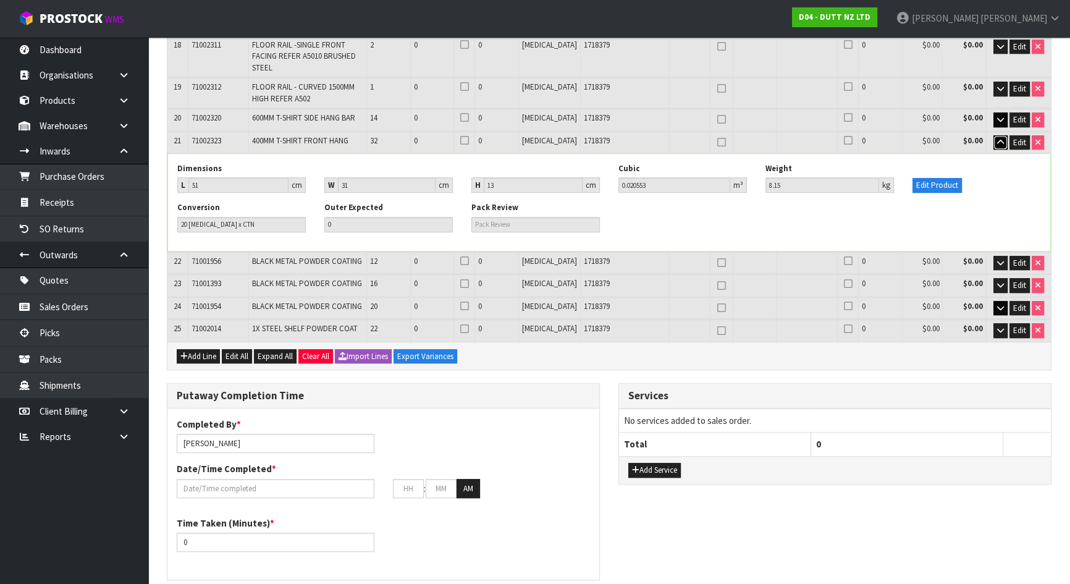
click at [1001, 138] on icon "button" at bounding box center [1000, 142] width 7 height 8
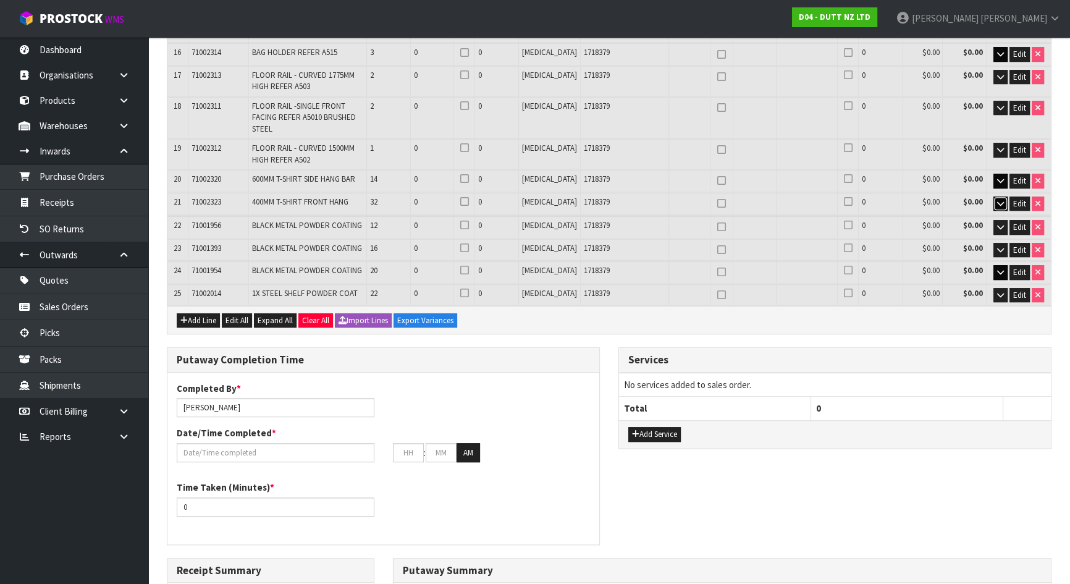
scroll to position [786, 0]
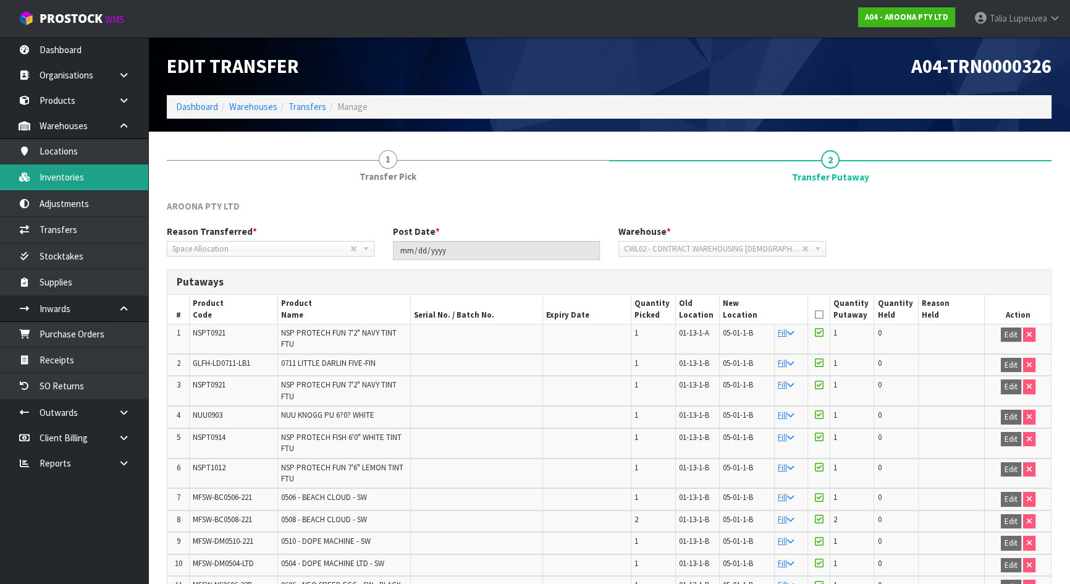
click at [111, 166] on link "Inventories" at bounding box center [74, 176] width 148 height 25
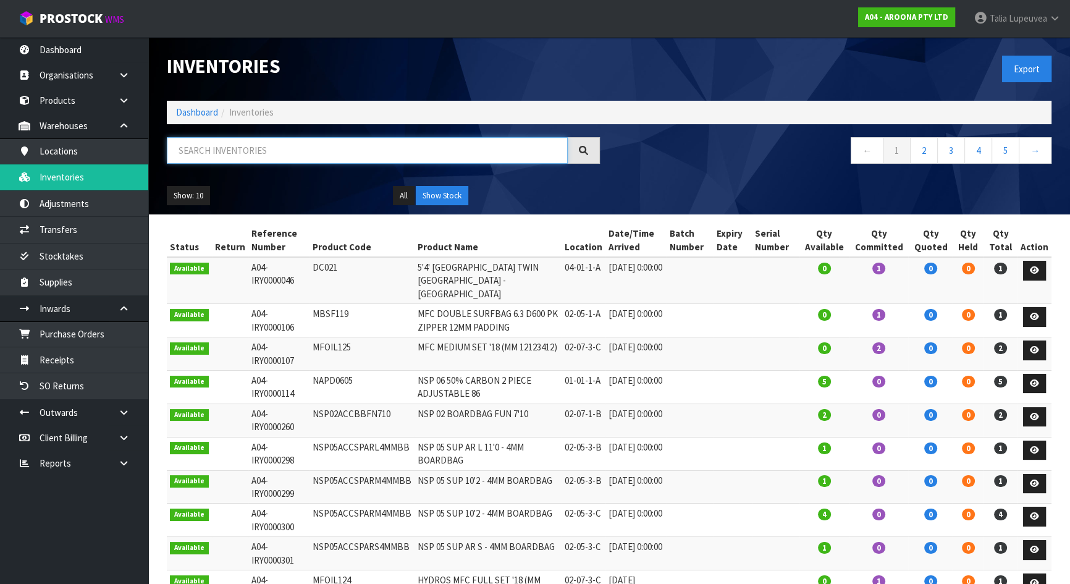
click at [201, 152] on input "text" at bounding box center [367, 150] width 401 height 27
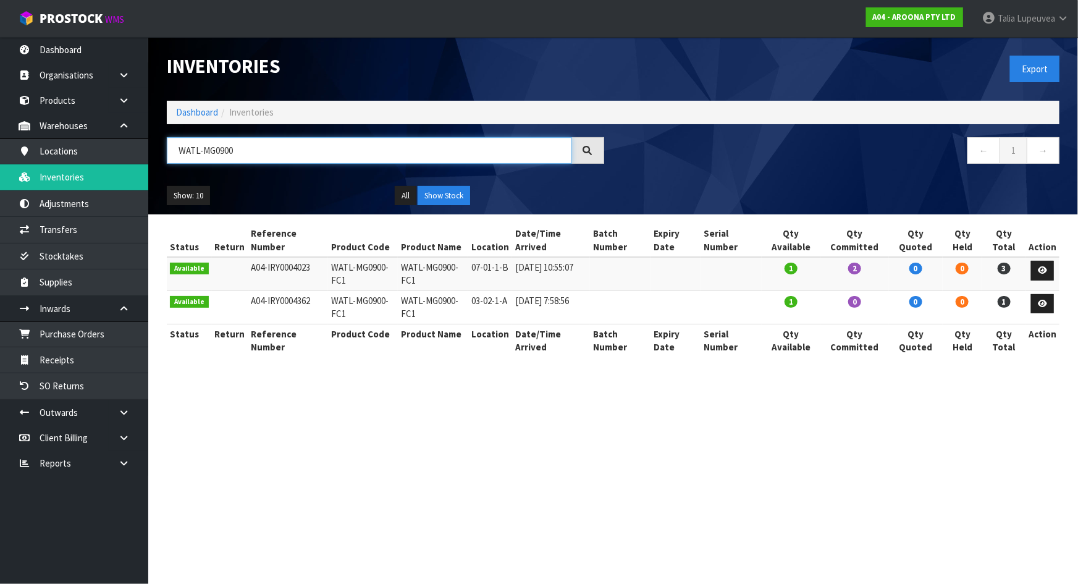
type input "WATL-MG0900"
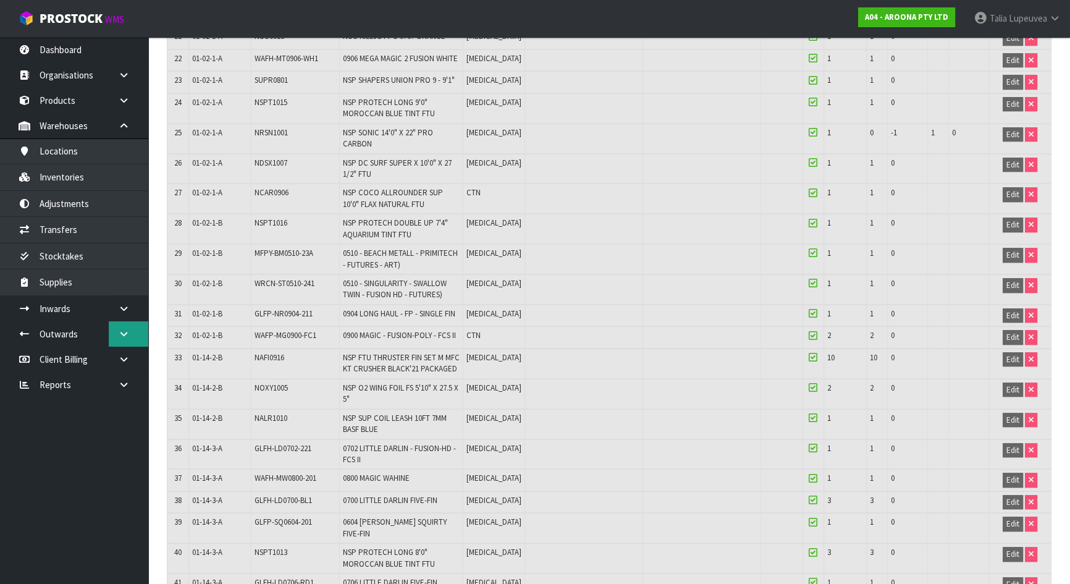
scroll to position [842, 0]
drag, startPoint x: 126, startPoint y: 302, endPoint x: 131, endPoint y: 313, distance: 11.6
click at [127, 302] on link at bounding box center [129, 308] width 40 height 25
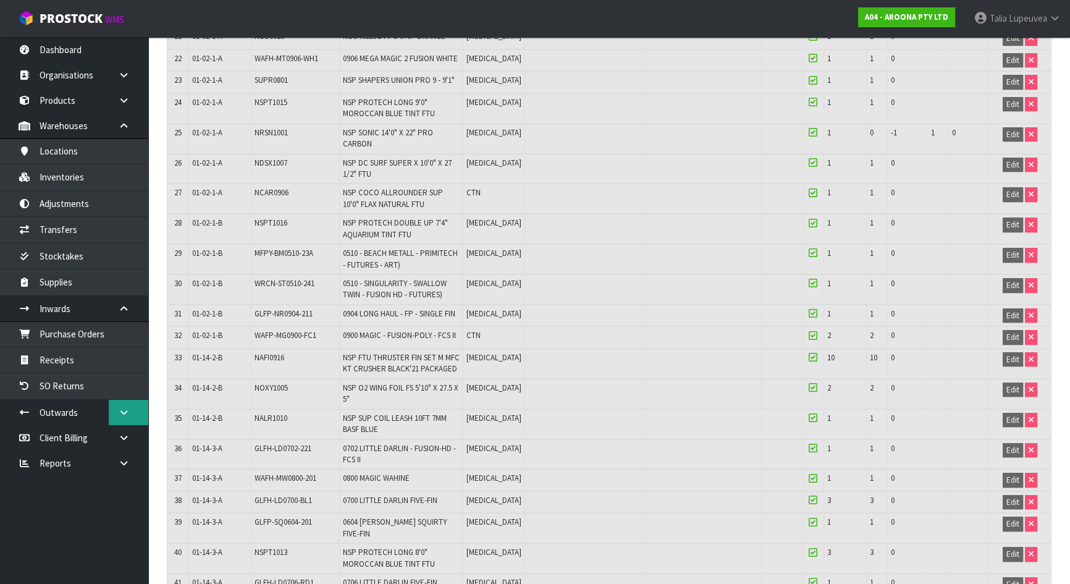
click at [128, 417] on link at bounding box center [129, 412] width 40 height 25
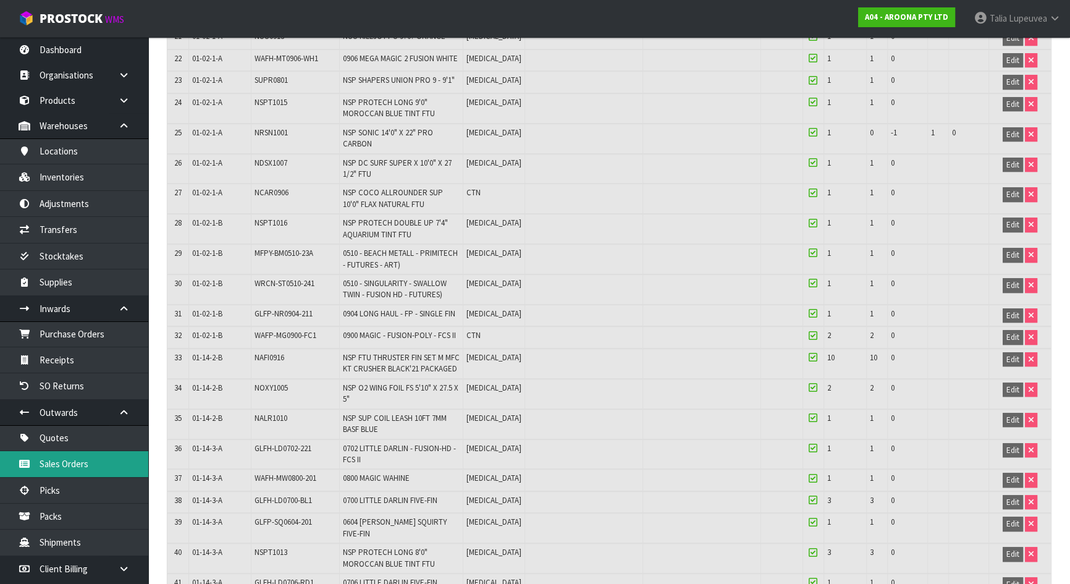
click at [98, 470] on link "Sales Orders" at bounding box center [74, 463] width 148 height 25
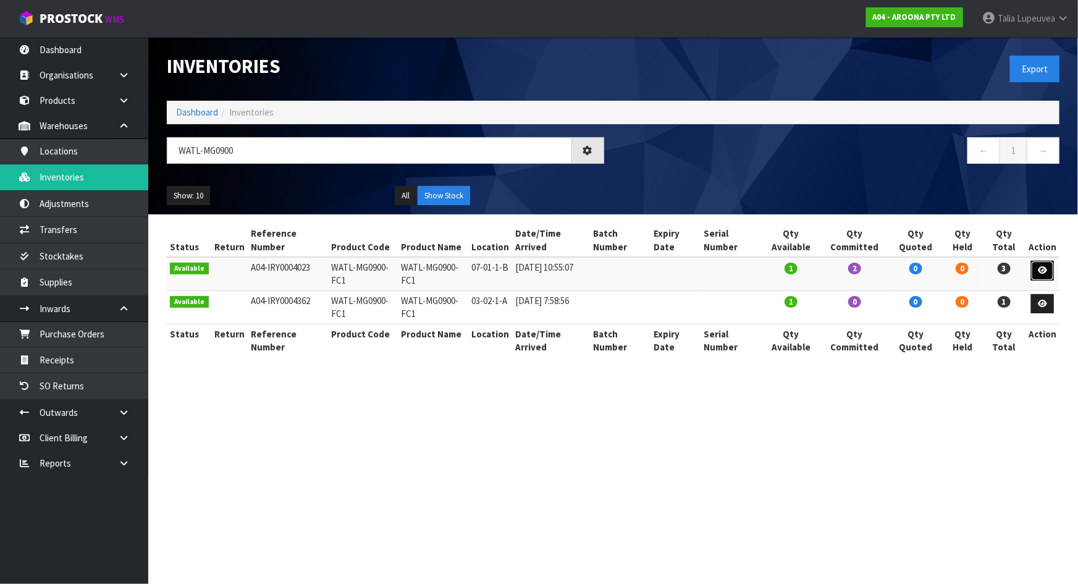
click at [1037, 266] on link at bounding box center [1042, 271] width 23 height 20
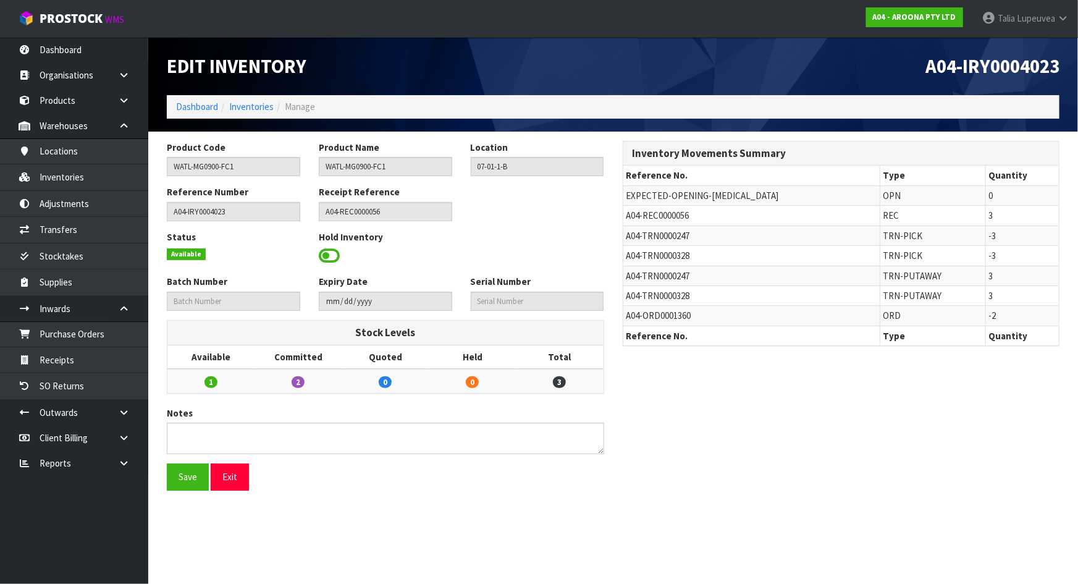
click at [632, 317] on span "A04-ORD0001360" at bounding box center [658, 315] width 65 height 12
copy tr "A04-ORD0001360"
click at [122, 416] on icon at bounding box center [124, 412] width 12 height 9
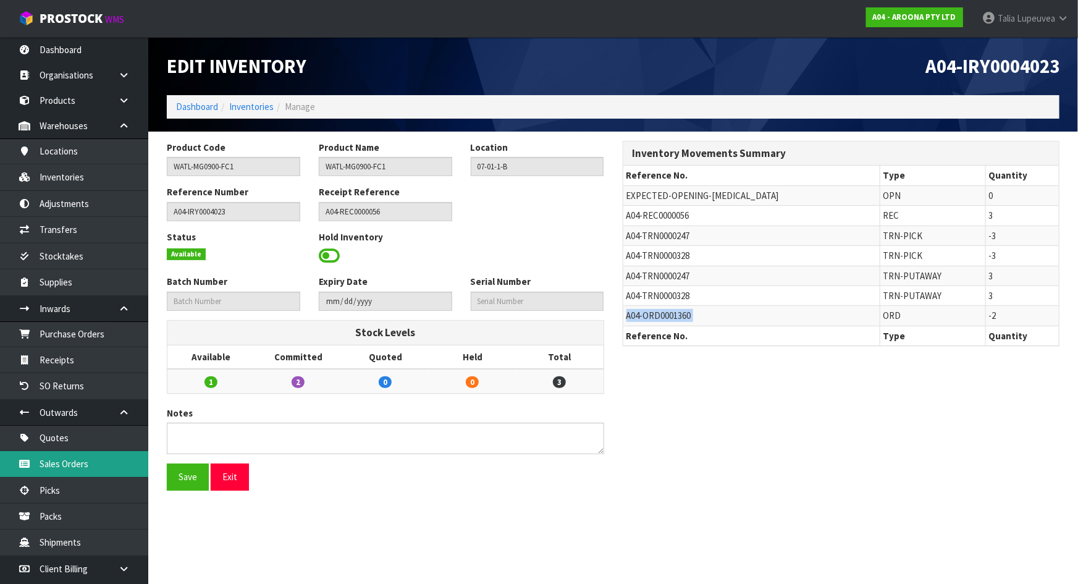
click at [119, 454] on link "Sales Orders" at bounding box center [74, 463] width 148 height 25
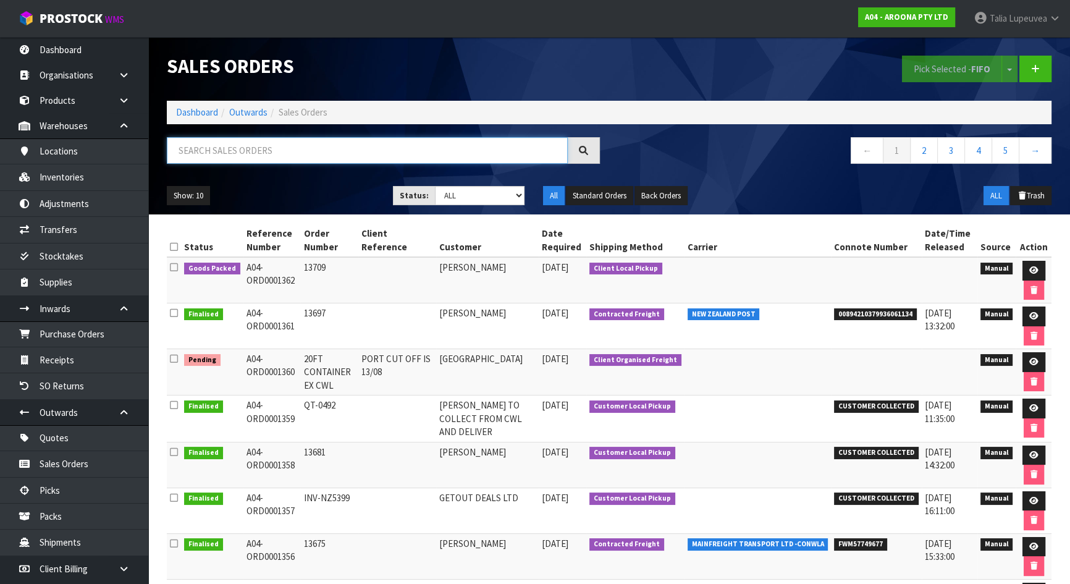
click at [351, 151] on input "text" at bounding box center [367, 150] width 401 height 27
paste input "A04-ORD0001360"
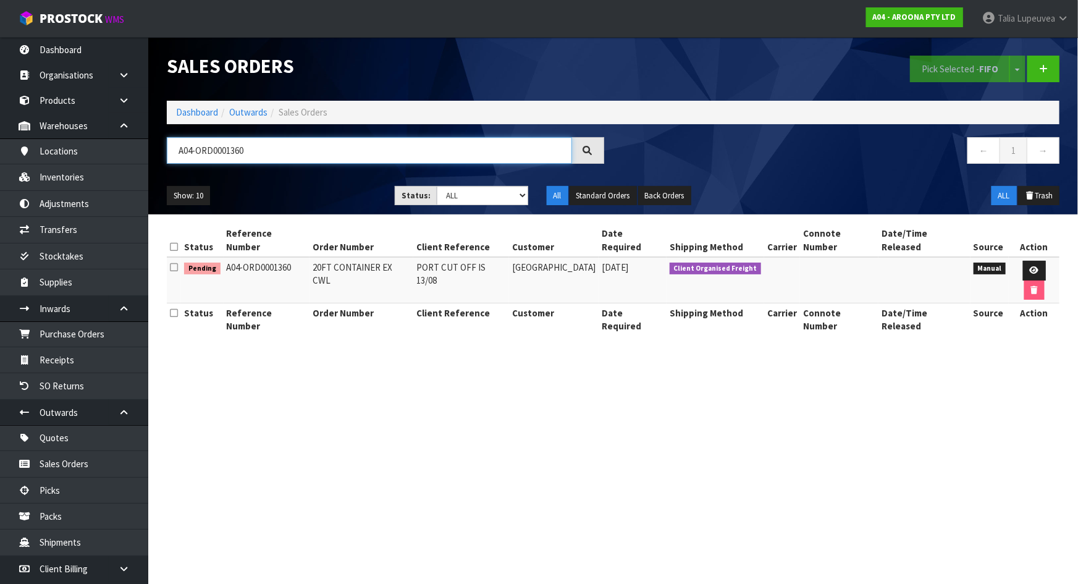
type input "A04-ORD0001360"
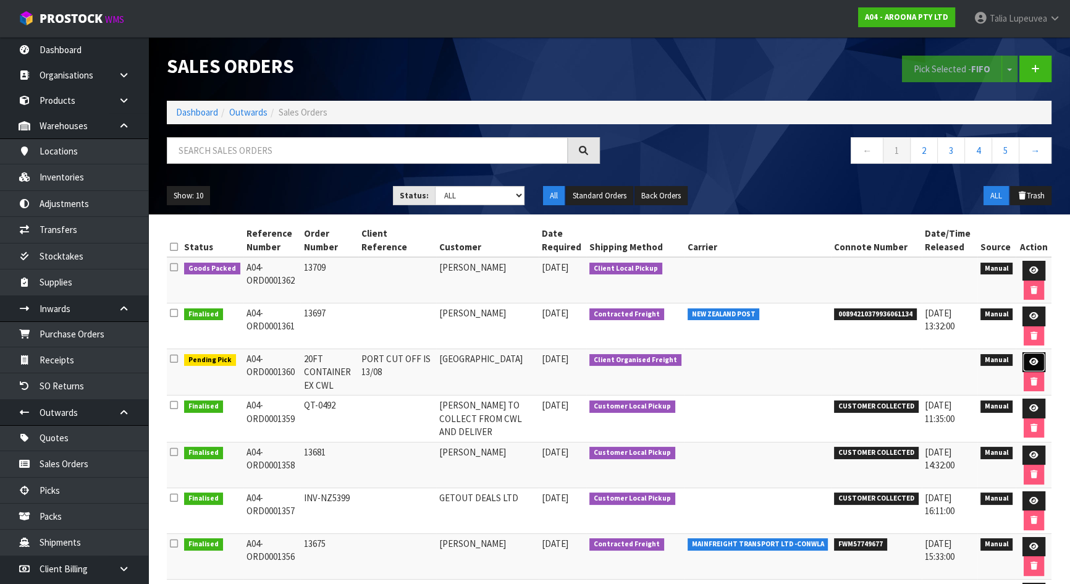
click at [1033, 355] on link at bounding box center [1033, 362] width 23 height 20
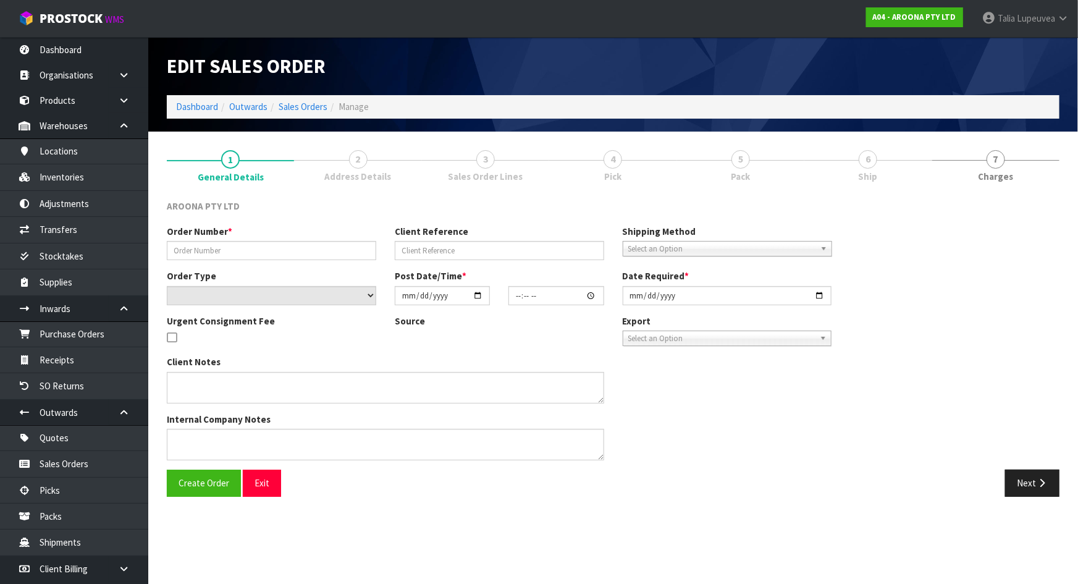
type input "20FT CONTAINER EX CWL"
type input "PORT CUT OFF IS 13/08"
select select "number:0"
type input "[DATE]"
type input "13:58:00.000"
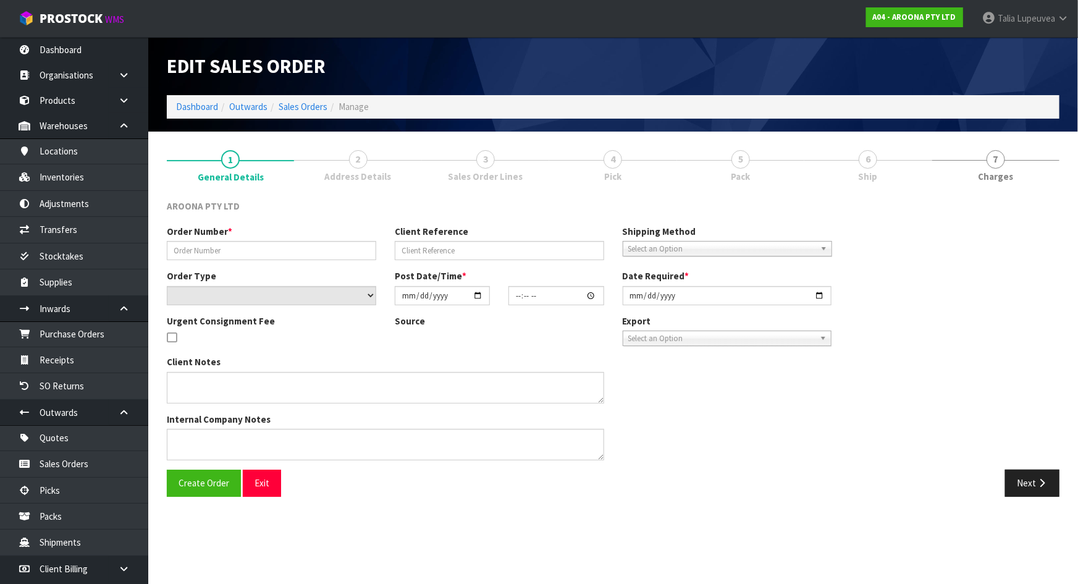
type input "[DATE]"
type textarea "PACKING INSTRUCTION EMAILED ON [DATE] - PLEASE ENSURE BOARDS ARE PACKED ON THEI…"
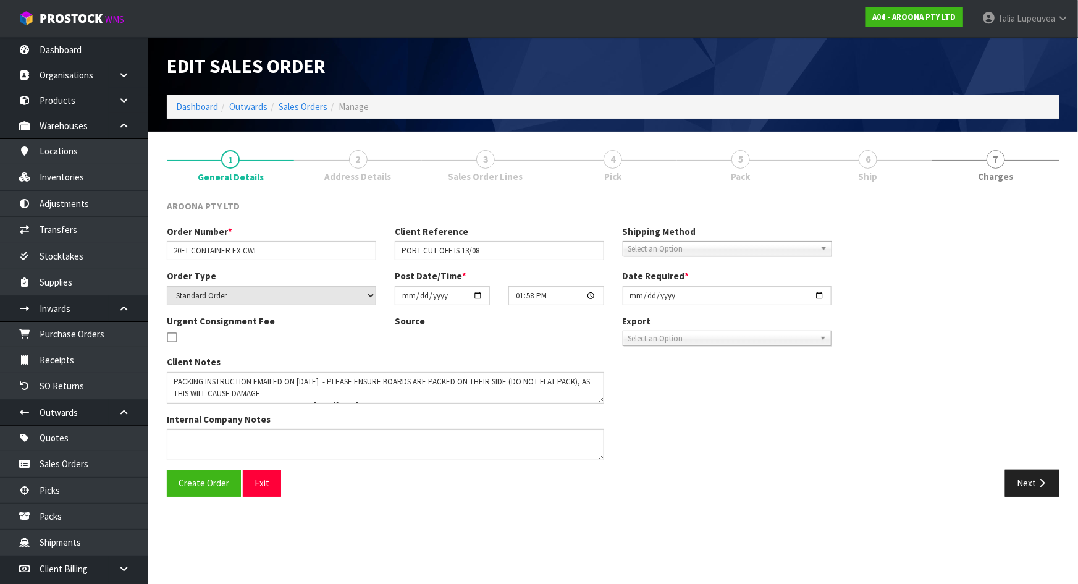
type textarea "COMPLETE THE ATTACHED SLI - SHIPPER LETTER OF INSTRUCTION FORM AND SEND BACK TH…"
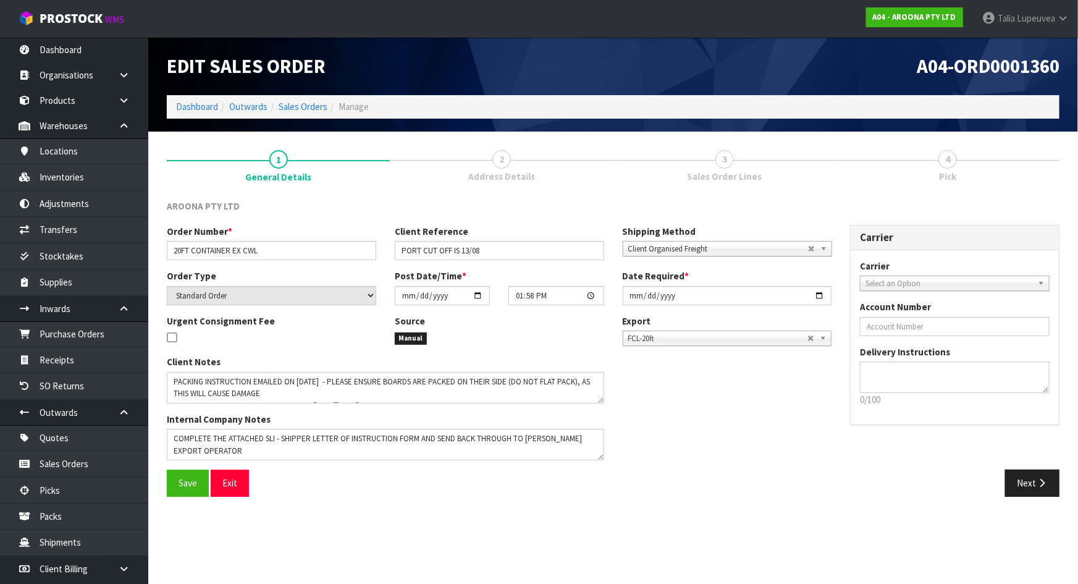
click at [942, 184] on link "4 Pick" at bounding box center [947, 165] width 223 height 49
click at [1017, 487] on button "Next" at bounding box center [1032, 482] width 54 height 27
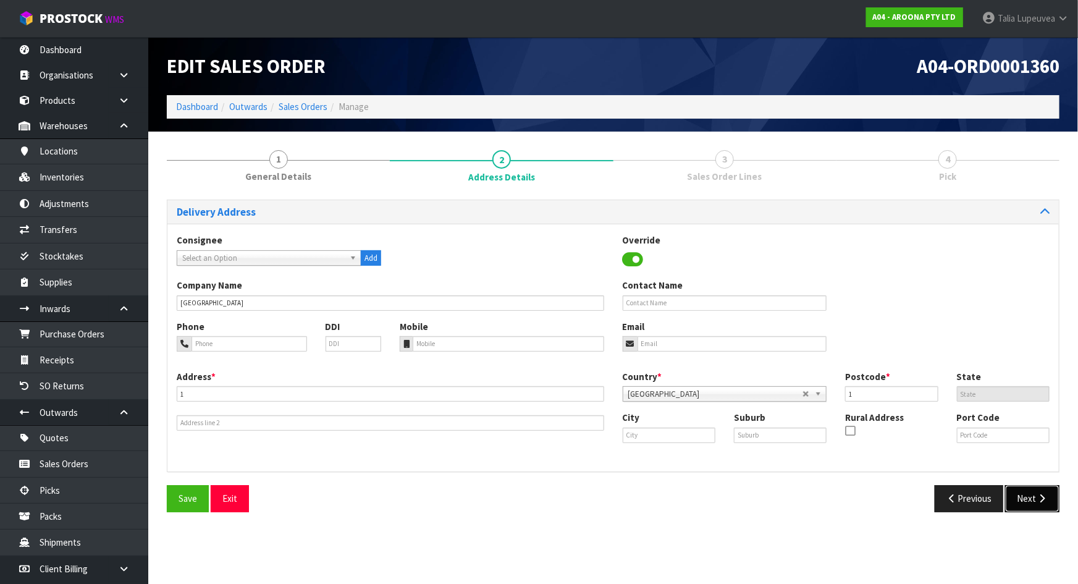
click at [1035, 501] on button "Next" at bounding box center [1032, 498] width 54 height 27
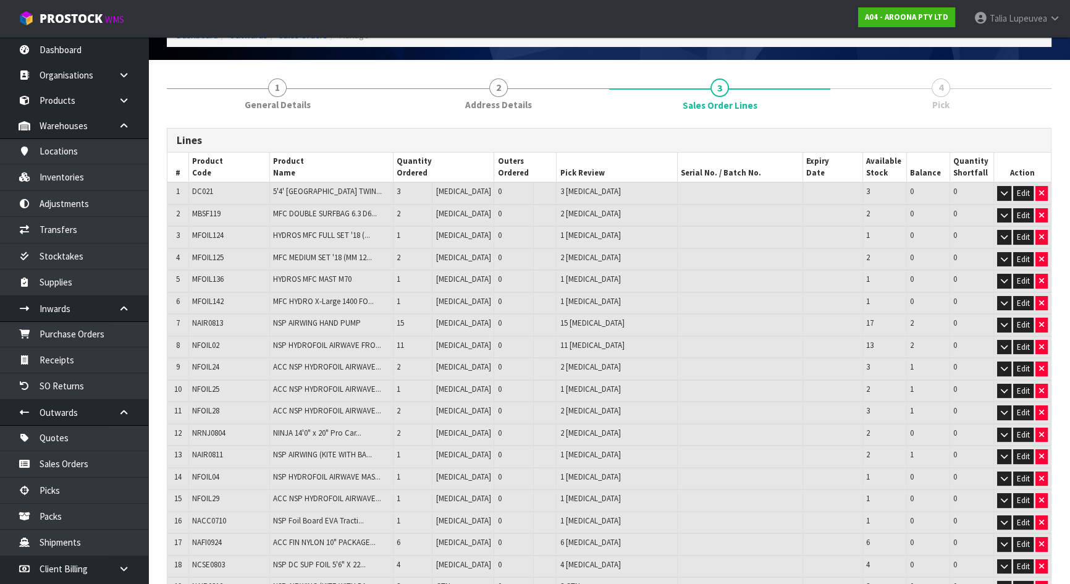
scroll to position [56, 0]
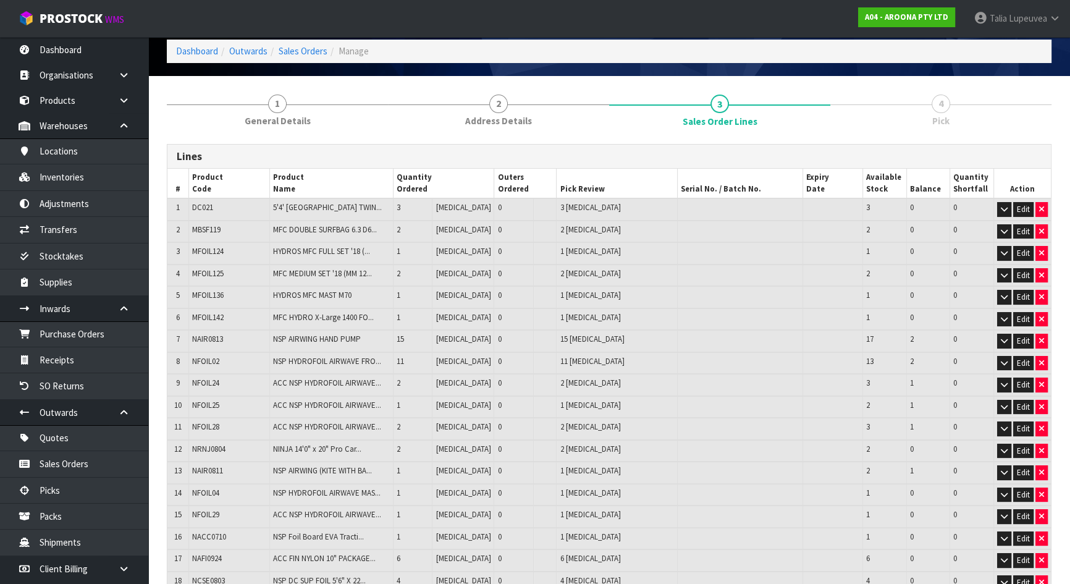
click at [944, 111] on span "4" at bounding box center [940, 103] width 19 height 19
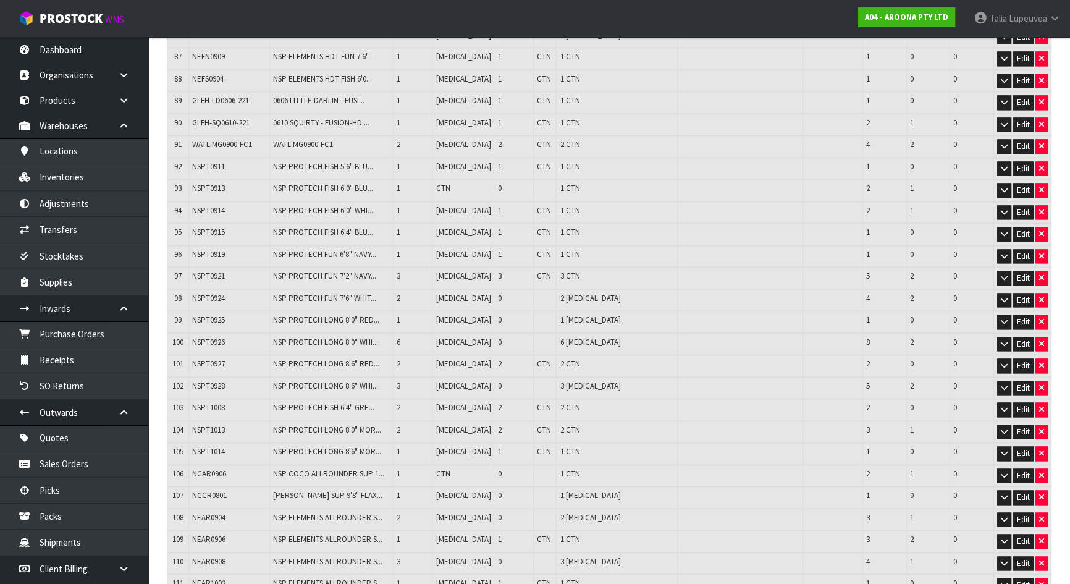
scroll to position [2772, 0]
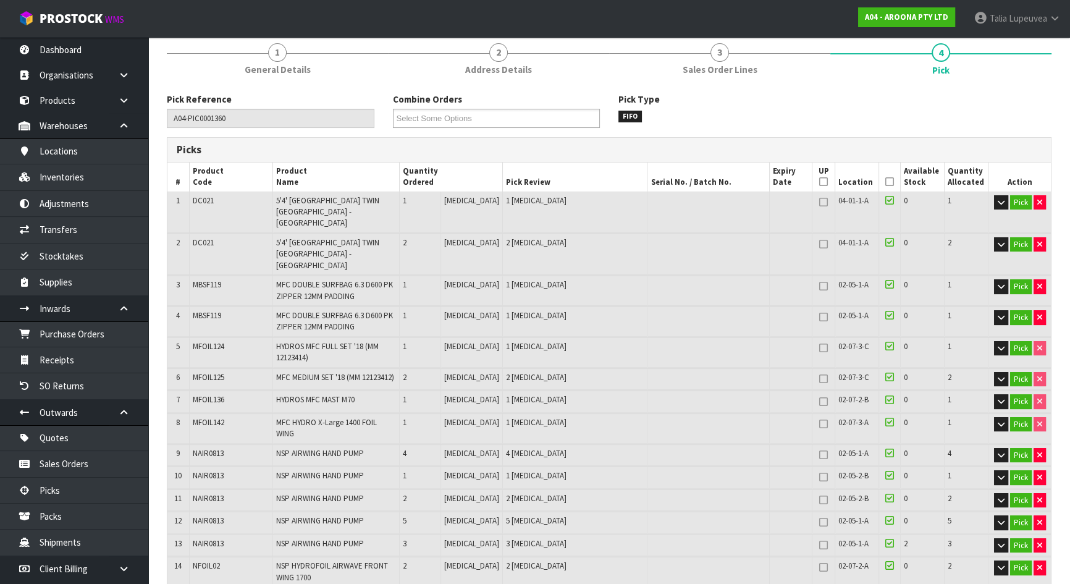
scroll to position [0, 0]
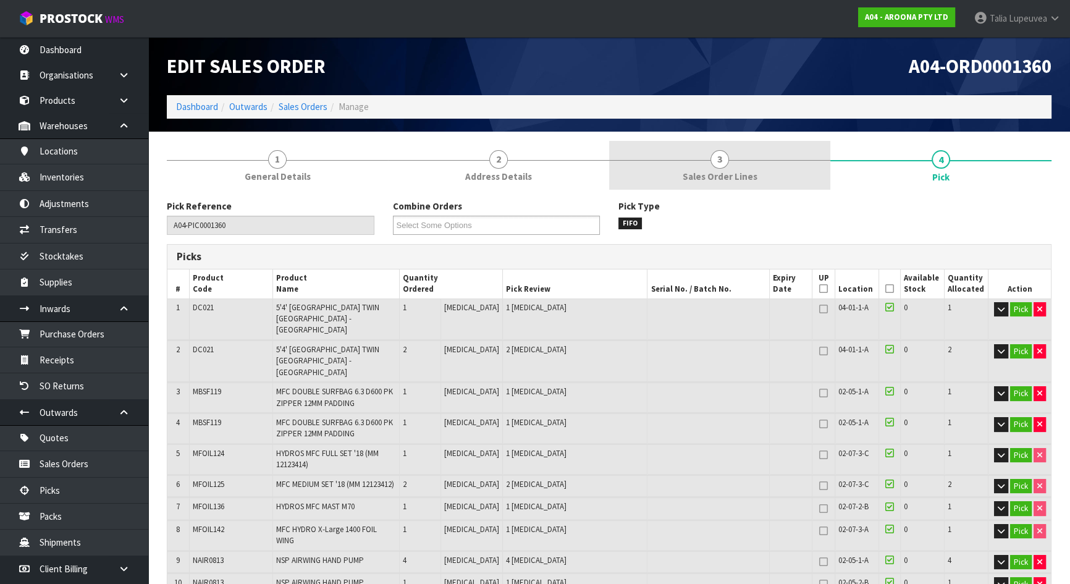
click at [756, 172] on link "3 Sales Order Lines" at bounding box center [719, 165] width 221 height 49
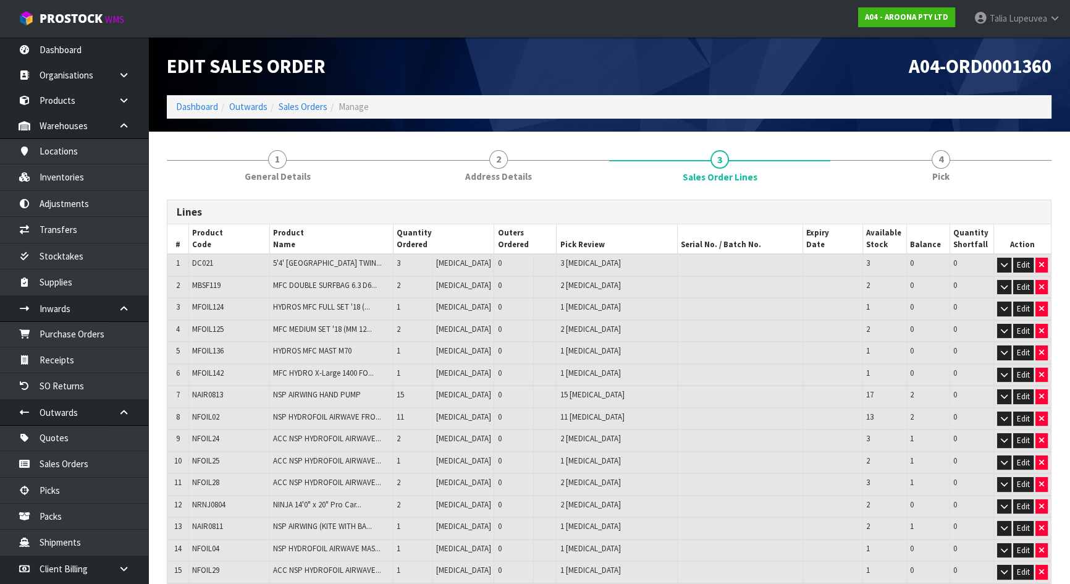
drag, startPoint x: 915, startPoint y: 165, endPoint x: 850, endPoint y: 267, distance: 121.3
click at [915, 166] on link "4 Pick" at bounding box center [940, 165] width 221 height 49
click at [934, 179] on span "Pick" at bounding box center [940, 176] width 17 height 13
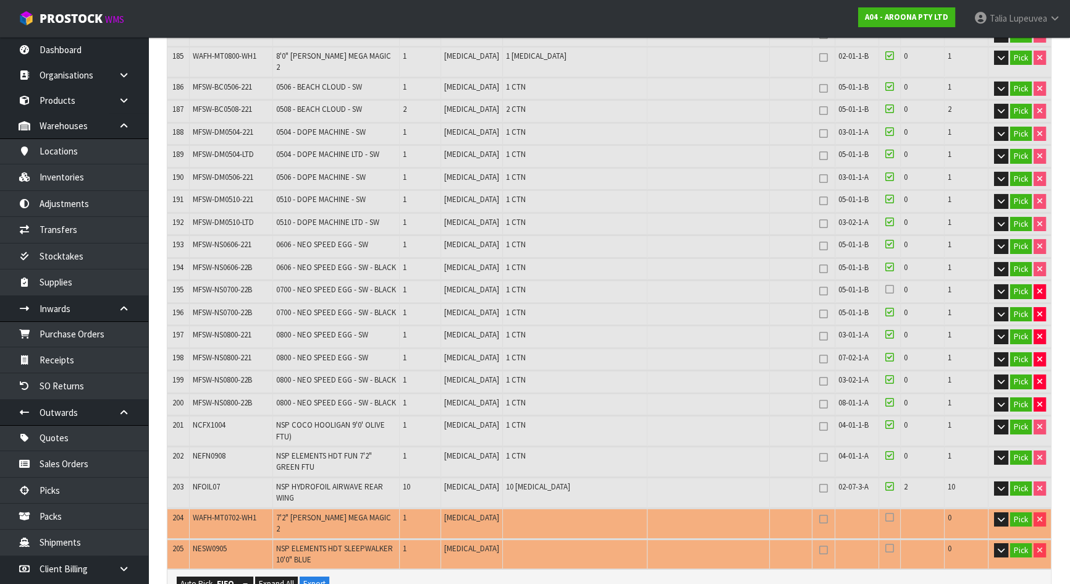
scroll to position [5390, 0]
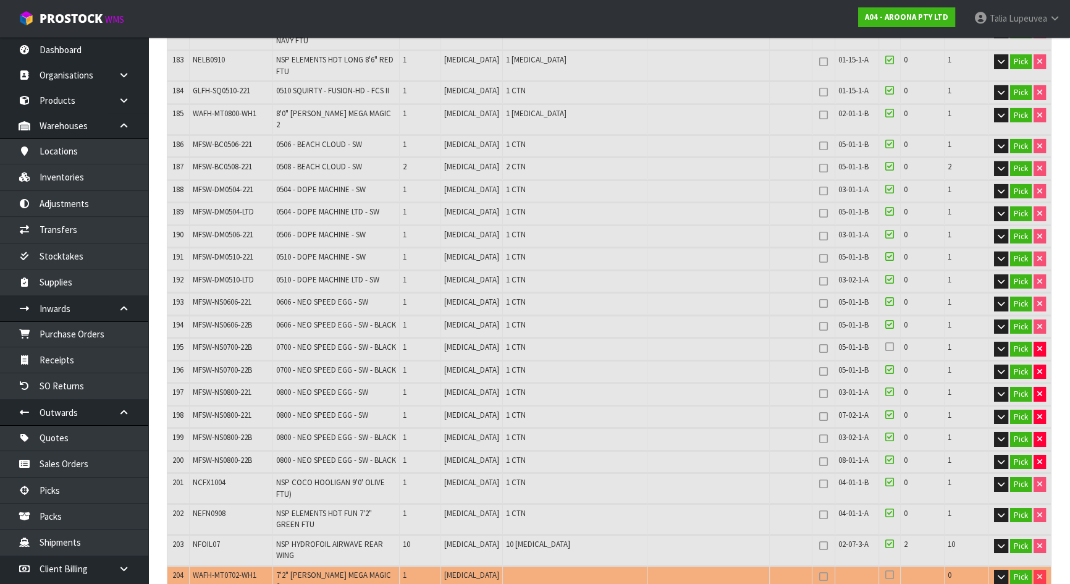
click at [191, 338] on td "MFSW-NS0700-22B" at bounding box center [230, 349] width 83 height 22
copy tr "MFSW-NS0700-22B"
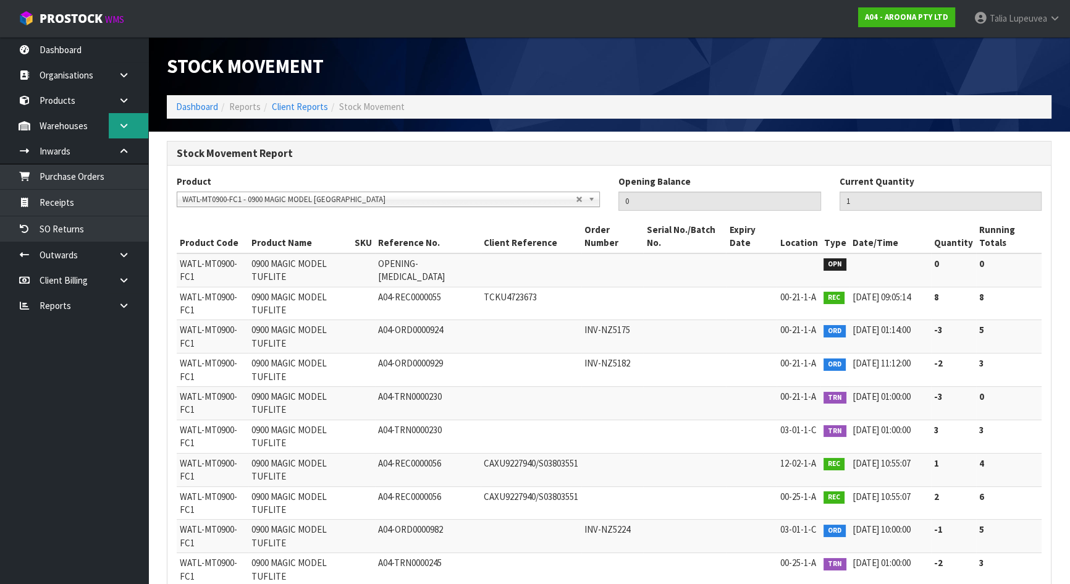
click at [130, 125] on link at bounding box center [129, 125] width 40 height 25
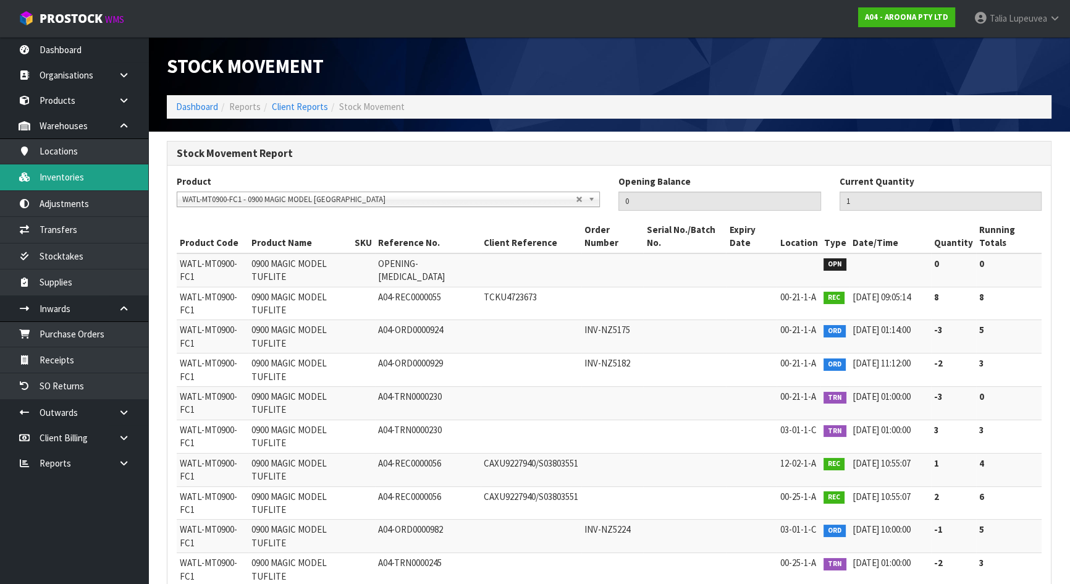
click at [88, 175] on link "Inventories" at bounding box center [74, 176] width 148 height 25
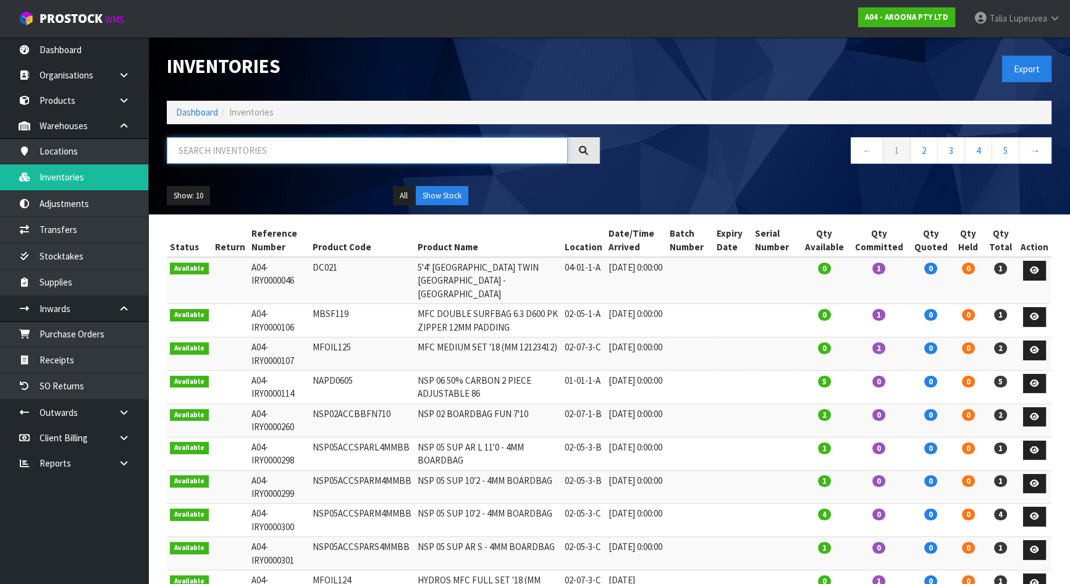
click at [277, 143] on input "text" at bounding box center [367, 150] width 401 height 27
paste input "MFSW-NS0700-22B"
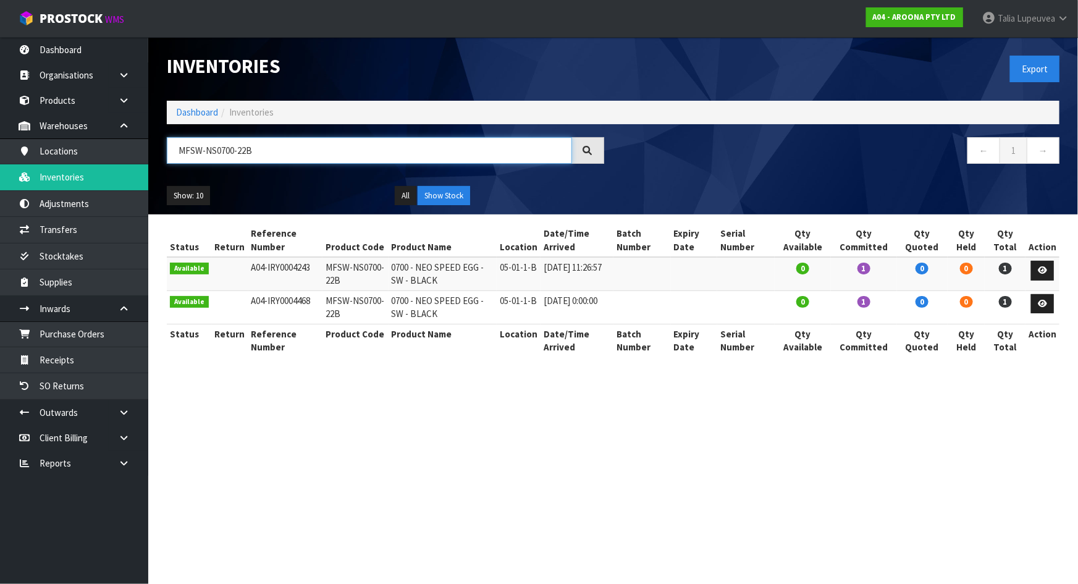
type input "MFSW-NS0700-22B"
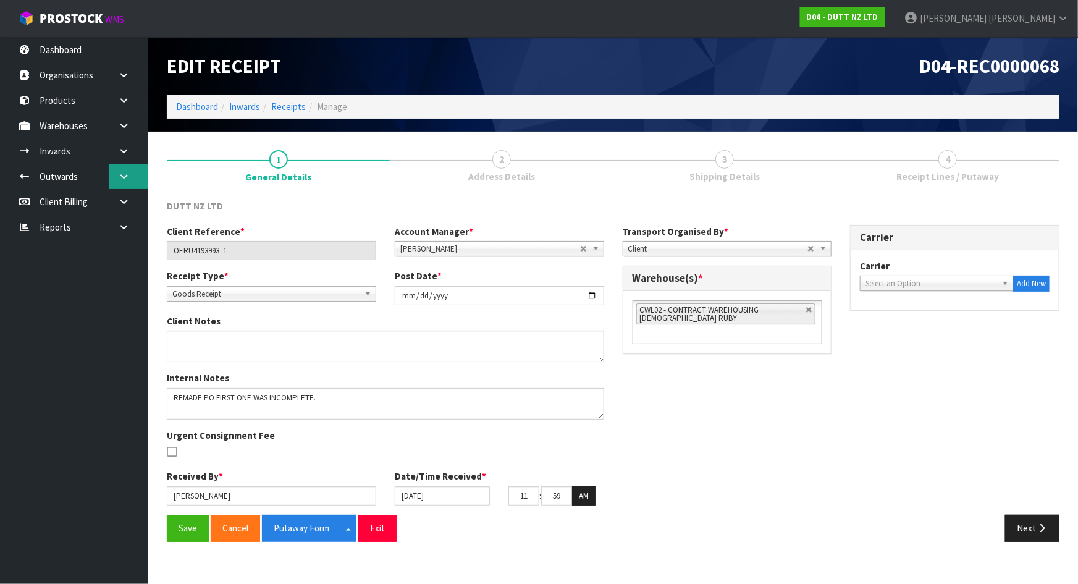
click at [130, 173] on link at bounding box center [129, 176] width 40 height 25
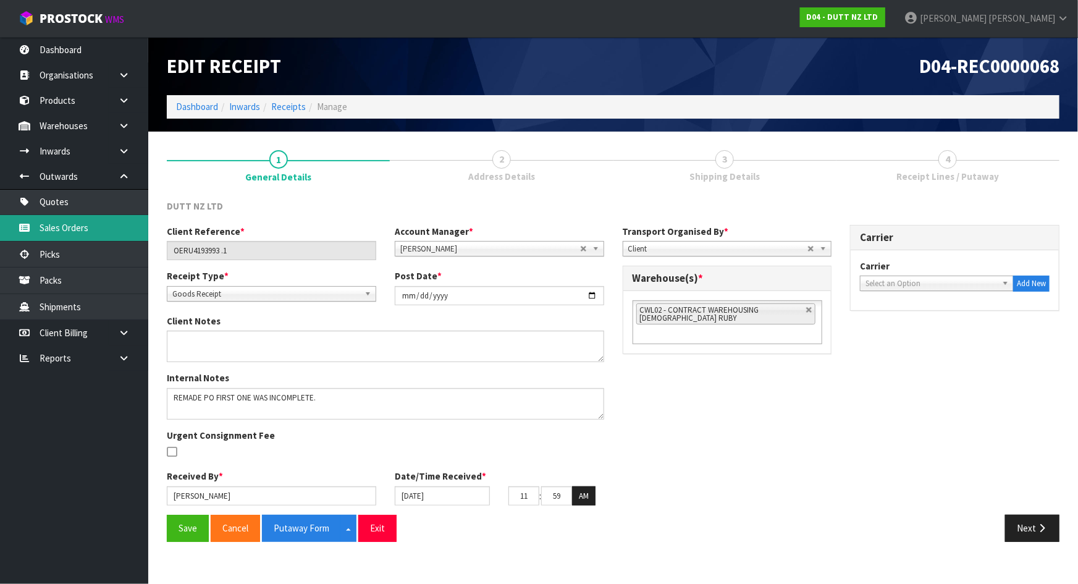
click at [70, 221] on link "Sales Orders" at bounding box center [74, 227] width 148 height 25
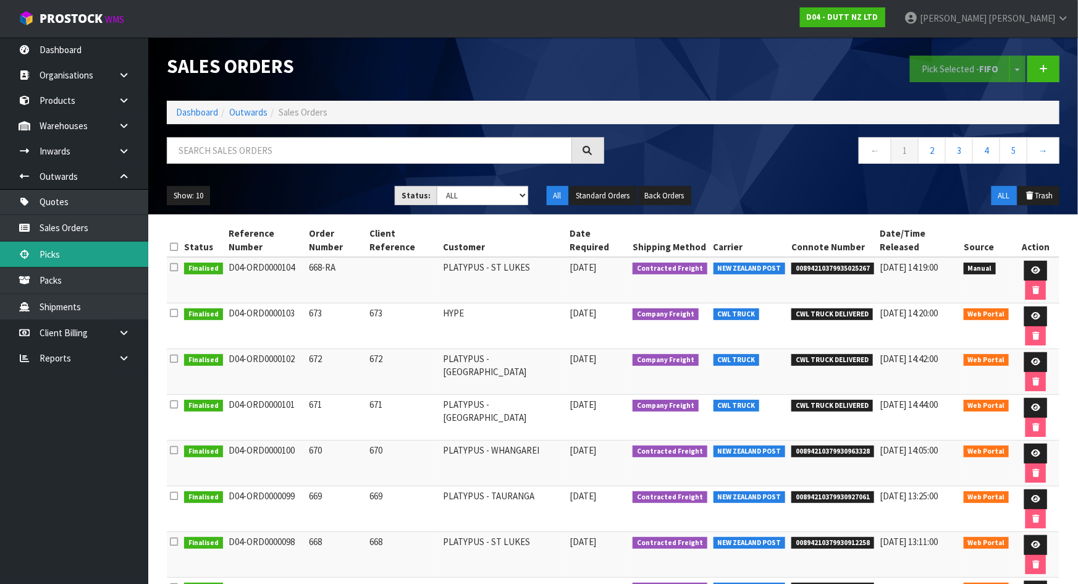
click at [79, 263] on link "Picks" at bounding box center [74, 253] width 148 height 25
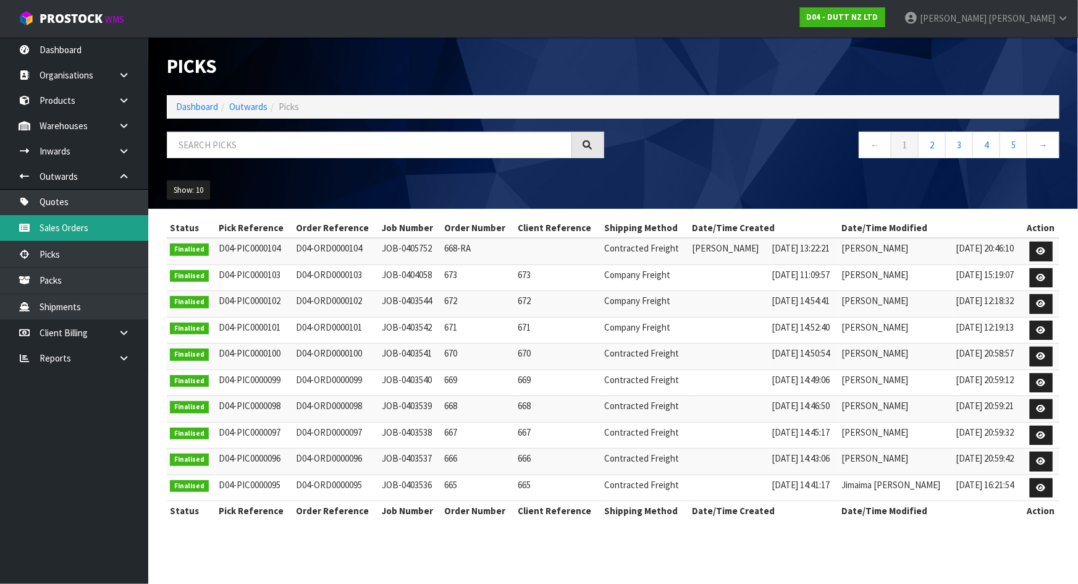
click at [86, 235] on link "Sales Orders" at bounding box center [74, 227] width 148 height 25
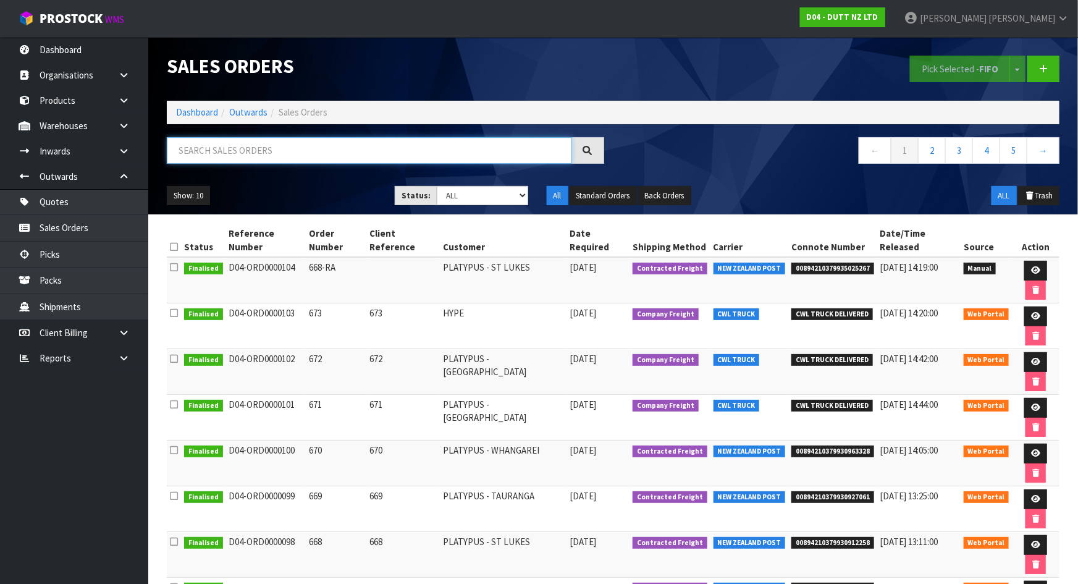
click at [274, 153] on input "text" at bounding box center [369, 150] width 405 height 27
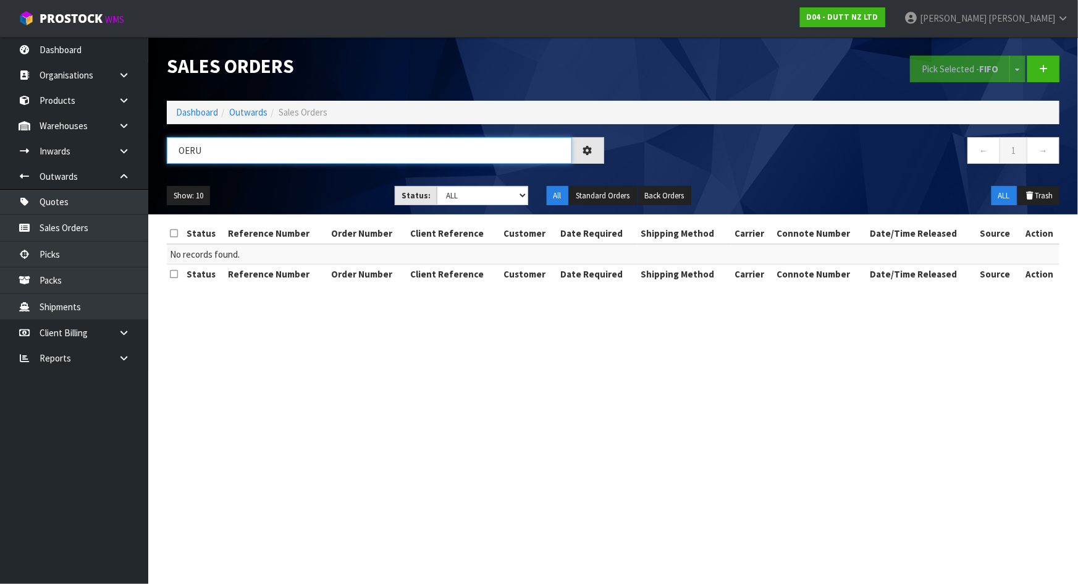
type input "OERU"
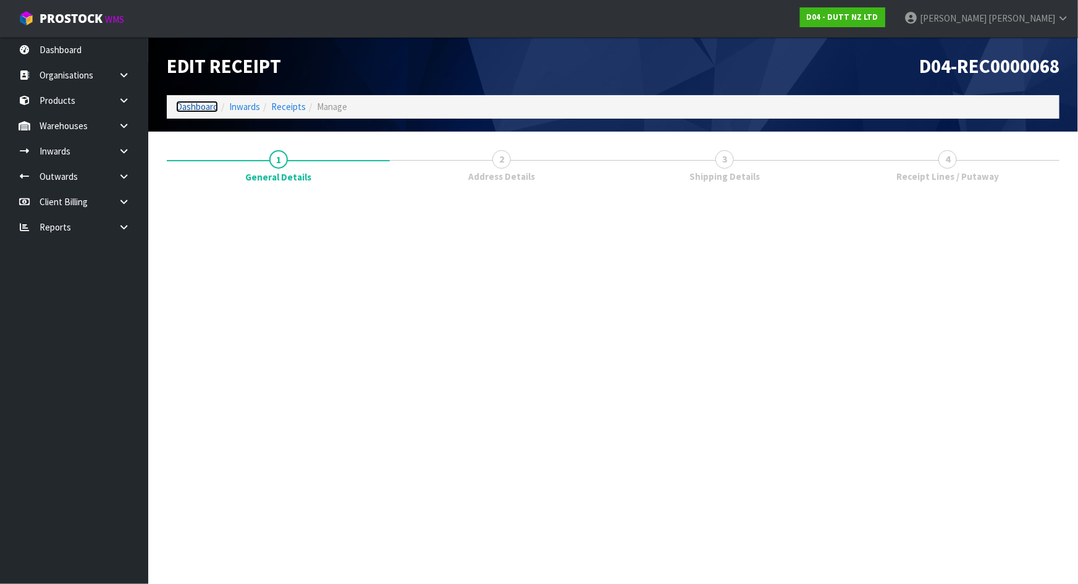
click at [185, 108] on link "Dashboard" at bounding box center [197, 107] width 42 height 12
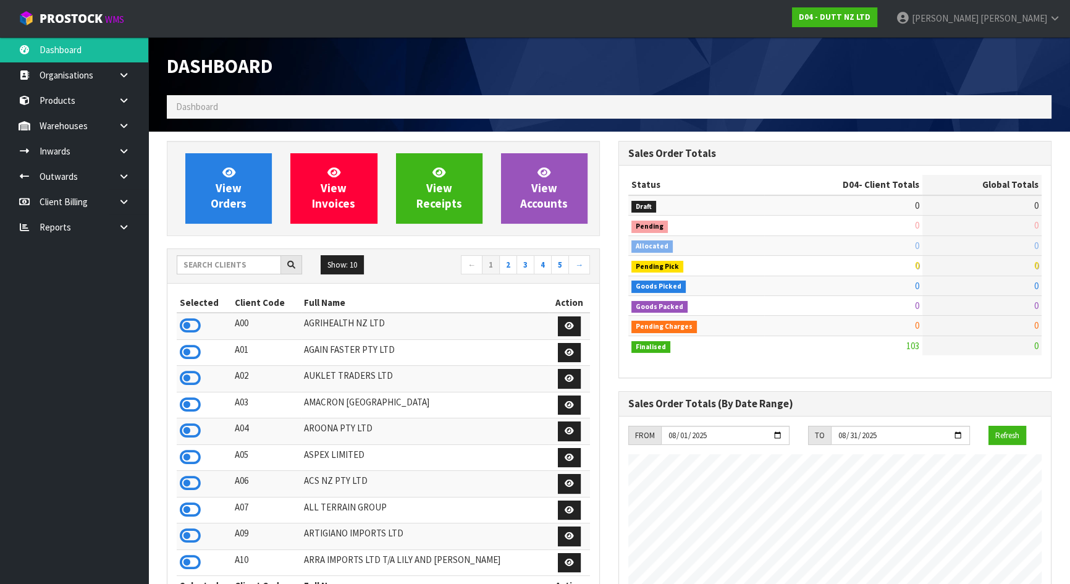
scroll to position [754, 451]
click at [236, 259] on input "text" at bounding box center [229, 264] width 104 height 19
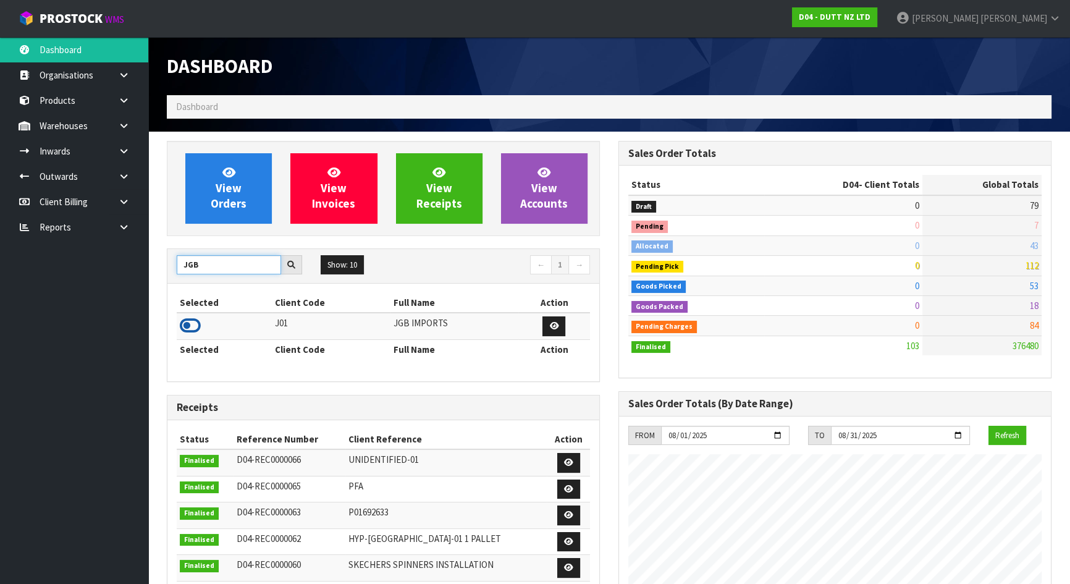
type input "JGB"
click at [194, 324] on icon at bounding box center [190, 325] width 21 height 19
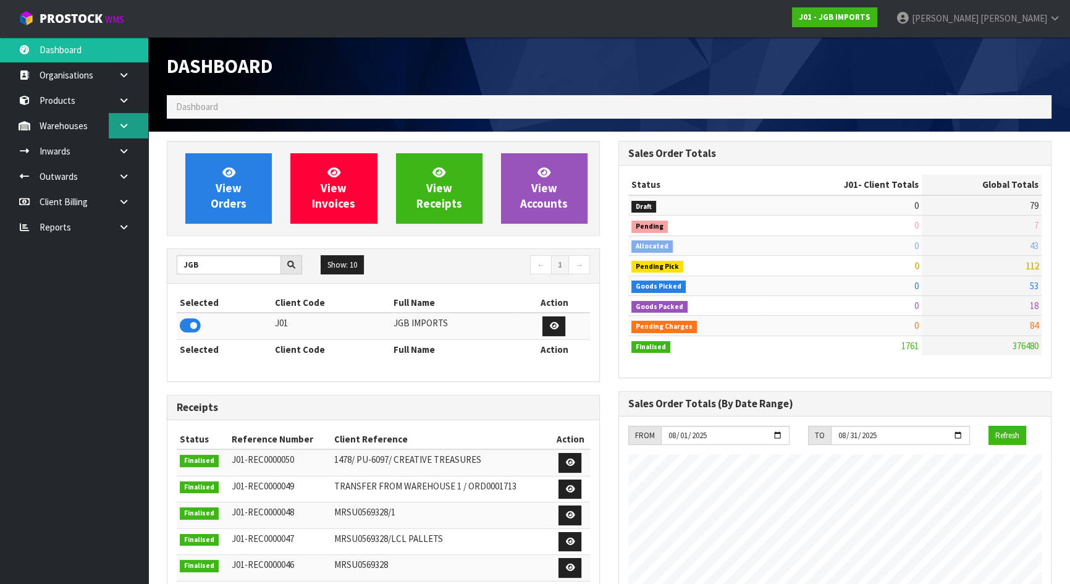
click at [135, 123] on link at bounding box center [129, 125] width 40 height 25
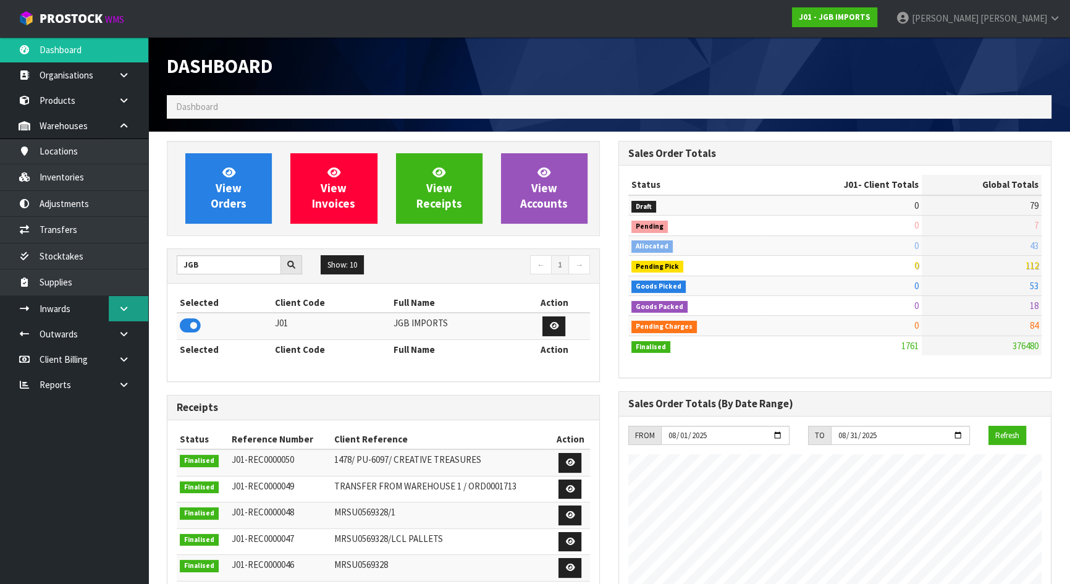
click at [124, 313] on link at bounding box center [129, 308] width 40 height 25
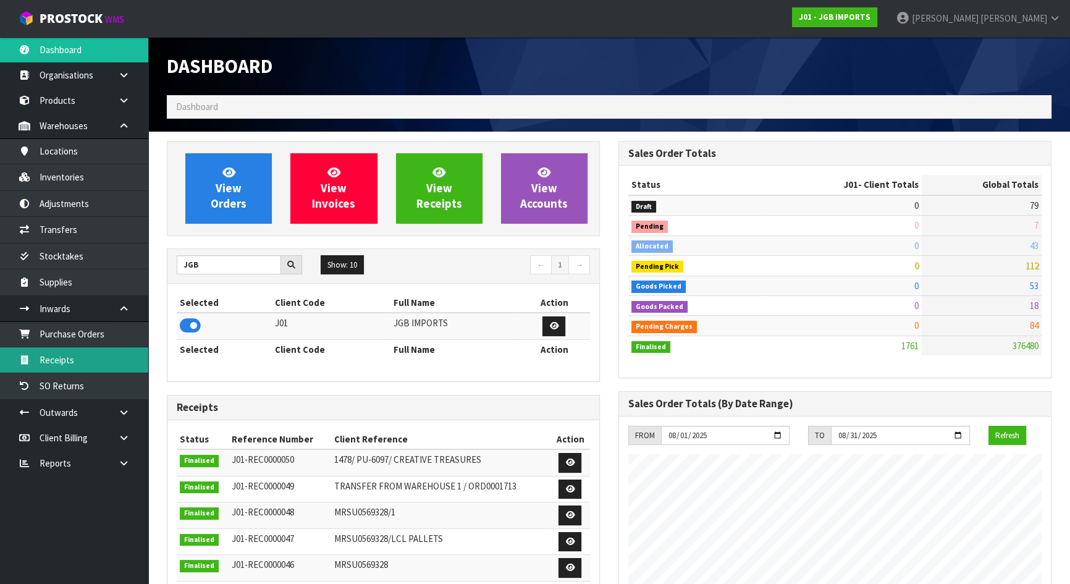
click at [111, 364] on link "Receipts" at bounding box center [74, 359] width 148 height 25
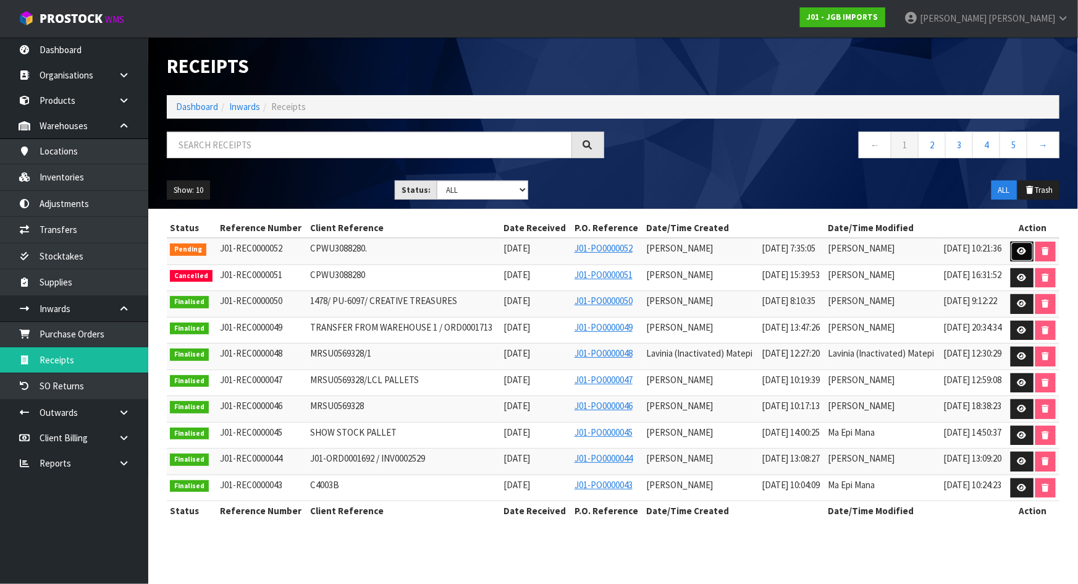
click at [1011, 257] on link at bounding box center [1021, 251] width 23 height 20
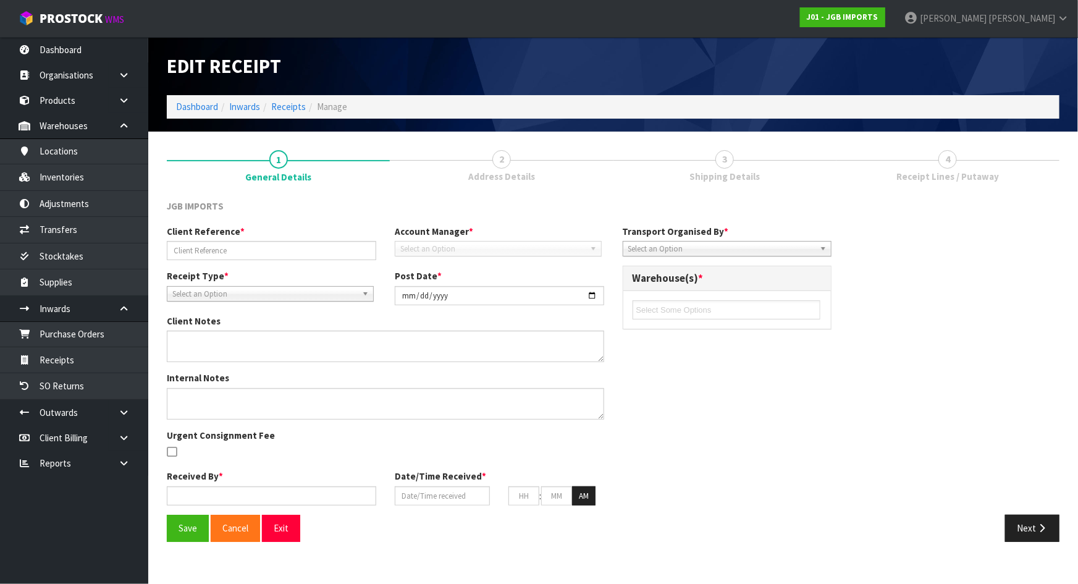
type input "CPWU3088280."
type input "[DATE]"
type input "[PERSON_NAME]"
type input "[DATE]"
type input "07"
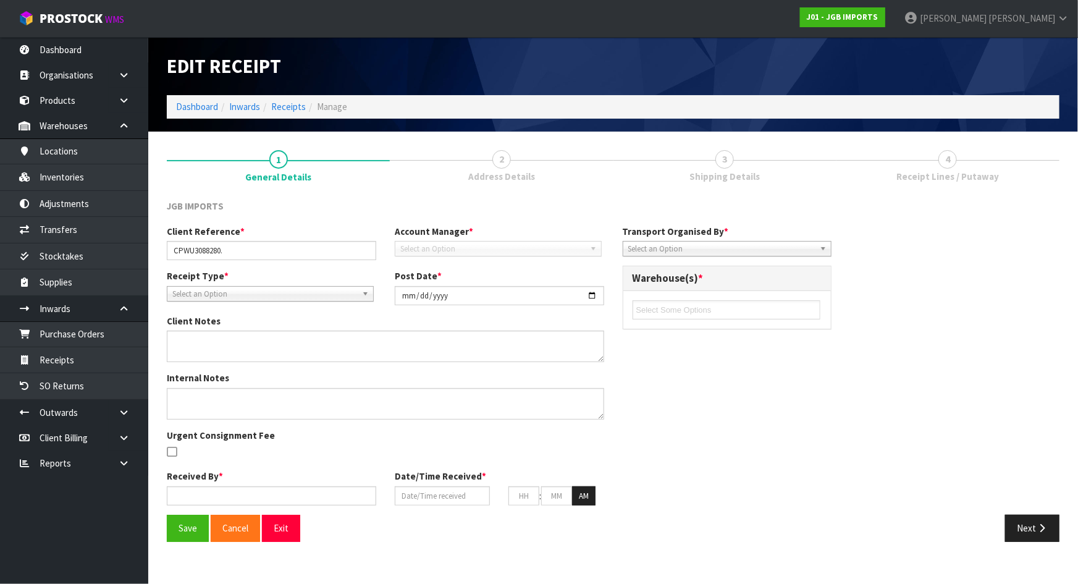
type input "35"
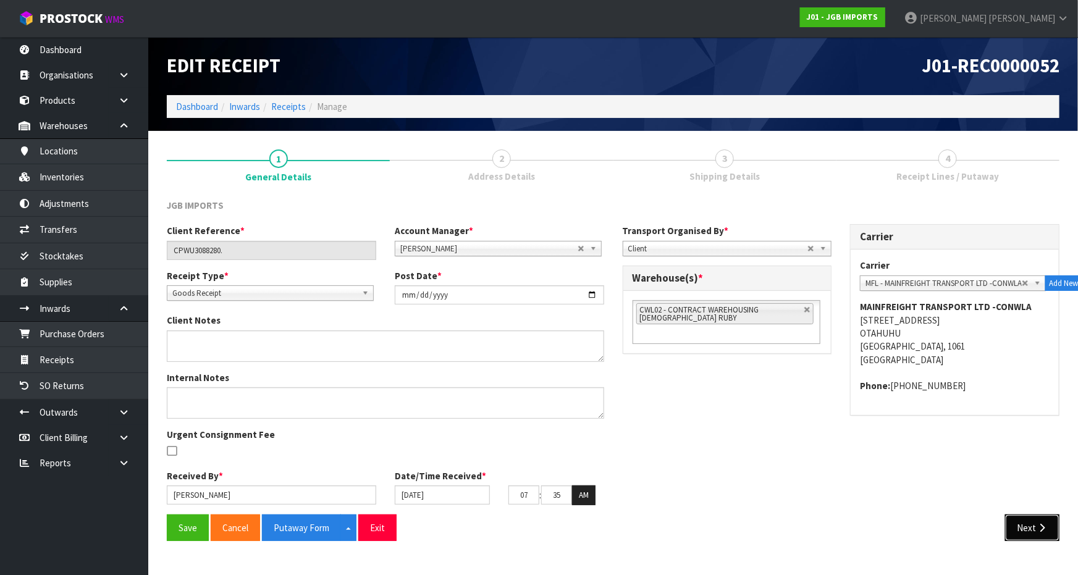
click at [1025, 521] on button "Next" at bounding box center [1032, 527] width 54 height 27
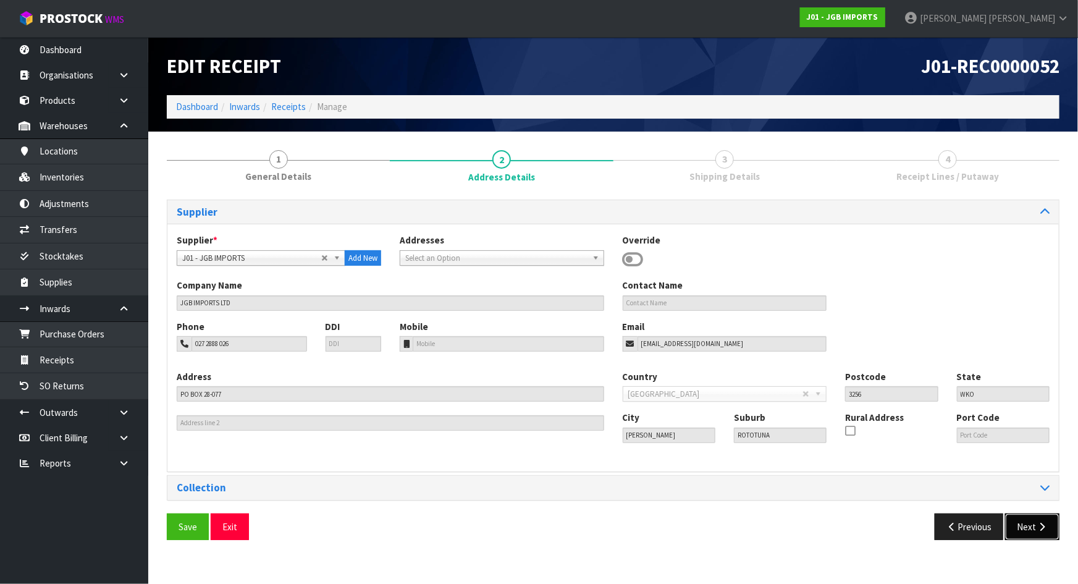
click at [1042, 528] on icon "button" at bounding box center [1042, 526] width 12 height 9
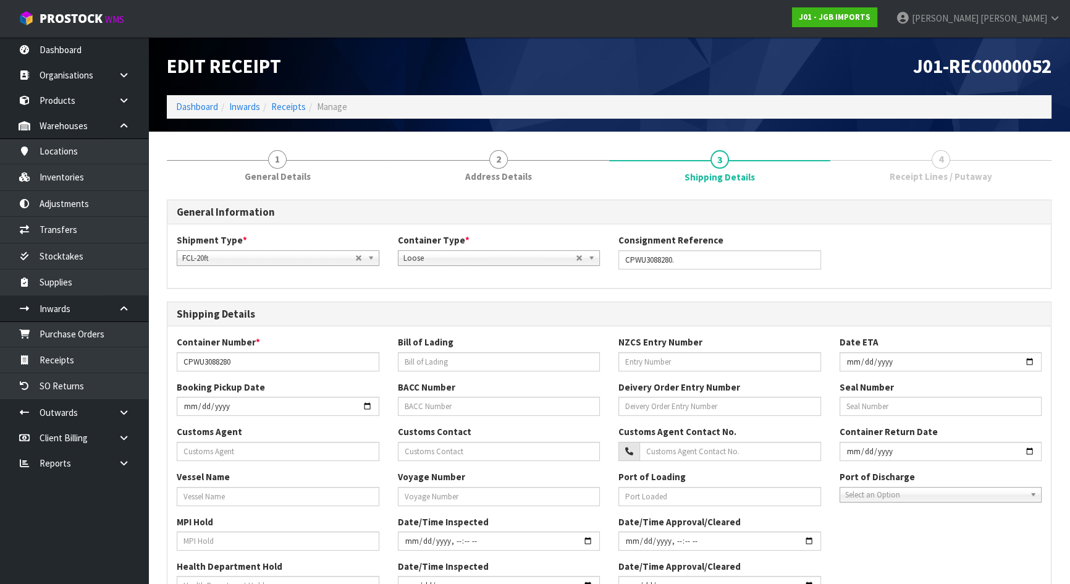
scroll to position [274, 0]
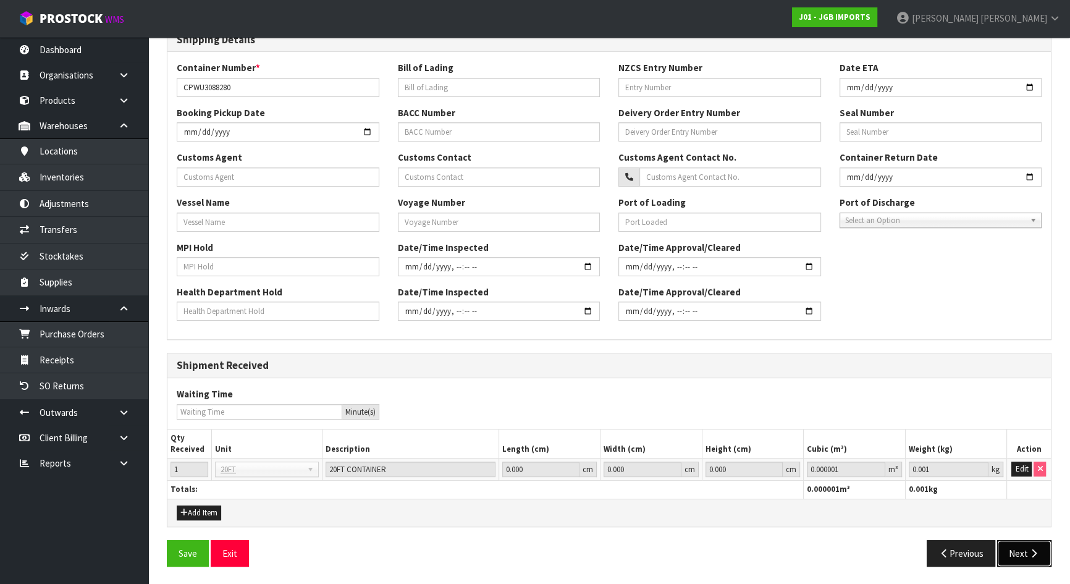
click at [1031, 545] on button "Next" at bounding box center [1024, 553] width 54 height 27
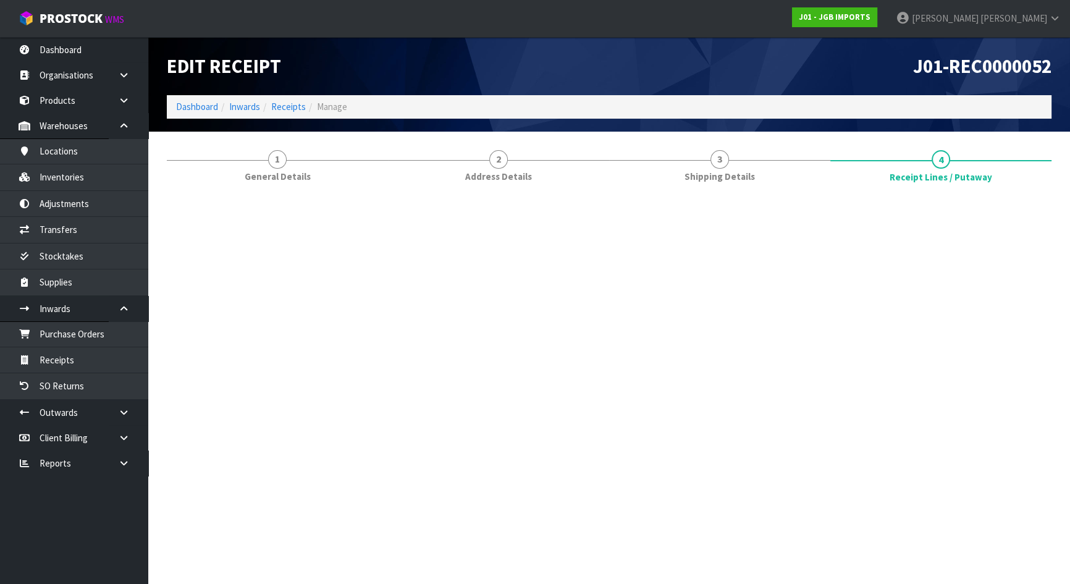
scroll to position [0, 0]
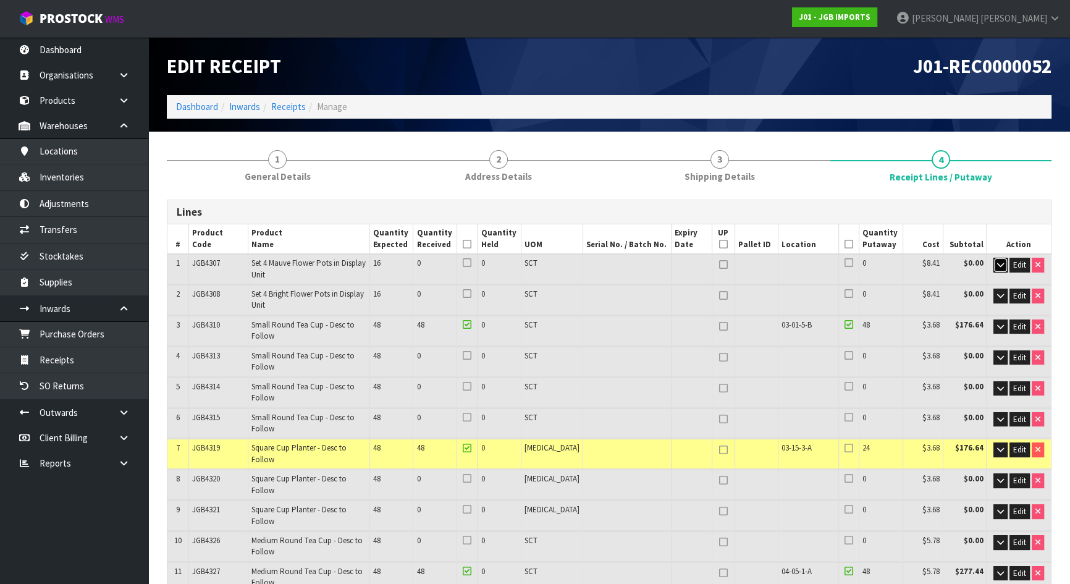
click at [993, 262] on button "button" at bounding box center [1000, 265] width 14 height 15
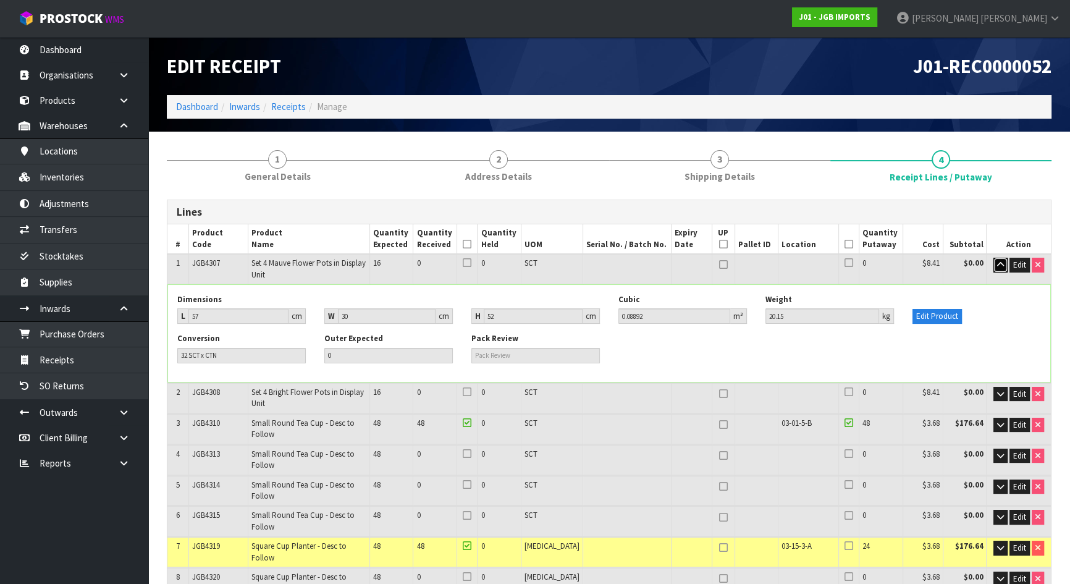
click at [994, 262] on button "button" at bounding box center [1000, 265] width 14 height 15
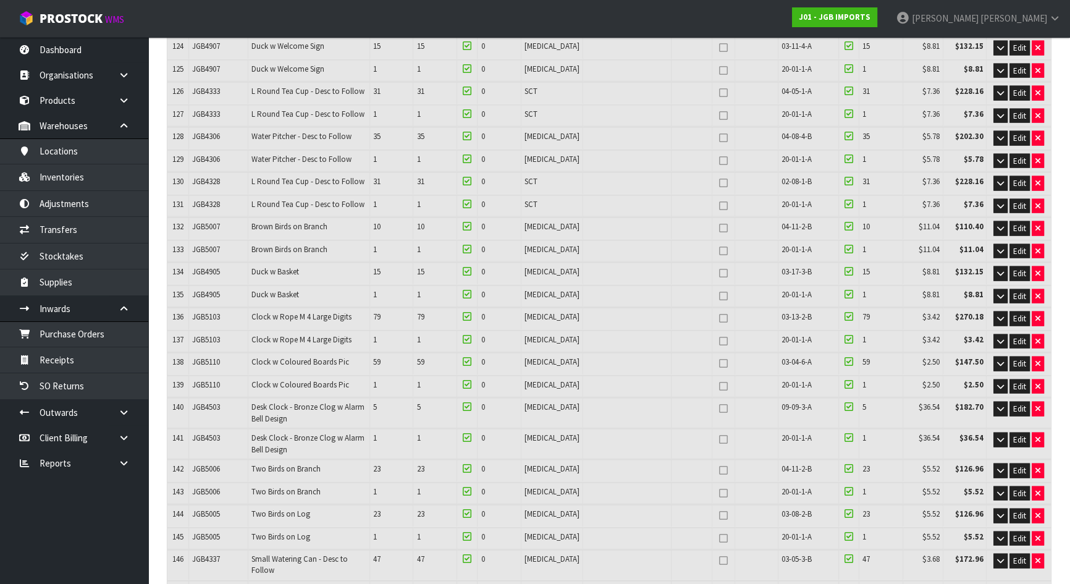
scroll to position [3394, 0]
